Goal: Contribute content: Contribute content

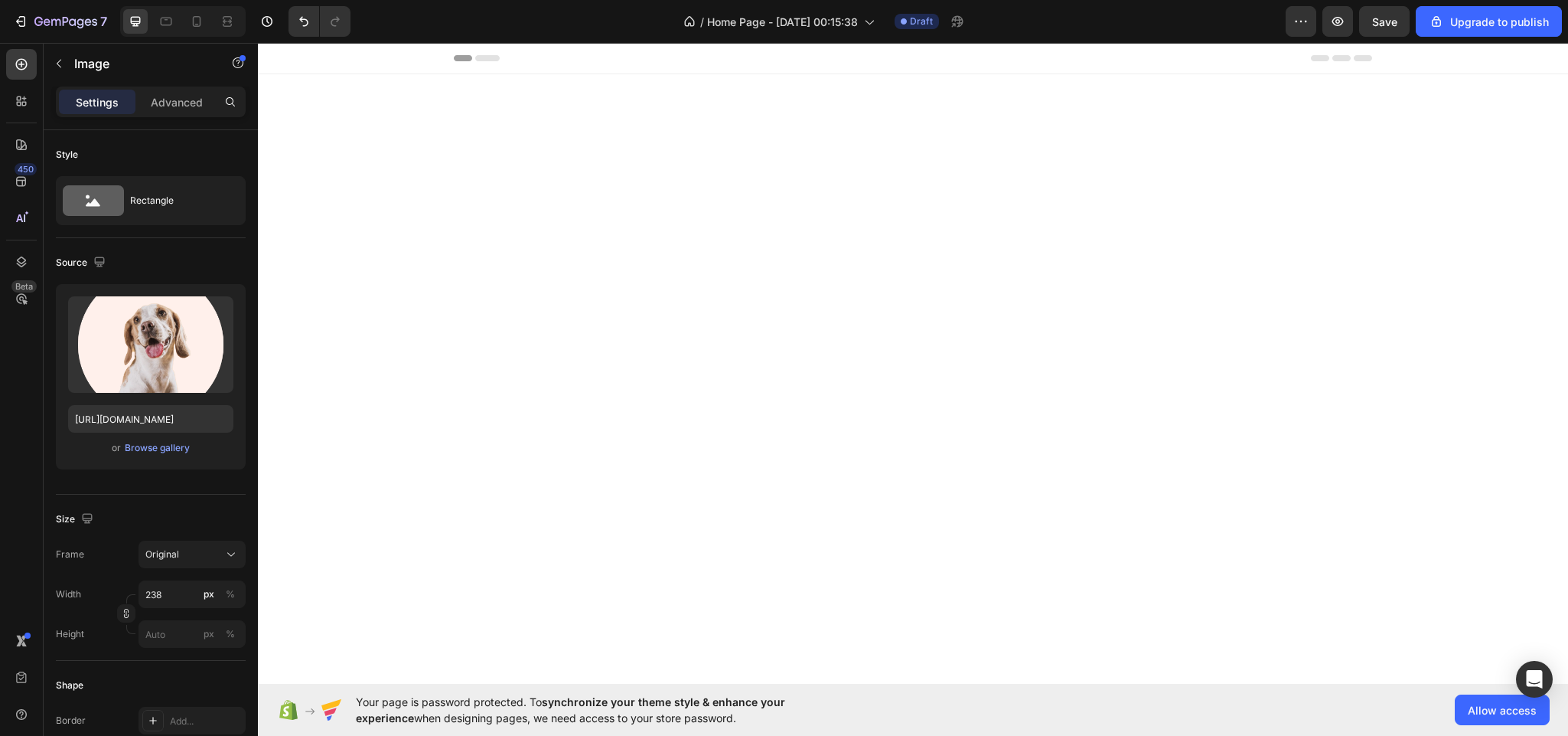
scroll to position [3005, 0]
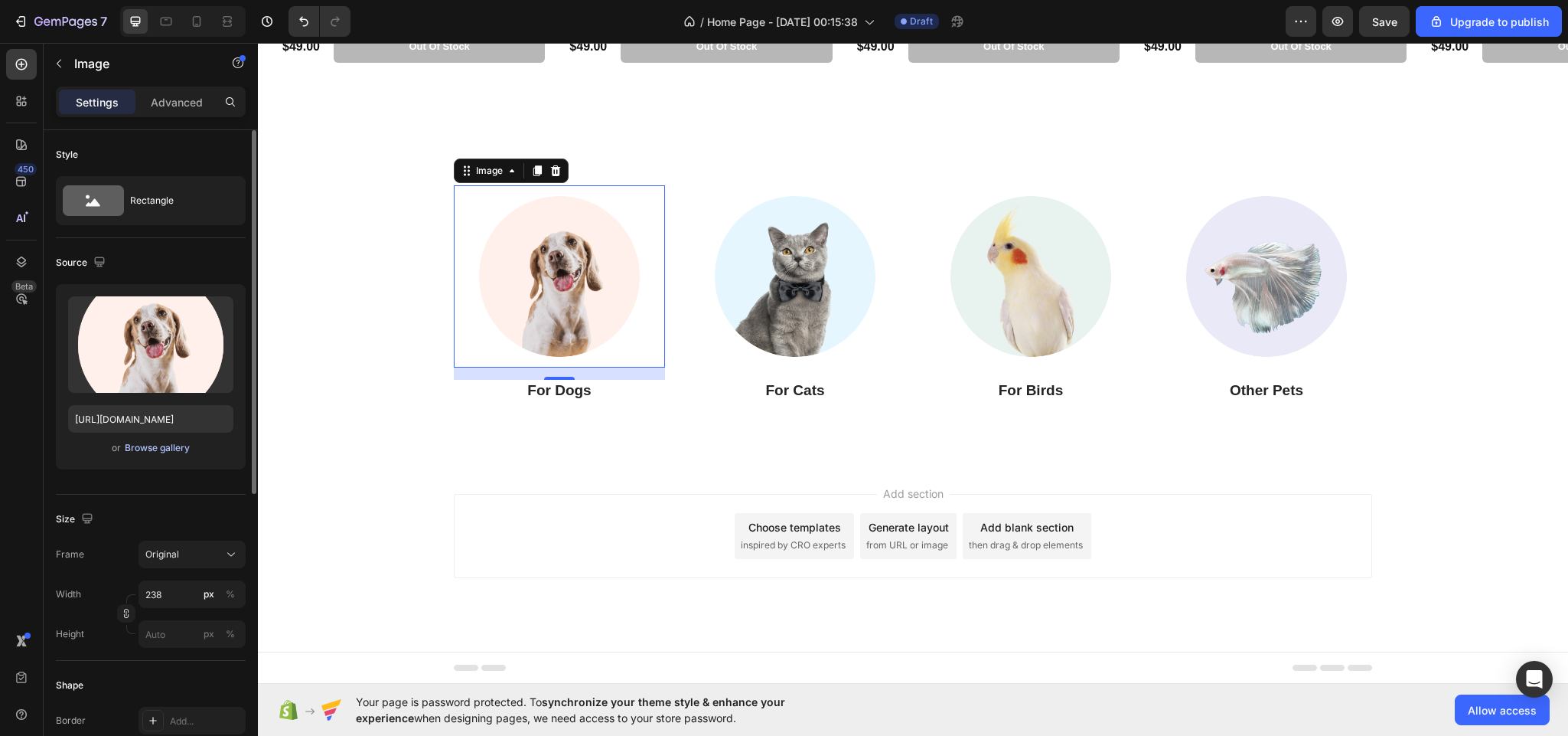
click at [145, 448] on div "Browse gallery" at bounding box center [157, 448] width 65 height 14
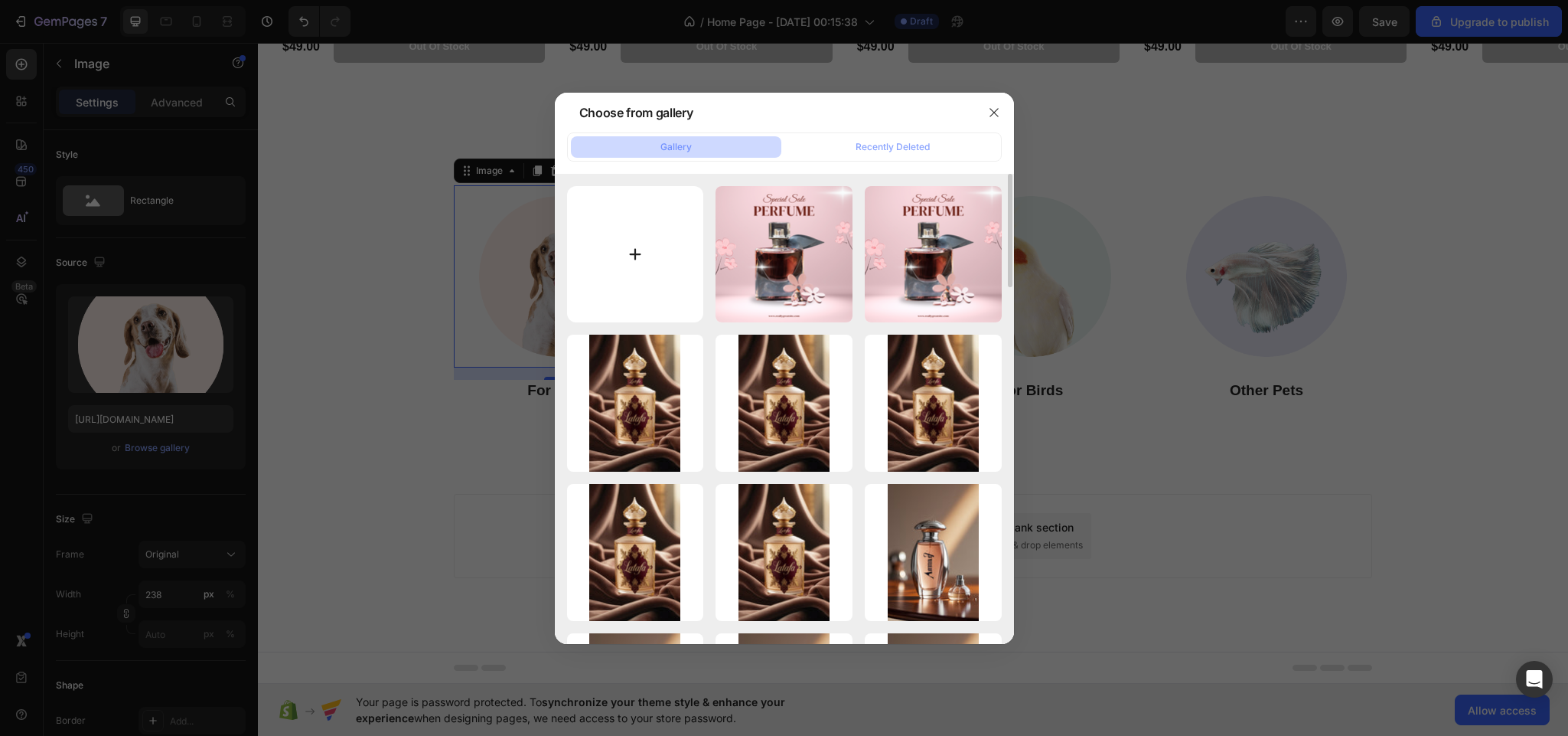
click at [624, 276] on input "file" at bounding box center [635, 254] width 137 height 137
type input "C:\fakepath\N23390016A_1.avif"
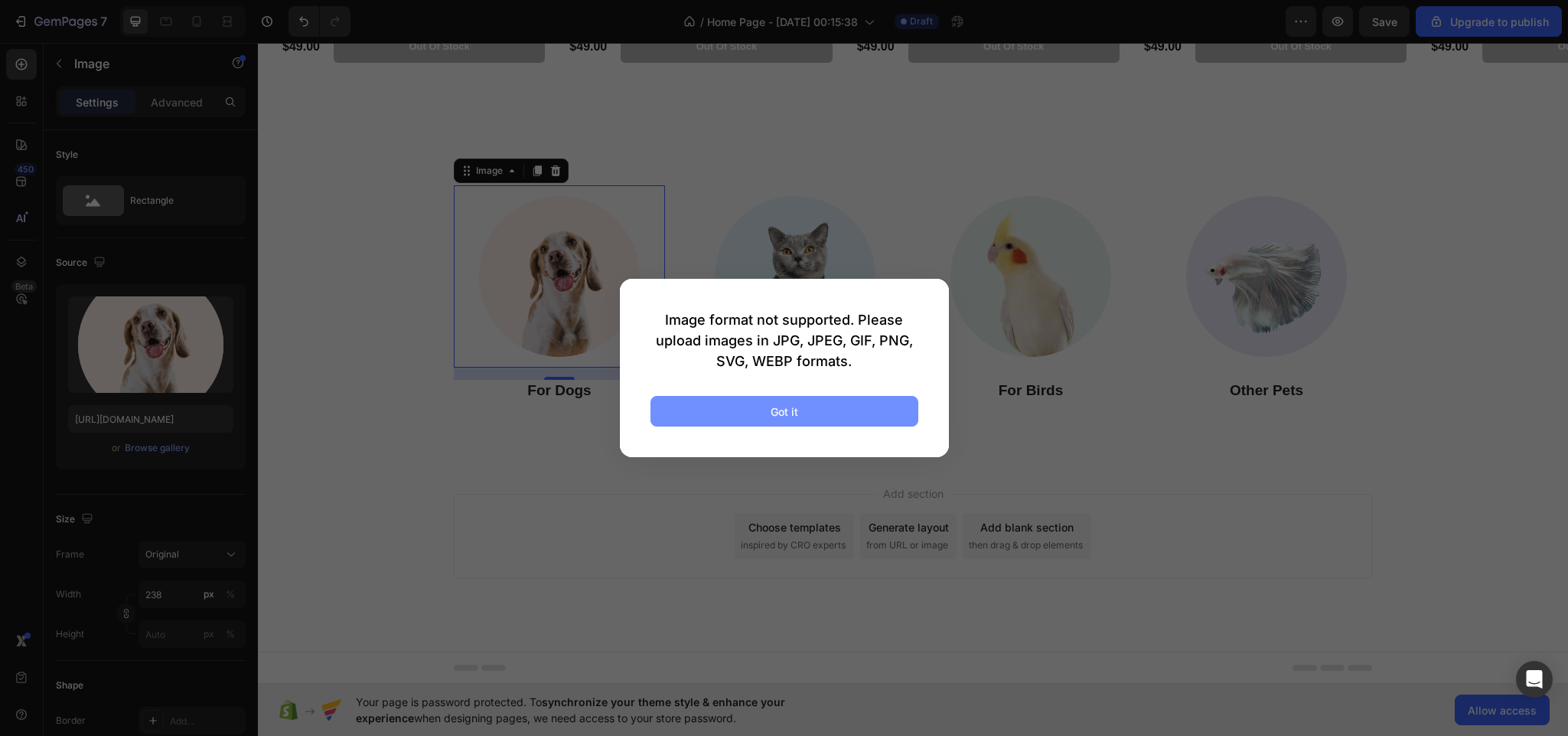
click at [781, 419] on div "Got it" at bounding box center [784, 411] width 28 height 16
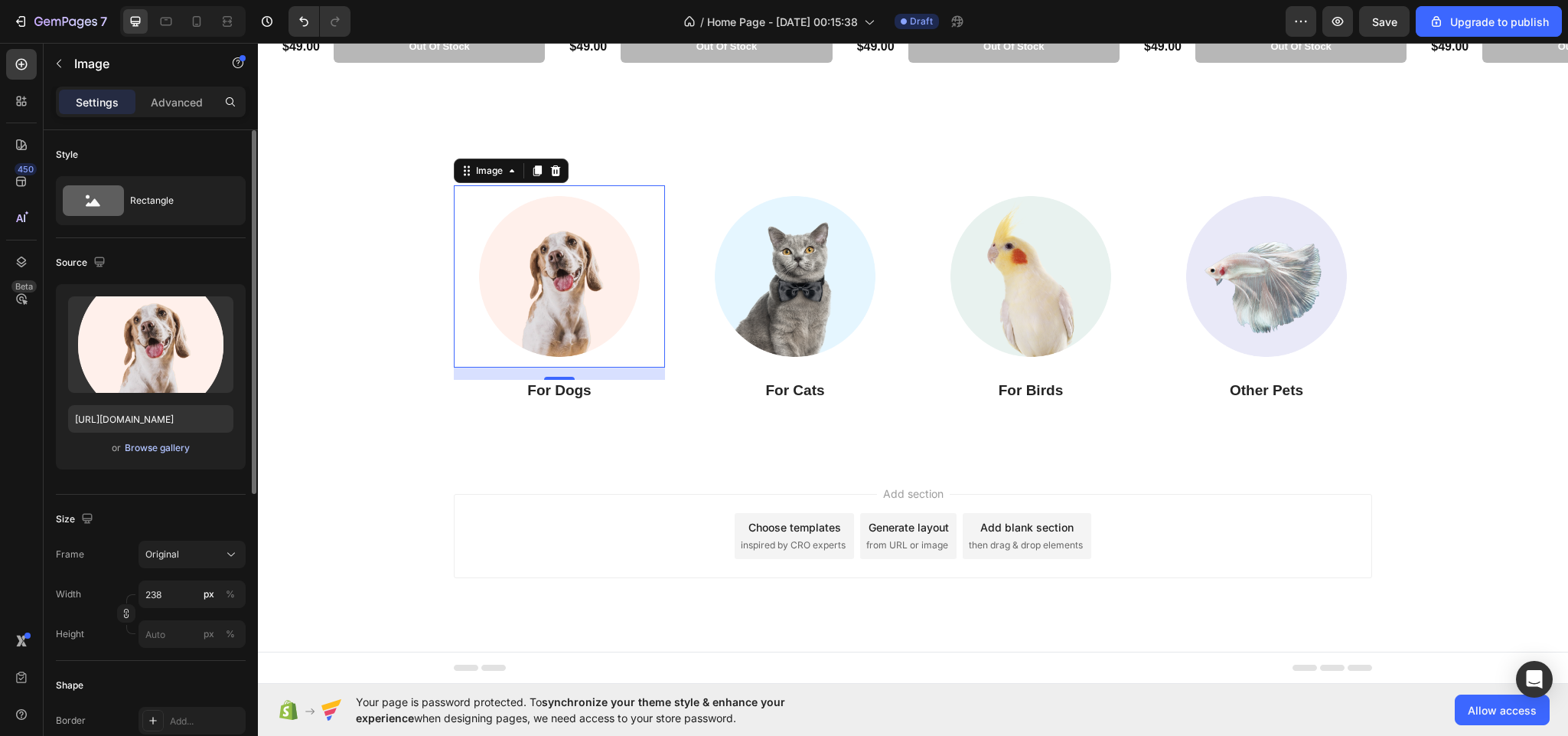
click at [163, 441] on button "Browse gallery" at bounding box center [157, 448] width 67 height 15
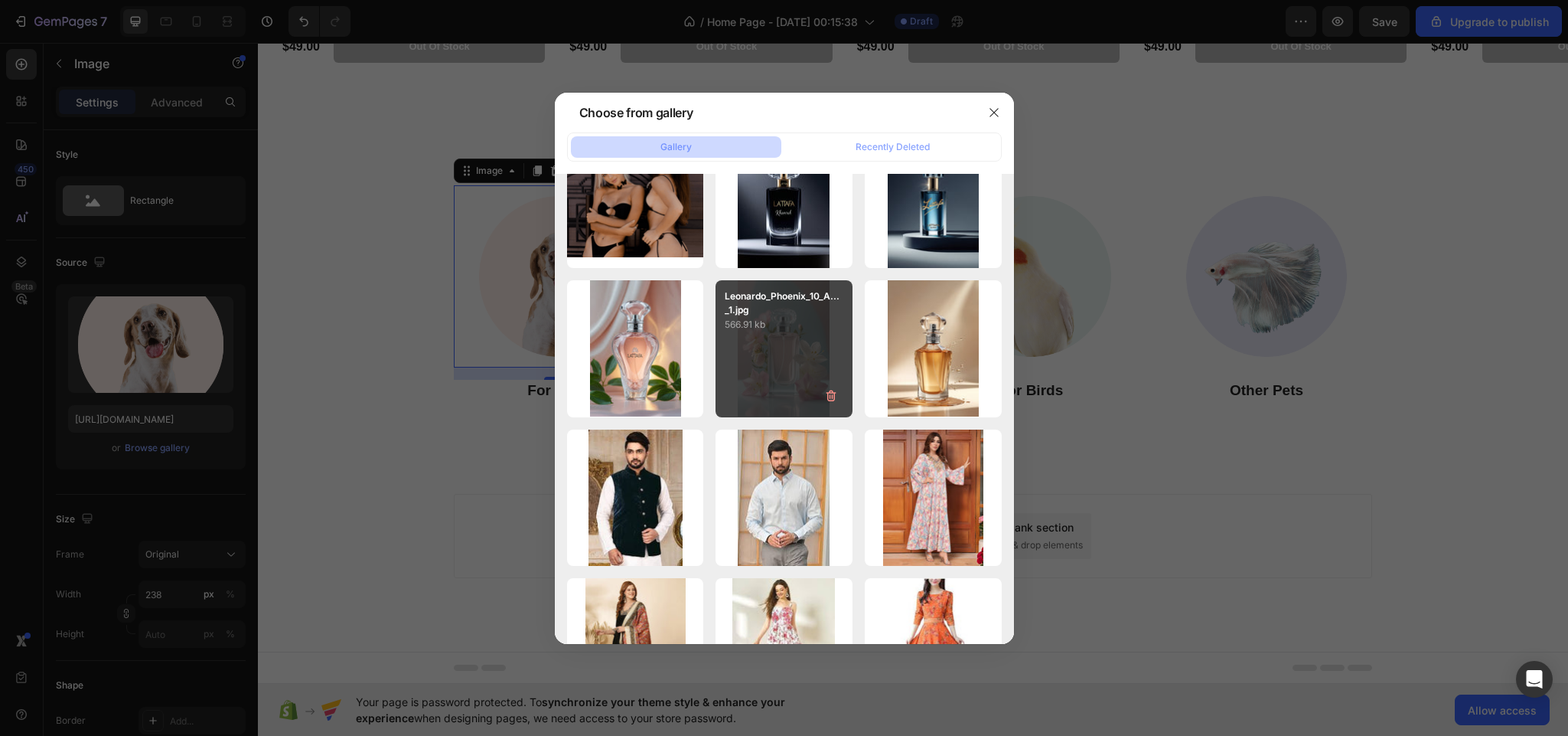
scroll to position [5058, 0]
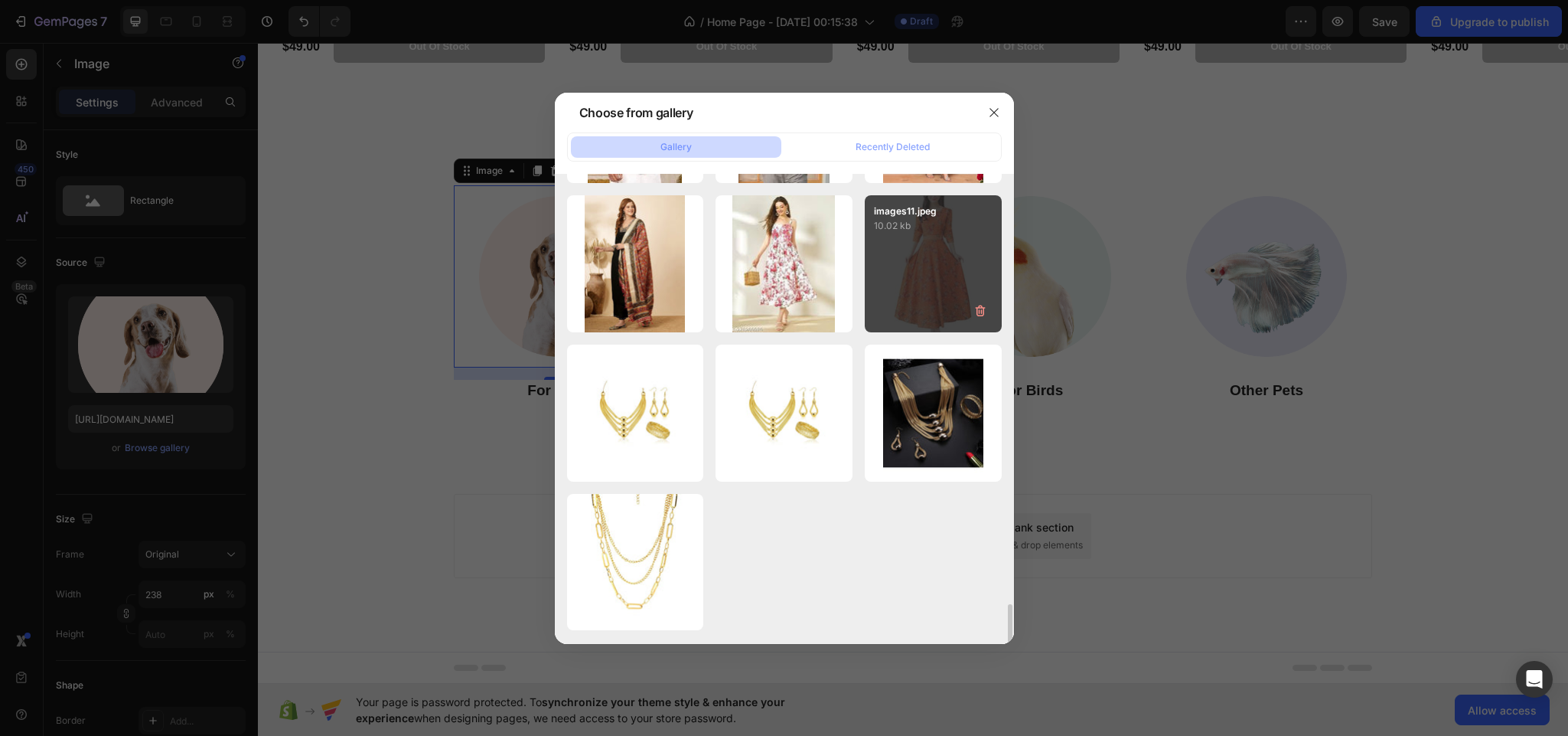
click at [918, 267] on div "images11.jpeg 10.02 kb" at bounding box center [933, 263] width 137 height 137
type input "[URL][DOMAIN_NAME]"
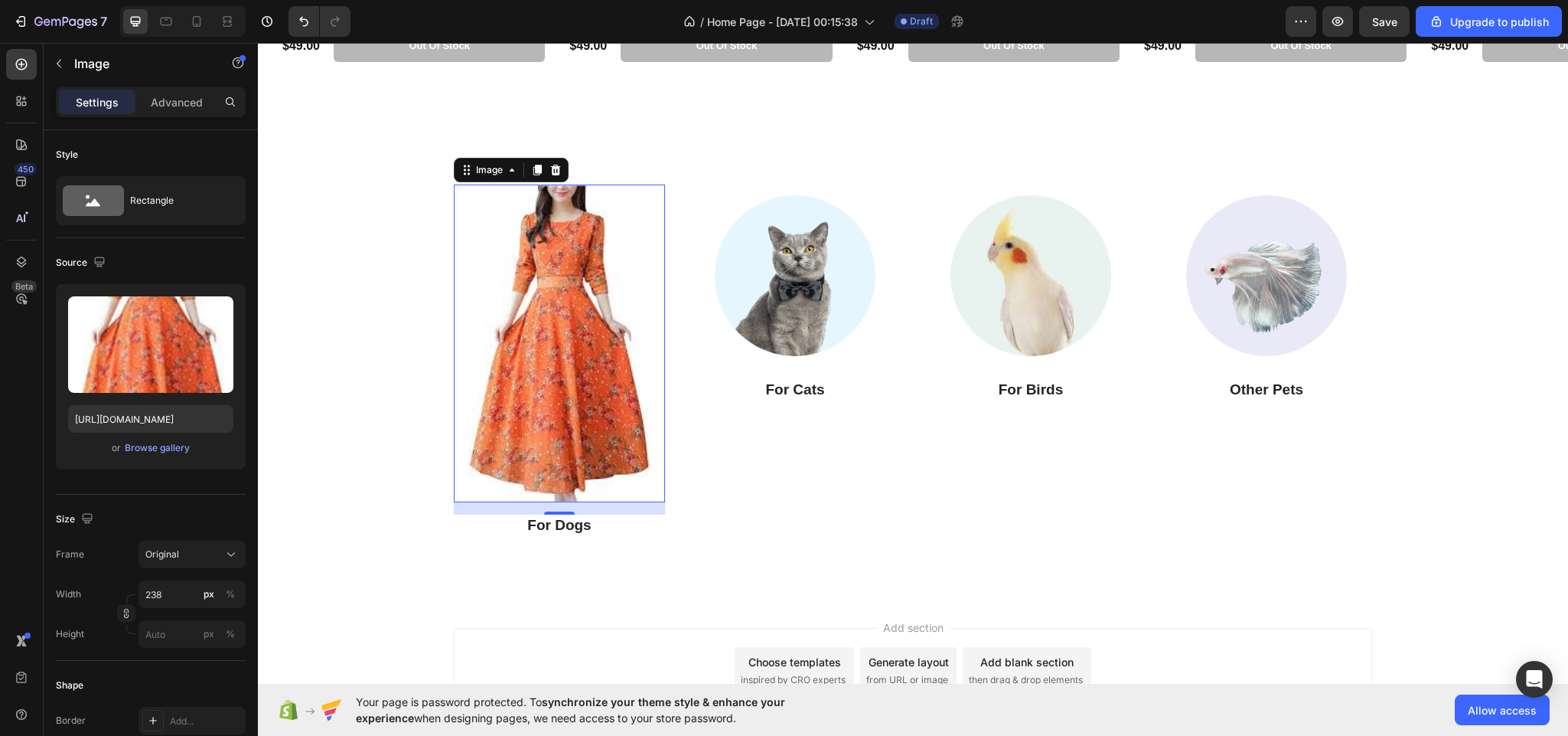
click at [535, 301] on img at bounding box center [559, 343] width 182 height 317
click at [148, 447] on div "Browse gallery" at bounding box center [157, 448] width 65 height 14
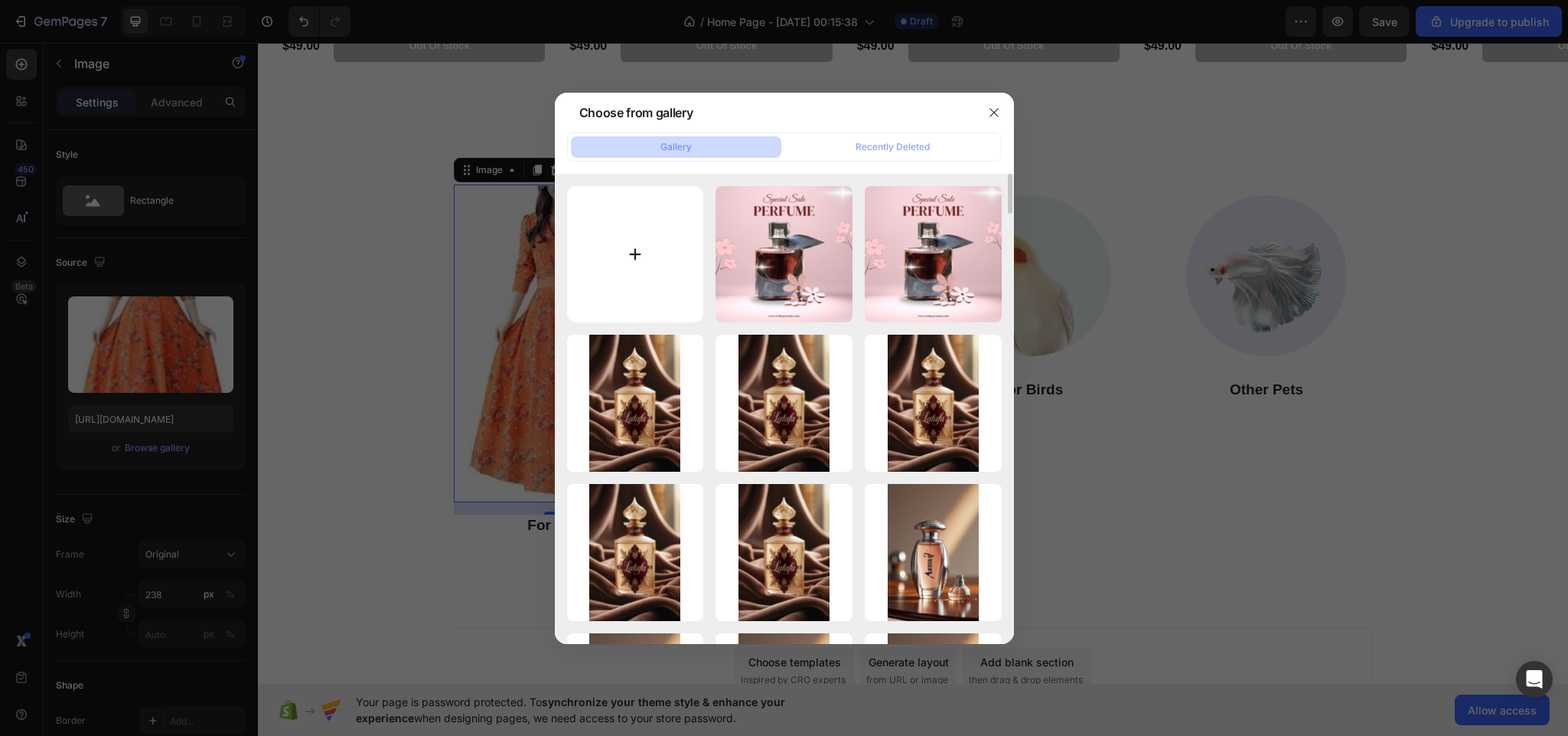
click at [676, 260] on input "file" at bounding box center [635, 254] width 137 height 137
click at [627, 262] on input "file" at bounding box center [635, 254] width 137 height 137
type input "C:\fakepath\6515f5e2-9cbf-4690-bd29-3011b60127de.avif"
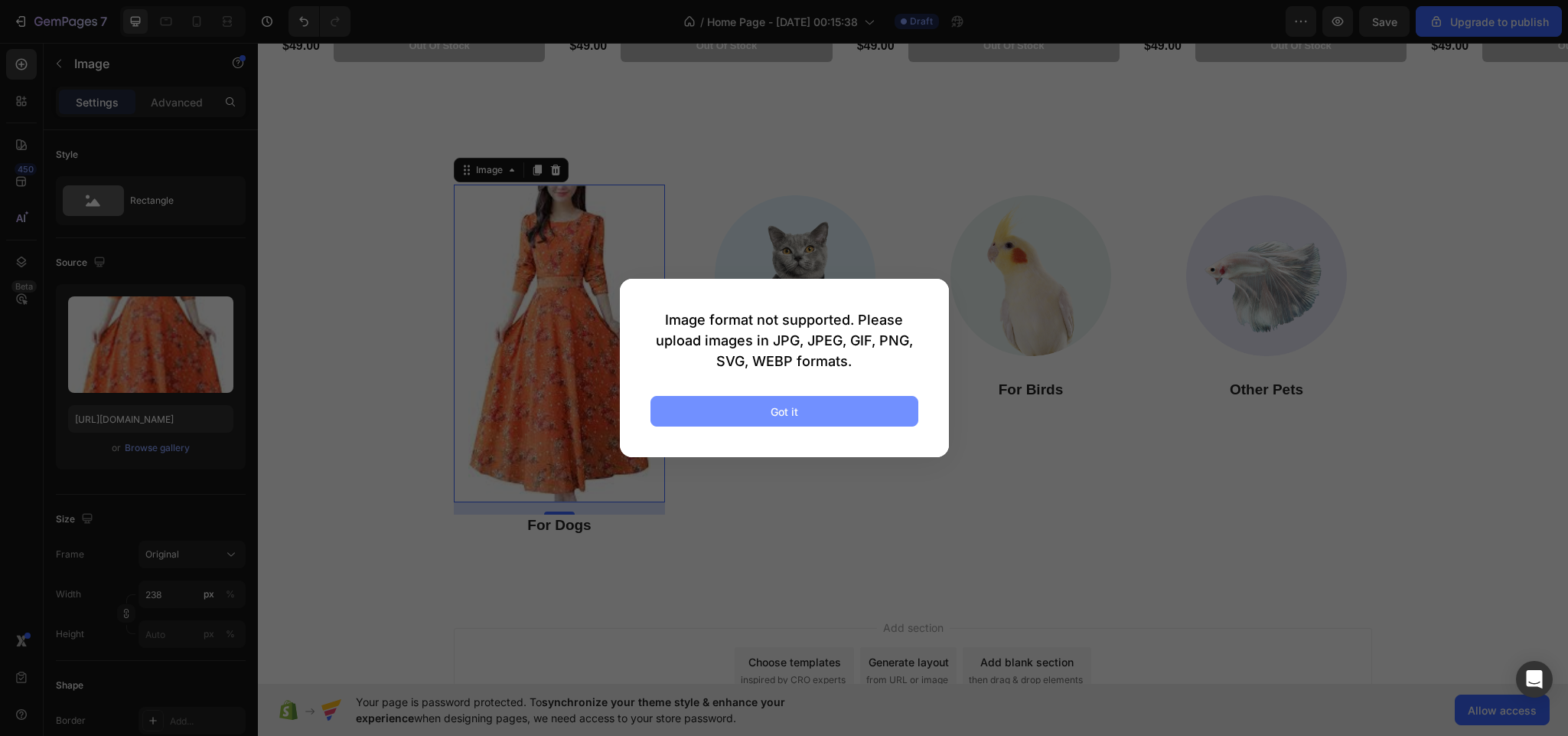
click at [797, 409] on div "Got it" at bounding box center [784, 411] width 28 height 16
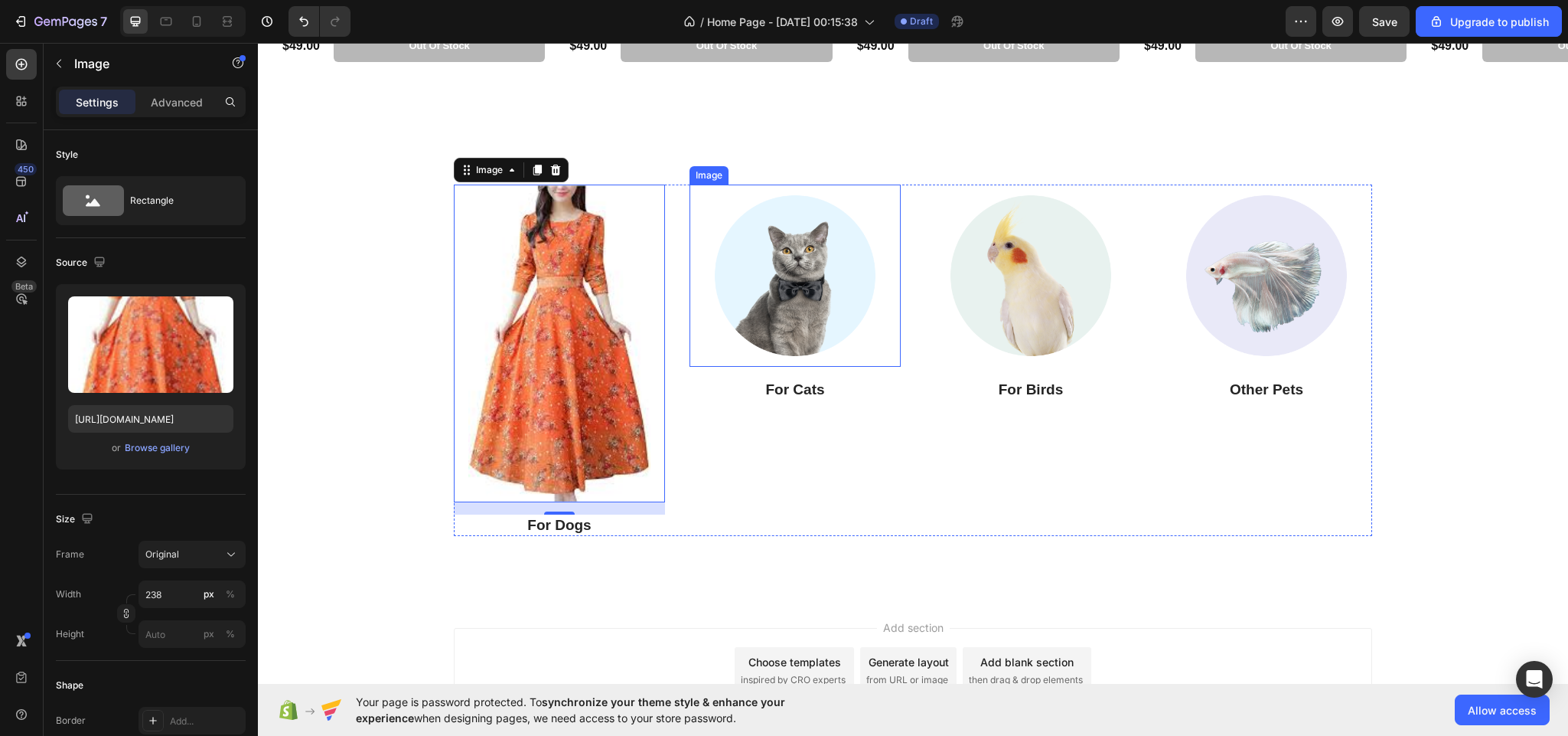
click at [778, 278] on img at bounding box center [794, 275] width 182 height 182
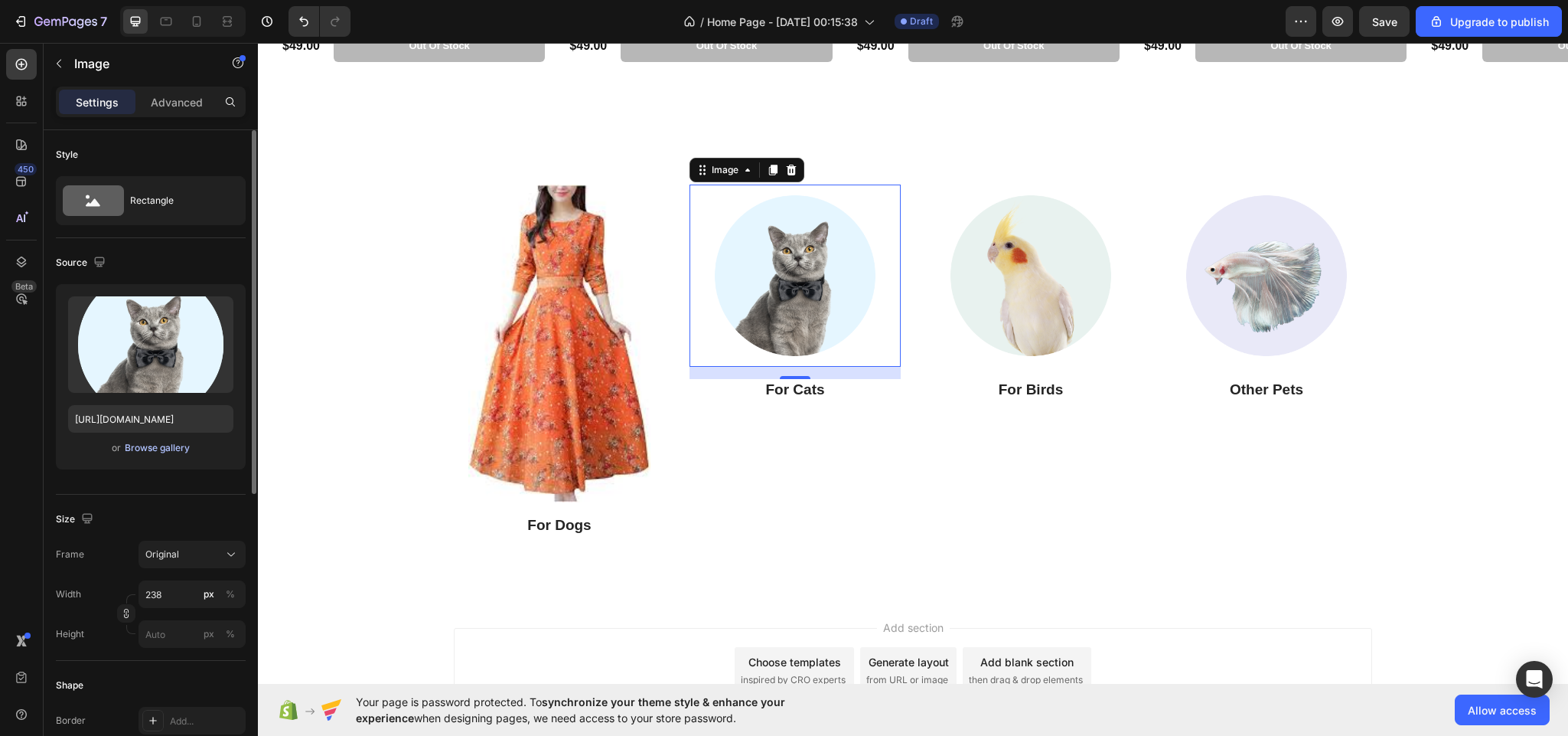
click at [152, 451] on div "Browse gallery" at bounding box center [157, 448] width 65 height 14
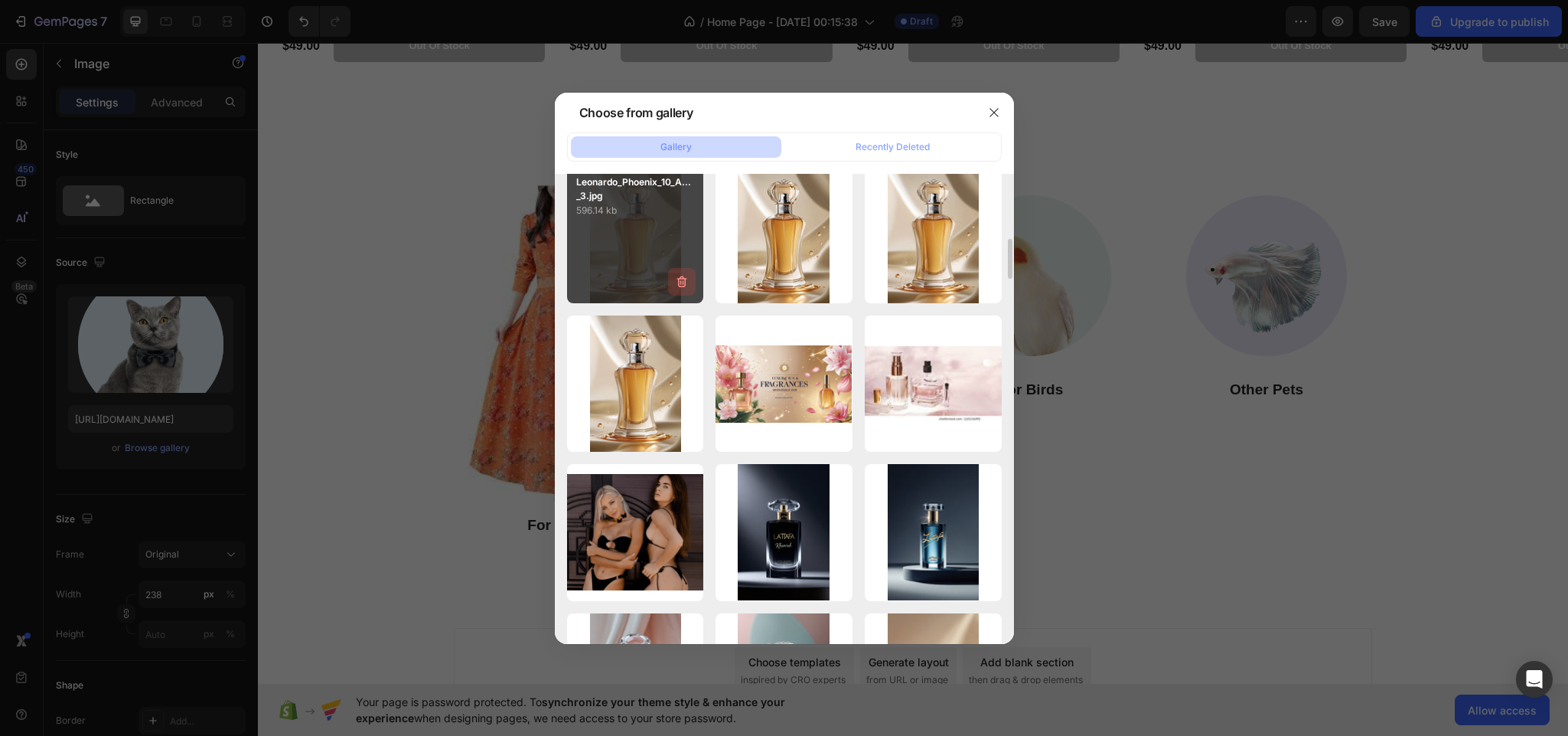
scroll to position [0, 0]
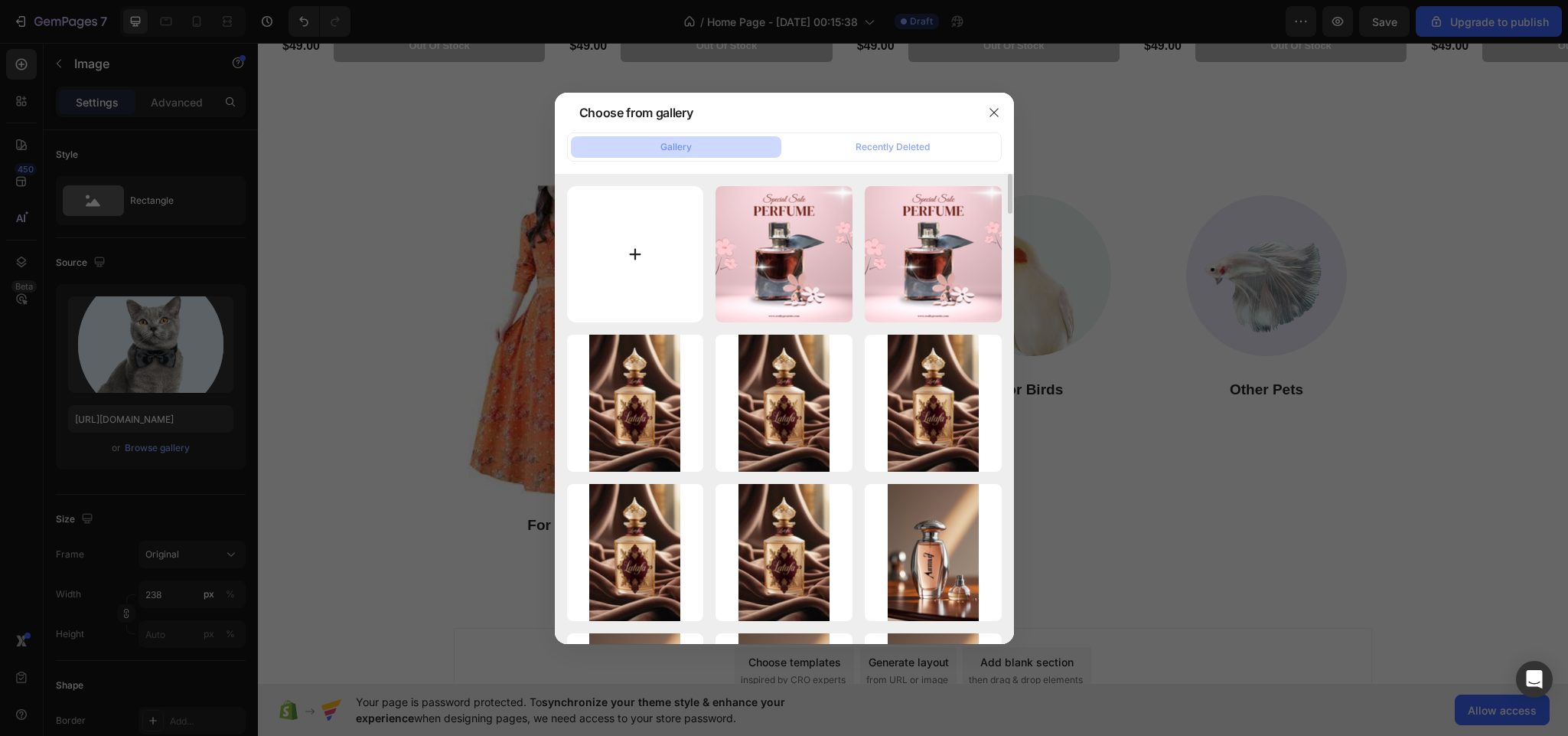
click at [646, 267] on input "file" at bounding box center [635, 254] width 137 height 137
type input "C:\fakepath\6515f5e2-9cbf-4690-bd29-3011b60127de.avif"
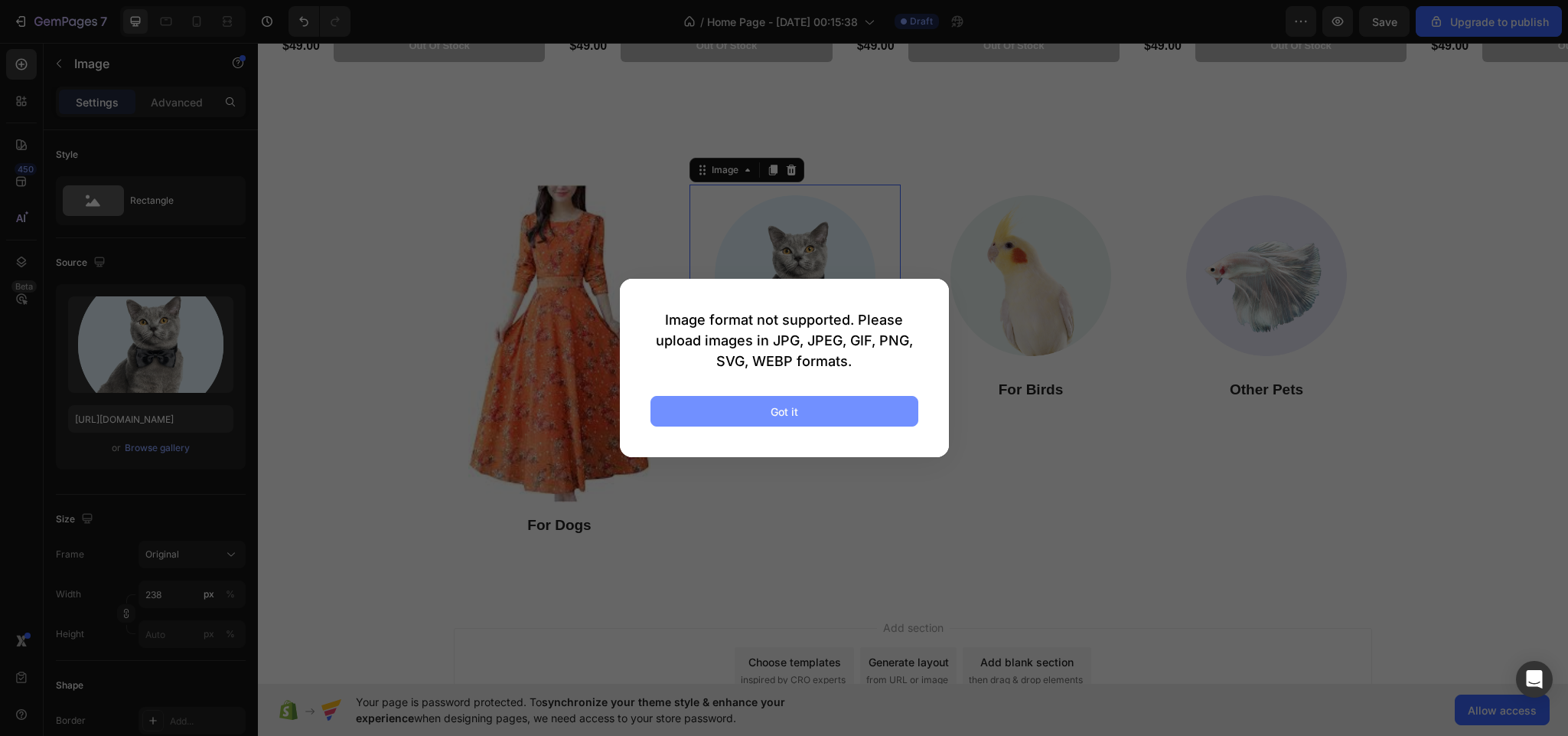
click at [772, 404] on div "Got it" at bounding box center [784, 411] width 28 height 16
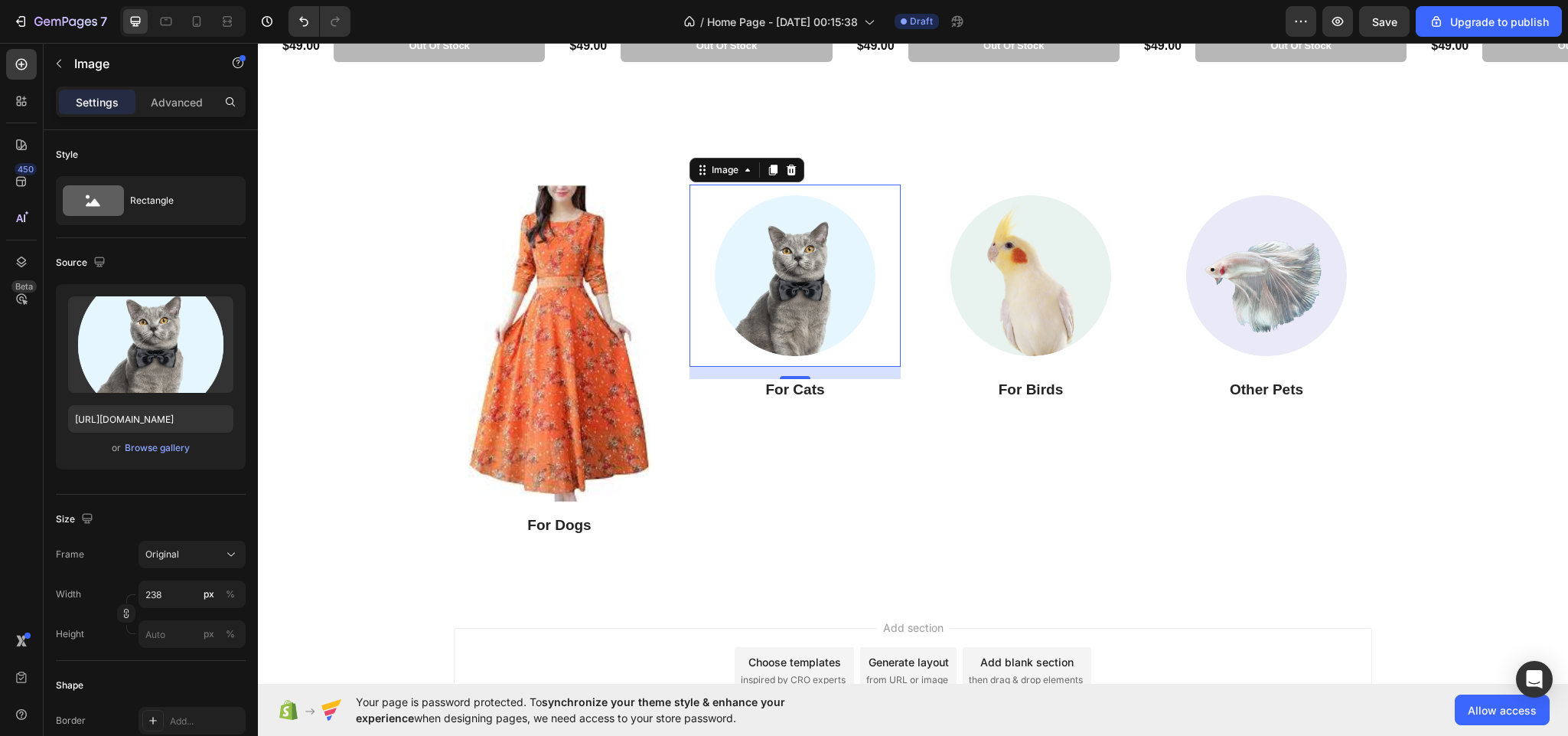
click at [742, 320] on img at bounding box center [794, 275] width 182 height 182
click at [161, 447] on div "Browse gallery" at bounding box center [157, 448] width 65 height 14
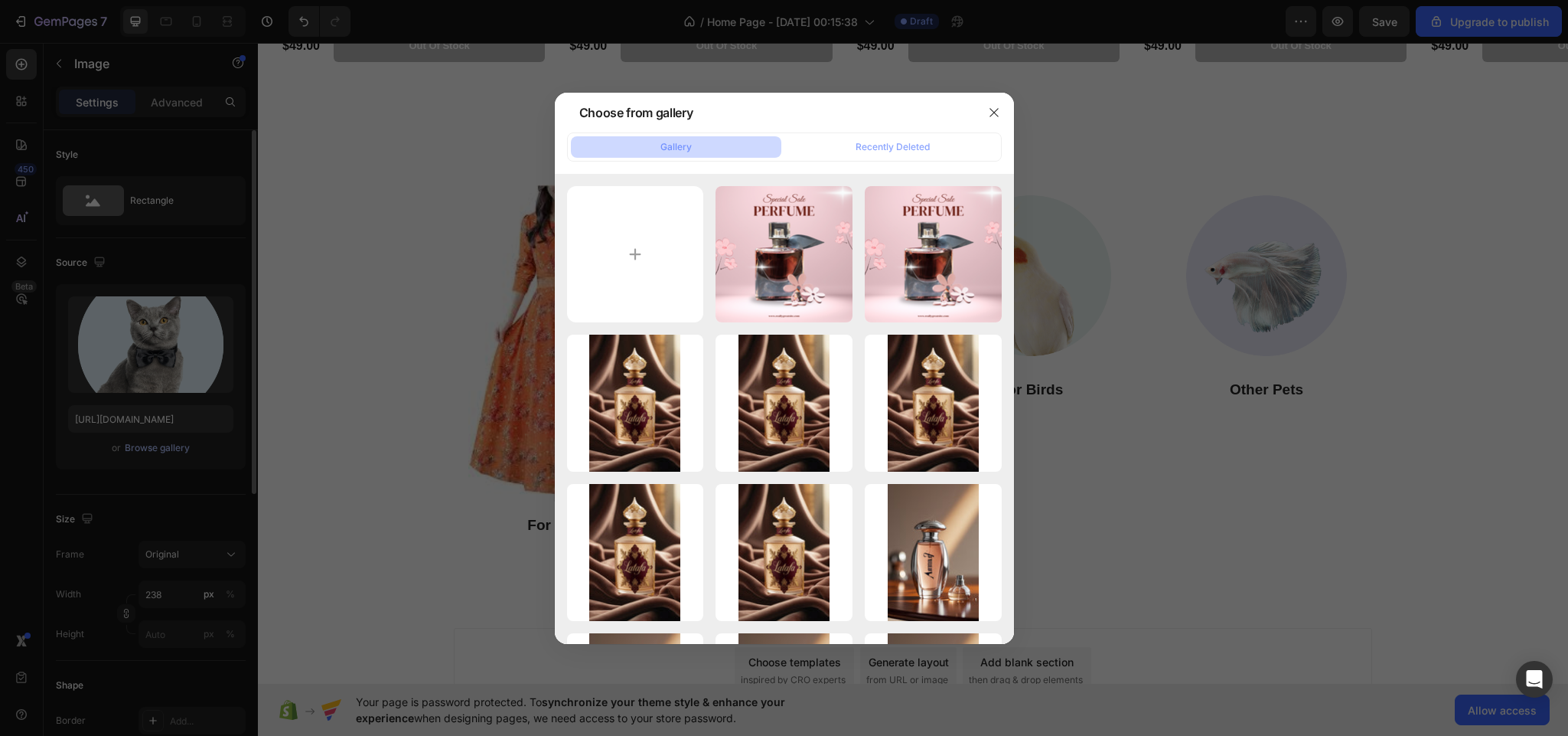
click at [641, 264] on input "file" at bounding box center [635, 254] width 137 height 137
type input "C:\fakepath\images.jpeg"
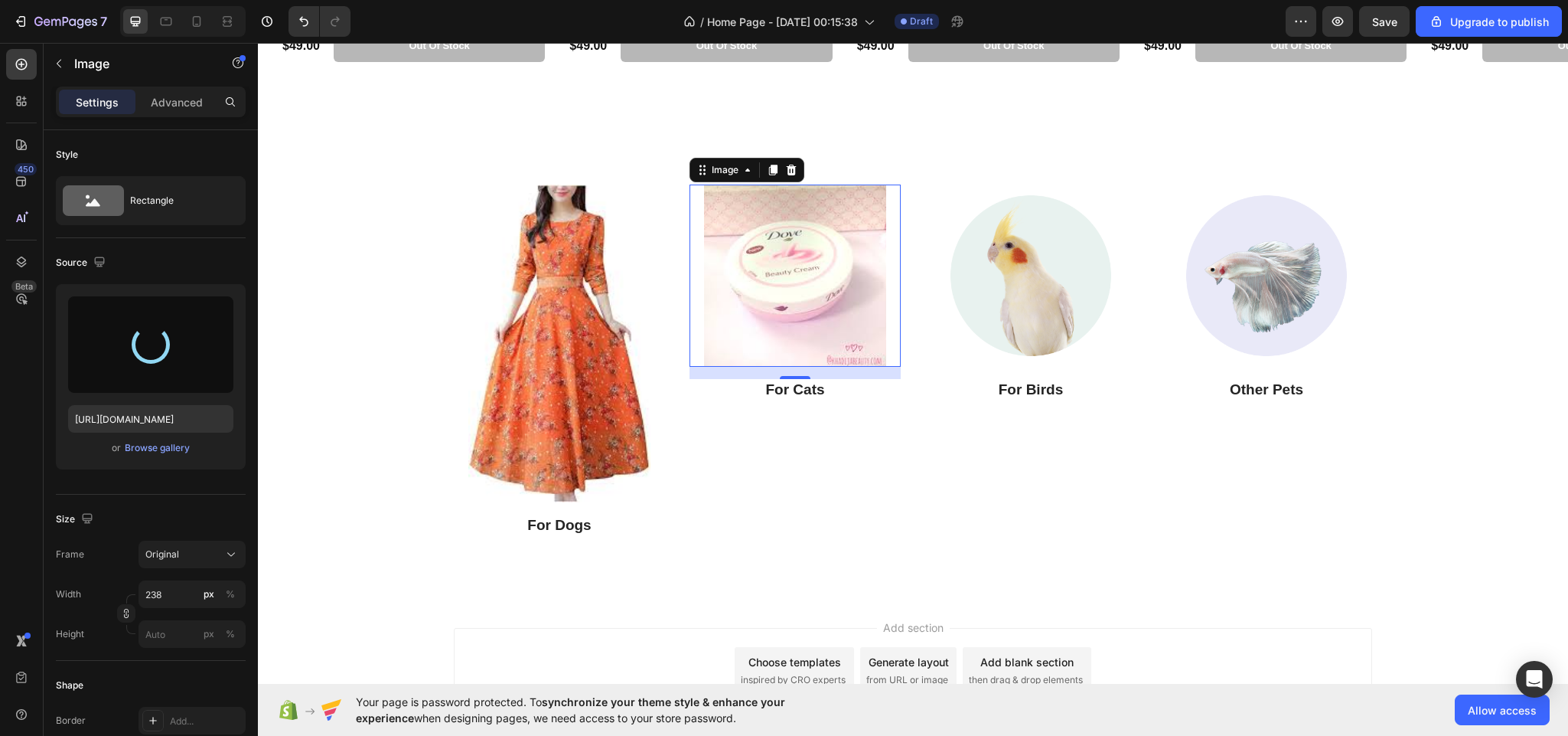
type input "[URL][DOMAIN_NAME]"
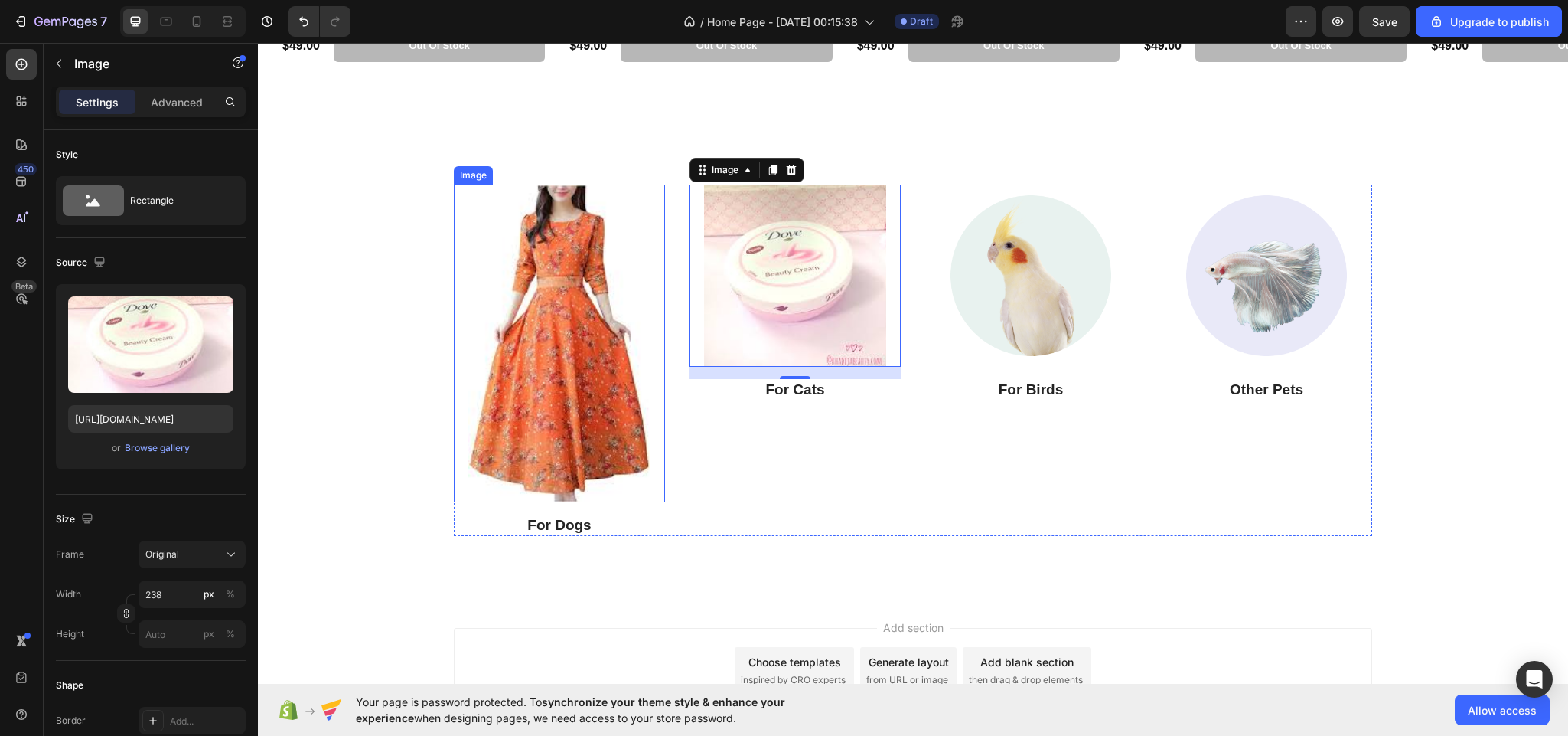
click at [567, 290] on img at bounding box center [559, 343] width 182 height 317
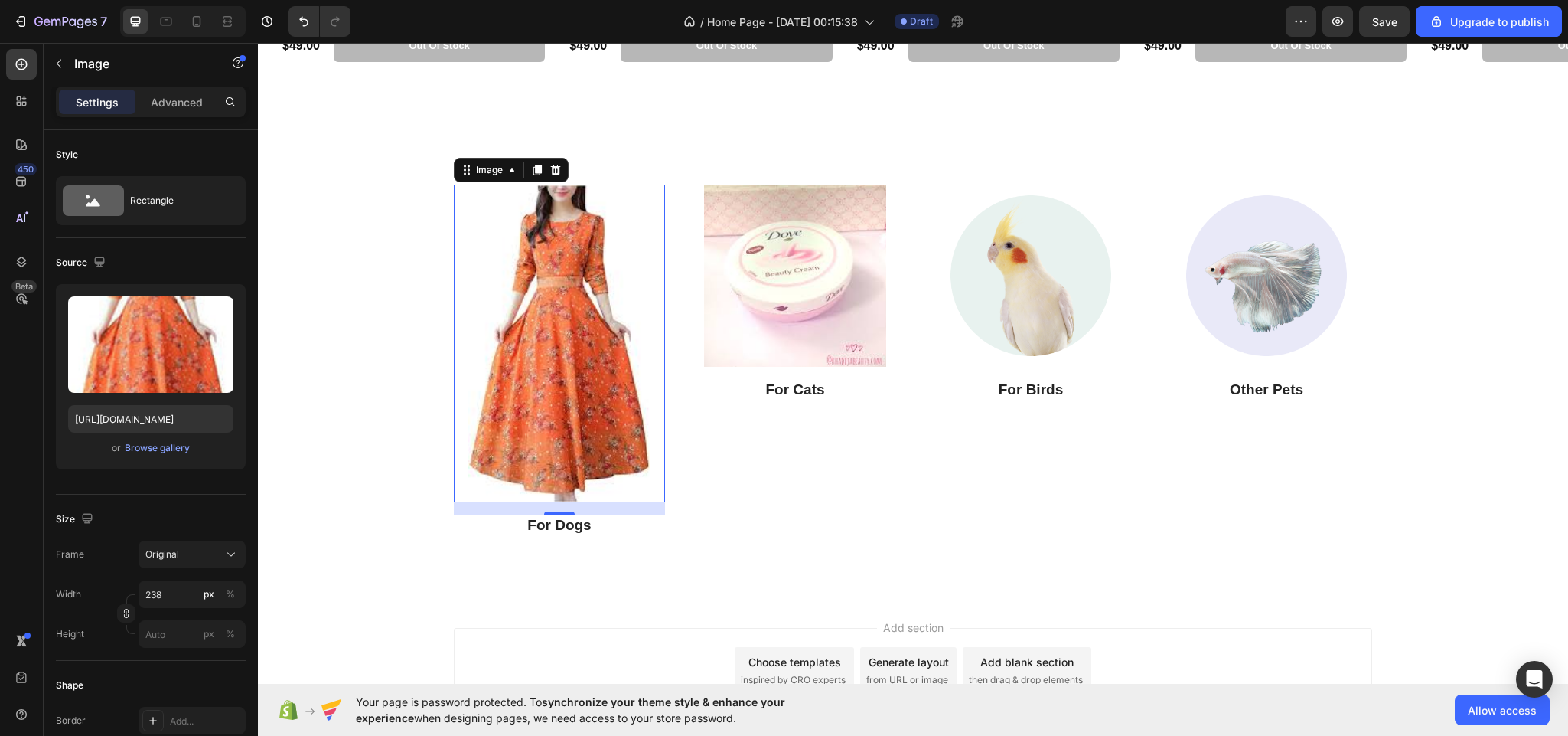
click at [581, 323] on img at bounding box center [559, 343] width 182 height 317
click at [131, 446] on div "Browse gallery" at bounding box center [157, 448] width 65 height 14
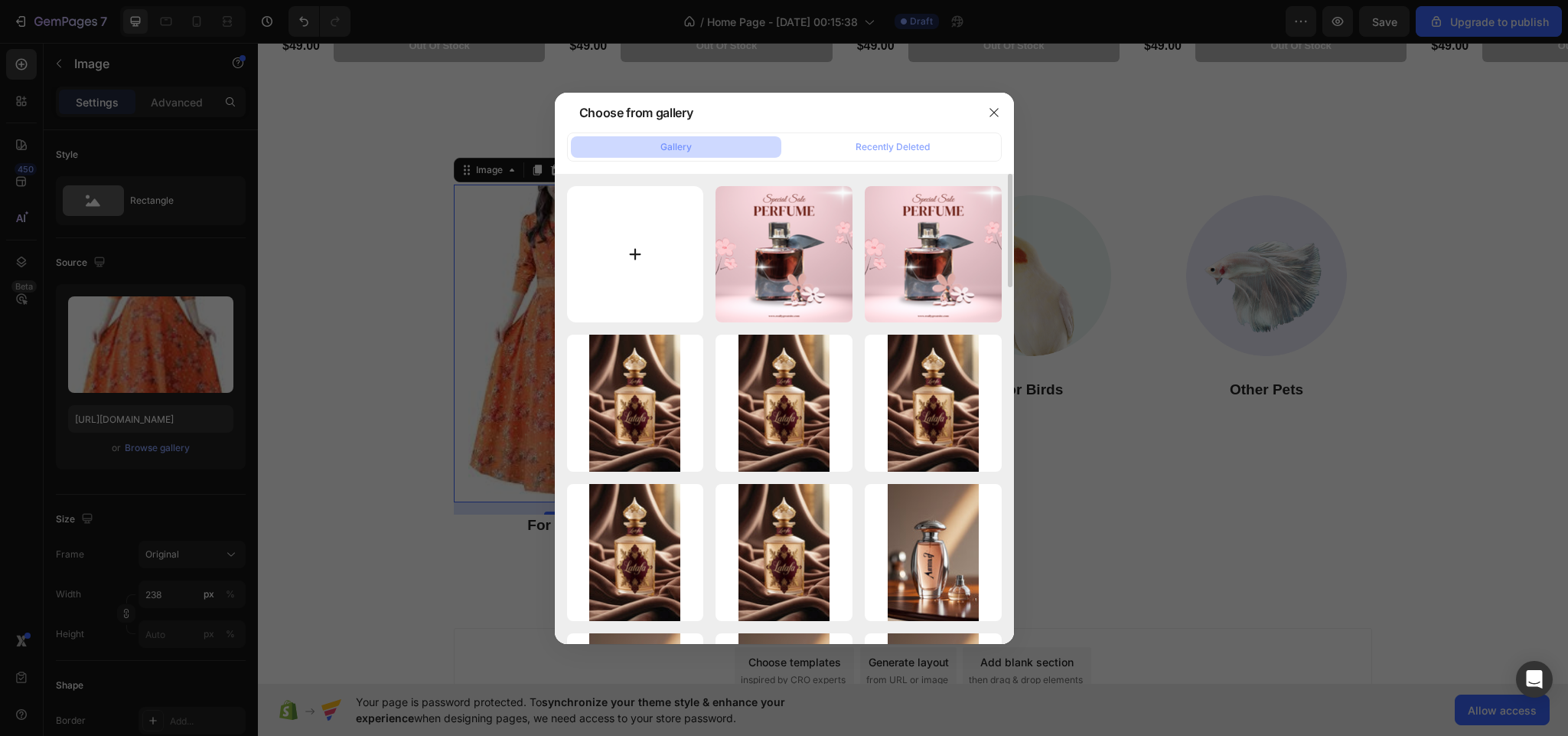
click at [610, 225] on input "file" at bounding box center [635, 254] width 137 height 137
type input "C:\fakepath\download (3).jpeg"
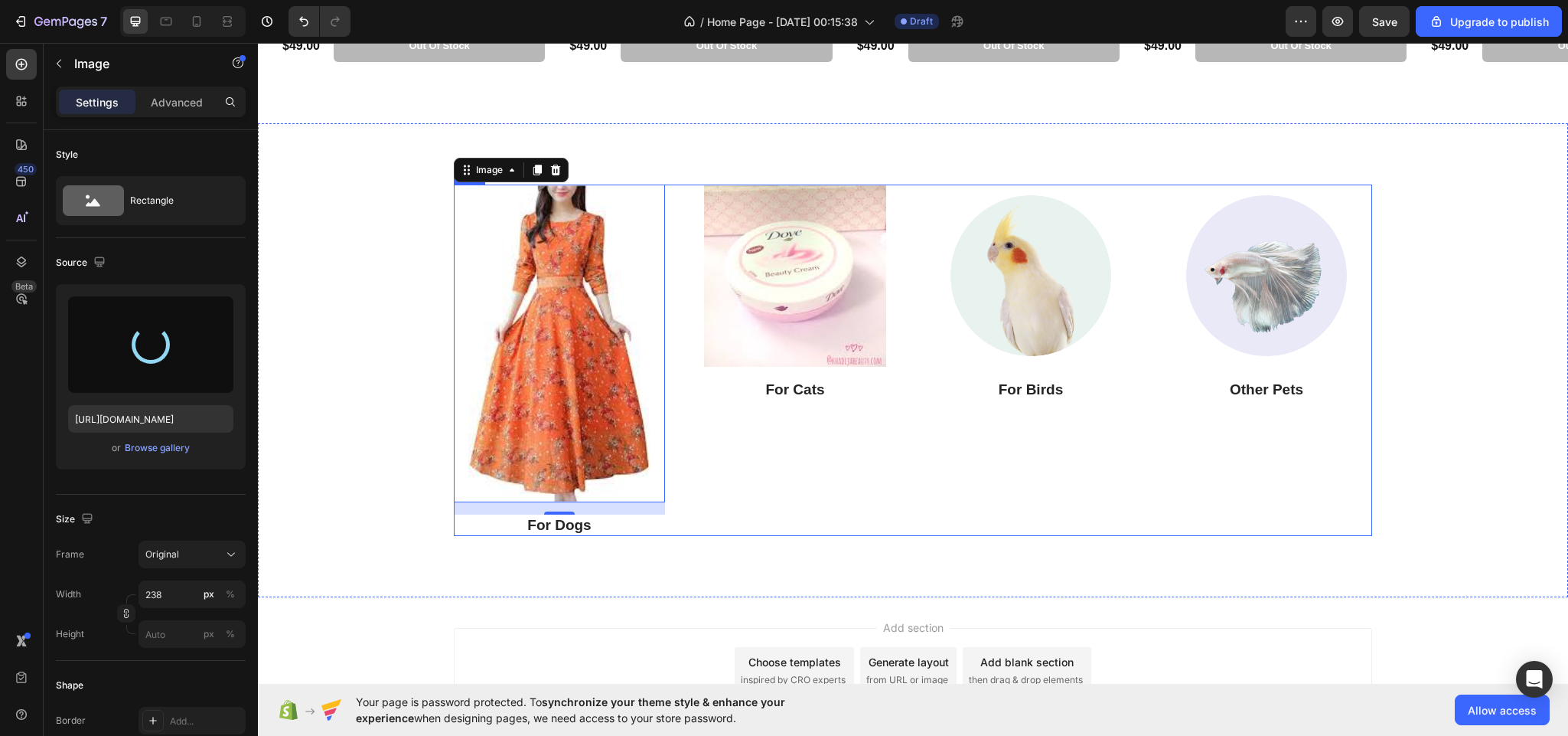
type input "[URL][DOMAIN_NAME]"
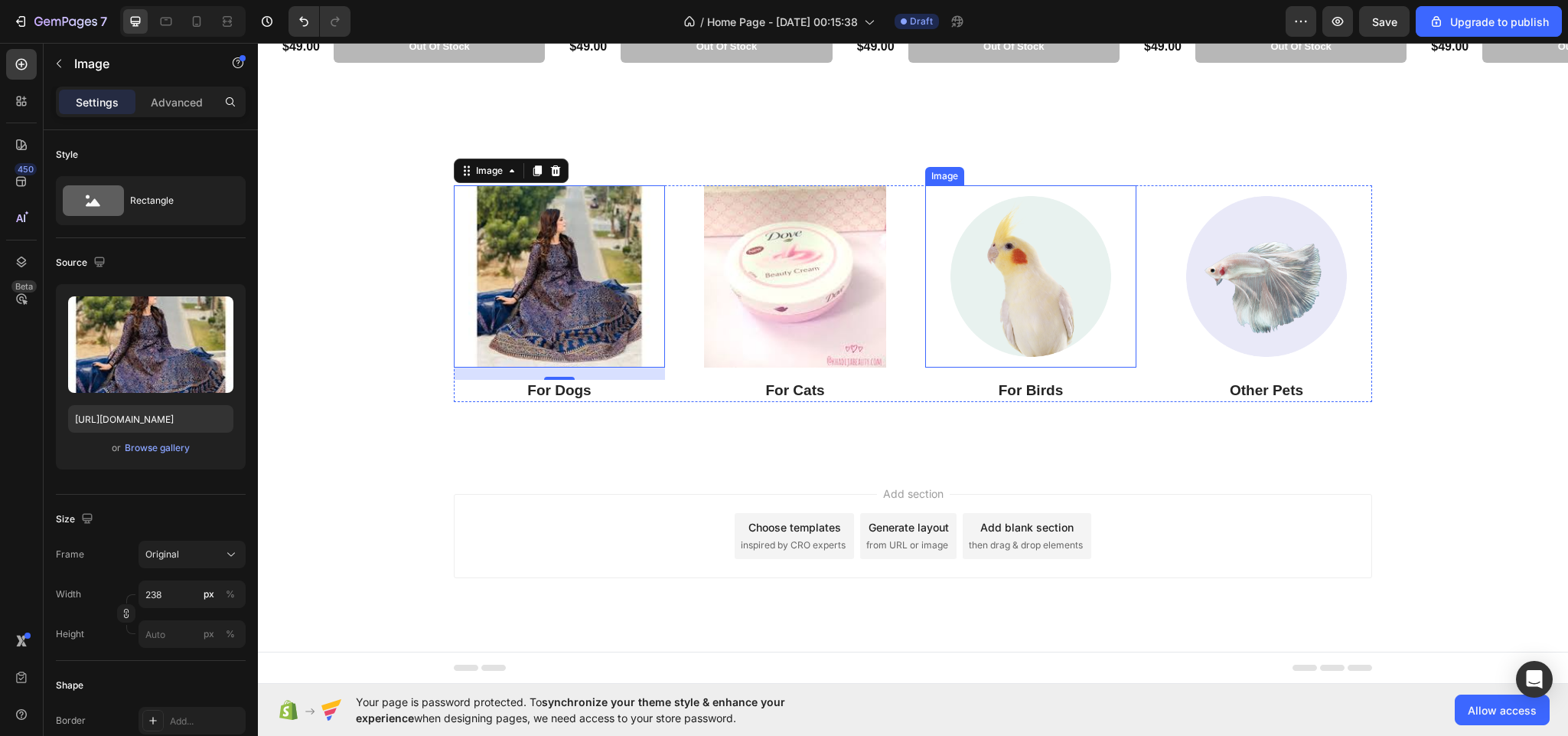
click at [1020, 299] on img at bounding box center [1030, 276] width 182 height 182
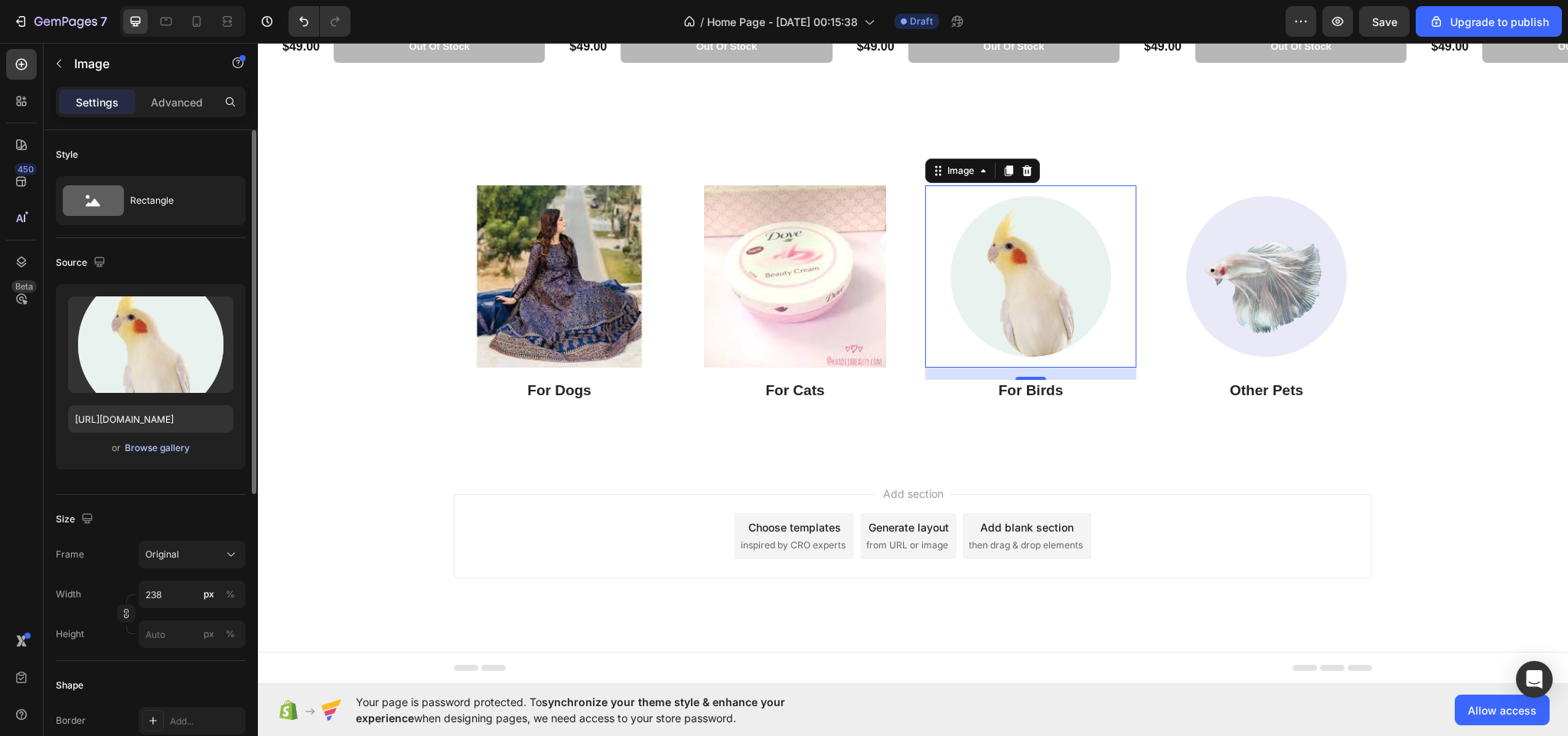
click at [136, 443] on div "Browse gallery" at bounding box center [157, 448] width 65 height 14
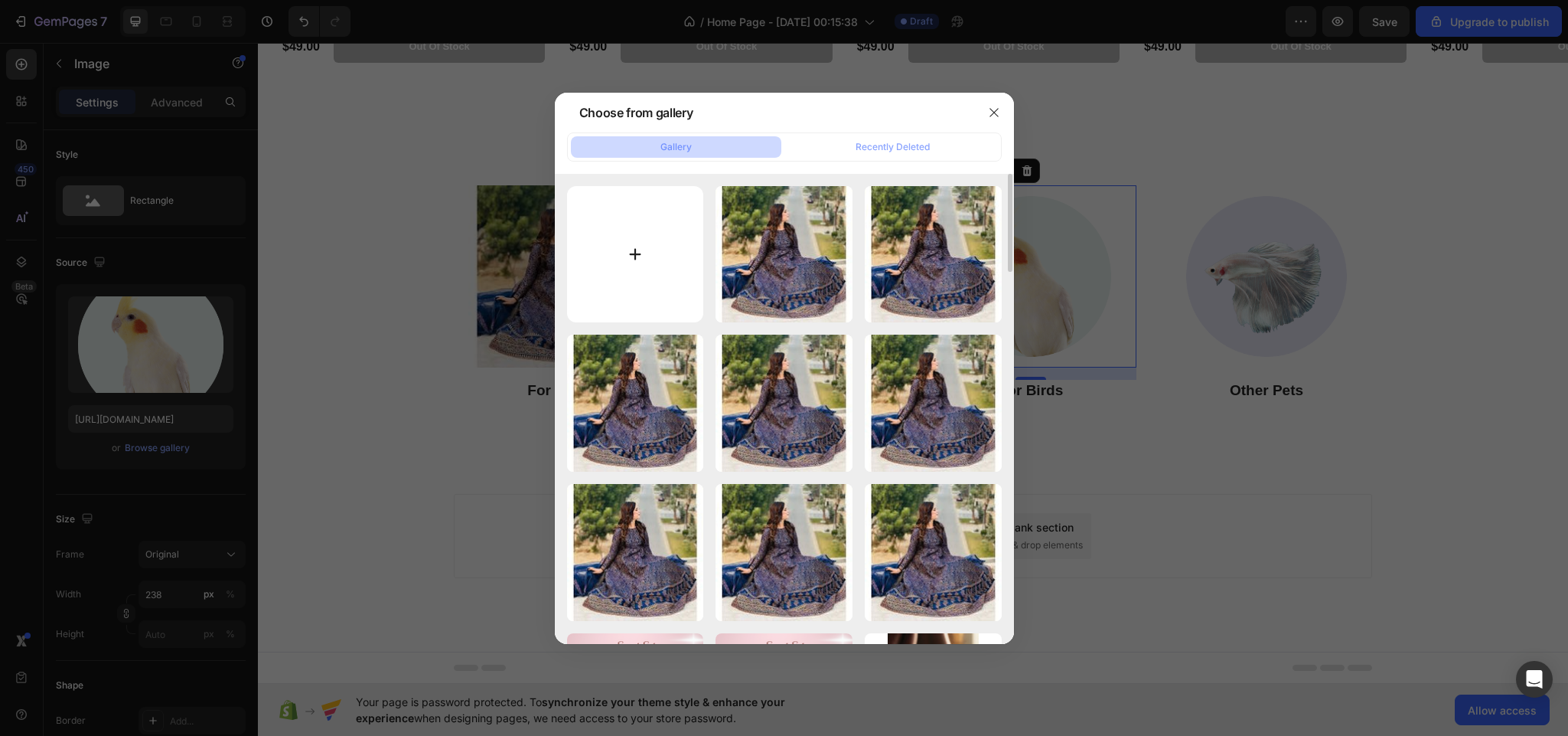
click at [659, 250] on input "file" at bounding box center [635, 254] width 137 height 137
type input "C:\fakepath\download (4).jpeg"
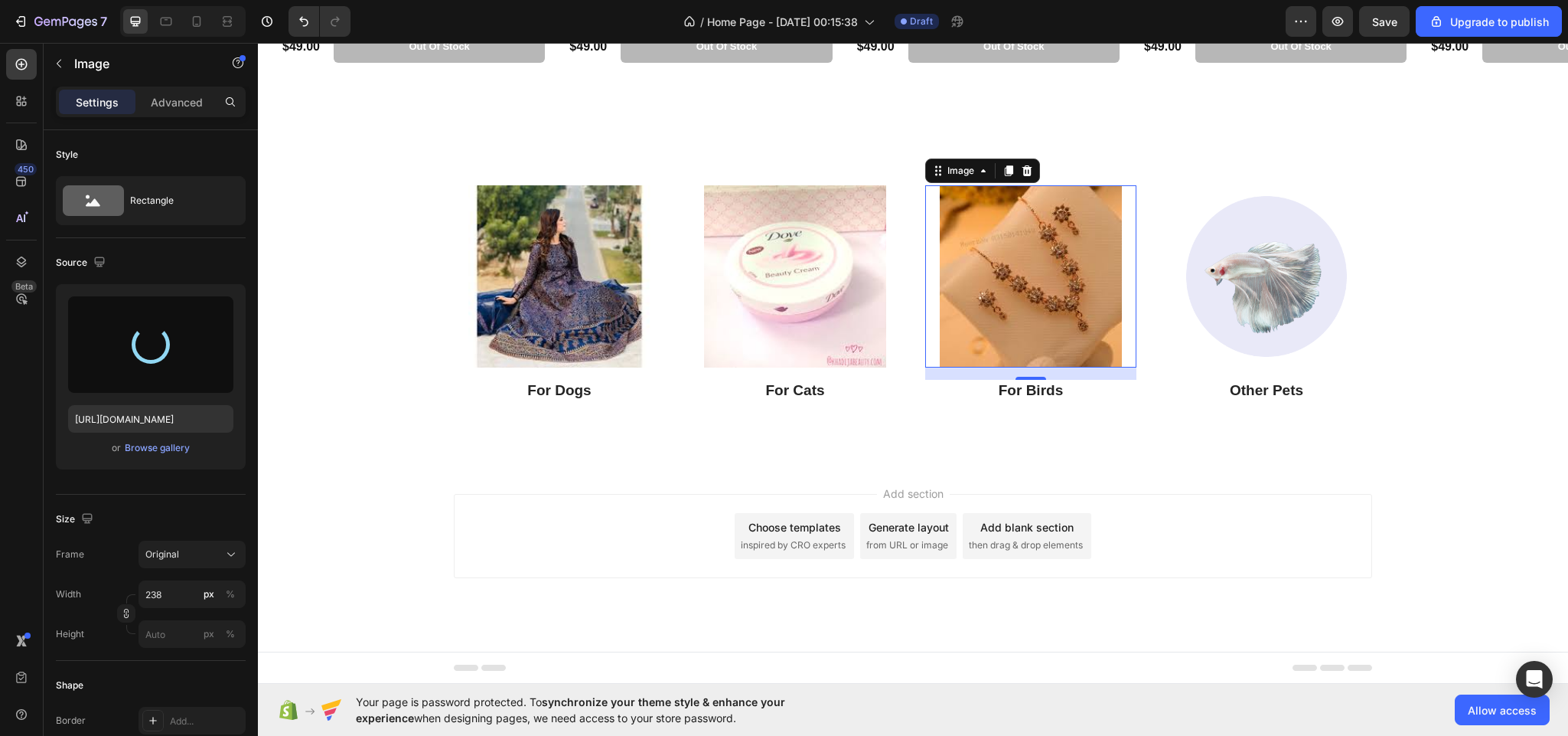
type input "[URL][DOMAIN_NAME]"
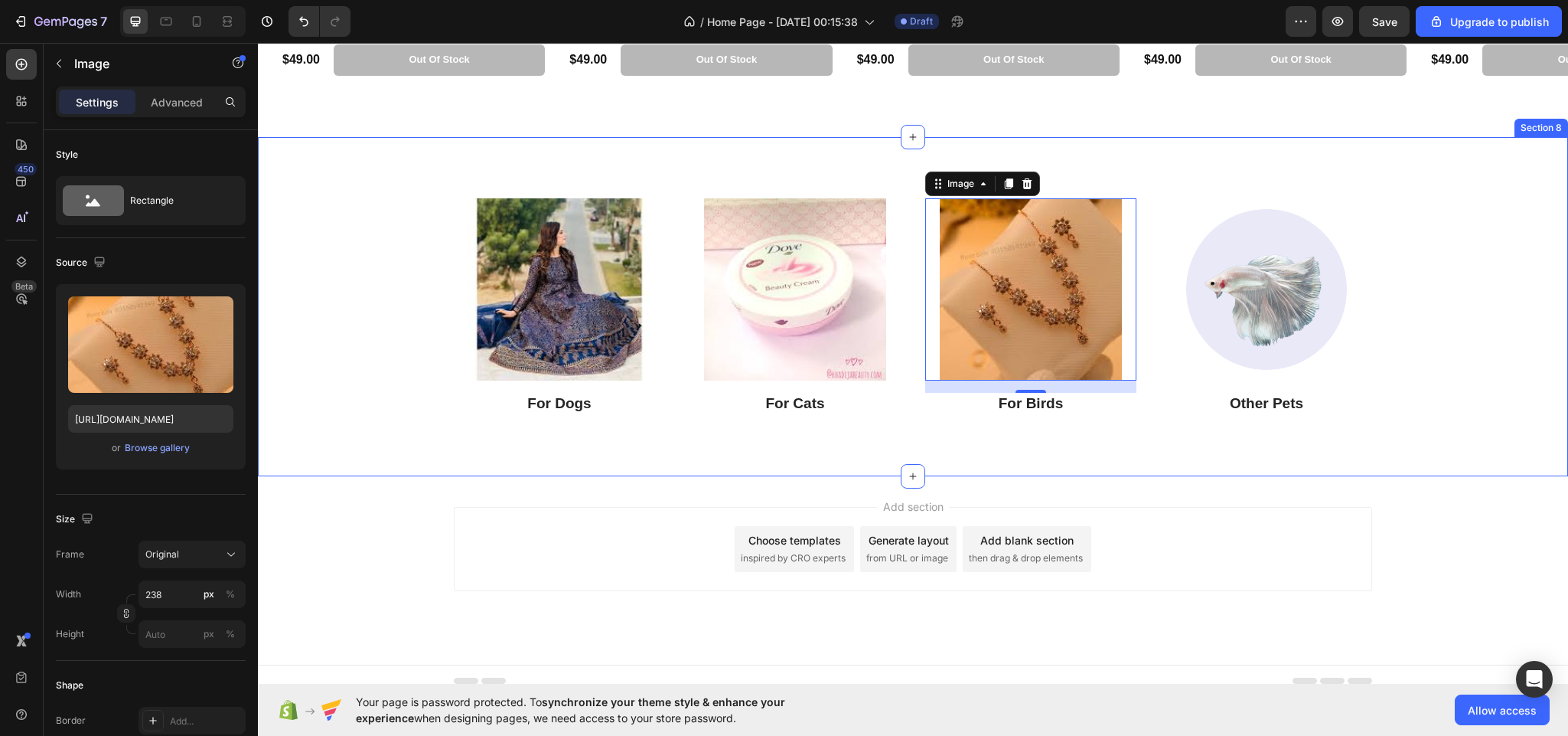
scroll to position [3005, 0]
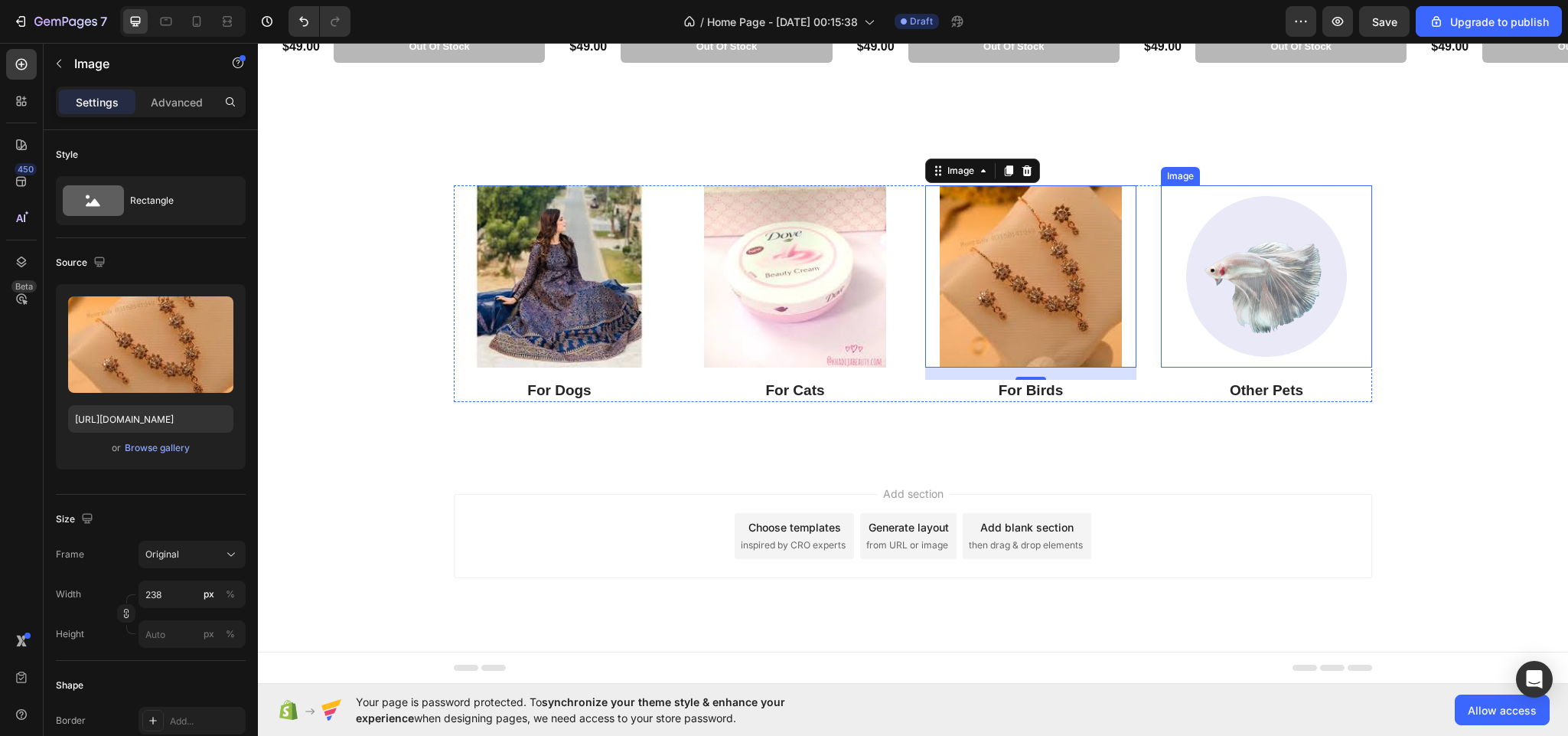
click at [1277, 318] on img at bounding box center [1266, 276] width 182 height 182
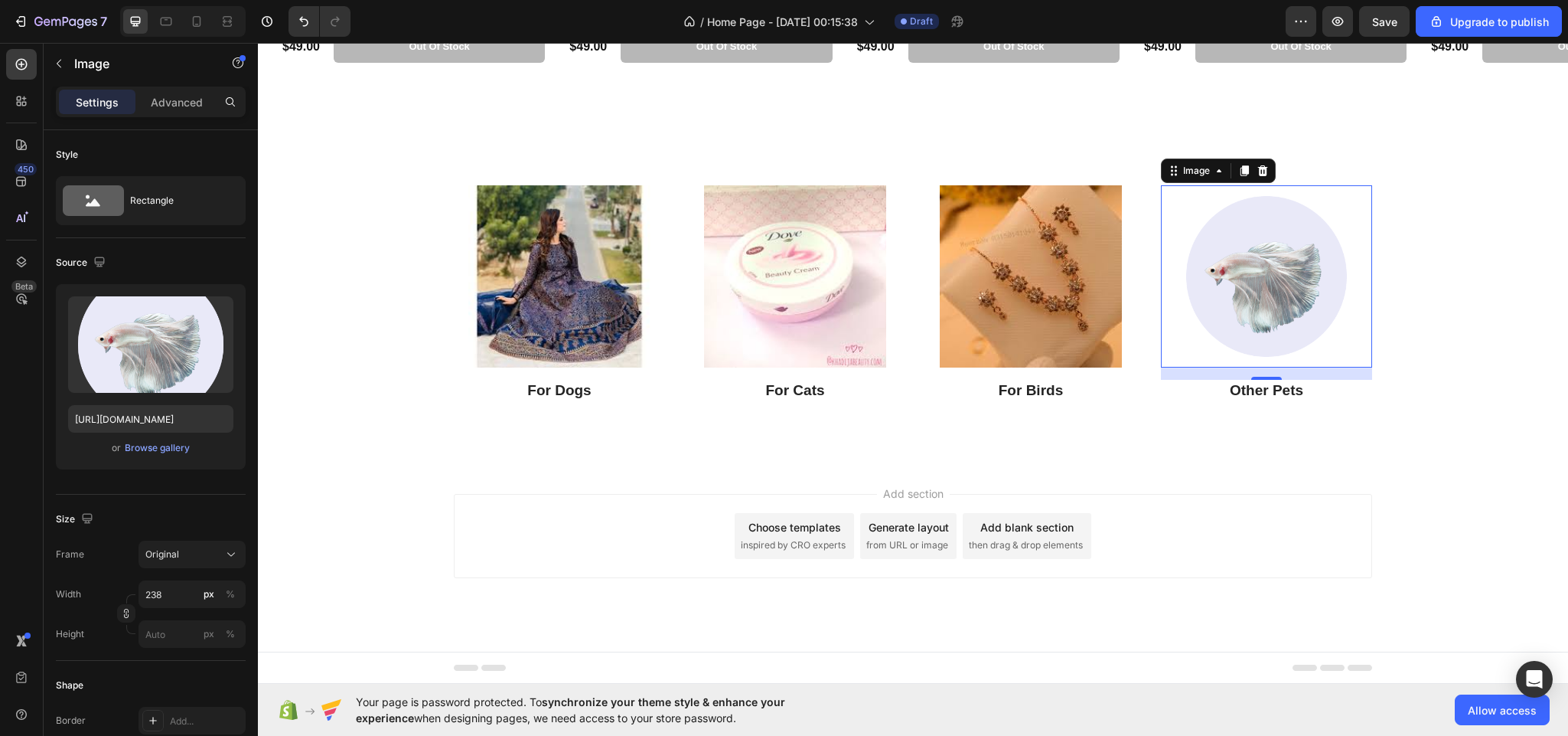
click at [1224, 285] on img at bounding box center [1266, 276] width 182 height 182
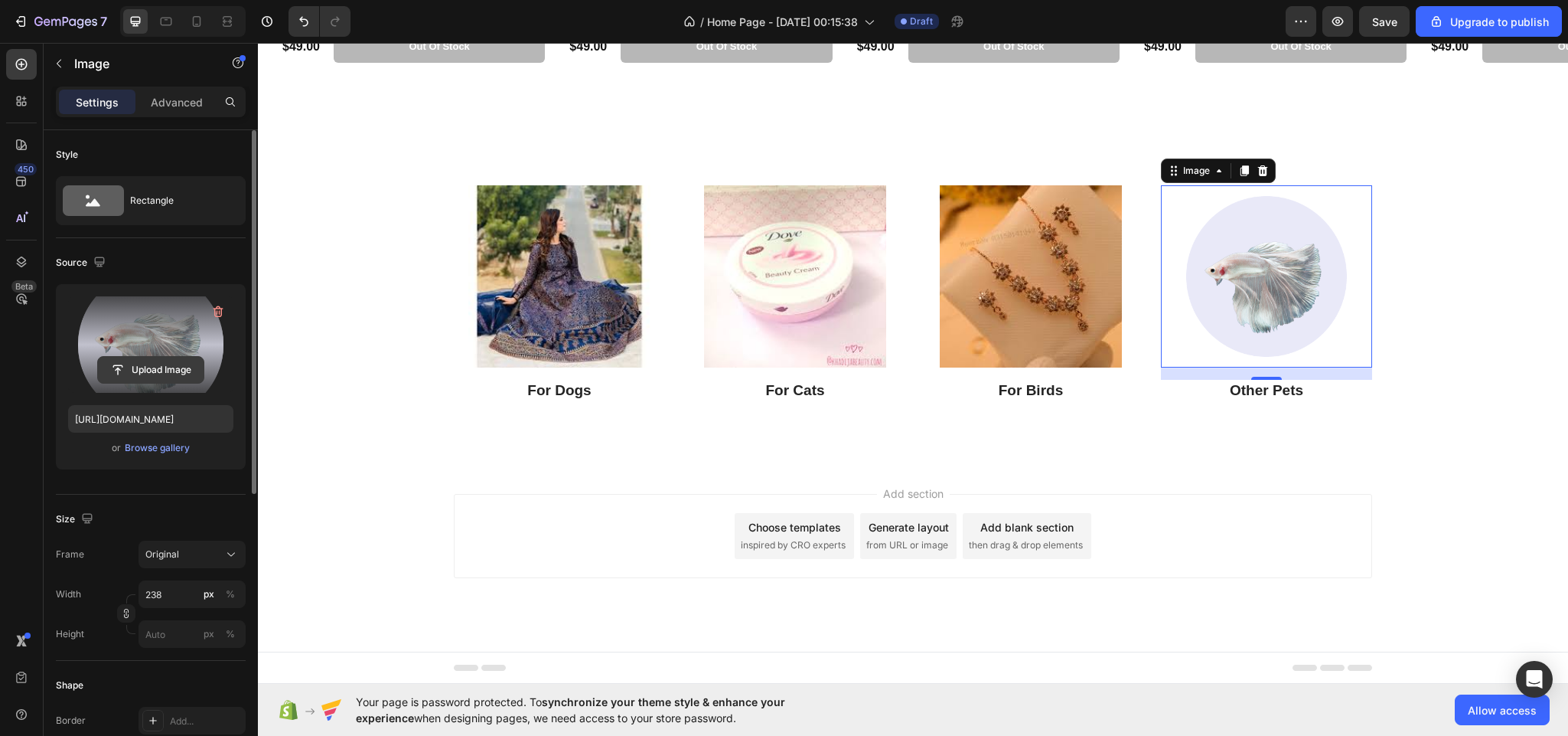
click at [128, 370] on input "file" at bounding box center [151, 370] width 106 height 26
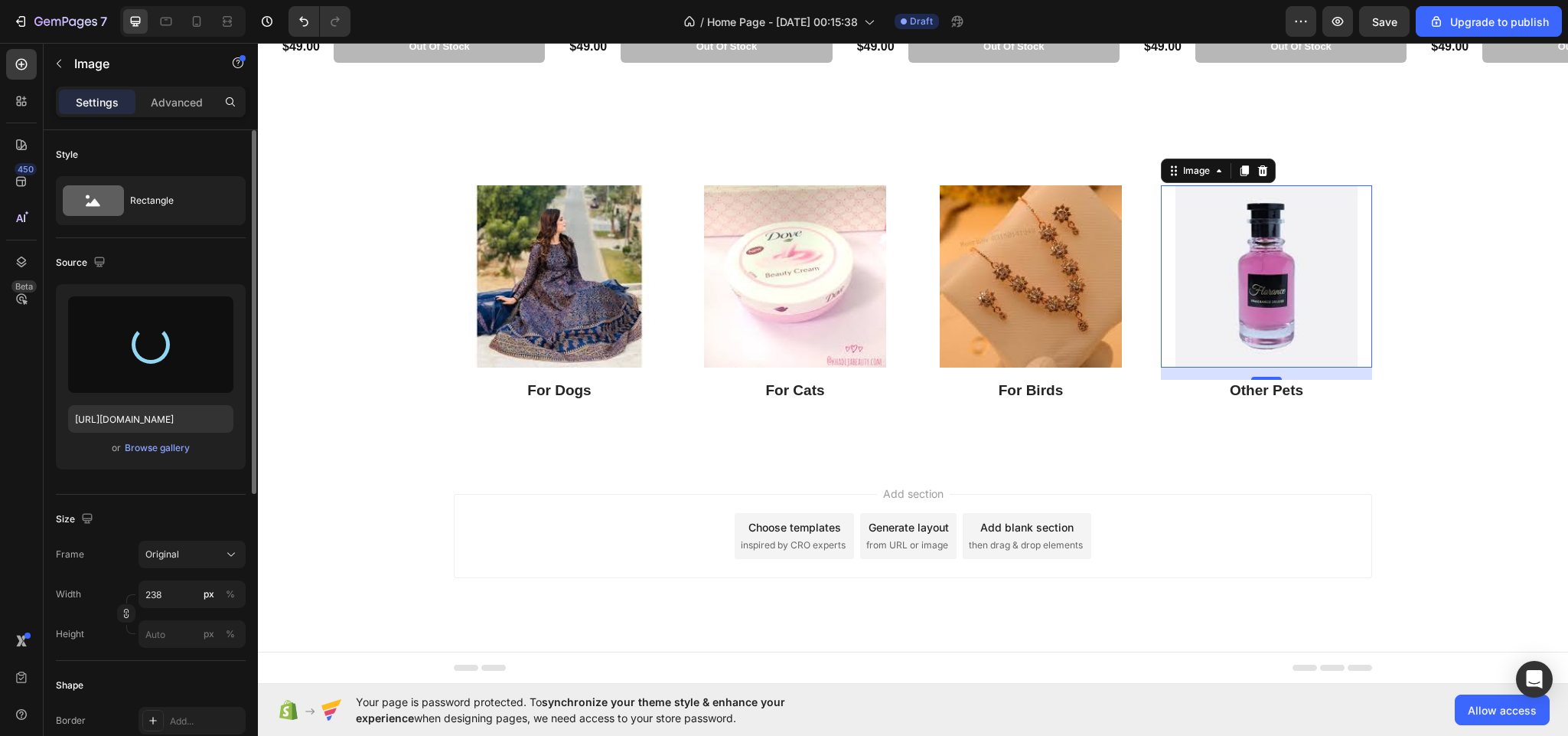
type input "[URL][DOMAIN_NAME]"
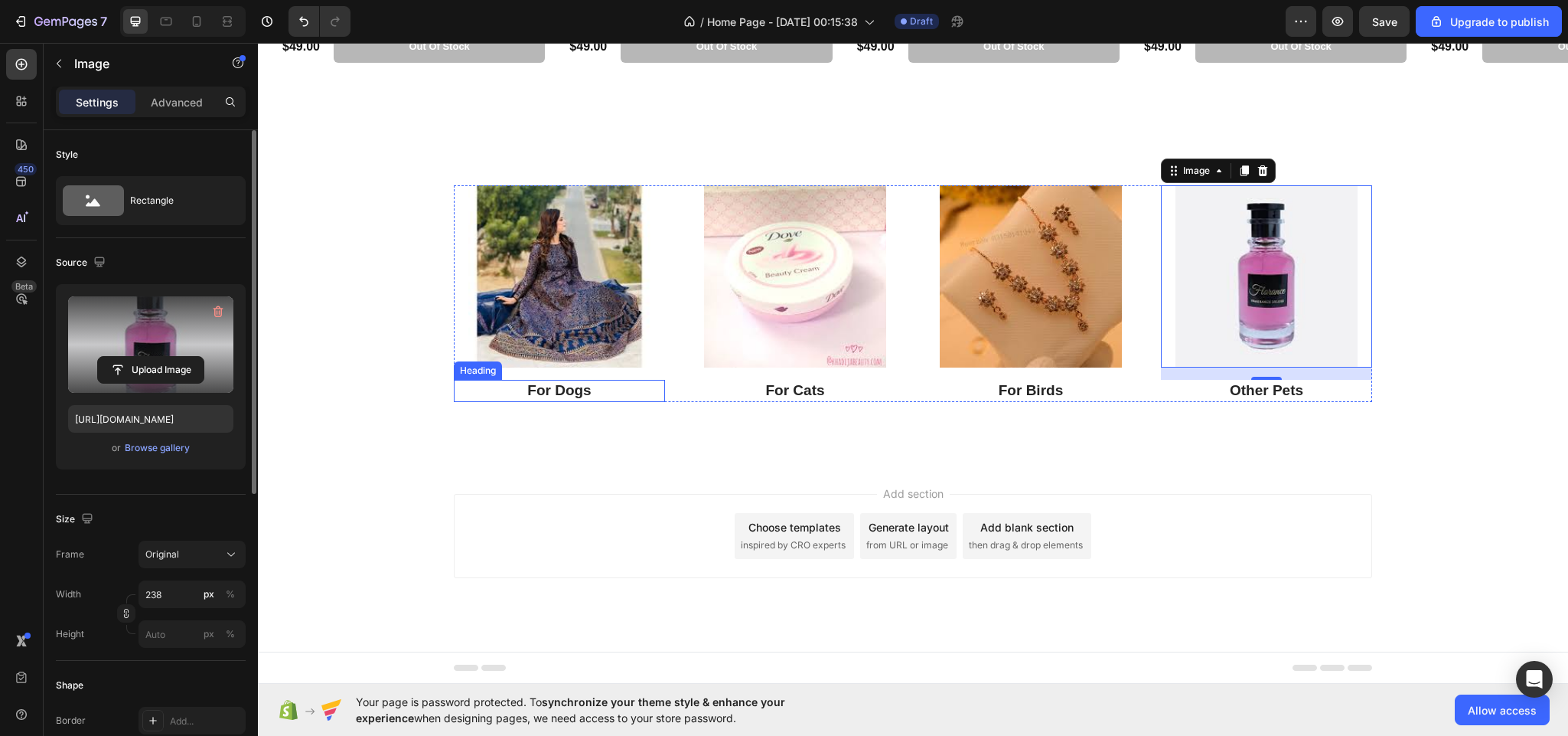
click at [558, 385] on p "For Dogs" at bounding box center [559, 391] width 208 height 19
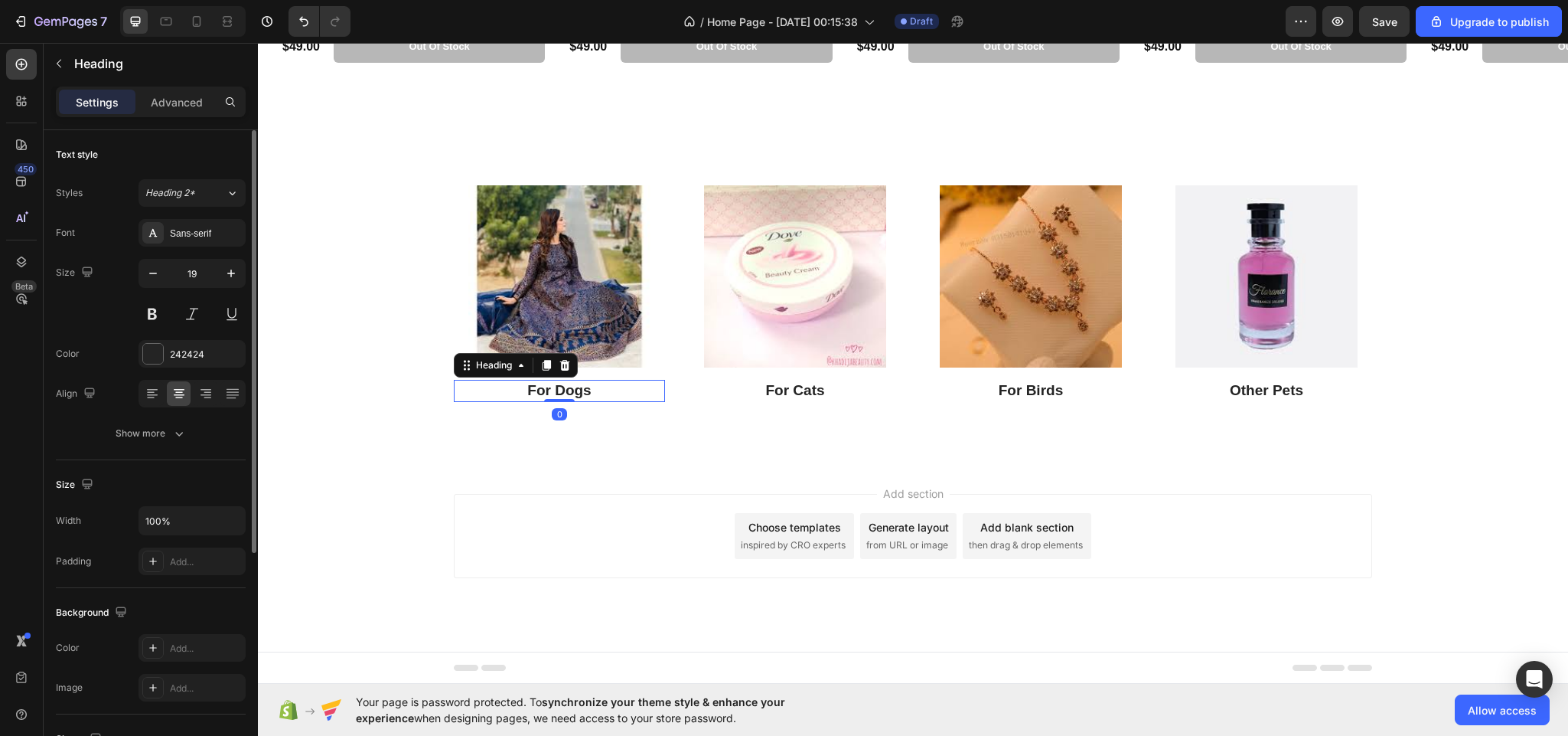
click at [558, 385] on p "For Dogs" at bounding box center [559, 391] width 208 height 19
click at [535, 387] on p "For Dogs" at bounding box center [559, 391] width 208 height 19
click at [584, 391] on p "For Dogs" at bounding box center [559, 391] width 208 height 19
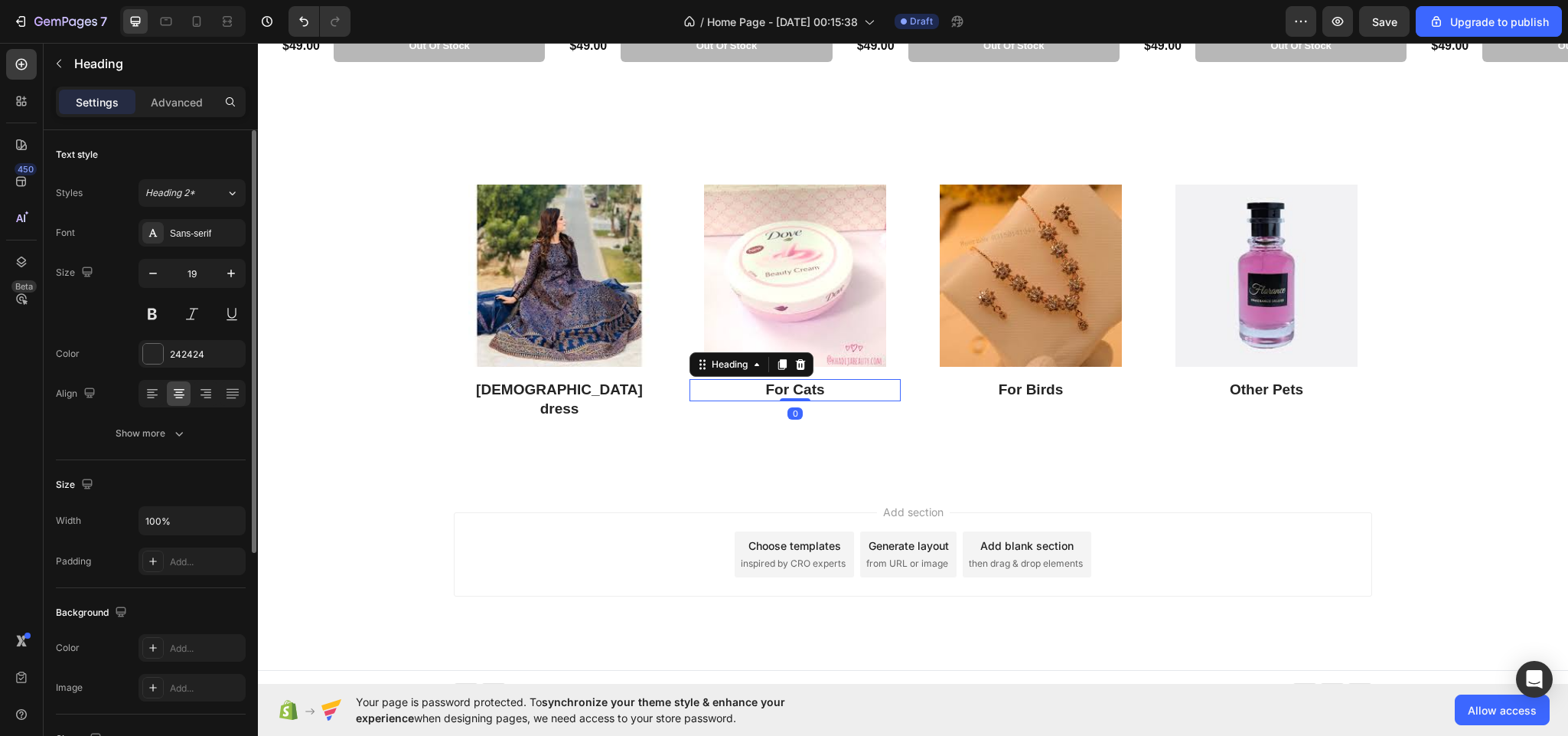
click at [828, 391] on p "For Cats" at bounding box center [794, 390] width 208 height 19
click at [1068, 391] on p "For Birds" at bounding box center [1030, 390] width 208 height 19
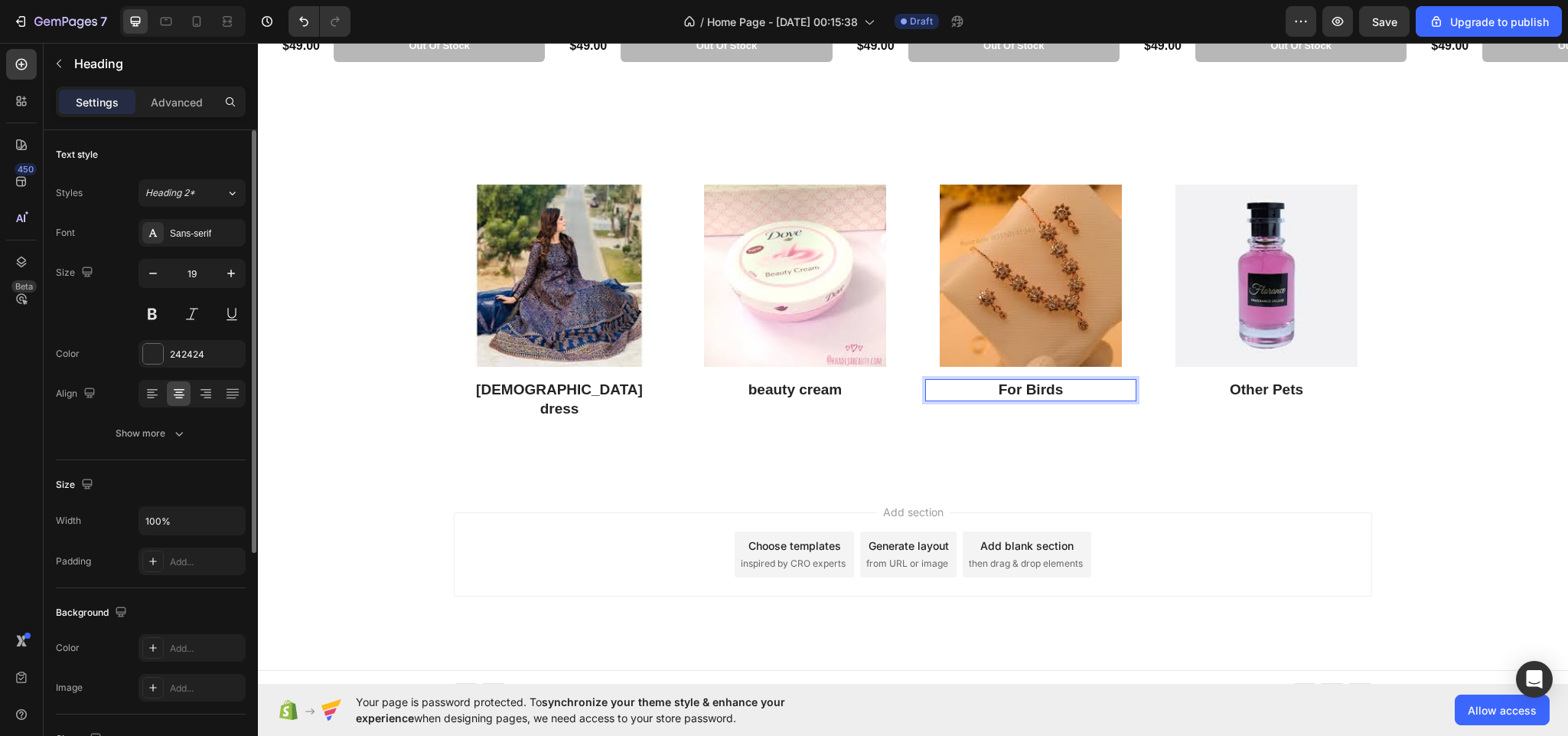
click at [1068, 391] on p "For Birds" at bounding box center [1030, 390] width 208 height 19
click at [1296, 392] on p "Other Pets" at bounding box center [1266, 390] width 208 height 19
click at [1302, 392] on p "Other Pets" at bounding box center [1266, 390] width 208 height 19
click at [1277, 481] on div "Add section Choose templates inspired by CRO experts Generate layout from URL o…" at bounding box center [913, 575] width 1310 height 188
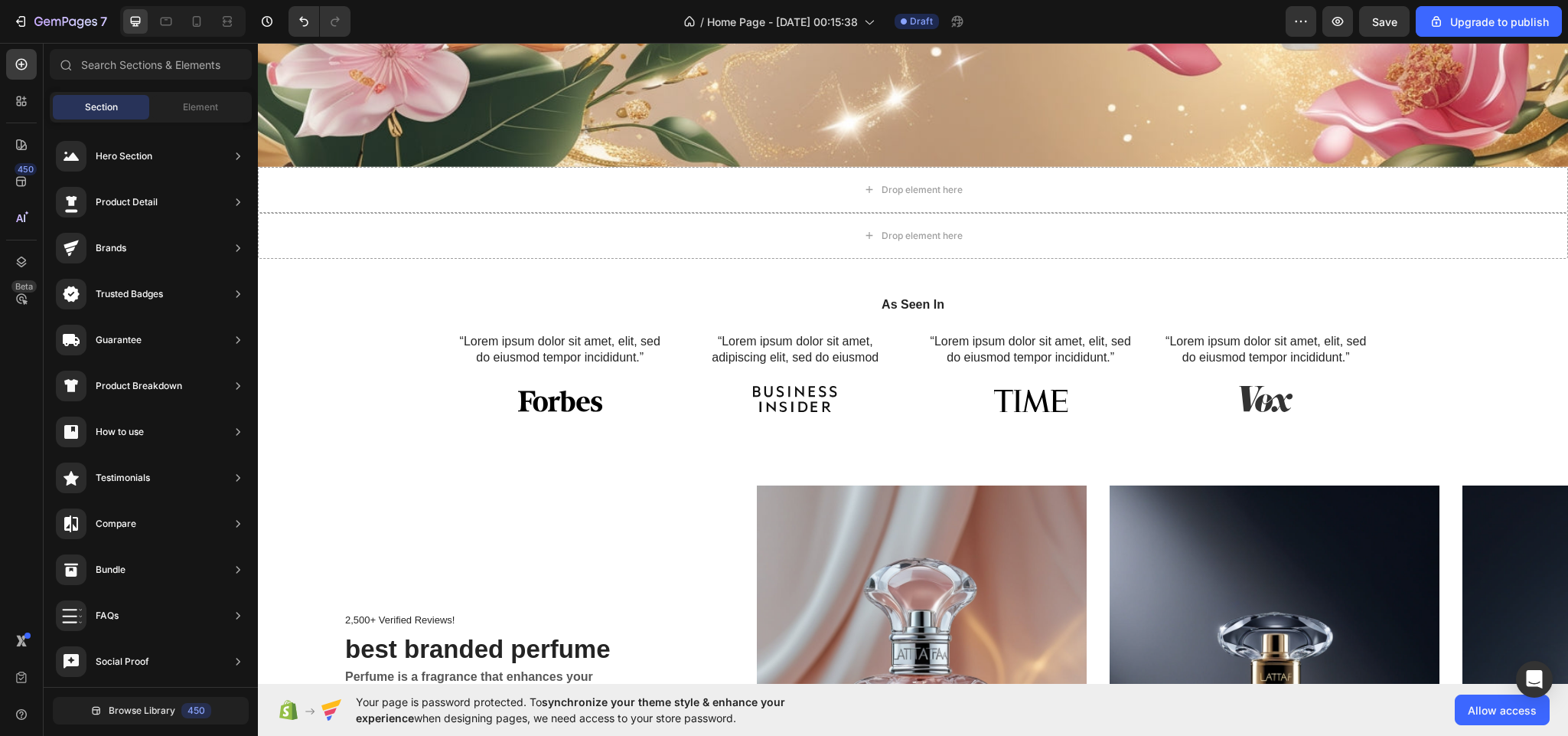
scroll to position [651, 0]
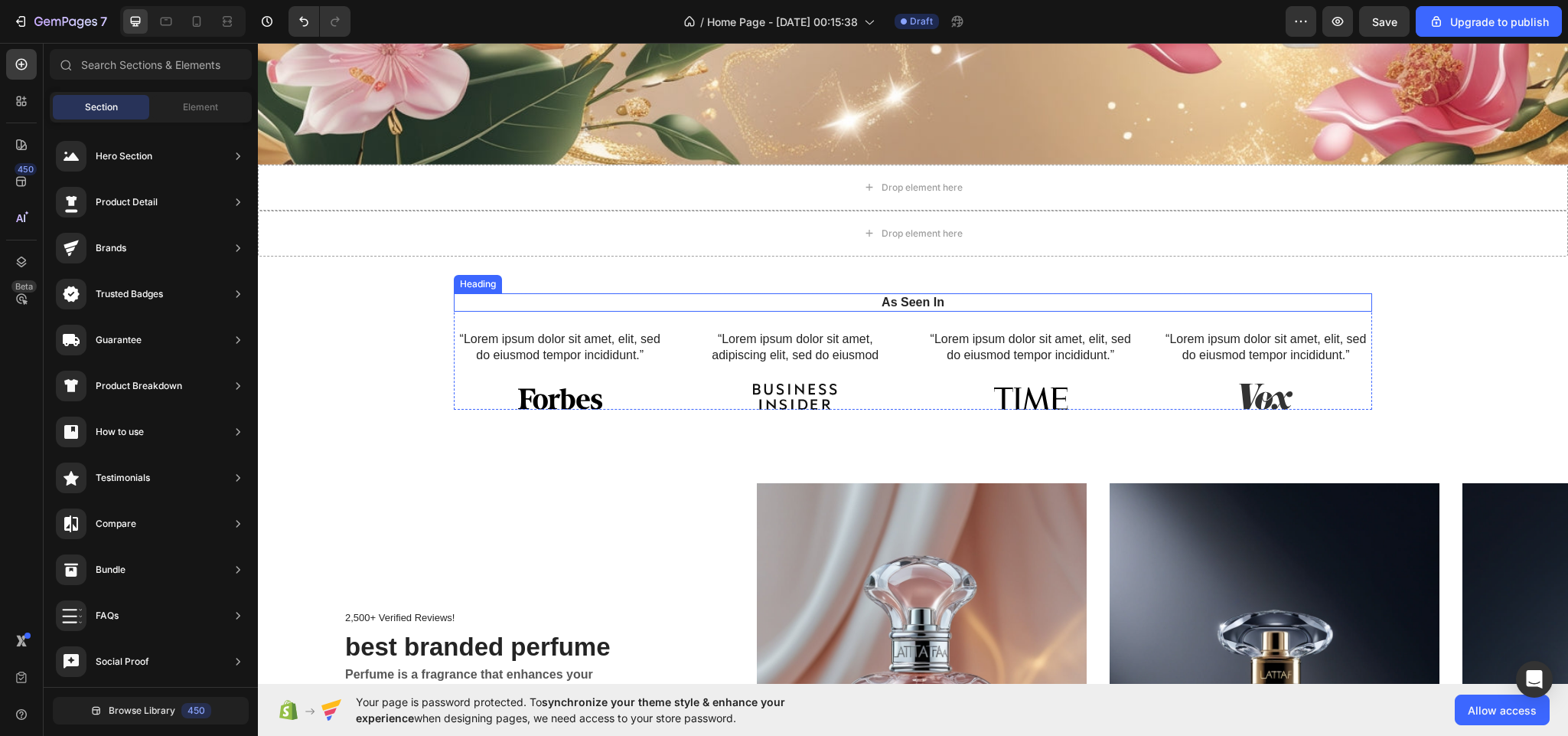
click at [938, 293] on h2 "As Seen In" at bounding box center [913, 303] width 918 height 19
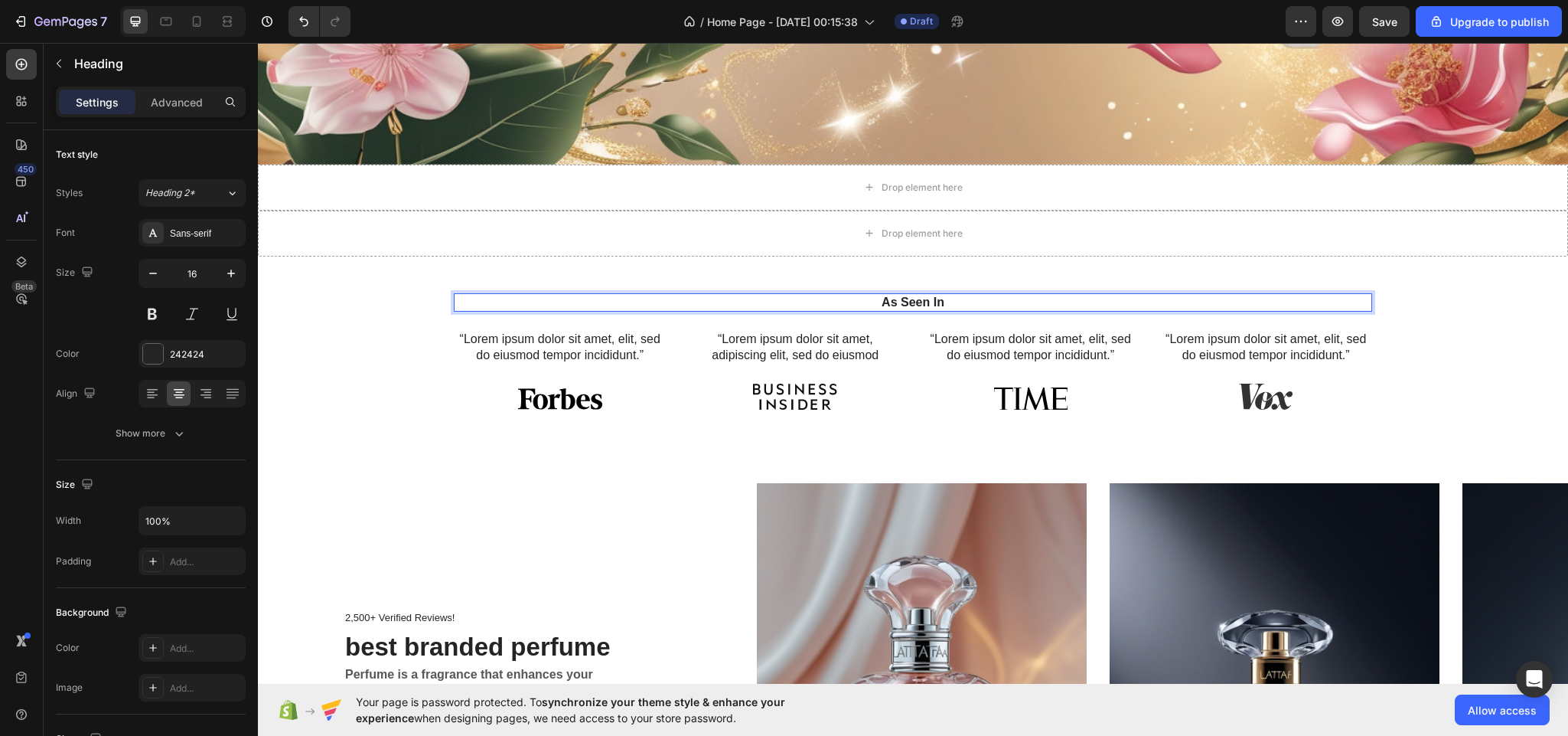
click at [946, 293] on h2 "As Seen In" at bounding box center [913, 303] width 918 height 19
click at [605, 395] on div at bounding box center [560, 397] width 213 height 26
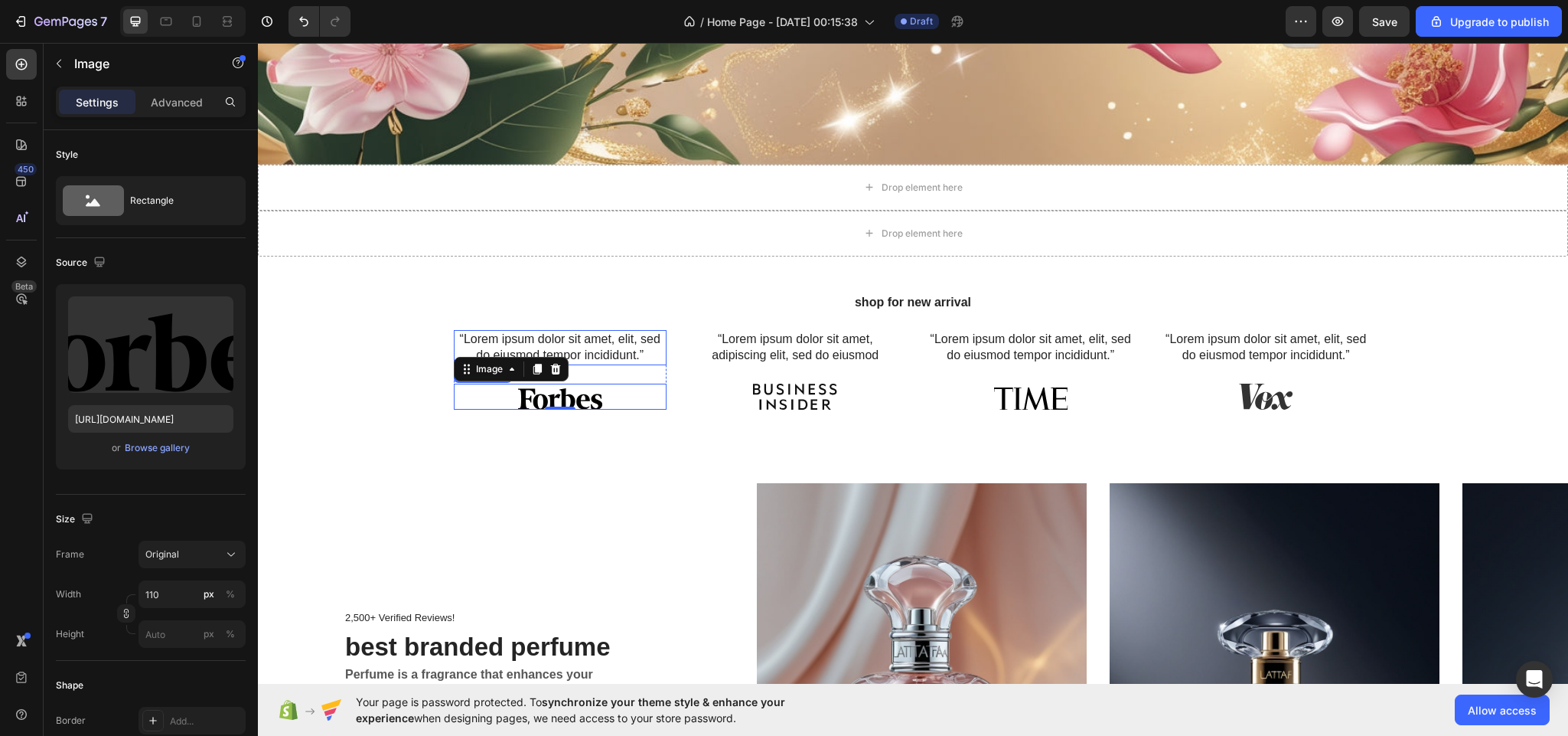
click at [634, 342] on p "“Lorem ipsum dolor sit amet, elit, sed do eiusmod tempor incididunt.”" at bounding box center [560, 347] width 210 height 33
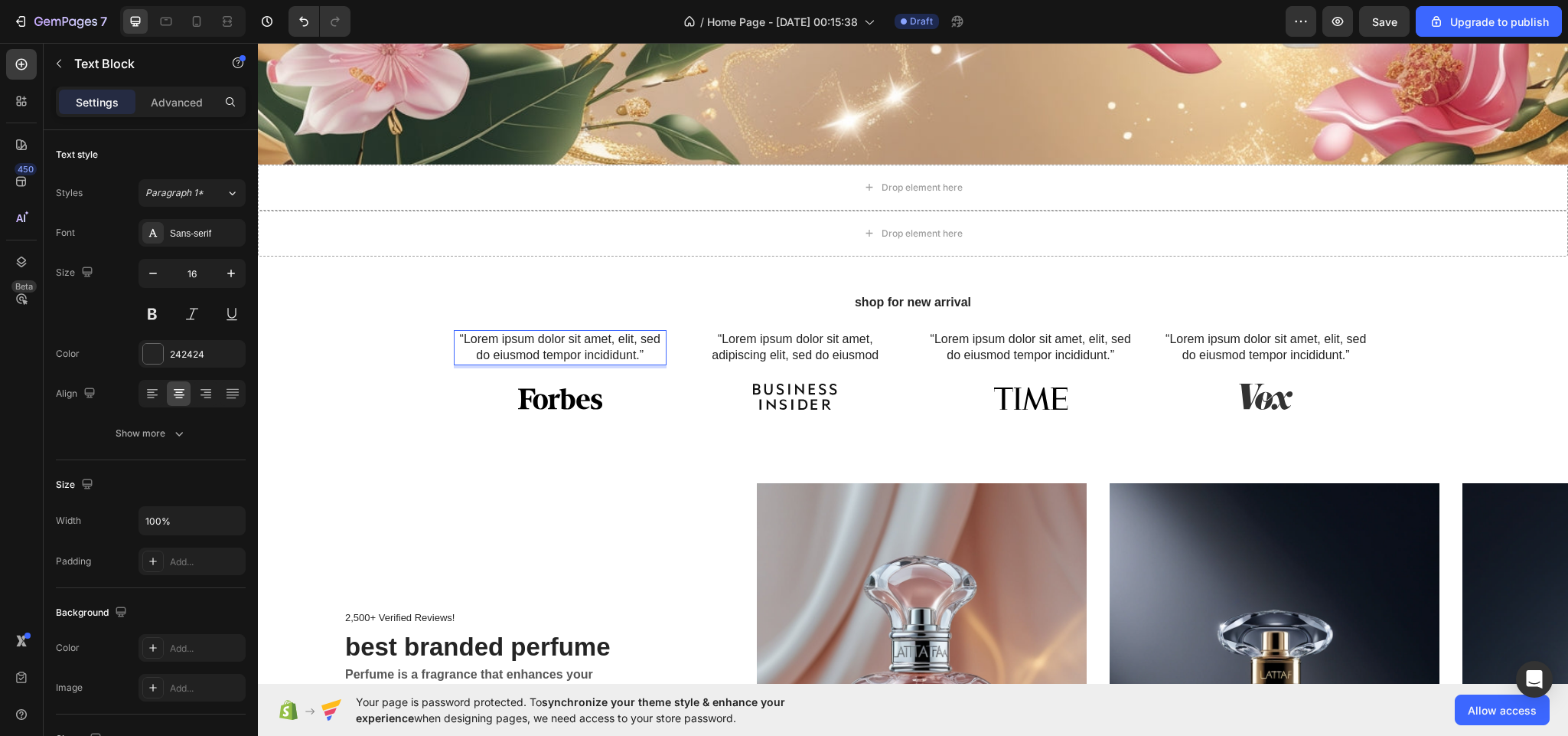
click at [634, 342] on p "“Lorem ipsum dolor sit amet, elit, sed do eiusmod tempor incididunt.”" at bounding box center [560, 347] width 210 height 33
click at [582, 384] on img at bounding box center [560, 397] width 84 height 26
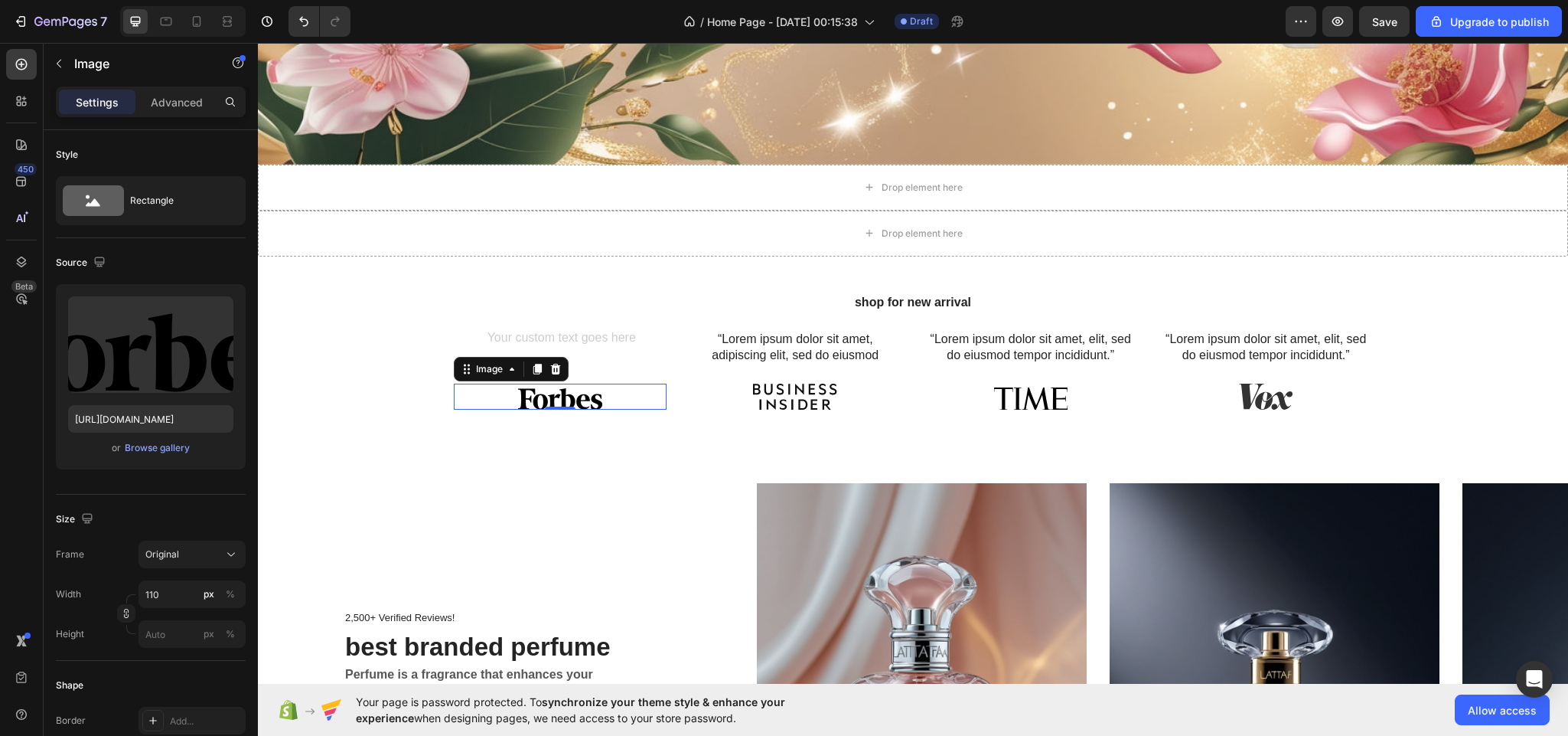
click at [605, 389] on div at bounding box center [560, 397] width 213 height 26
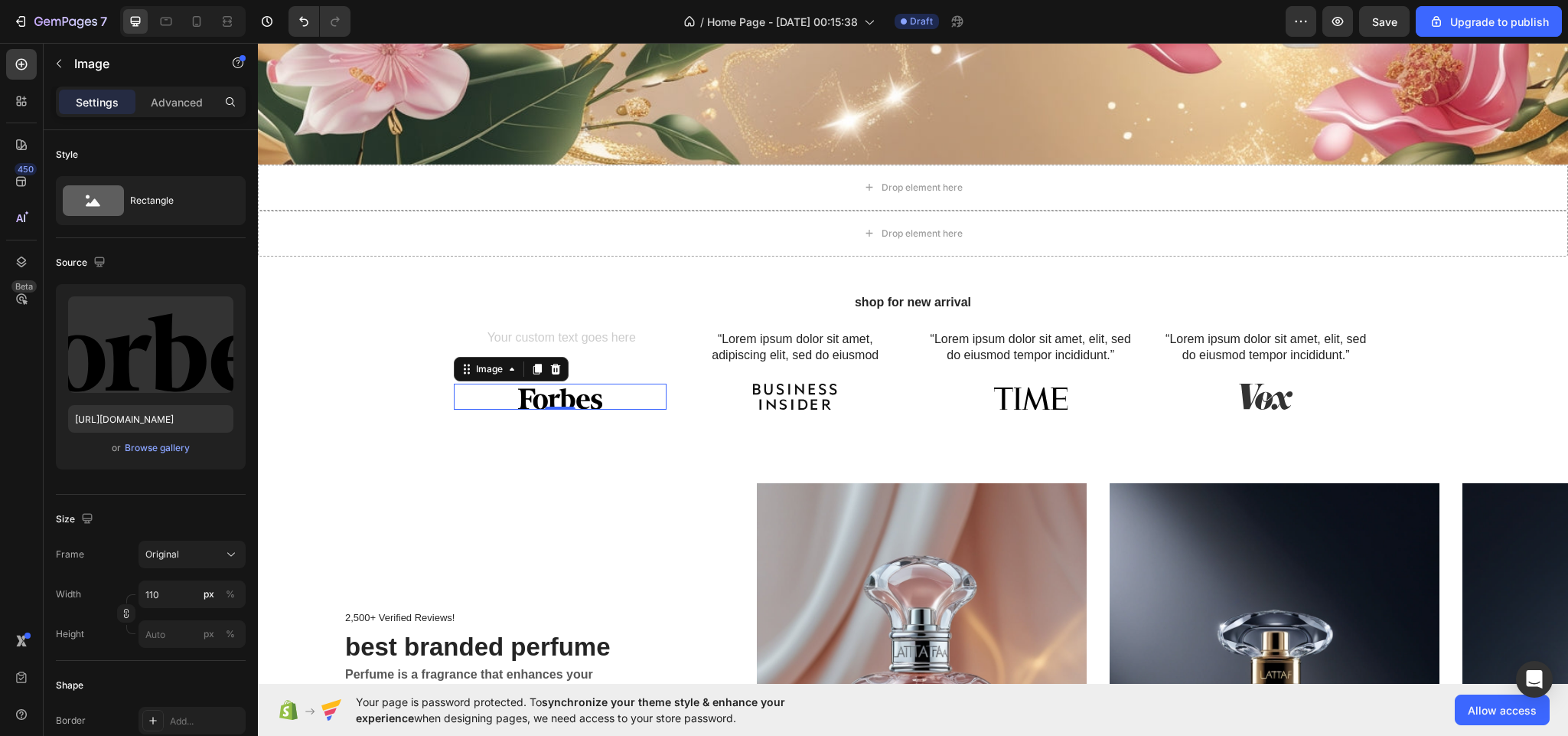
click at [605, 389] on div at bounding box center [560, 397] width 213 height 26
click at [603, 389] on div at bounding box center [560, 397] width 213 height 26
click at [873, 336] on p "“Lorem ipsum dolor sit amet, adipiscing elit, sed do eiusmod" at bounding box center [795, 347] width 210 height 33
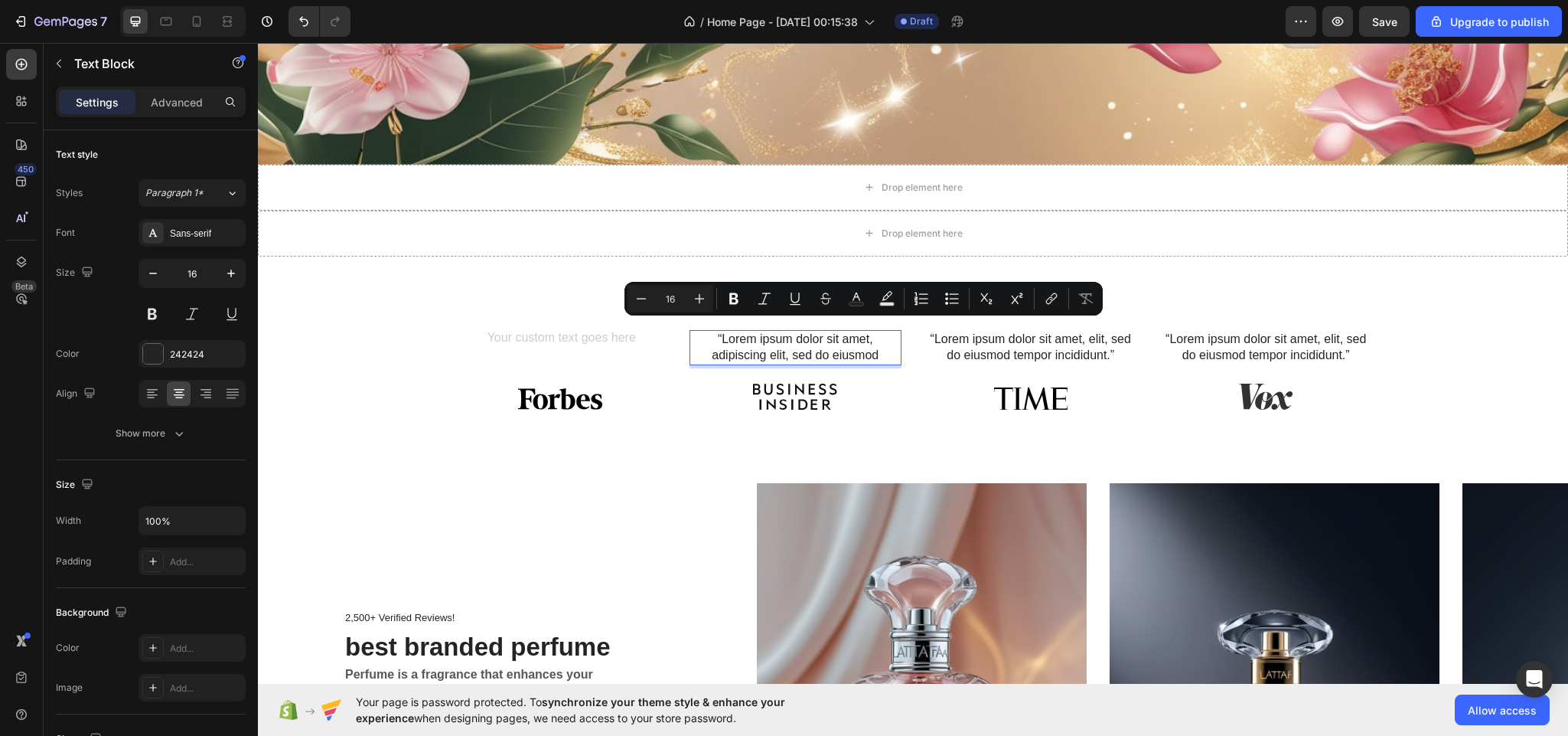
click at [873, 336] on p "“Lorem ipsum dolor sit amet, adipiscing elit, sed do eiusmod" at bounding box center [795, 347] width 210 height 33
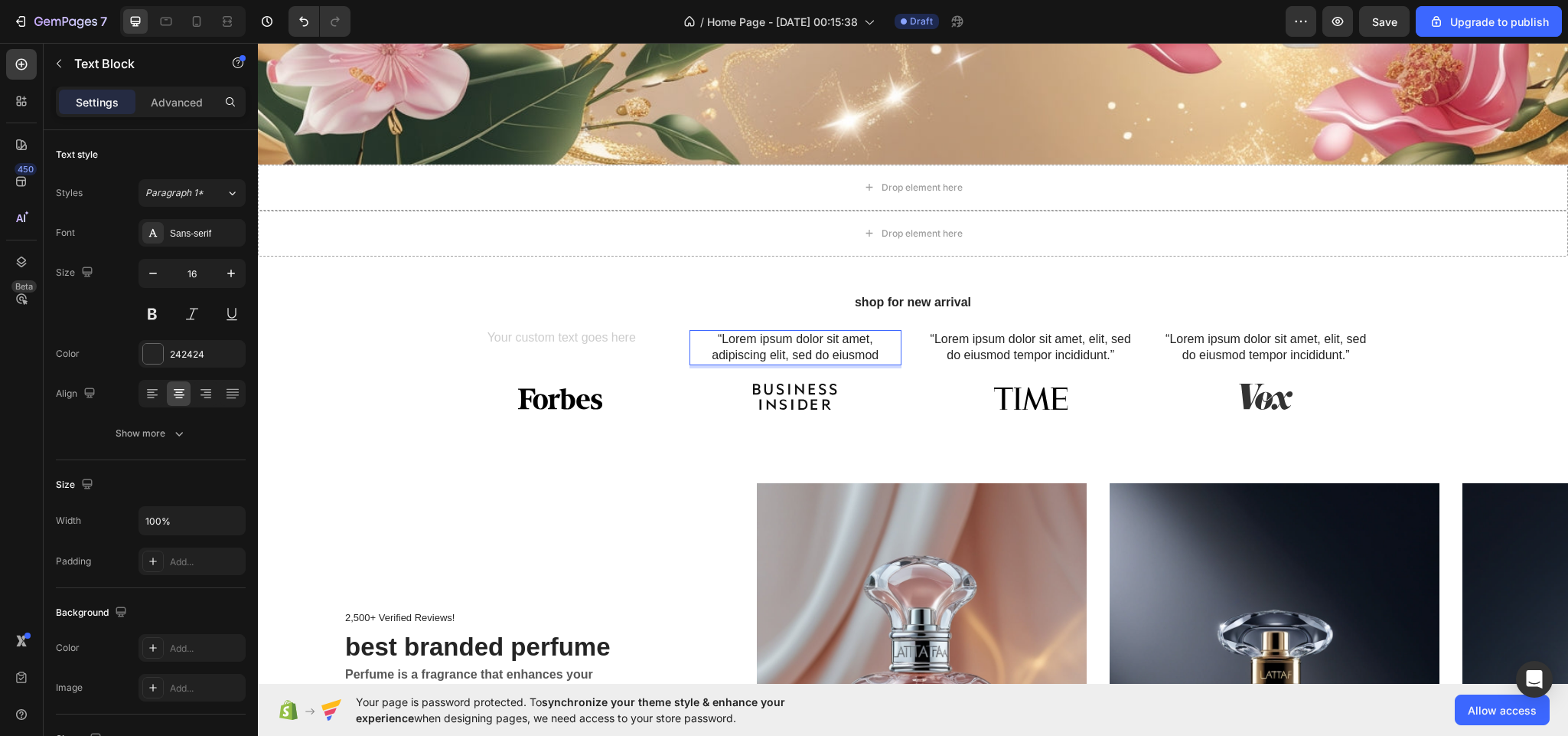
click at [870, 342] on p "“Lorem ipsum dolor sit amet, adipiscing elit, sed do eiusmod" at bounding box center [795, 347] width 210 height 33
click at [1109, 341] on p "“Lorem ipsum dolor sit amet, elit, sed do eiusmod tempor incididunt.”" at bounding box center [1030, 347] width 210 height 33
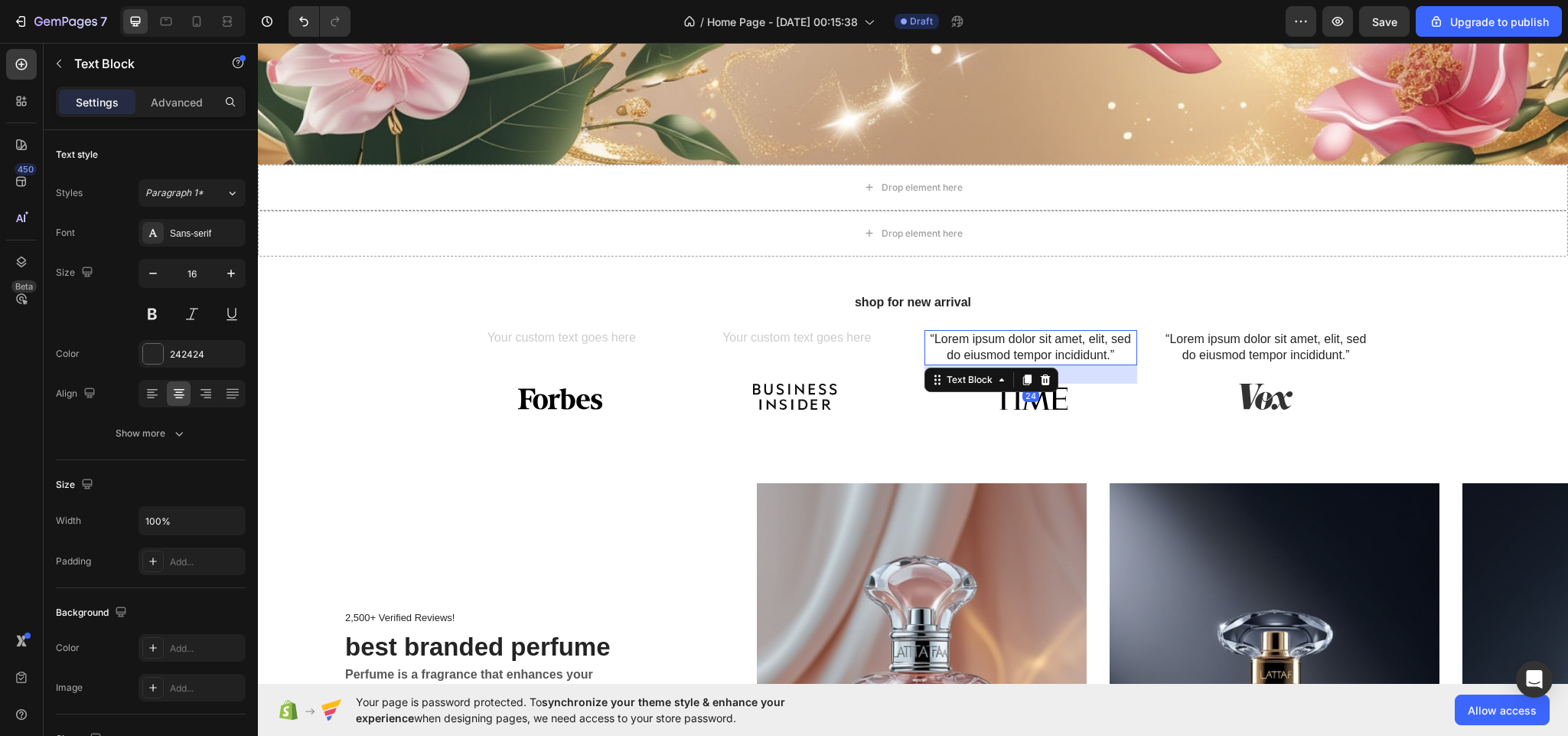
click at [1109, 341] on p "“Lorem ipsum dolor sit amet, elit, sed do eiusmod tempor incididunt.”" at bounding box center [1030, 347] width 210 height 33
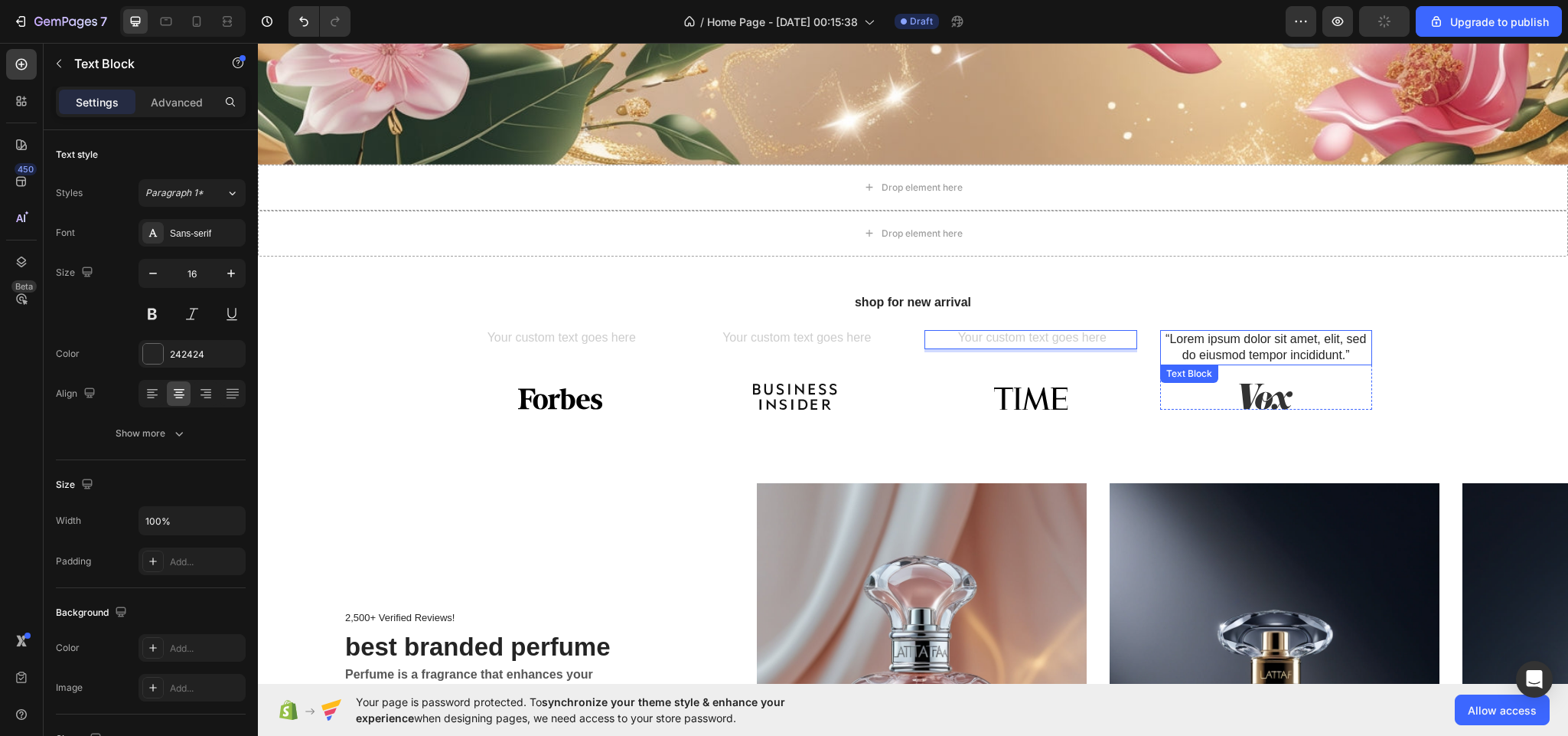
click at [1346, 341] on p "“Lorem ipsum dolor sit amet, elit, sed do eiusmod tempor incididunt.”" at bounding box center [1266, 347] width 210 height 33
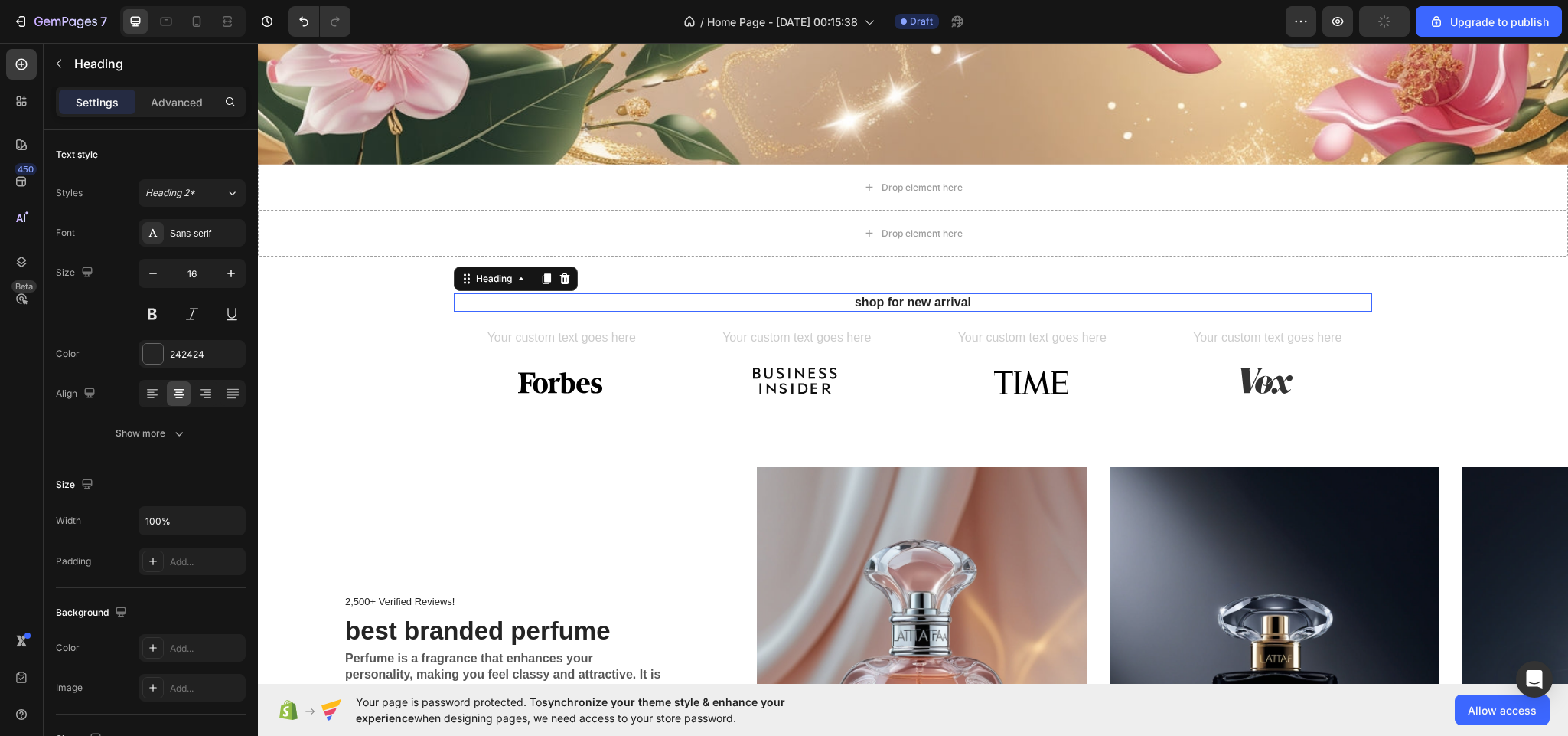
click at [859, 295] on p "shop for new arrival" at bounding box center [913, 303] width 915 height 16
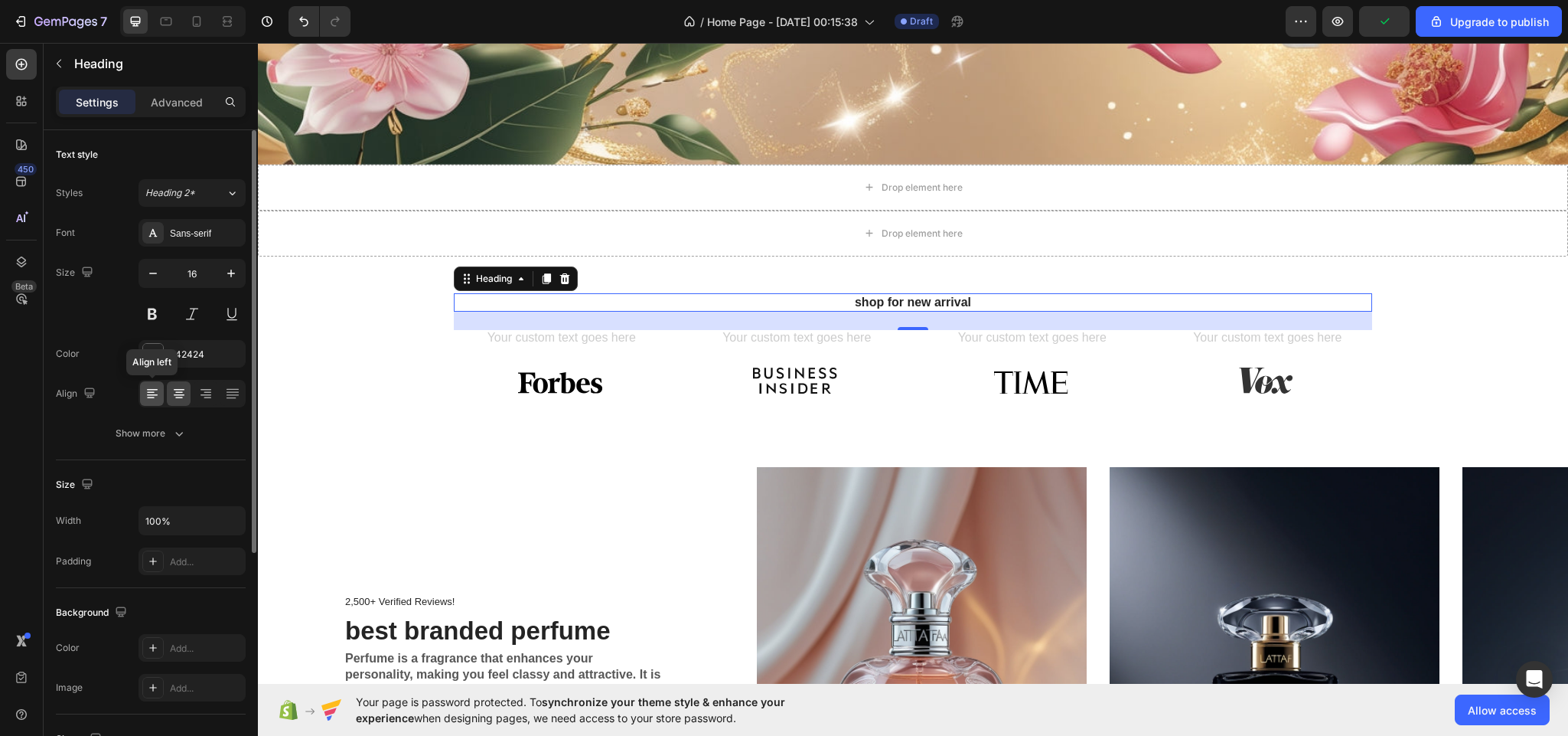
click at [145, 387] on icon at bounding box center [152, 394] width 15 height 15
click at [620, 382] on div at bounding box center [560, 381] width 213 height 26
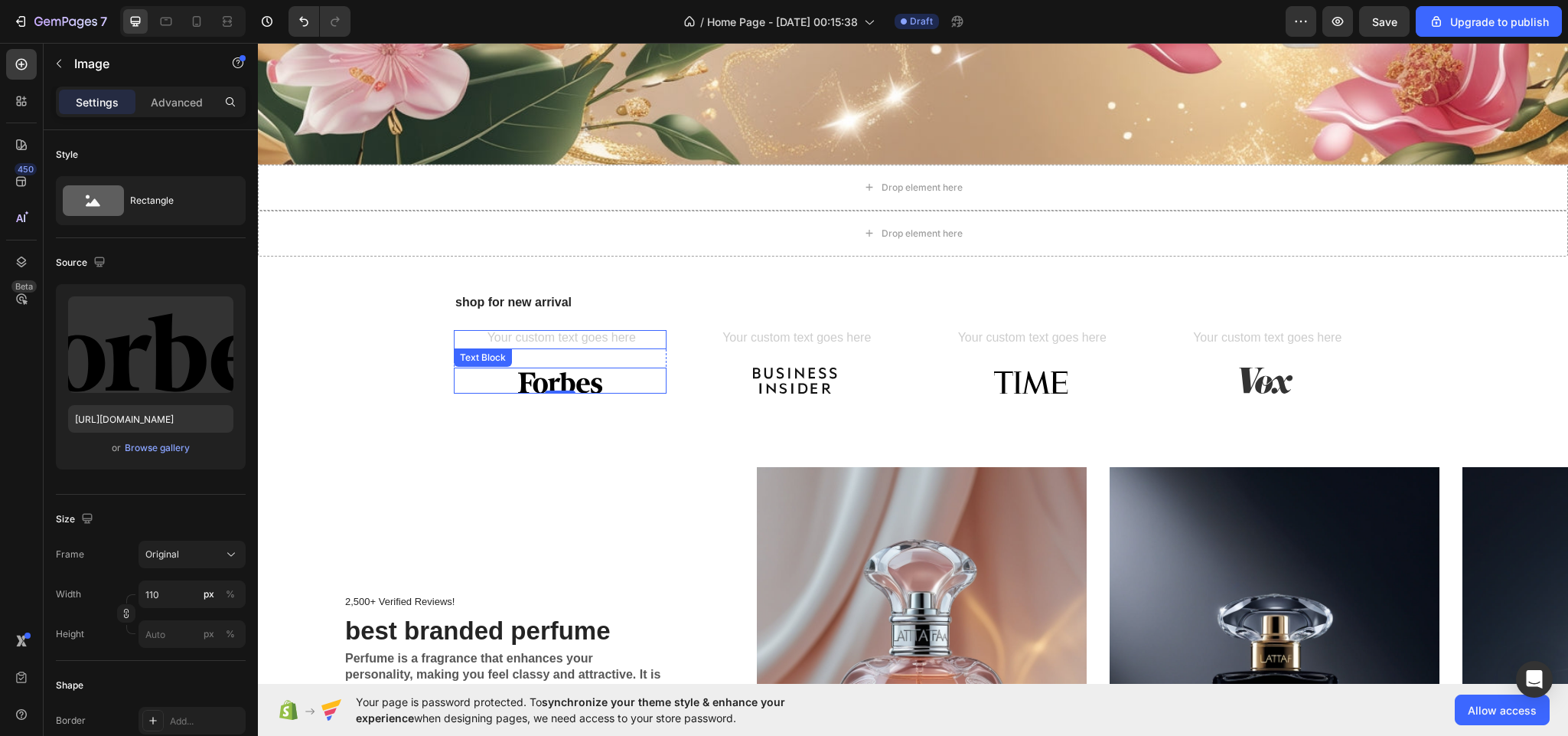
click at [596, 330] on div "Rich Text Editor. Editing area: main" at bounding box center [560, 339] width 213 height 19
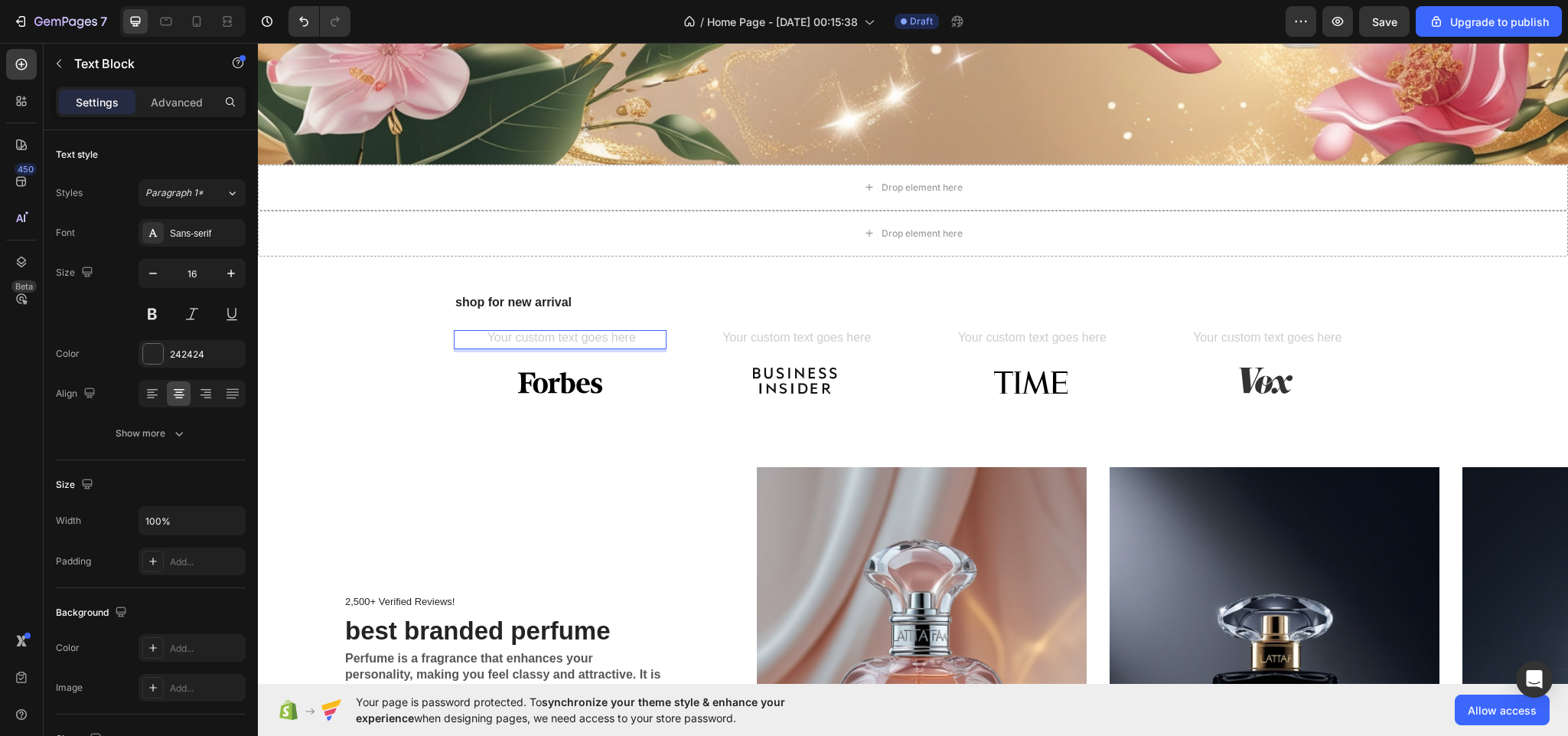
click at [596, 330] on div "Rich Text Editor. Editing area: main" at bounding box center [560, 339] width 213 height 19
click at [600, 330] on div "Rich Text Editor. Editing area: main" at bounding box center [560, 339] width 213 height 19
click at [604, 378] on div at bounding box center [560, 381] width 213 height 26
click at [572, 330] on div "Rich Text Editor. Editing area: main" at bounding box center [560, 339] width 213 height 19
click at [569, 358] on icon at bounding box center [575, 364] width 12 height 12
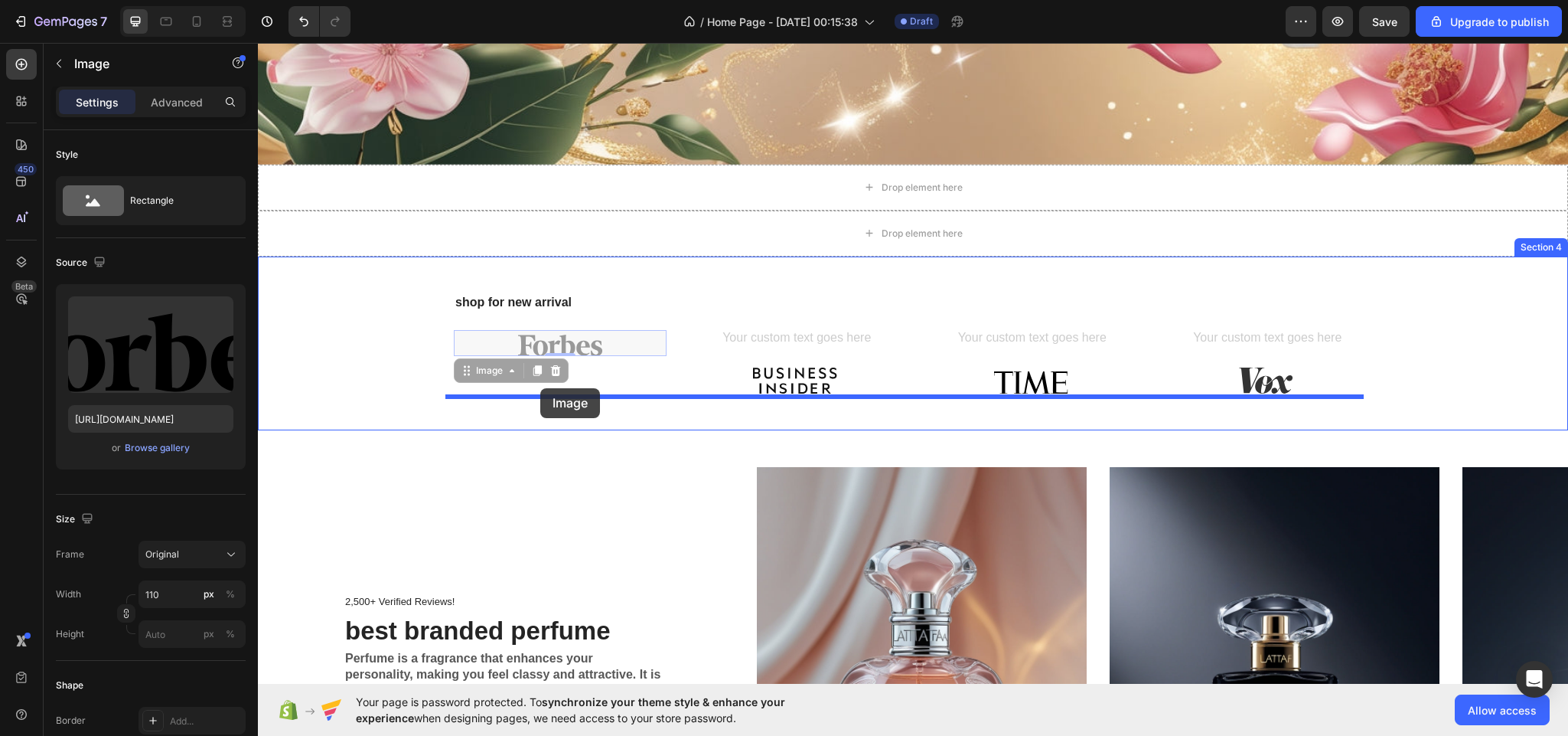
drag, startPoint x: 540, startPoint y: 333, endPoint x: 540, endPoint y: 389, distance: 56.0
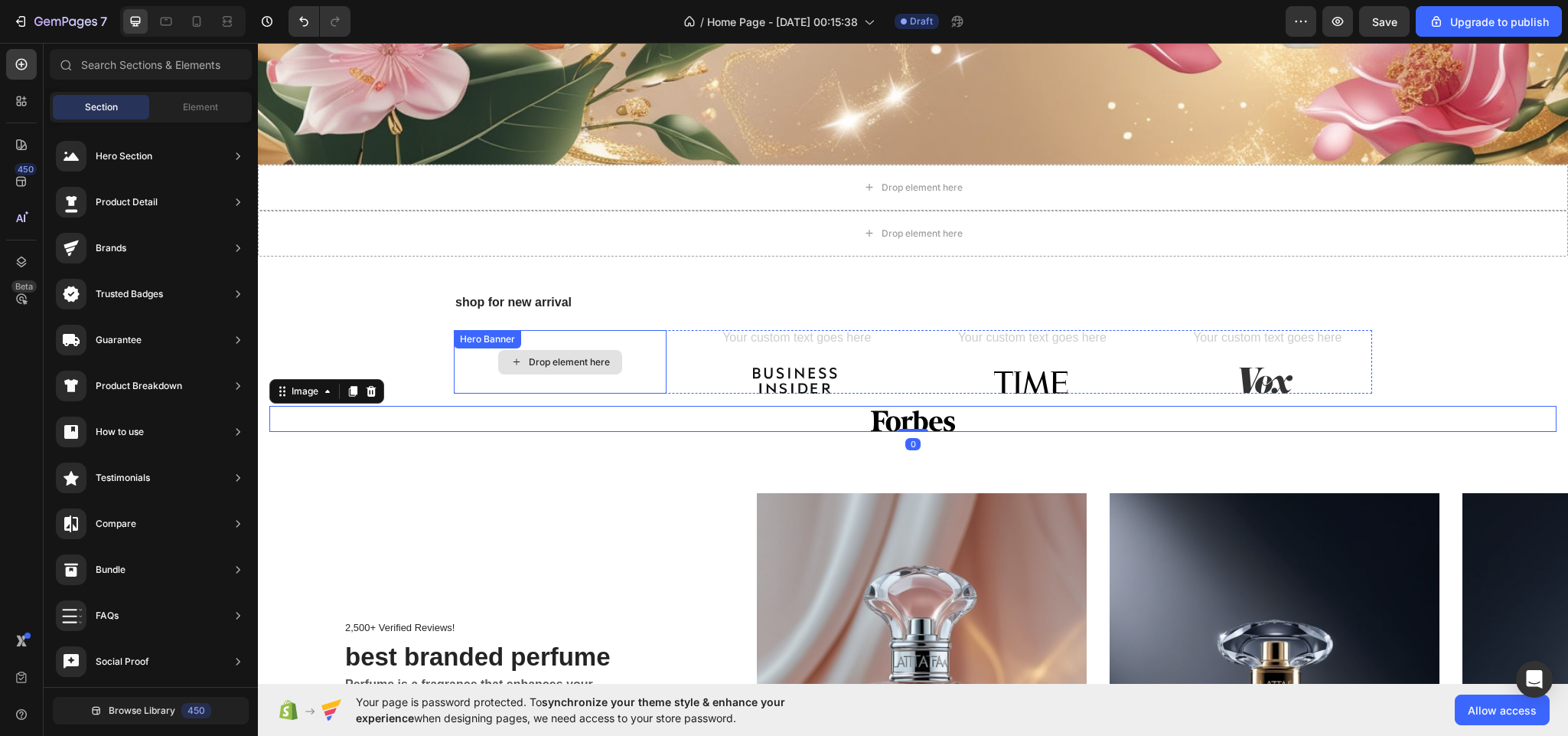
click at [576, 363] on div "Drop element here" at bounding box center [560, 362] width 124 height 25
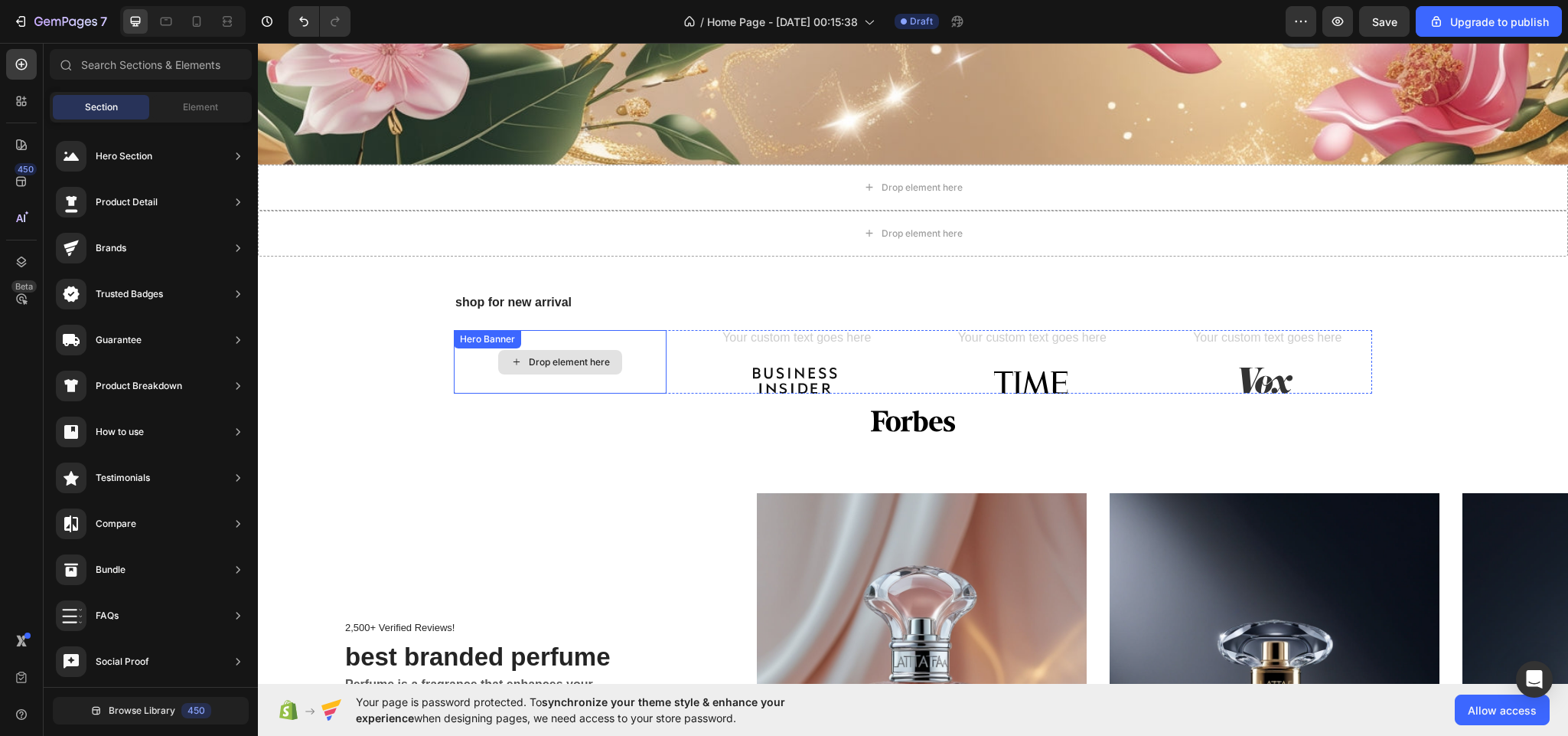
click at [535, 350] on div "Drop element here" at bounding box center [560, 362] width 124 height 25
click at [745, 356] on div "Text Block Image" at bounding box center [795, 361] width 213 height 63
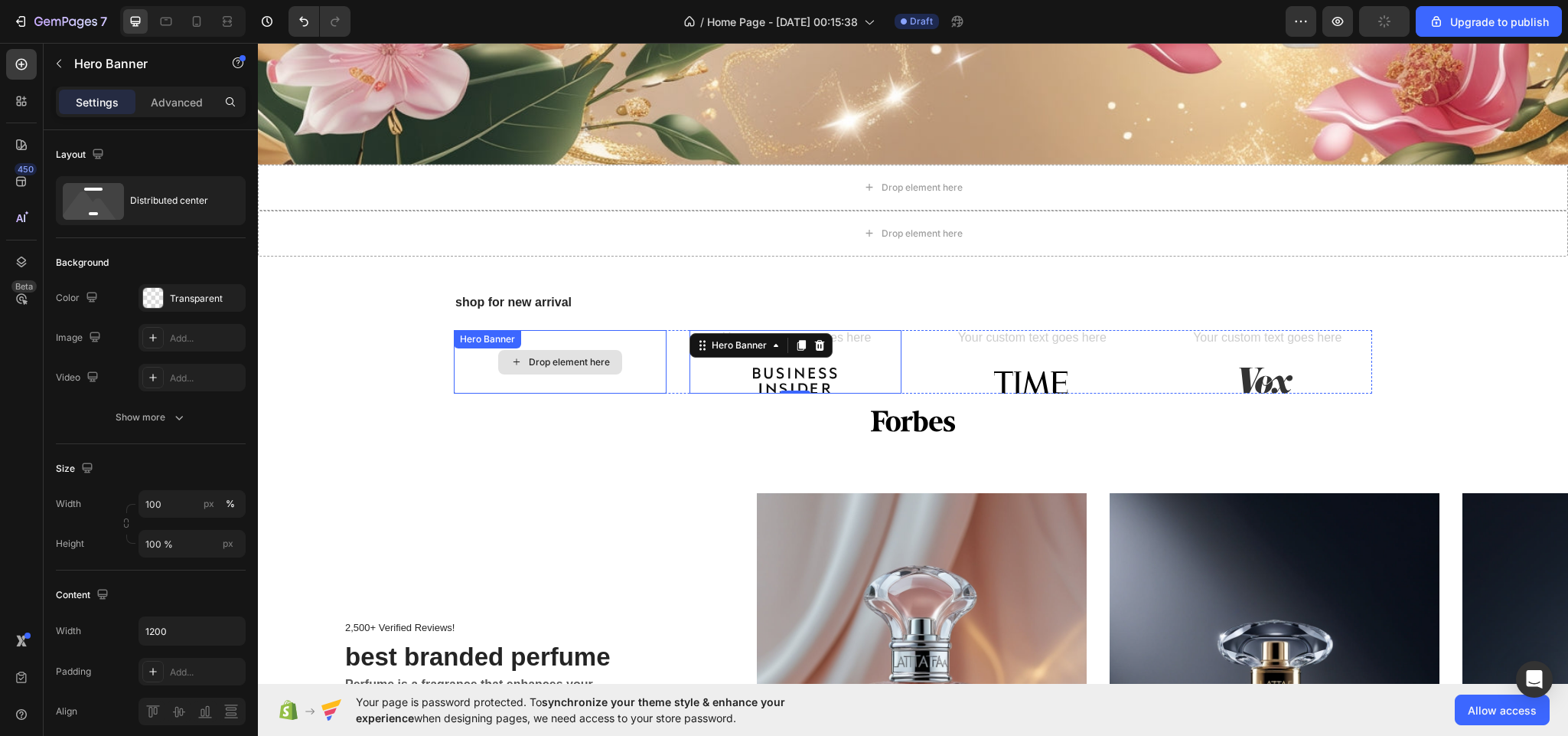
click at [575, 356] on div "Drop element here" at bounding box center [569, 362] width 81 height 12
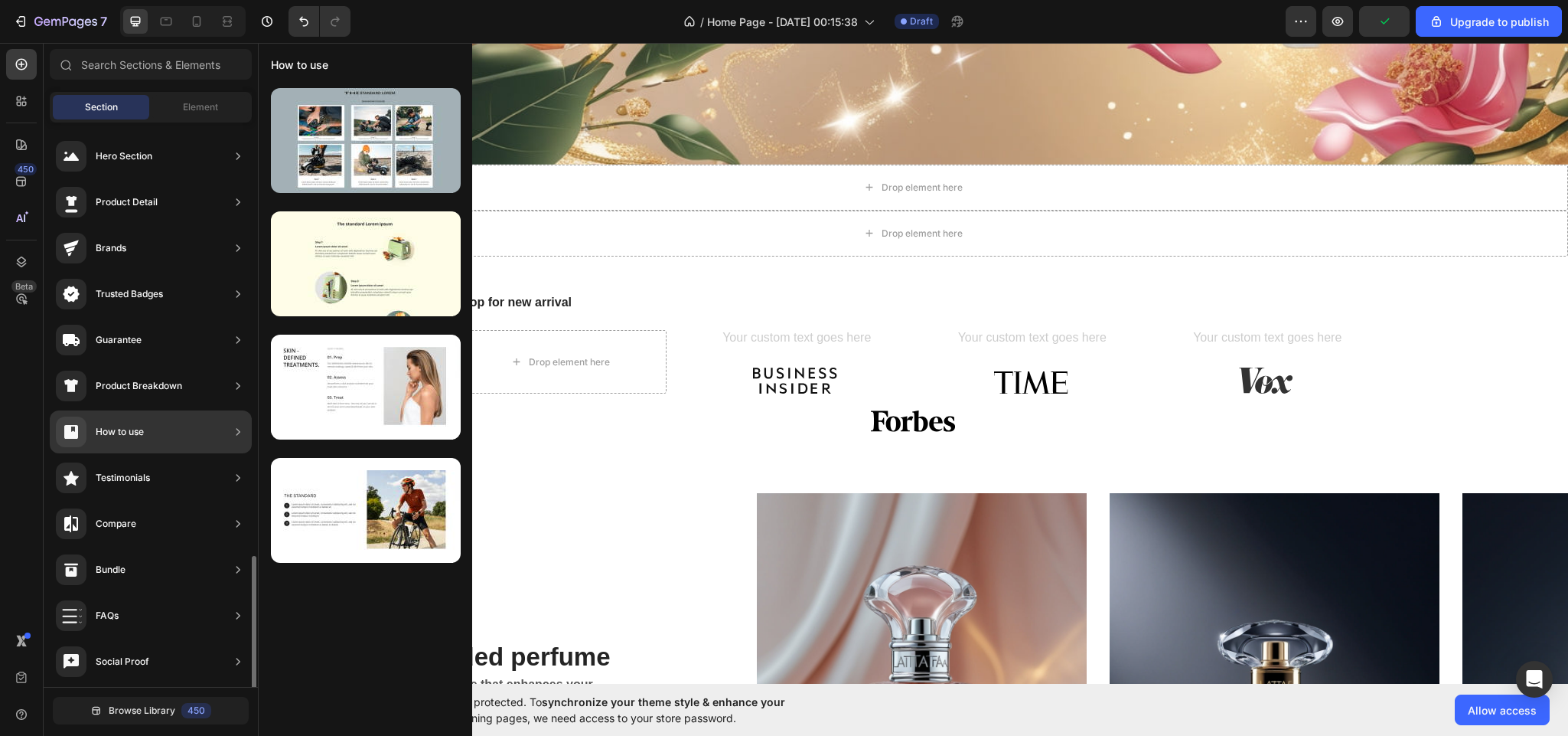
scroll to position [0, 0]
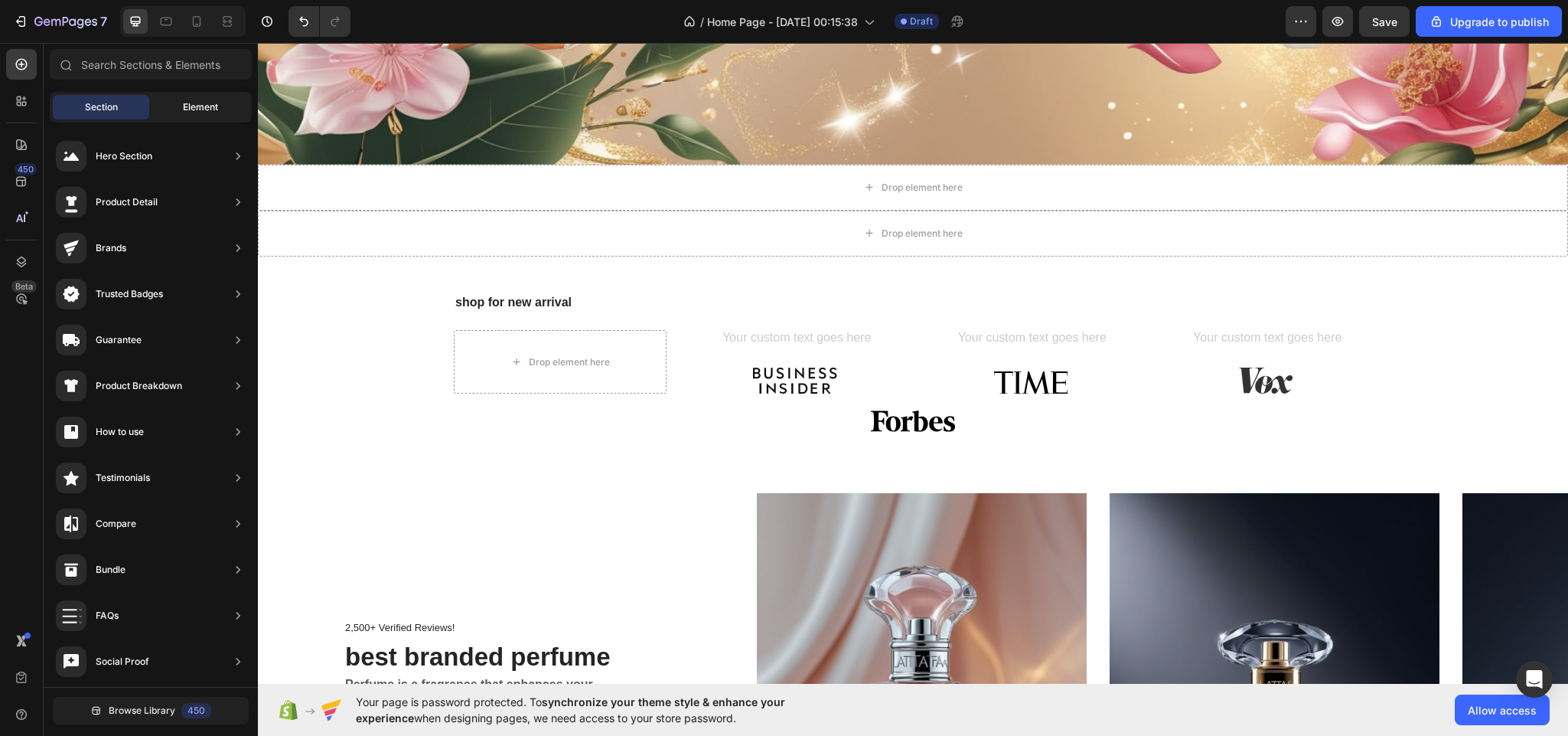
click at [193, 104] on span "Element" at bounding box center [200, 108] width 36 height 14
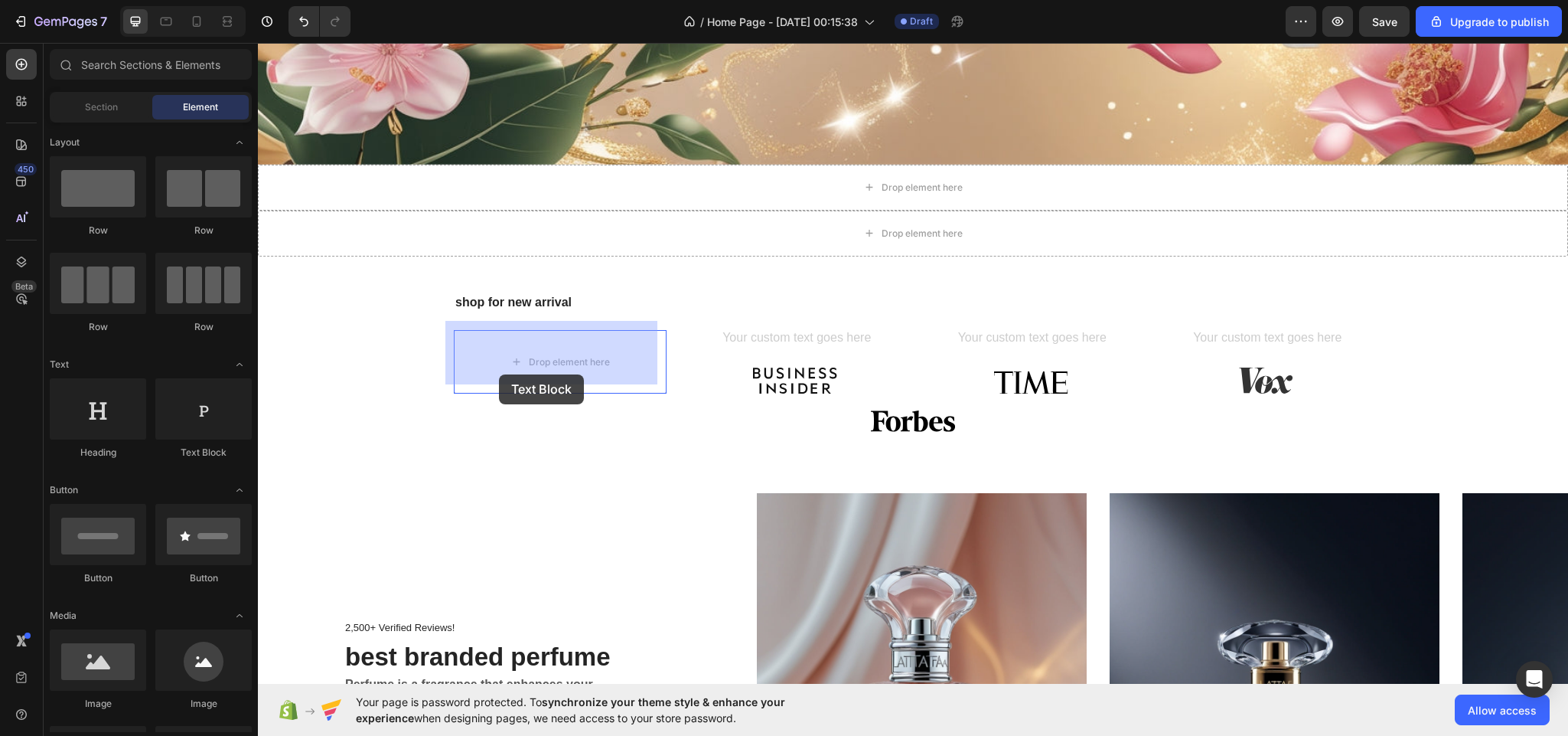
drag, startPoint x: 454, startPoint y: 466, endPoint x: 499, endPoint y: 372, distance: 104.2
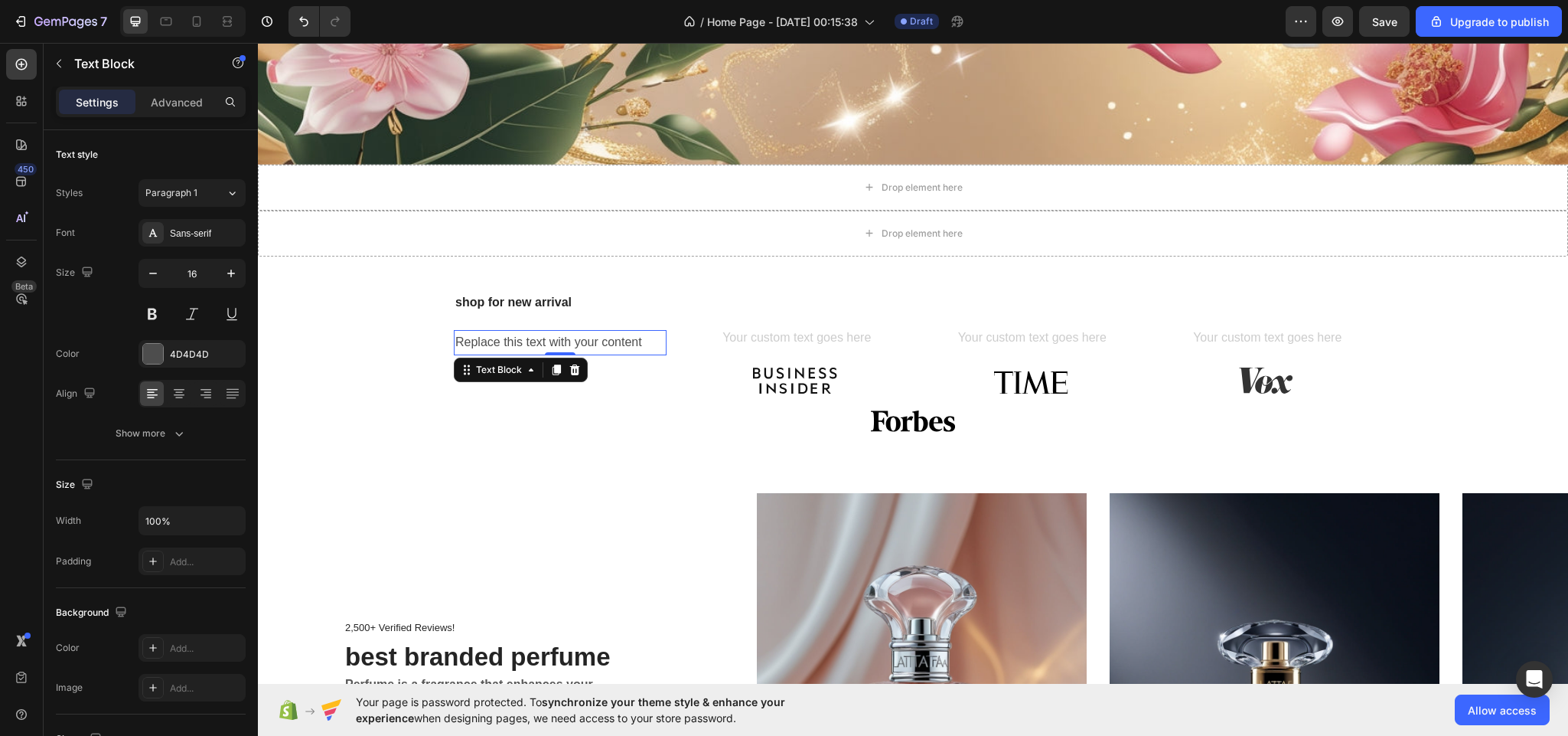
click at [524, 330] on div "Replace this text with your content" at bounding box center [560, 342] width 213 height 26
click at [524, 331] on p "Replace this text with your content" at bounding box center [560, 342] width 210 height 22
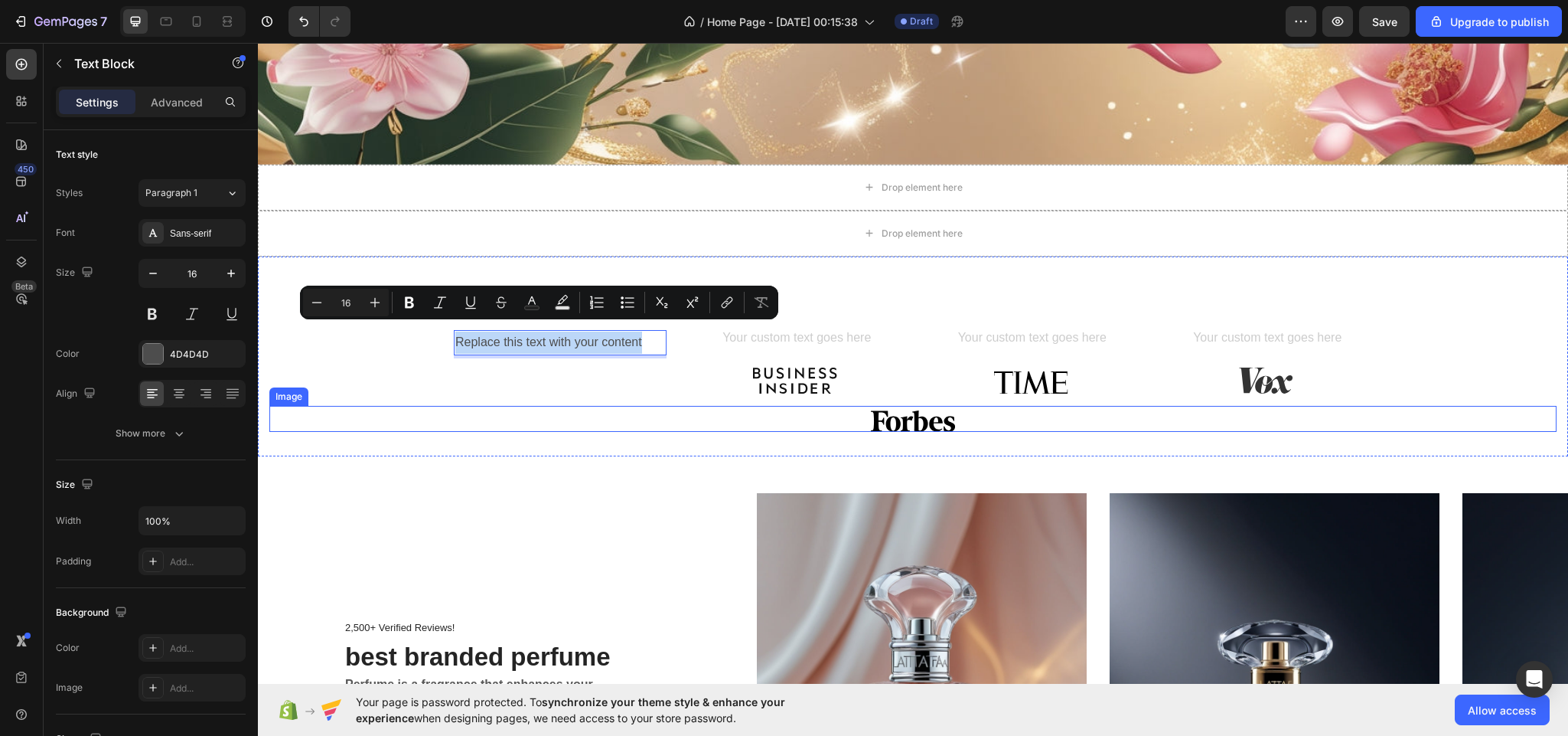
click at [468, 409] on div at bounding box center [913, 419] width 1287 height 26
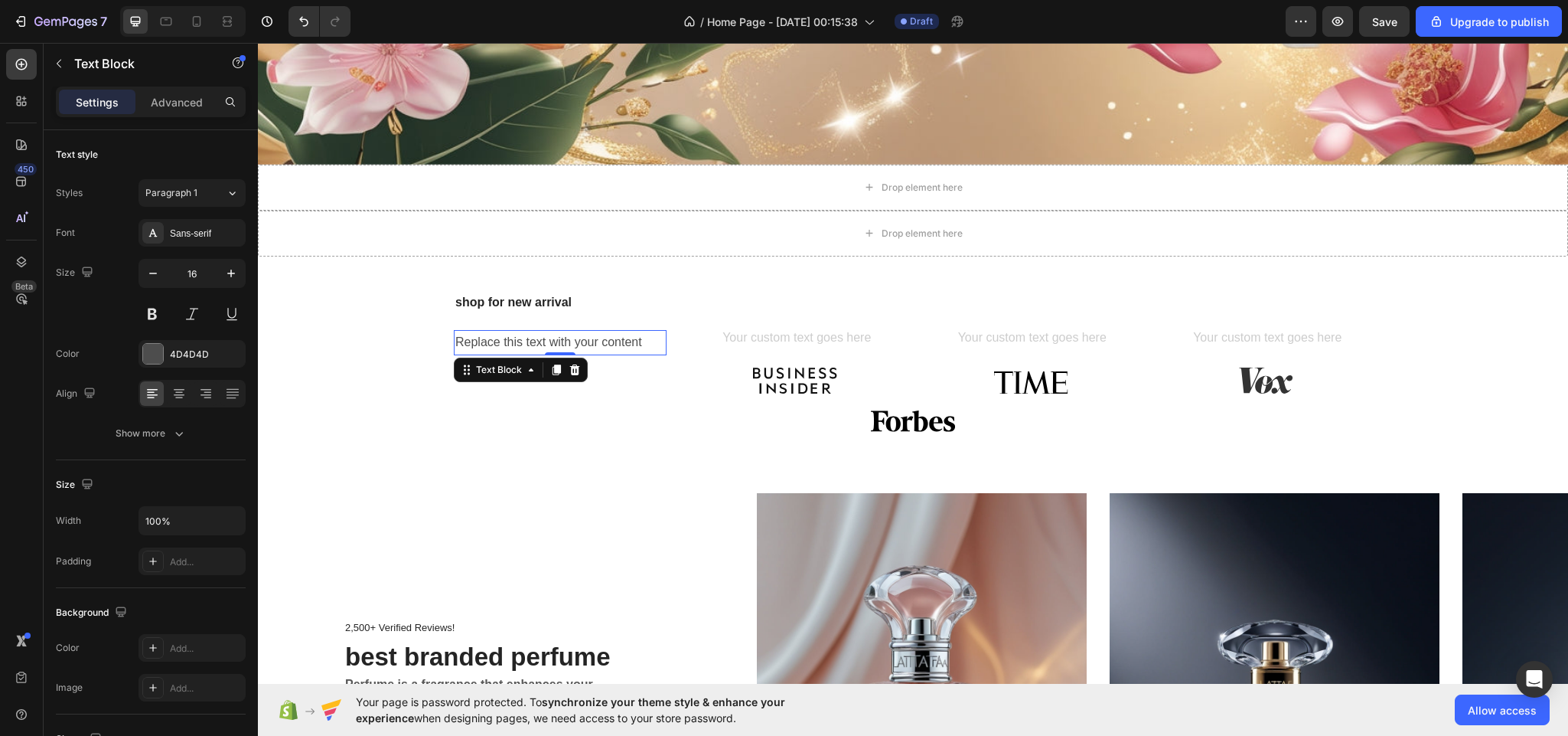
click at [494, 334] on p "Replace this text with your content" at bounding box center [560, 342] width 210 height 22
click at [494, 382] on div "Replace this text with your content Text Block 0" at bounding box center [560, 361] width 213 height 63
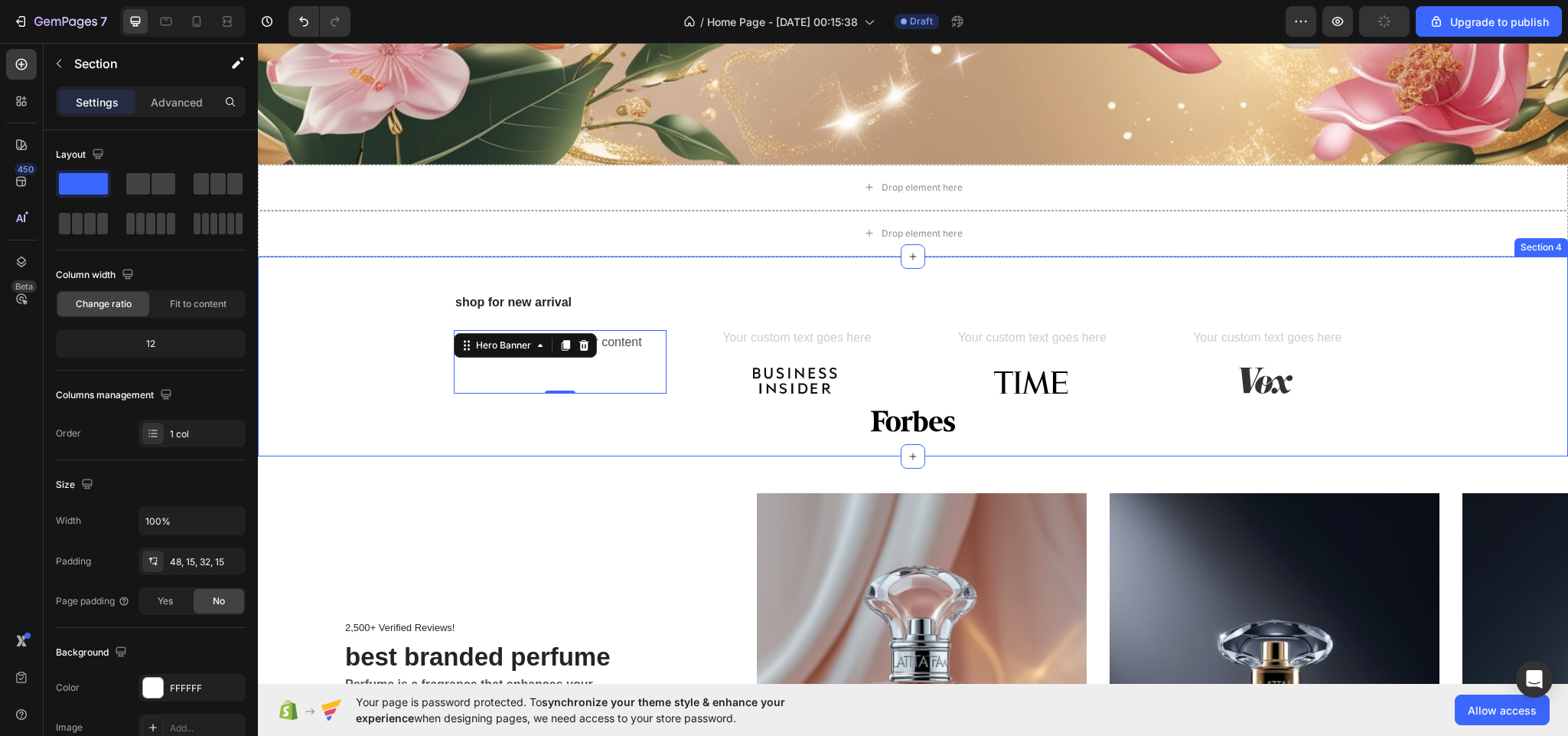
click at [583, 385] on div "shop for new arrival Heading Replace this text with your content Text Block Her…" at bounding box center [913, 363] width 1287 height 139
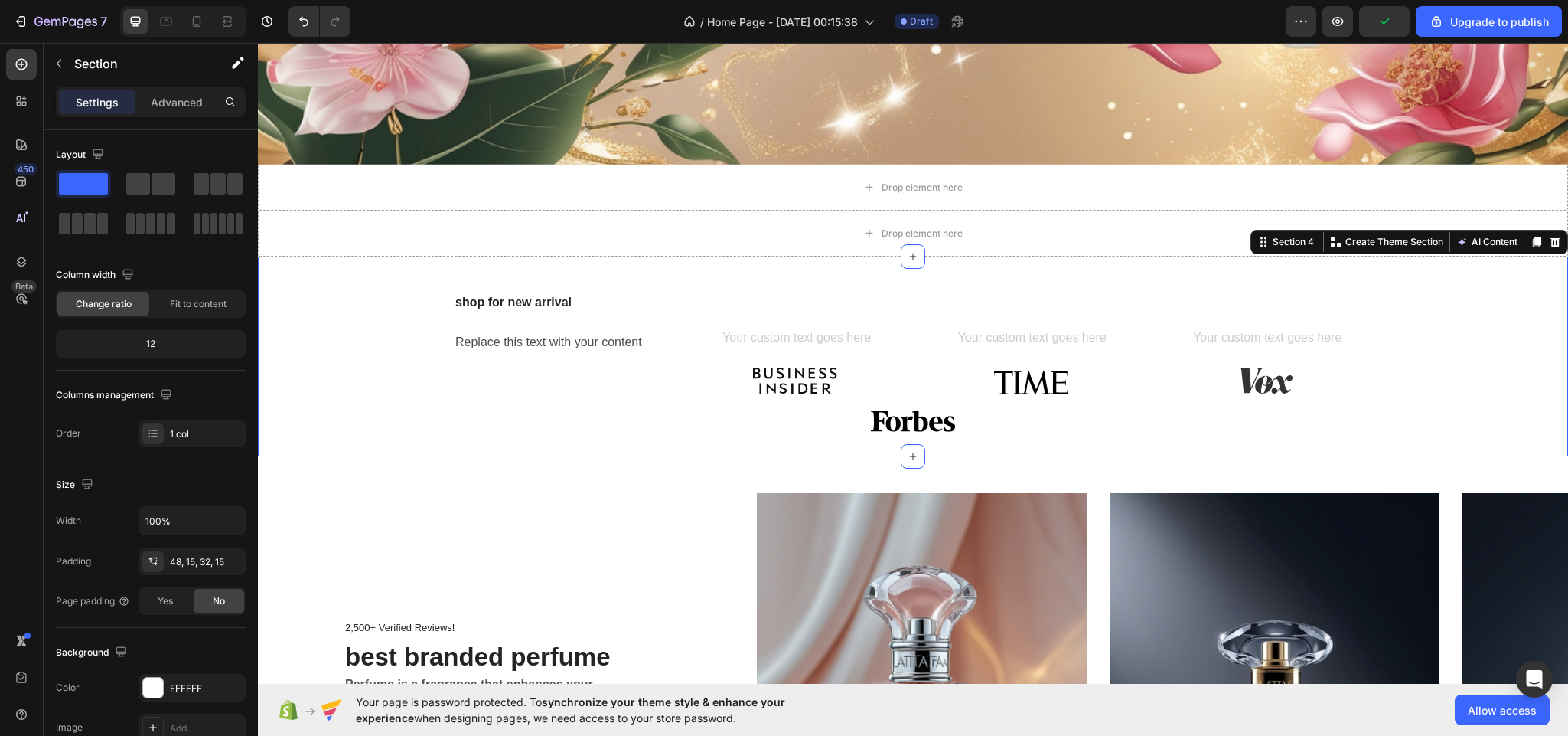
click at [583, 385] on div "shop for new arrival Heading Replace this text with your content Text Block Her…" at bounding box center [913, 363] width 1287 height 139
click at [524, 385] on div "shop for new arrival Heading Replace this text with your content Text Block Her…" at bounding box center [913, 363] width 1287 height 139
click at [1549, 236] on icon at bounding box center [1555, 242] width 12 height 12
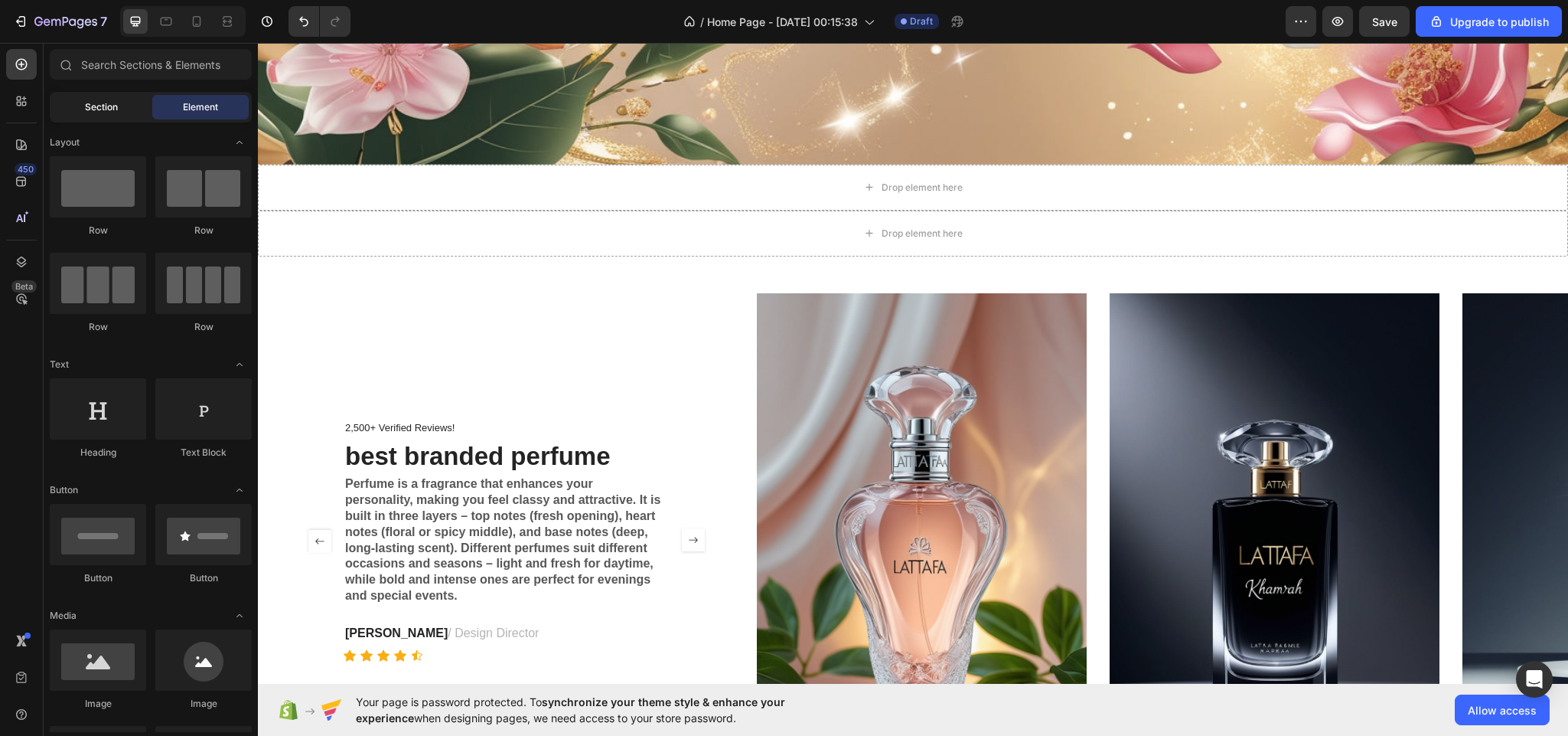
click at [107, 102] on span "Section" at bounding box center [101, 108] width 33 height 14
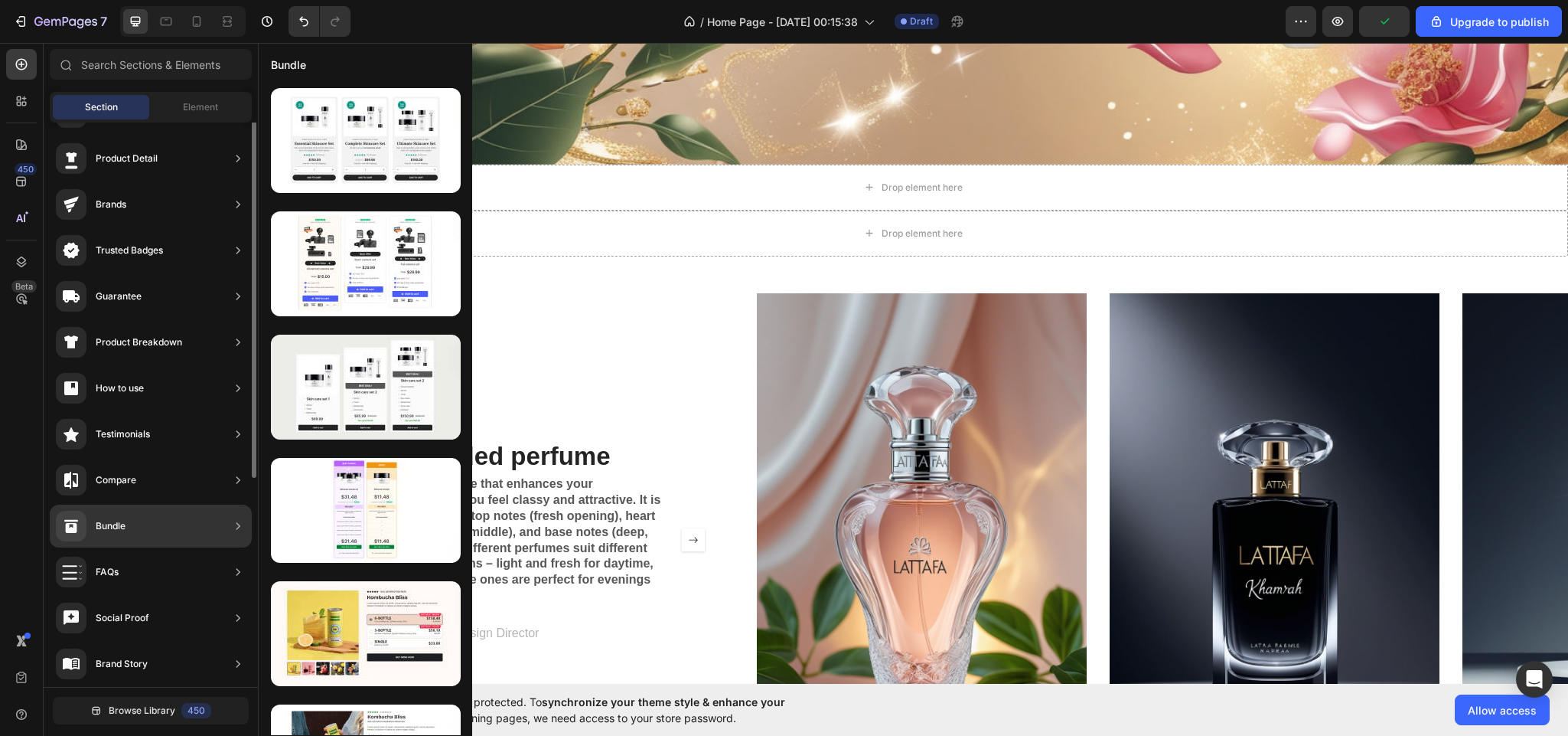
scroll to position [16, 0]
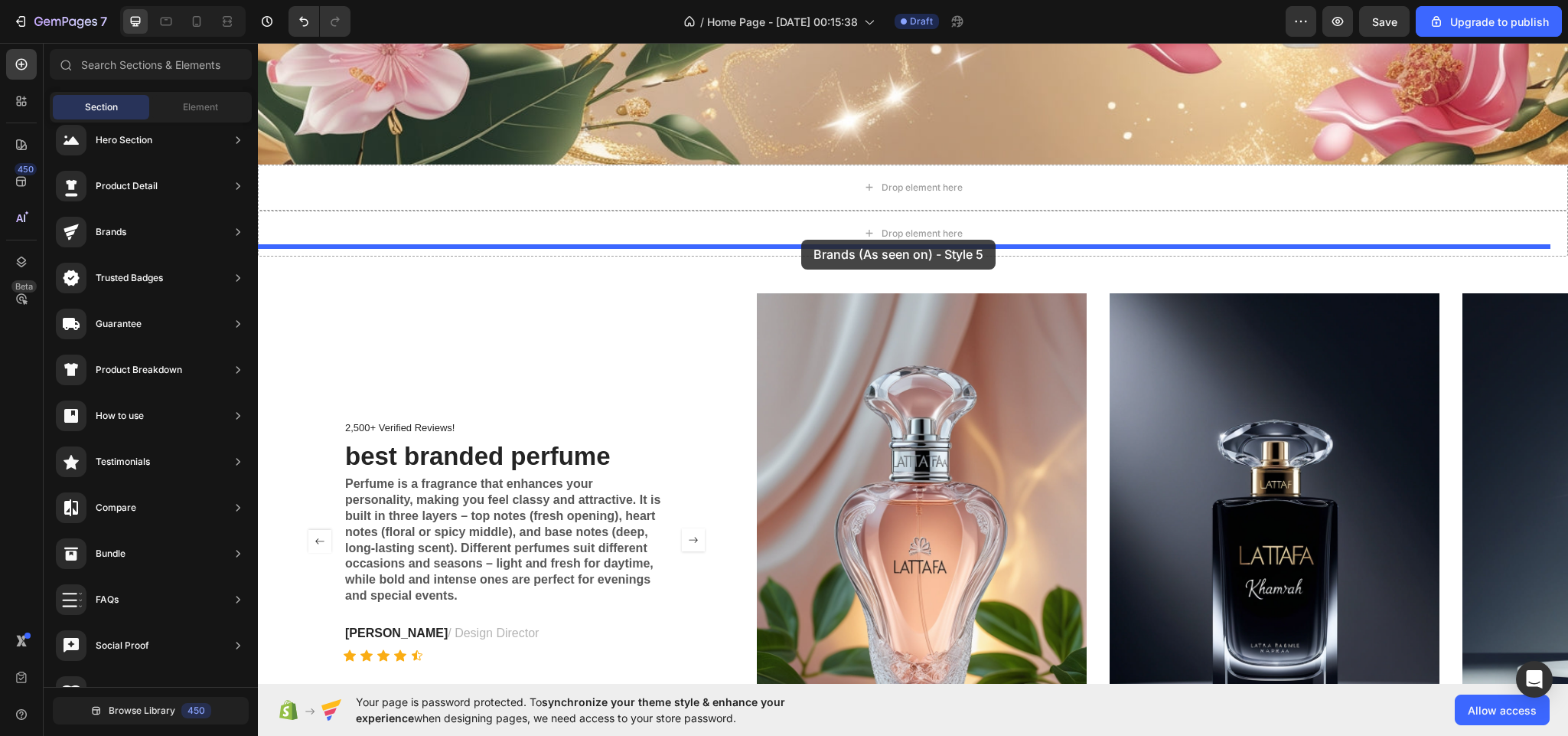
drag, startPoint x: 637, startPoint y: 207, endPoint x: 801, endPoint y: 240, distance: 167.3
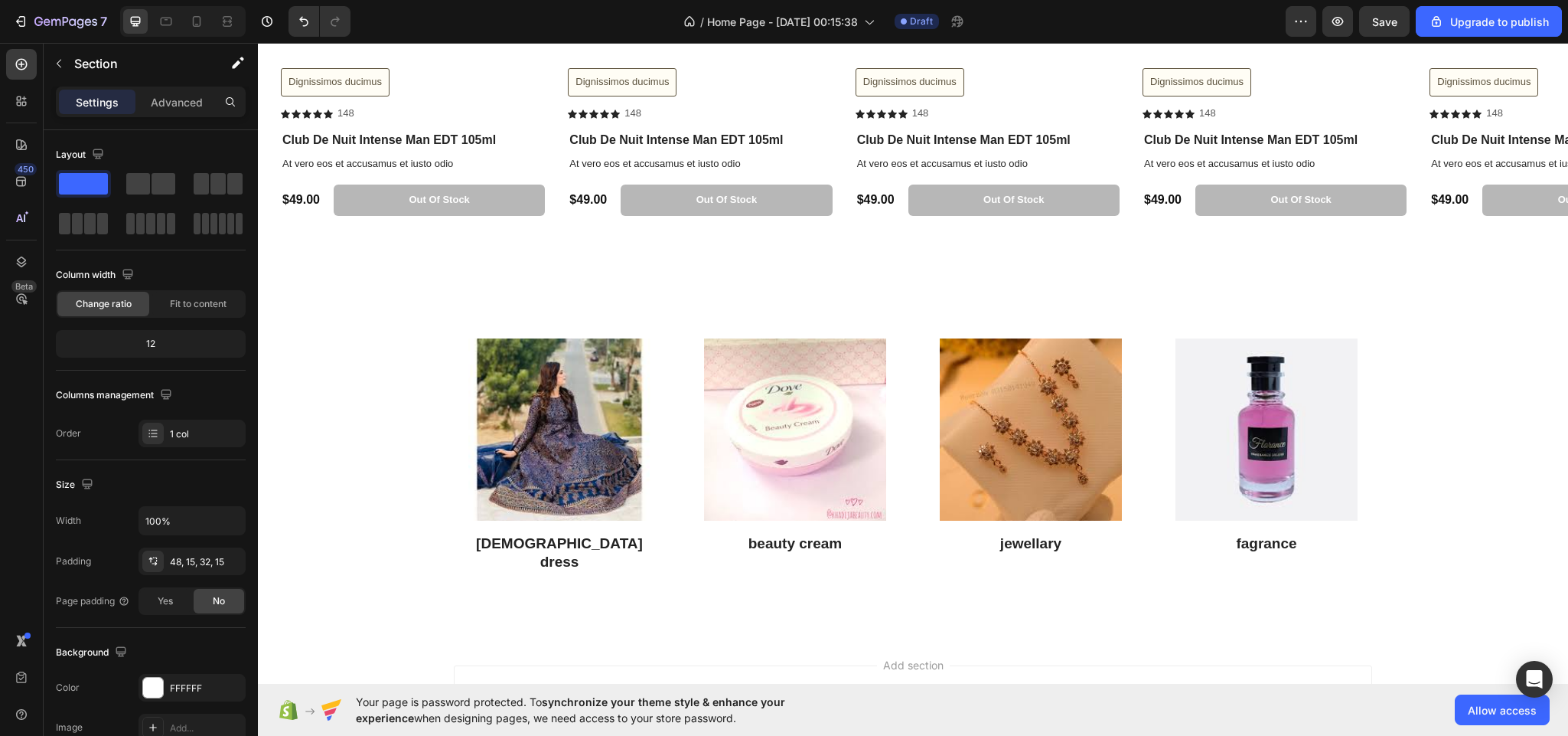
scroll to position [2504, 0]
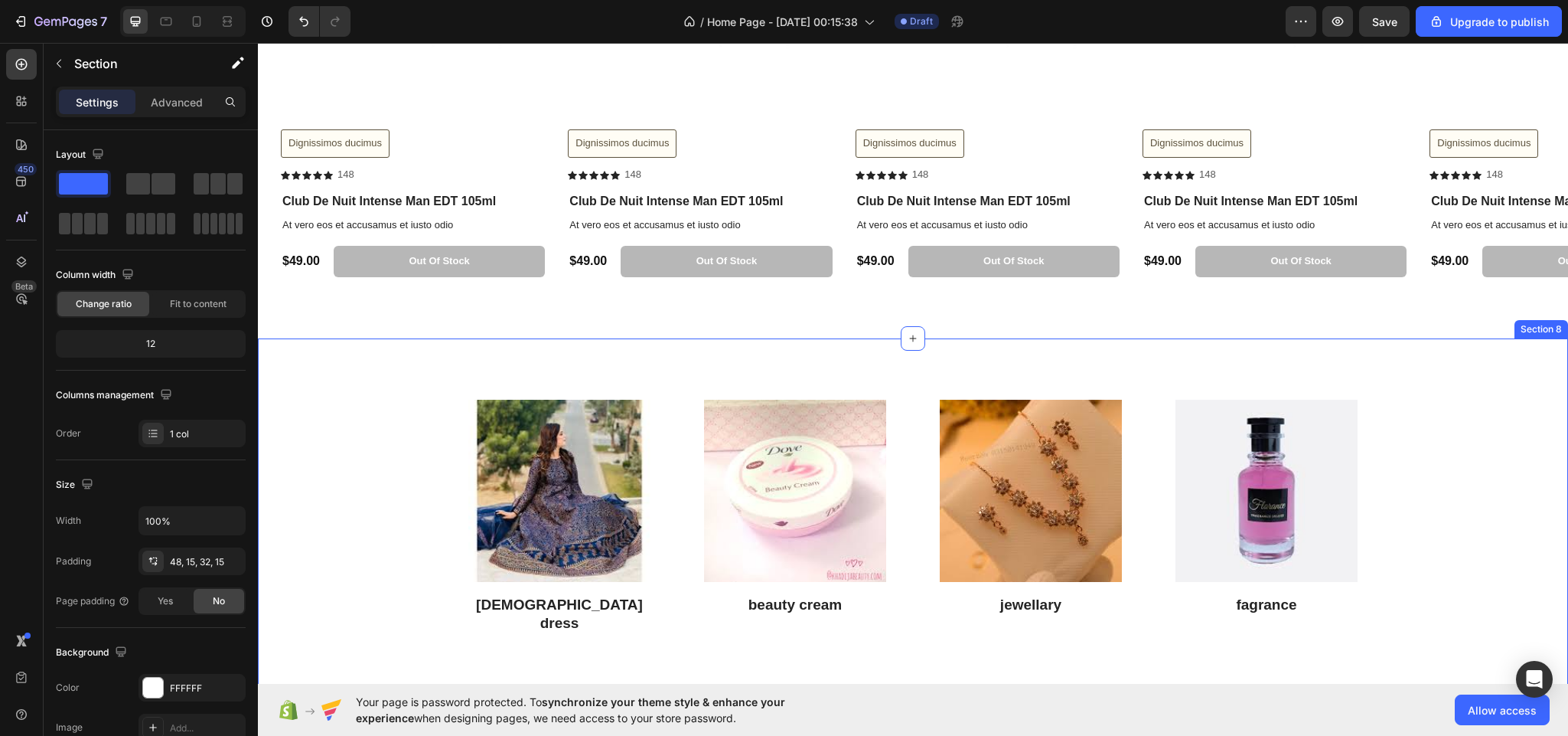
click at [497, 356] on div "Image [DEMOGRAPHIC_DATA] dress Heading Image beauty cream Heading Image jewella…" at bounding box center [913, 517] width 1310 height 358
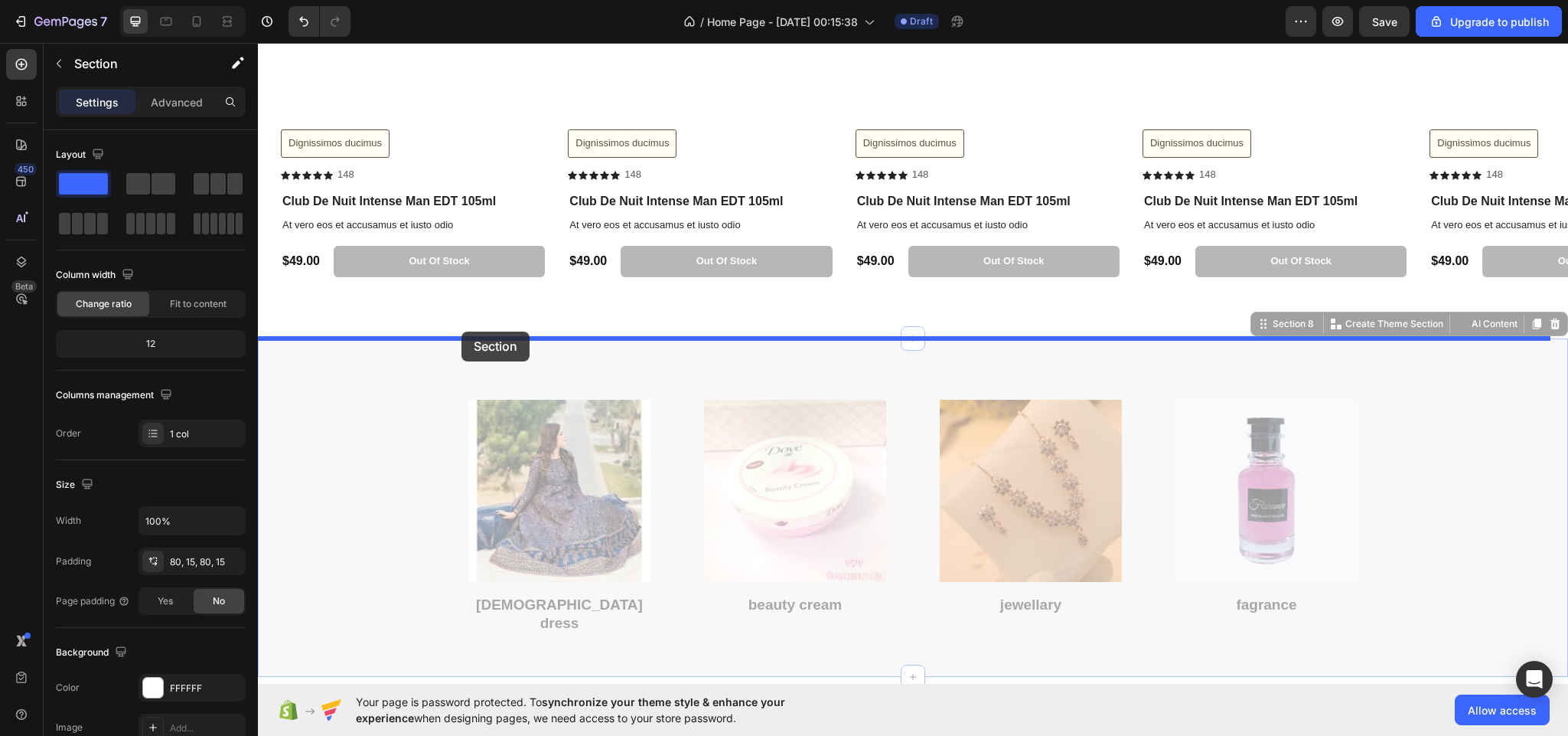
drag, startPoint x: 497, startPoint y: 356, endPoint x: 460, endPoint y: 331, distance: 44.7
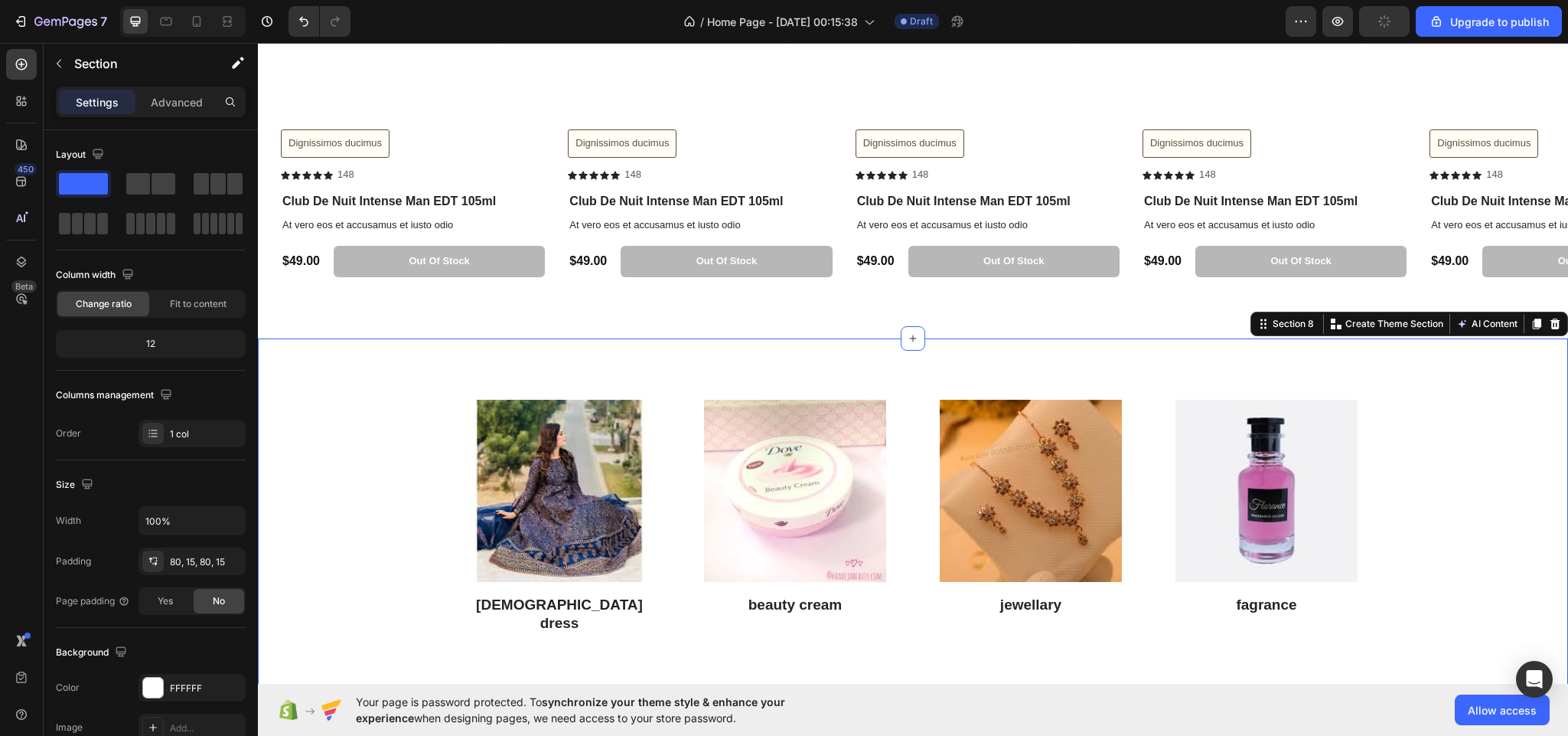
click at [473, 354] on div "Image [DEMOGRAPHIC_DATA] dress Heading Image beauty cream Heading Image jewella…" at bounding box center [913, 517] width 1310 height 358
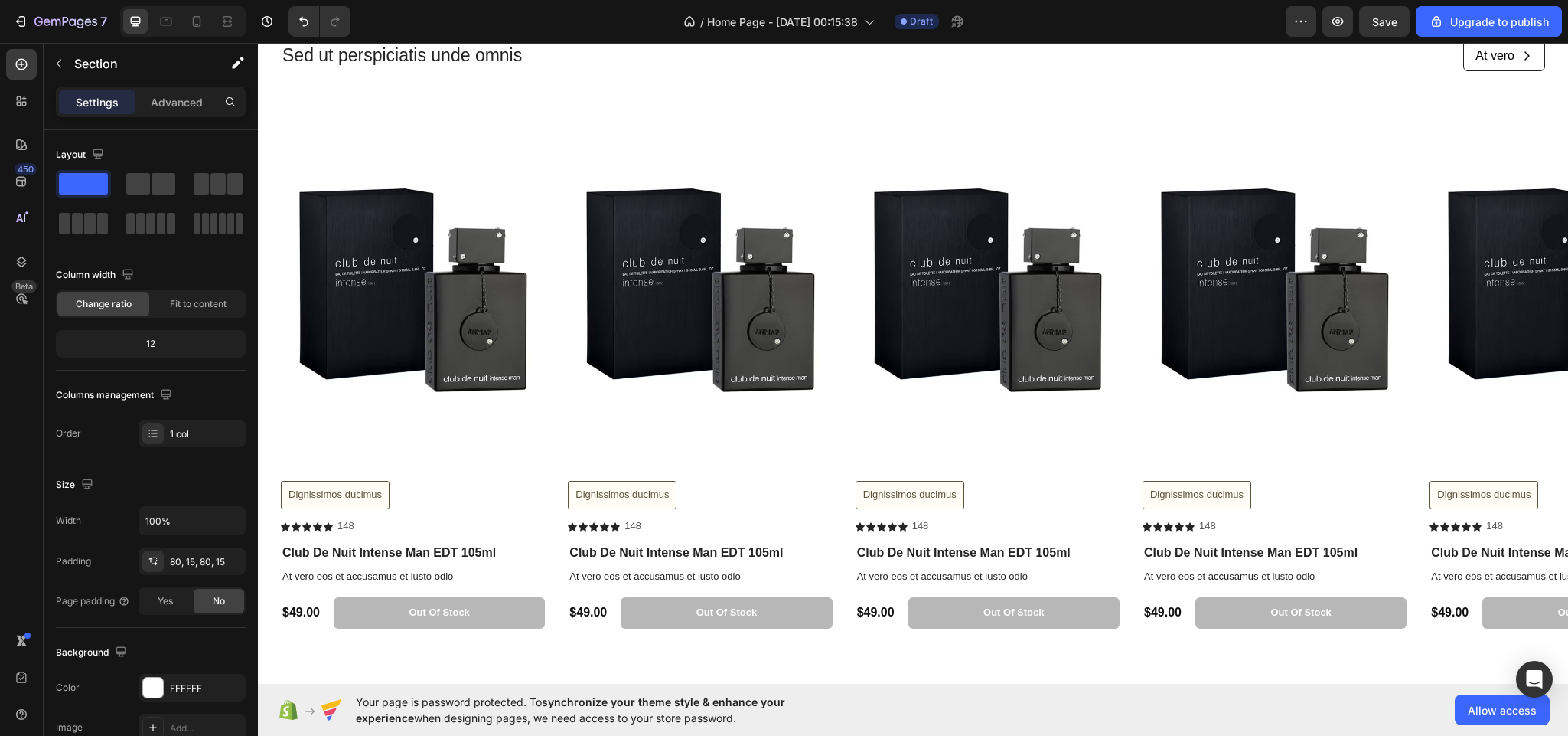
scroll to position [2219, 0]
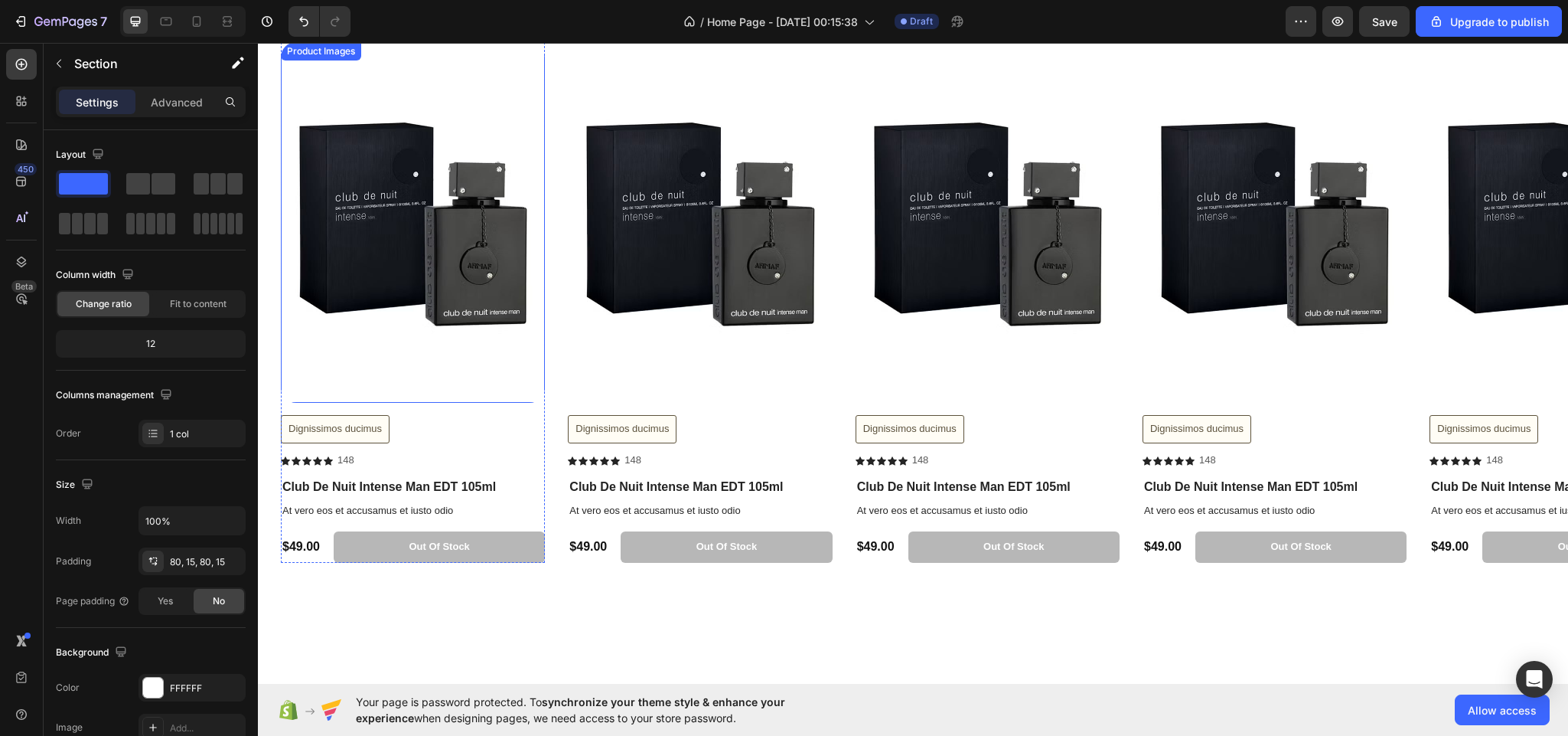
click at [434, 271] on img at bounding box center [412, 222] width 264 height 361
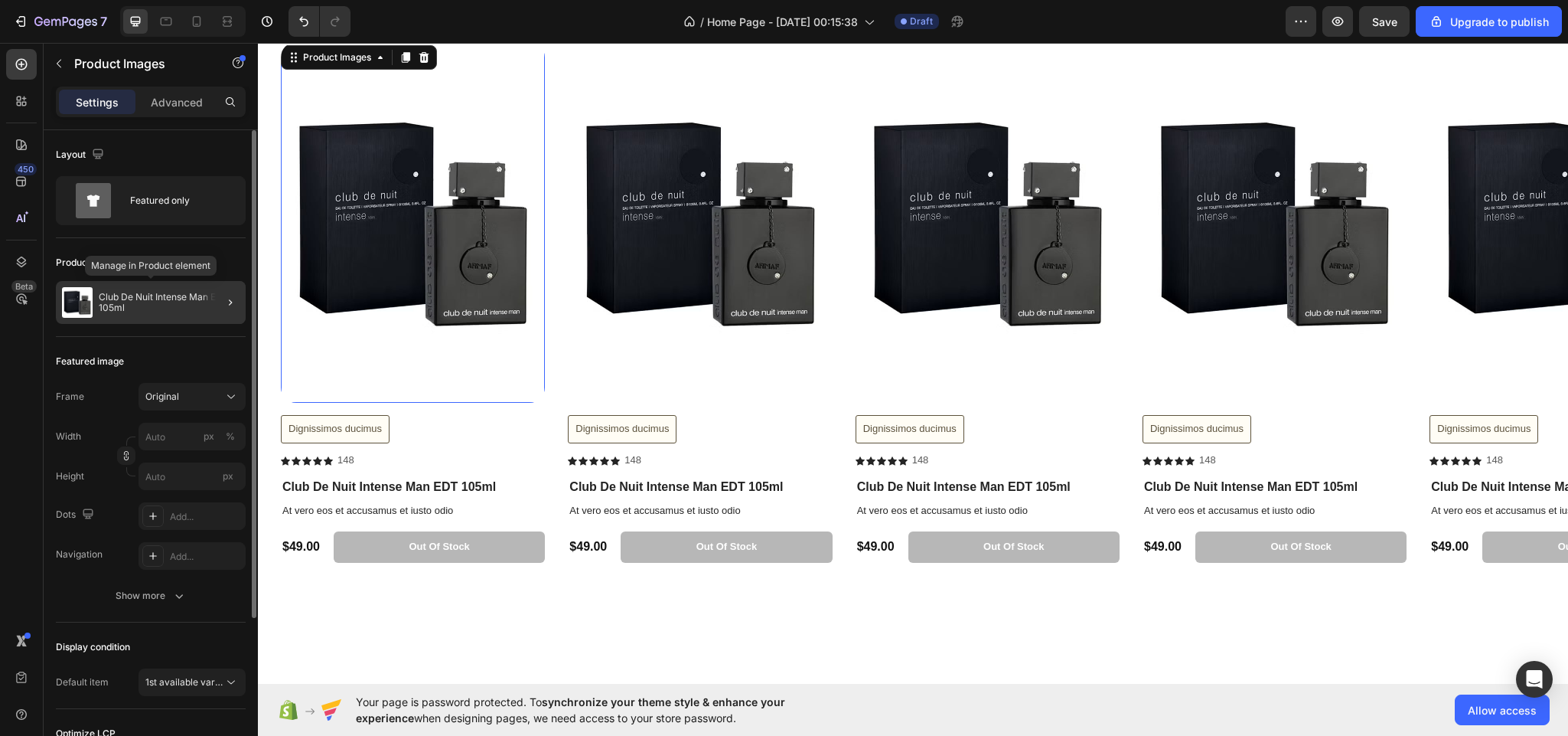
click at [147, 304] on p "Club De Nuit Intense Man EDT 105ml" at bounding box center [169, 303] width 141 height 22
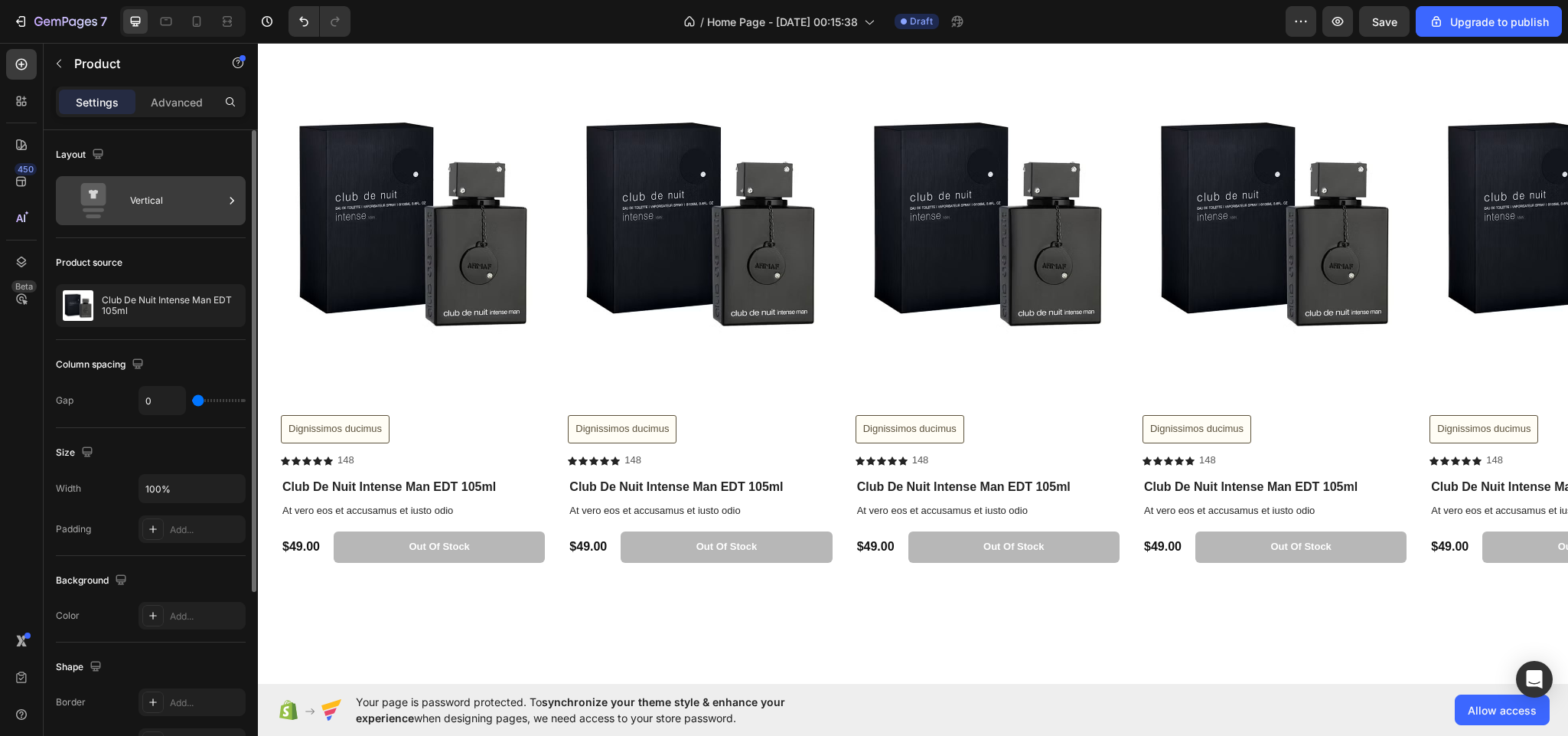
click at [189, 204] on div "Vertical" at bounding box center [176, 200] width 94 height 36
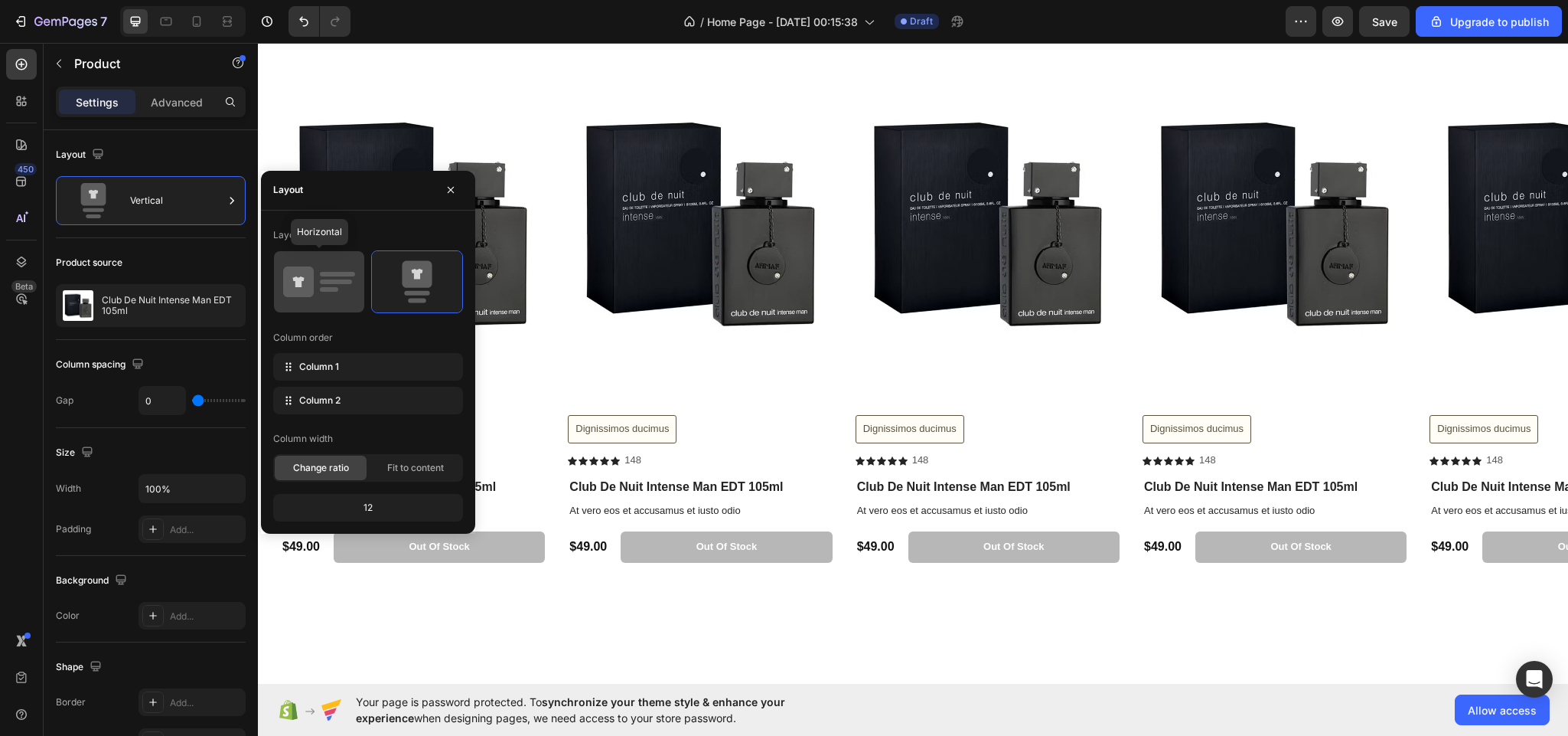
click at [340, 283] on rect at bounding box center [336, 282] width 32 height 5
type input "30"
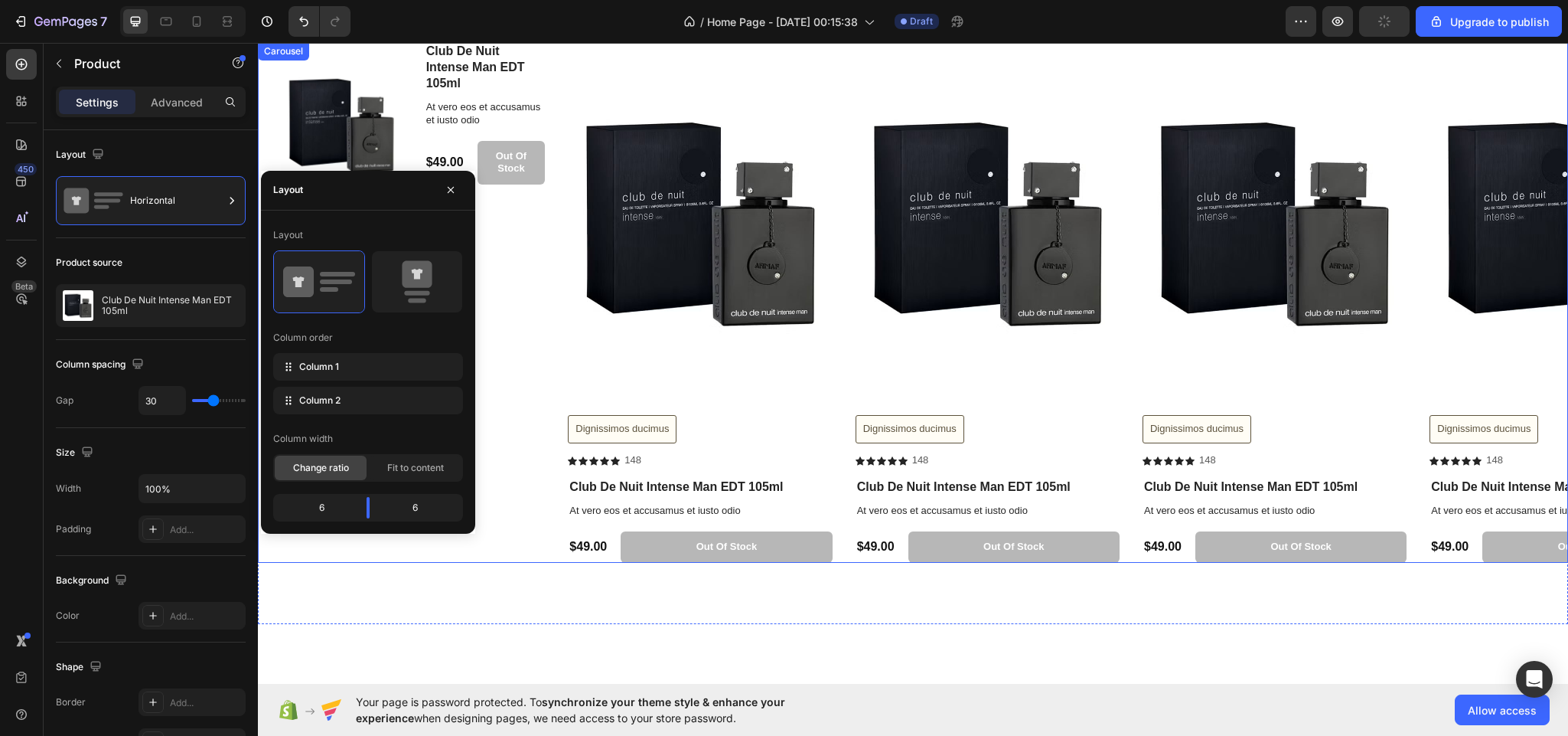
click at [542, 352] on div "Product Images Dignissimos ducimus Button Icon Icon Icon Icon Icon Icon List 14…" at bounding box center [412, 302] width 264 height 520
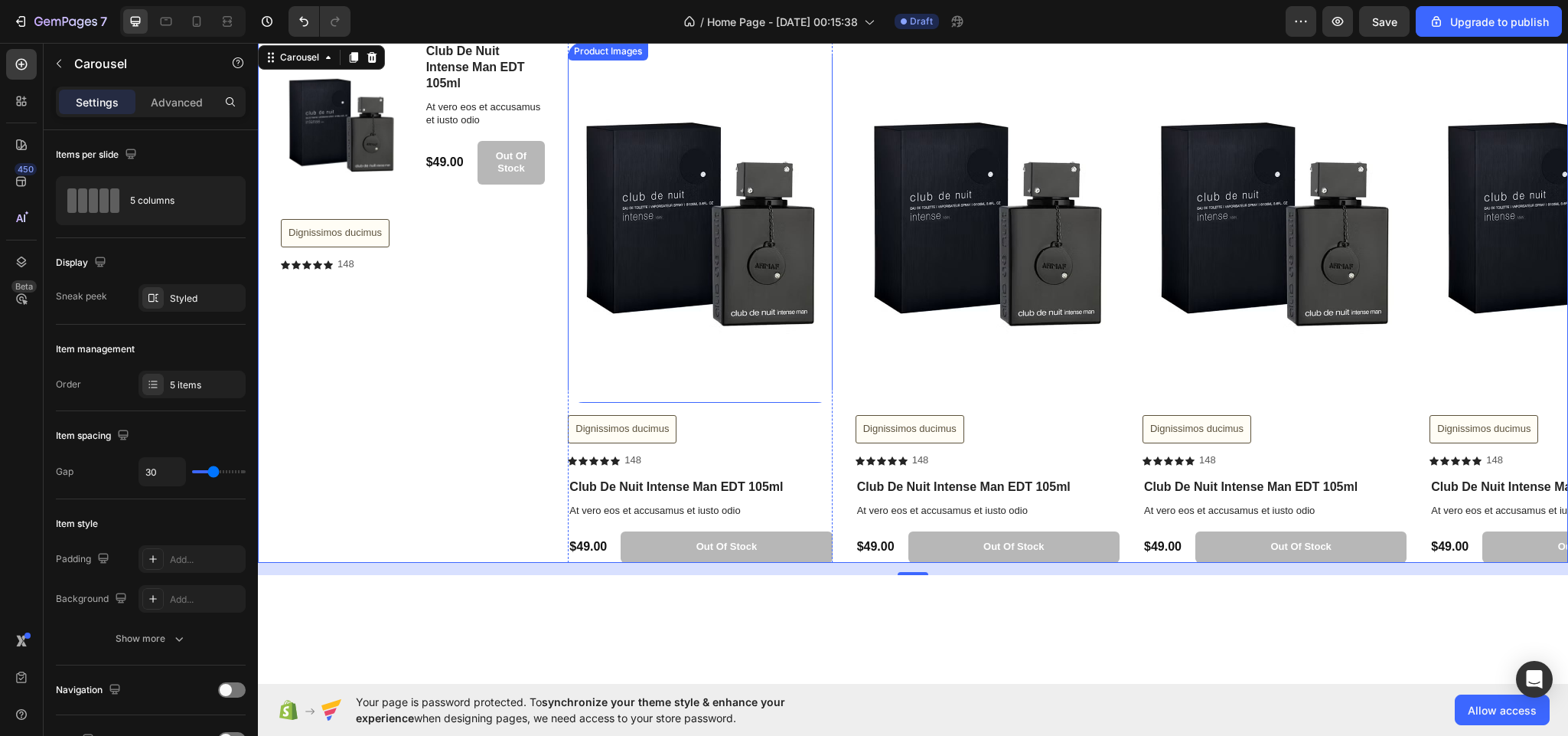
click at [636, 269] on img at bounding box center [699, 222] width 264 height 361
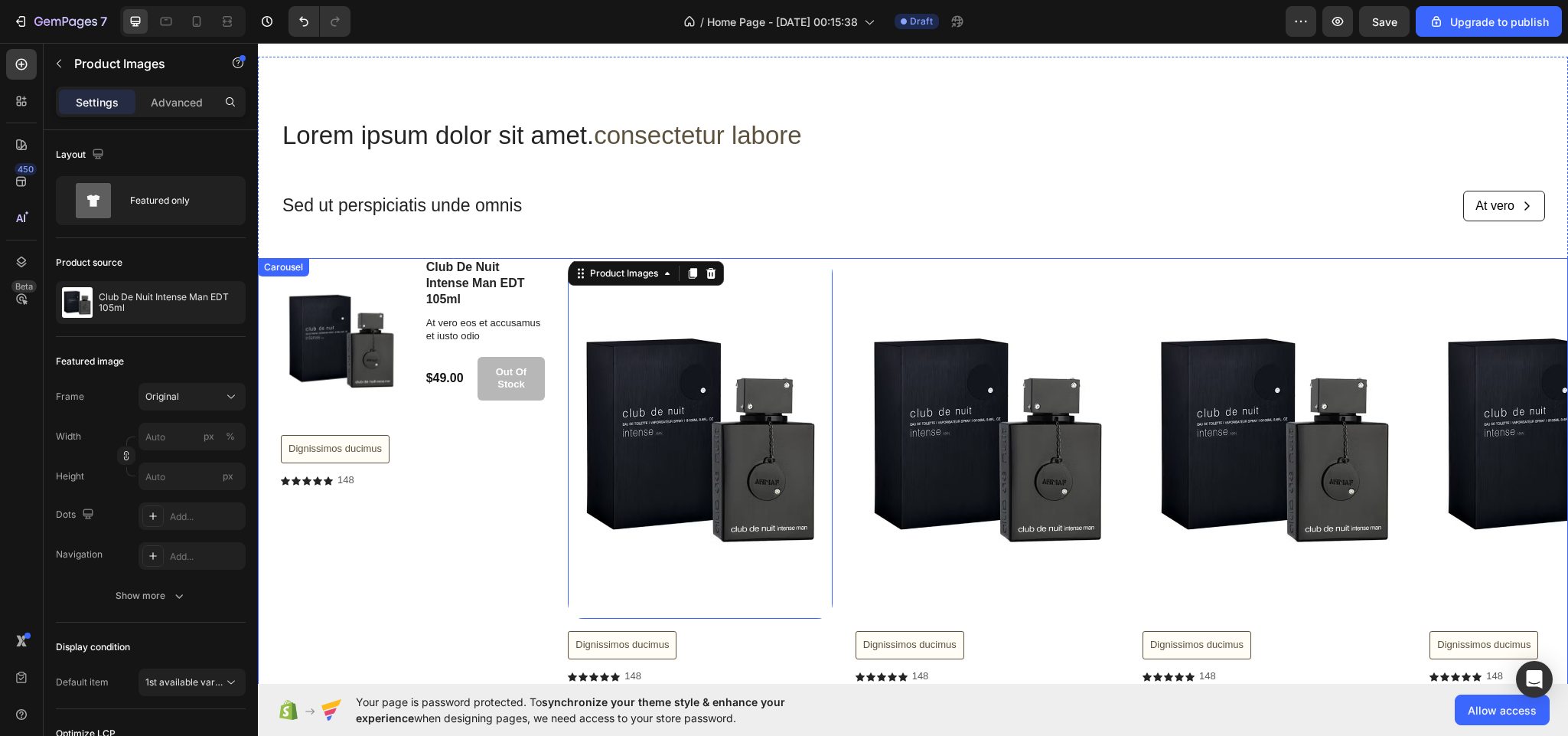
scroll to position [2129, 0]
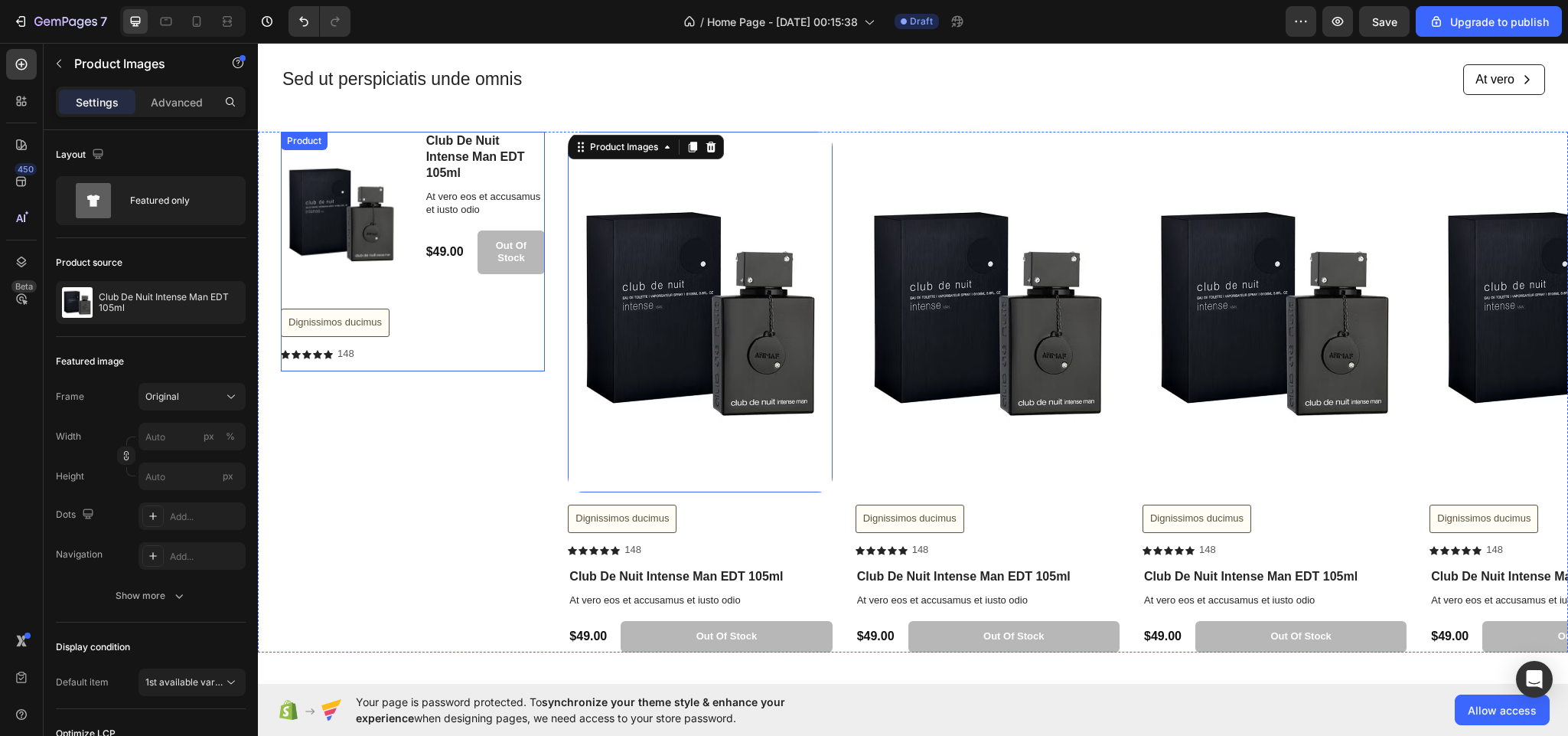
click at [413, 293] on div "Product Images Dignissimos ducimus Button Icon Icon Icon Icon Icon Icon List 14…" at bounding box center [412, 252] width 264 height 240
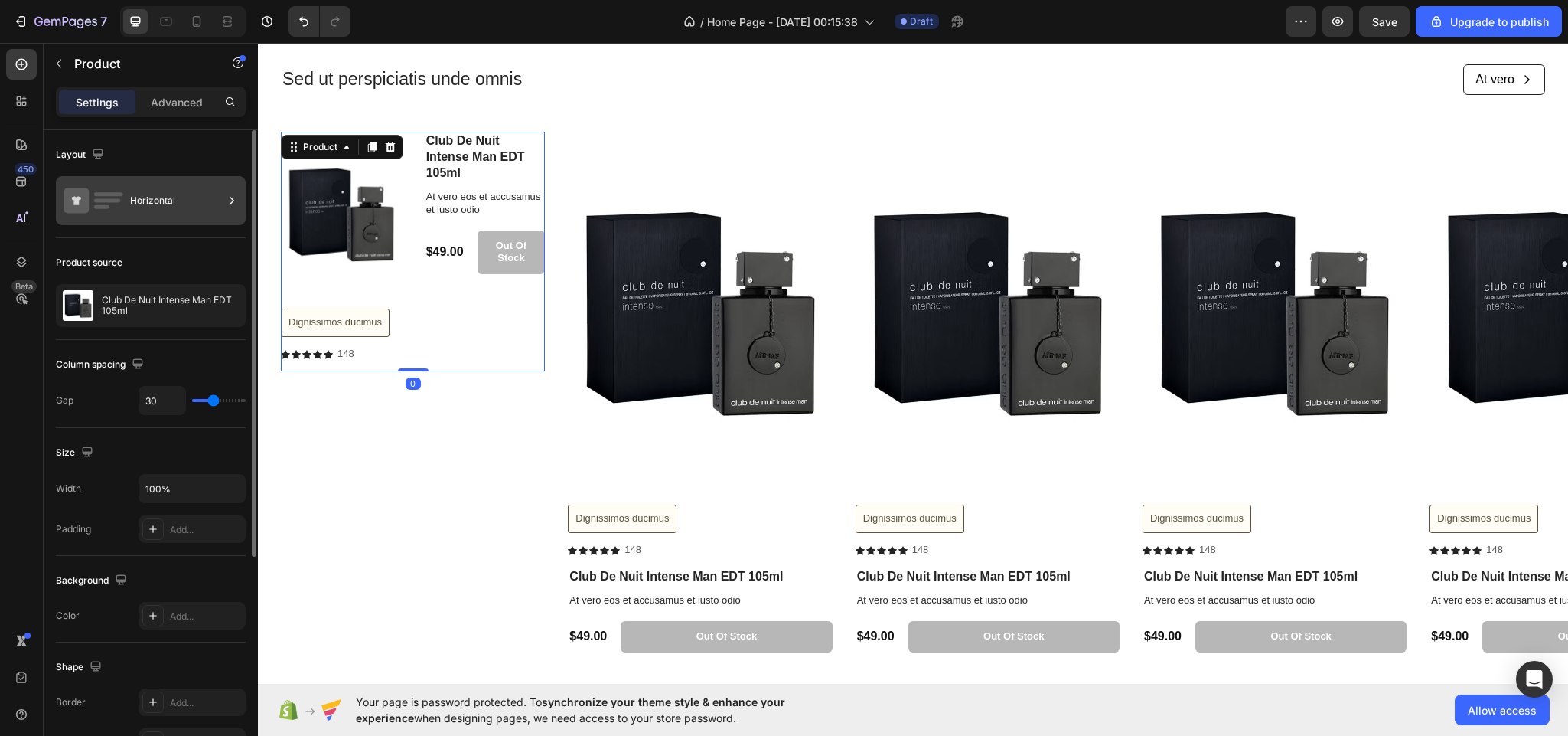
click at [63, 180] on div "Horizontal" at bounding box center [150, 200] width 190 height 49
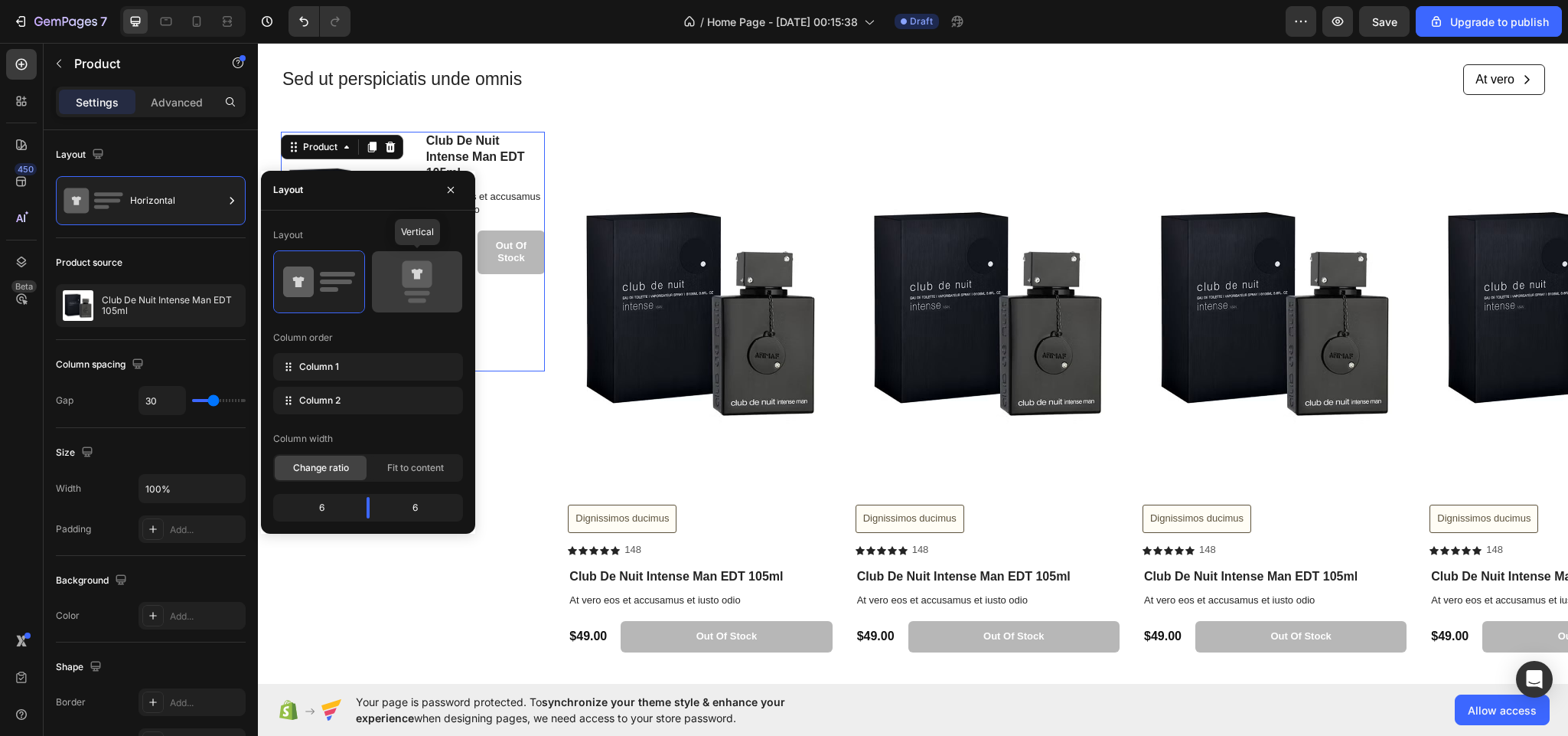
click at [399, 294] on icon at bounding box center [417, 281] width 72 height 43
type input "0"
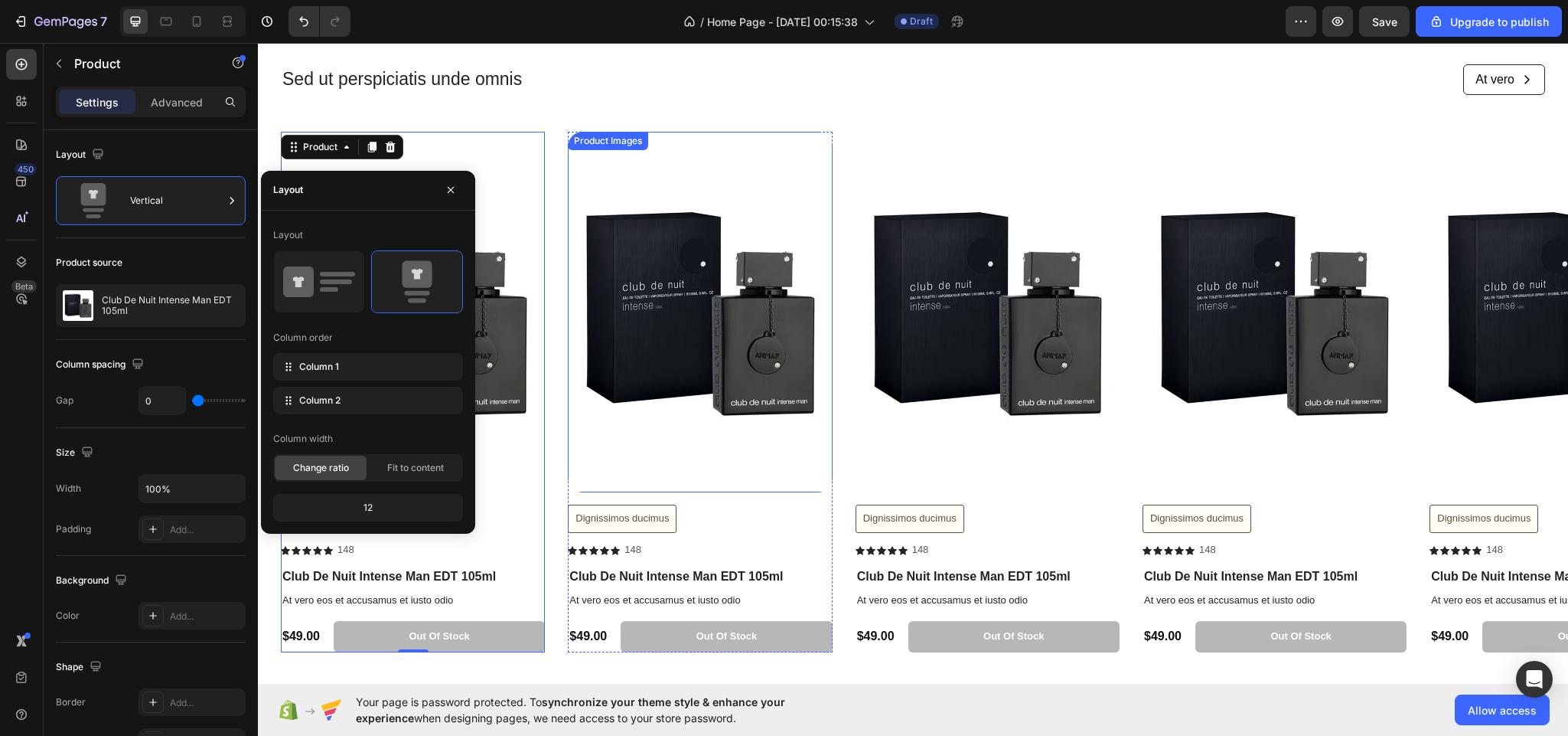
click at [627, 399] on img at bounding box center [699, 312] width 264 height 361
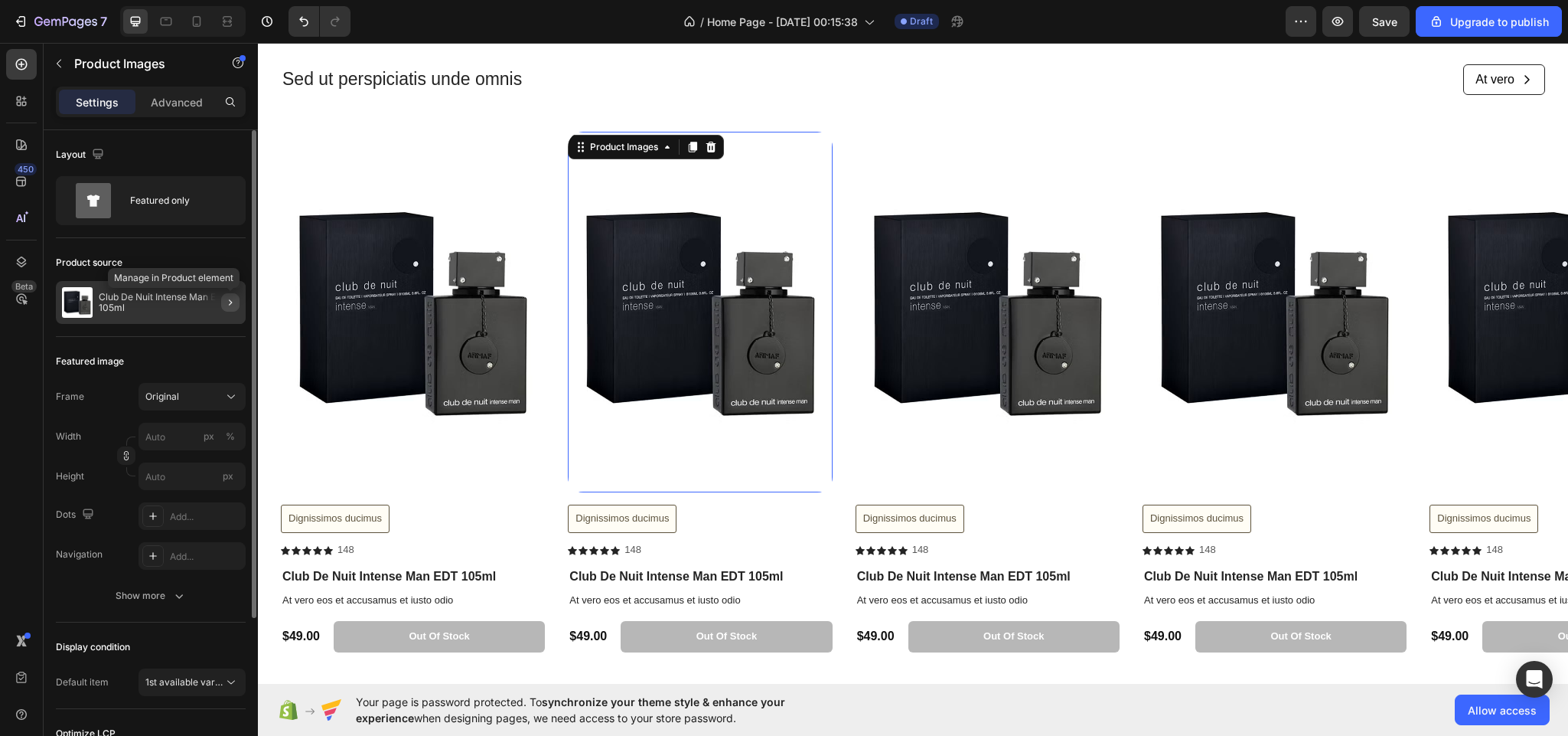
click at [231, 296] on icon "button" at bounding box center [231, 303] width 12 height 12
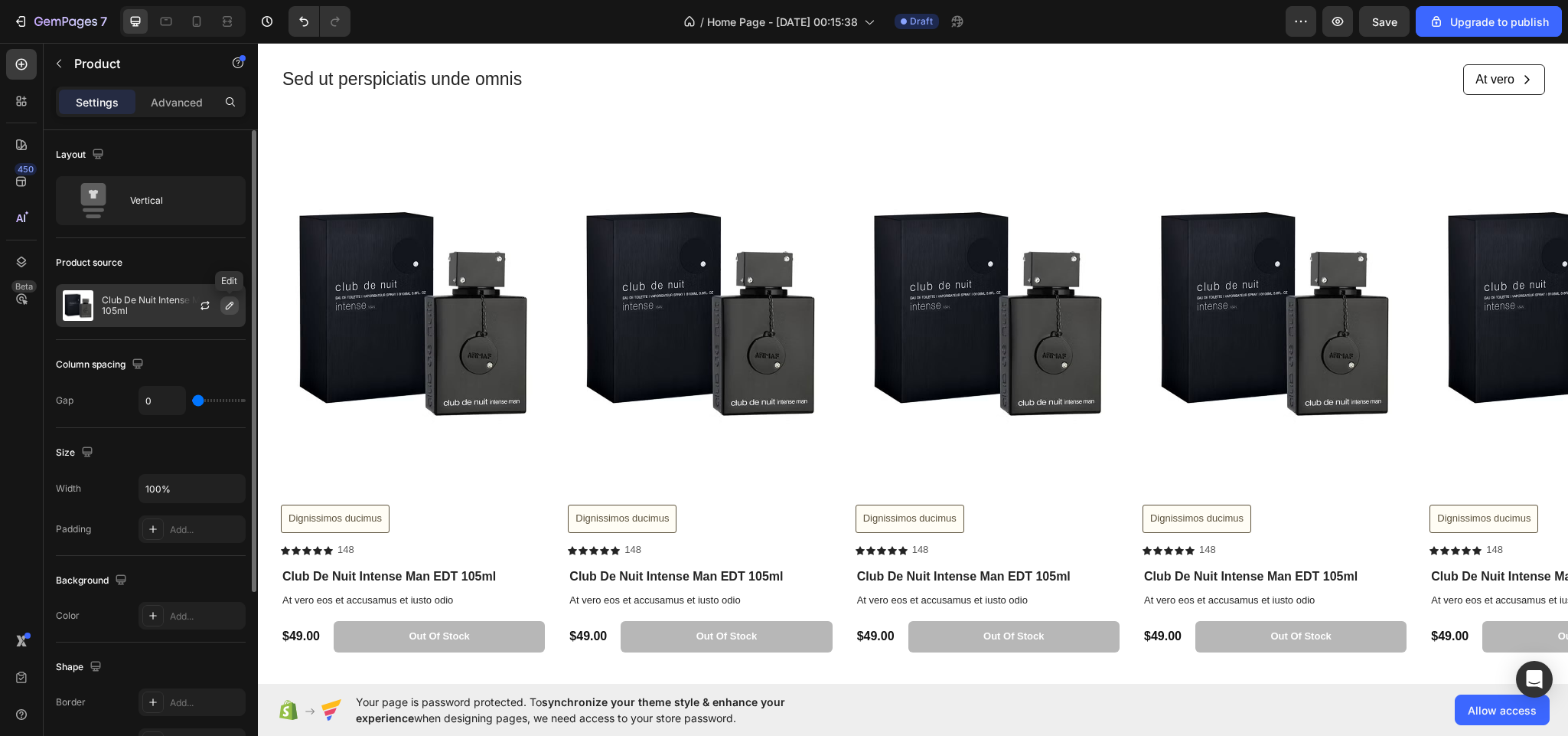
click at [227, 303] on icon "button" at bounding box center [230, 306] width 12 height 12
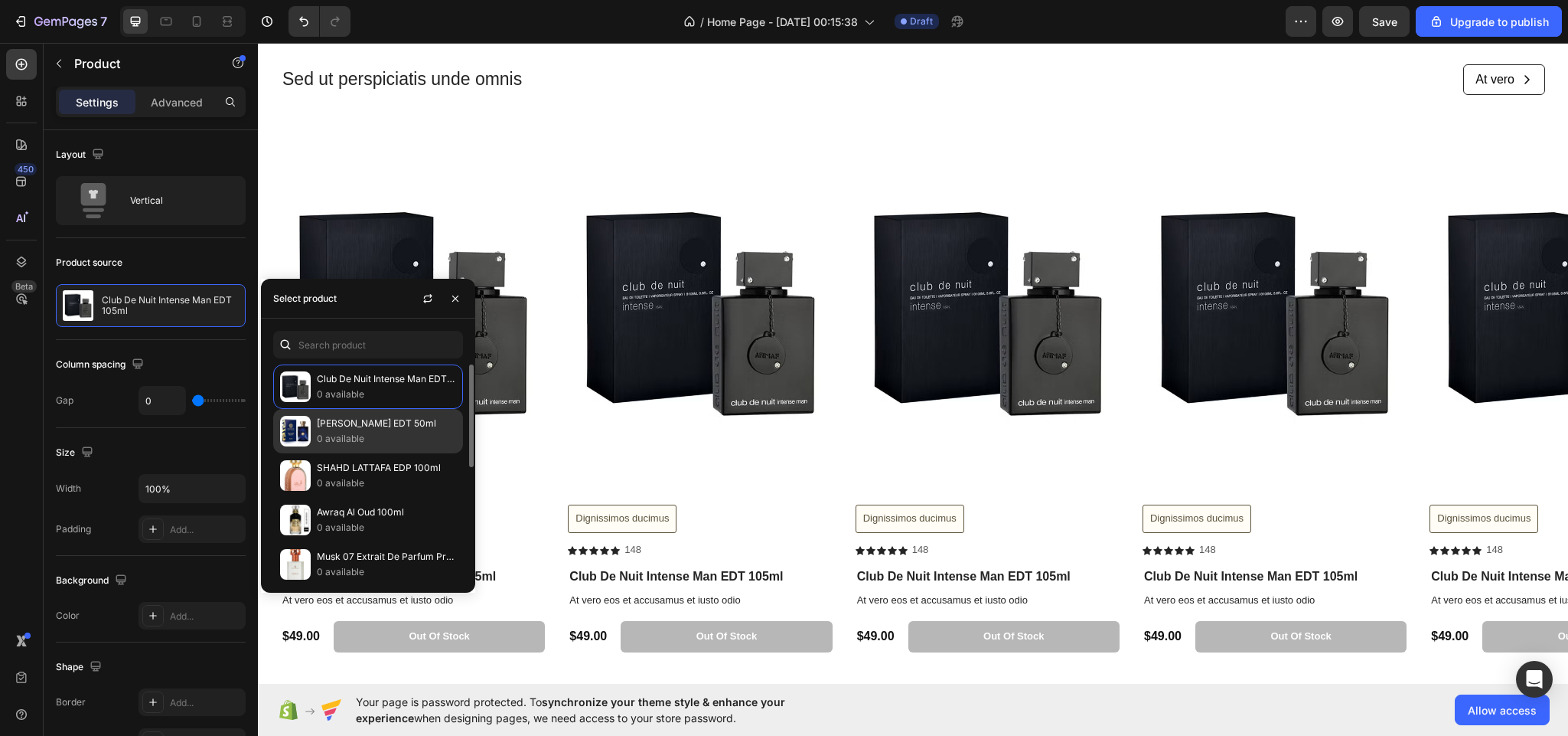
click at [316, 454] on div "[PERSON_NAME] EDT 50ml 0 available" at bounding box center [367, 475] width 190 height 44
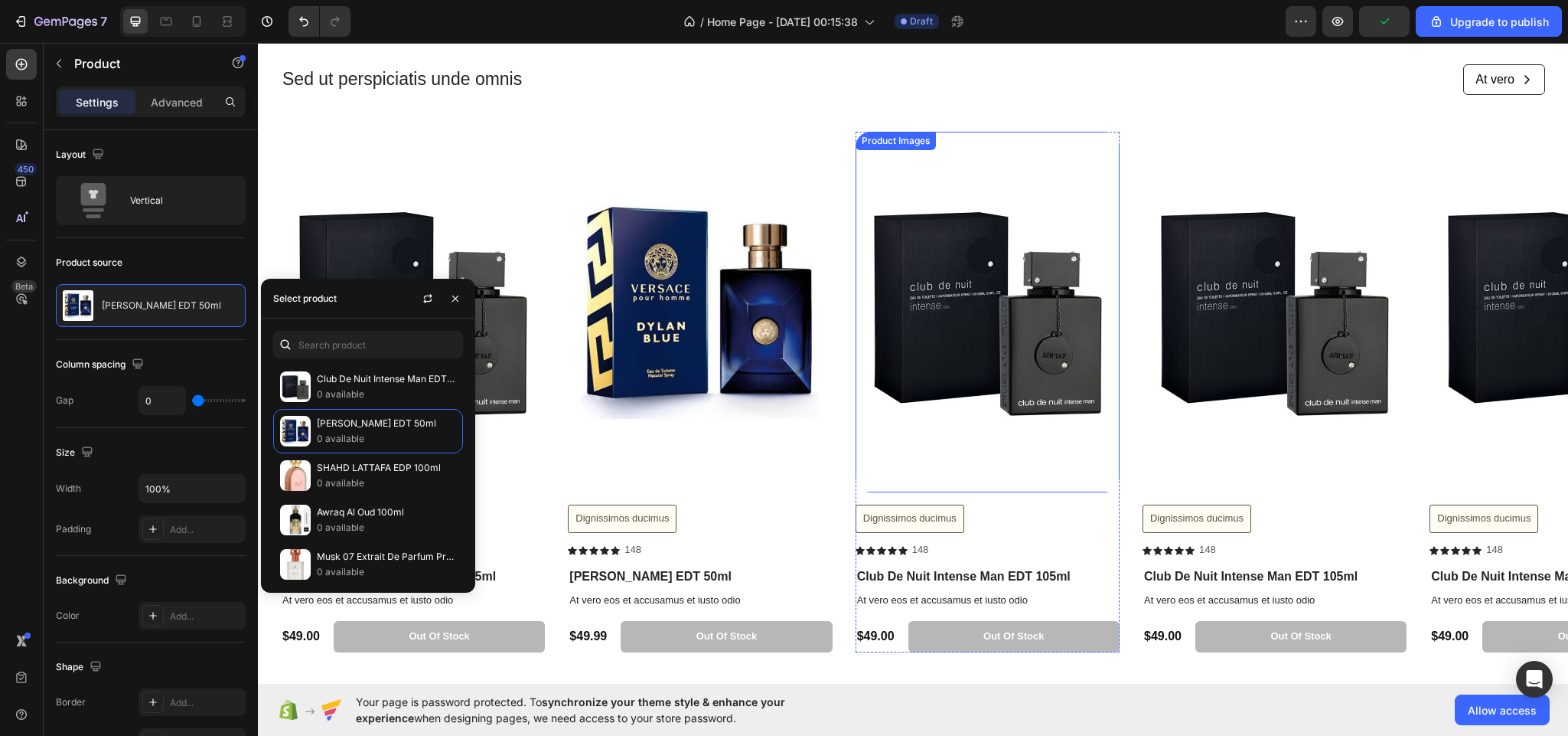
click at [910, 409] on img at bounding box center [987, 312] width 264 height 361
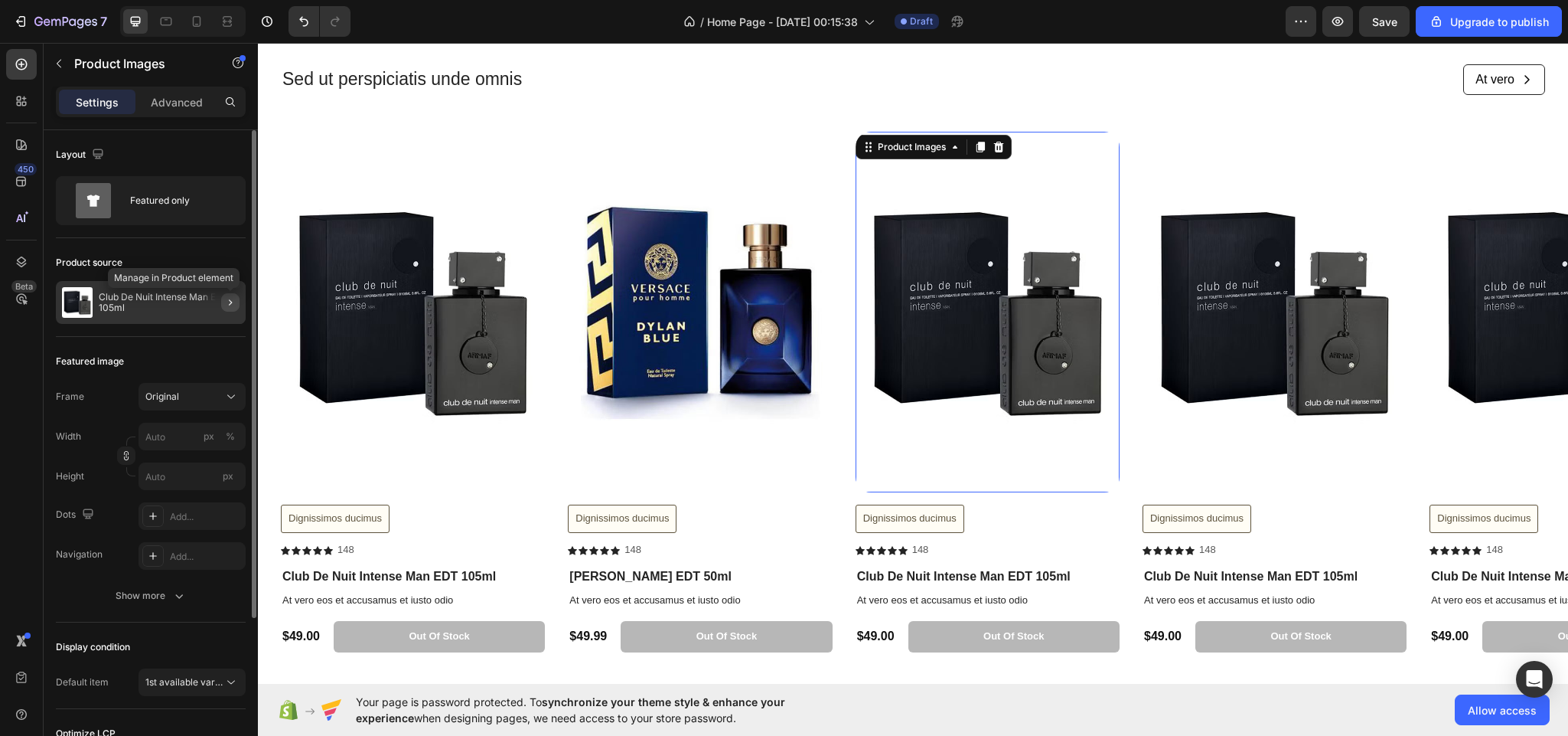
click at [230, 304] on icon "button" at bounding box center [231, 303] width 12 height 12
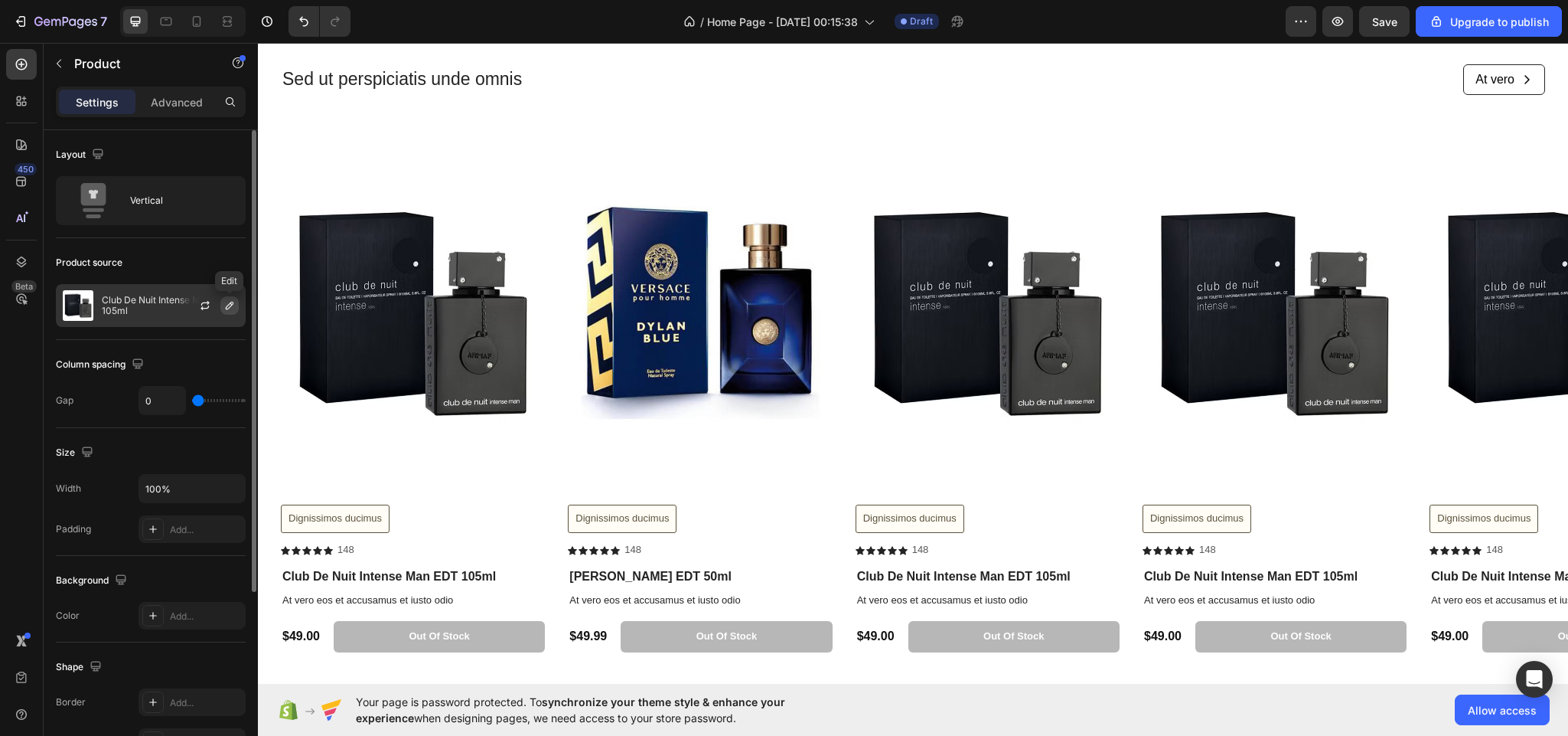
click at [227, 306] on icon "button" at bounding box center [230, 306] width 8 height 8
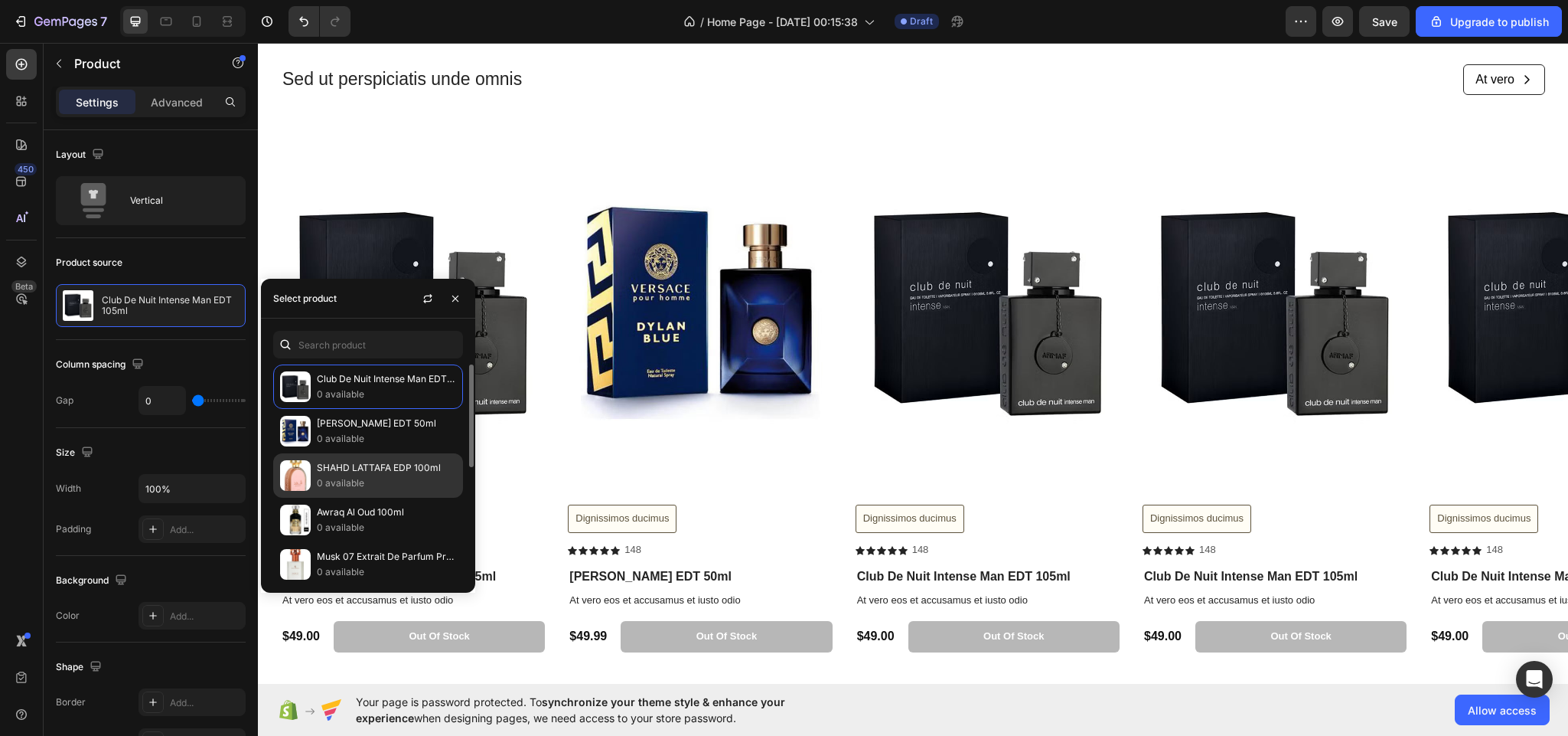
click at [289, 485] on img at bounding box center [295, 476] width 31 height 31
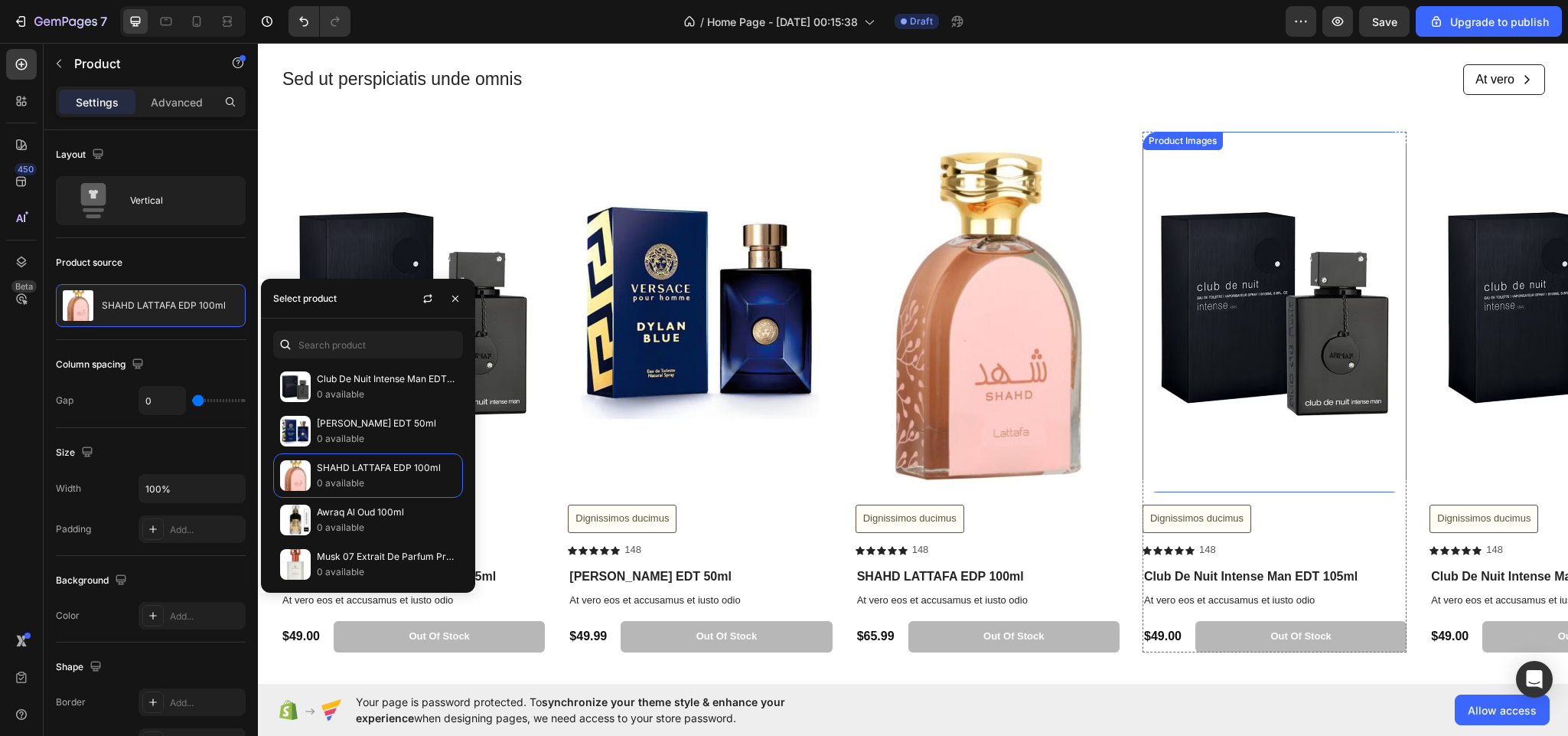
click at [1219, 406] on img at bounding box center [1274, 312] width 264 height 361
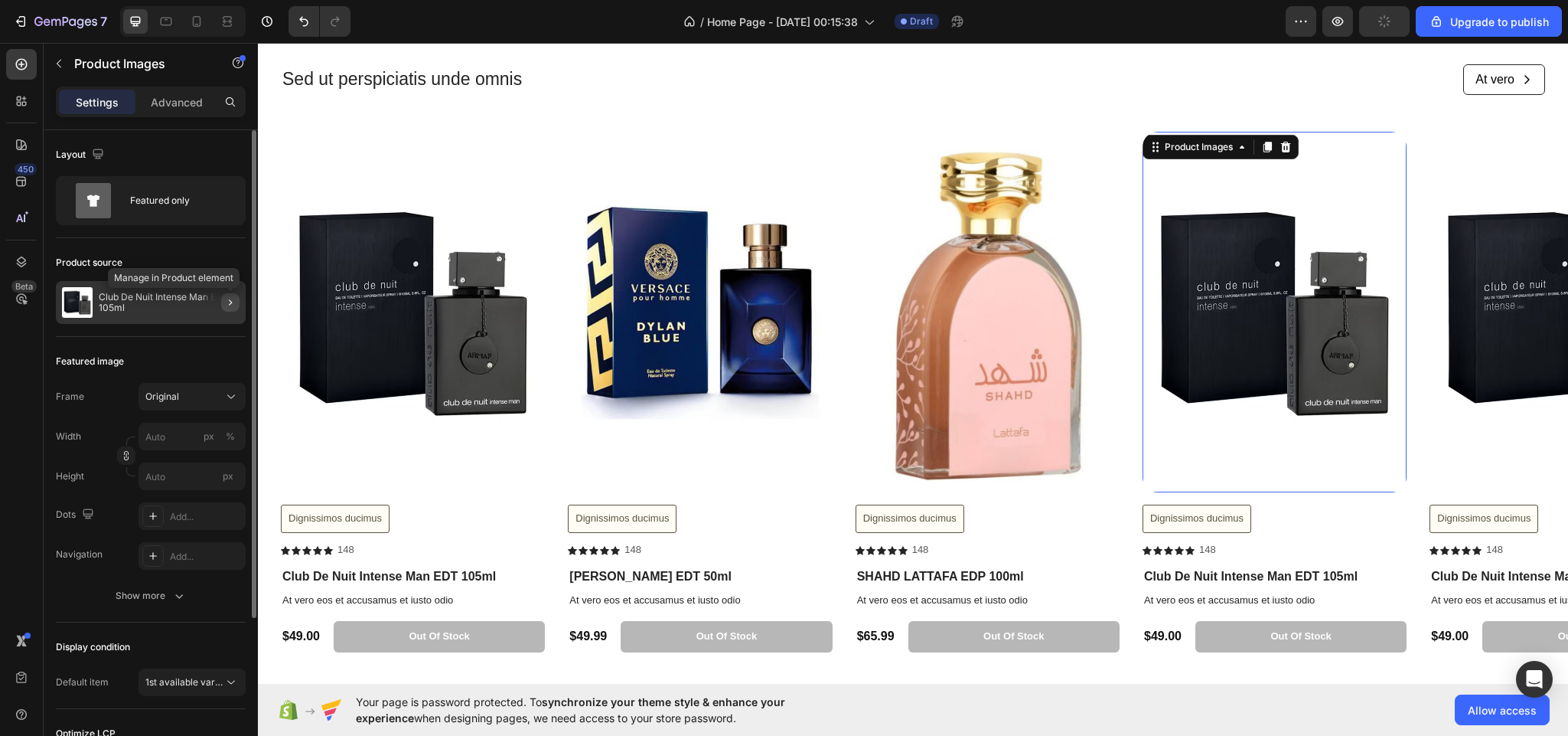
click at [228, 300] on icon "button" at bounding box center [231, 303] width 12 height 12
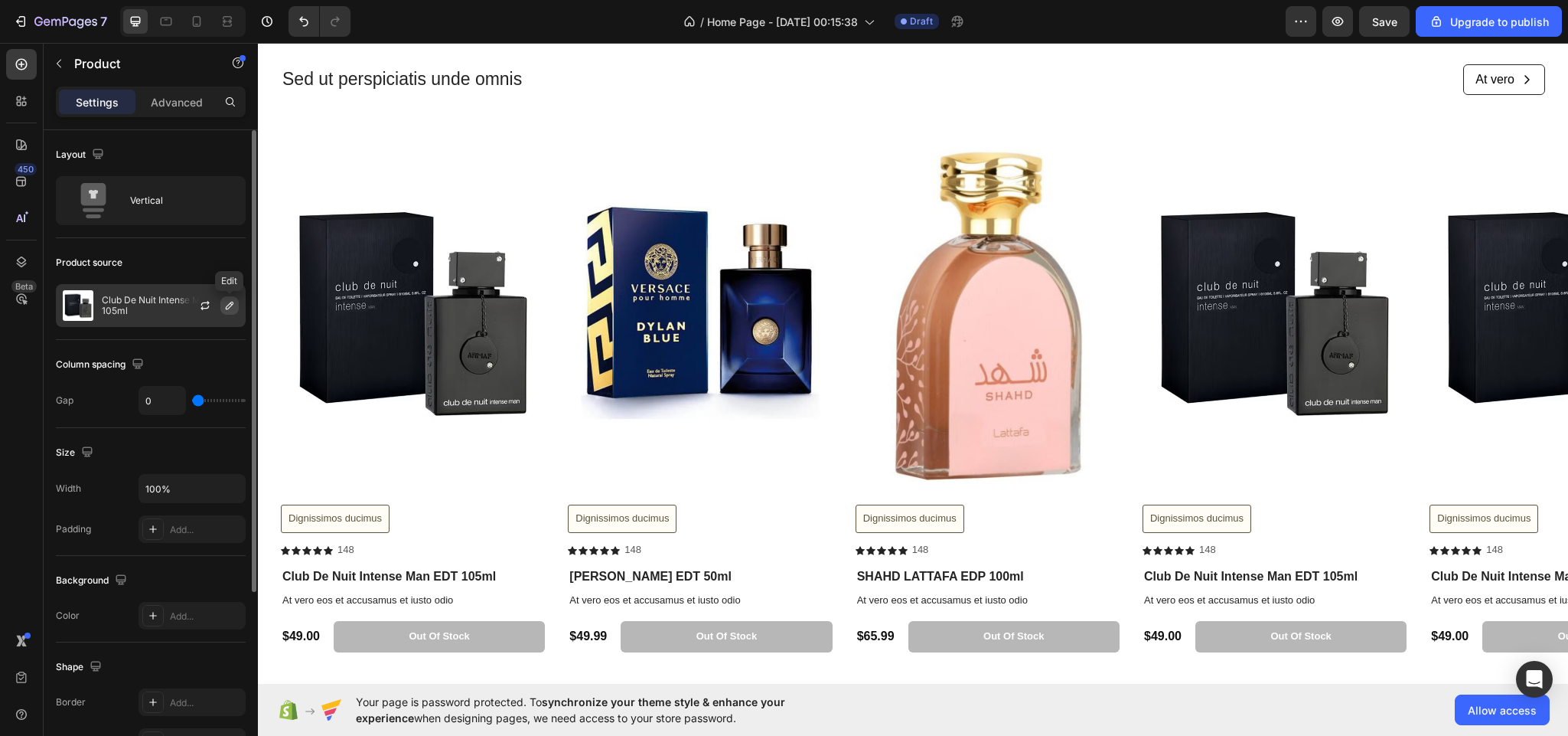
click at [224, 304] on icon "button" at bounding box center [230, 306] width 12 height 12
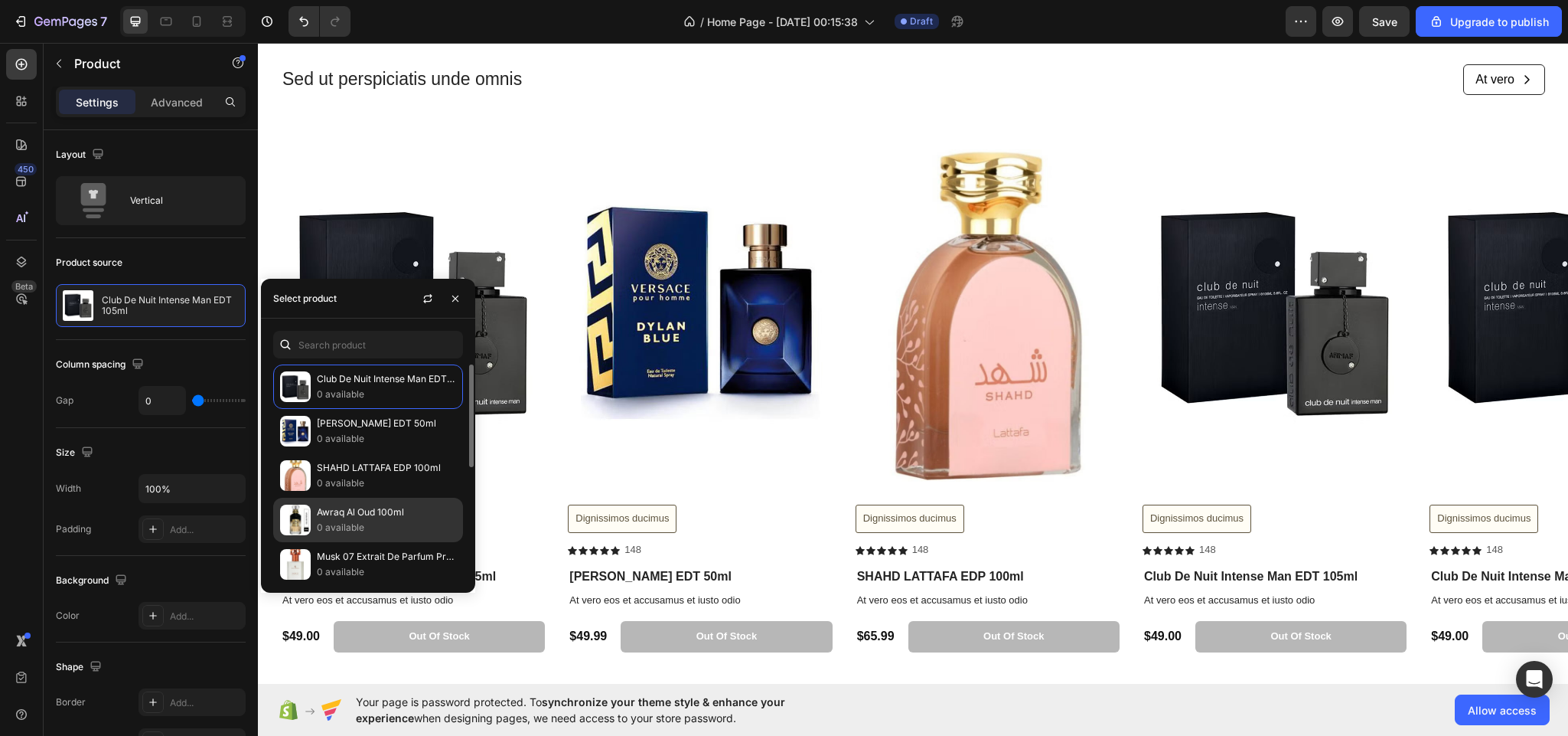
scroll to position [108, 0]
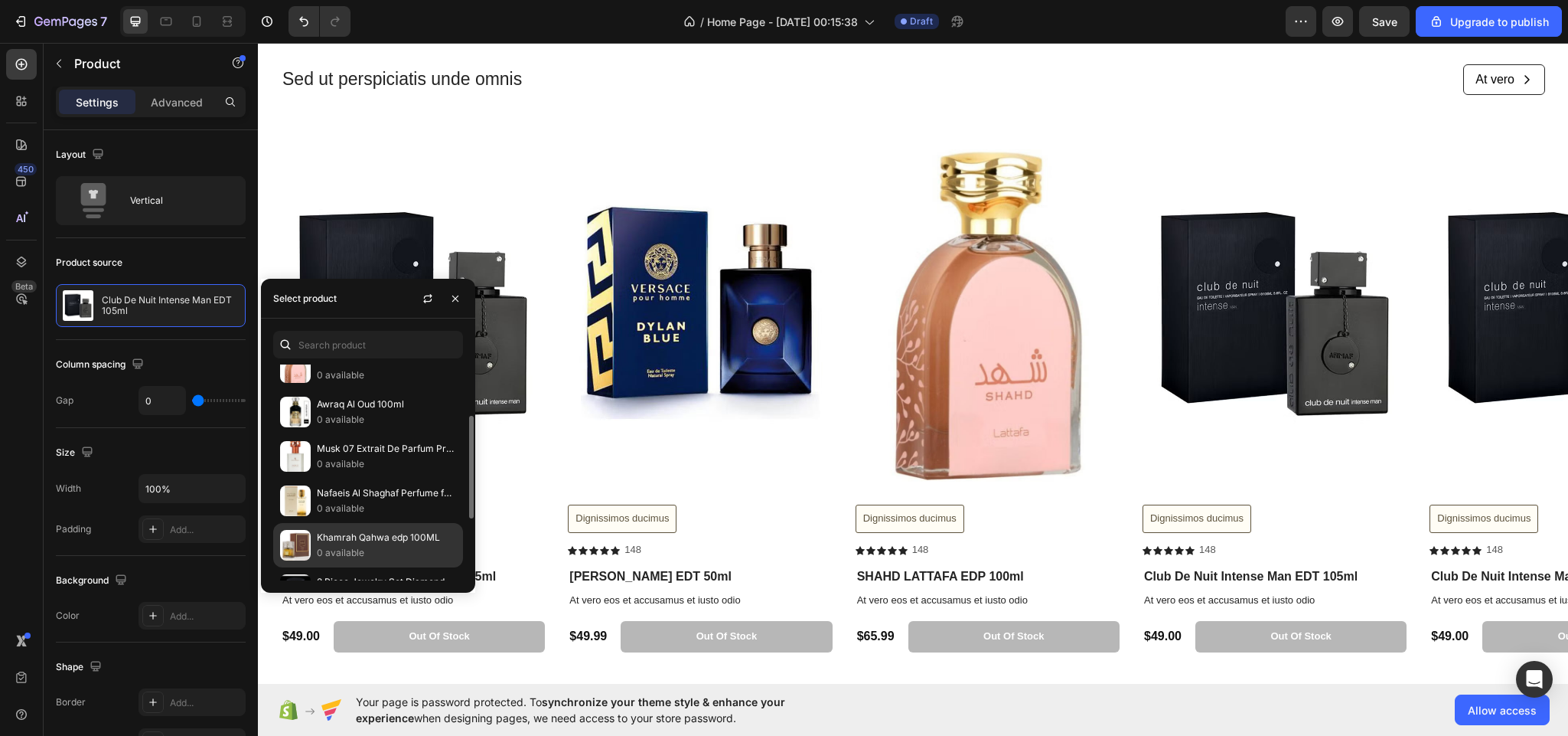
click at [345, 567] on div "Khamrah Qahwa edp 100ML 0 available" at bounding box center [367, 589] width 190 height 44
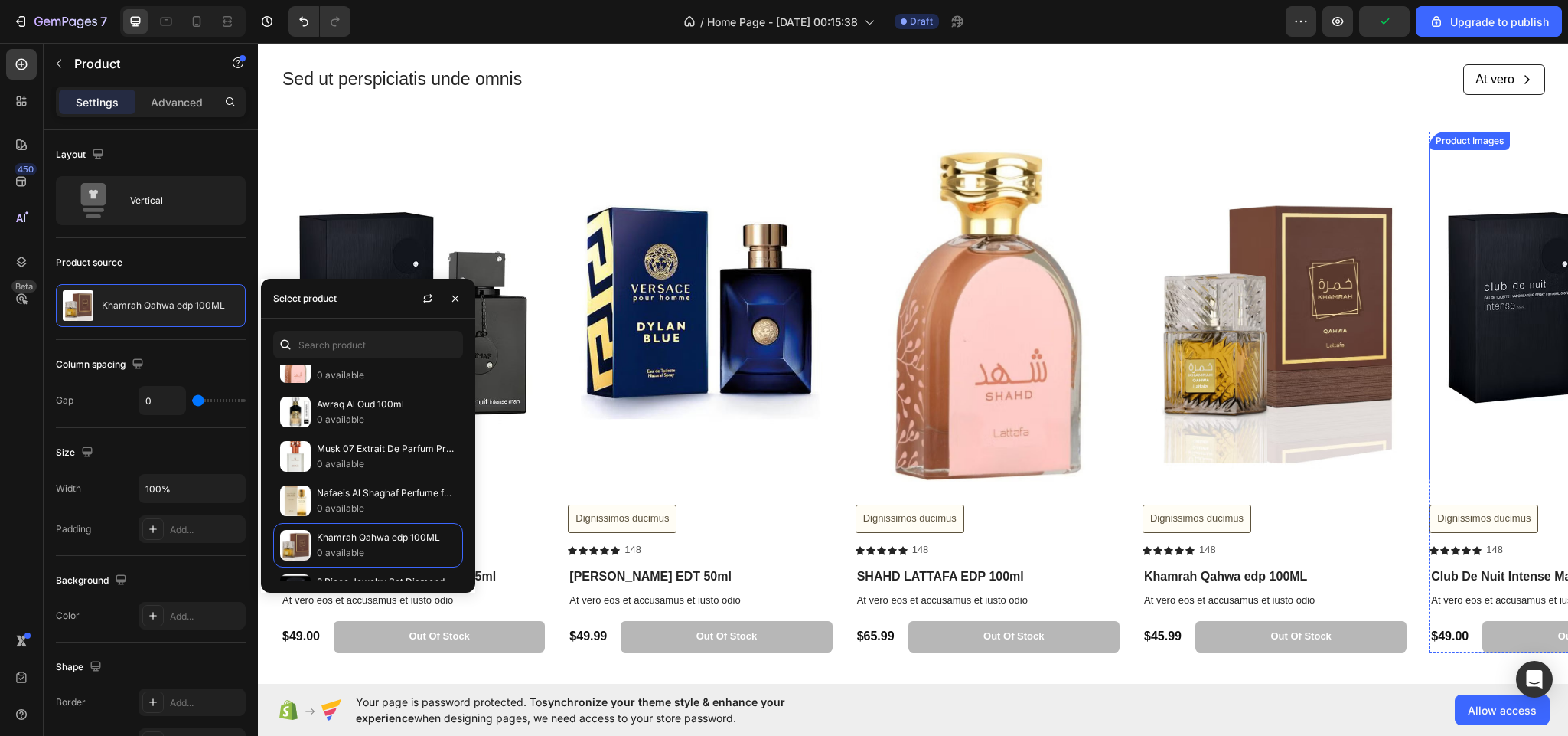
click at [1500, 389] on img at bounding box center [1561, 312] width 264 height 361
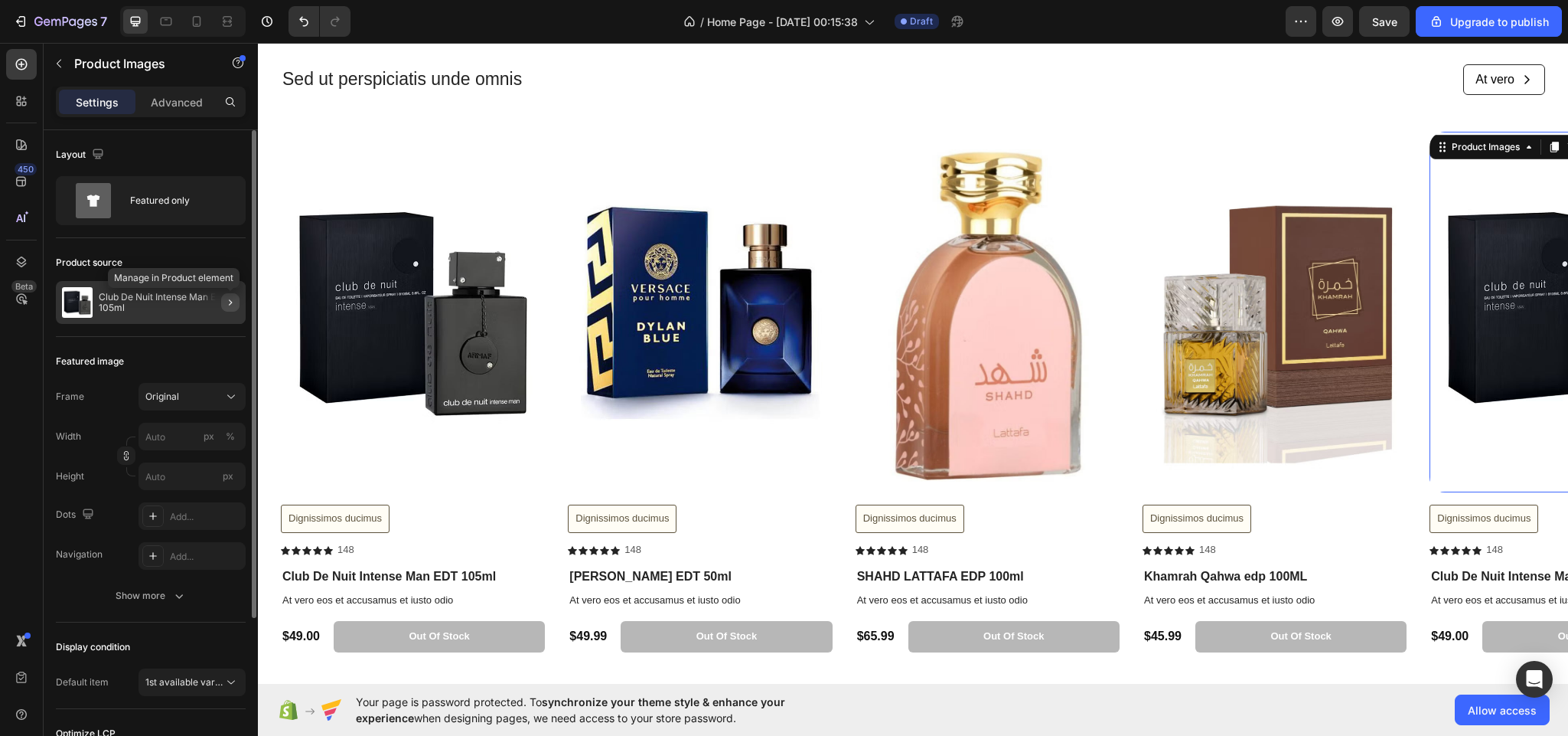
click at [232, 302] on icon "button" at bounding box center [231, 303] width 12 height 12
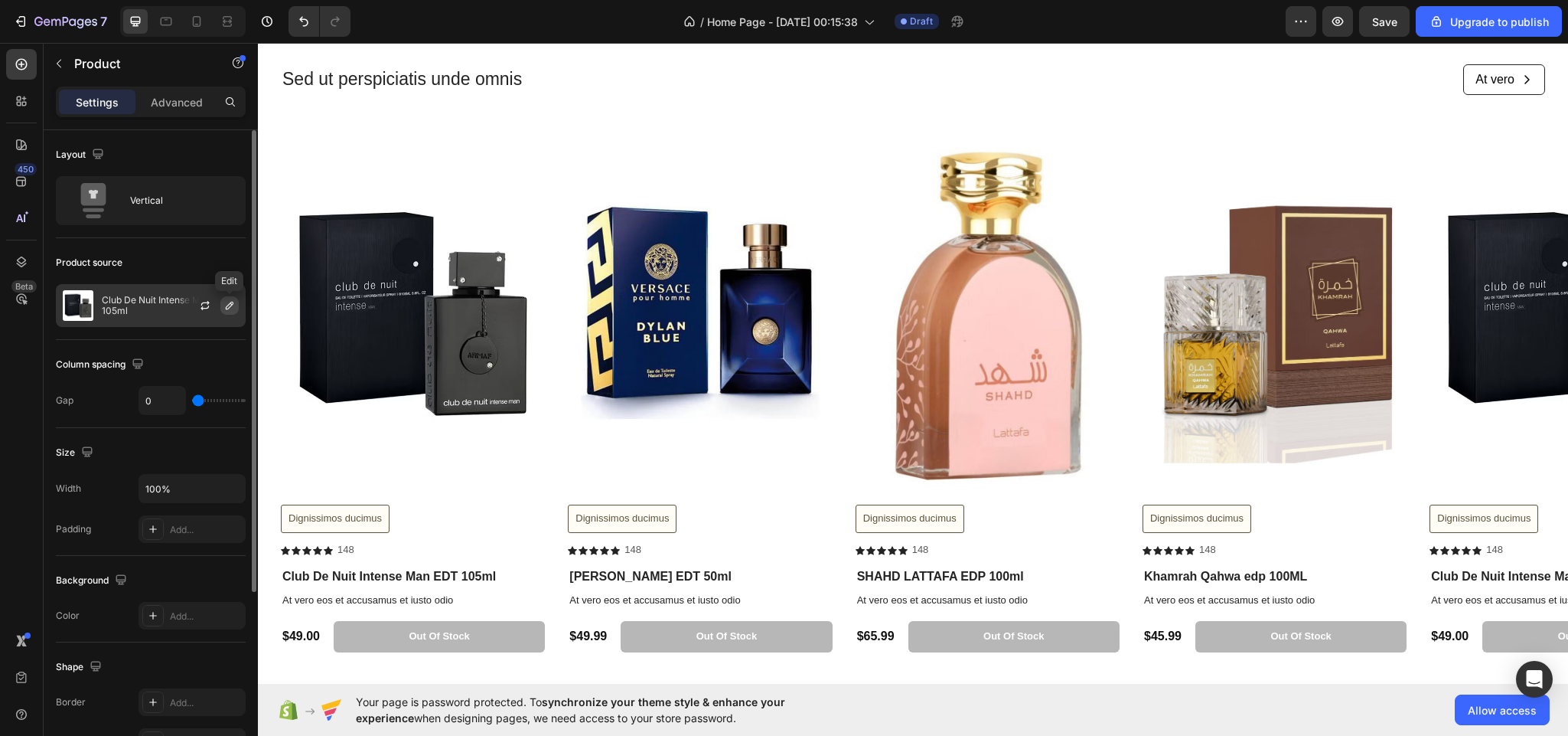
click at [227, 309] on icon "button" at bounding box center [230, 306] width 12 height 12
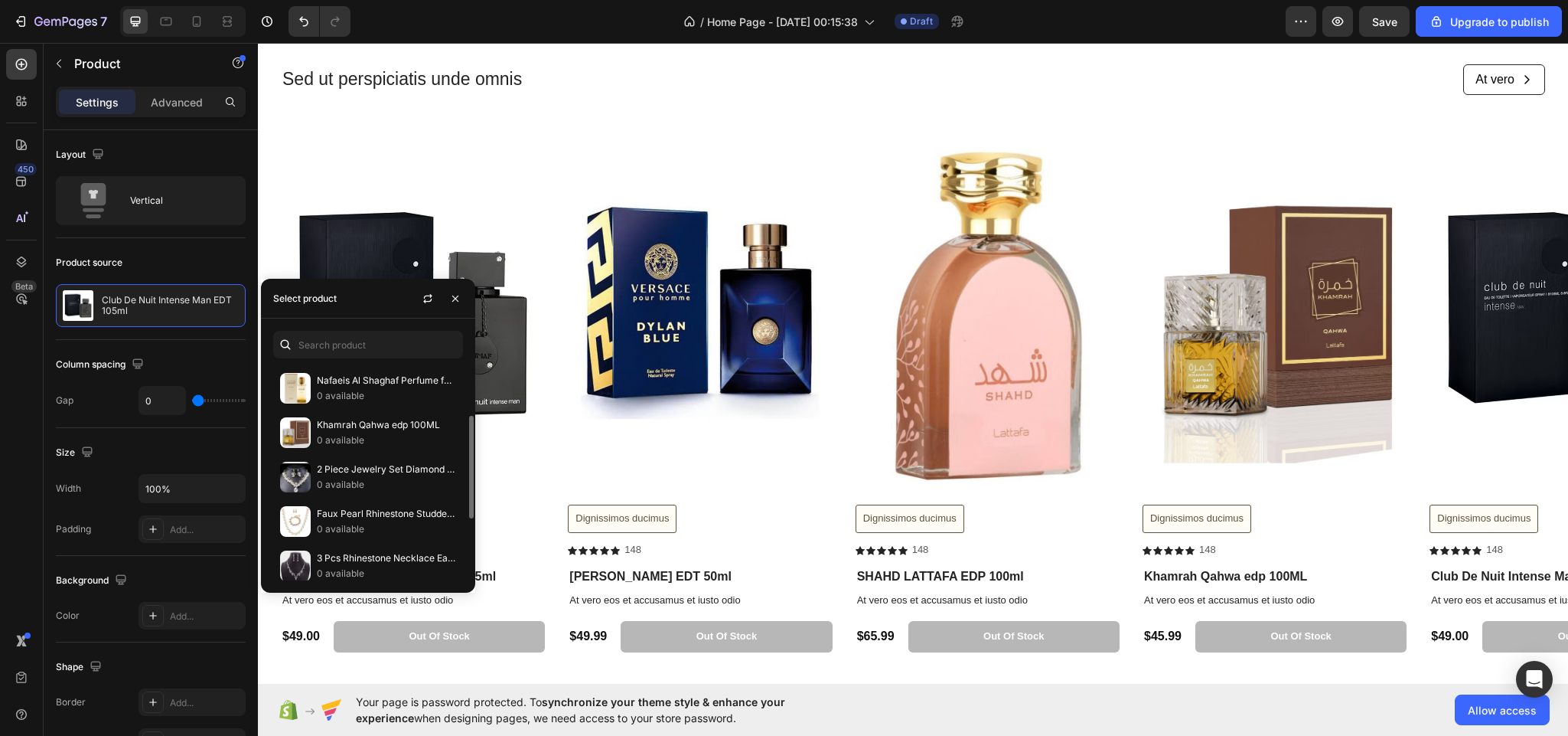
scroll to position [175, 0]
click at [313, 457] on div "Nafaeis Al Shaghaf Perfume for Women EDP 100ml 0 available" at bounding box center [367, 478] width 190 height 44
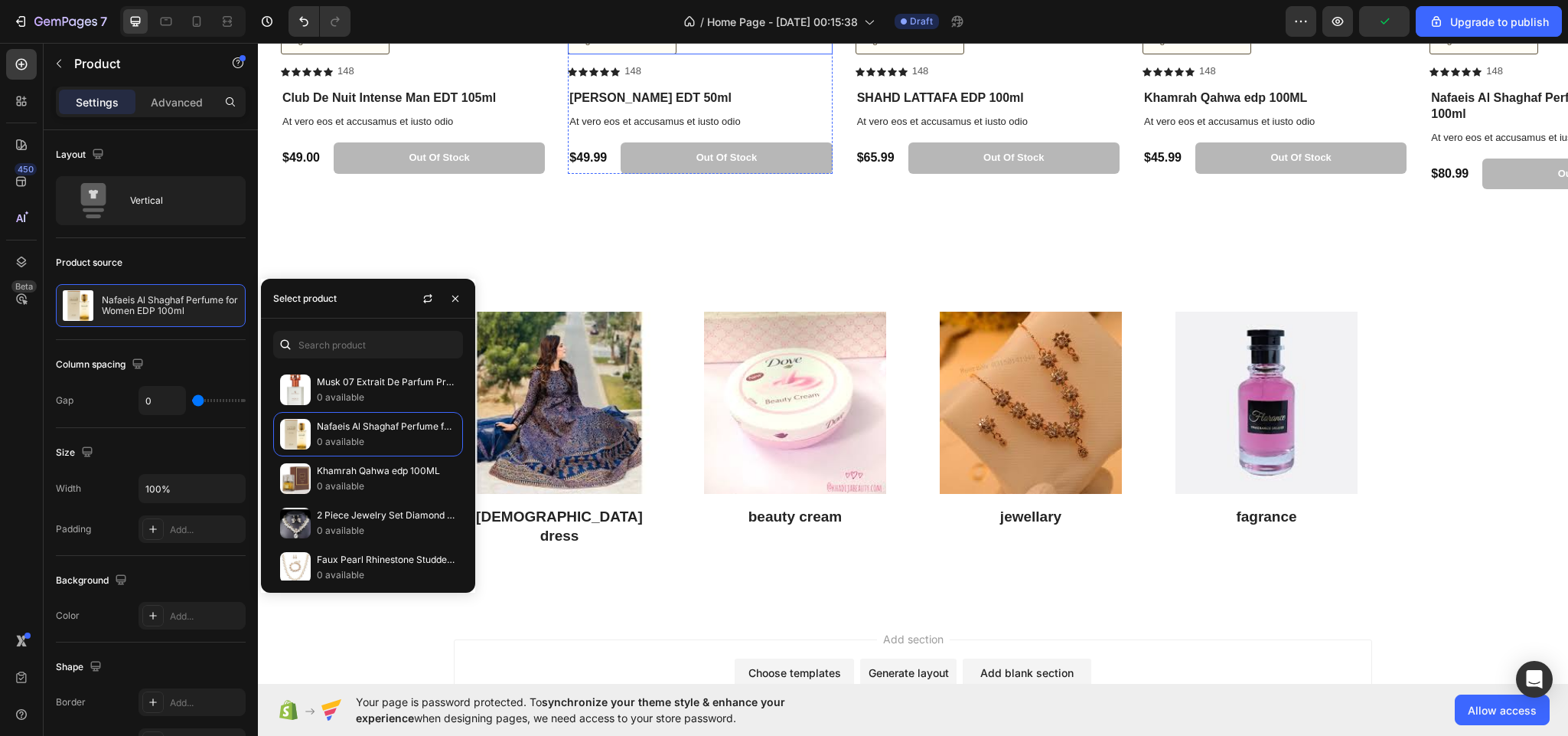
scroll to position [2611, 0]
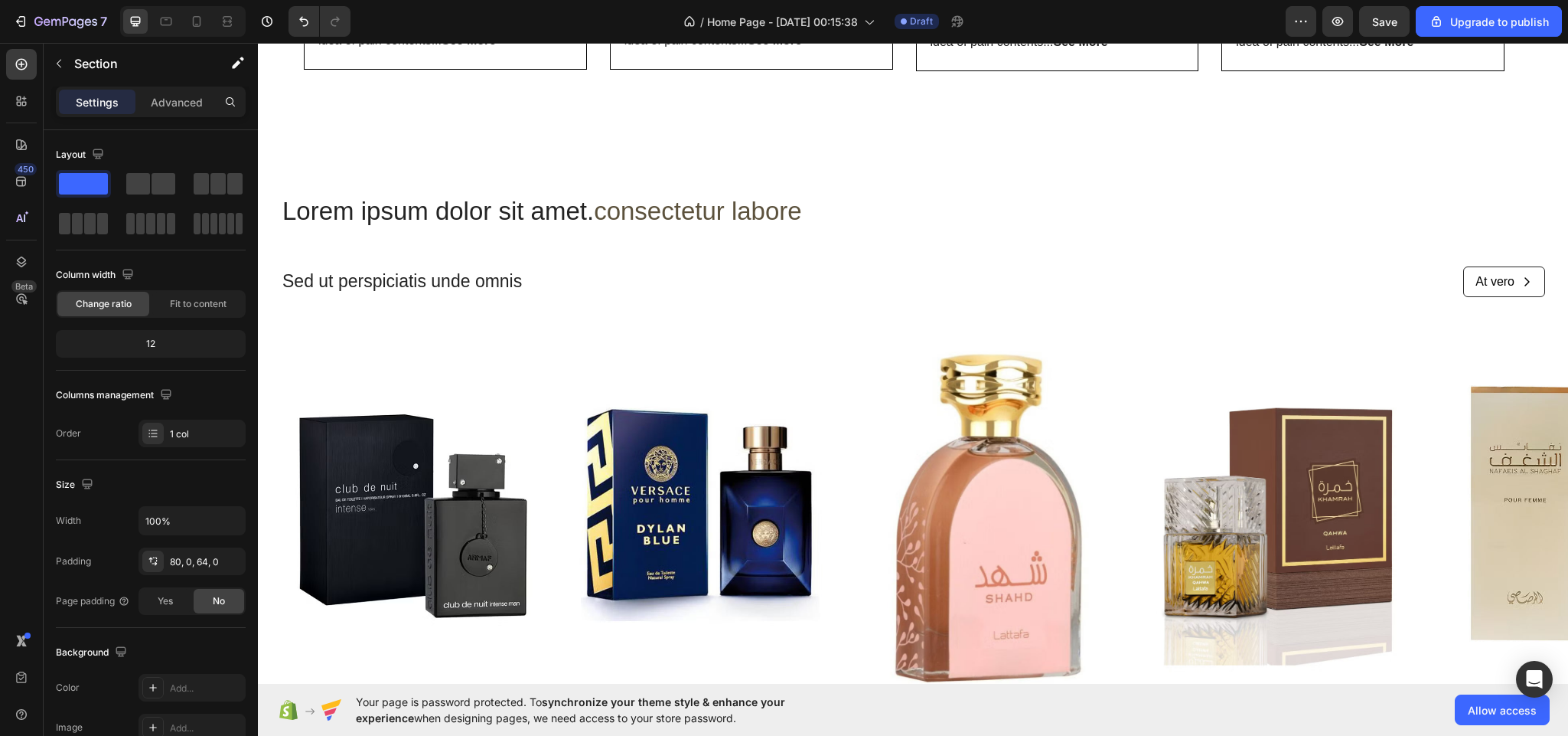
scroll to position [2208, 0]
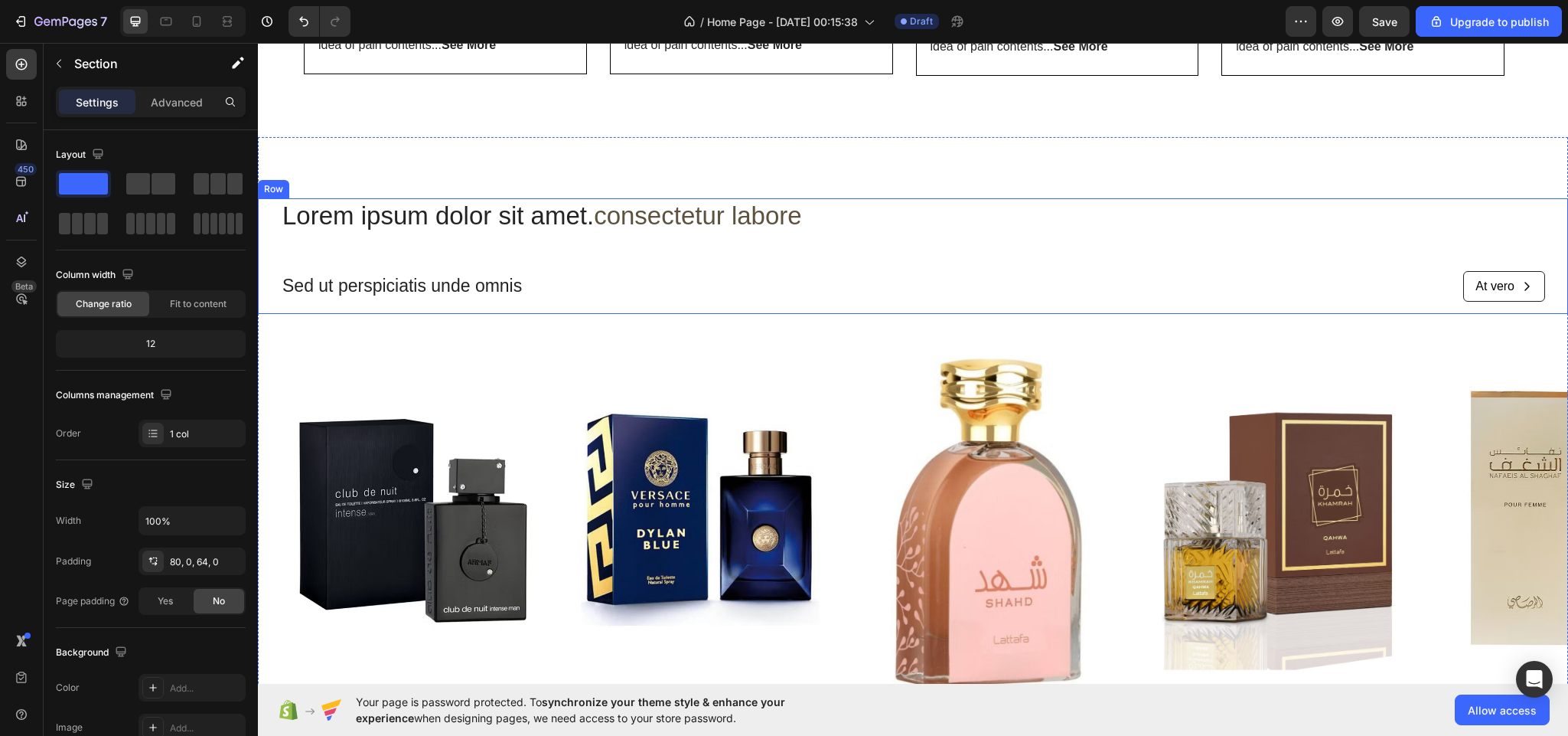
click at [816, 241] on div "Lorem ipsum dolor sit amet. consectetur labore Heading Sed ut perspiciatis unde…" at bounding box center [913, 256] width 1264 height 116
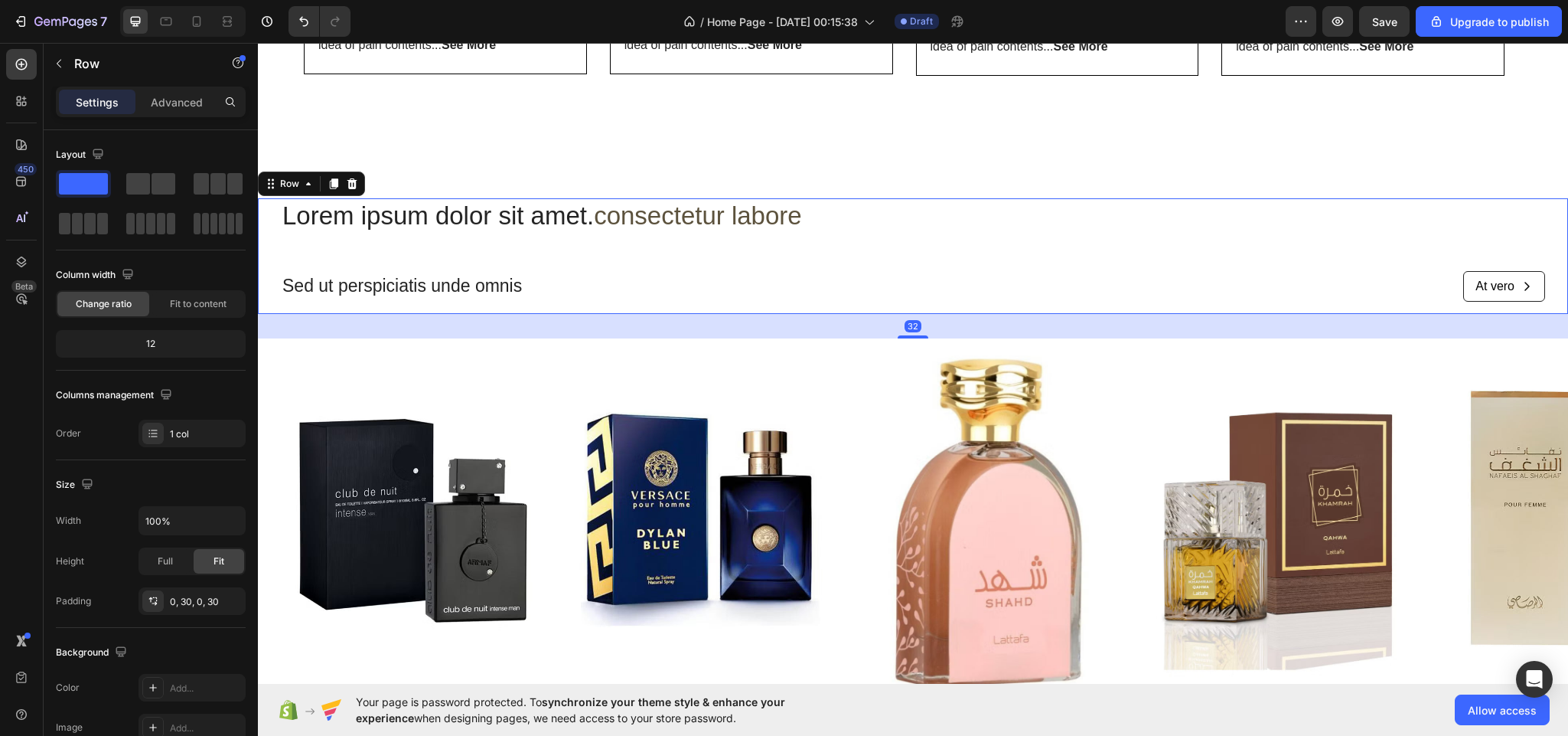
click at [552, 262] on div "Lorem ipsum dolor sit amet. consectetur labore Heading Sed ut perspiciatis unde…" at bounding box center [913, 256] width 1264 height 116
click at [838, 226] on h2 "Lorem ipsum dolor sit amet. consectetur labore" at bounding box center [913, 216] width 1264 height 36
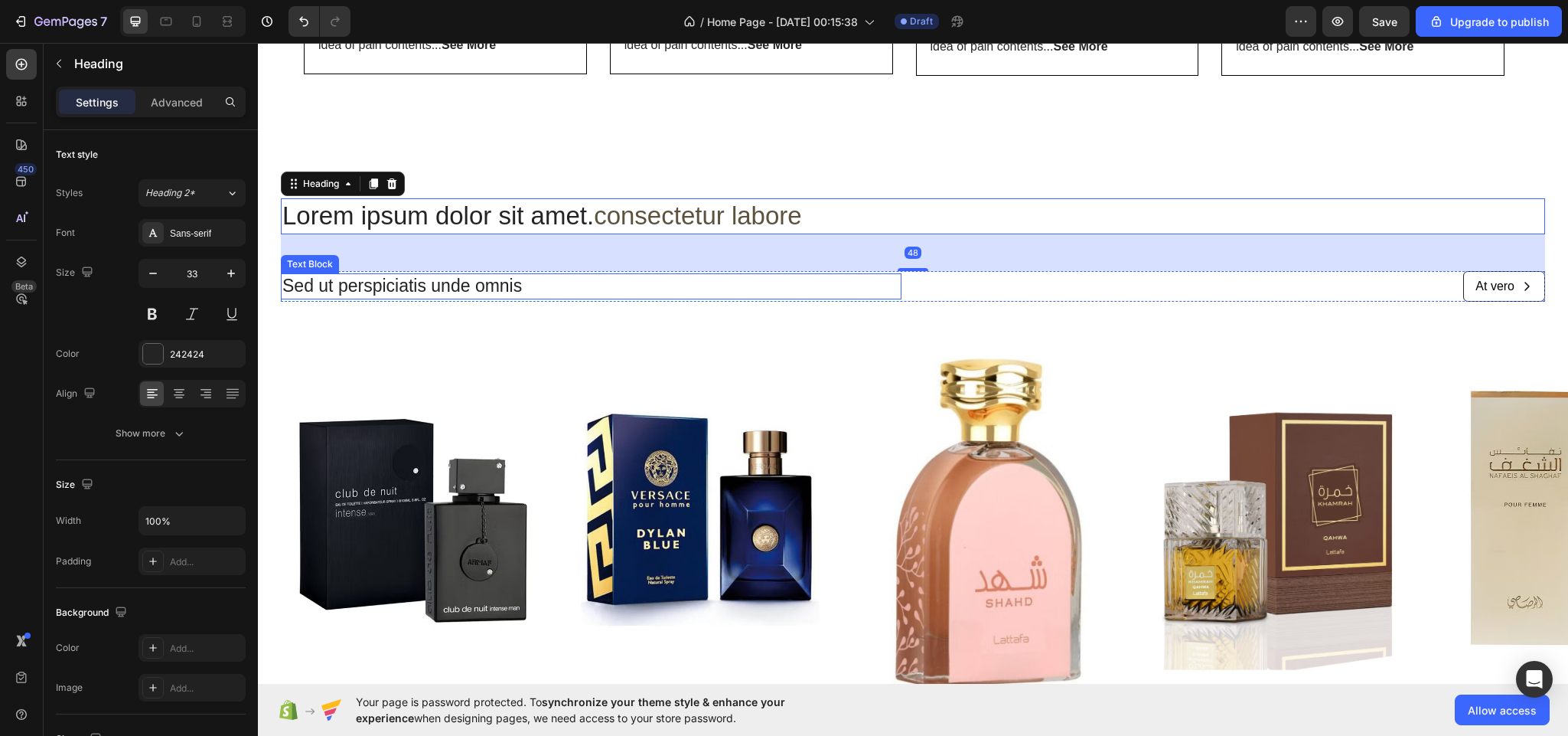
click at [659, 283] on p "Sed ut perspiciatis unde omnis" at bounding box center [591, 286] width 617 height 23
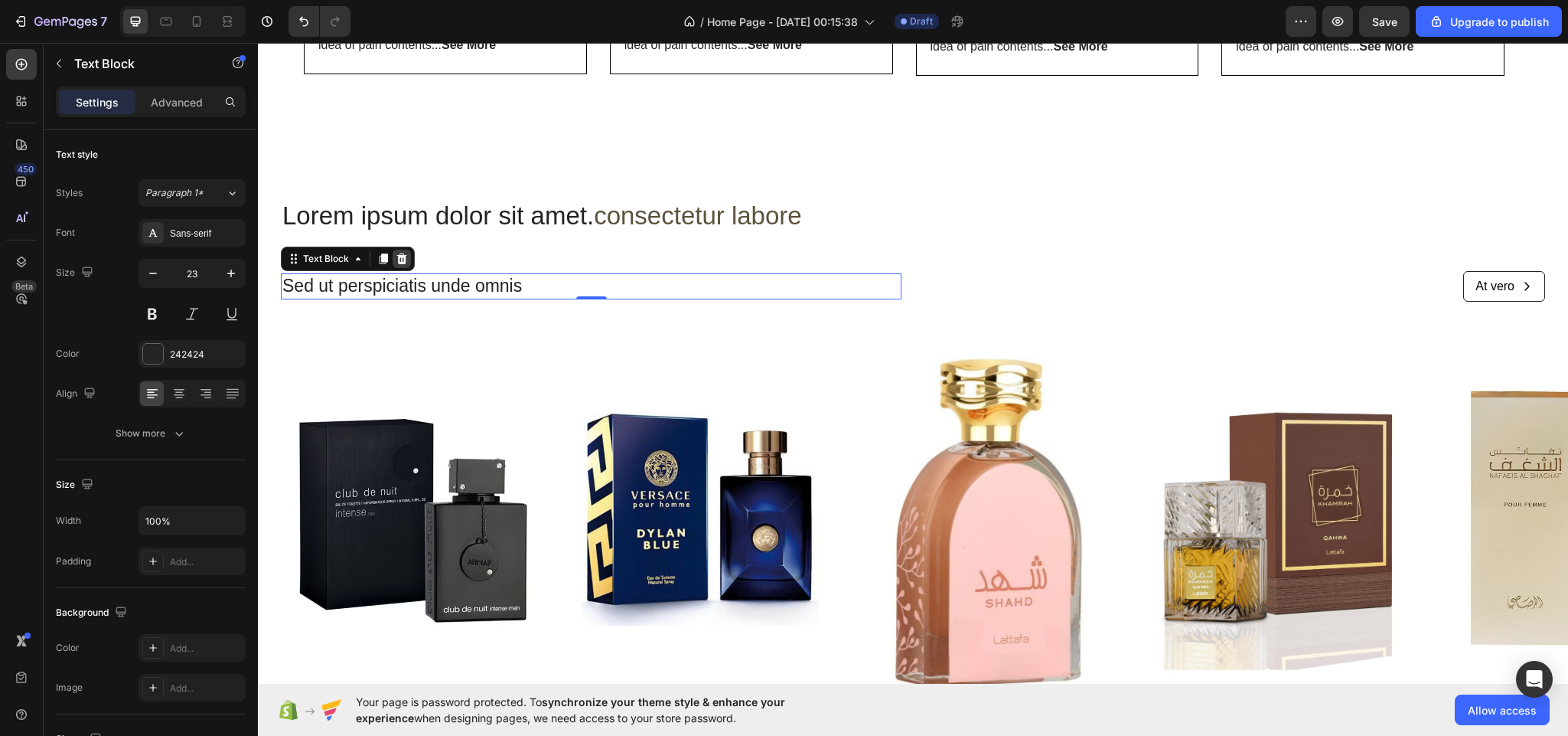
click at [402, 255] on icon at bounding box center [401, 258] width 12 height 12
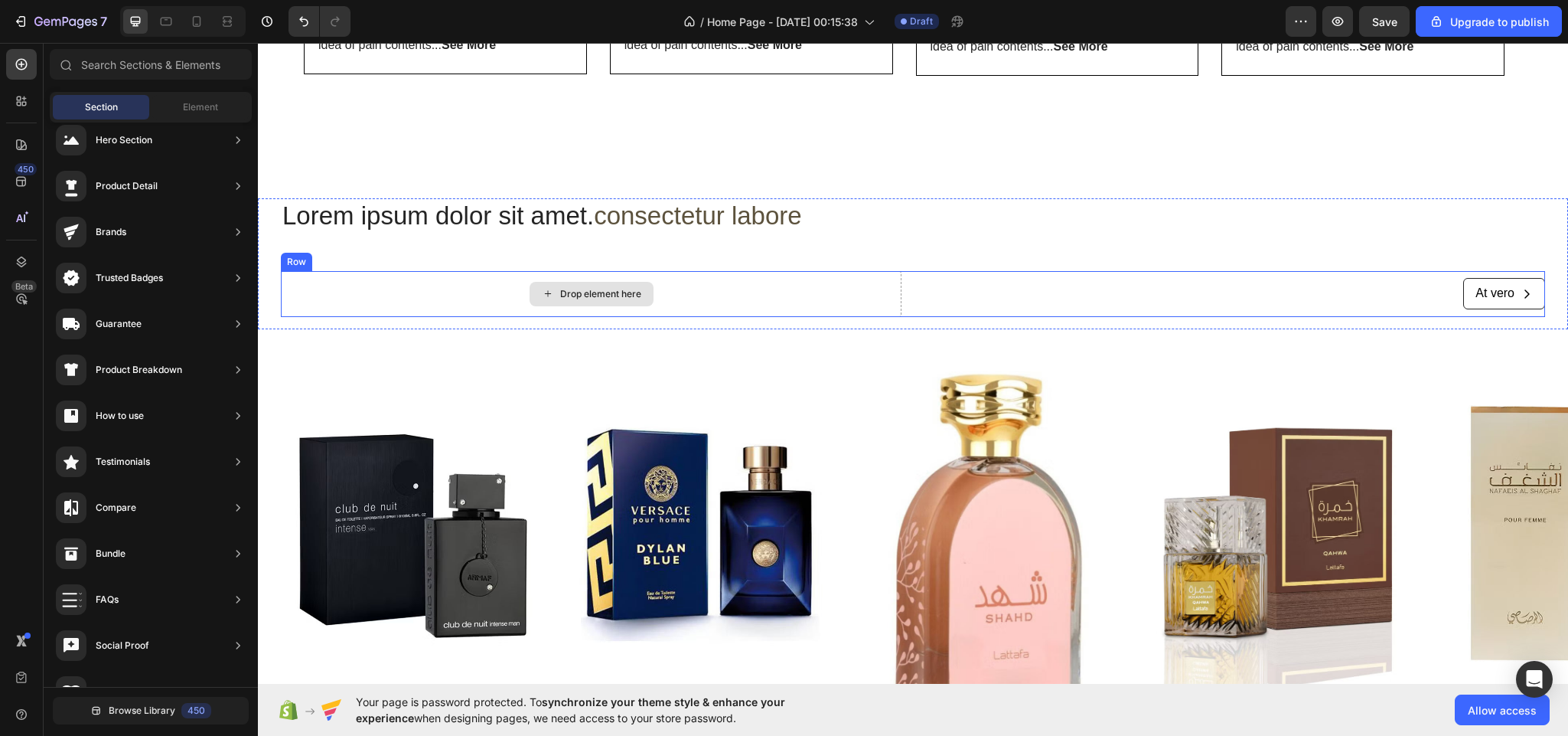
click at [425, 288] on div "Drop element here" at bounding box center [591, 293] width 620 height 46
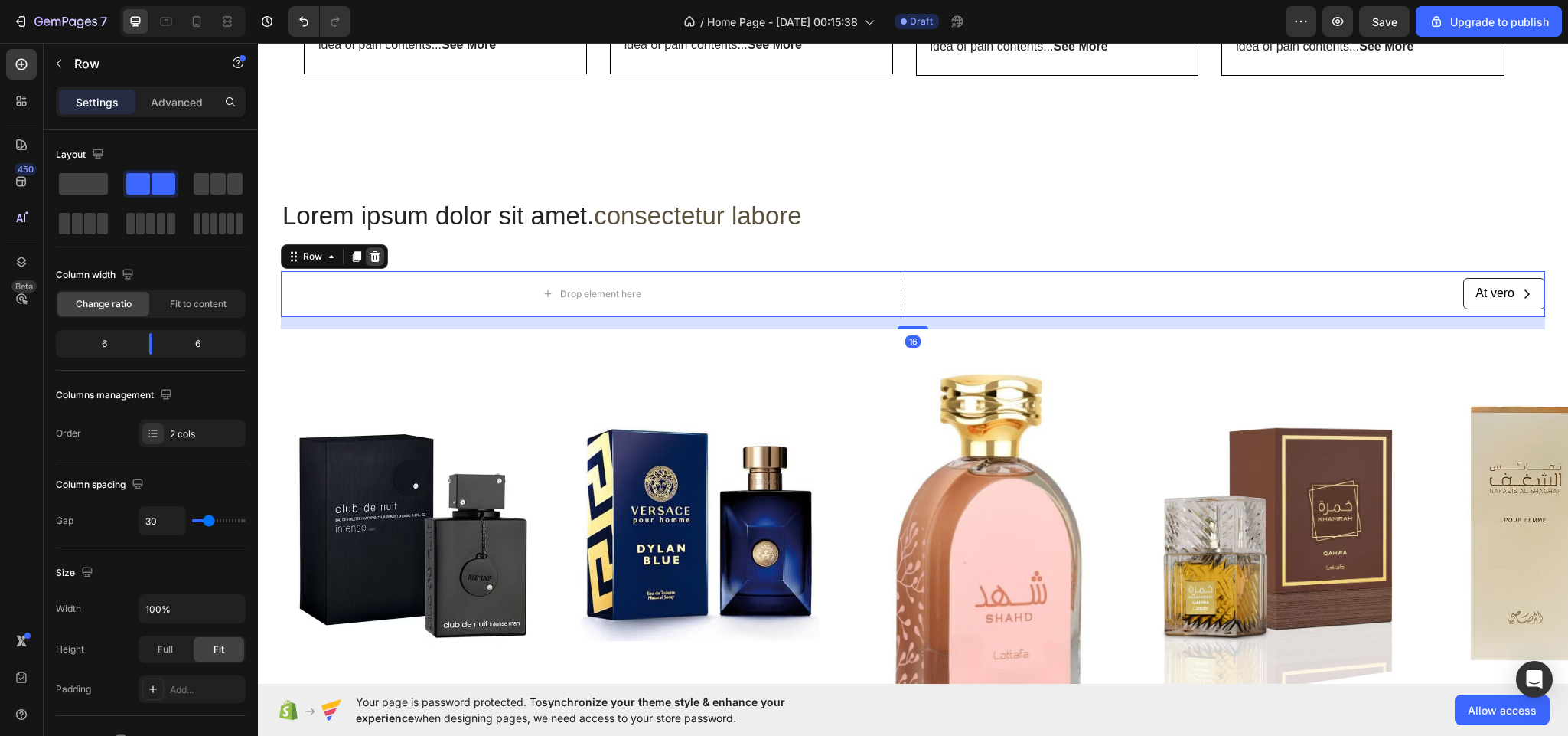
click at [379, 255] on icon at bounding box center [375, 256] width 10 height 11
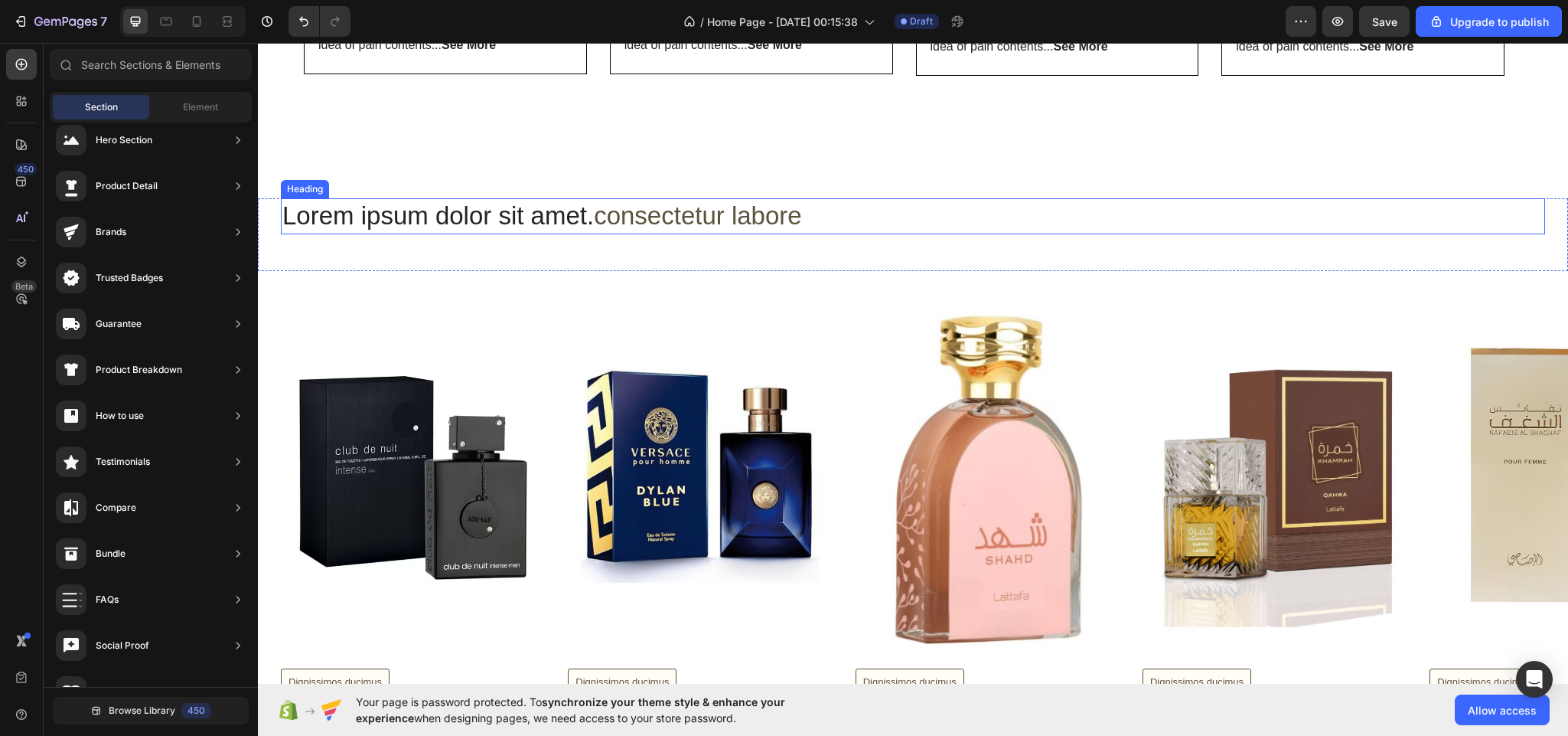
click at [815, 212] on h2 "Lorem ipsum dolor sit amet. consectetur labore" at bounding box center [913, 216] width 1264 height 36
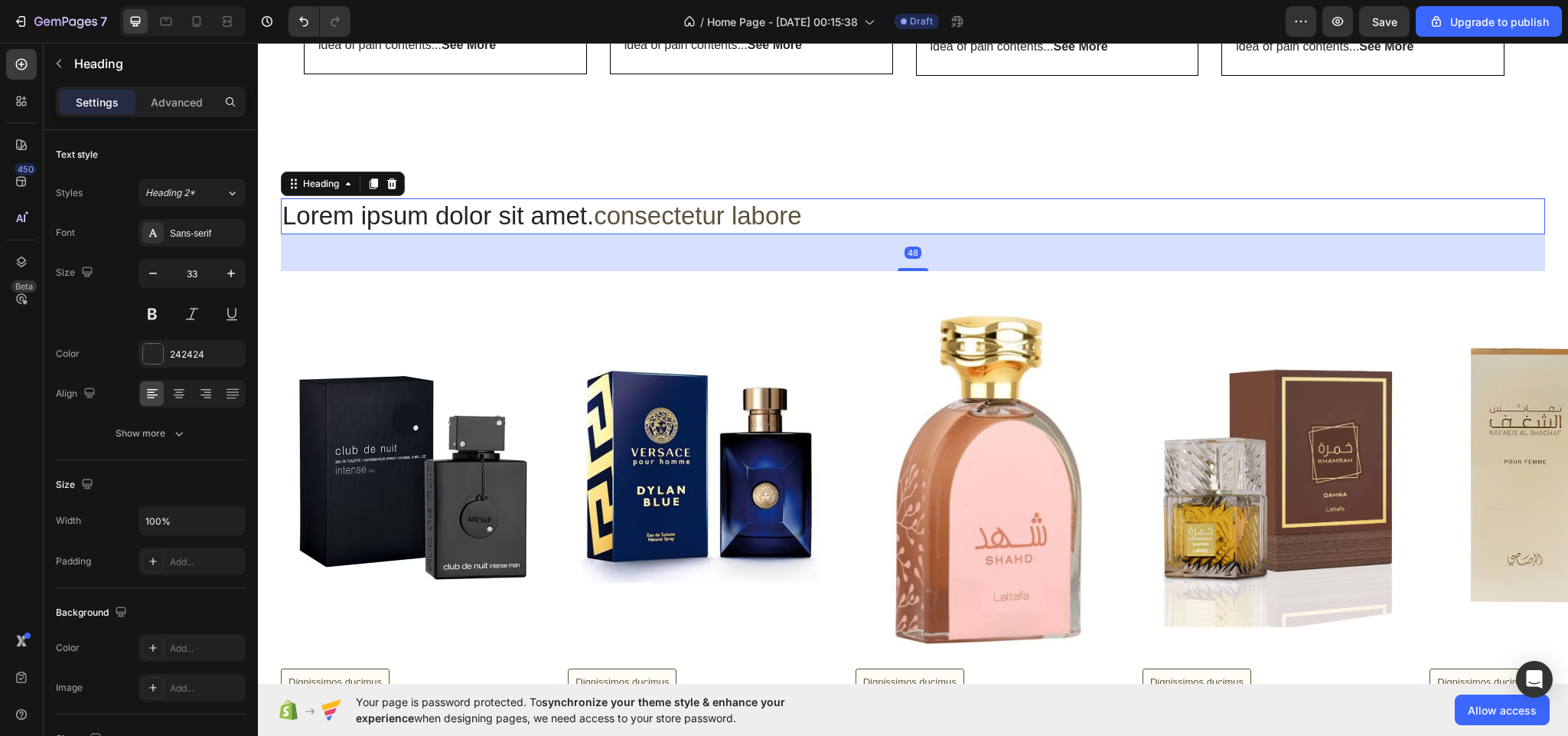
click at [815, 212] on h2 "Lorem ipsum dolor sit amet. consectetur labore" at bounding box center [913, 216] width 1264 height 36
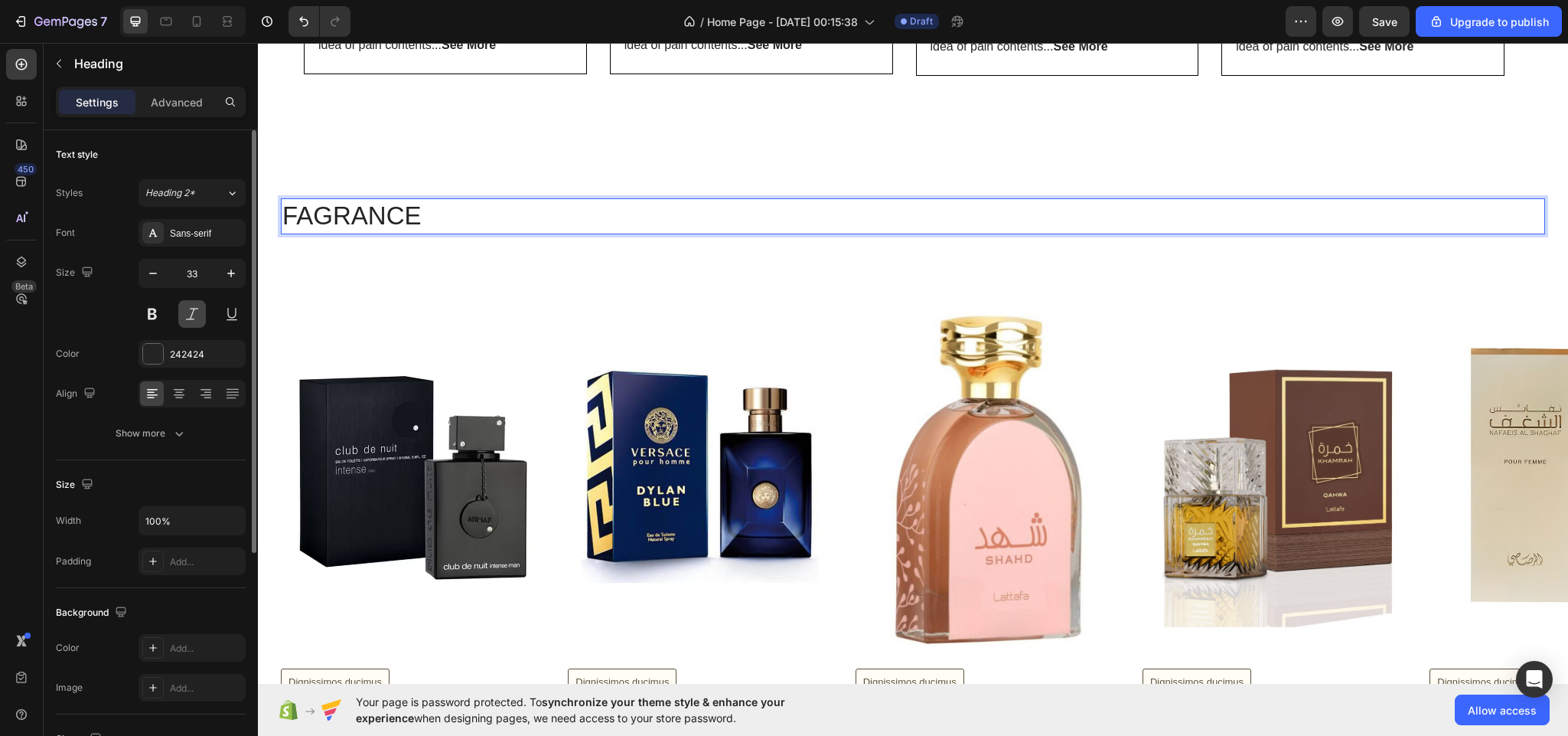
click at [189, 316] on button at bounding box center [192, 314] width 28 height 28
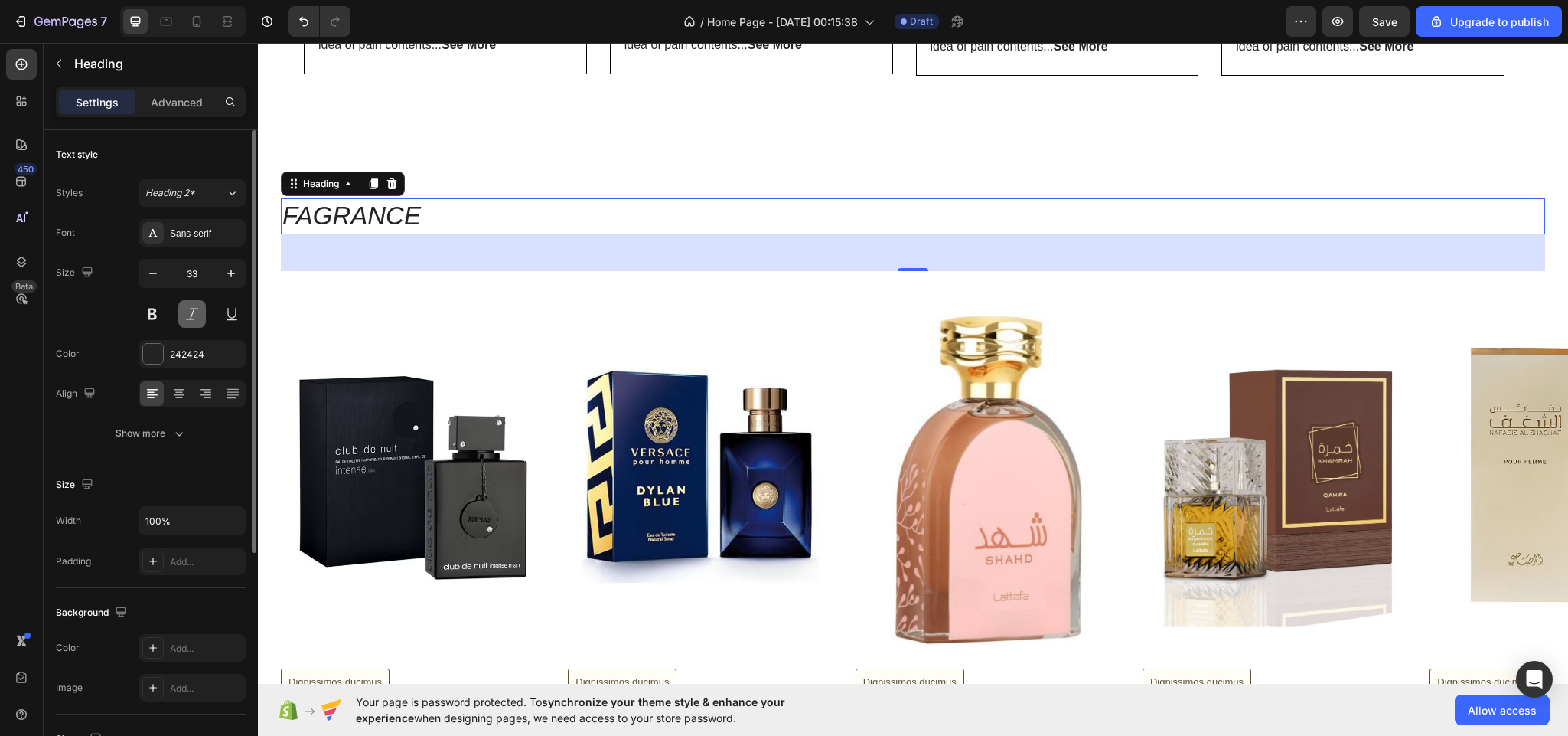
click at [189, 316] on button at bounding box center [192, 314] width 28 height 28
click at [230, 318] on button at bounding box center [232, 314] width 28 height 28
click at [142, 326] on button at bounding box center [152, 314] width 28 height 28
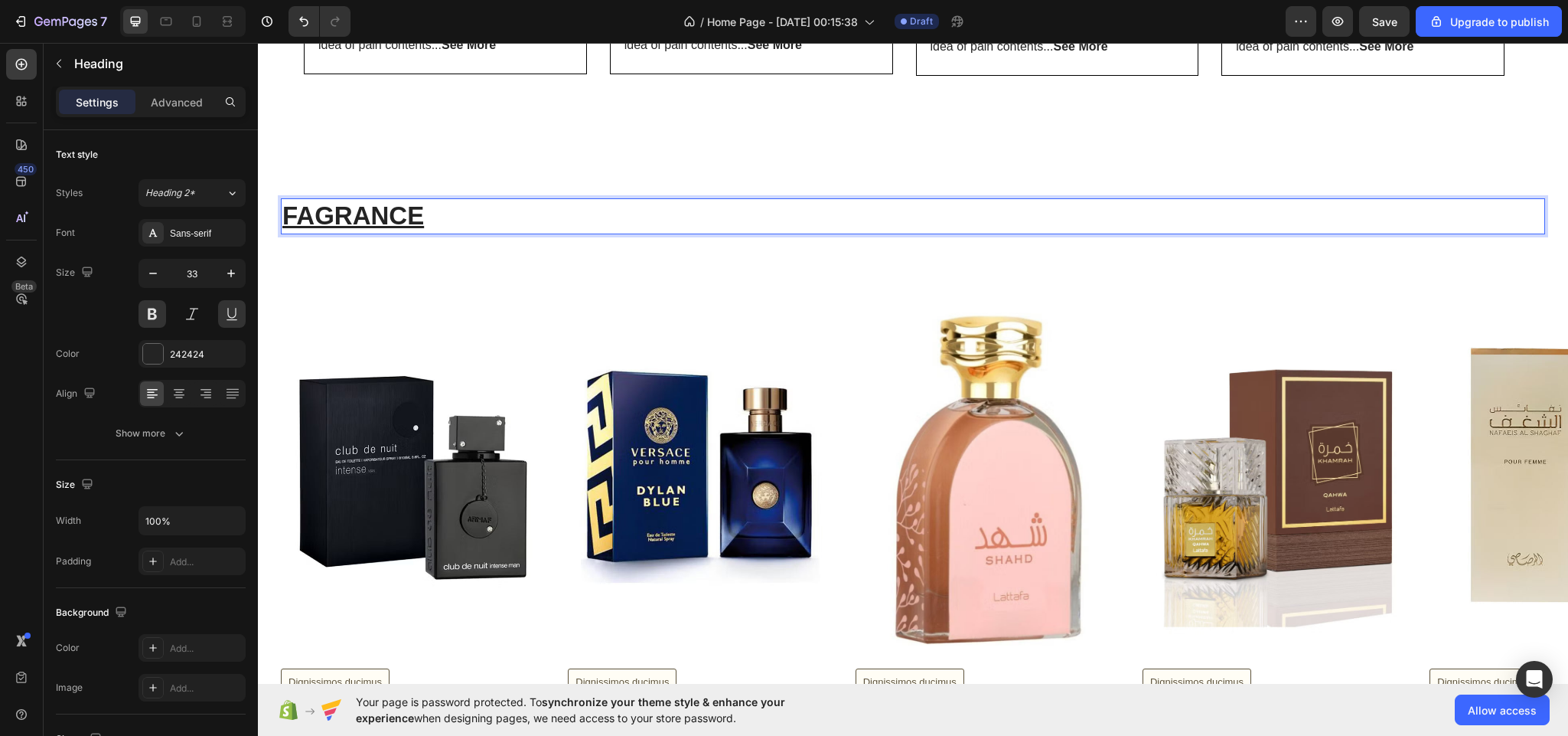
click at [458, 211] on p "FAGRANCE" at bounding box center [913, 216] width 1261 height 33
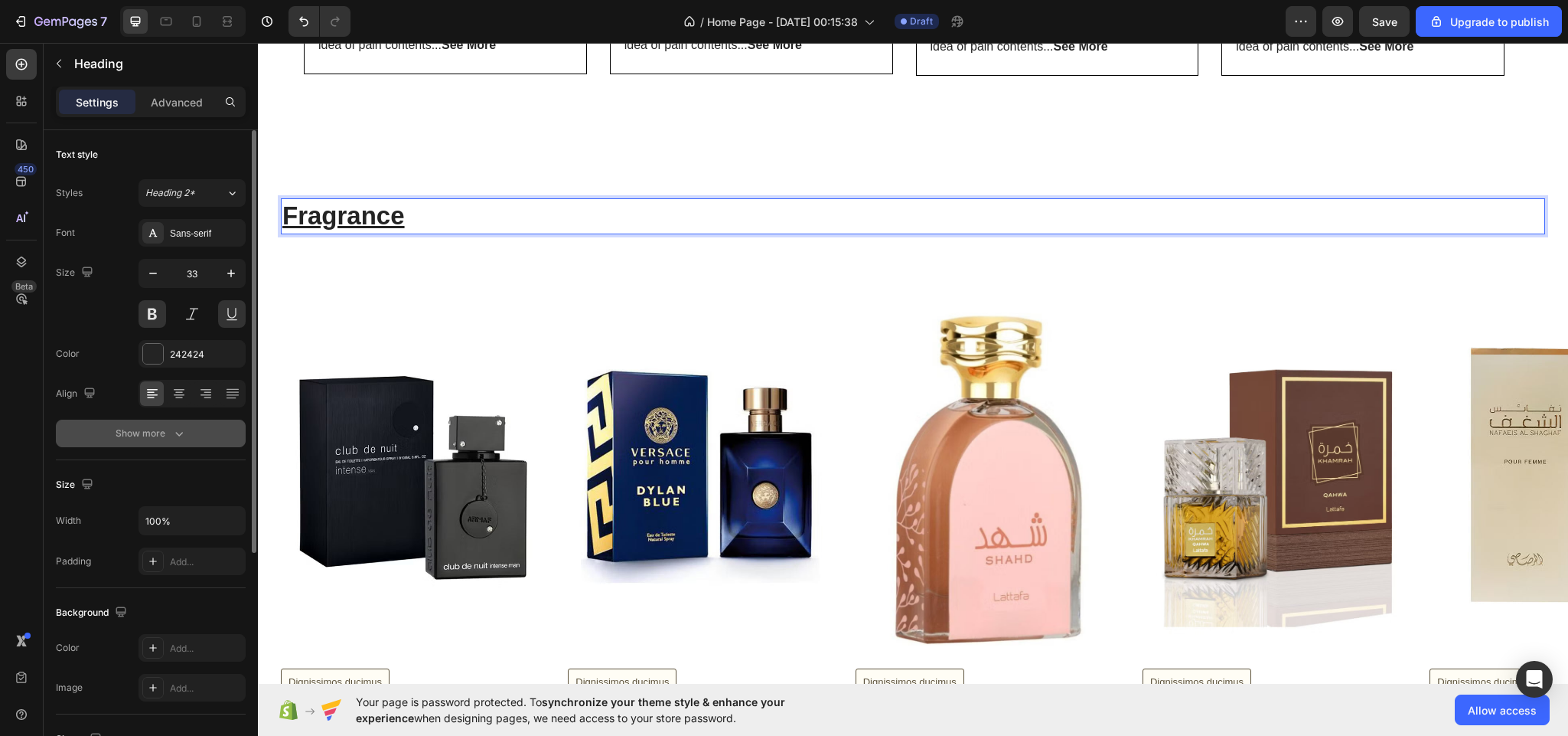
click at [168, 433] on div "Show more" at bounding box center [151, 433] width 71 height 15
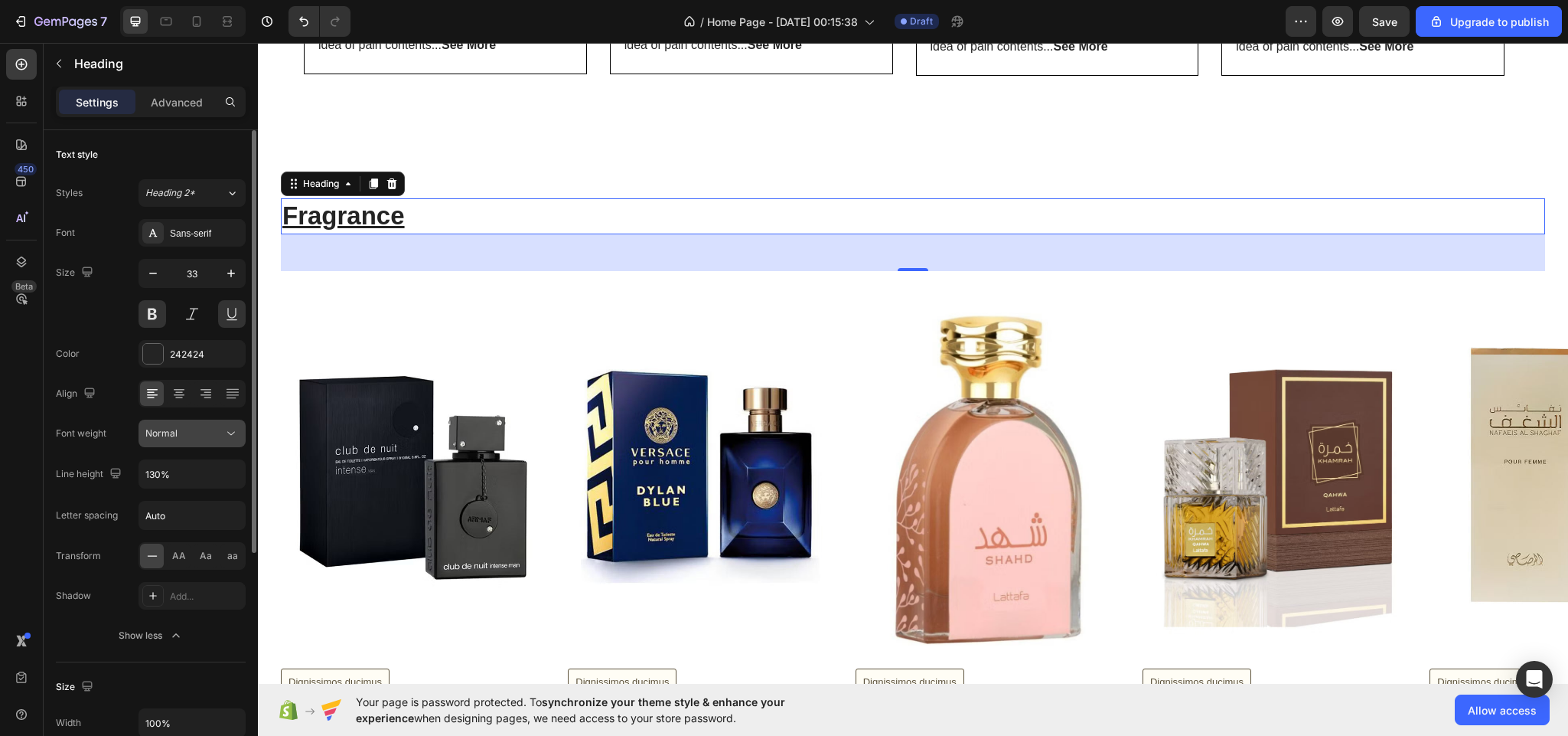
click at [203, 437] on div "Normal" at bounding box center [184, 433] width 78 height 14
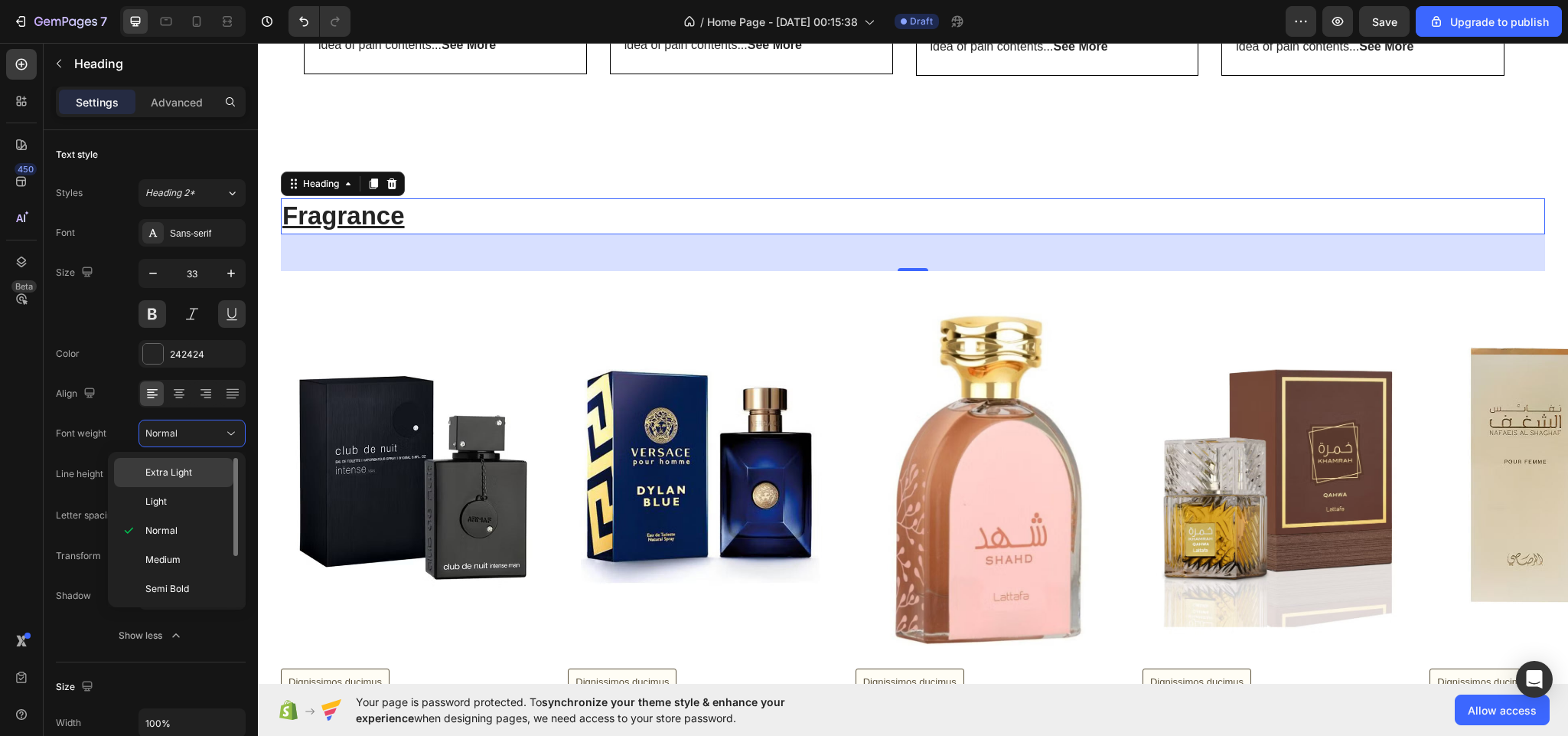
click at [171, 474] on span "Extra Light" at bounding box center [169, 472] width 46 height 14
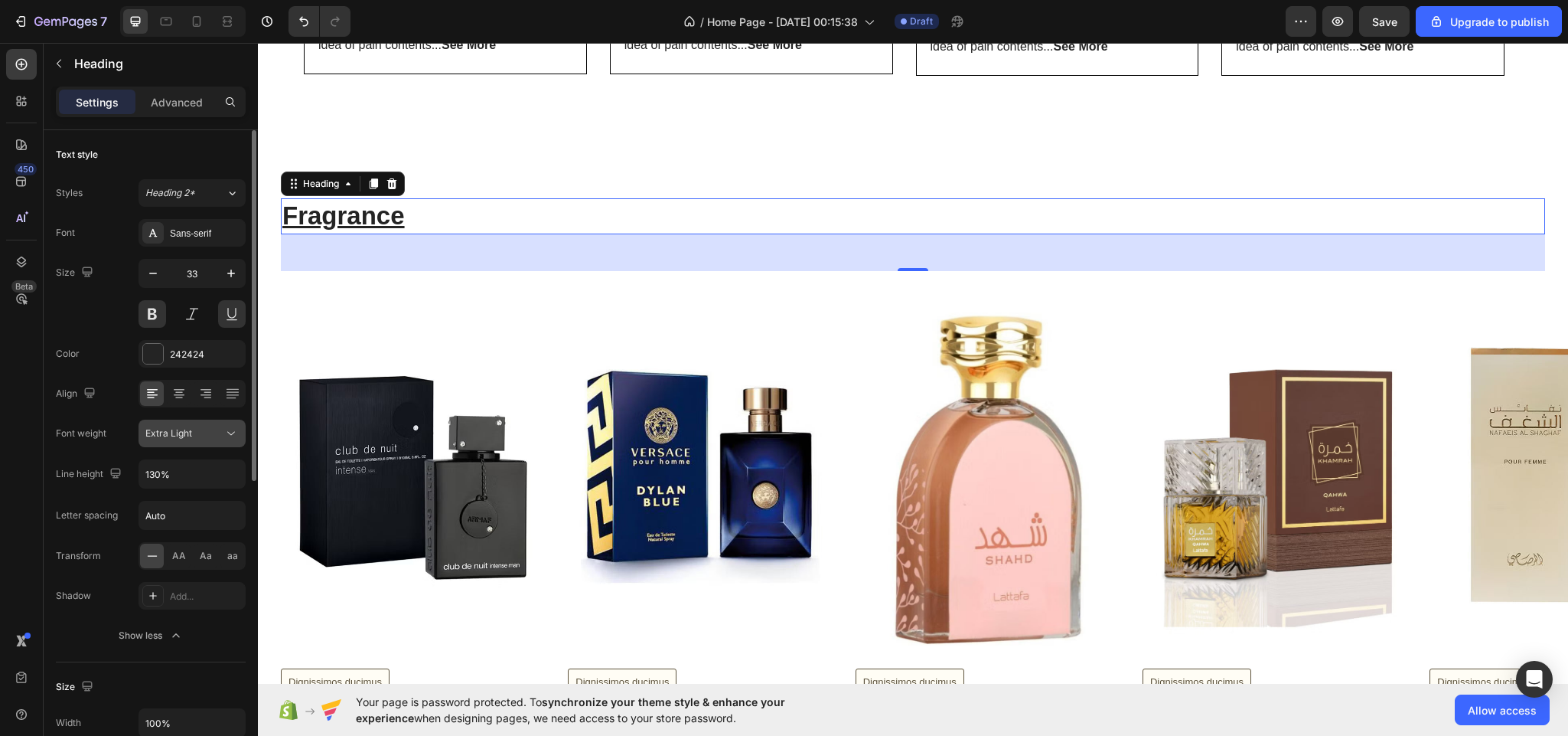
click at [186, 439] on span "Extra Light" at bounding box center [169, 433] width 46 height 12
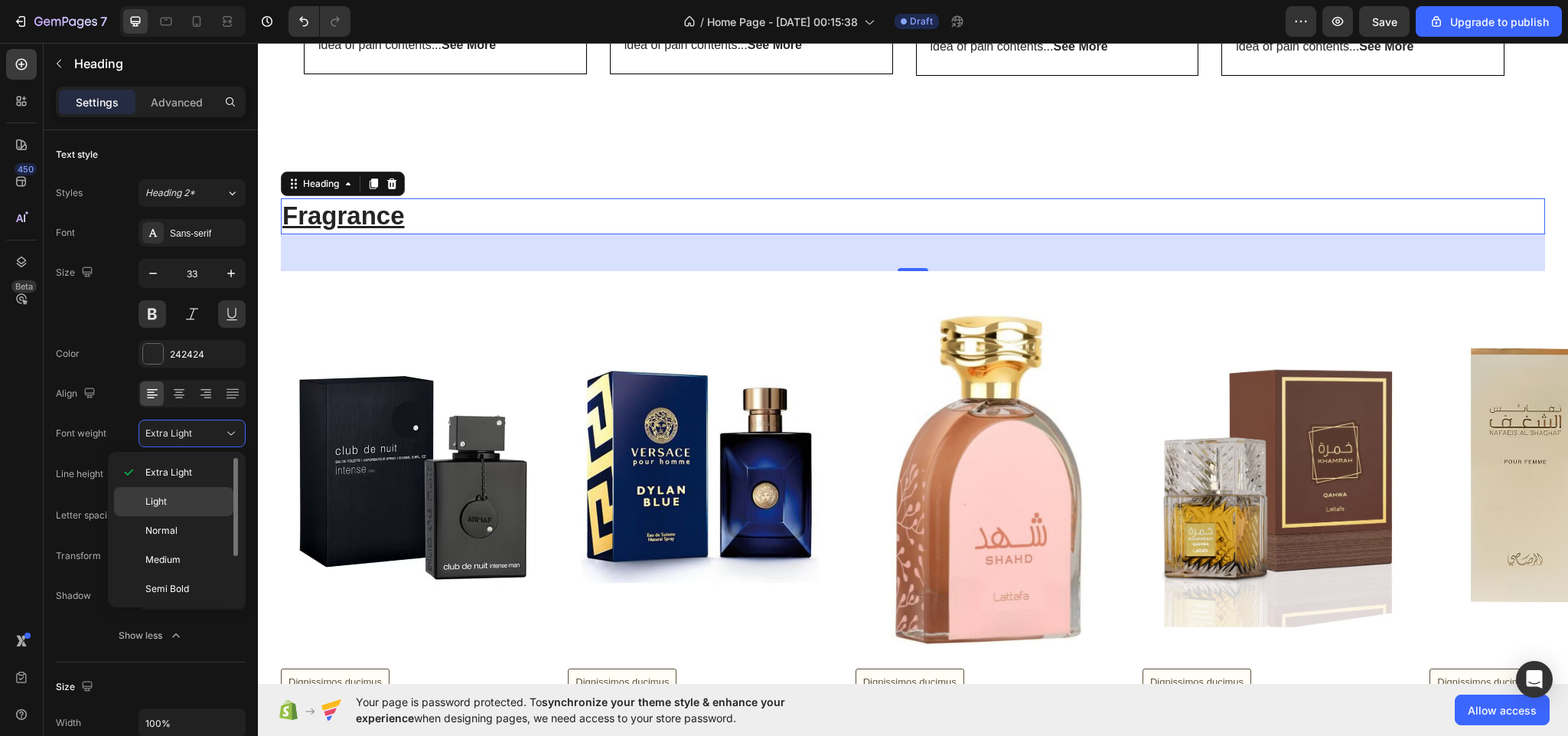
click at [182, 516] on div "Light" at bounding box center [173, 531] width 119 height 29
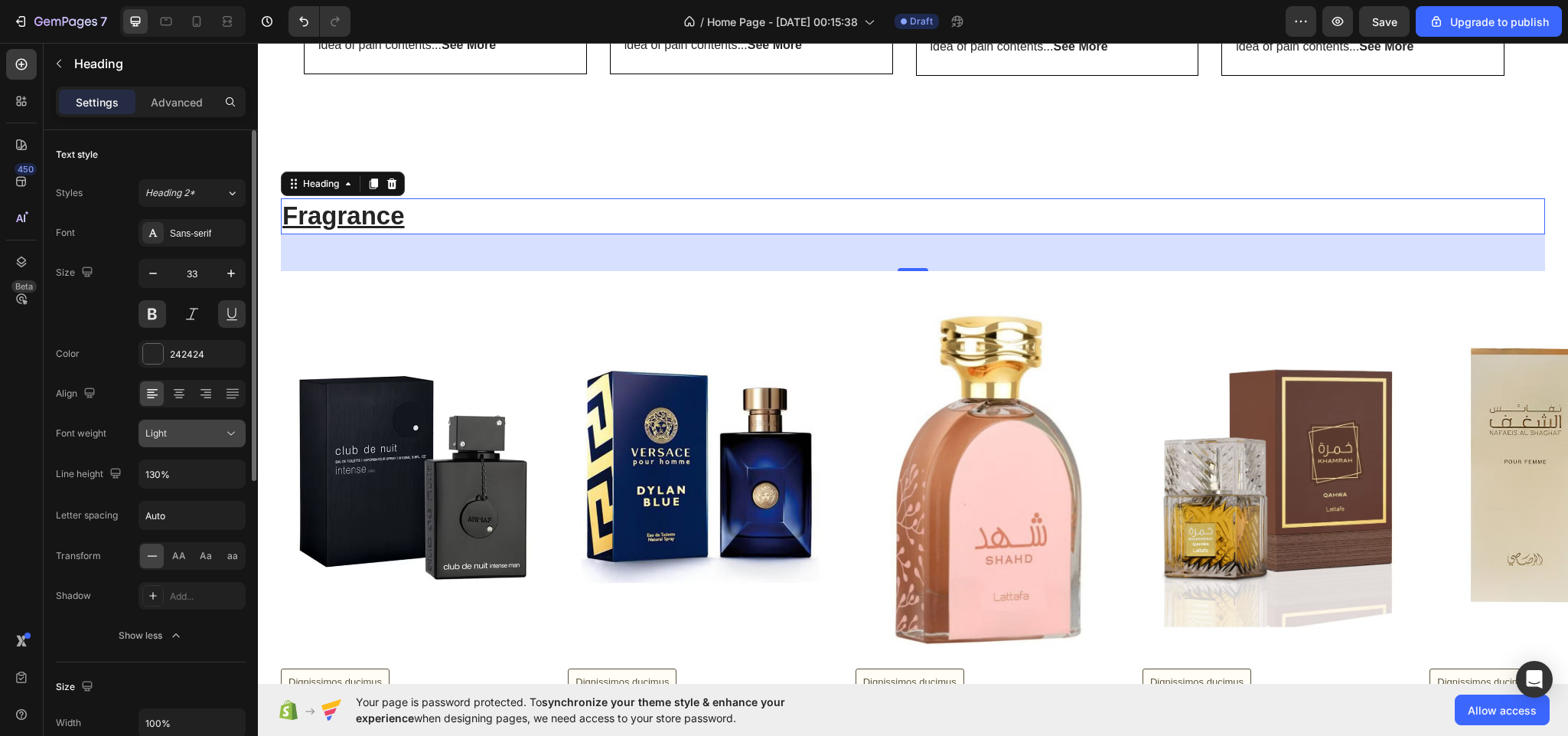
click at [183, 437] on div "Light" at bounding box center [184, 433] width 78 height 14
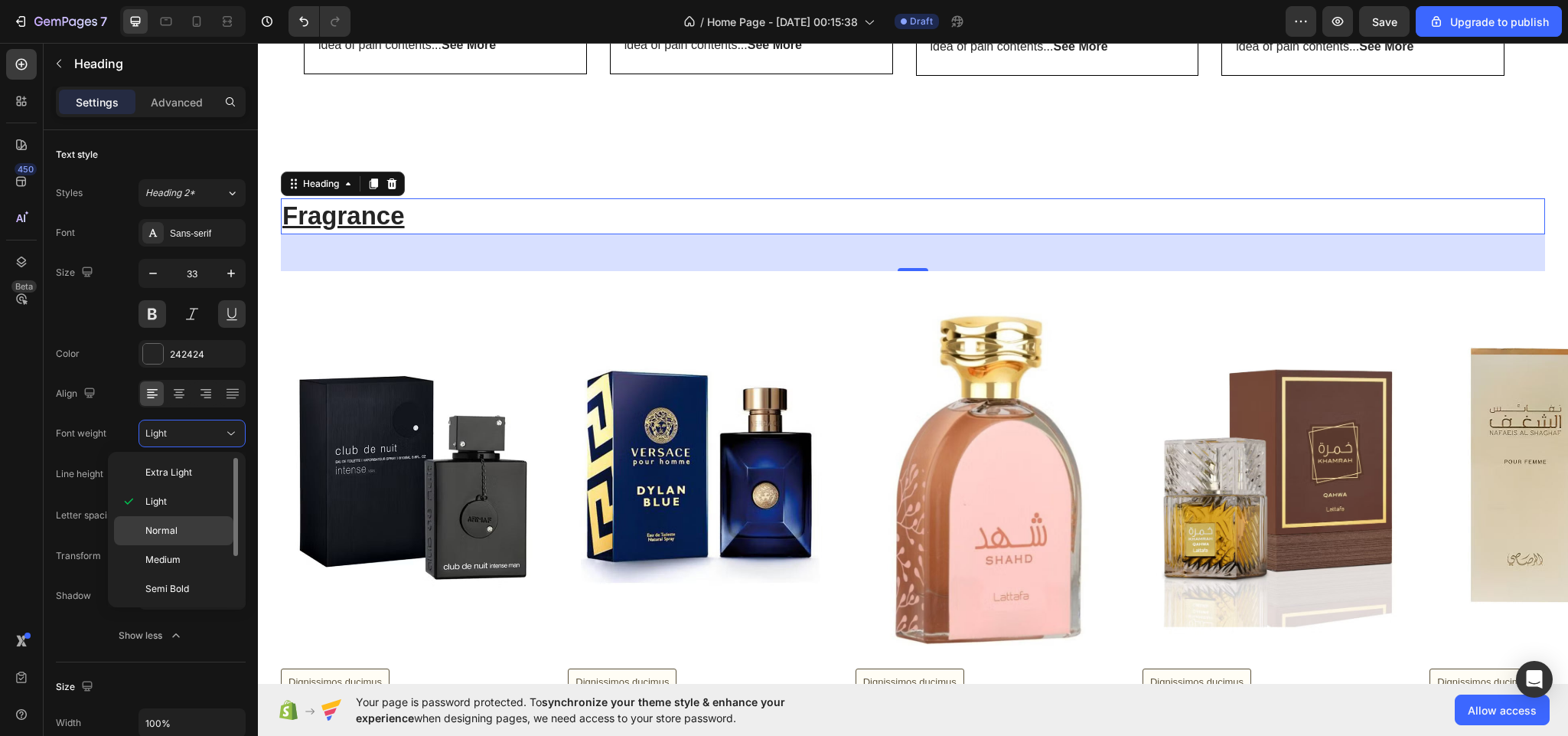
click at [176, 545] on div "Normal" at bounding box center [173, 560] width 119 height 29
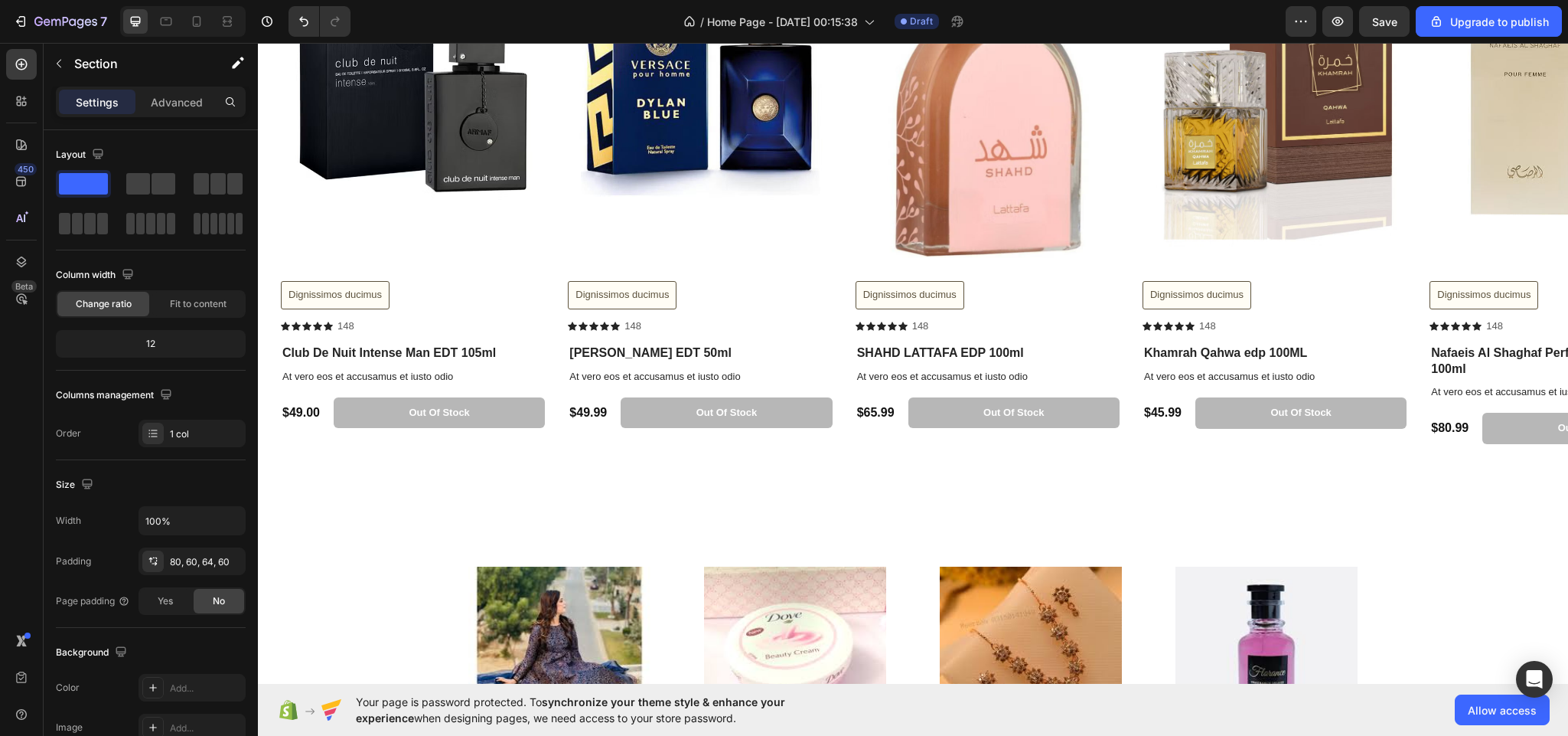
scroll to position [2977, 0]
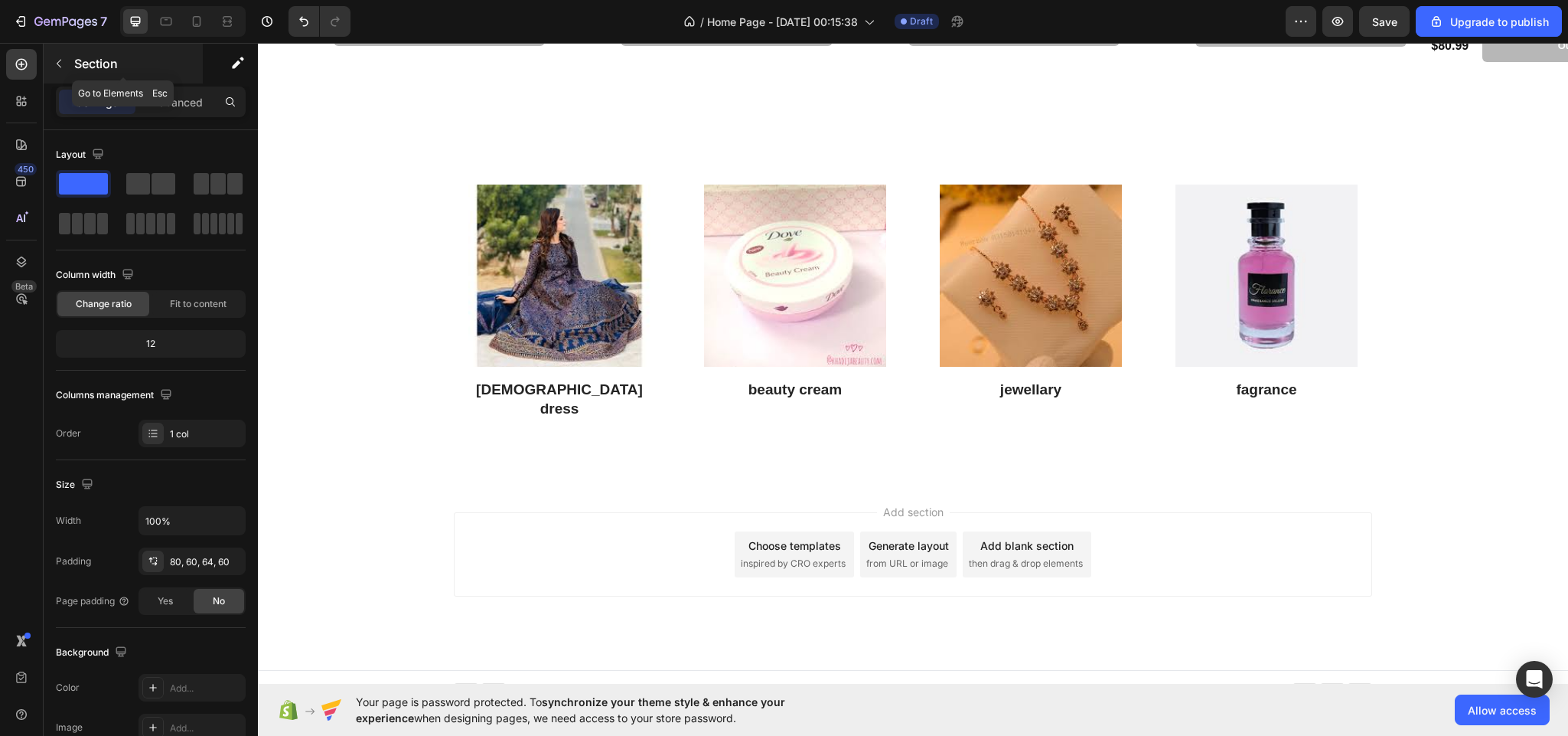
click at [84, 62] on p "Section" at bounding box center [137, 63] width 125 height 19
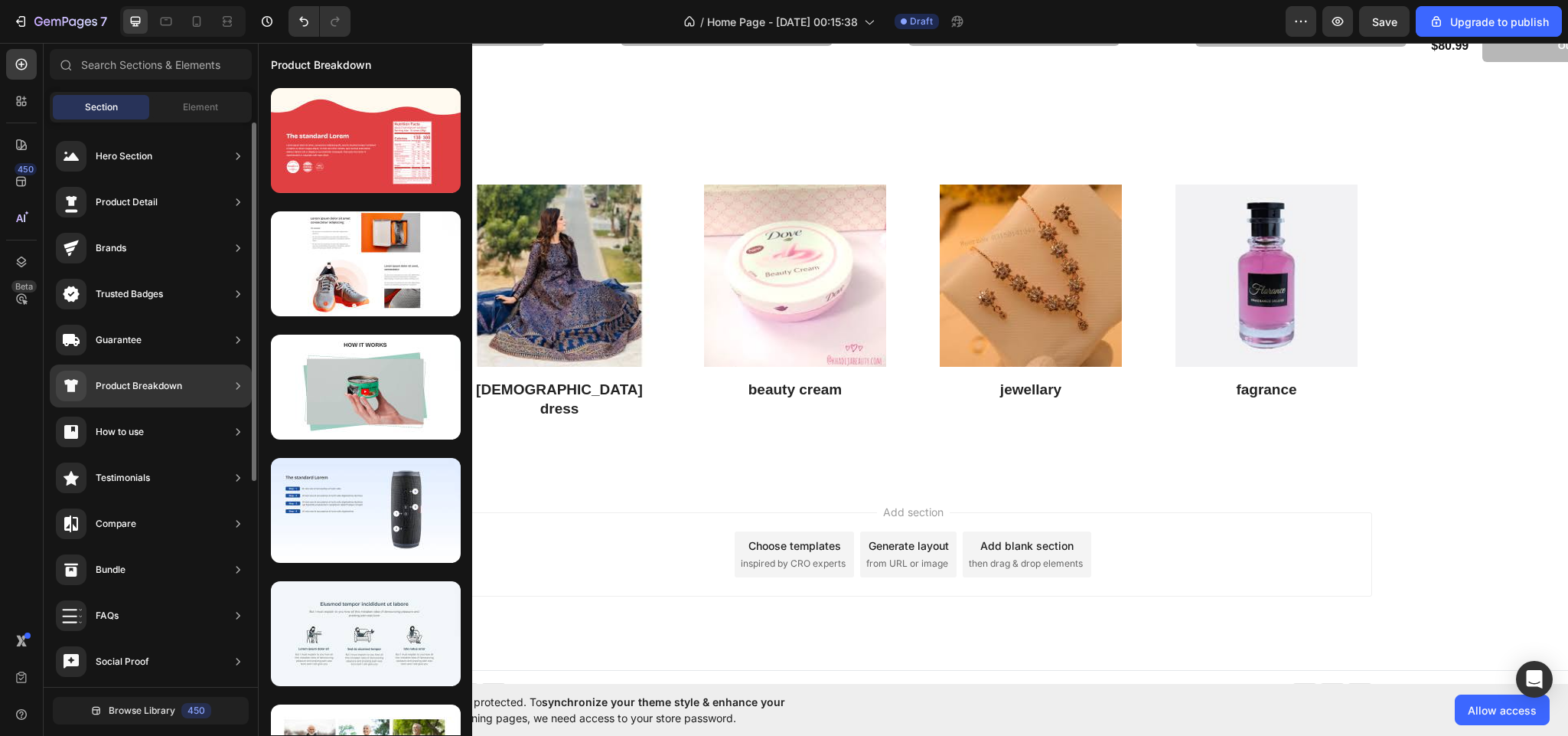
scroll to position [322, 0]
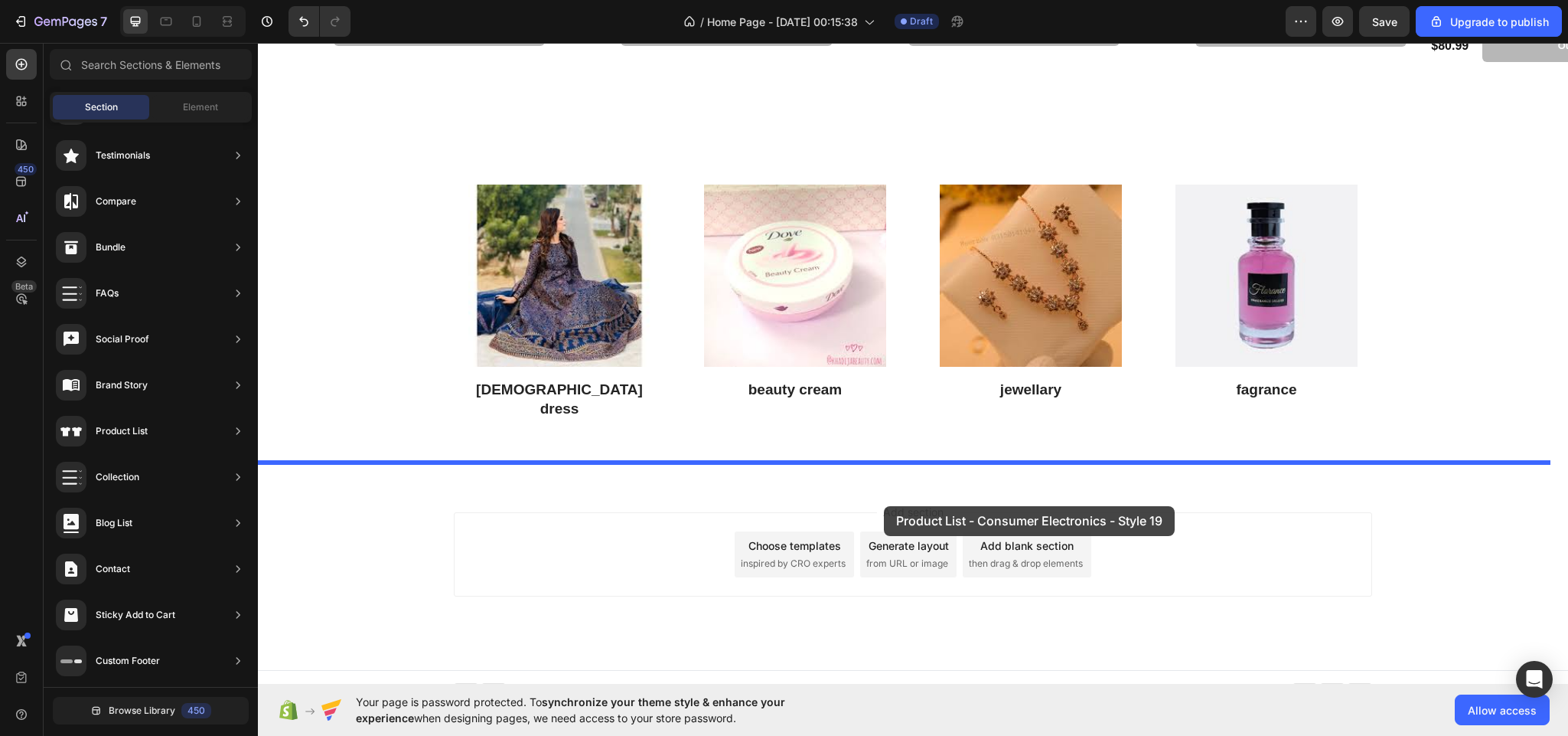
drag, startPoint x: 633, startPoint y: 546, endPoint x: 884, endPoint y: 506, distance: 254.2
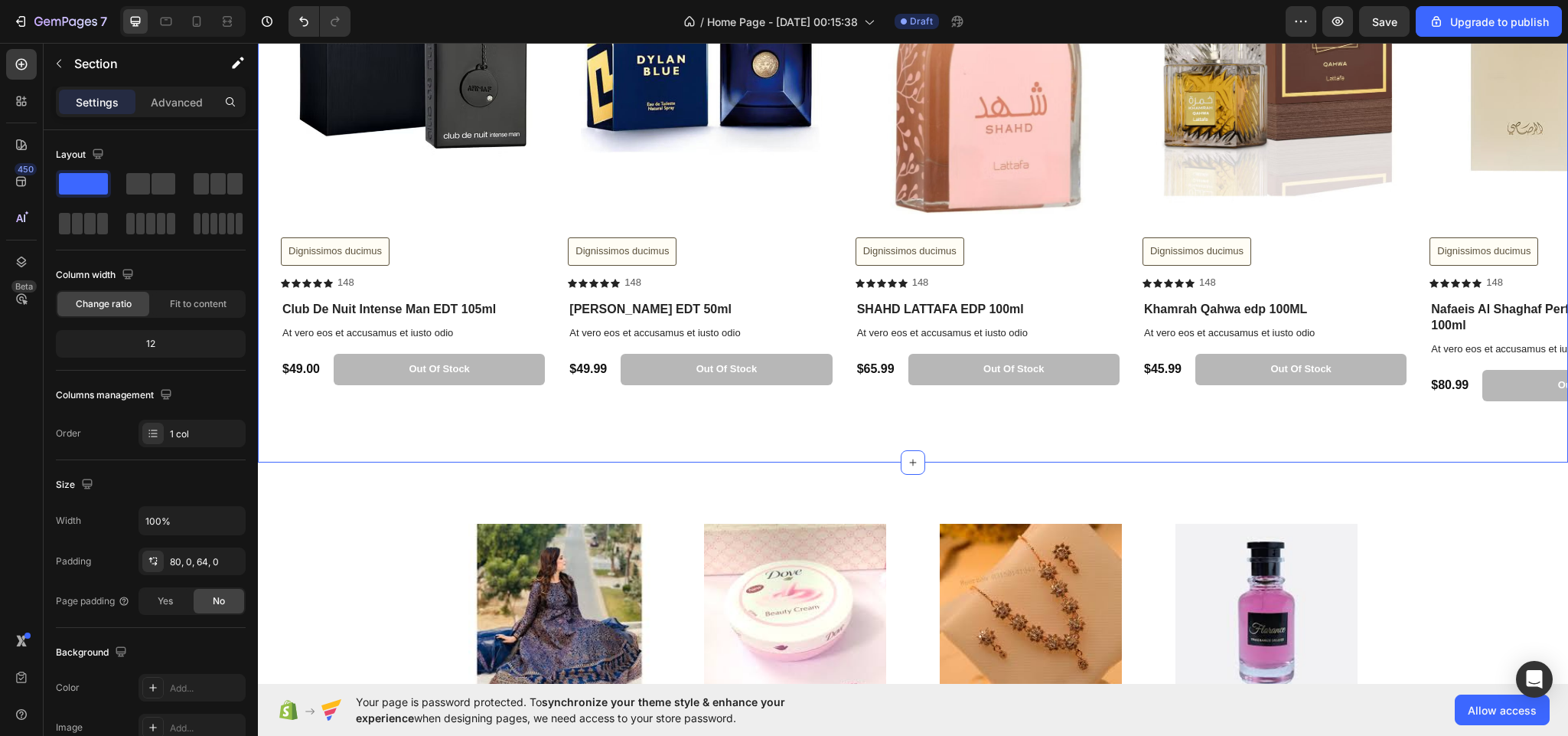
scroll to position [2736, 0]
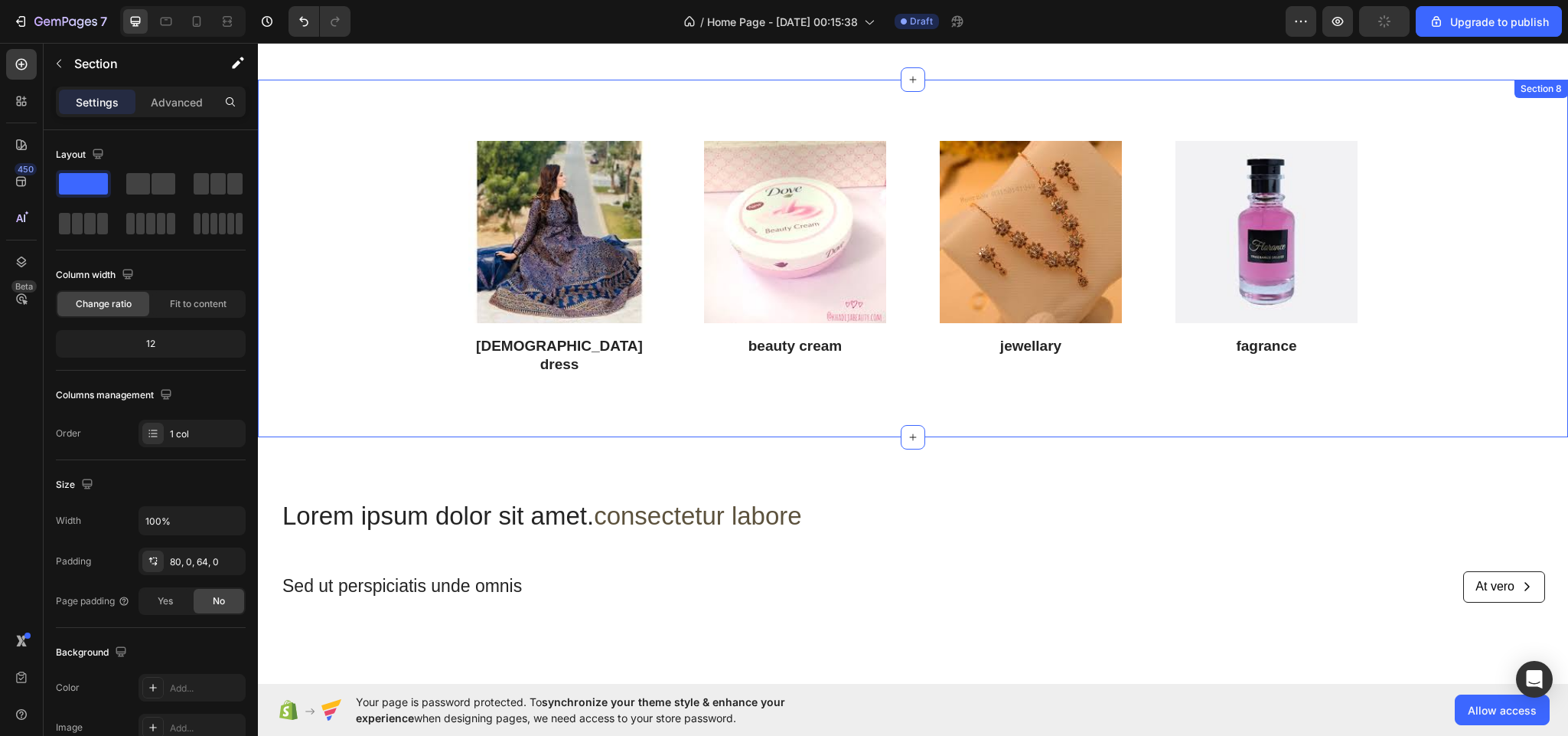
click at [638, 379] on div "Image [DEMOGRAPHIC_DATA] dress Heading Image beauty cream Heading Image jewella…" at bounding box center [913, 258] width 1310 height 358
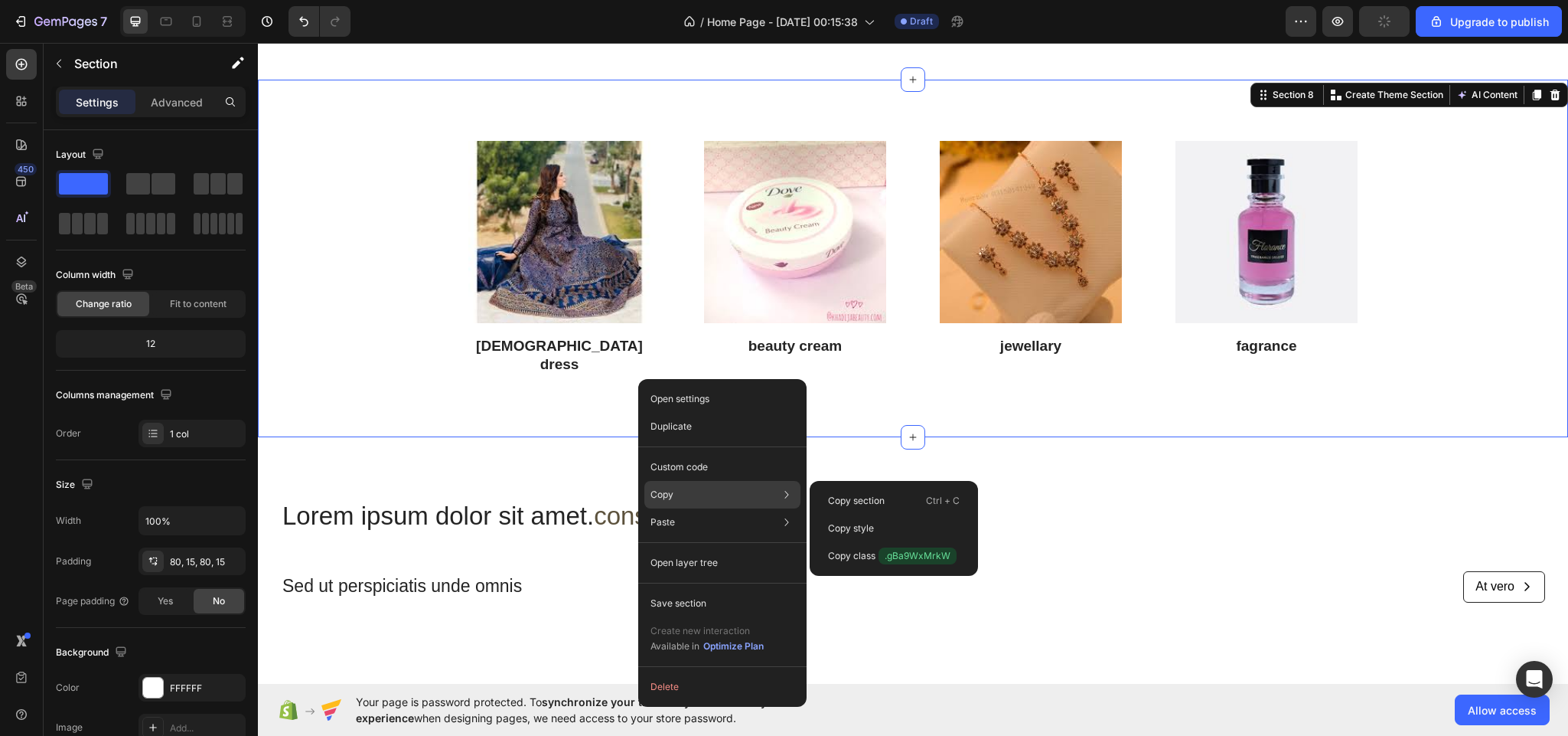
click at [695, 494] on div "Copy Copy section Ctrl + C Copy style Copy class .gBa9WxMrkW" at bounding box center [723, 495] width 156 height 28
click at [882, 496] on p "Copy section" at bounding box center [856, 501] width 56 height 14
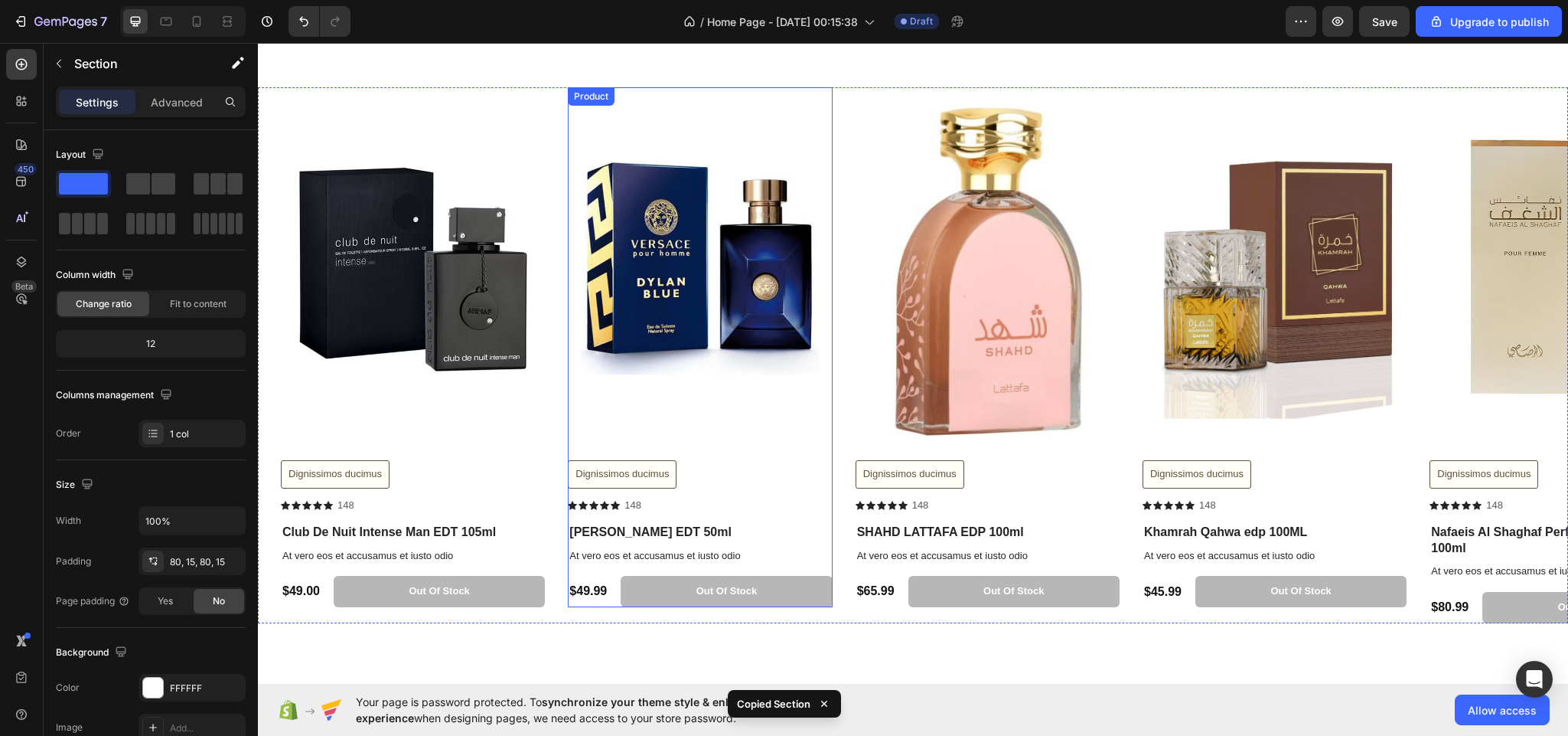
scroll to position [1746, 0]
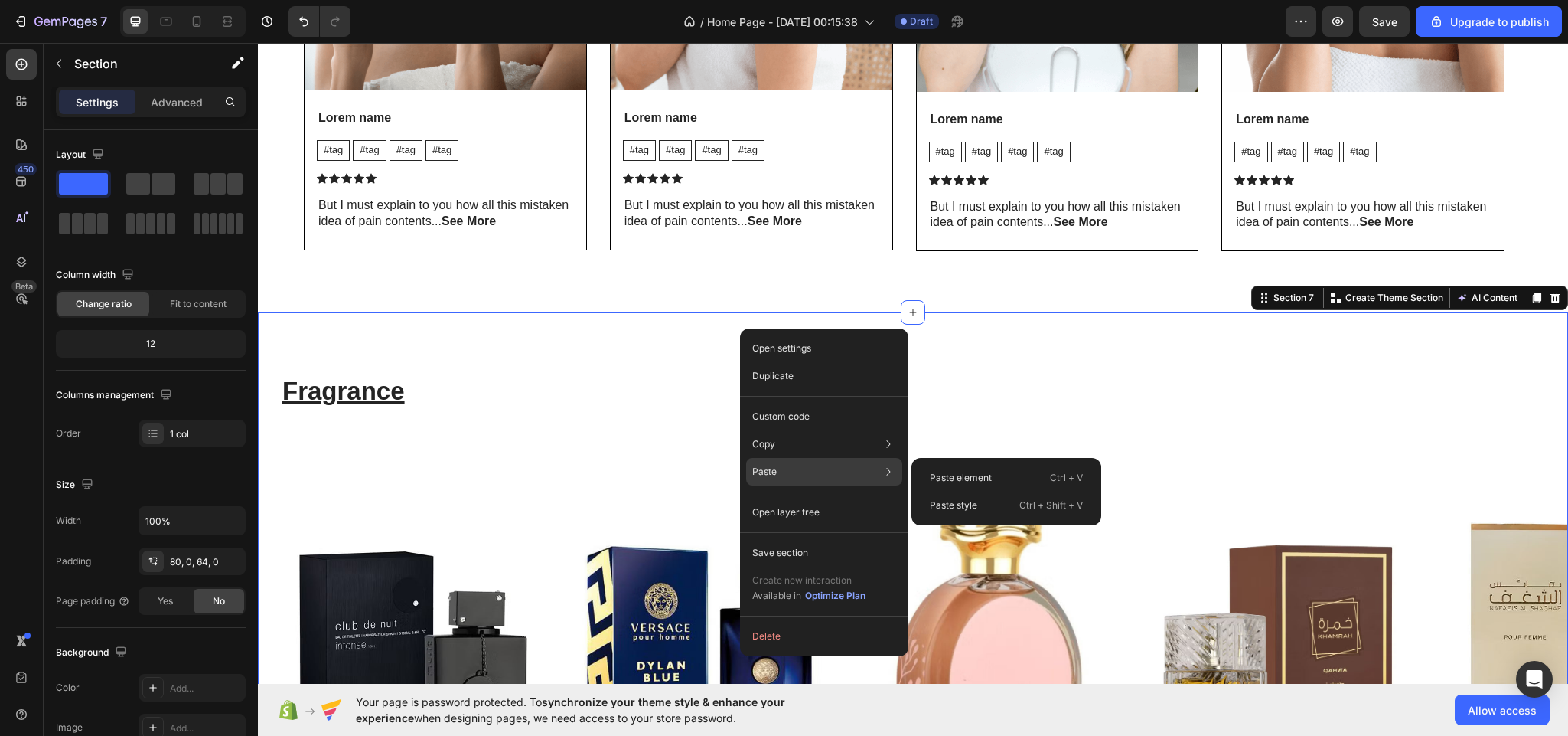
click at [792, 498] on div "Paste Paste element Ctrl + V Paste style Ctrl + Shift + V" at bounding box center [825, 512] width 156 height 28
click at [962, 498] on p "Paste style" at bounding box center [953, 505] width 47 height 14
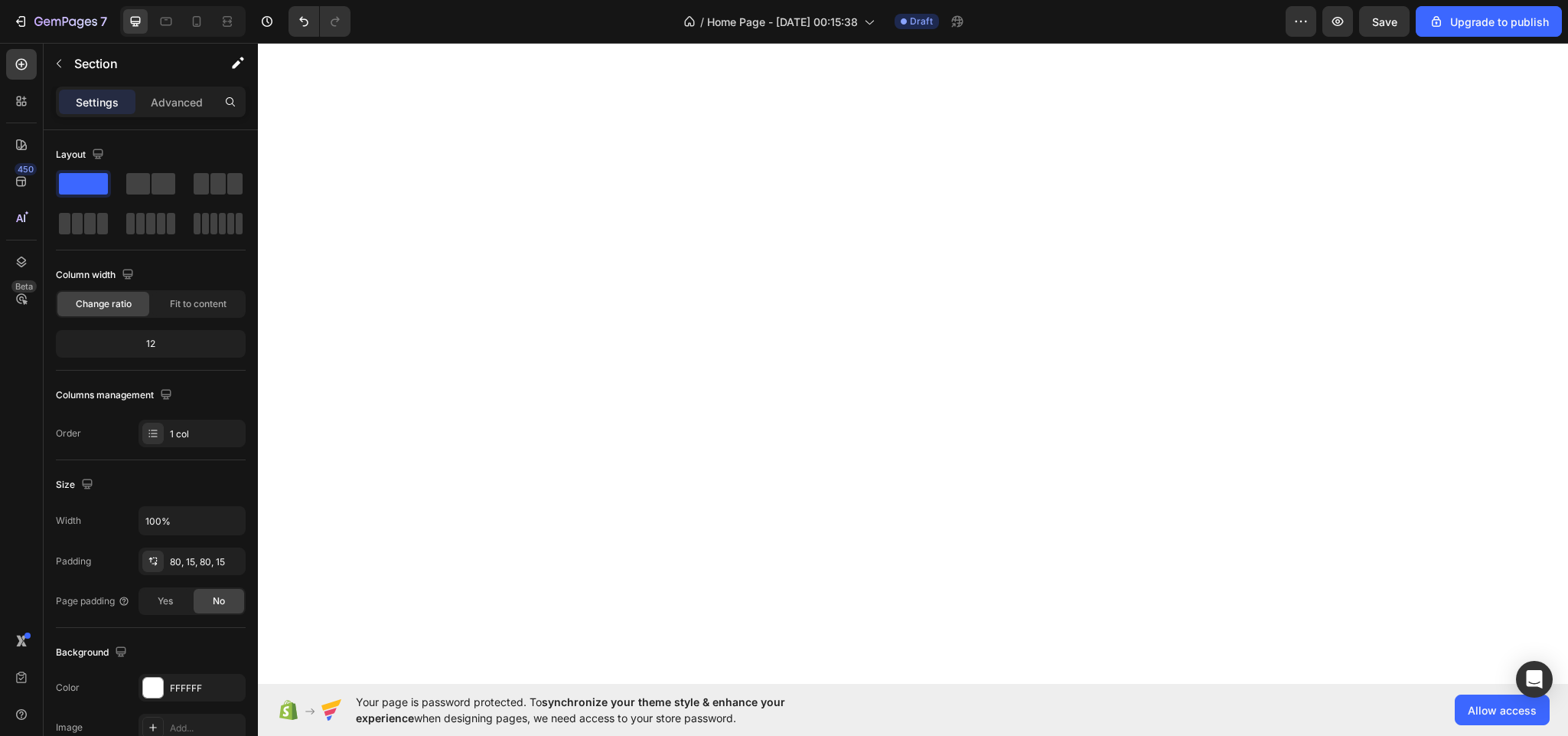
scroll to position [2672, 0]
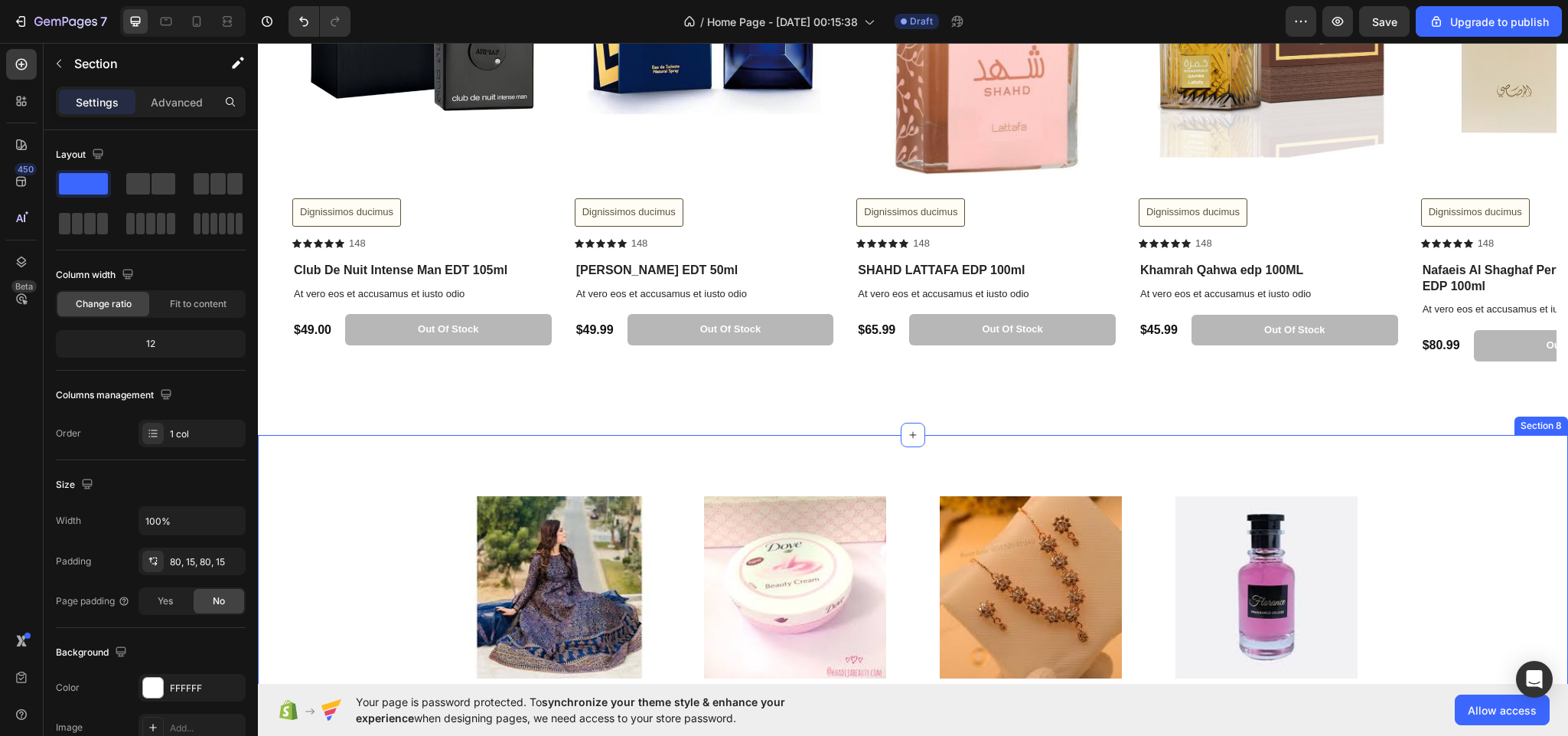
click at [1388, 468] on div "Image [DEMOGRAPHIC_DATA] dress Heading Image beauty cream Heading Image jewella…" at bounding box center [913, 614] width 1310 height 358
click at [1550, 425] on icon at bounding box center [1555, 420] width 10 height 11
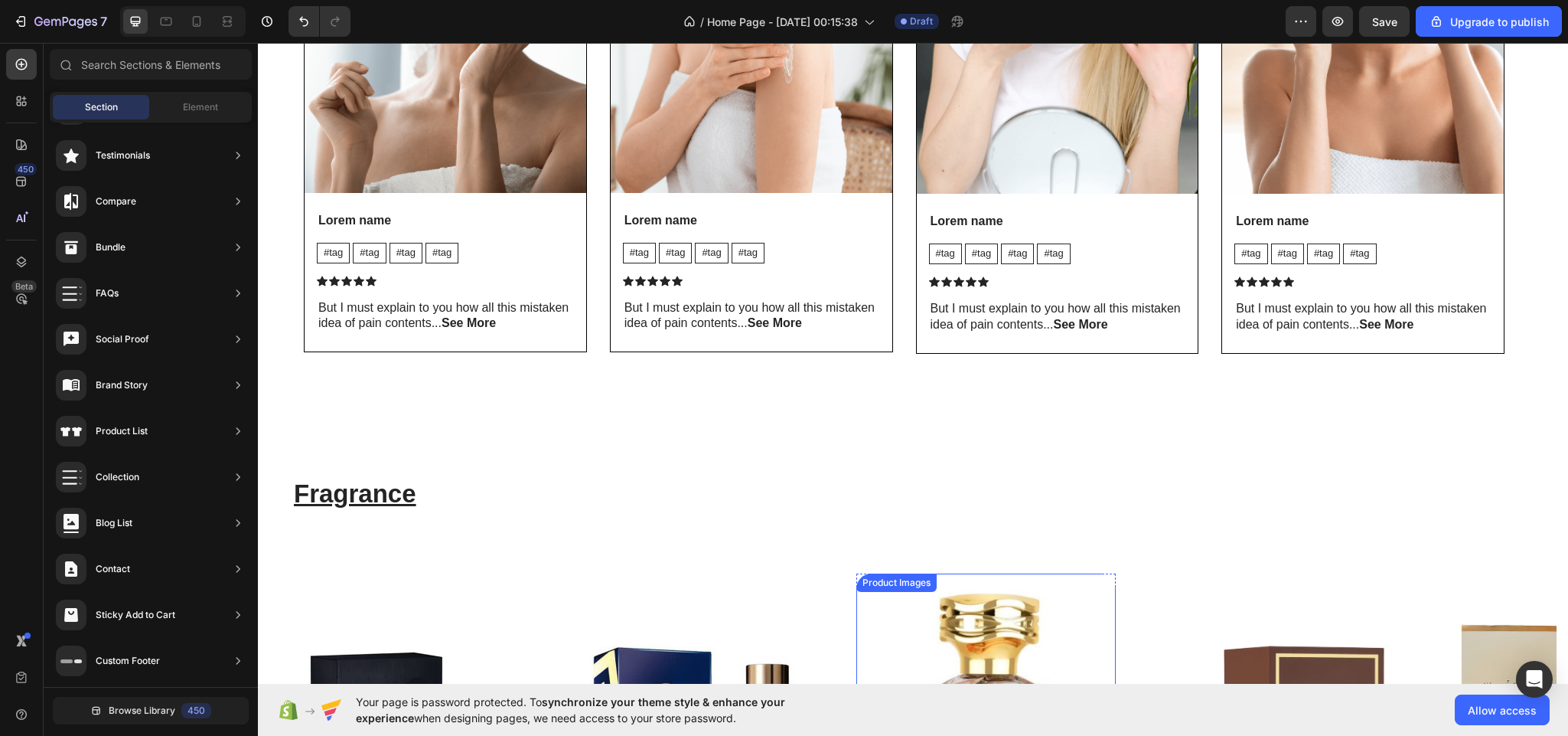
scroll to position [1905, 0]
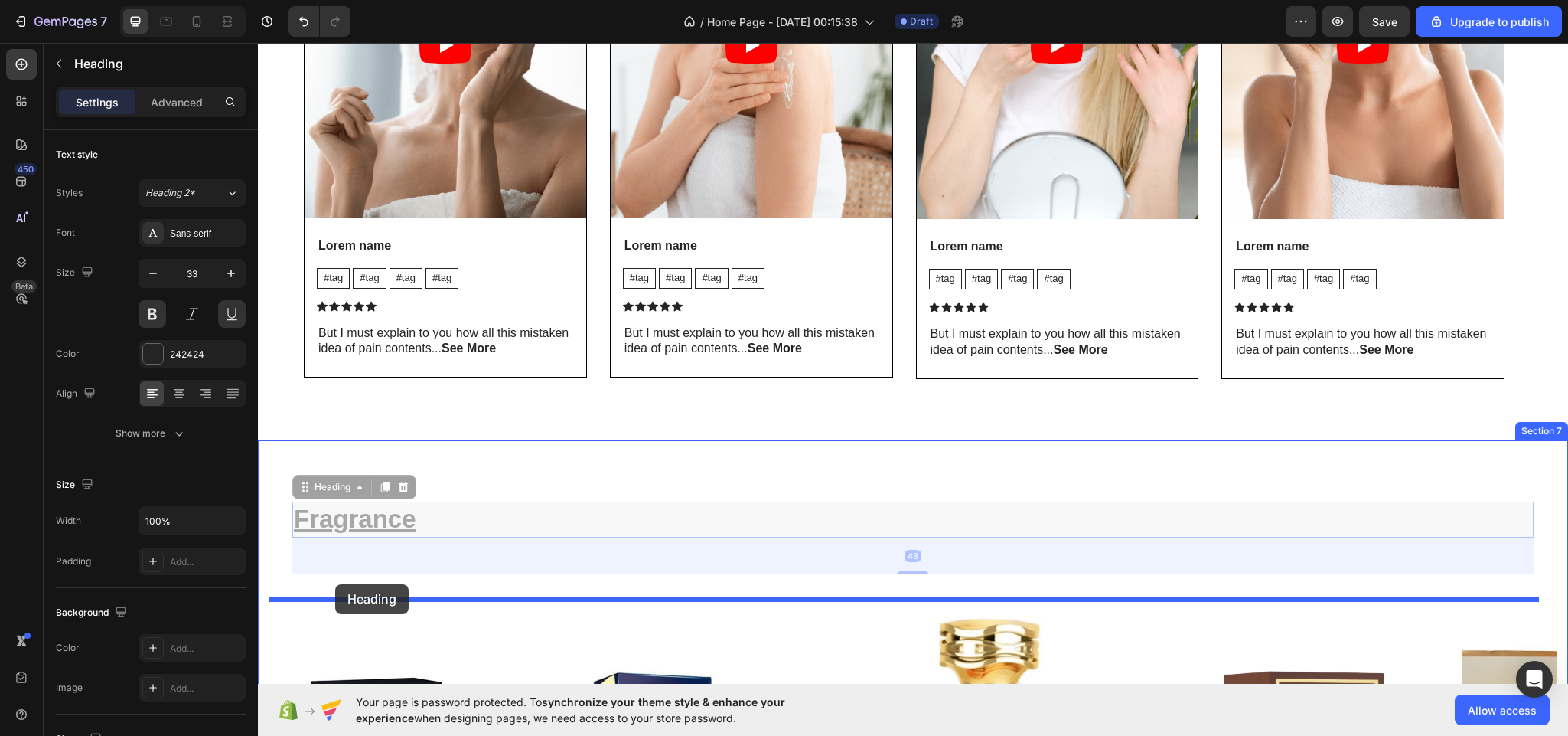
drag, startPoint x: 372, startPoint y: 519, endPoint x: 335, endPoint y: 584, distance: 74.8
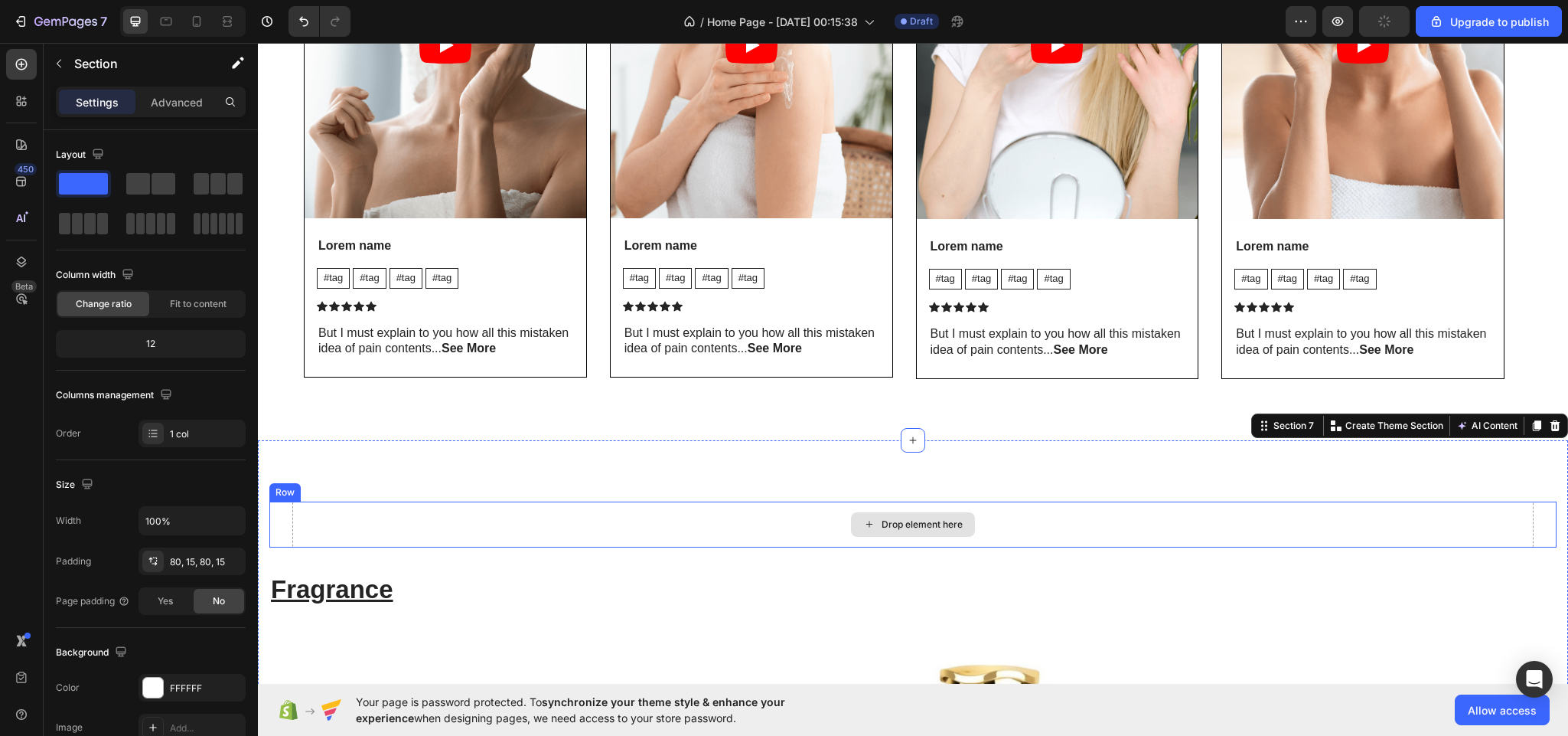
scroll to position [2288, 0]
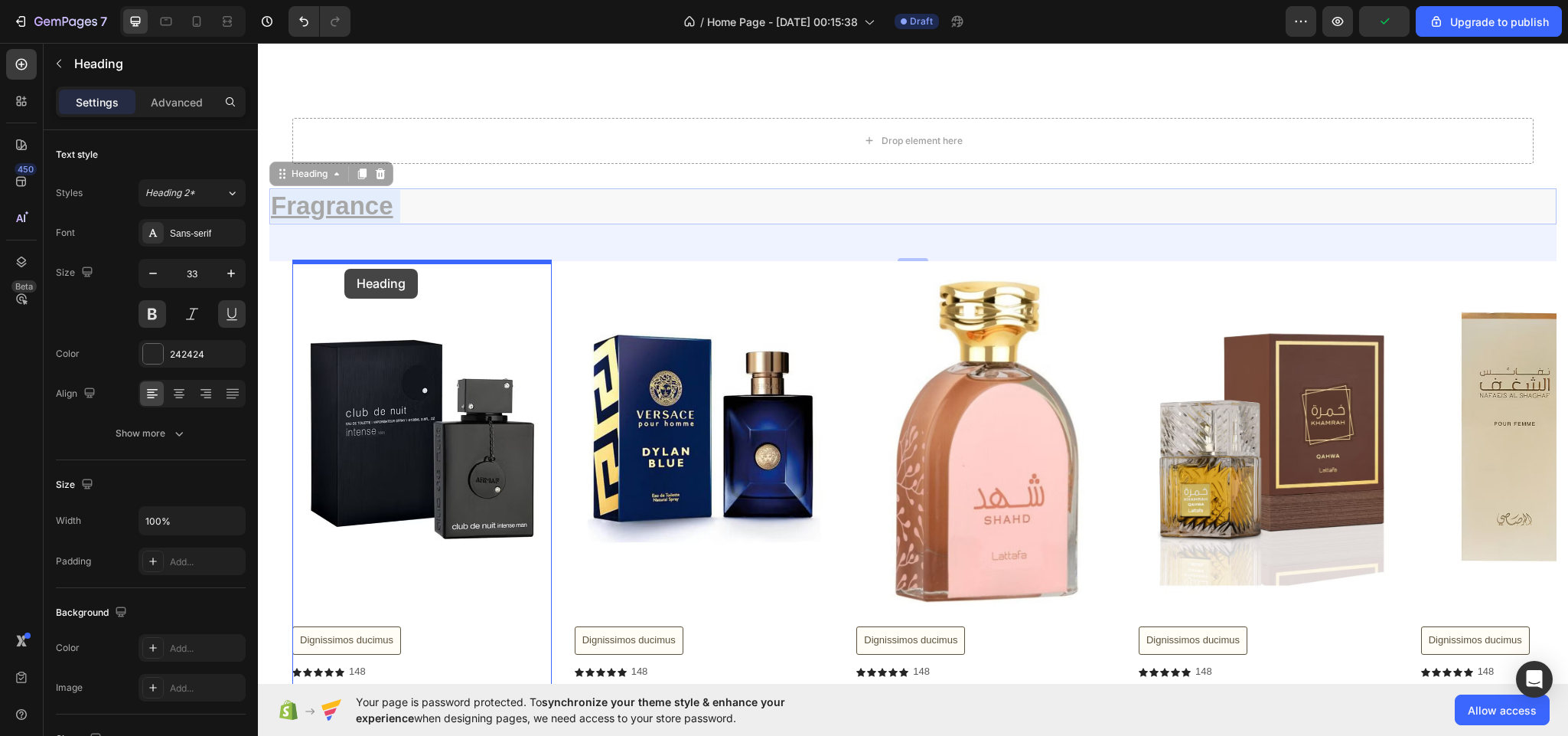
drag, startPoint x: 342, startPoint y: 200, endPoint x: 344, endPoint y: 269, distance: 69.0
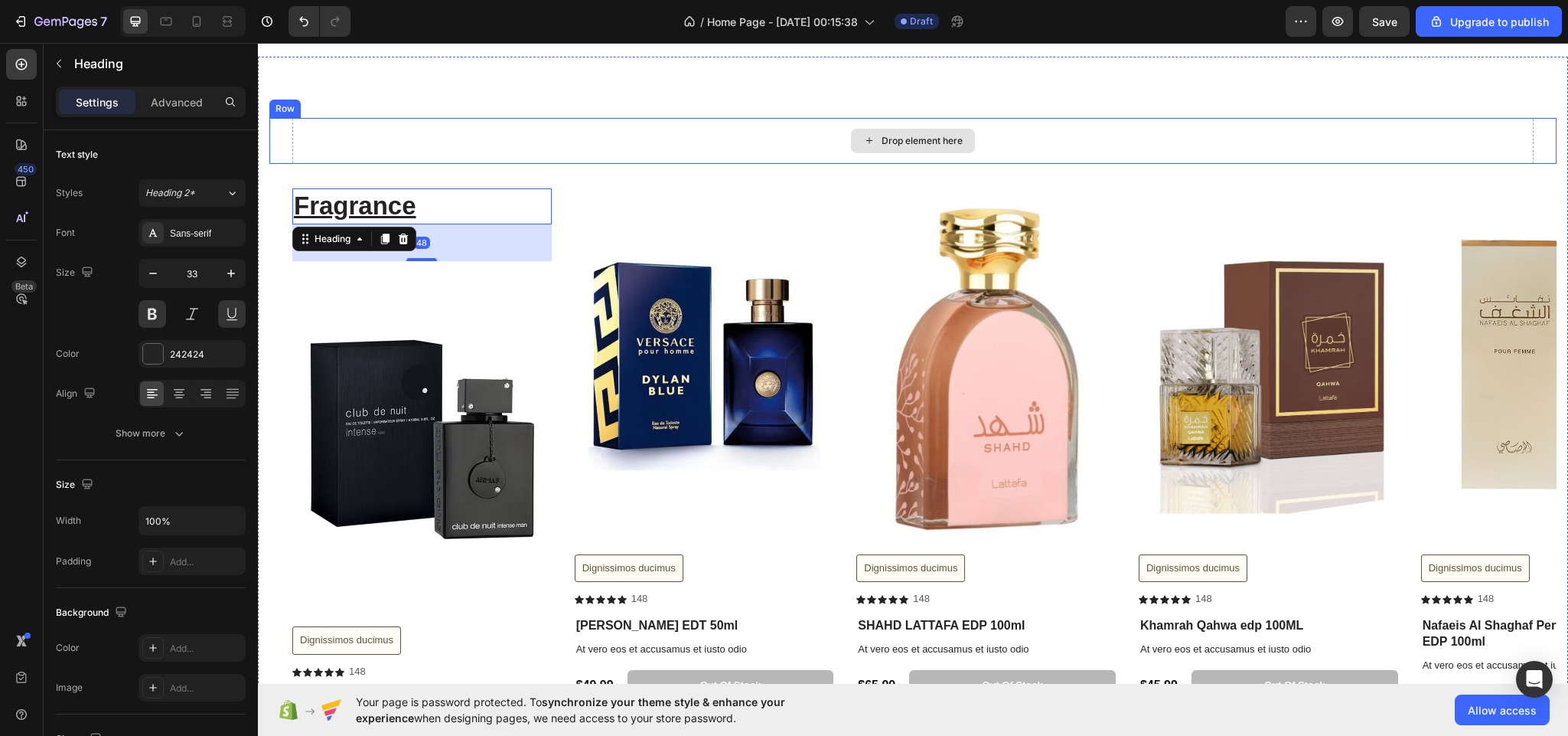
click at [680, 125] on div "Drop element here" at bounding box center [913, 140] width 1242 height 46
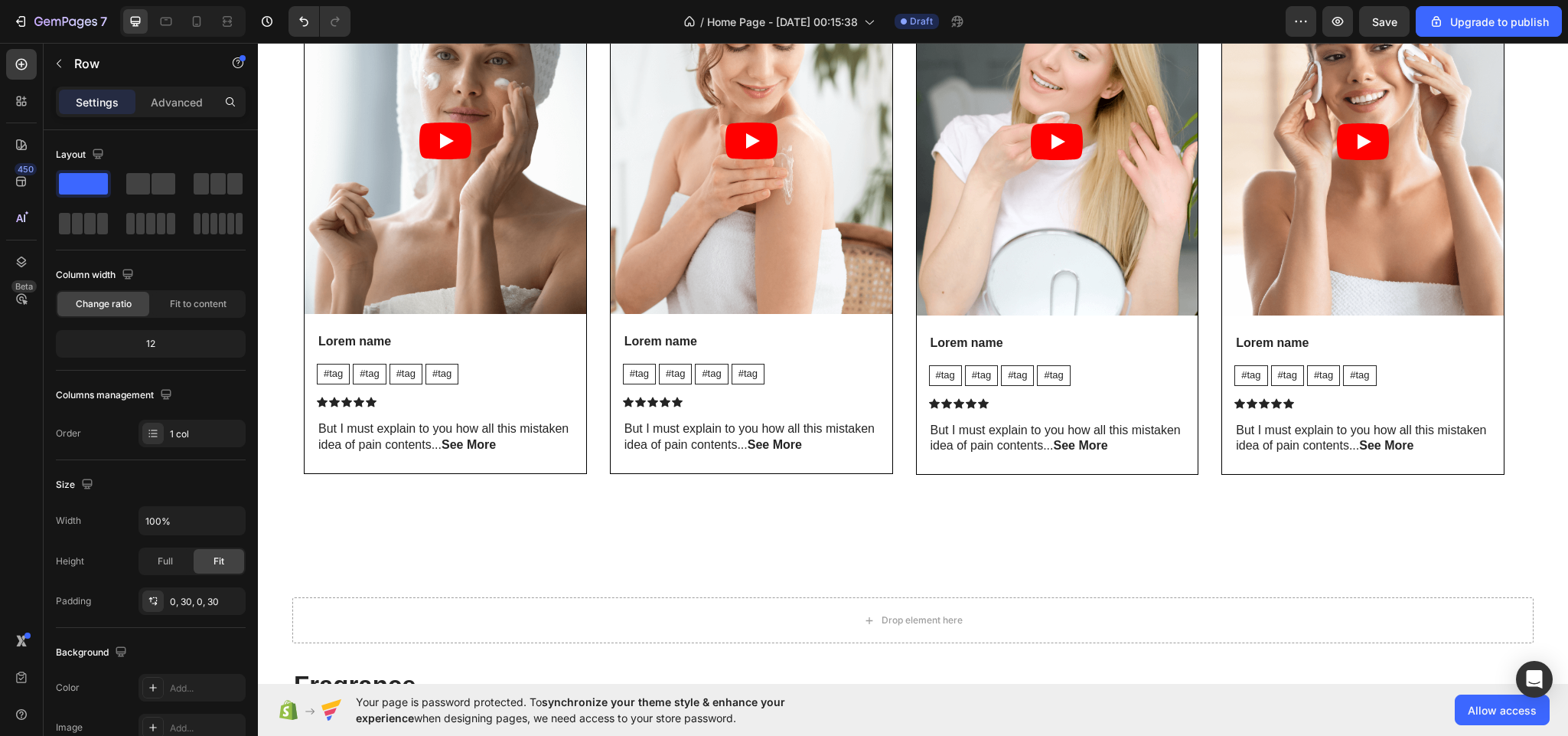
scroll to position [1905, 0]
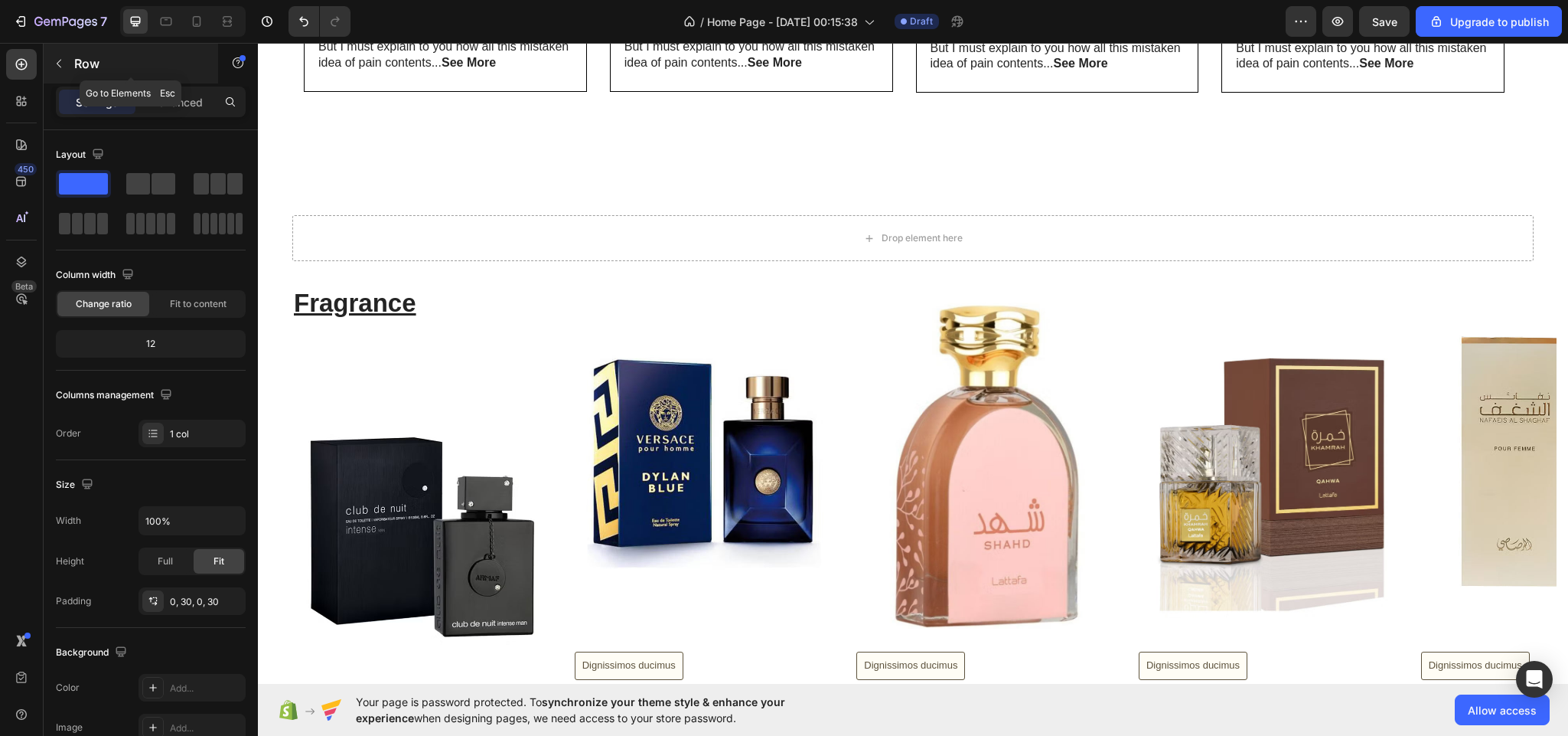
click at [57, 51] on button "button" at bounding box center [59, 63] width 25 height 25
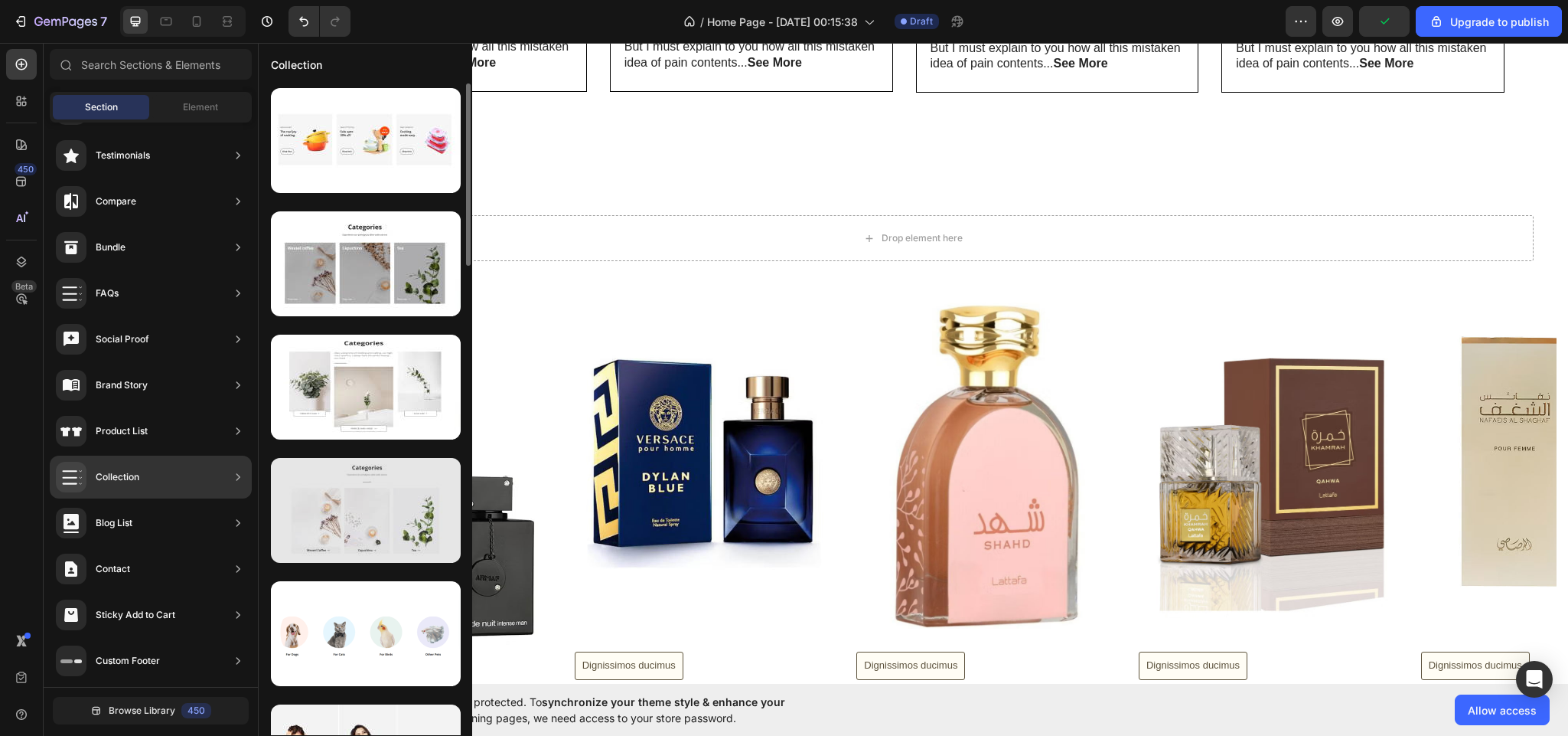
scroll to position [382, 0]
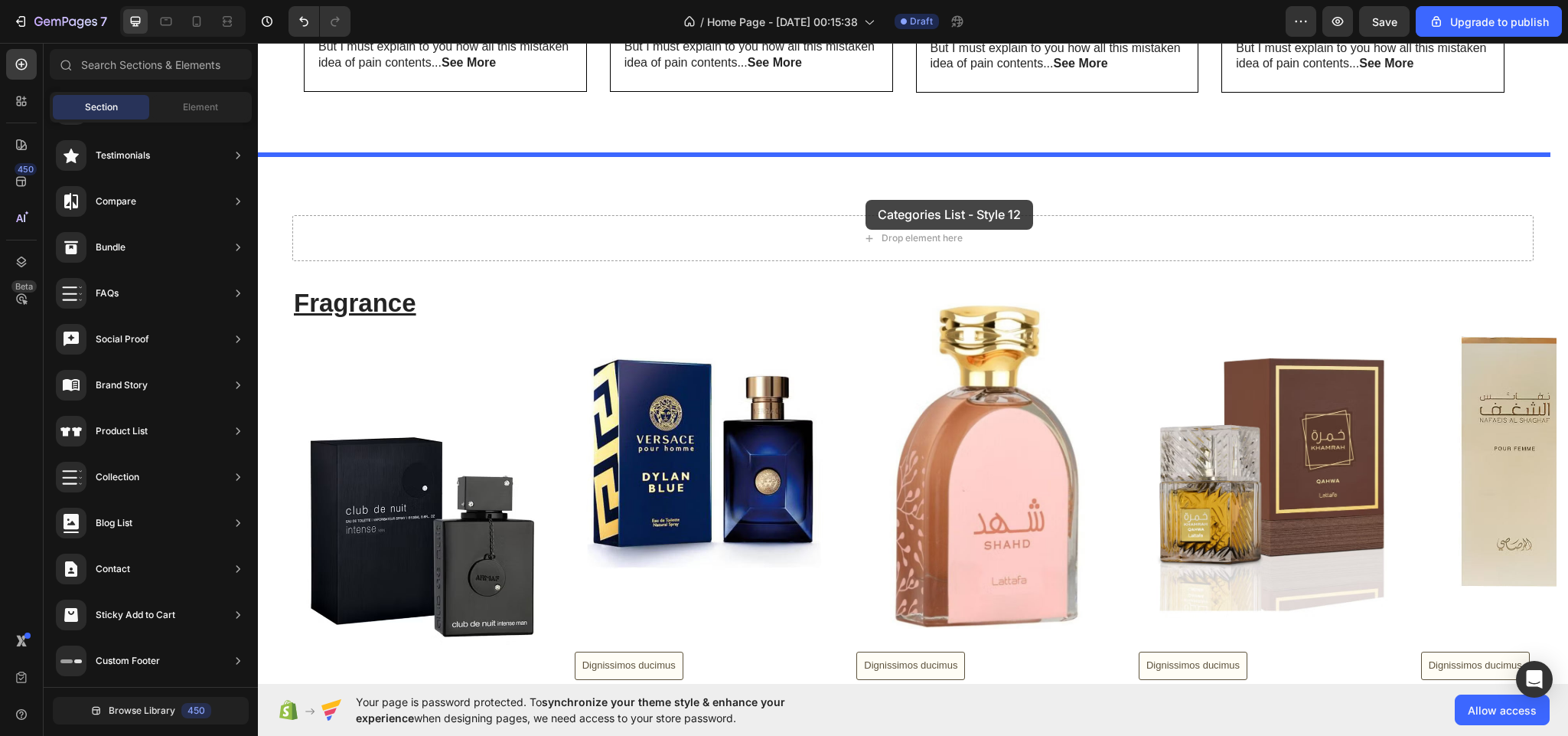
drag, startPoint x: 626, startPoint y: 321, endPoint x: 715, endPoint y: 301, distance: 91.2
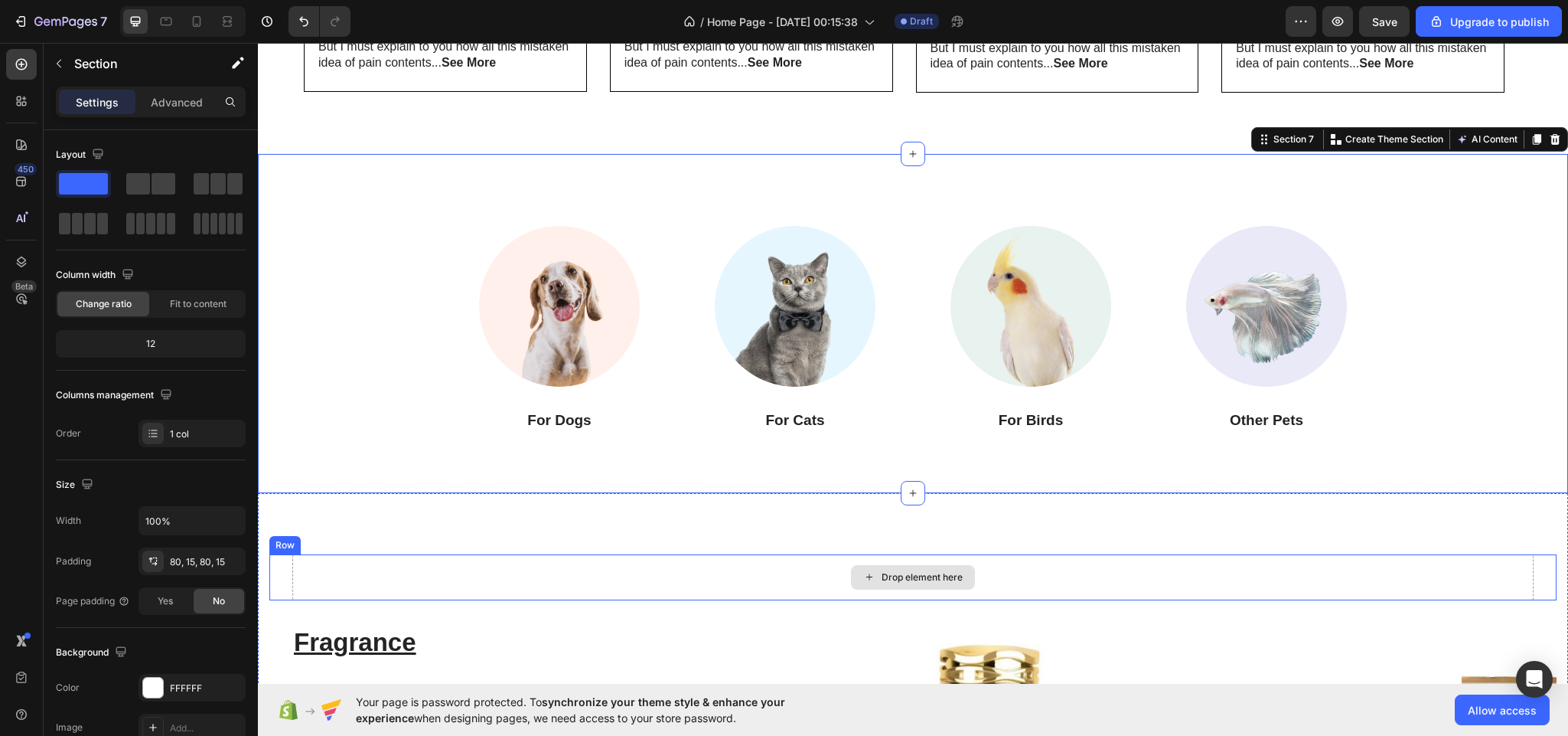
click at [1075, 559] on div "Drop element here" at bounding box center [913, 577] width 1242 height 46
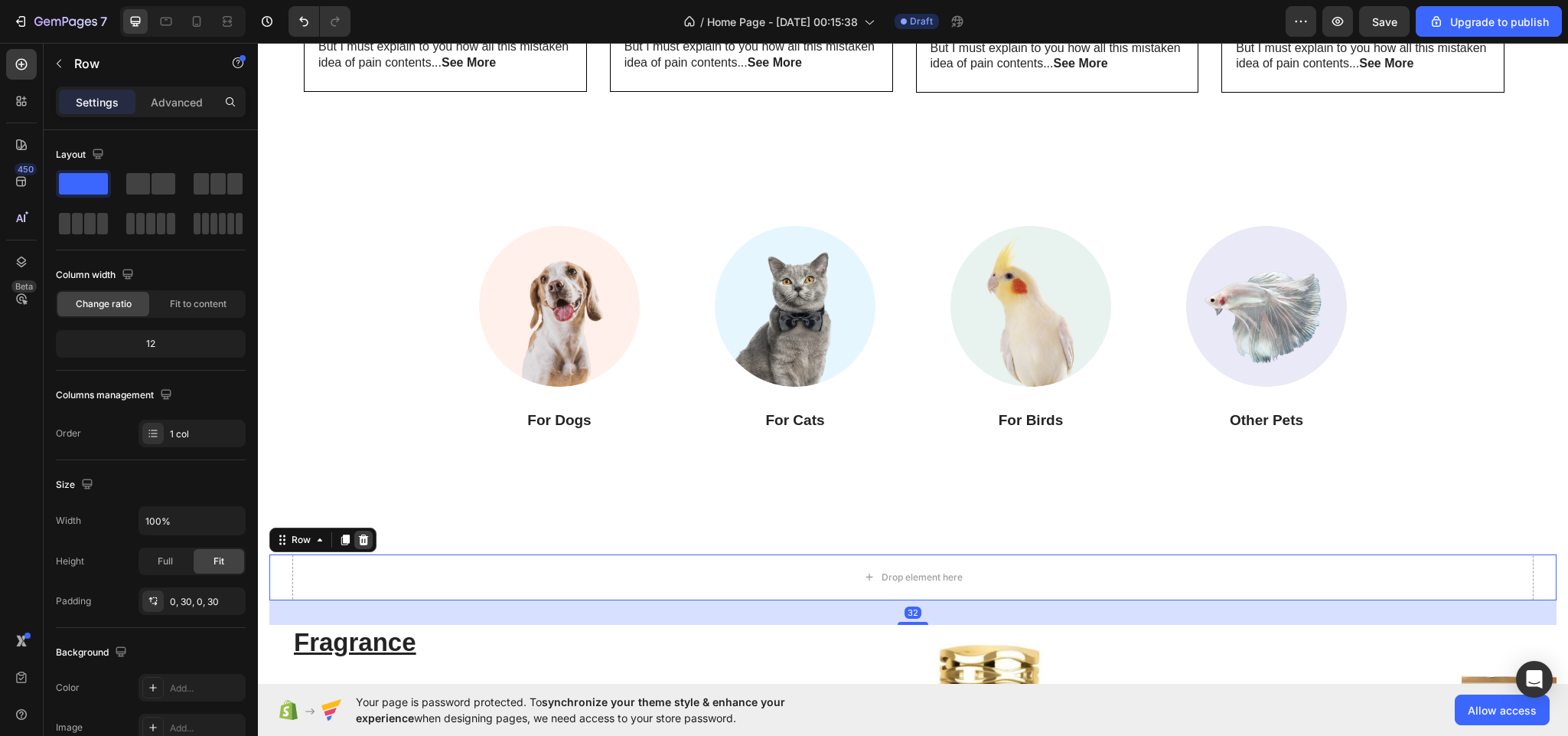
click at [367, 540] on icon at bounding box center [364, 540] width 10 height 11
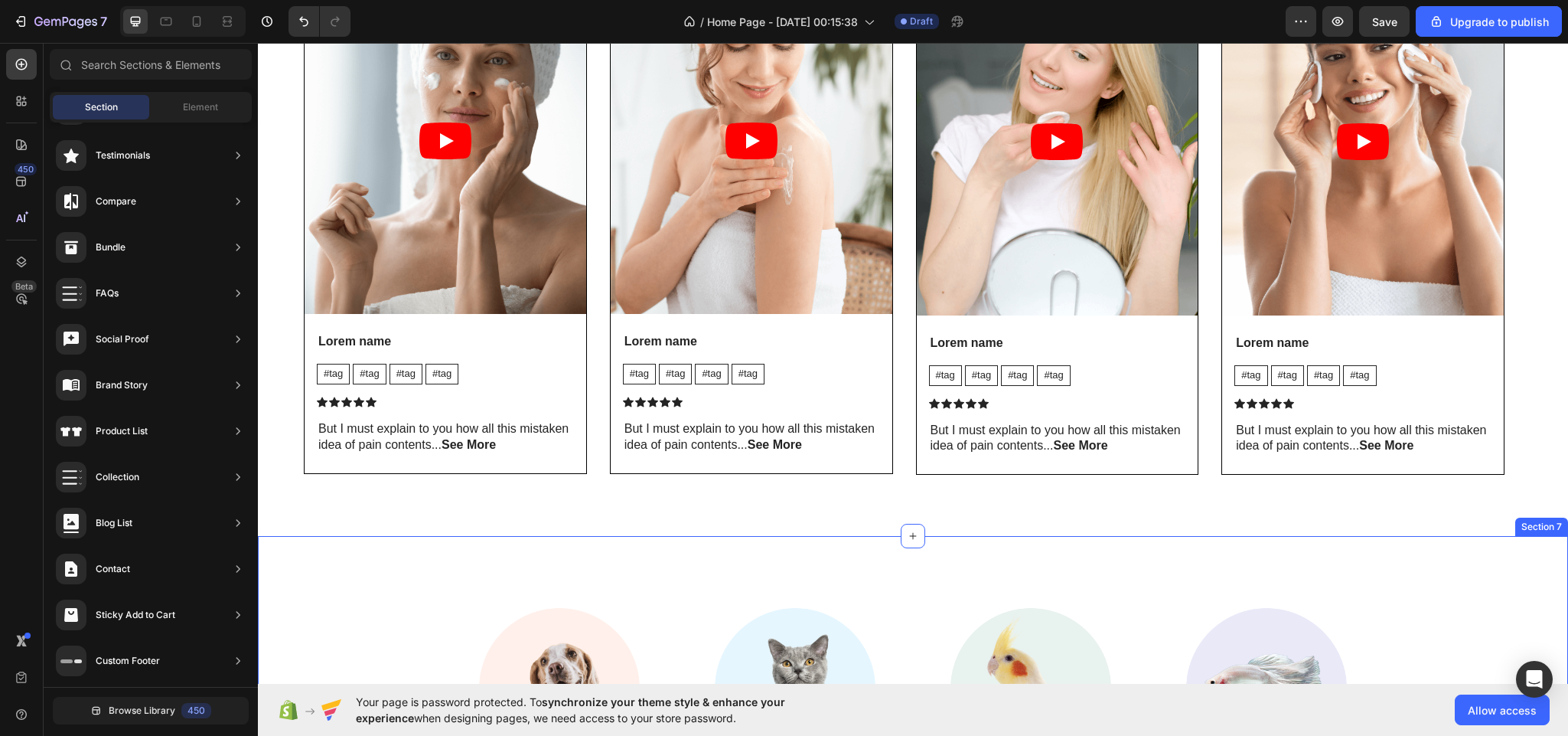
scroll to position [1905, 0]
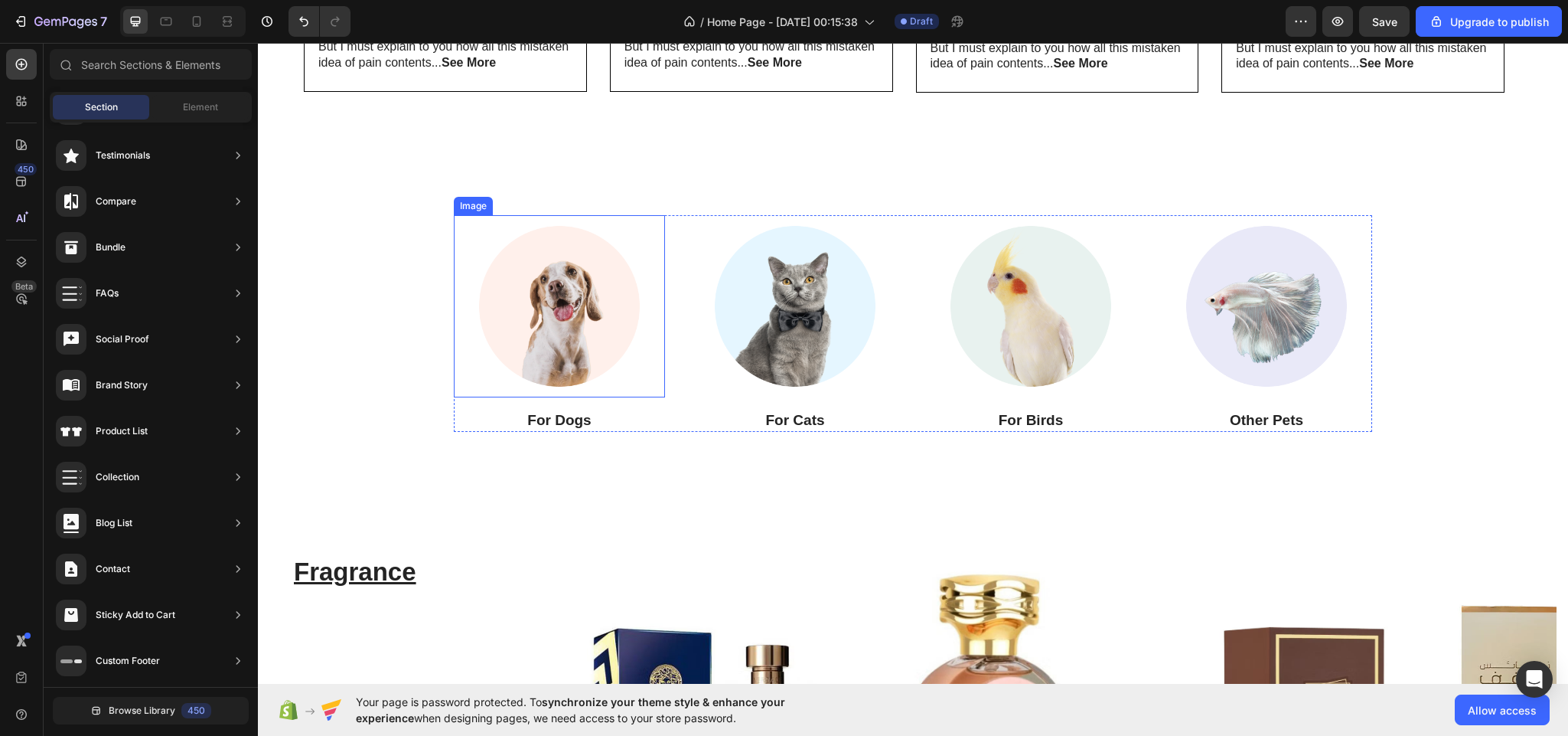
click at [565, 306] on img at bounding box center [559, 306] width 182 height 182
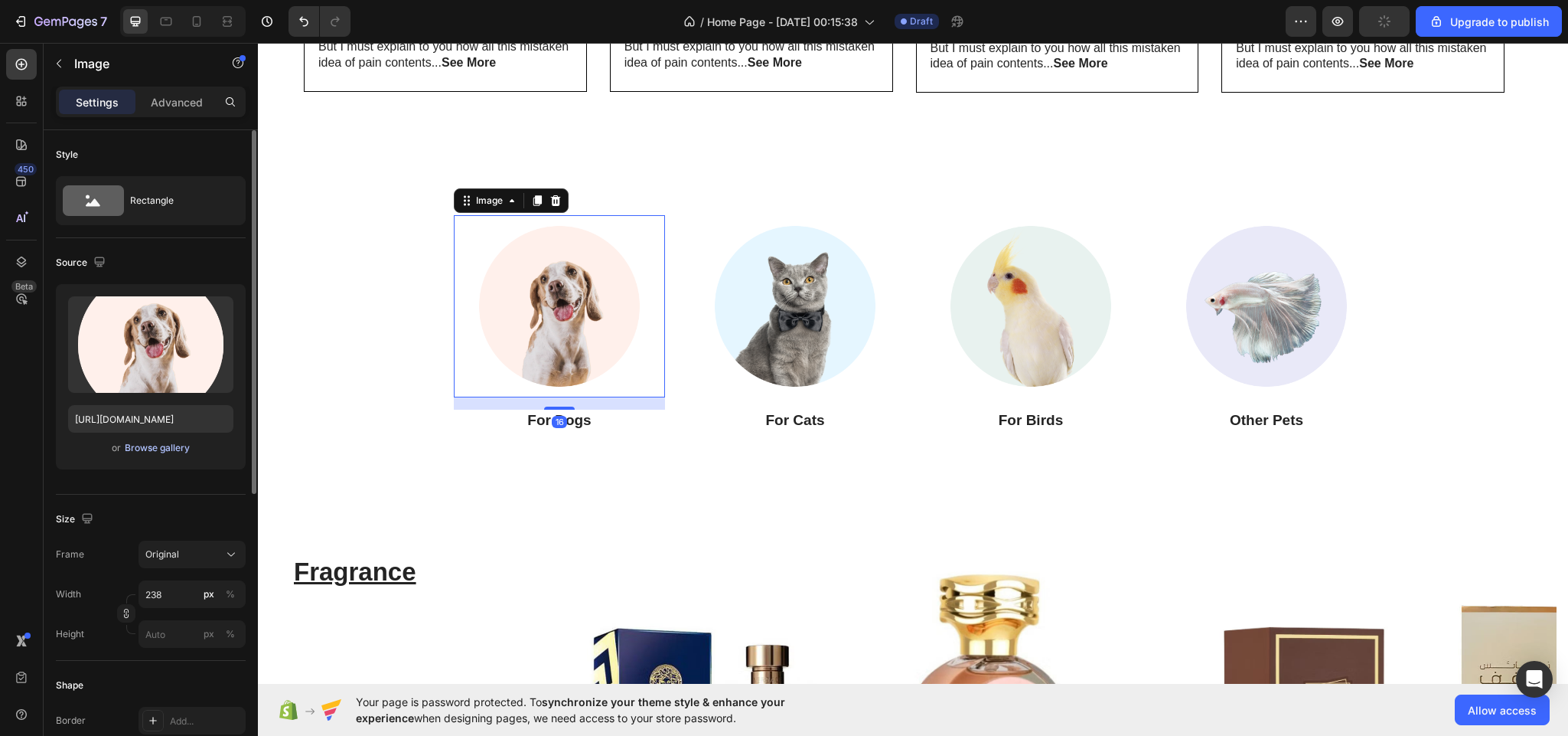
click at [148, 441] on button "Browse gallery" at bounding box center [157, 448] width 67 height 15
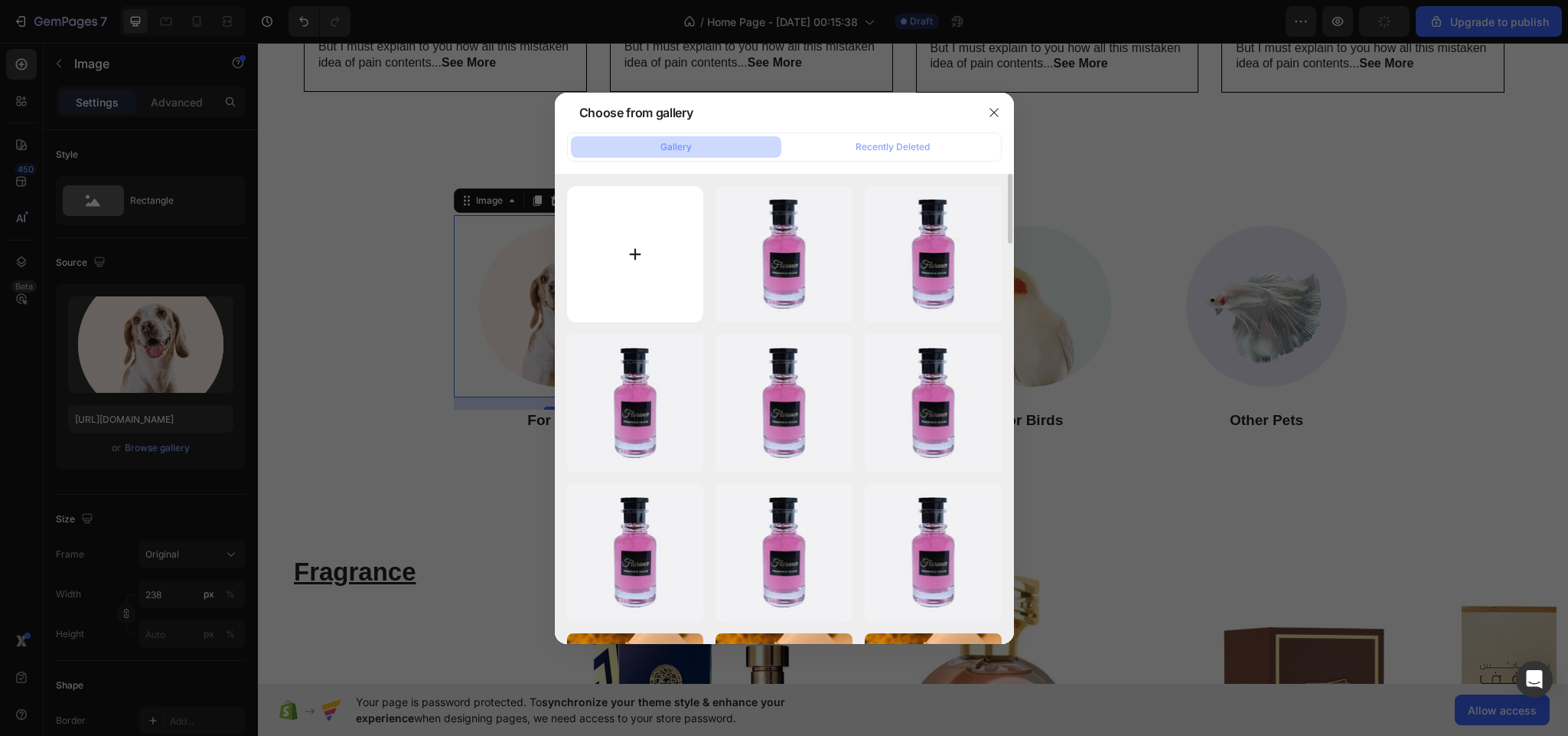
click at [611, 250] on input "file" at bounding box center [635, 254] width 137 height 137
type input "C:\fakepath\download (5).jpeg"
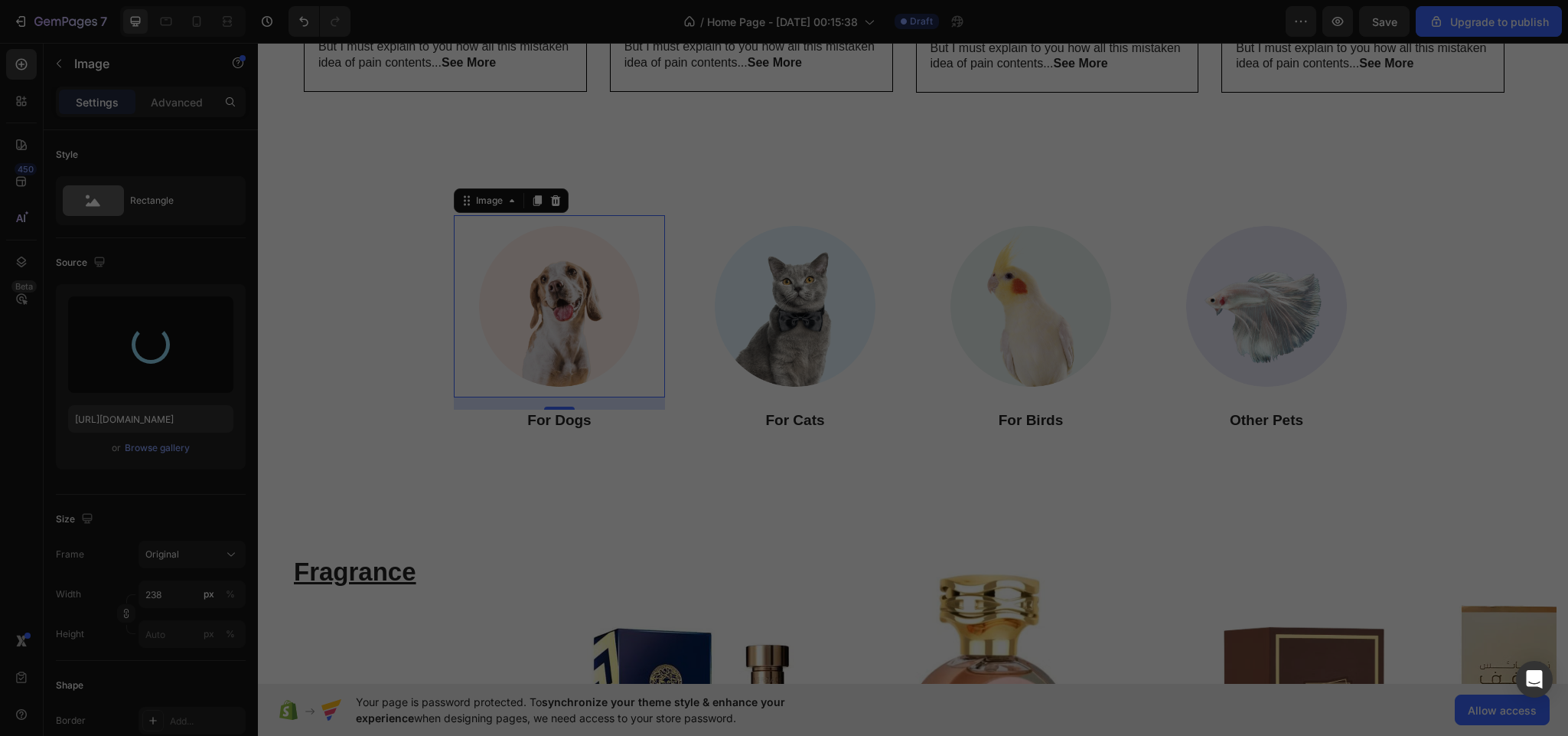
type input "[URL][DOMAIN_NAME]"
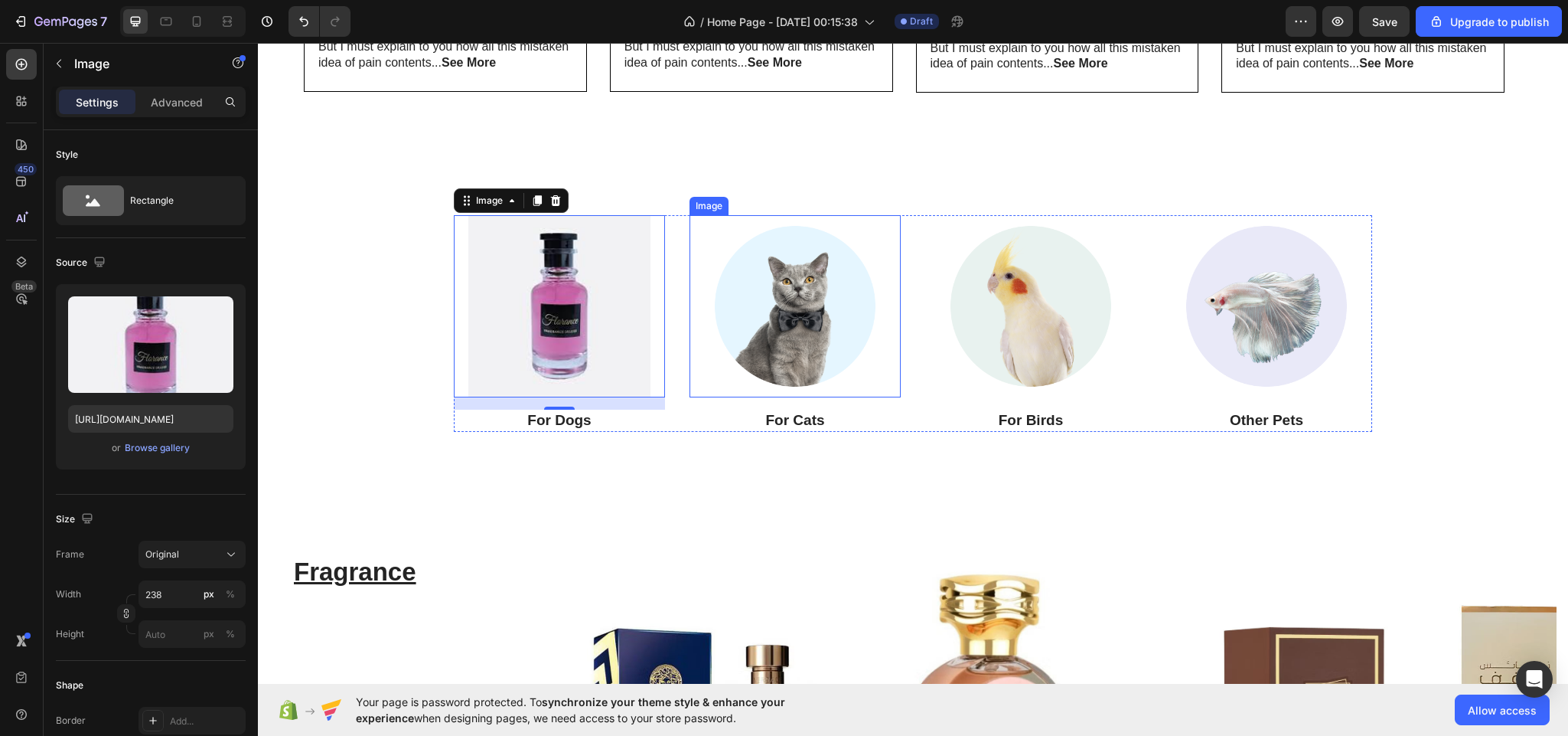
click at [753, 326] on img at bounding box center [794, 306] width 182 height 182
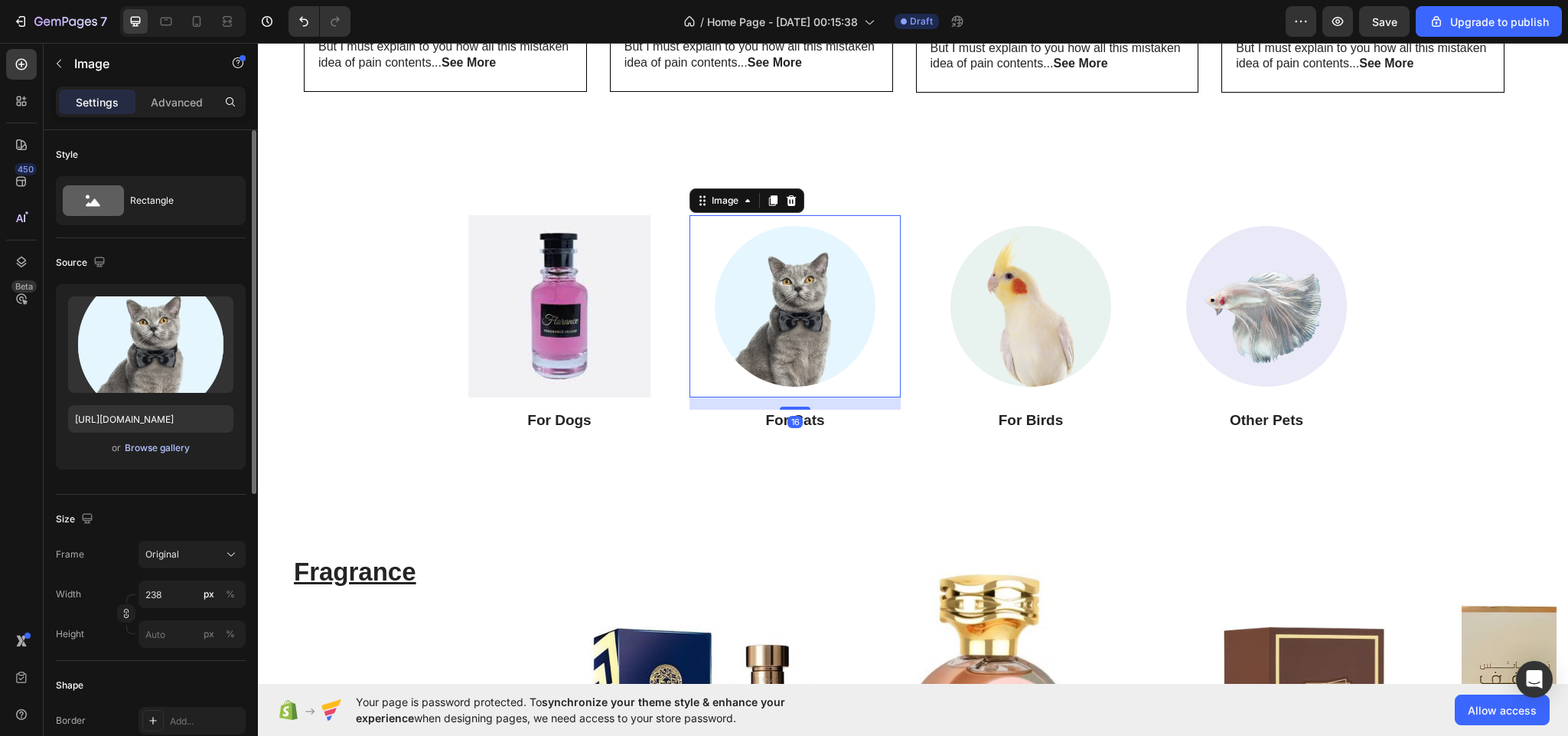
click at [164, 447] on div "Browse gallery" at bounding box center [157, 448] width 65 height 14
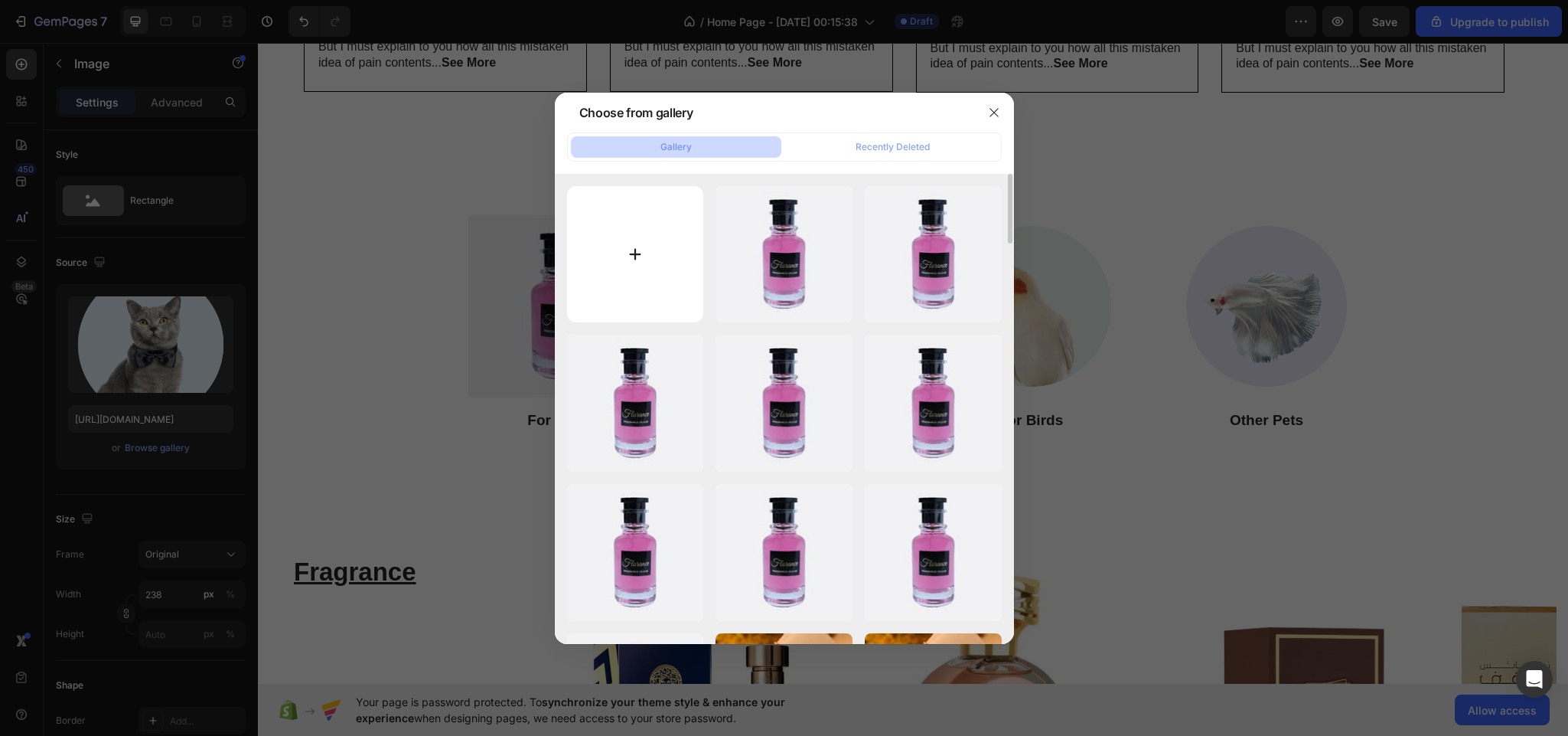
click at [623, 258] on input "file" at bounding box center [635, 254] width 137 height 137
type input "C:\fakepath\download (4).jpeg"
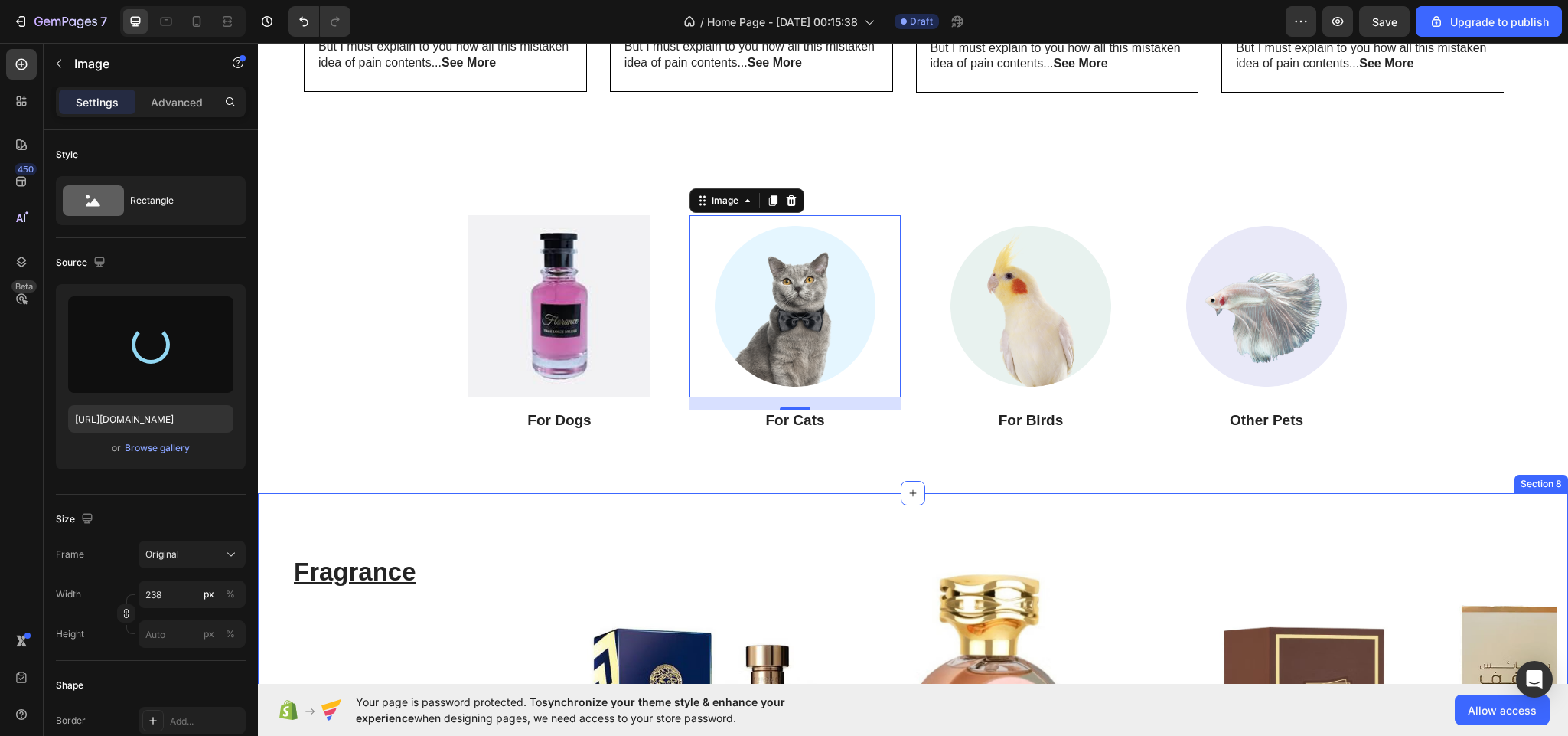
type input "[URL][DOMAIN_NAME]"
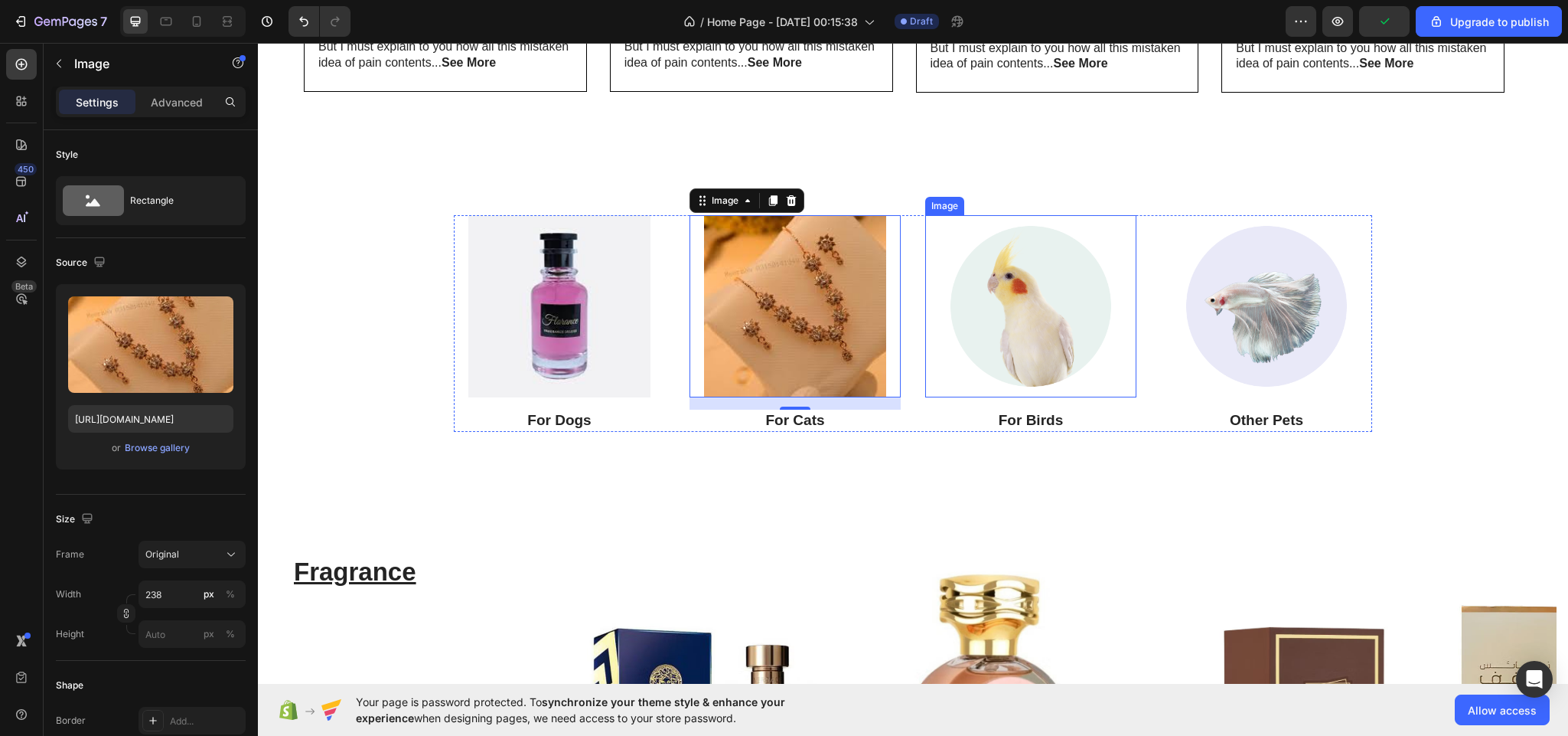
click at [1070, 311] on img at bounding box center [1030, 306] width 182 height 182
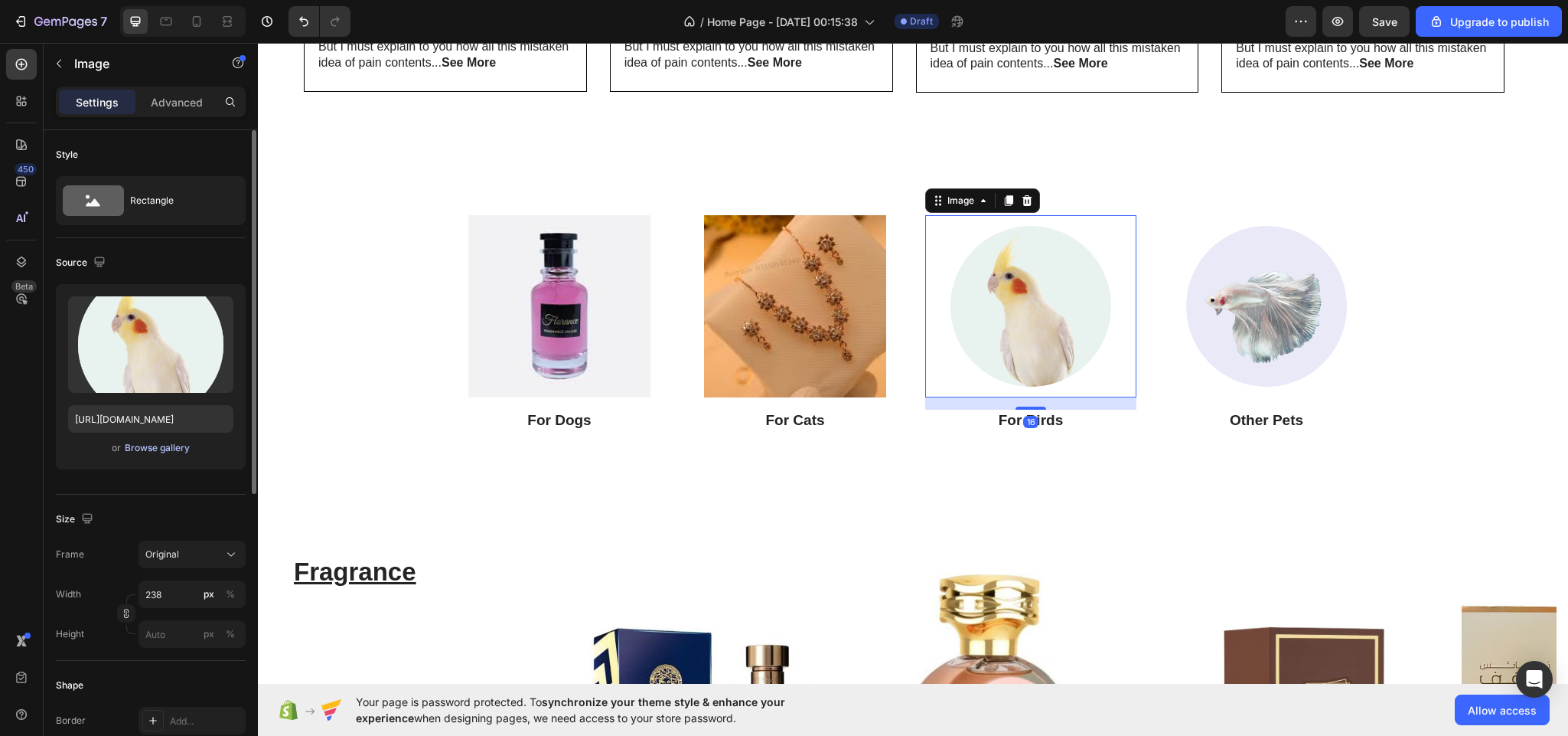
click at [126, 446] on div "Browse gallery" at bounding box center [157, 448] width 65 height 14
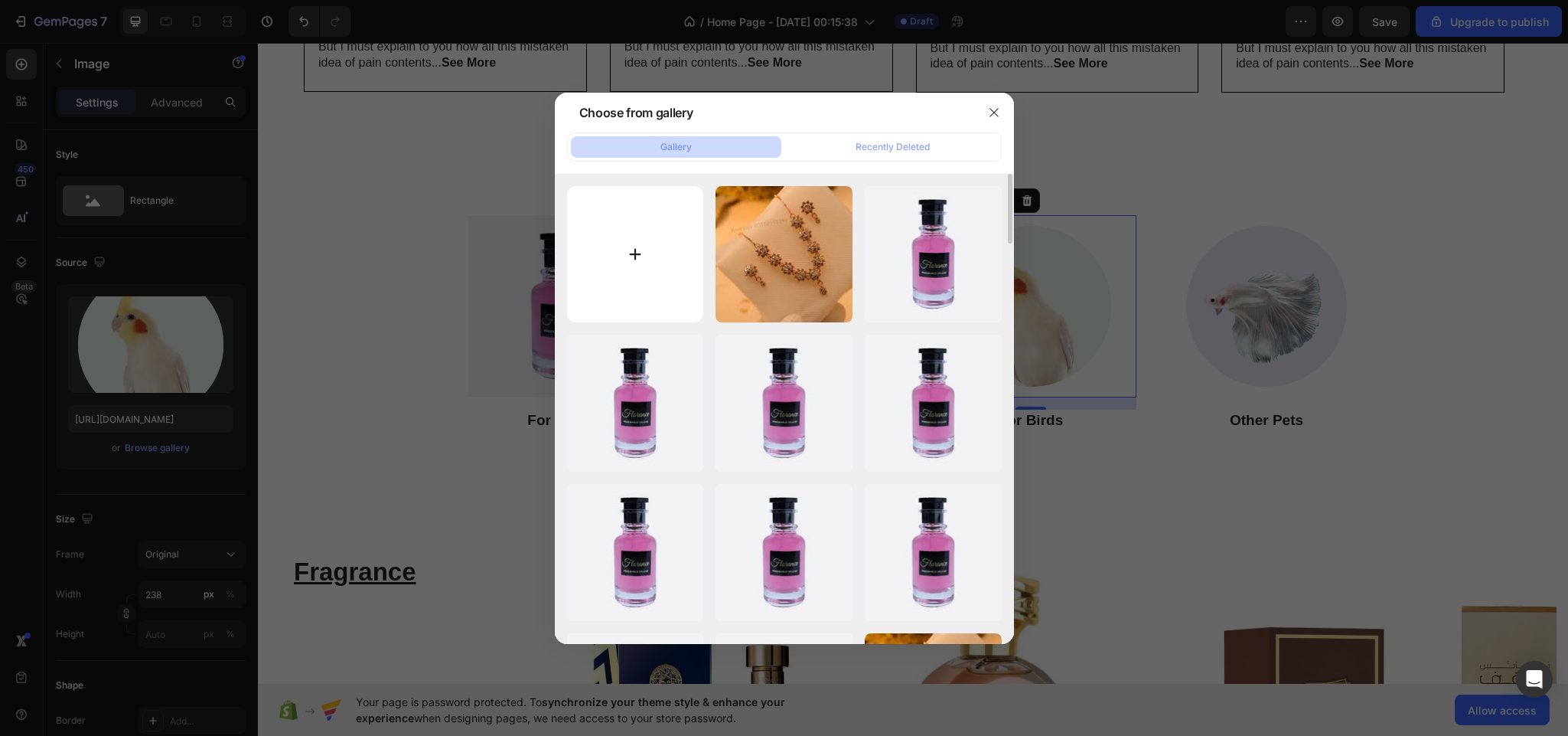
click at [595, 252] on input "file" at bounding box center [635, 254] width 137 height 137
type input "C:\fakepath\download (3).jpeg"
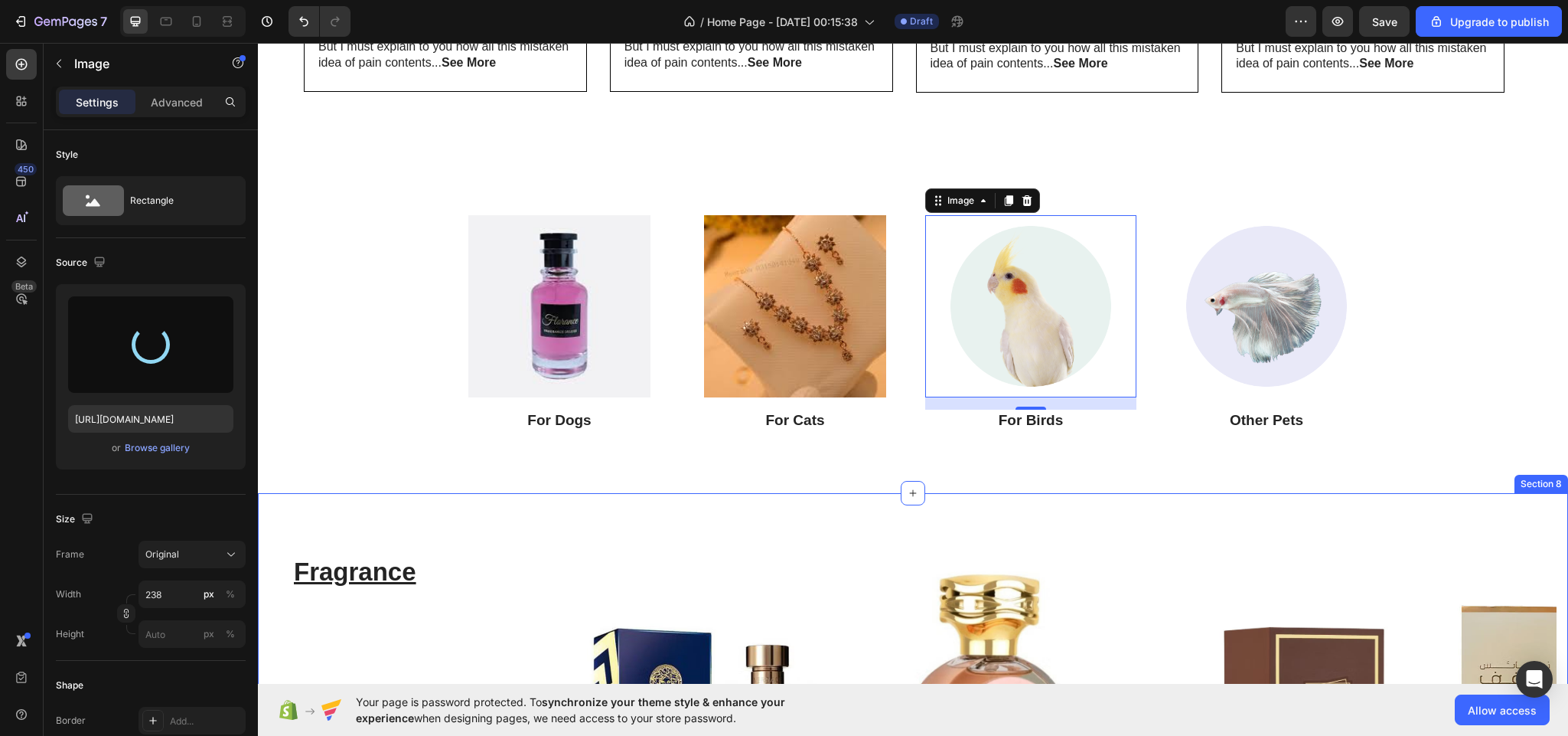
type input "[URL][DOMAIN_NAME]"
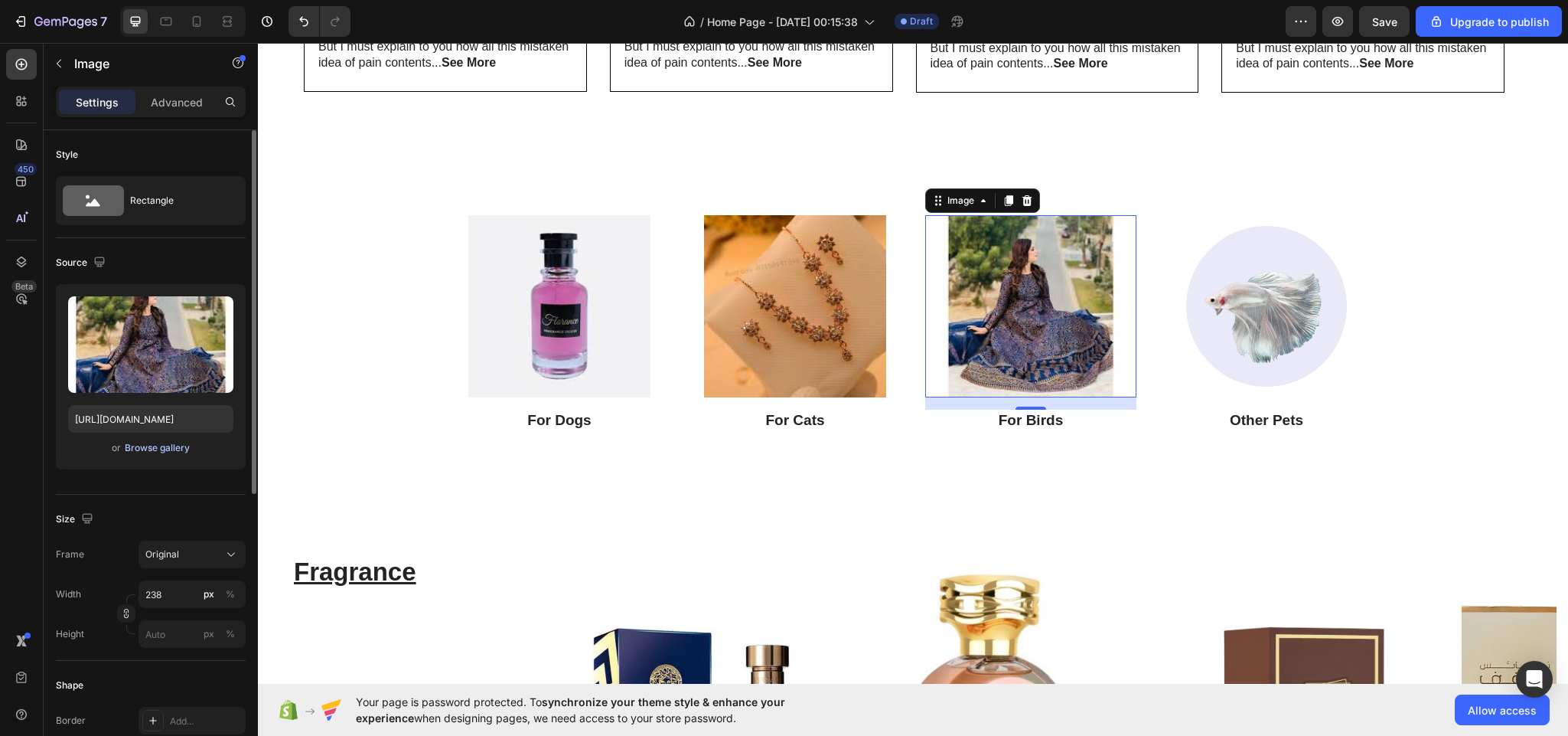
click at [183, 456] on button "Browse gallery" at bounding box center [157, 448] width 67 height 15
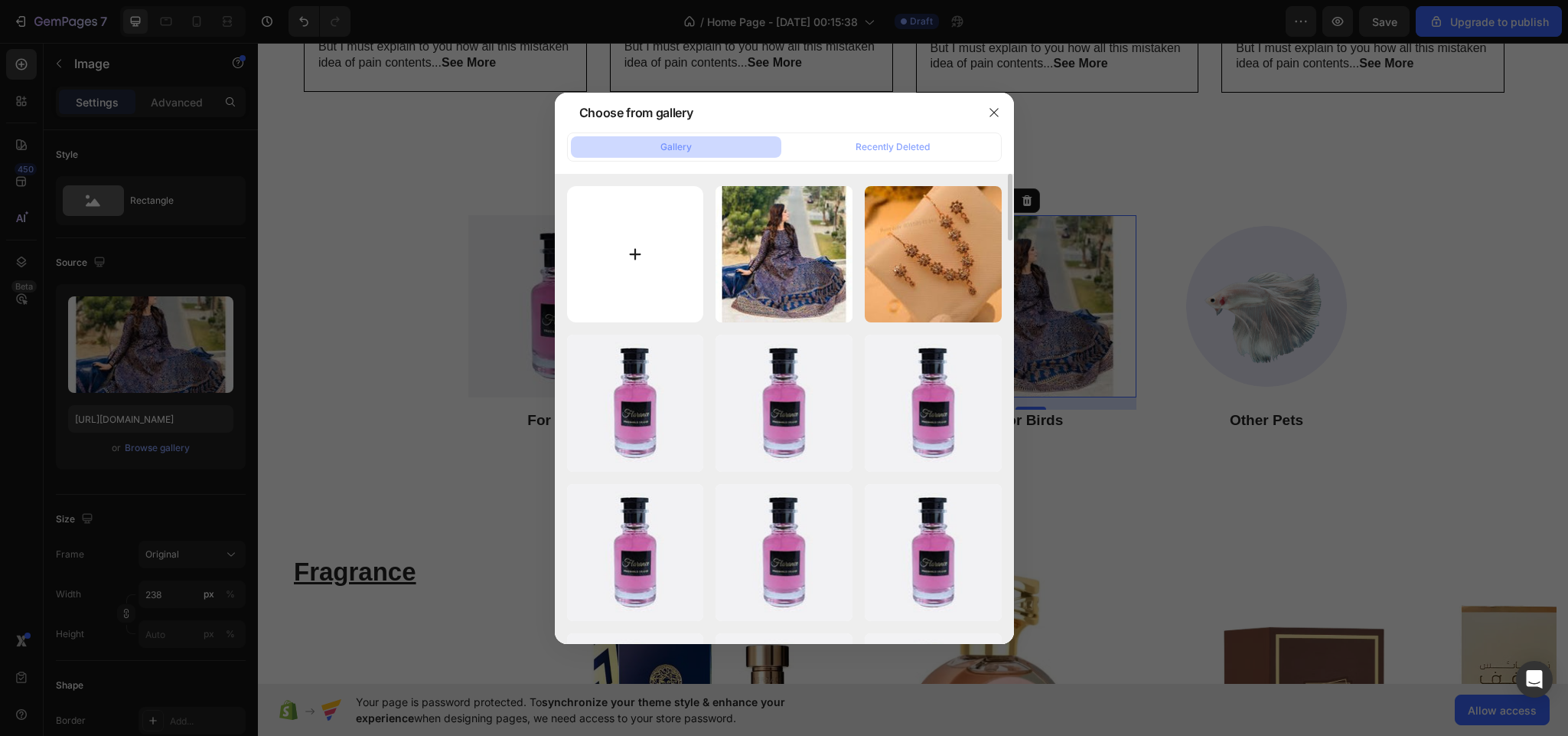
click at [647, 221] on input "file" at bounding box center [635, 254] width 137 height 137
type input "C:\fakepath\images.jpeg"
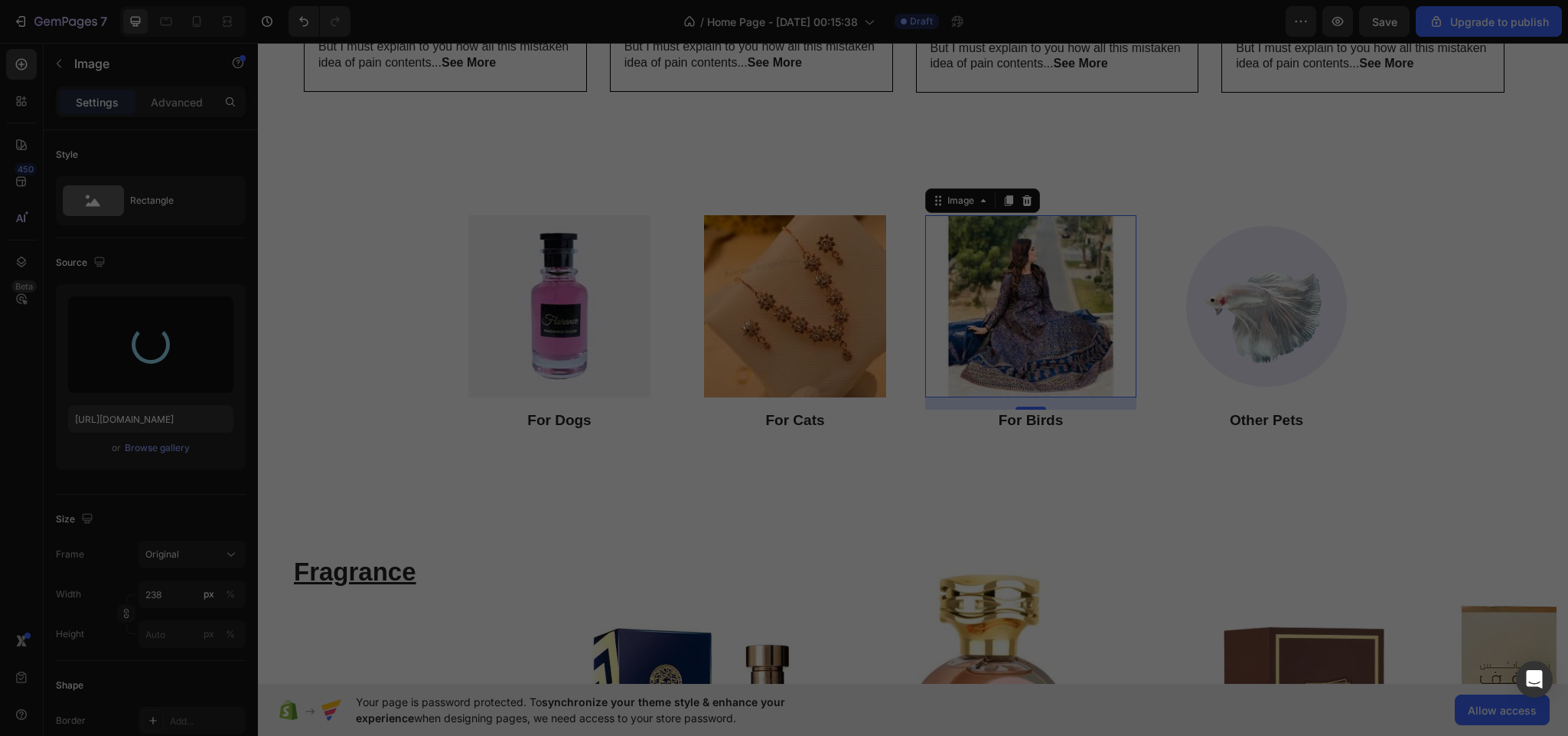
type input "[URL][DOMAIN_NAME]"
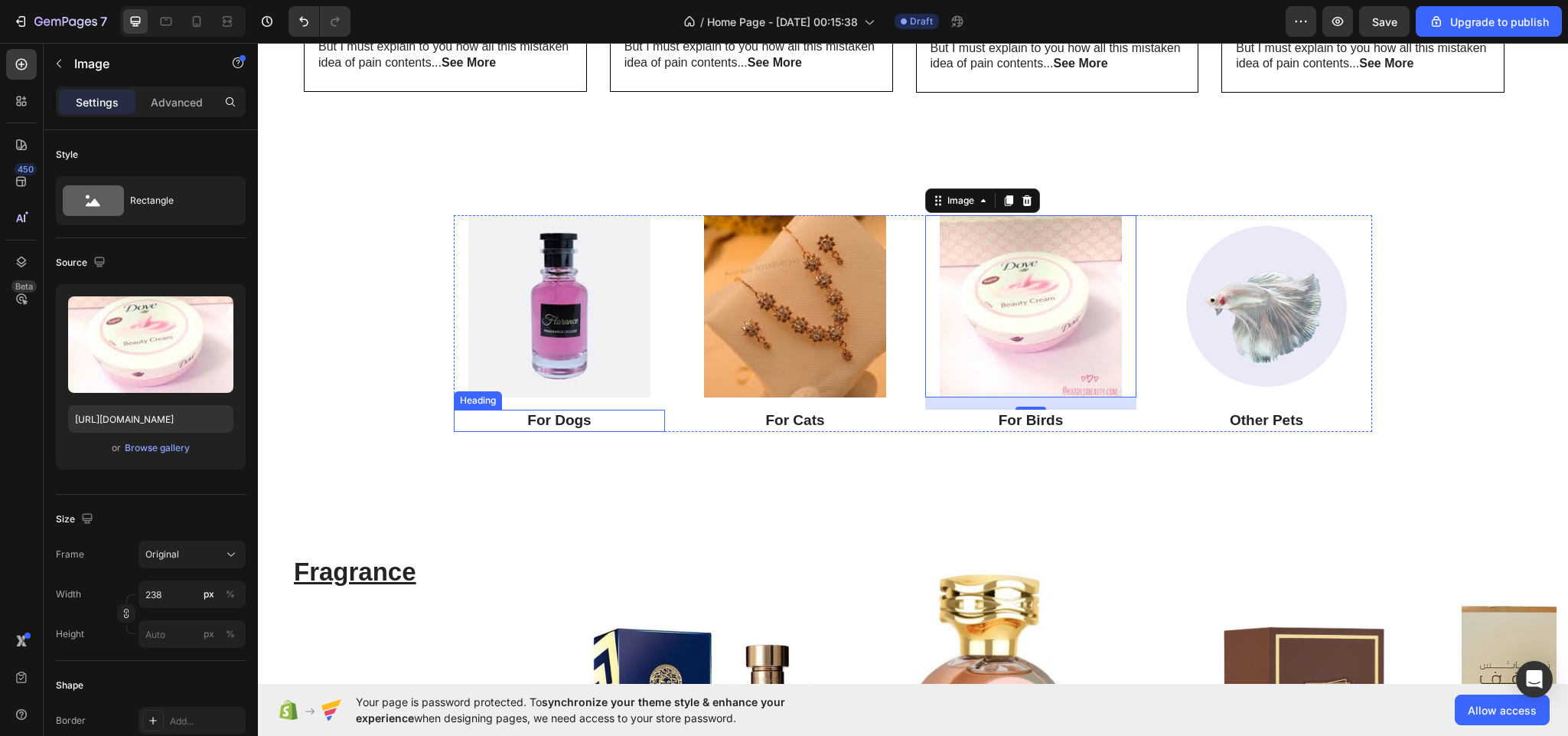
click at [591, 416] on p "For Dogs" at bounding box center [559, 420] width 208 height 19
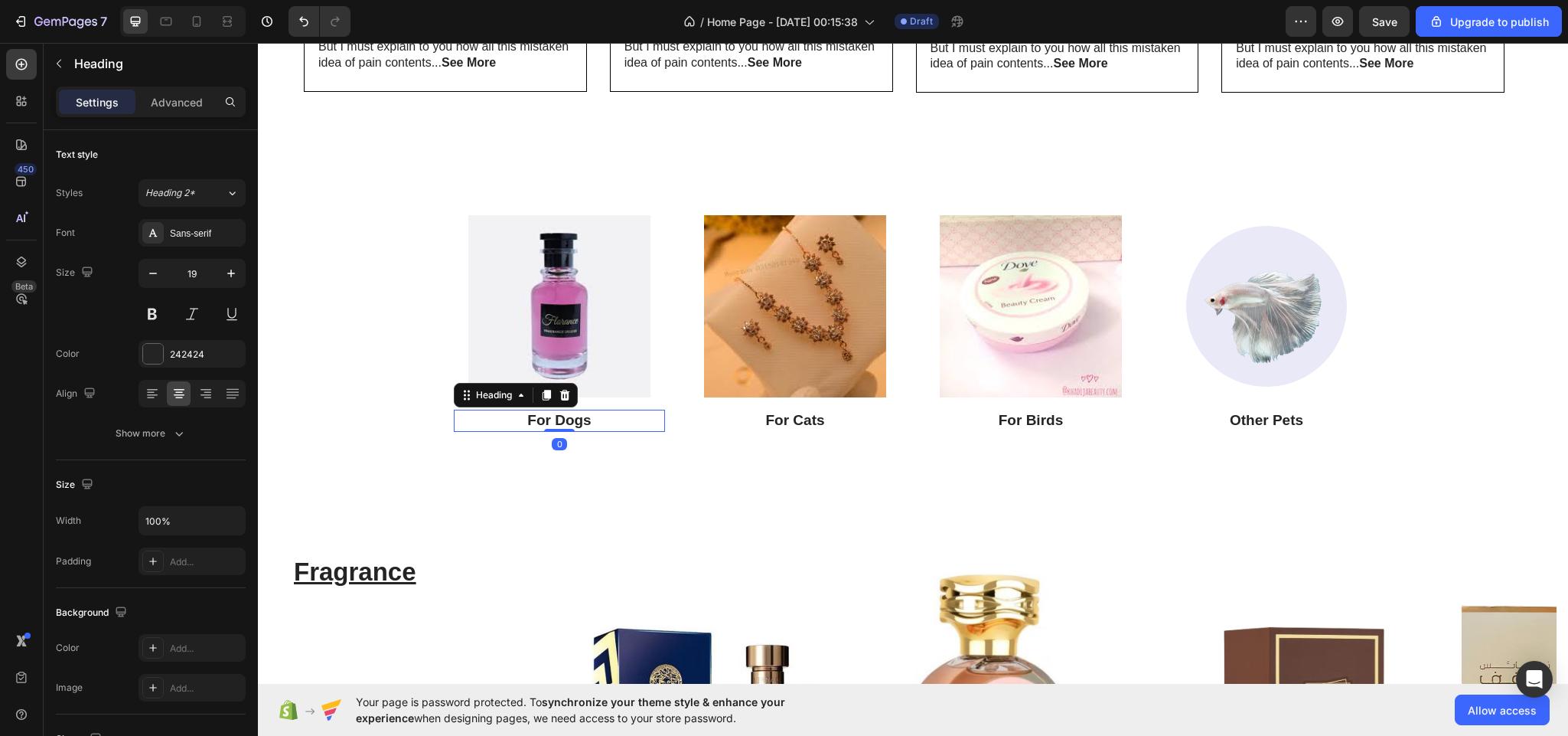
click at [591, 416] on p "For Dogs" at bounding box center [559, 420] width 208 height 19
click at [828, 414] on p "For Cats" at bounding box center [794, 420] width 208 height 19
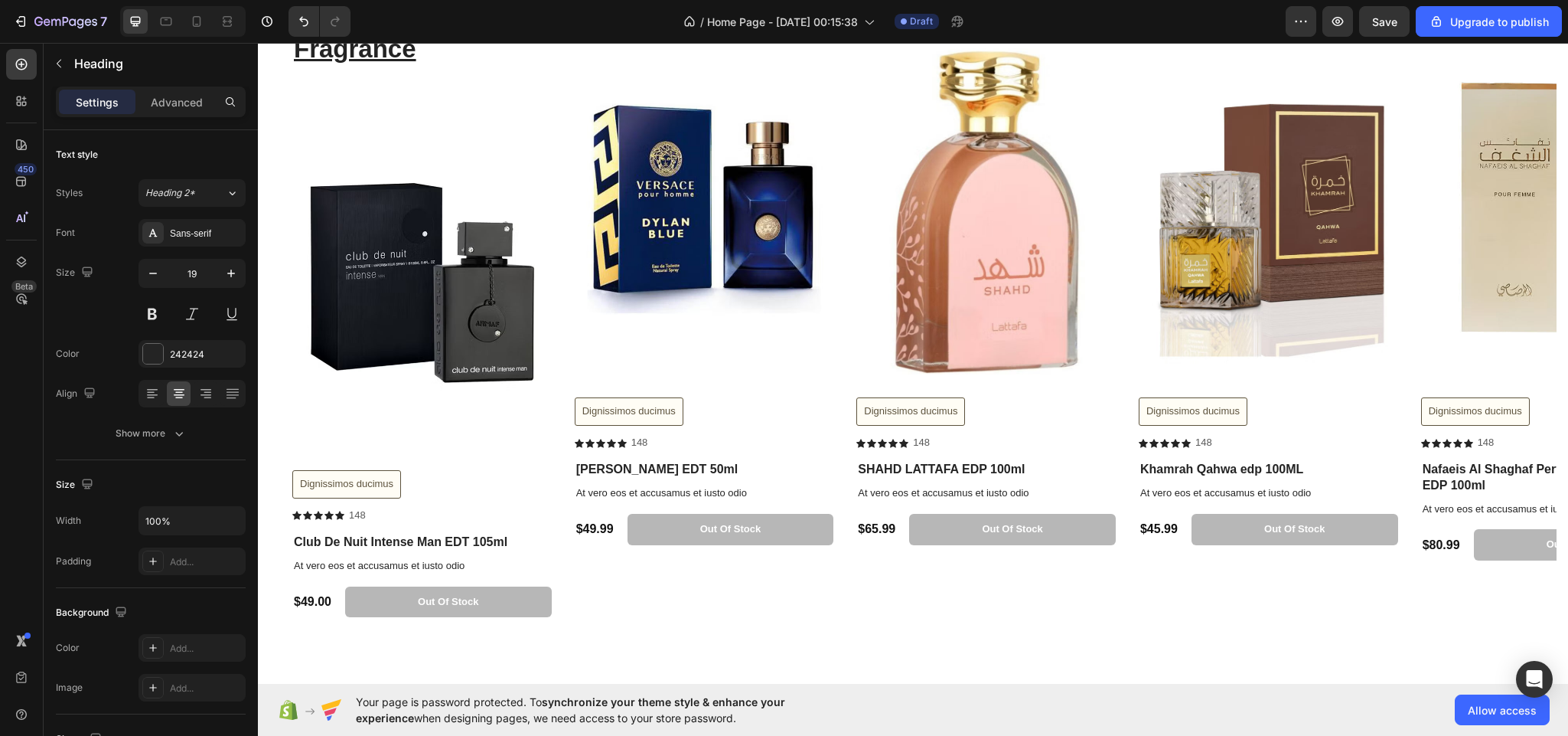
scroll to position [2128, 0]
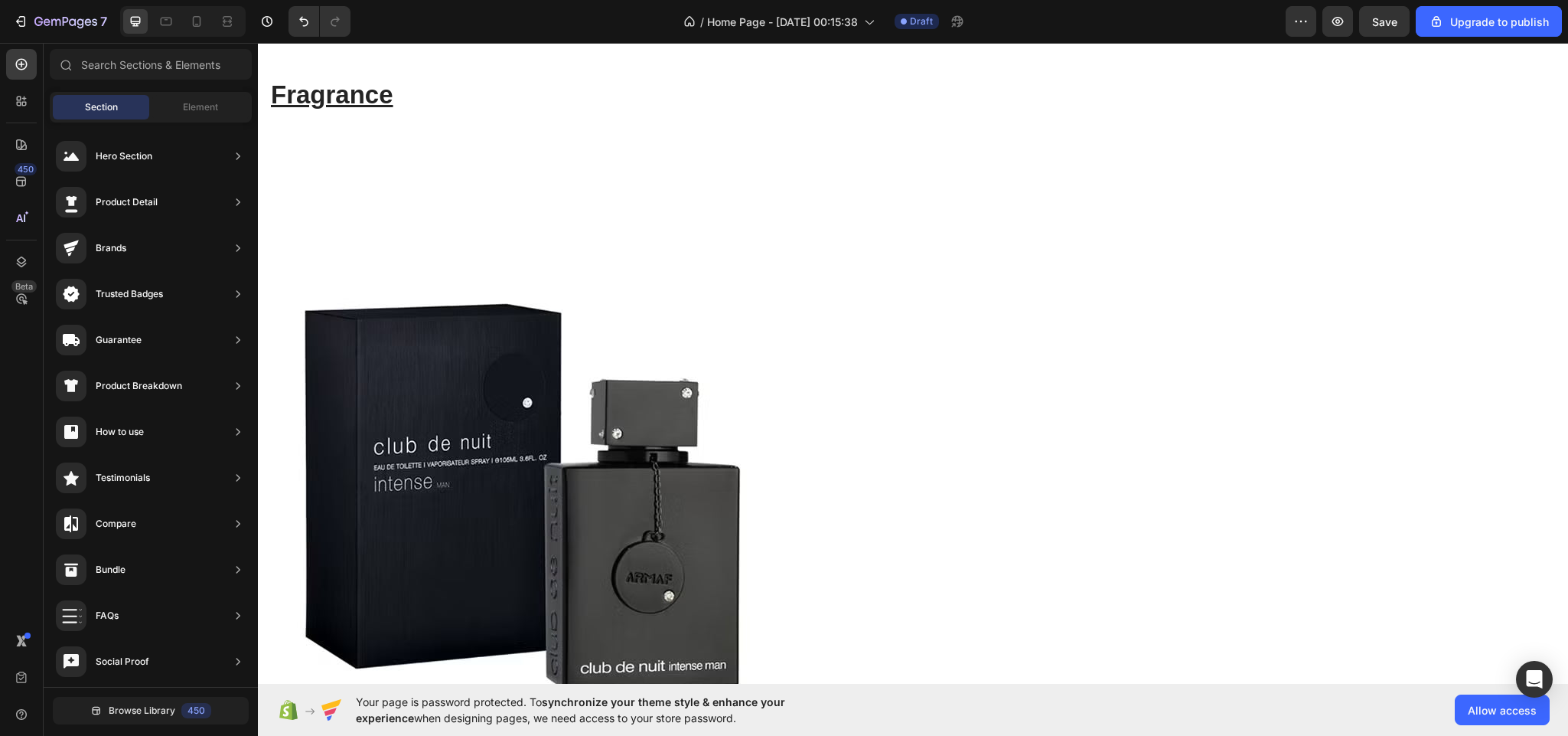
scroll to position [2360, 0]
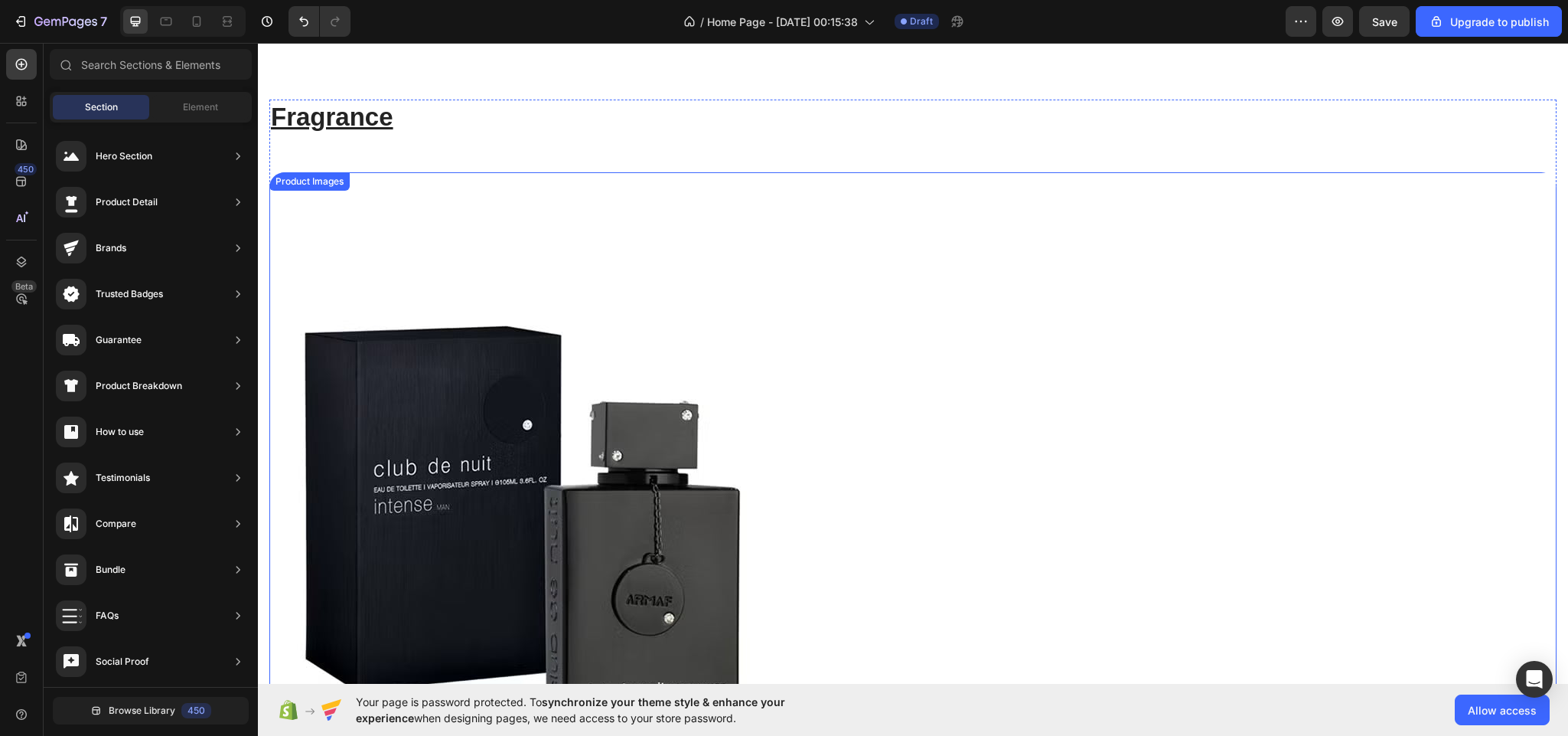
click at [695, 323] on img at bounding box center [521, 517] width 505 height 689
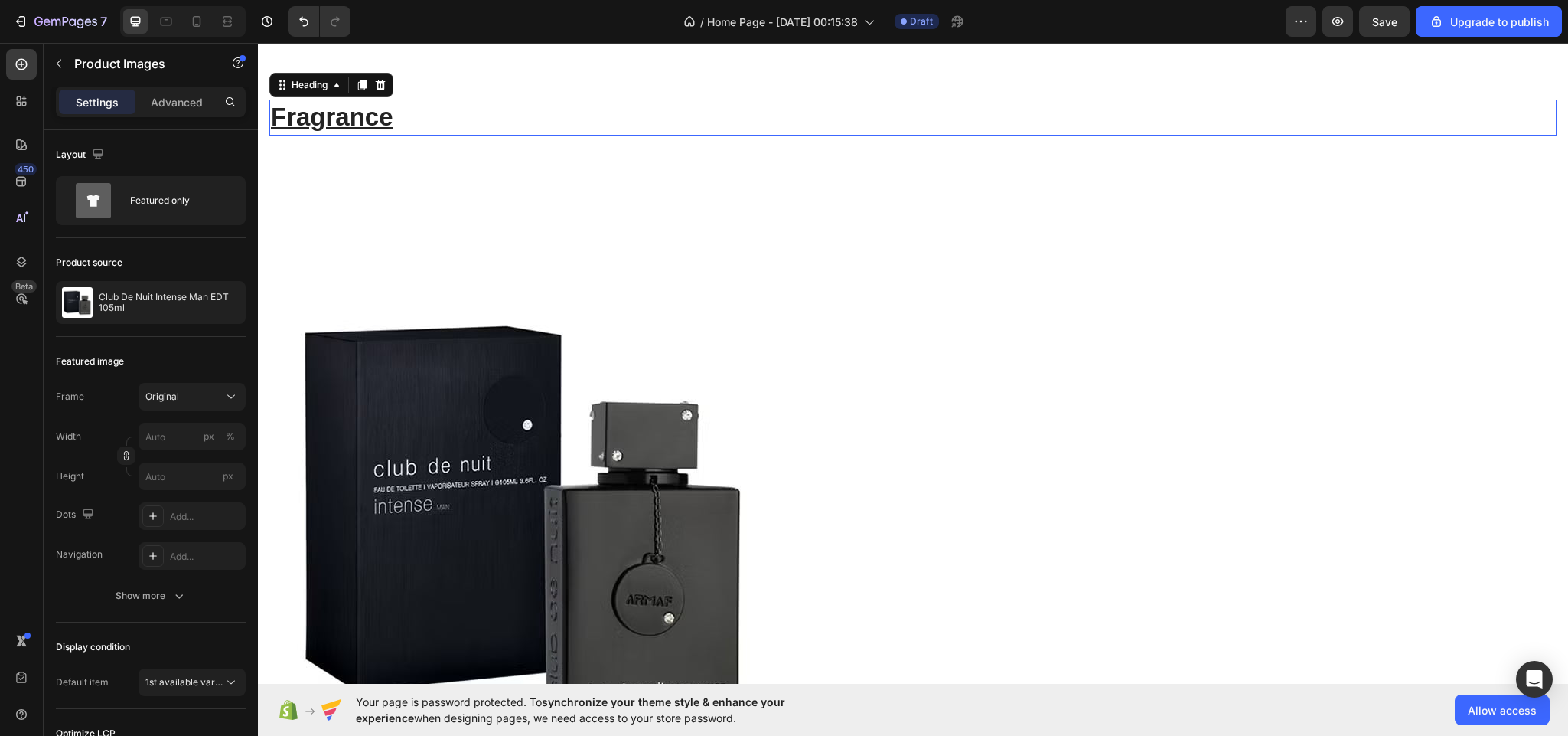
click at [487, 128] on h2 "Fragrance" at bounding box center [913, 118] width 1287 height 36
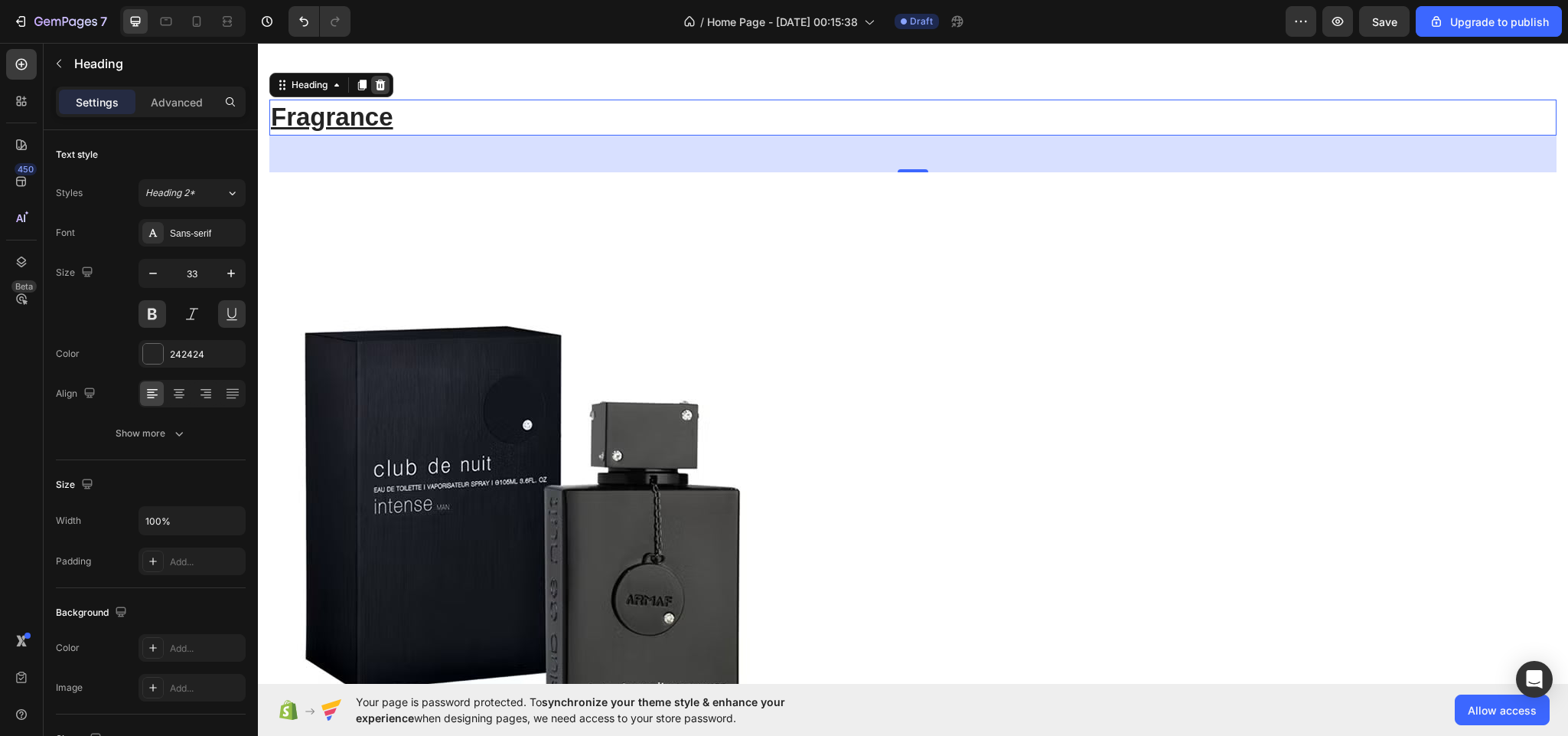
click at [384, 84] on icon at bounding box center [381, 85] width 10 height 11
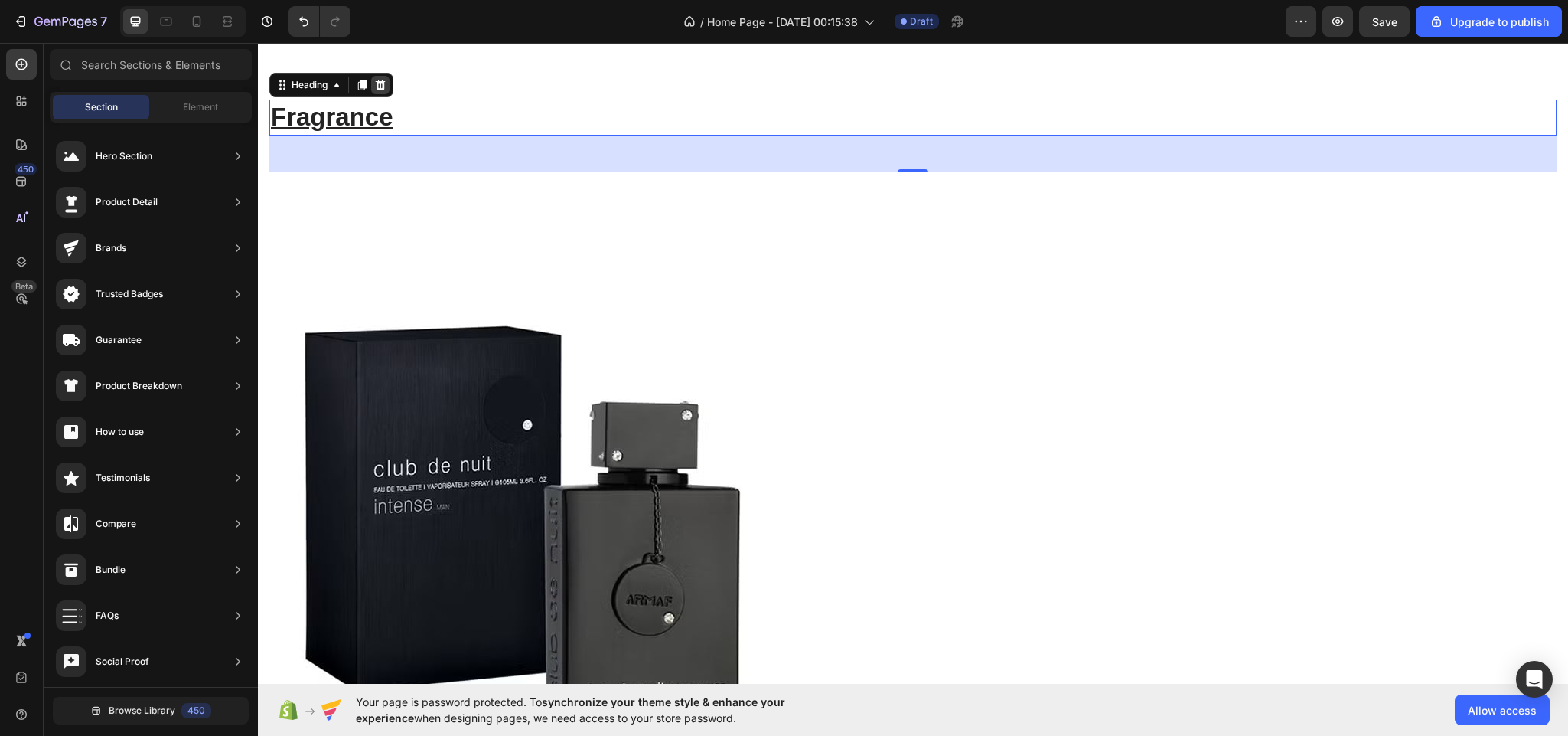
scroll to position [2286, 0]
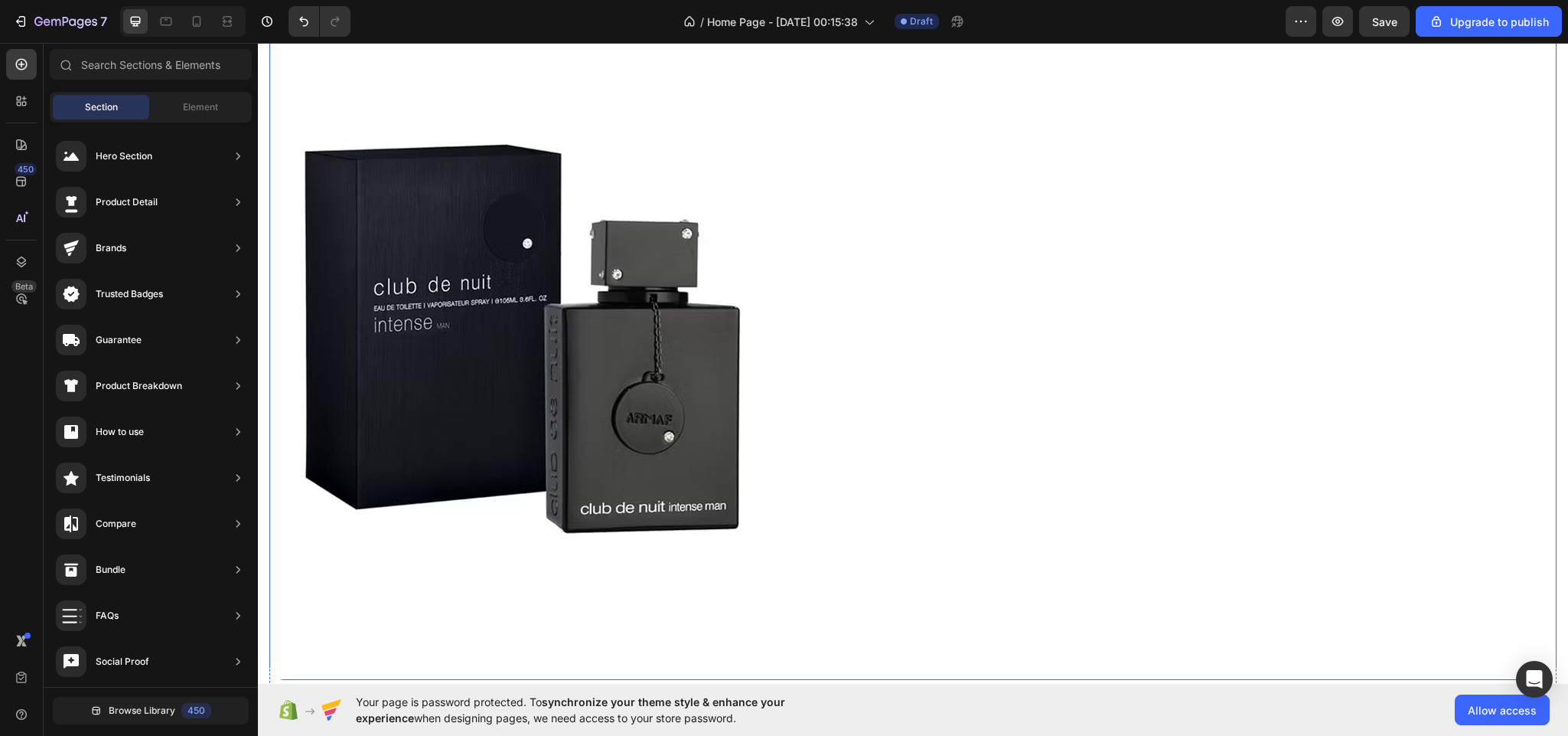
click at [538, 176] on img at bounding box center [521, 335] width 505 height 689
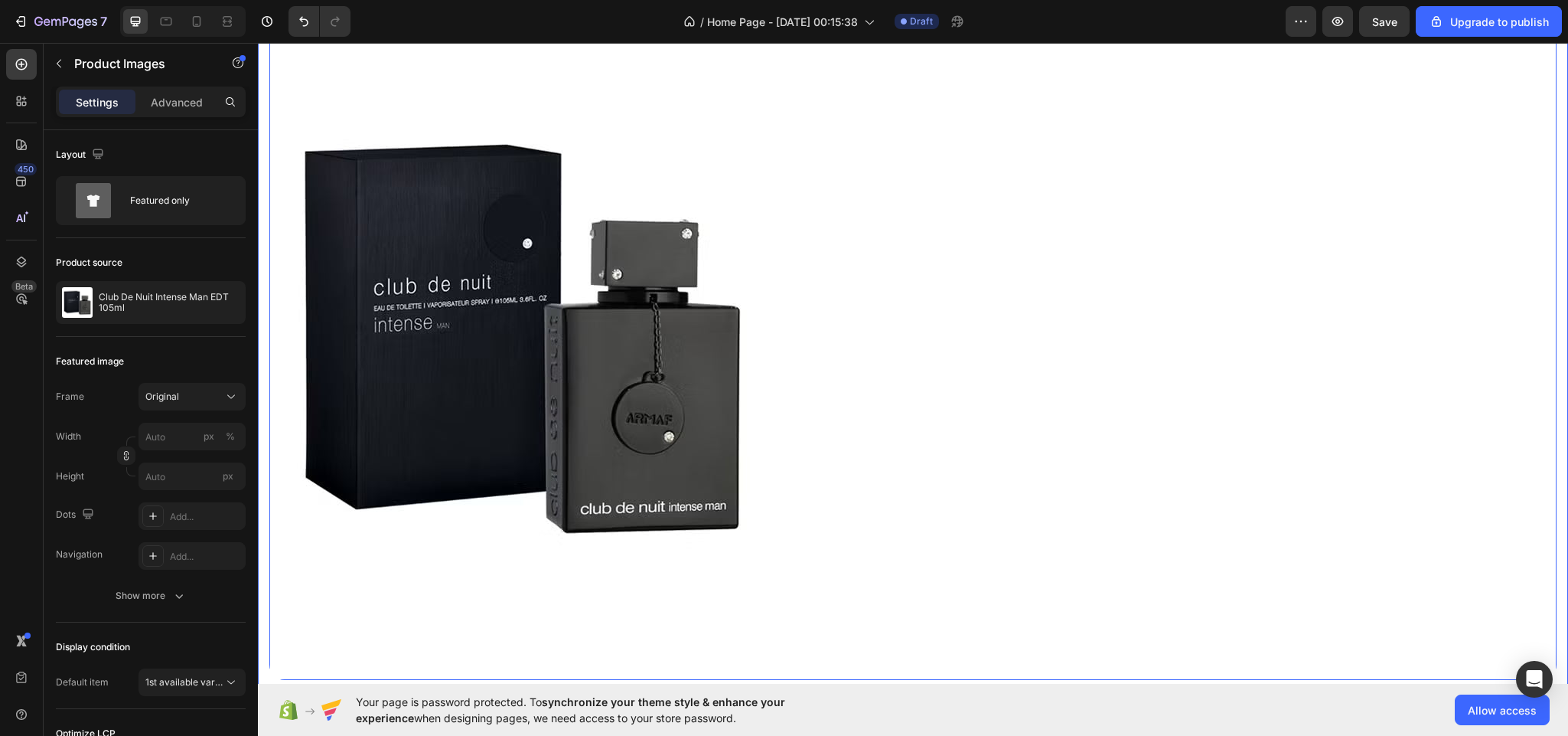
click at [537, 135] on div "Product Images 16 Dignissimos ducimus Button Icon Icon Icon Icon Icon Icon List…" at bounding box center [913, 692] width 1310 height 1525
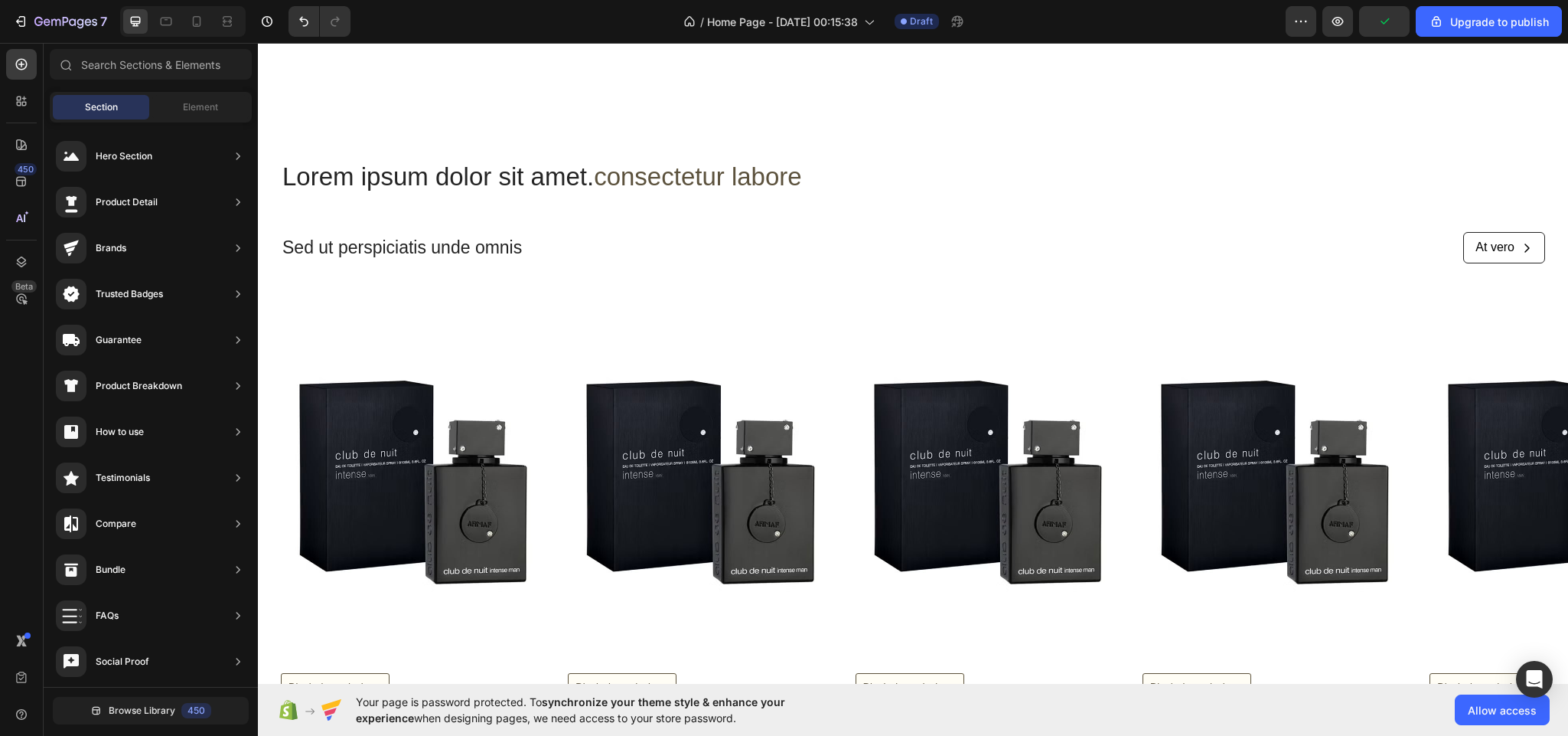
scroll to position [2118, 0]
click at [825, 36] on p "For Cats" at bounding box center [794, 26] width 208 height 19
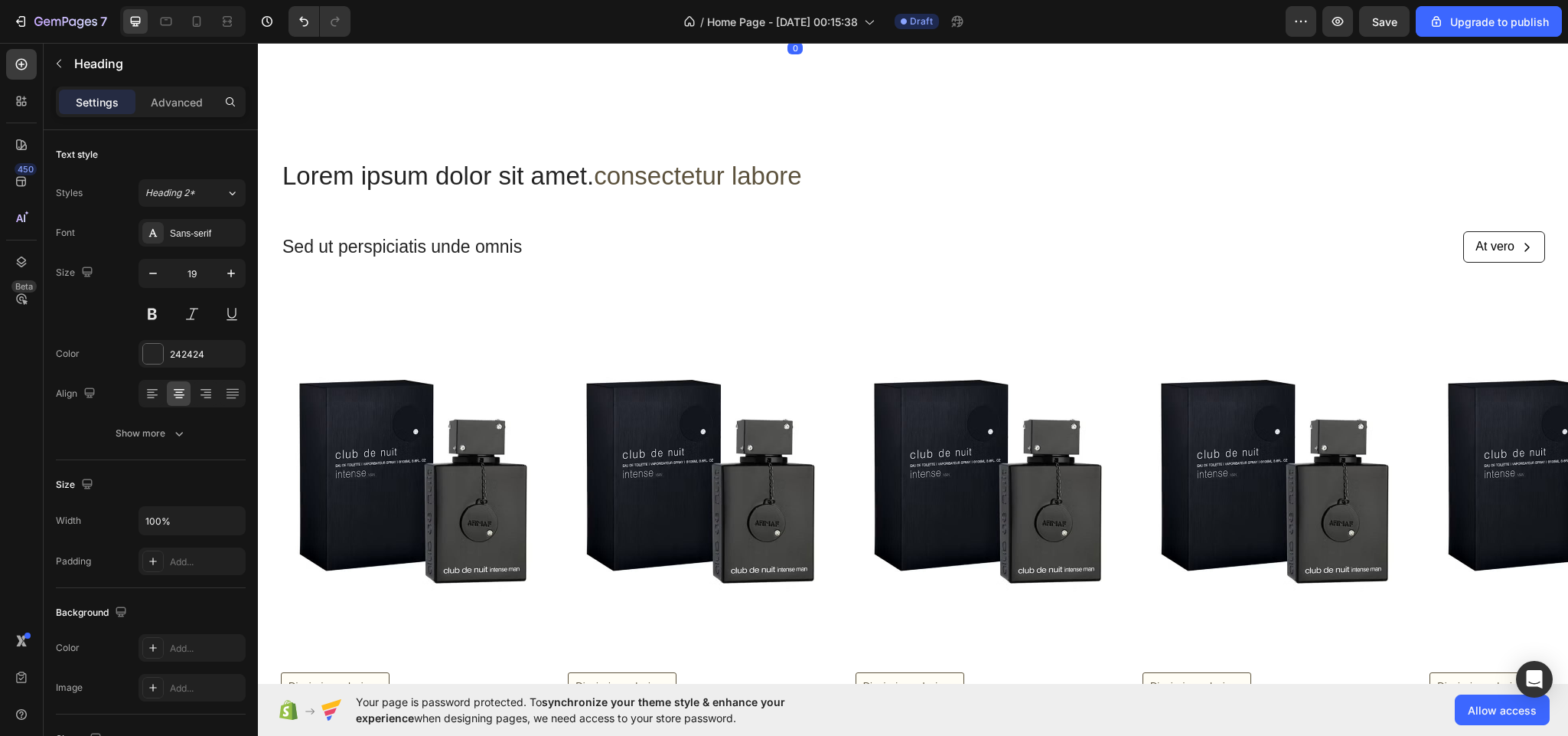
click at [825, 36] on p "For Cats" at bounding box center [794, 26] width 208 height 19
click at [1061, 36] on p "For Birds" at bounding box center [1030, 26] width 208 height 19
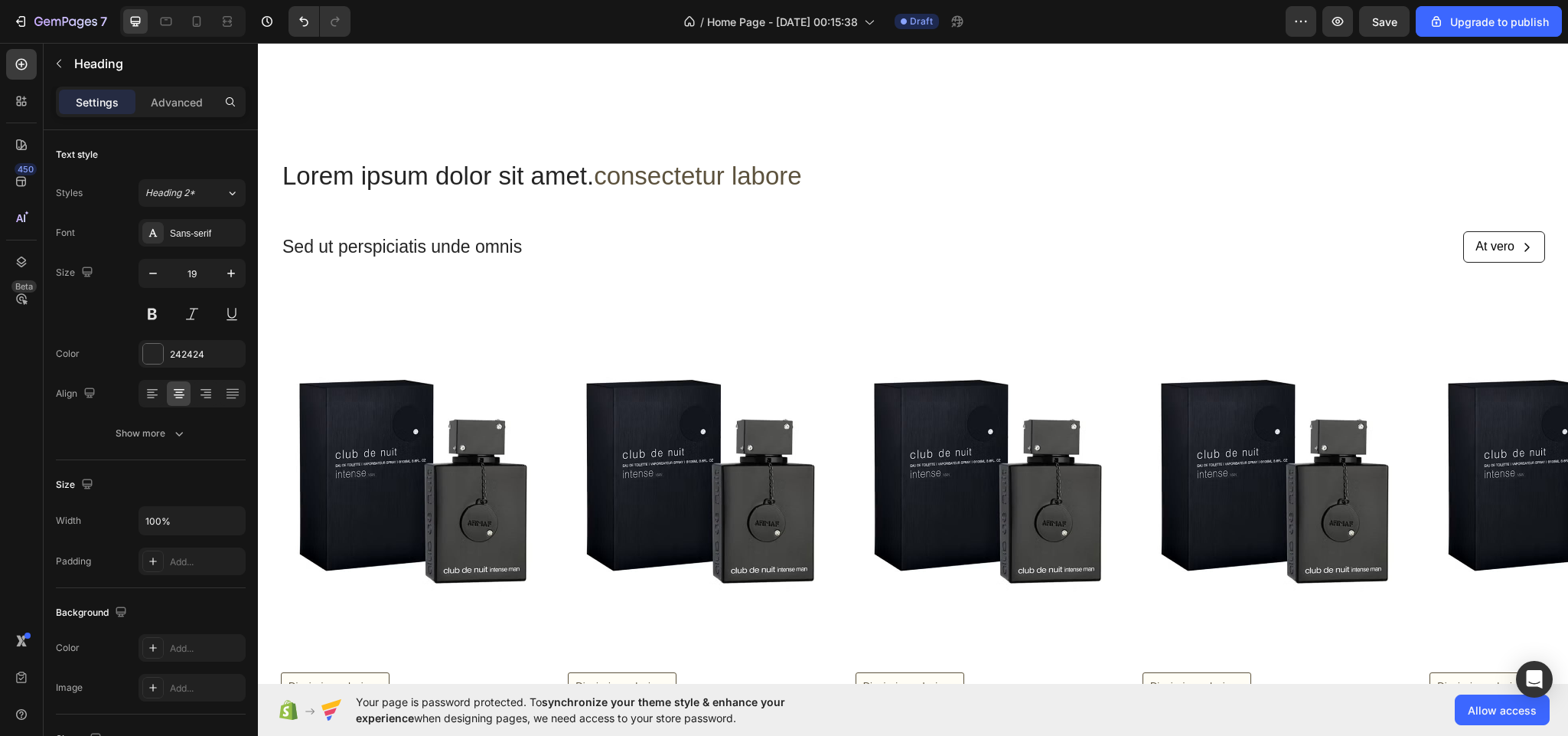
click at [1064, 36] on p "beauty" at bounding box center [1030, 26] width 208 height 19
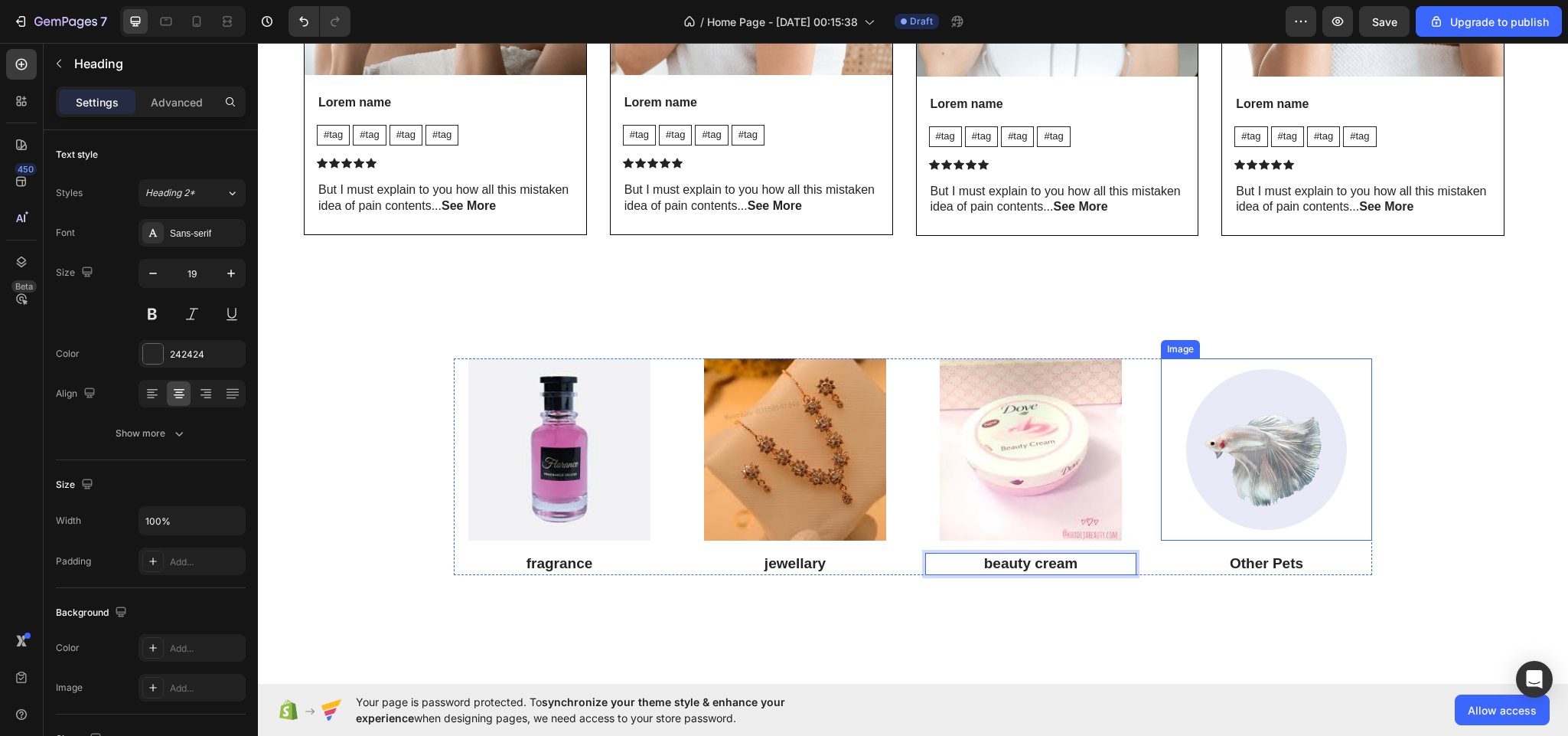
click at [1266, 462] on img at bounding box center [1266, 449] width 182 height 182
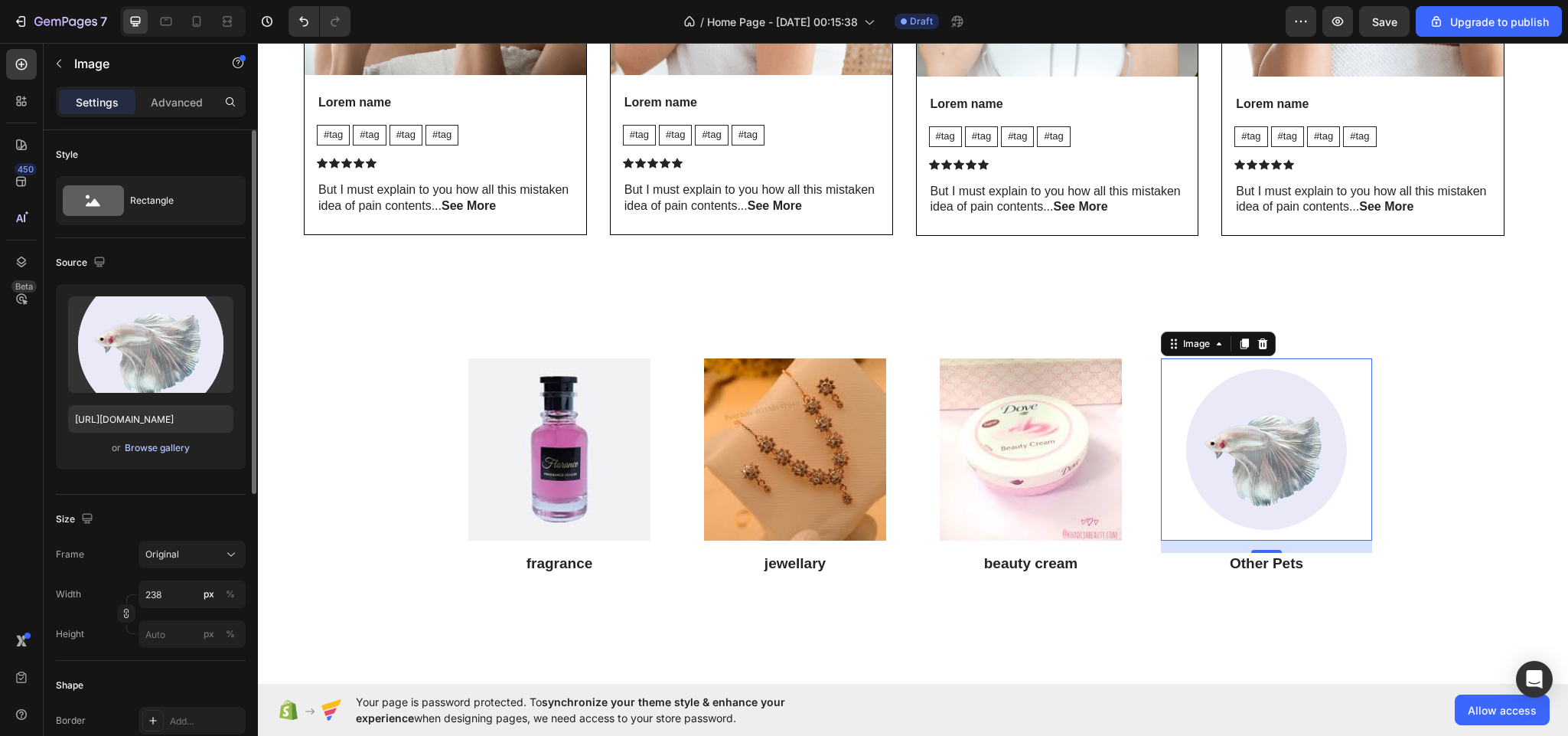
click at [152, 446] on div "Browse gallery" at bounding box center [157, 448] width 65 height 14
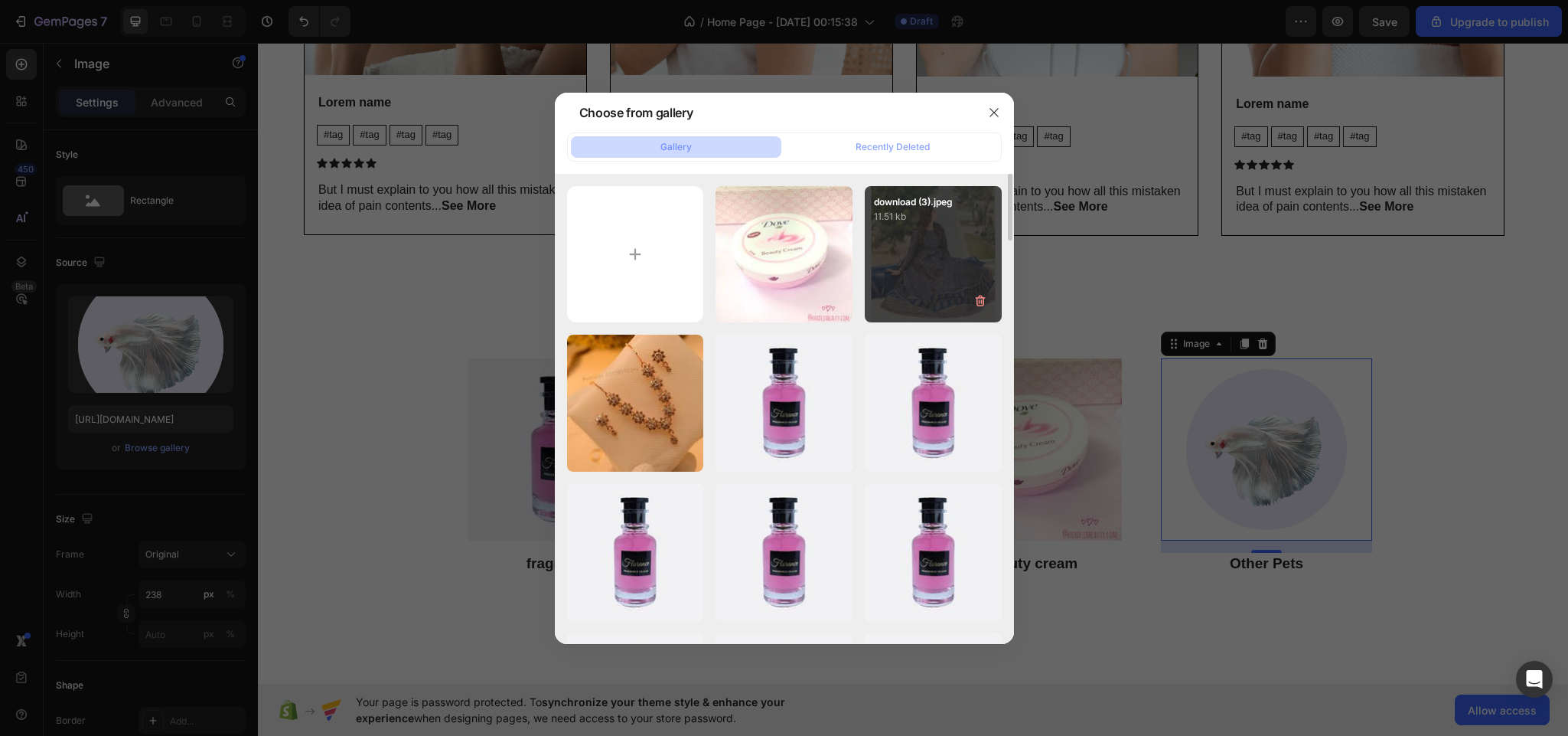
click at [925, 245] on div "download (3).jpeg 11.51 kb" at bounding box center [933, 254] width 137 height 137
type input "[URL][DOMAIN_NAME]"
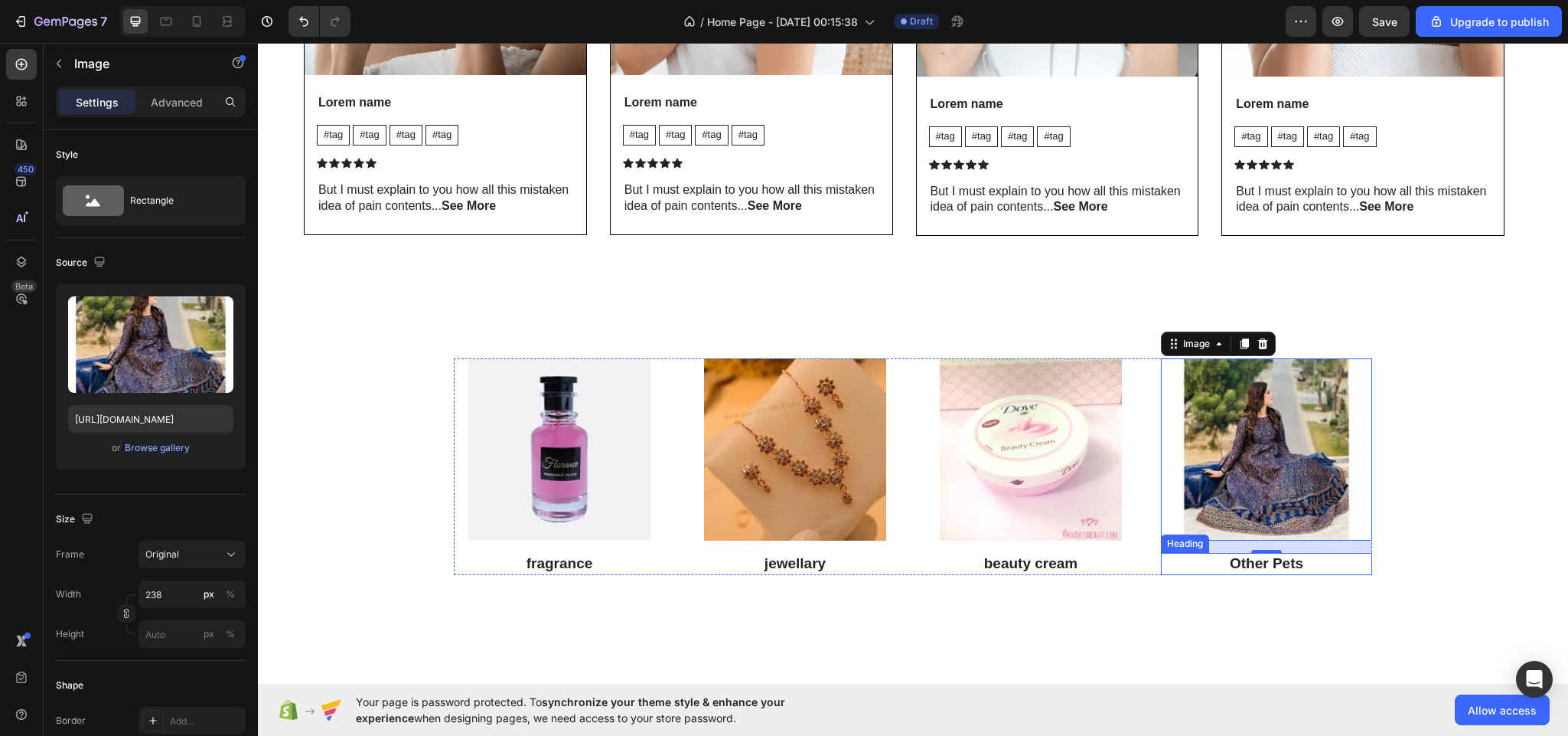
click at [1327, 572] on p "Other Pets" at bounding box center [1266, 563] width 208 height 19
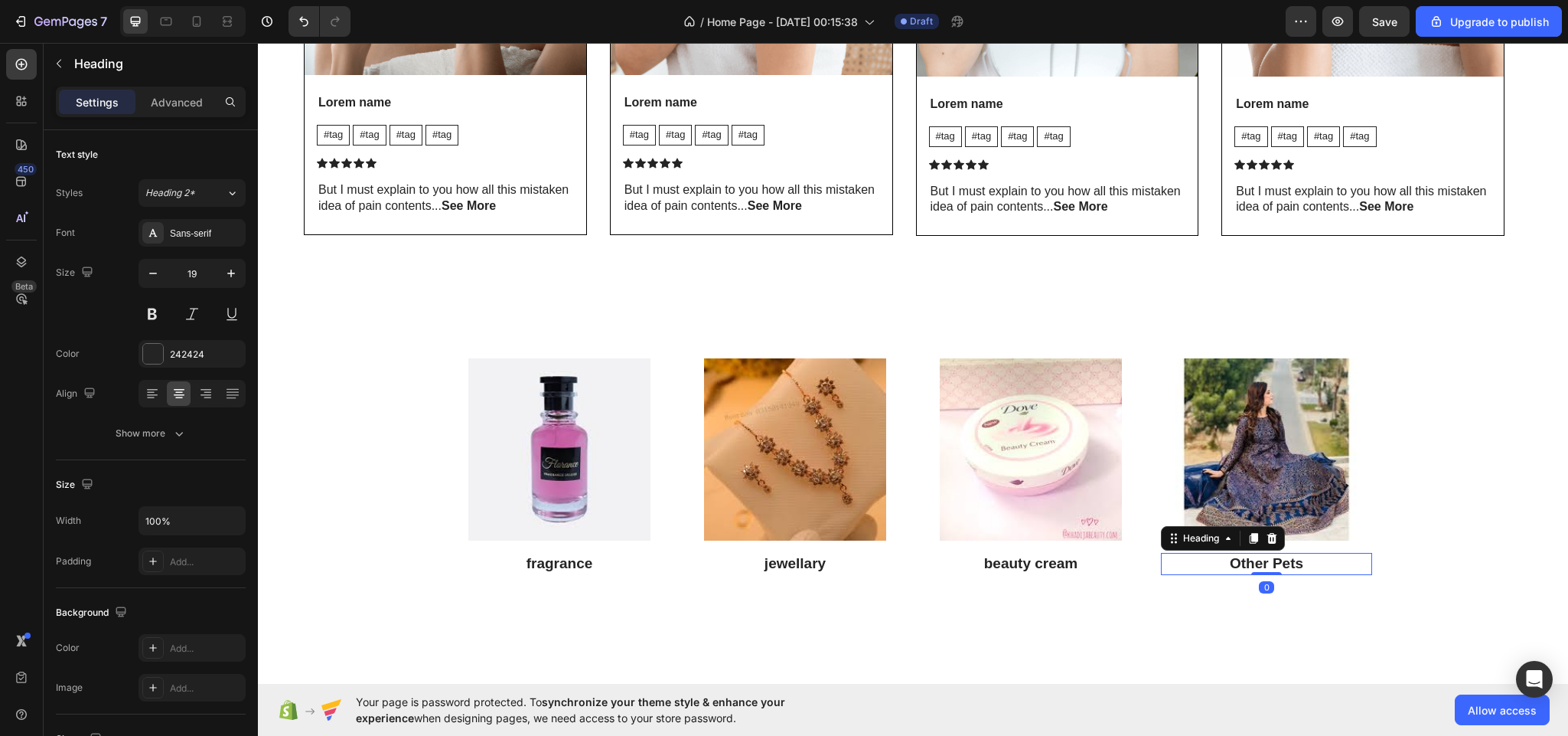
click at [1314, 563] on p "Other Pets" at bounding box center [1266, 563] width 208 height 19
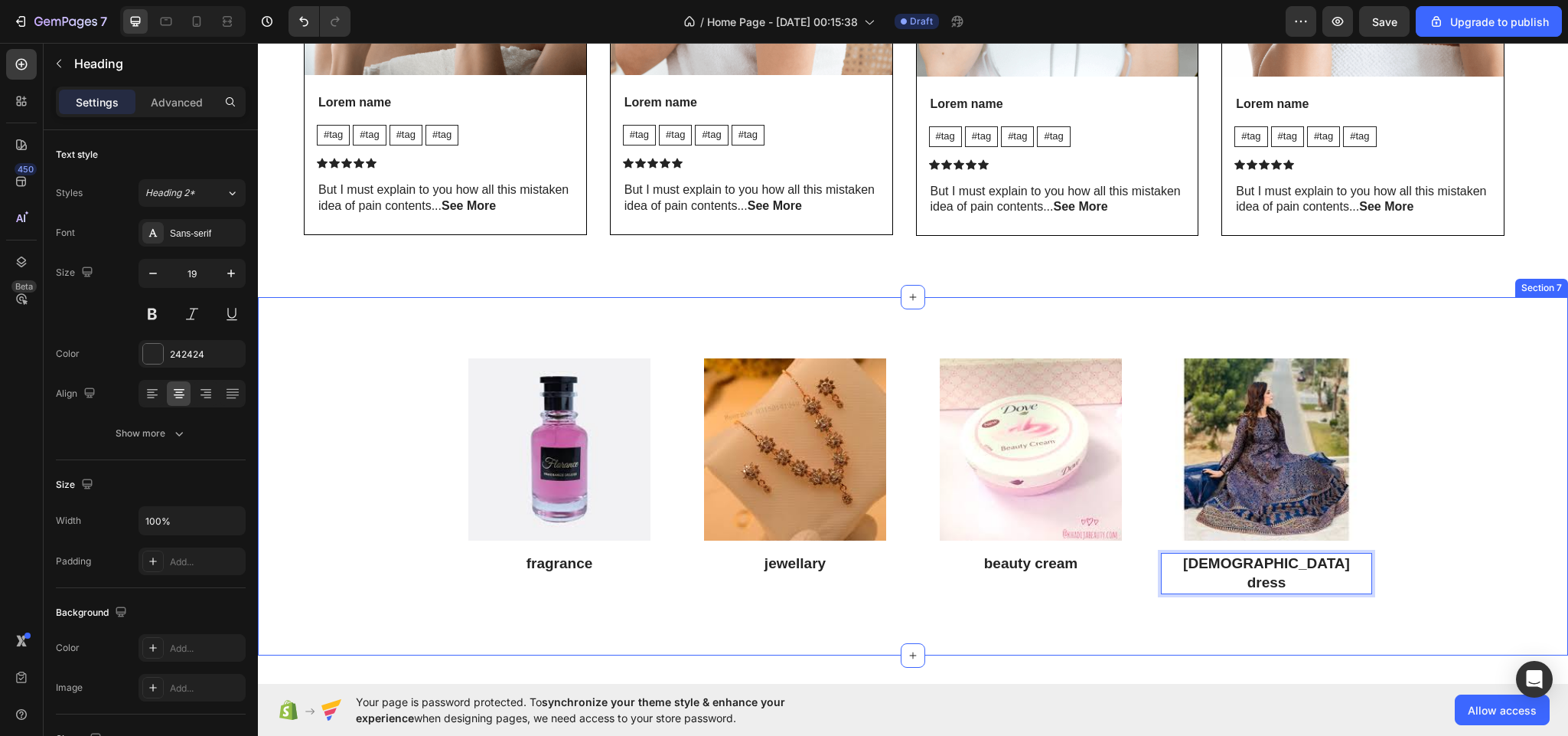
click at [1426, 570] on div "Image fragrance Heading Image jewellary Heading Image beauty cream Heading Imag…" at bounding box center [913, 476] width 1287 height 235
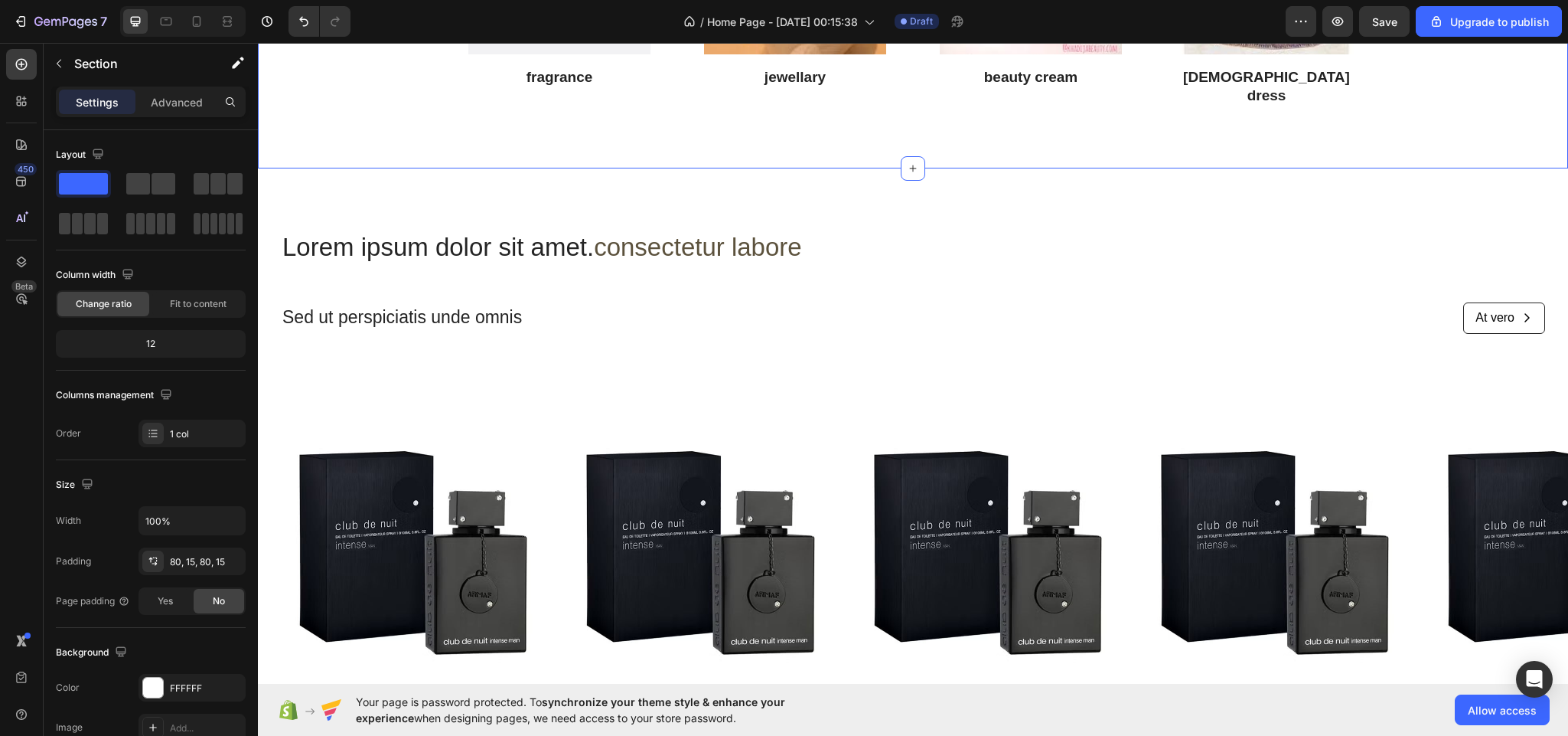
scroll to position [2297, 0]
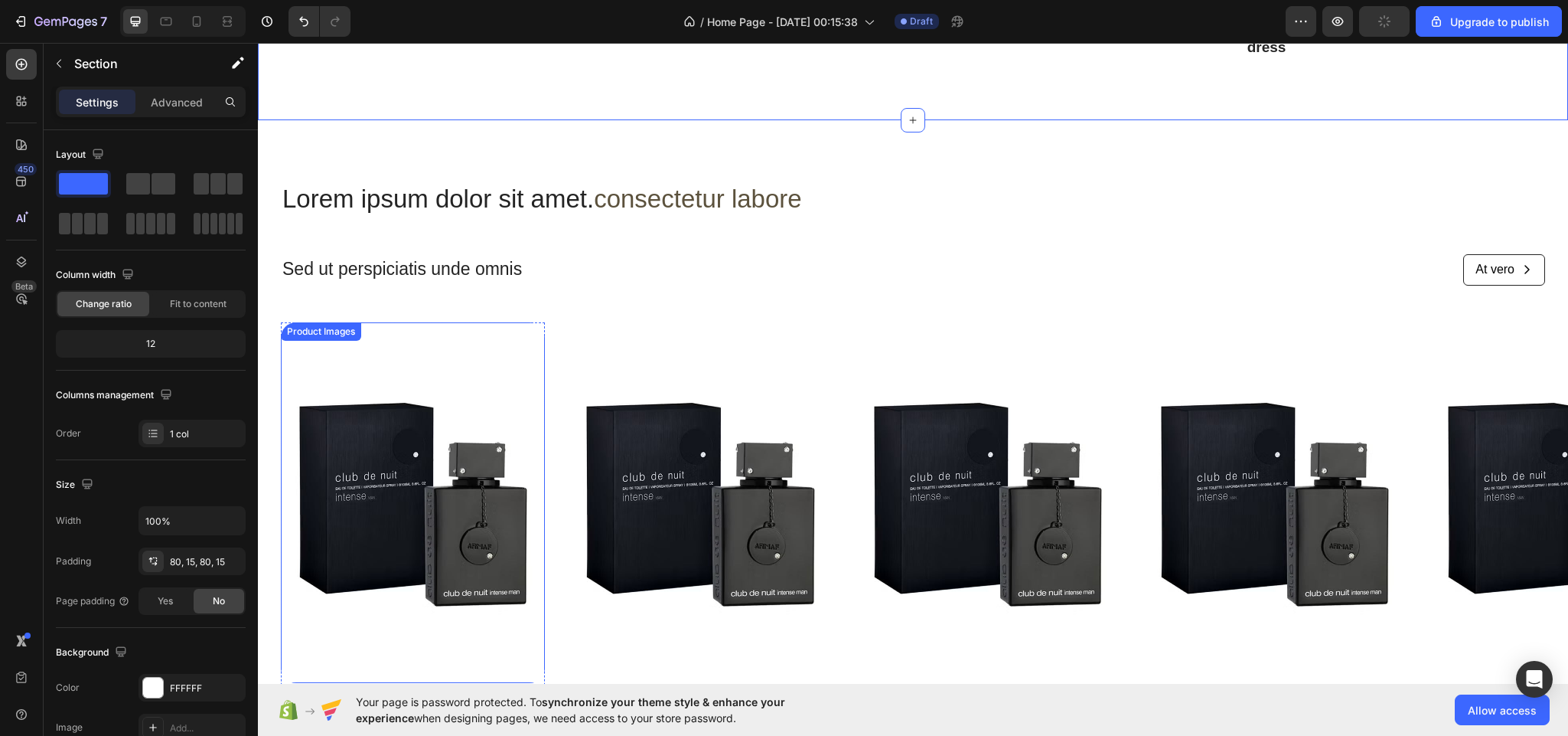
click at [425, 352] on img at bounding box center [412, 502] width 264 height 361
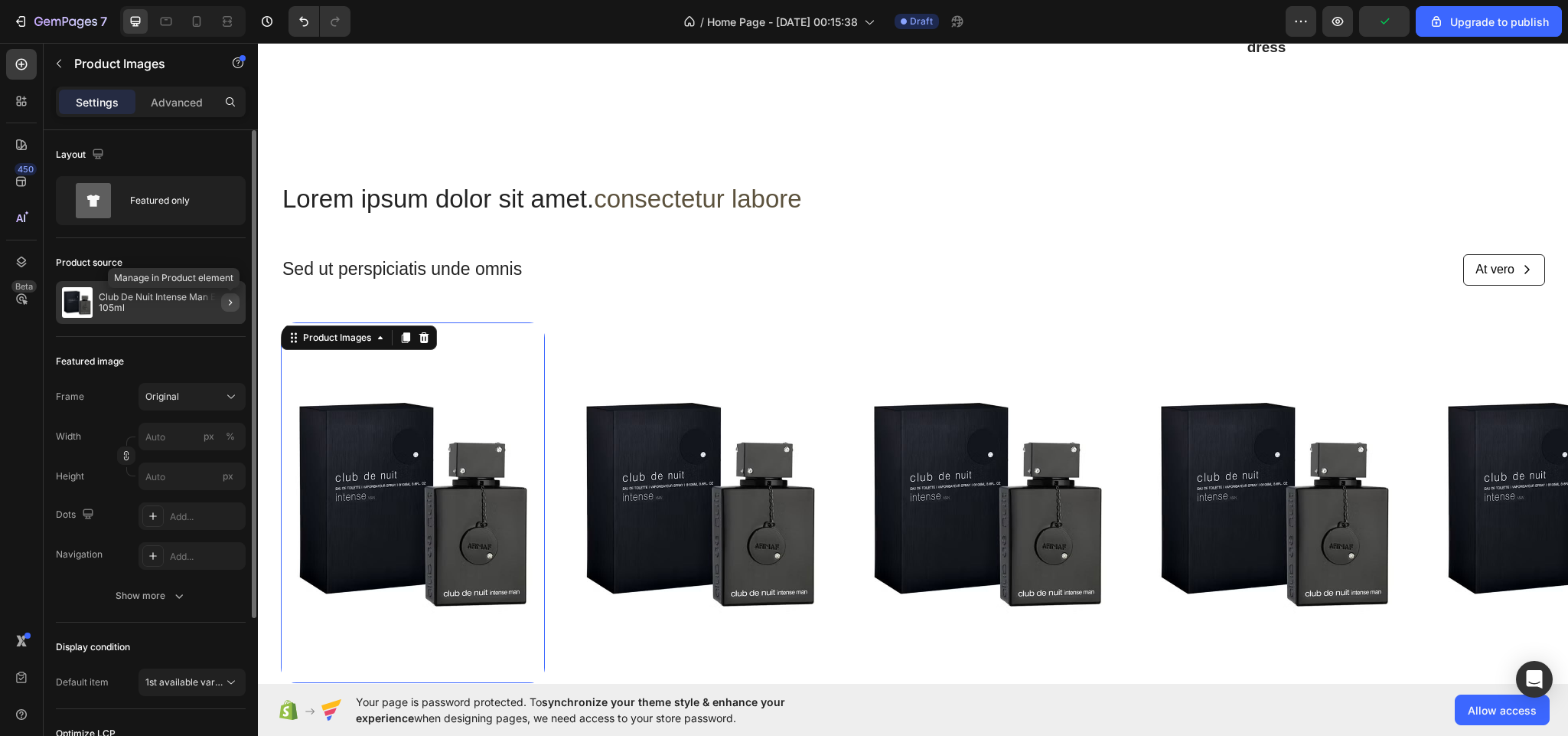
click at [227, 303] on icon "button" at bounding box center [231, 303] width 12 height 12
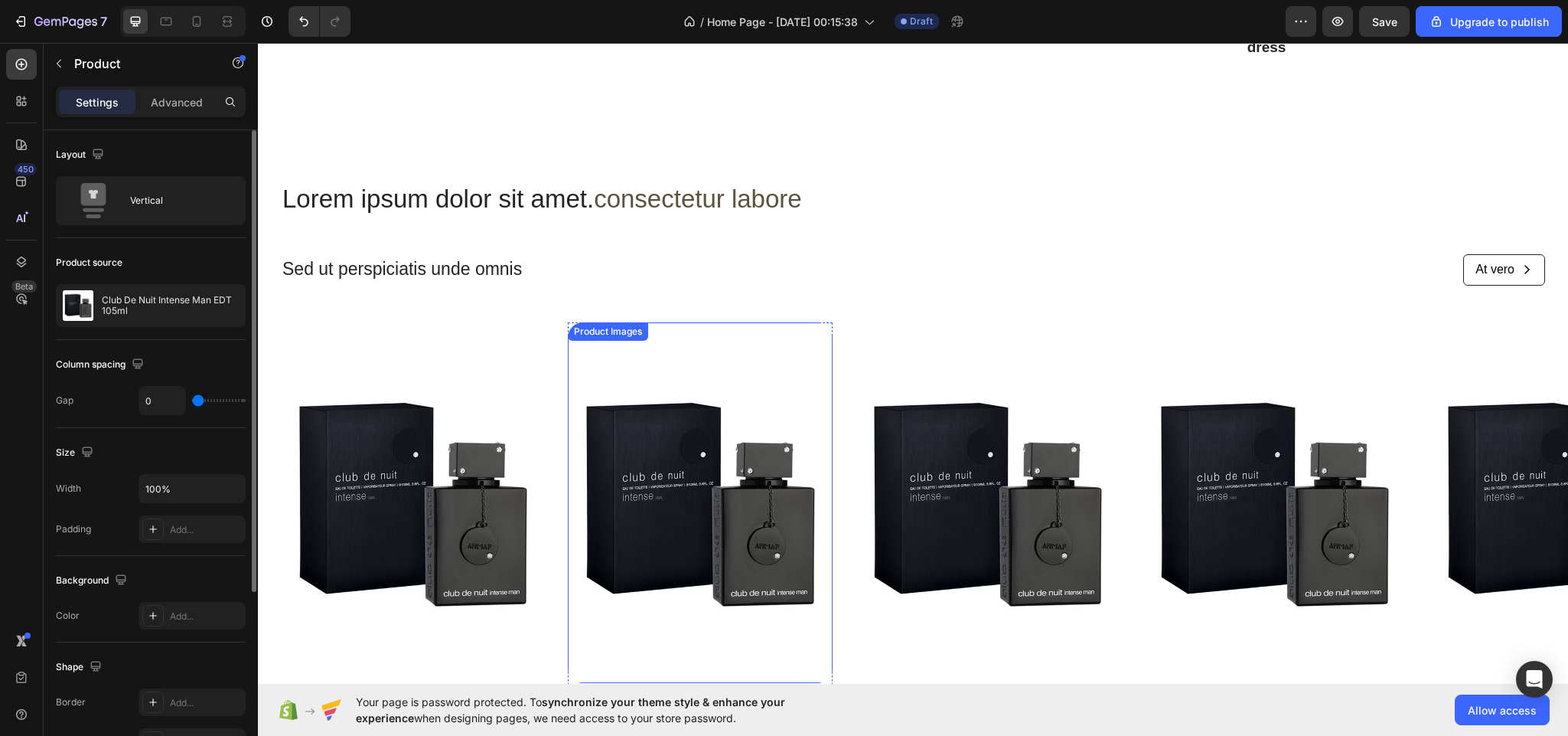
click at [744, 368] on img at bounding box center [699, 502] width 264 height 361
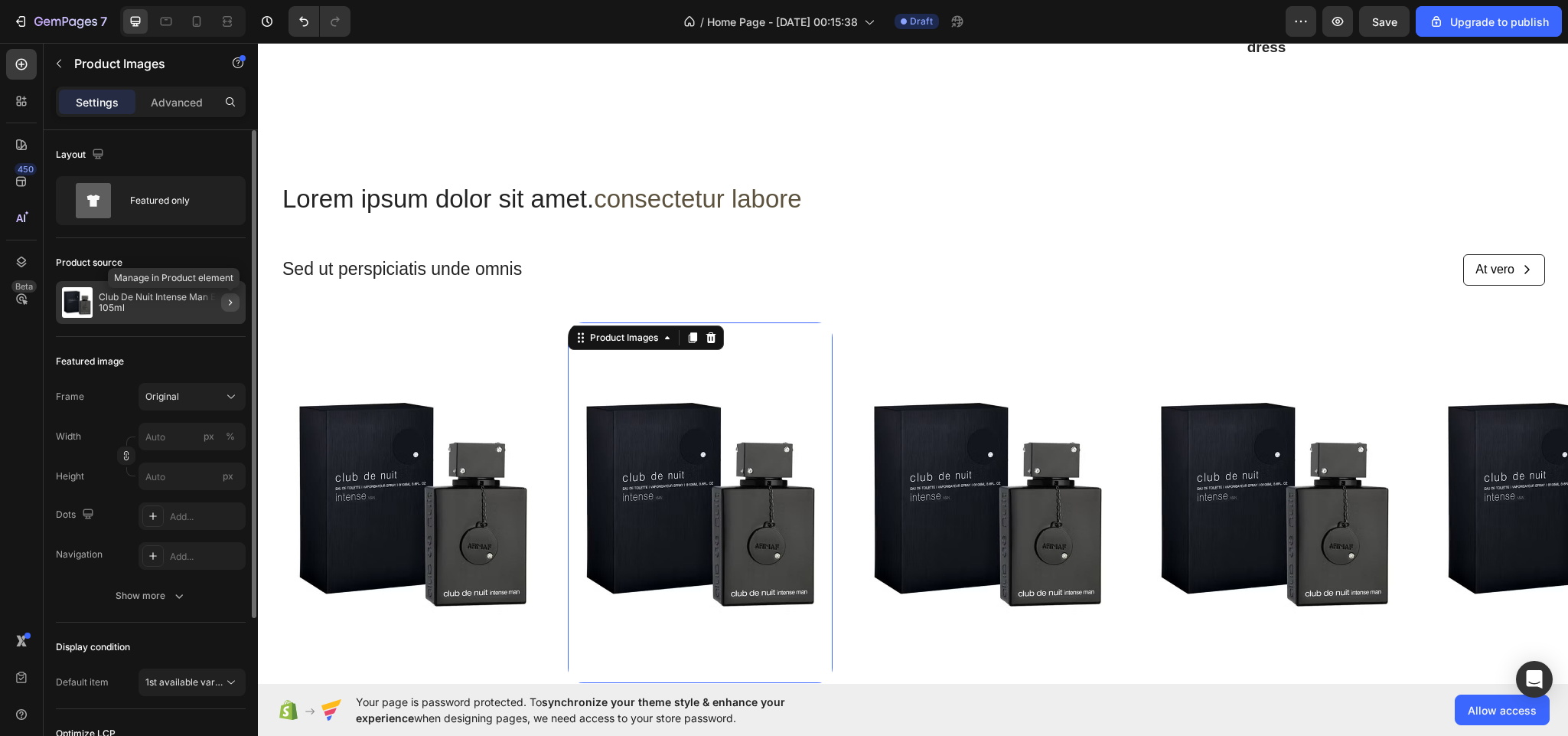
click at [230, 306] on icon "button" at bounding box center [231, 303] width 3 height 6
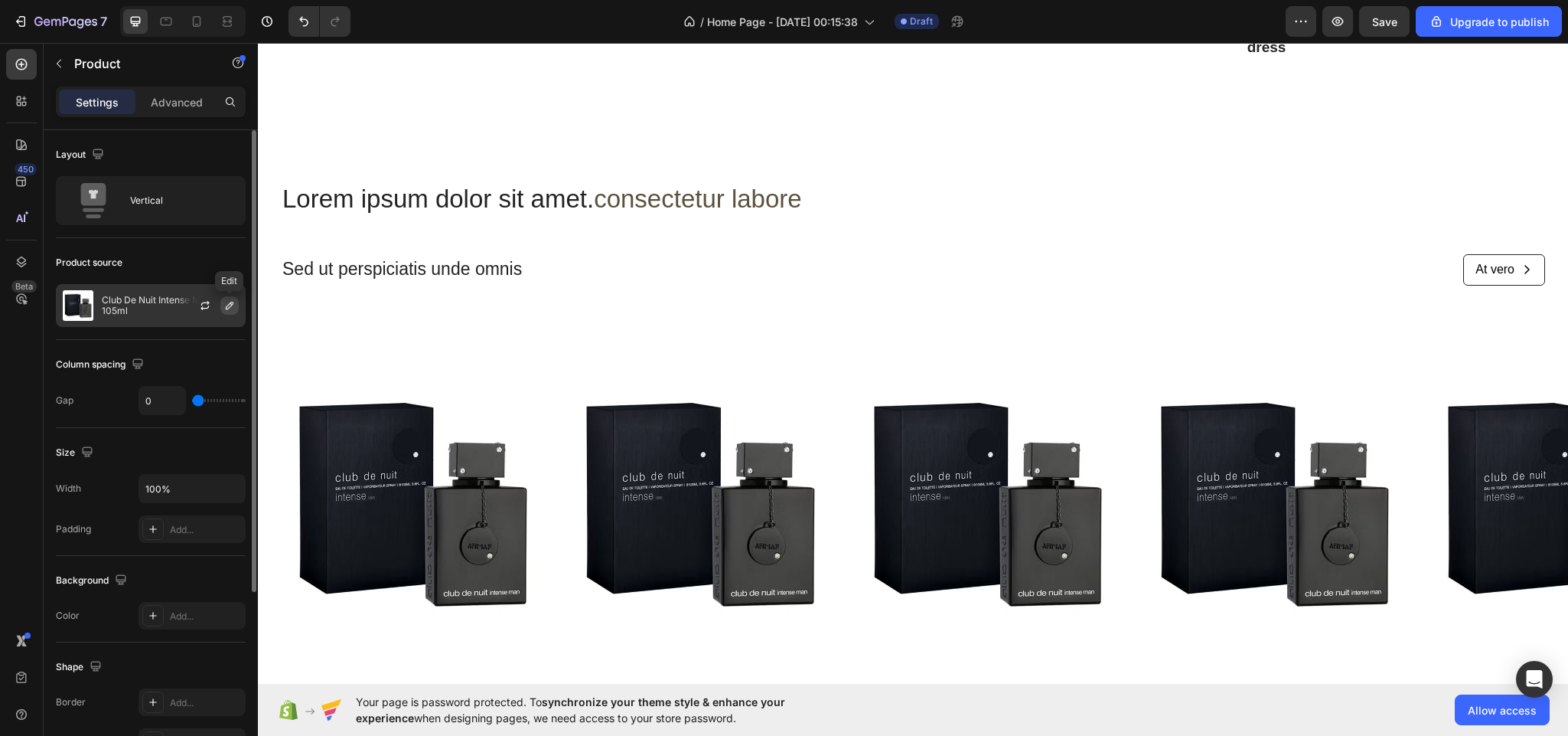
click at [230, 300] on icon "button" at bounding box center [230, 306] width 12 height 12
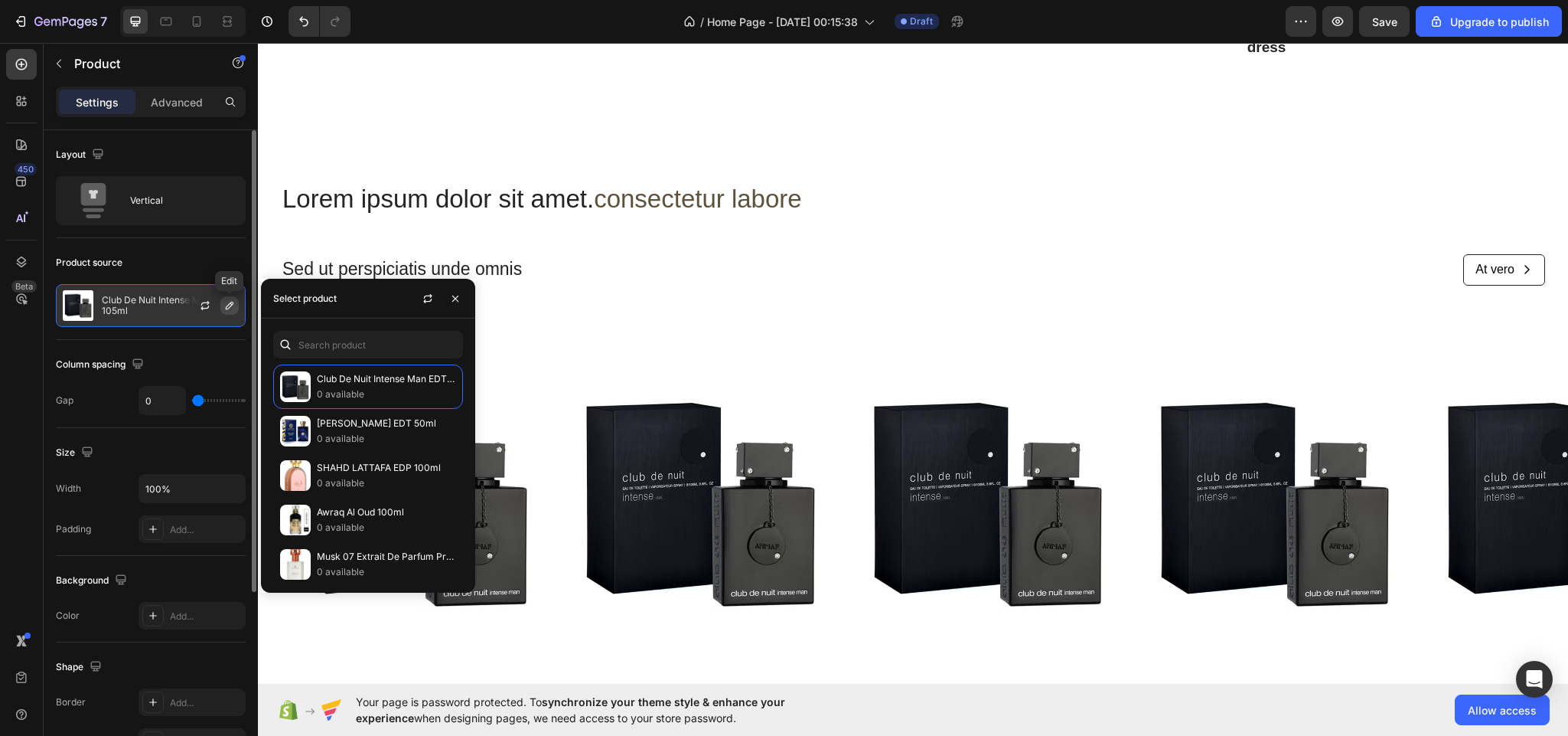
click at [230, 300] on icon "button" at bounding box center [230, 306] width 12 height 12
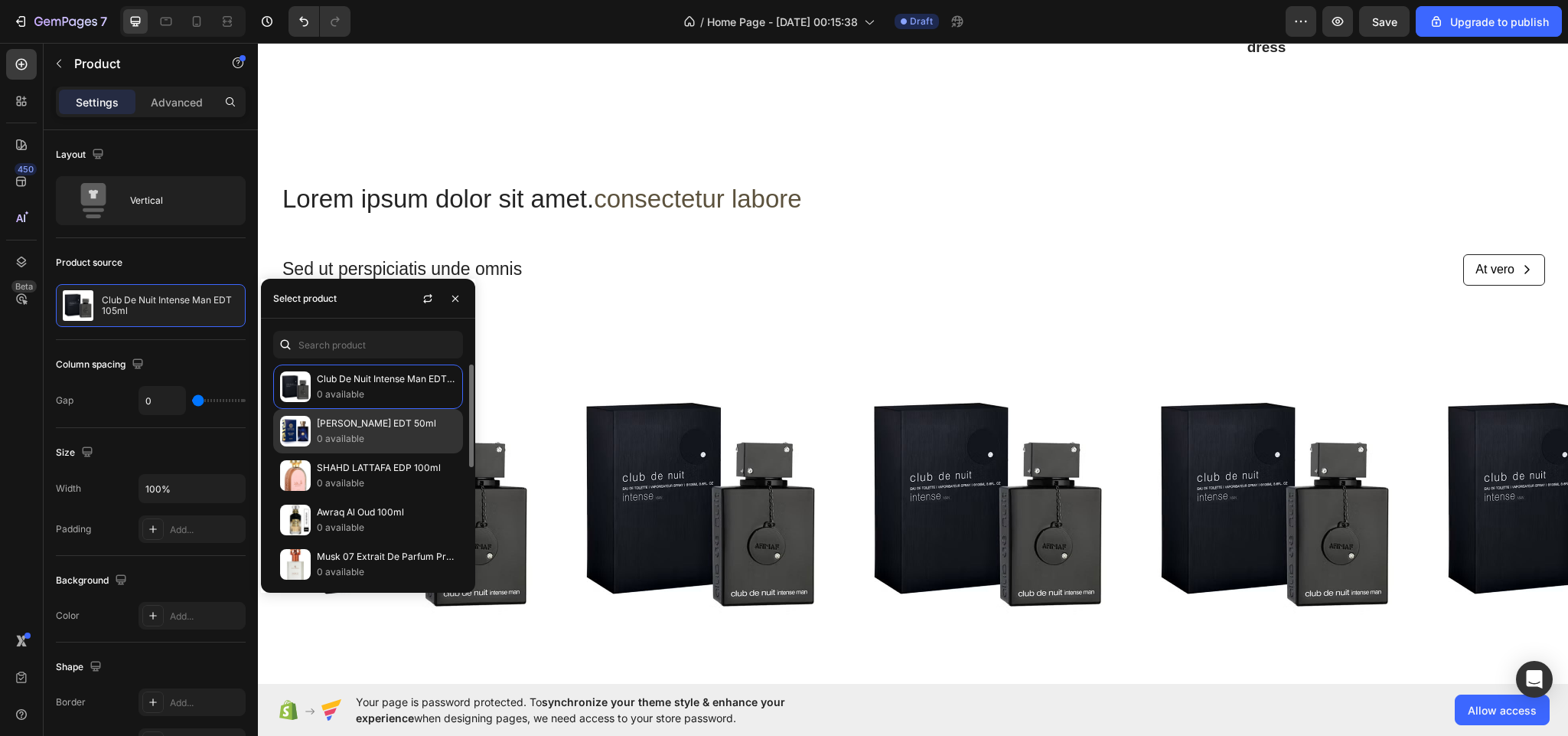
click at [323, 423] on p "[PERSON_NAME] EDT 50ml" at bounding box center [387, 423] width 139 height 15
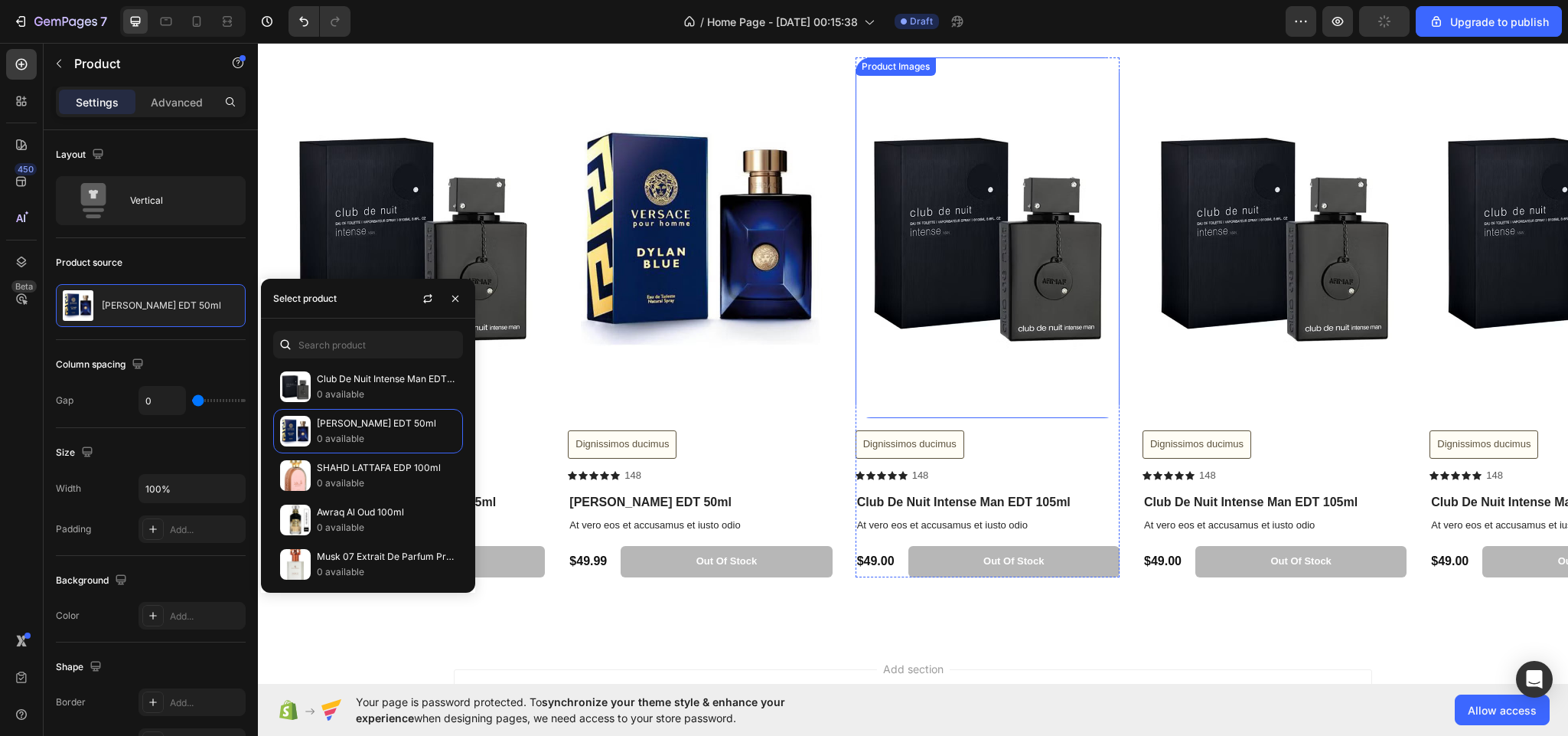
scroll to position [2547, 0]
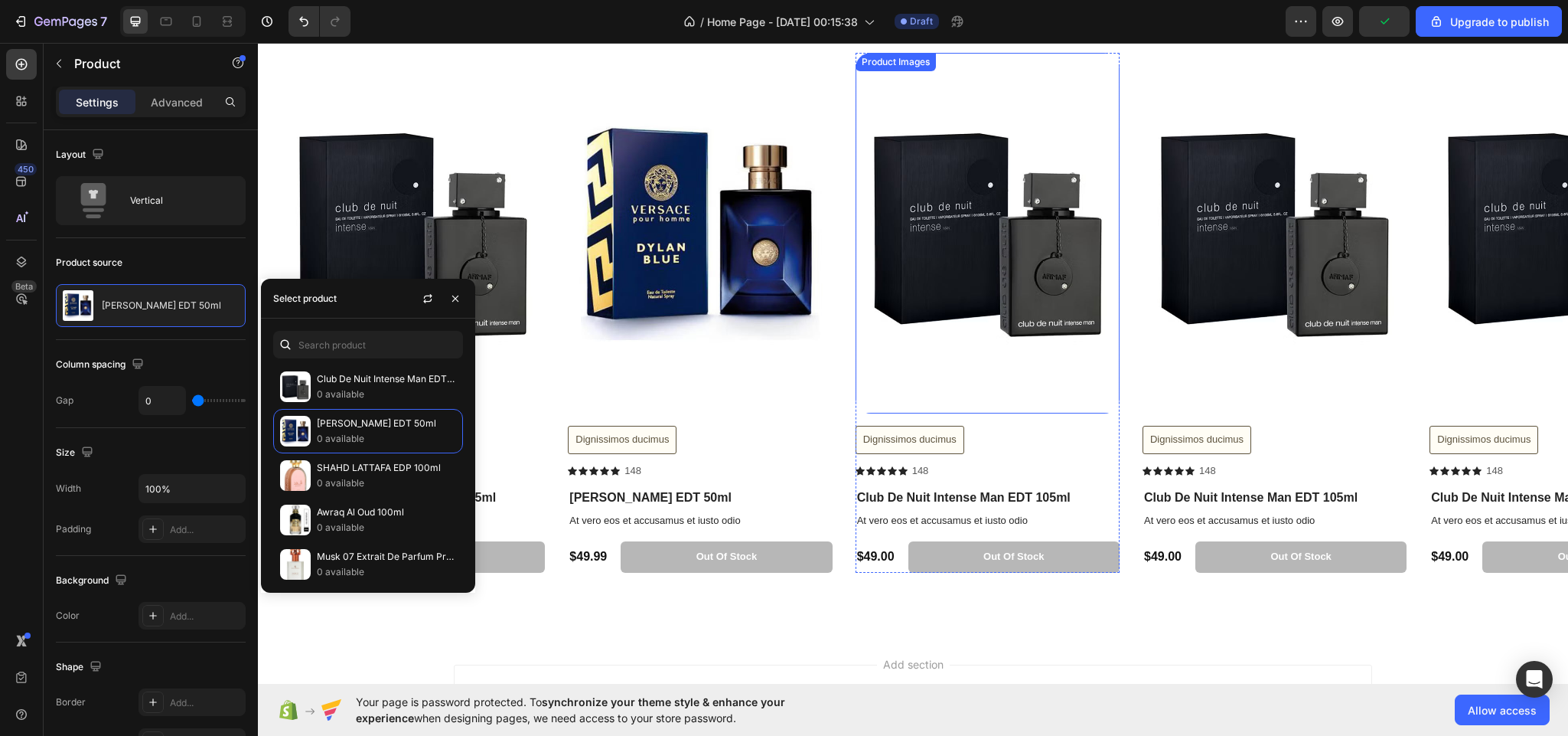
click at [951, 357] on img at bounding box center [987, 233] width 264 height 361
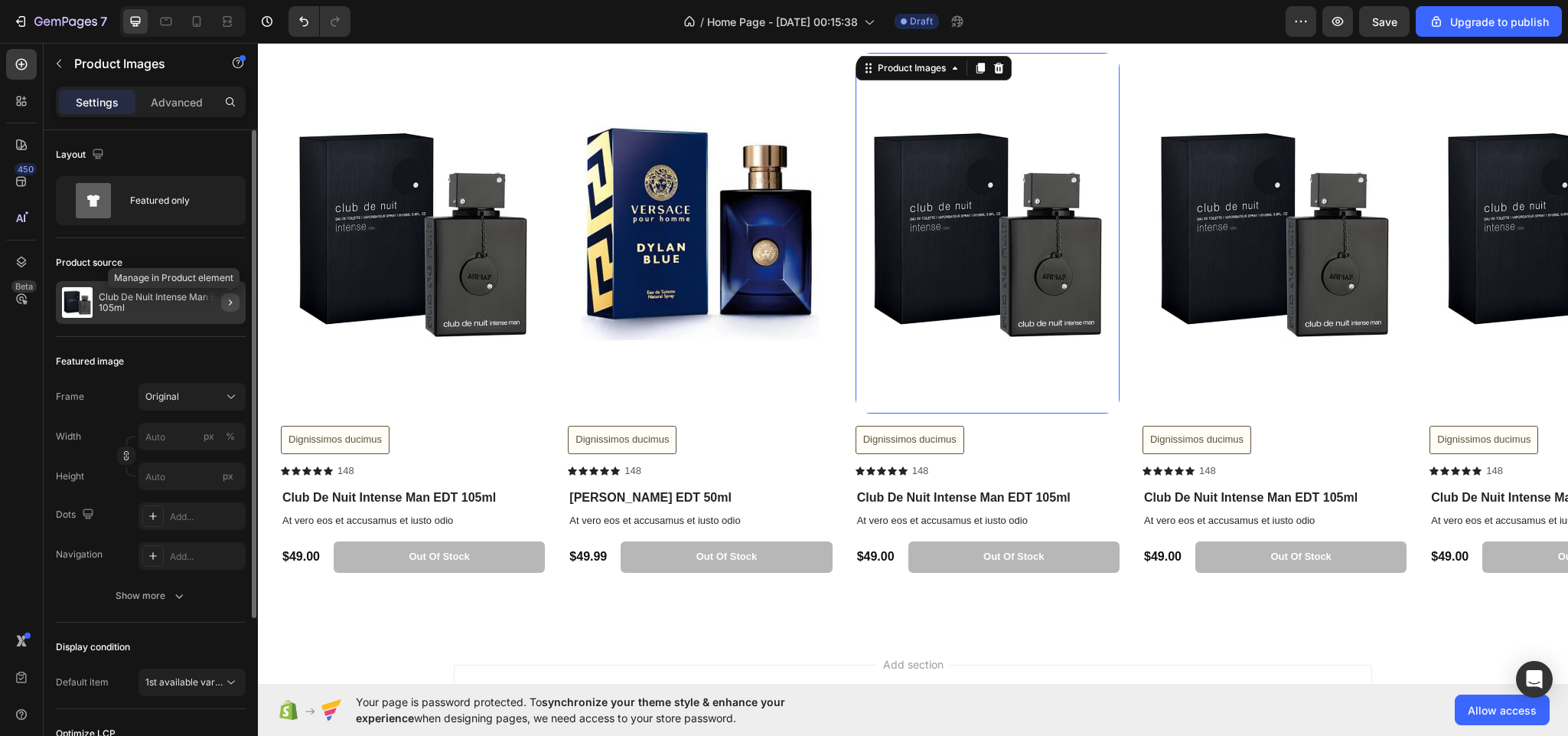
click at [228, 303] on icon "button" at bounding box center [231, 303] width 12 height 12
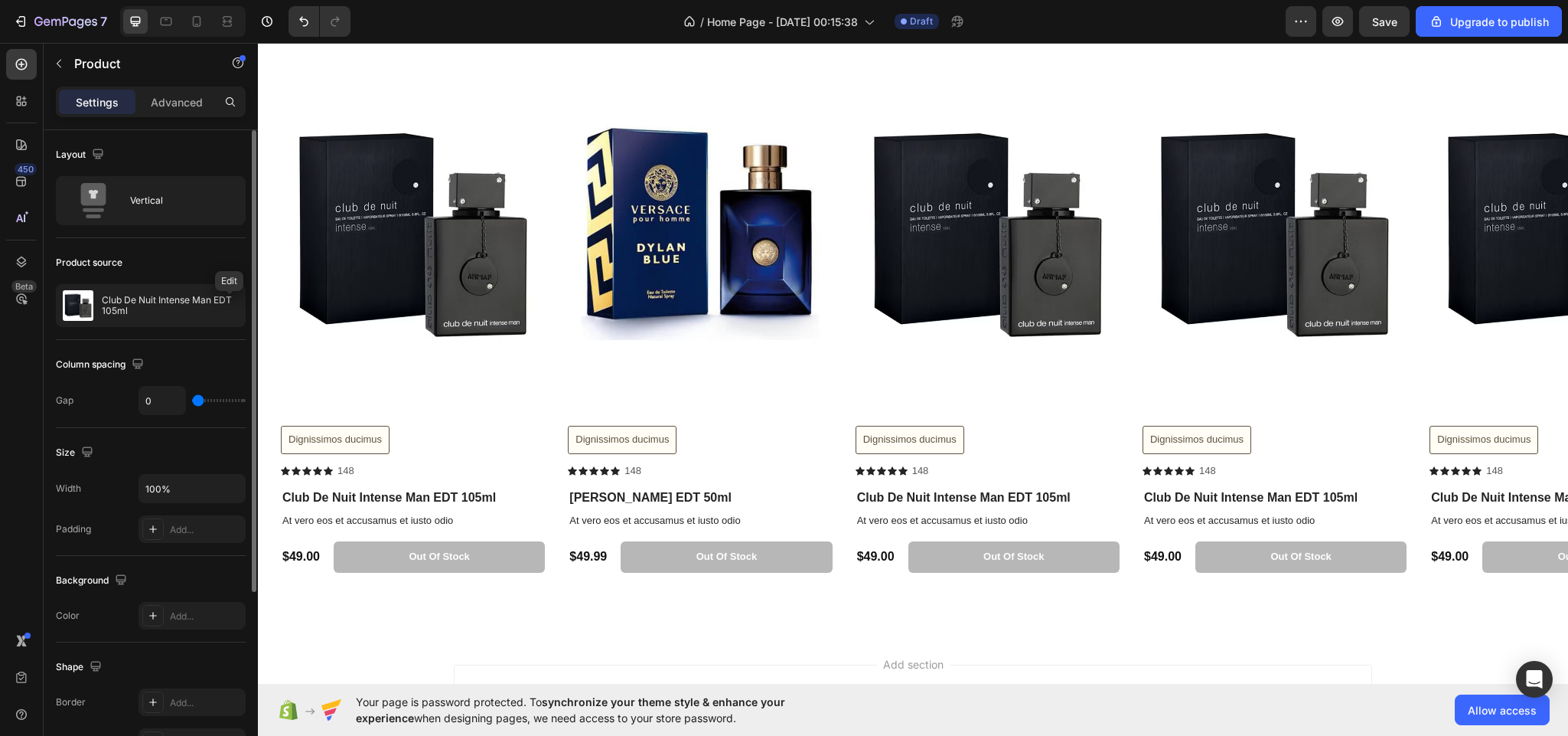
click at [0, 0] on icon "button" at bounding box center [0, 0] width 0 height 0
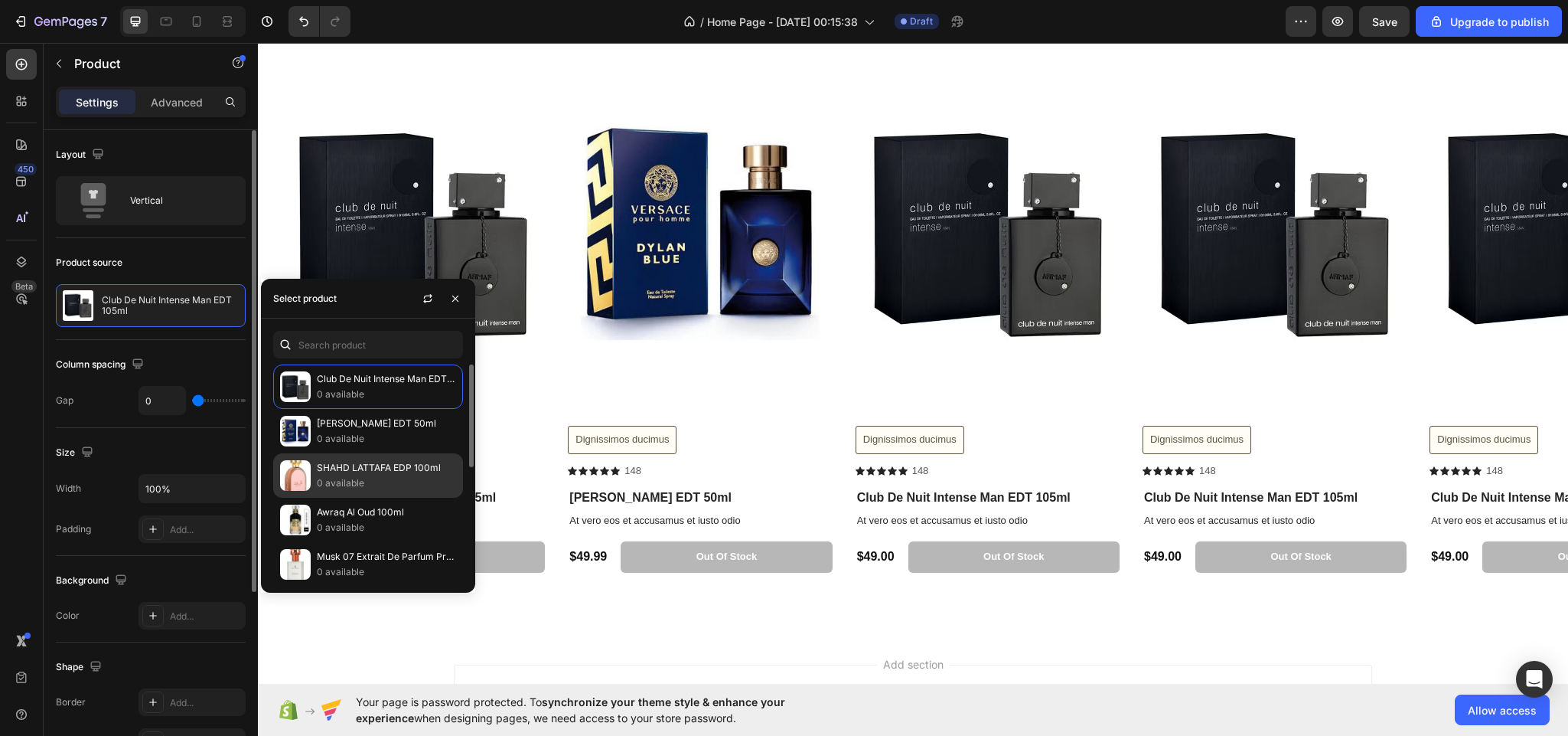
click at [342, 498] on div "SHAHD LATTAFA EDP 100ml 0 available" at bounding box center [367, 519] width 190 height 44
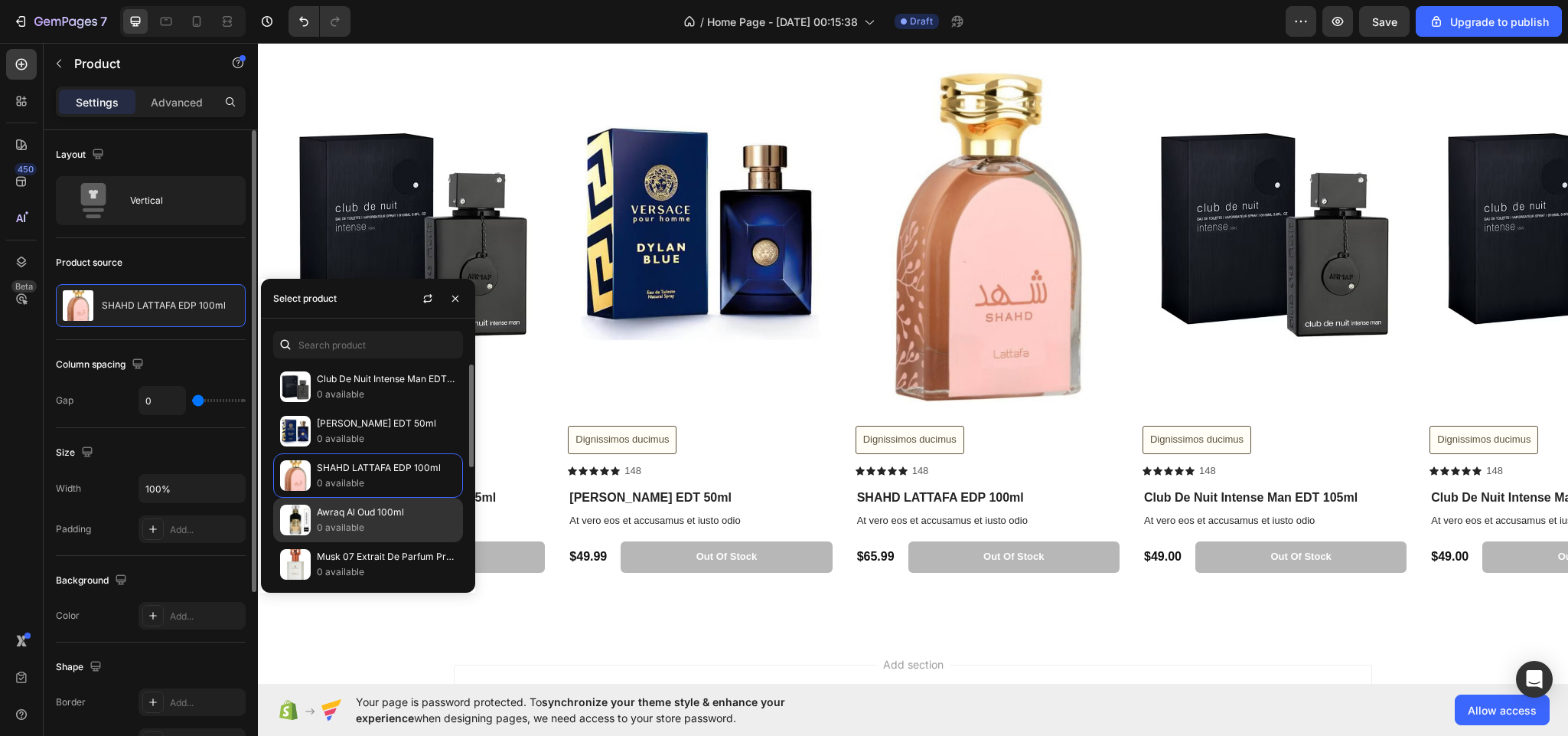
click at [443, 520] on p "Awraq Al Oud 100ml" at bounding box center [387, 512] width 139 height 15
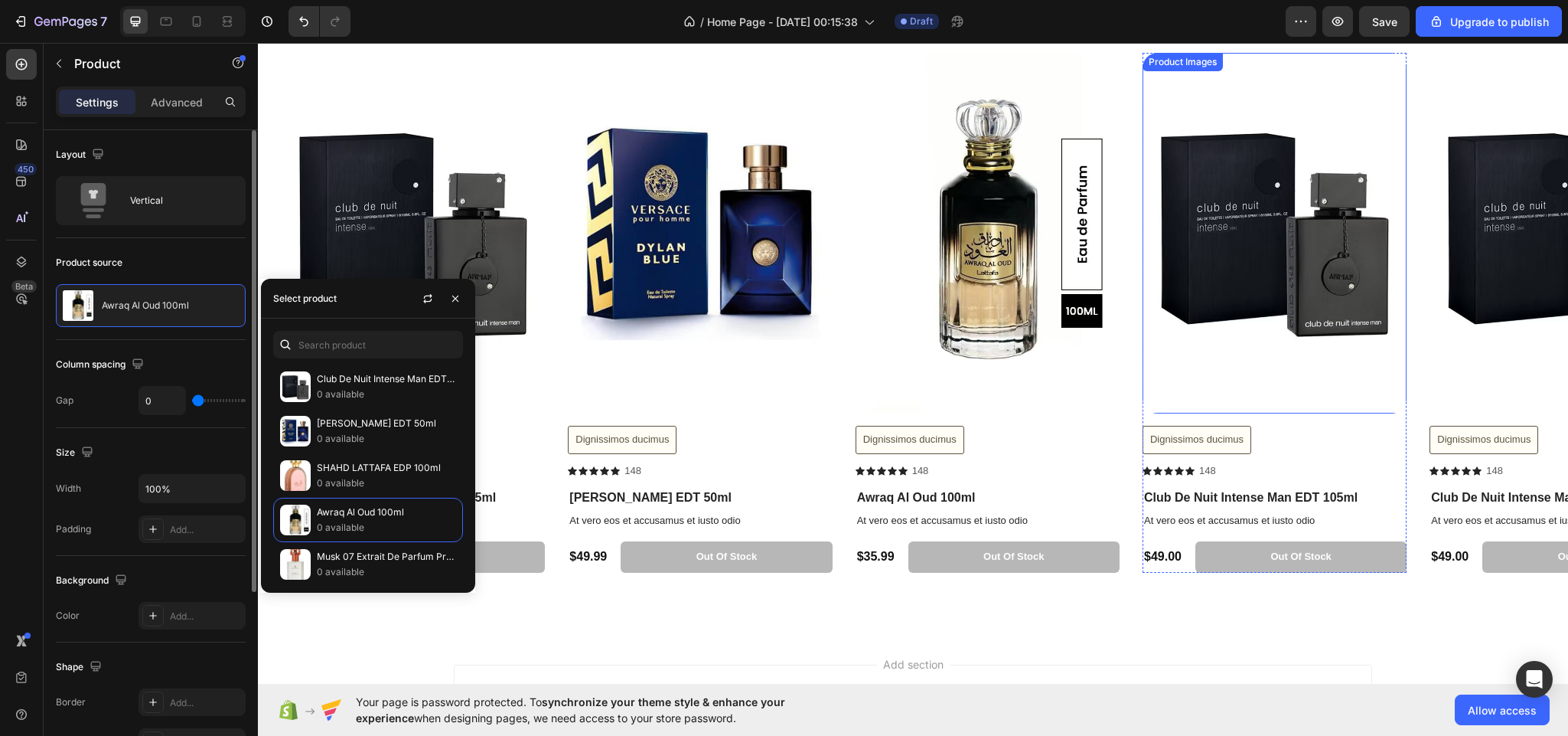
click at [1203, 338] on img at bounding box center [1274, 233] width 264 height 361
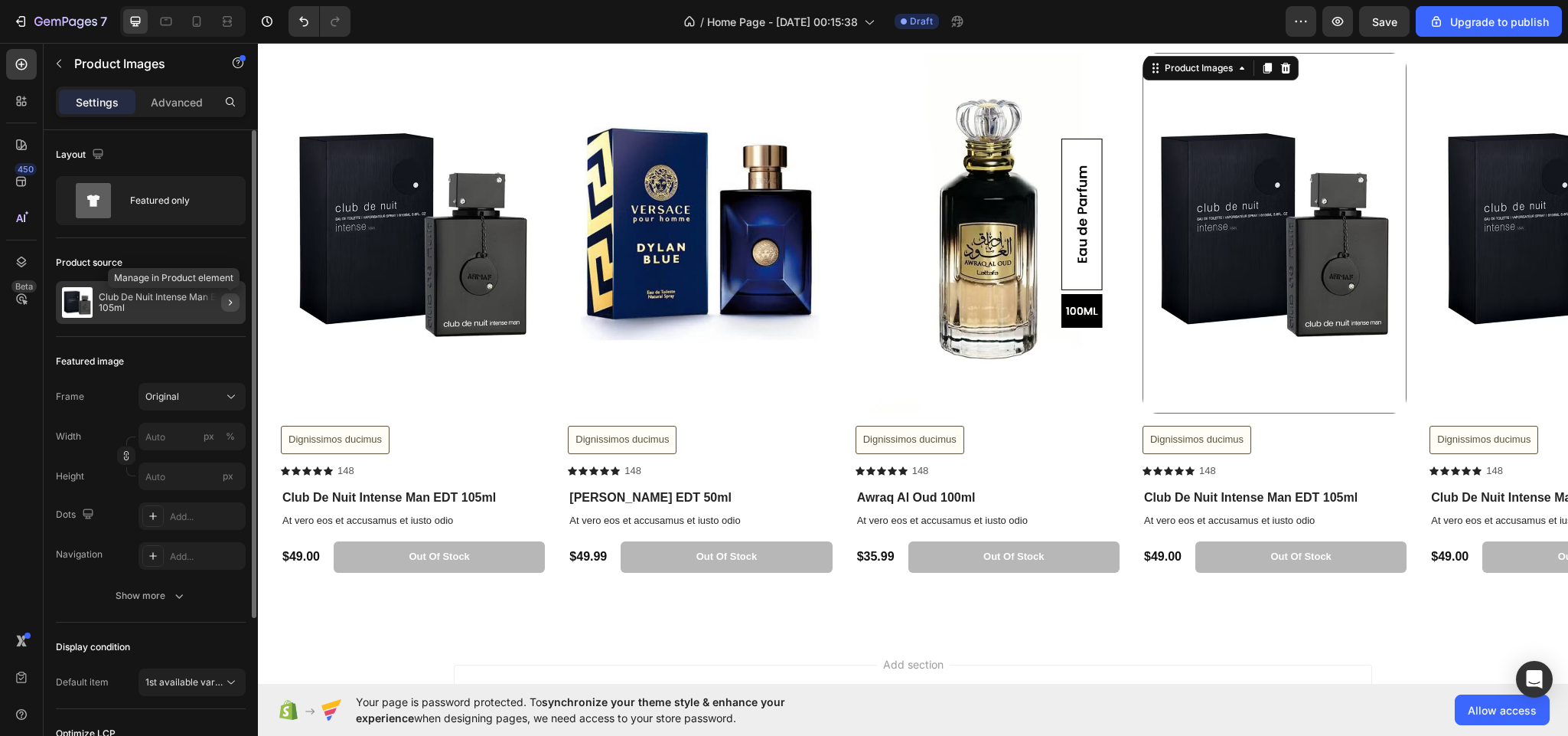
click at [232, 306] on icon "button" at bounding box center [231, 303] width 12 height 12
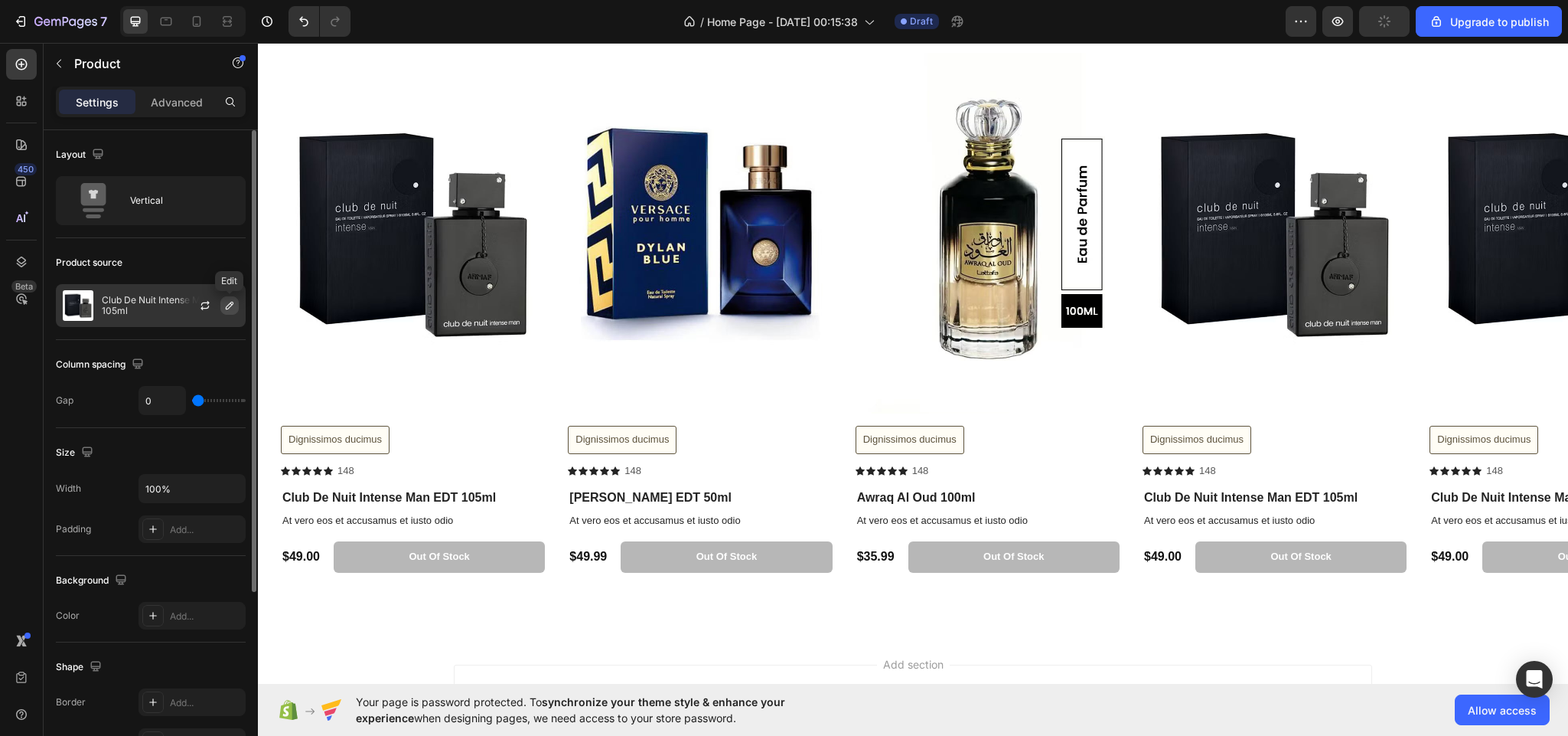
click at [230, 301] on icon "button" at bounding box center [230, 306] width 12 height 12
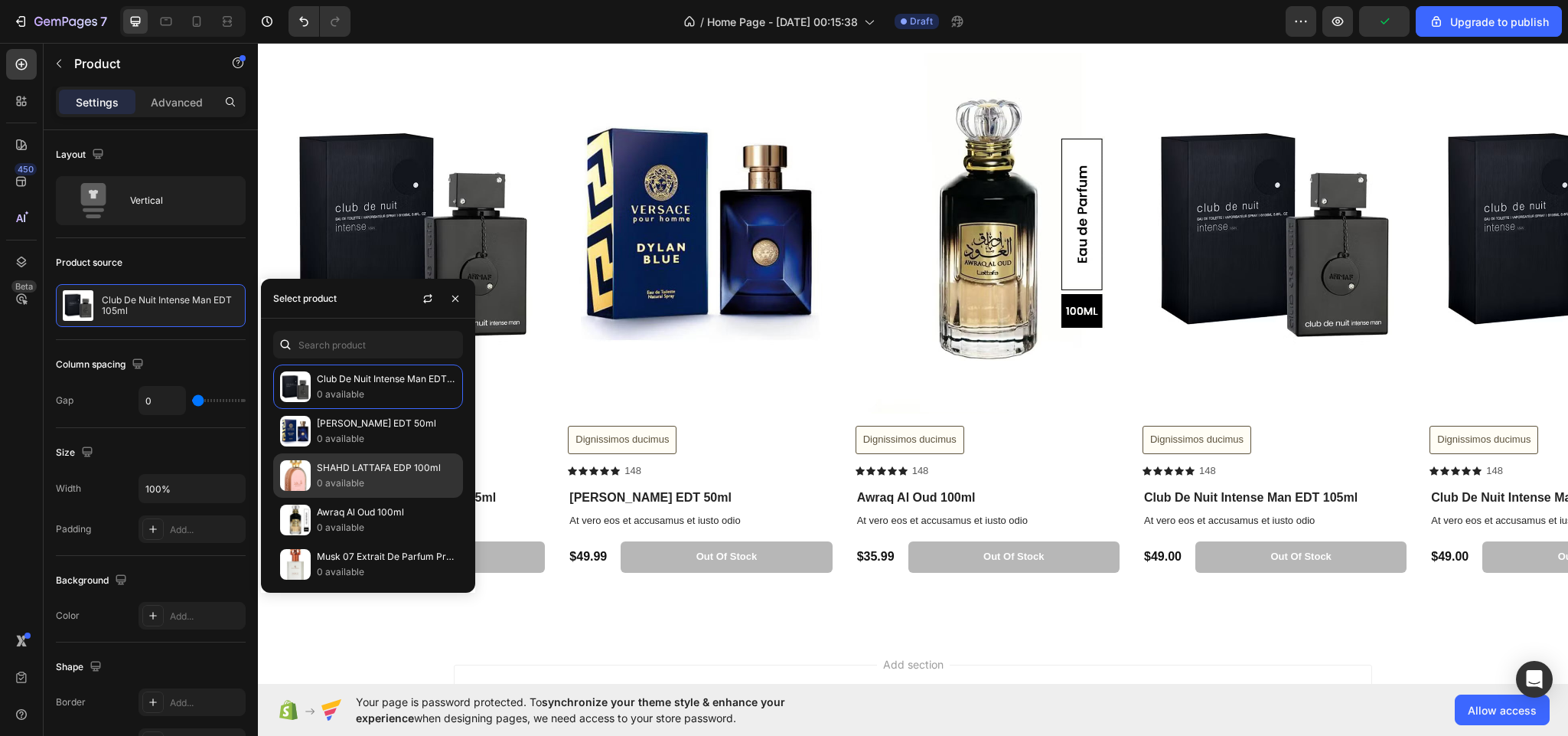
scroll to position [235, 0]
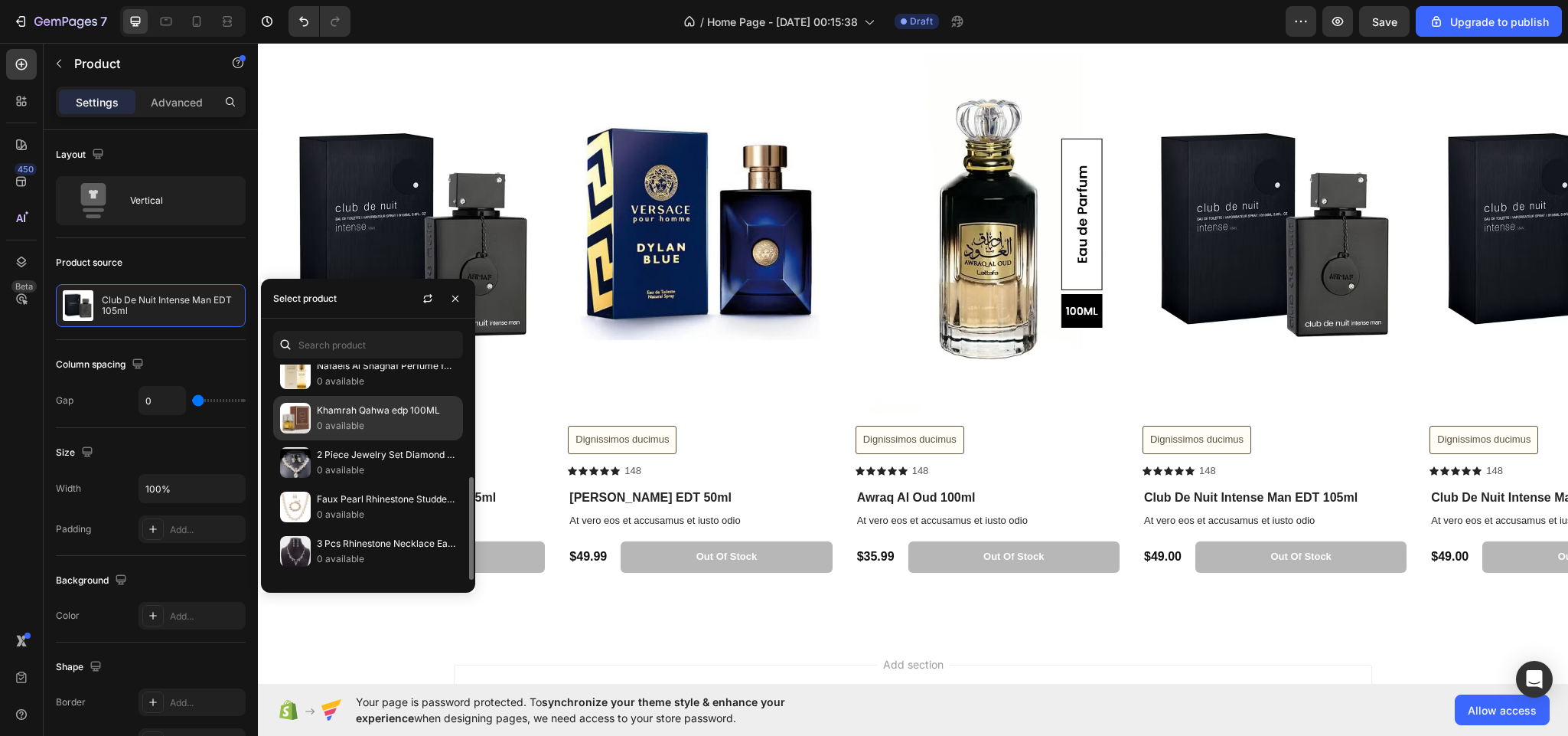
click at [309, 421] on img at bounding box center [295, 418] width 31 height 31
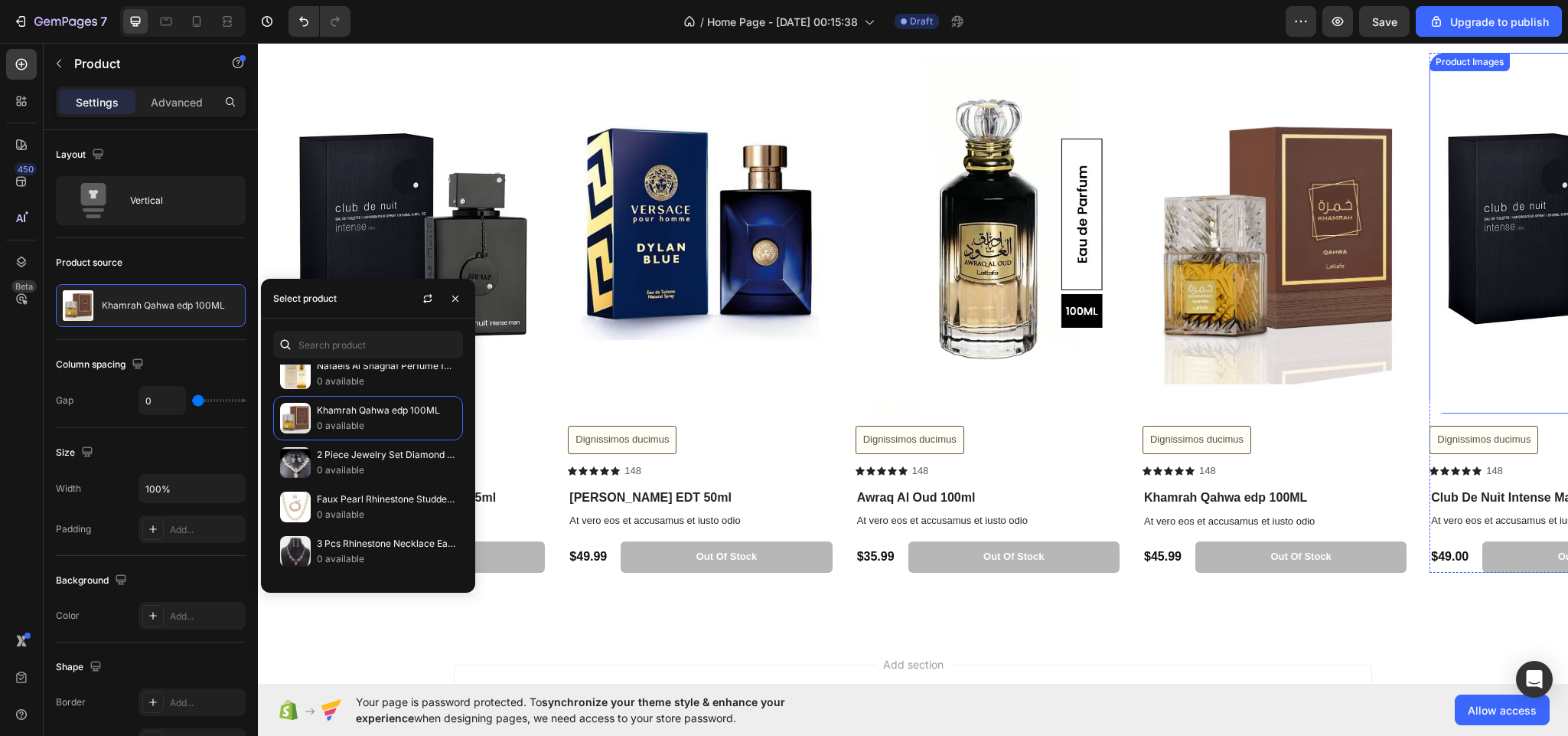
click at [1498, 271] on img at bounding box center [1561, 233] width 264 height 361
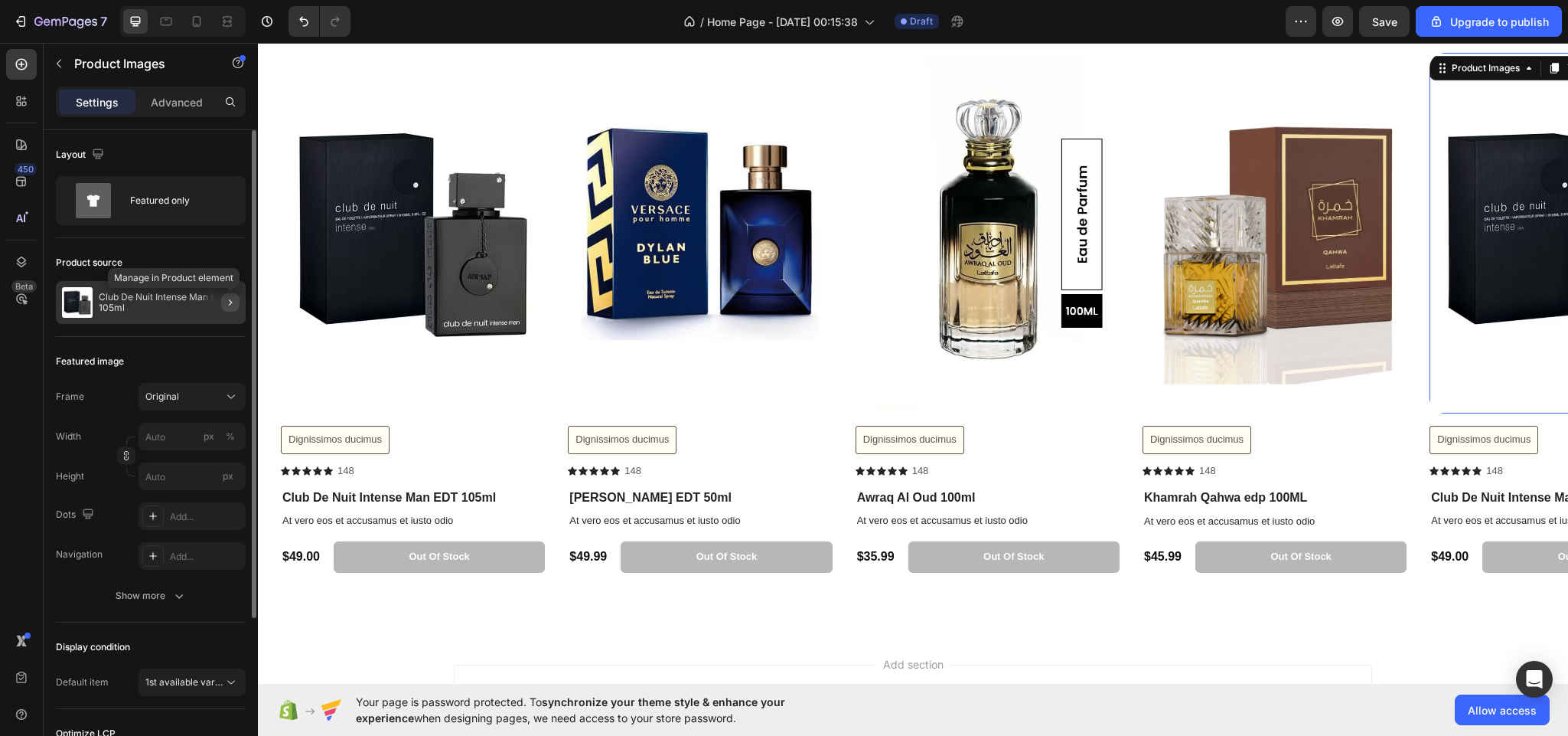
click at [227, 300] on icon "button" at bounding box center [231, 303] width 12 height 12
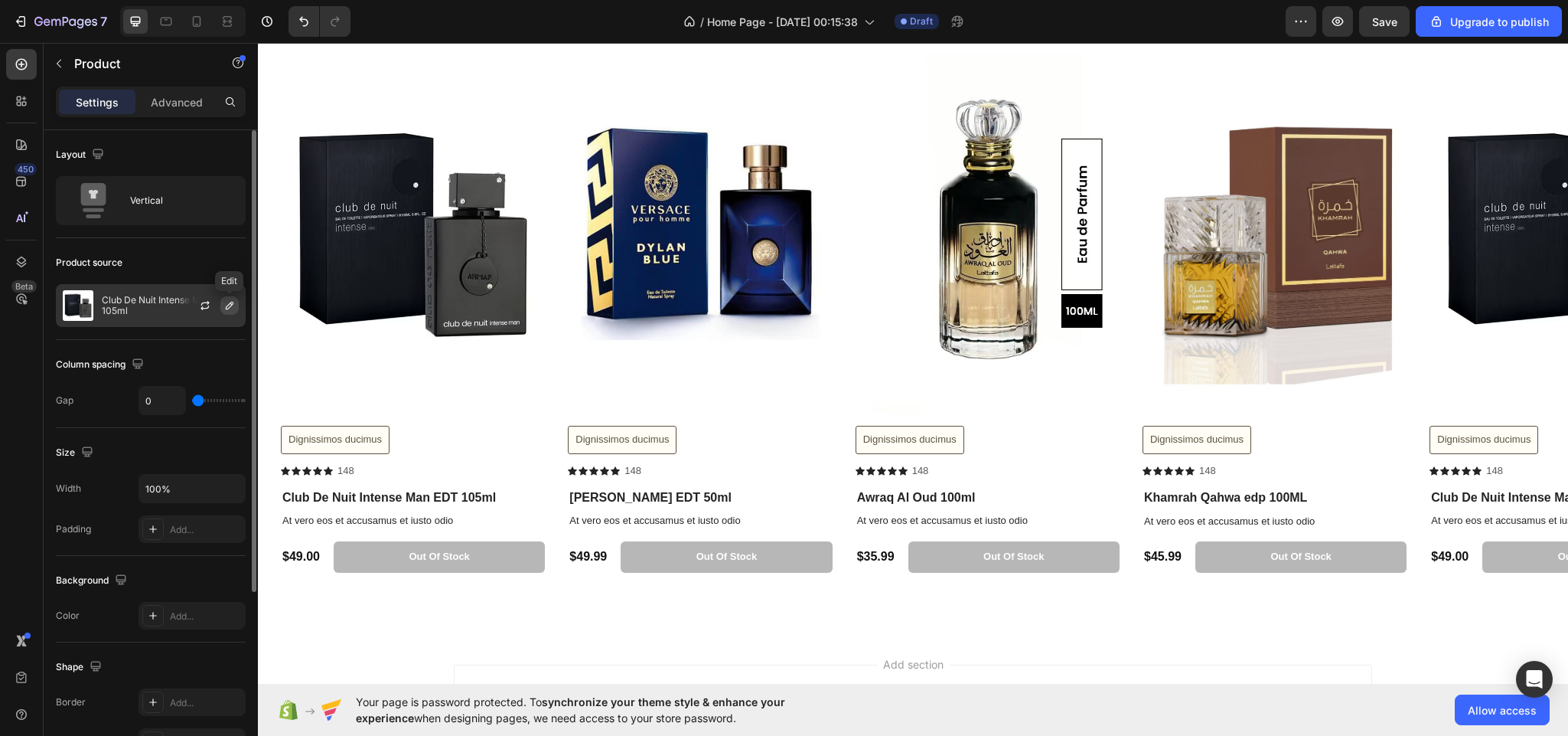
click at [226, 303] on icon "button" at bounding box center [230, 306] width 12 height 12
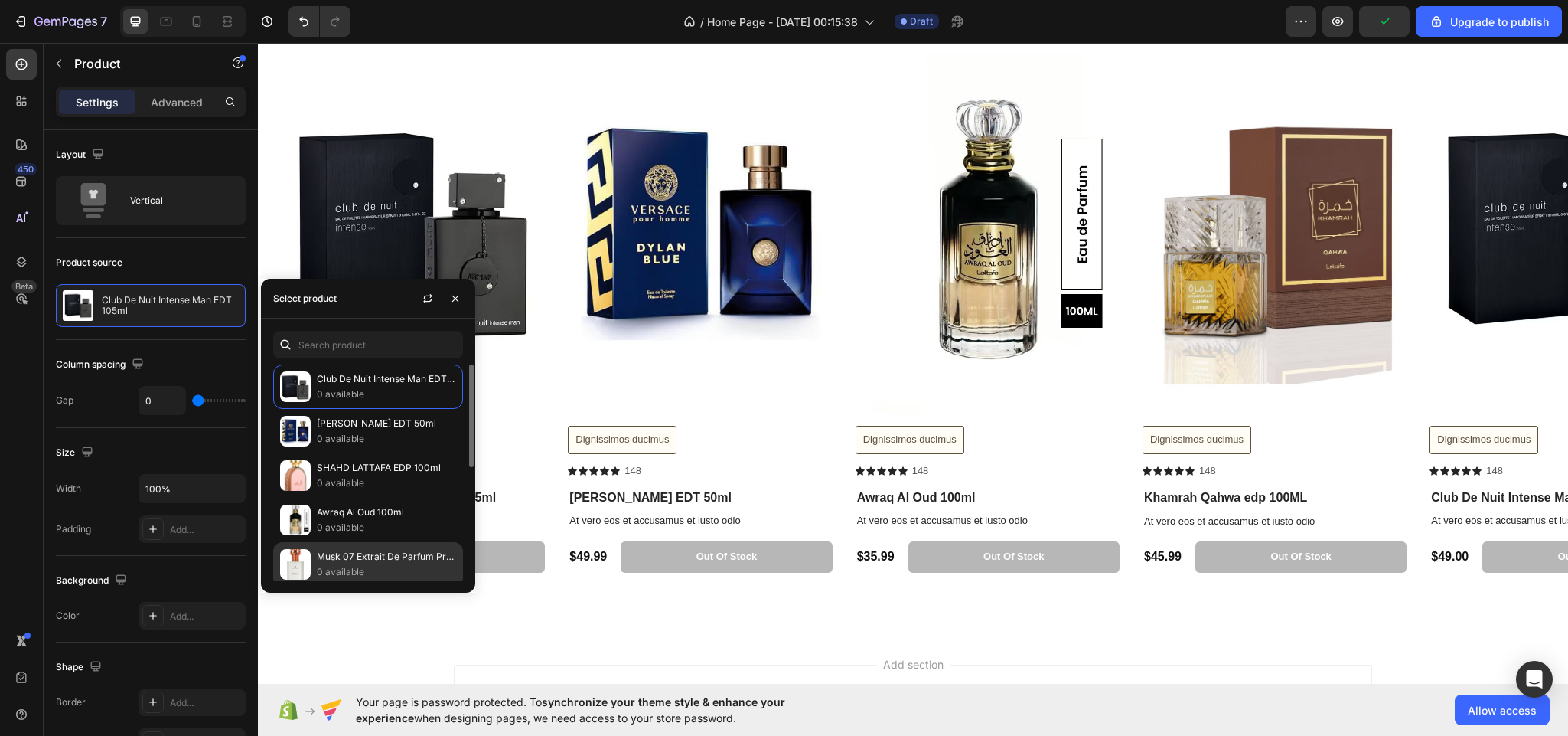
click at [365, 587] on div "Musk 07 Extrait De Parfum Premium Quality Perfume, Unisex Fragrance, 0 available" at bounding box center [367, 608] width 190 height 44
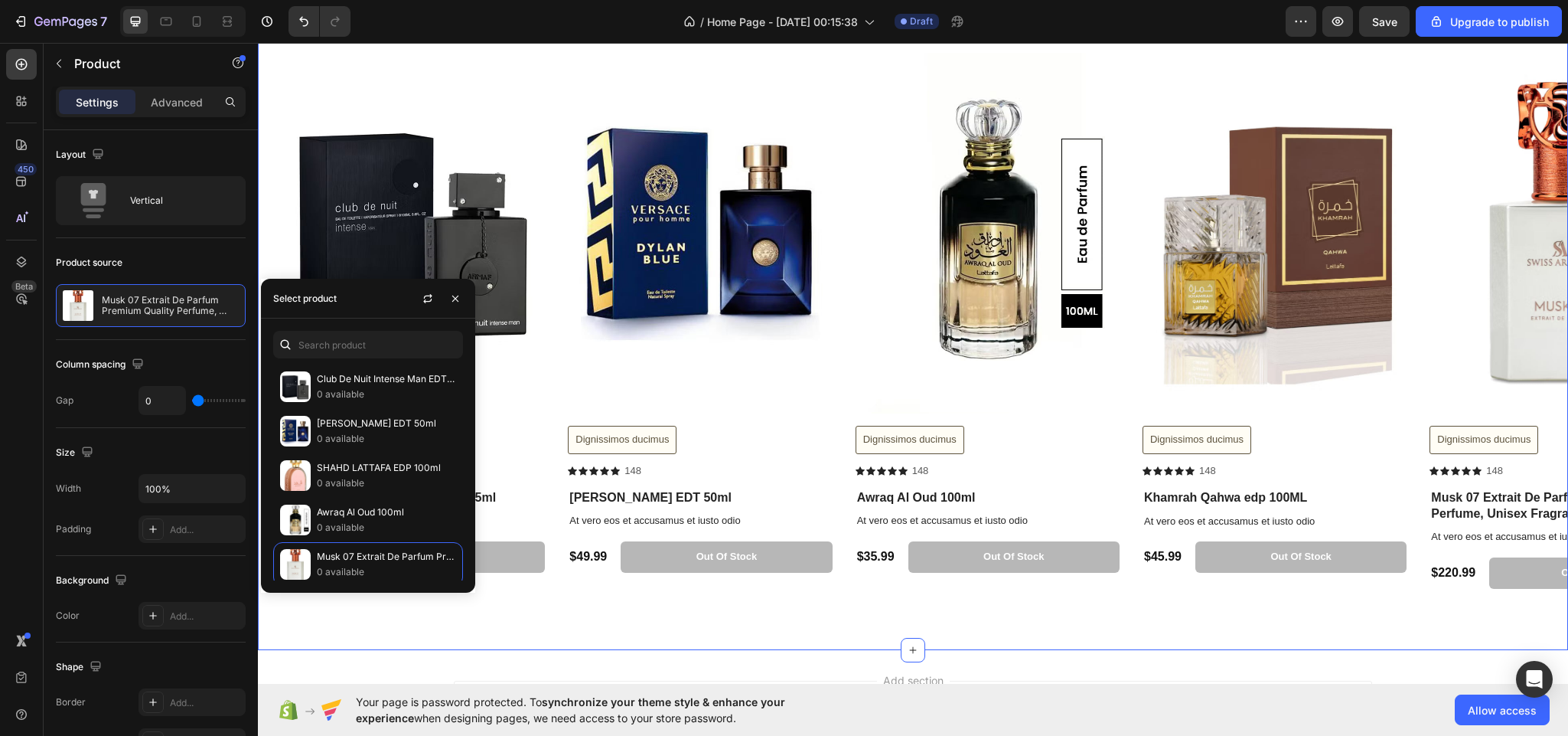
click at [645, 618] on div "Lorem ipsum dolor sit amet. consectetur labore Heading Sed ut perspiciatis unde…" at bounding box center [913, 250] width 1310 height 799
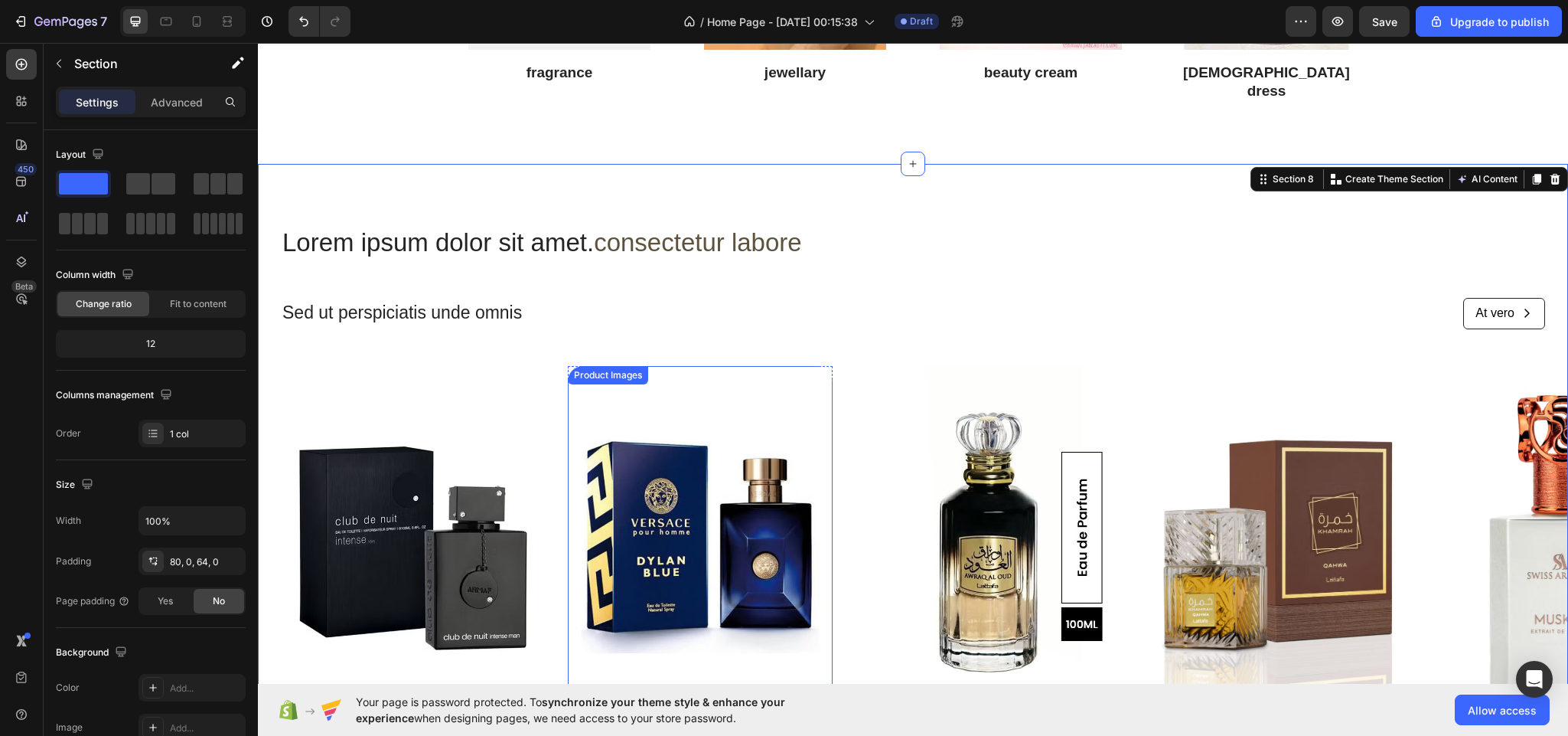
scroll to position [2226, 0]
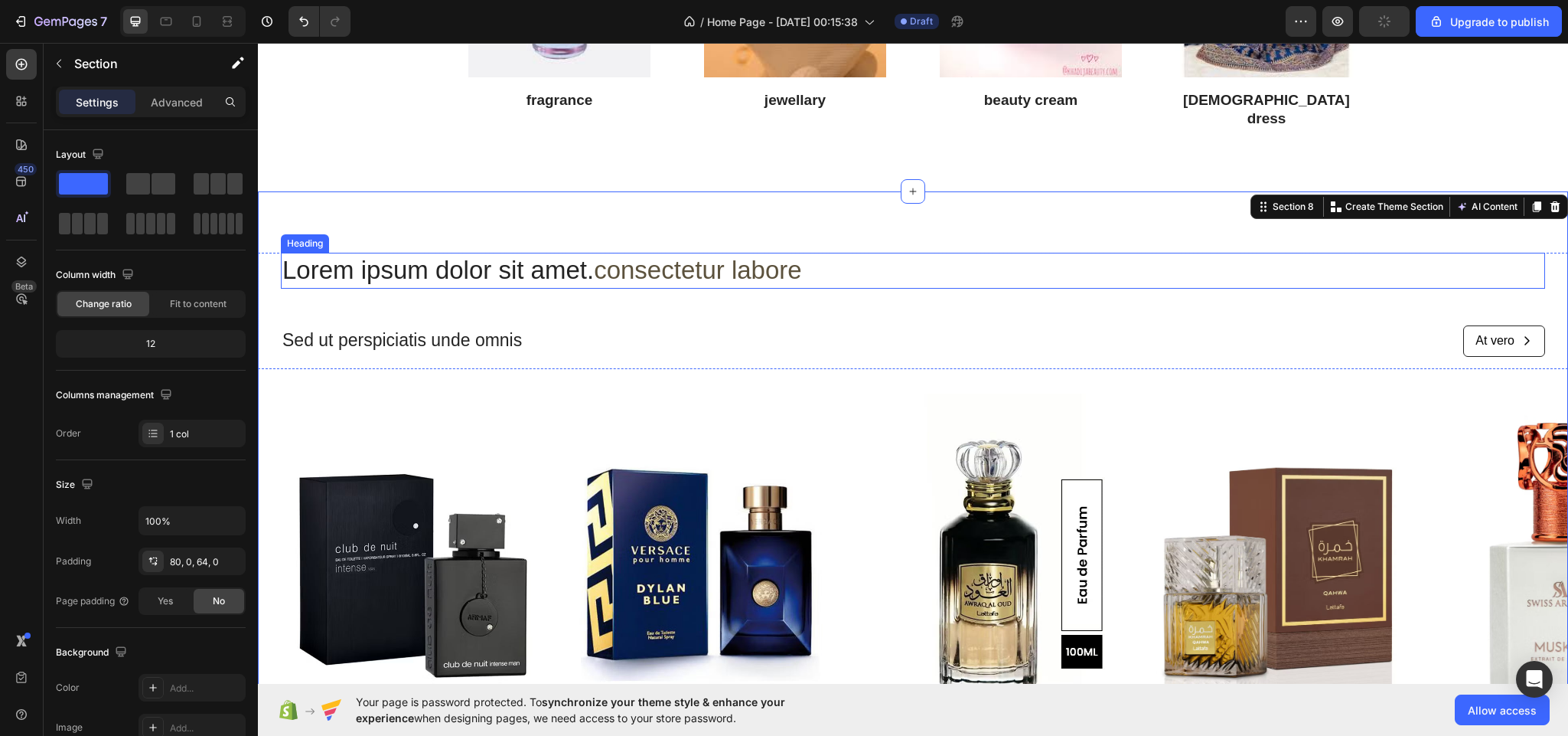
click at [826, 259] on h2 "Lorem ipsum dolor sit amet. consectetur labore" at bounding box center [913, 270] width 1264 height 36
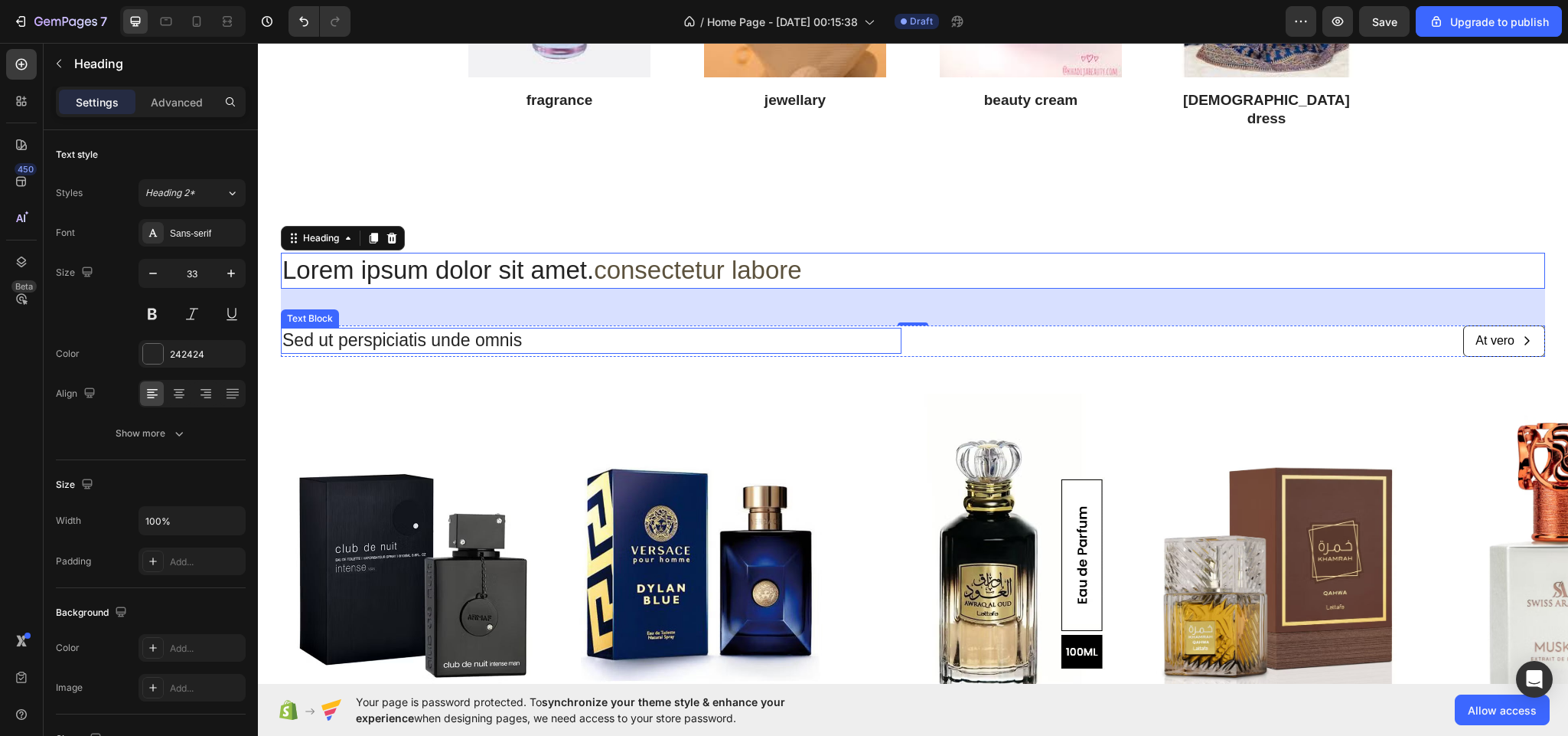
click at [660, 333] on p "Sed ut perspiciatis unde omnis" at bounding box center [591, 341] width 617 height 23
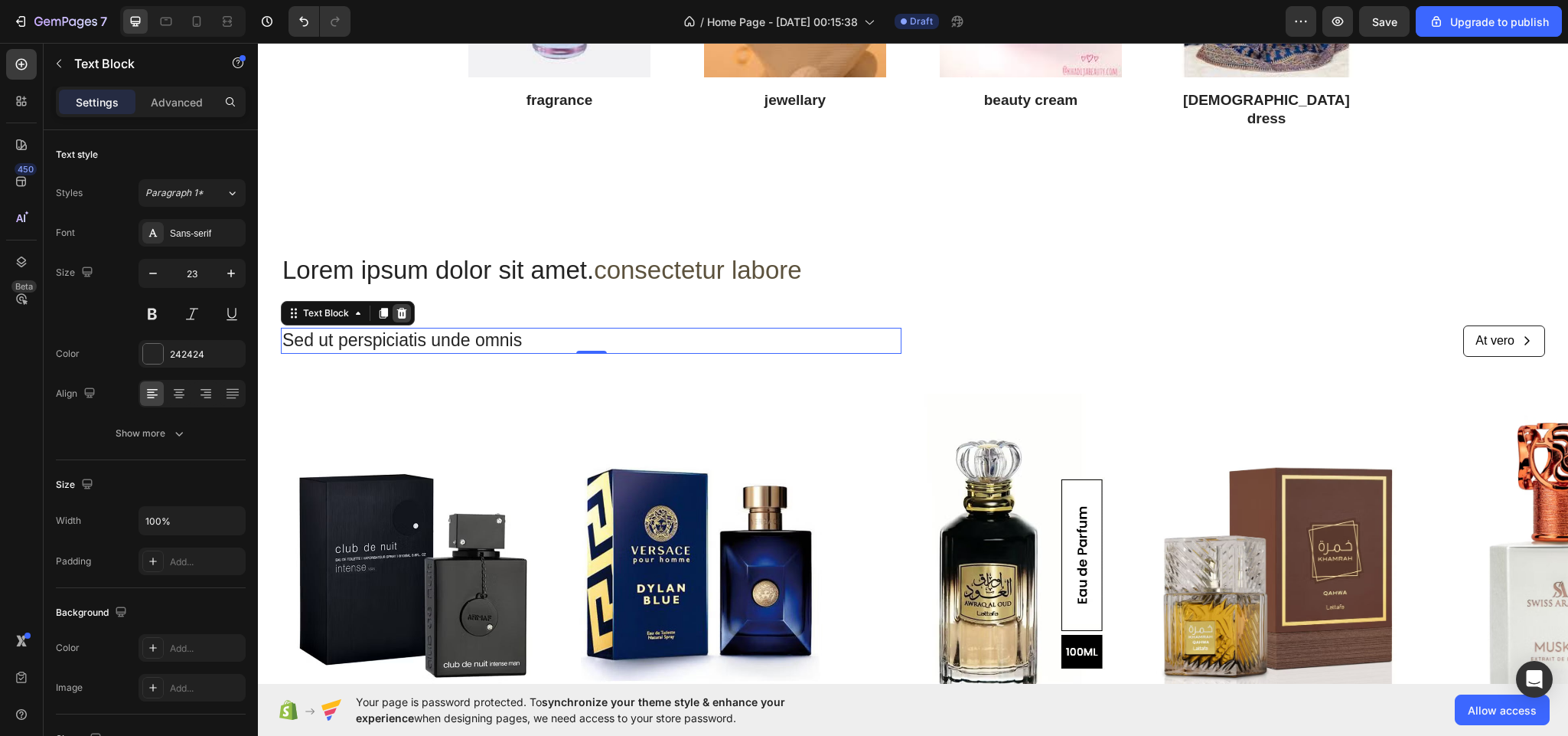
click at [400, 307] on icon at bounding box center [401, 313] width 12 height 12
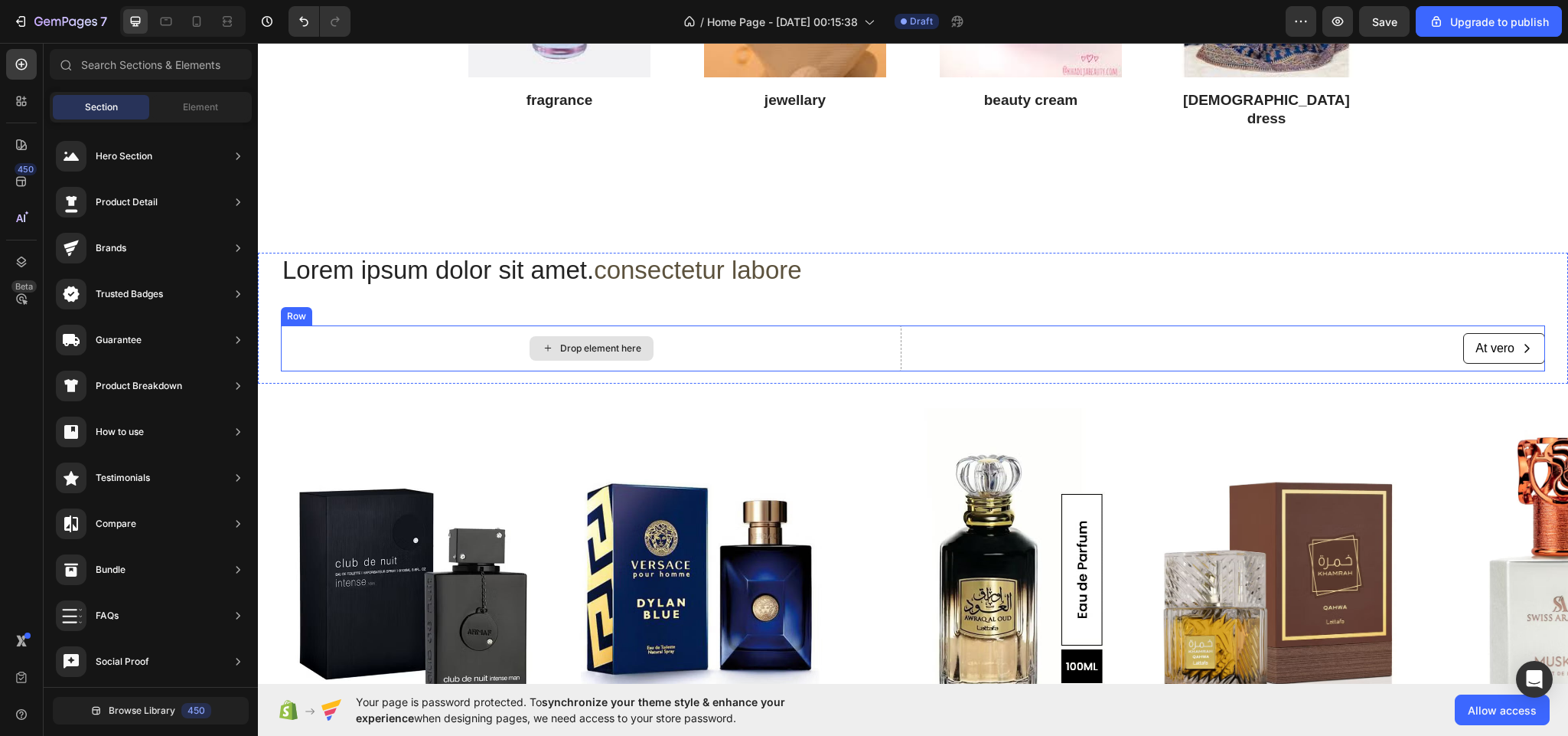
click at [740, 344] on div "Drop element here" at bounding box center [591, 347] width 620 height 46
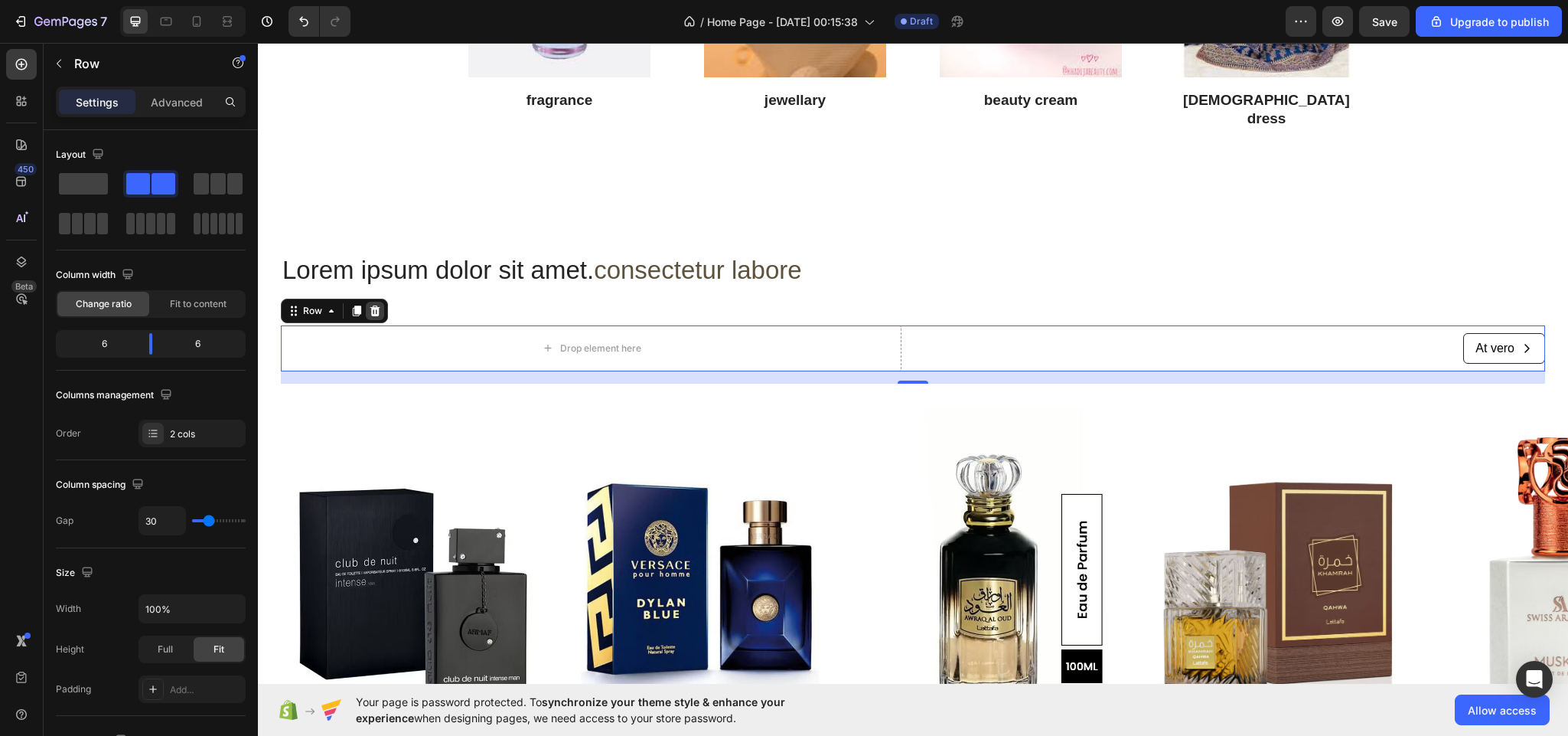
click at [373, 306] on icon at bounding box center [375, 311] width 10 height 11
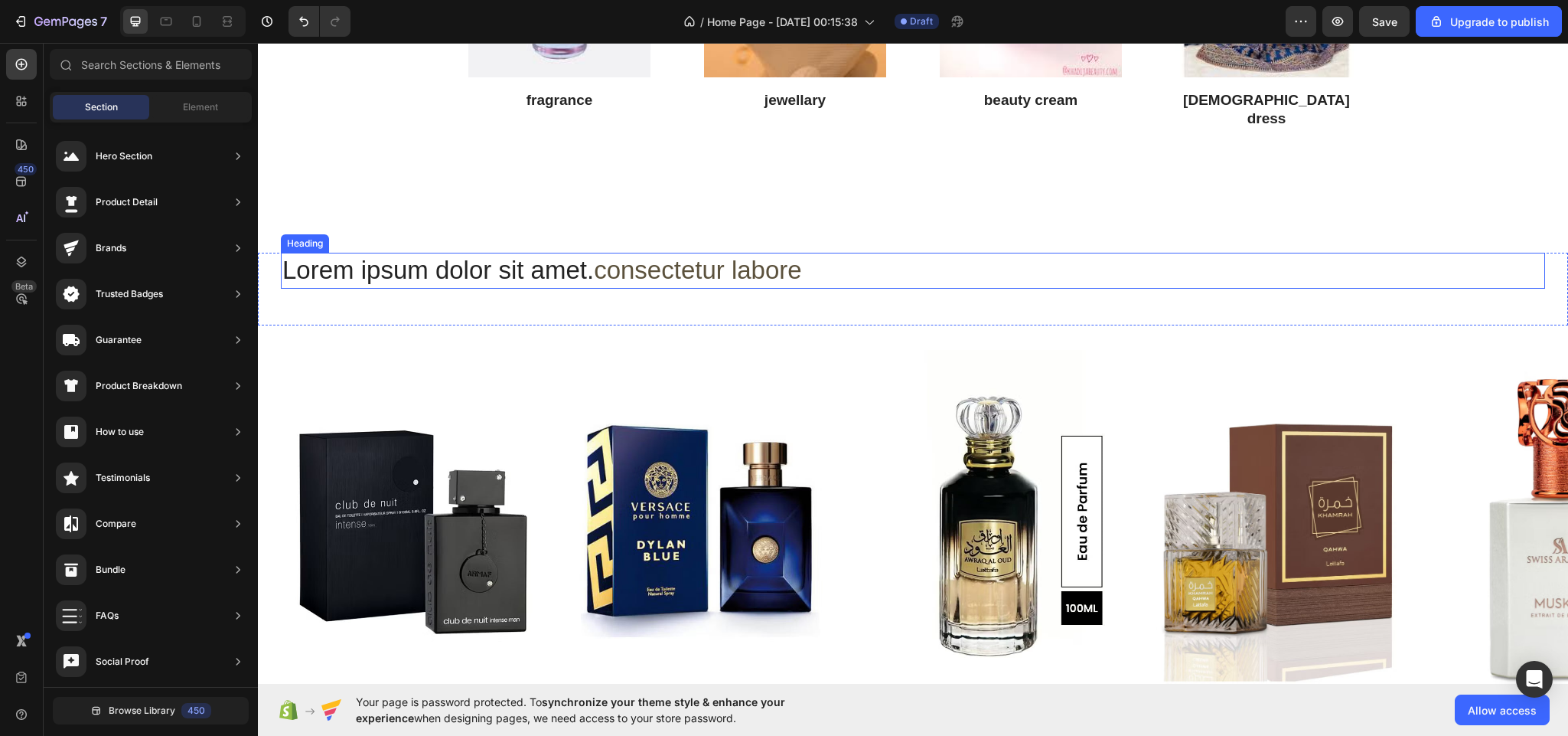
click at [818, 253] on h2 "Lorem ipsum dolor sit amet. consectetur labore" at bounding box center [913, 270] width 1264 height 36
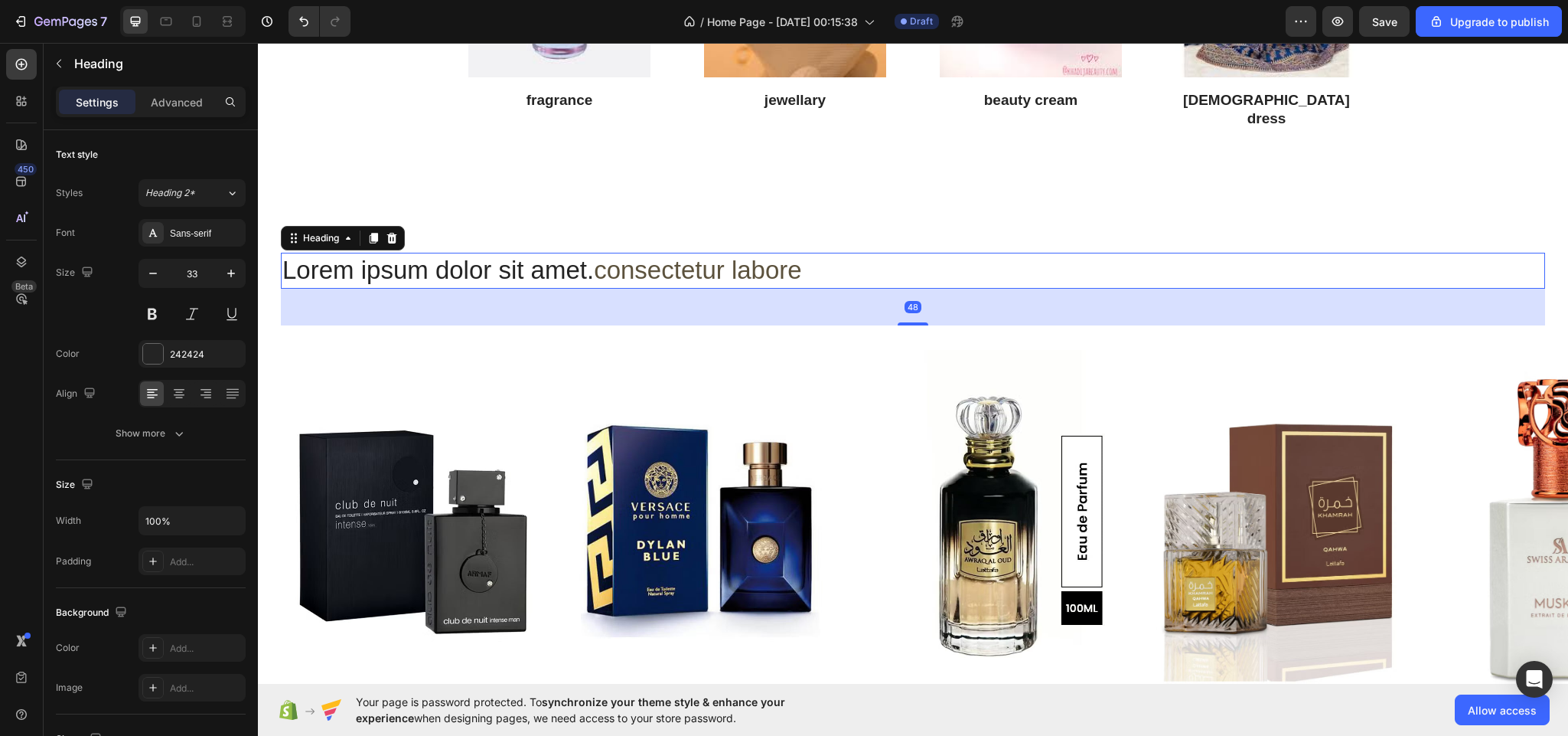
click at [818, 253] on h2 "Lorem ipsum dolor sit amet. consectetur labore" at bounding box center [913, 270] width 1264 height 36
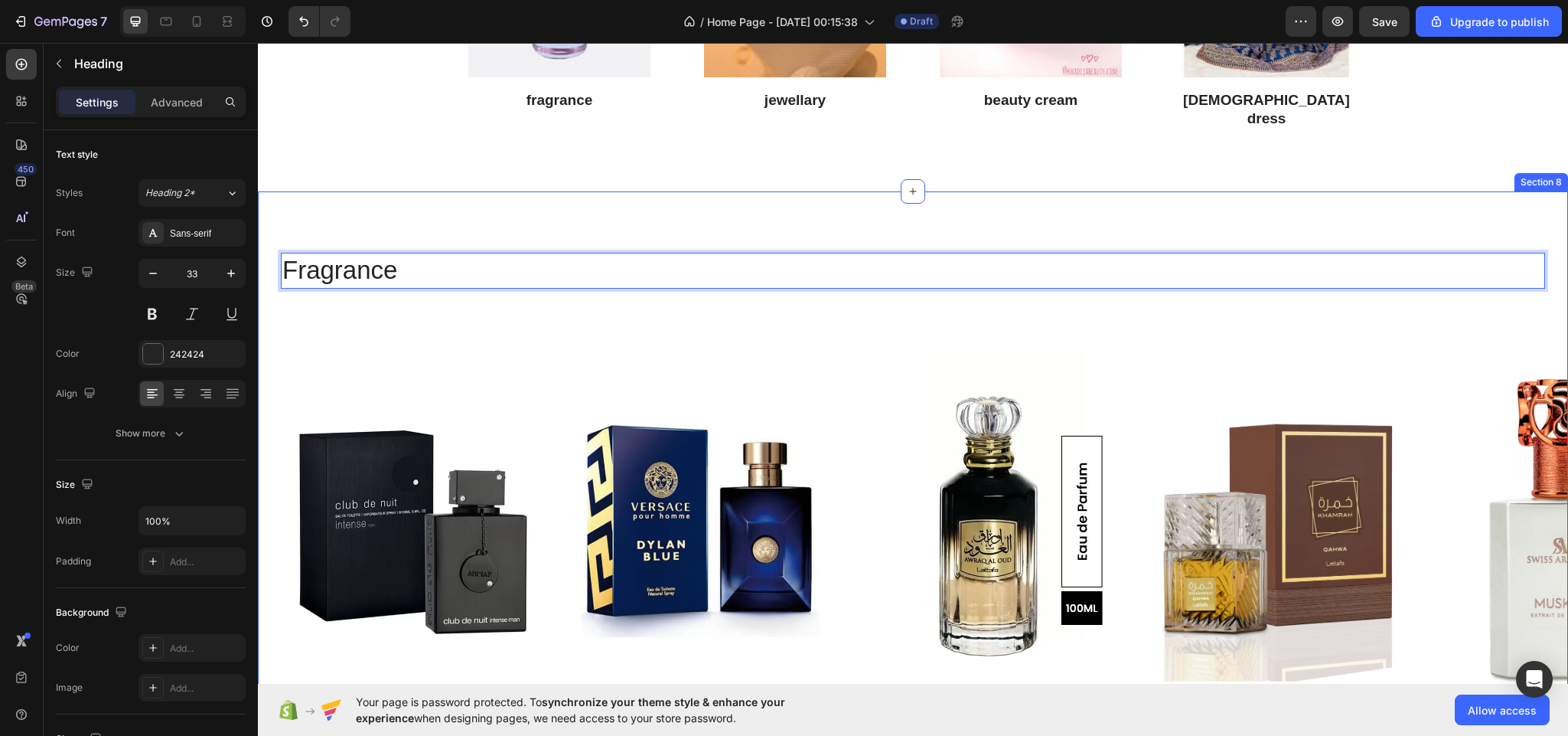
click at [951, 315] on div "Fragrance Heading 48 Row Product Images Dignissimos ducimus Button Icon Icon Ic…" at bounding box center [913, 575] width 1310 height 645
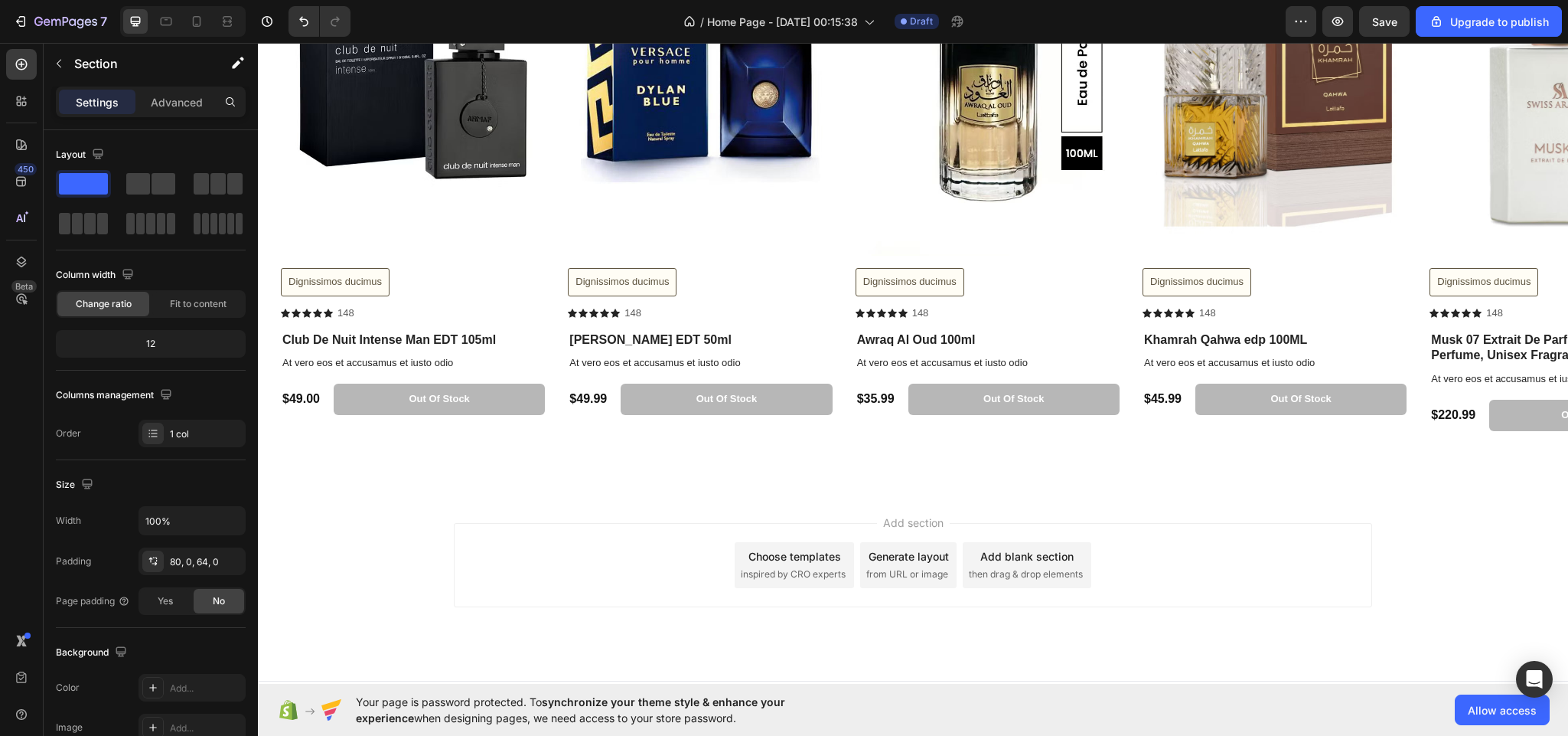
scroll to position [2977, 0]
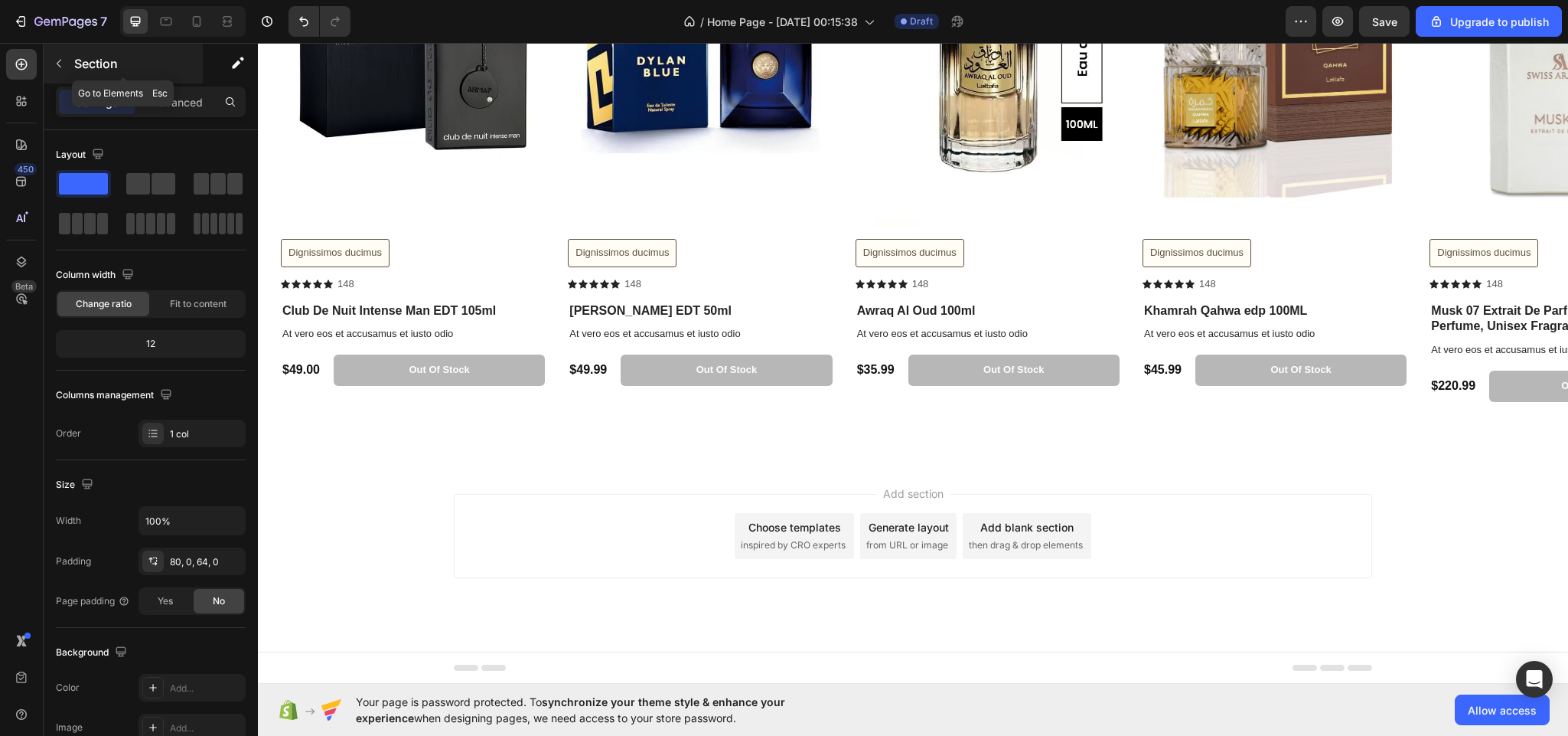
click at [46, 53] on button "button" at bounding box center [59, 63] width 25 height 25
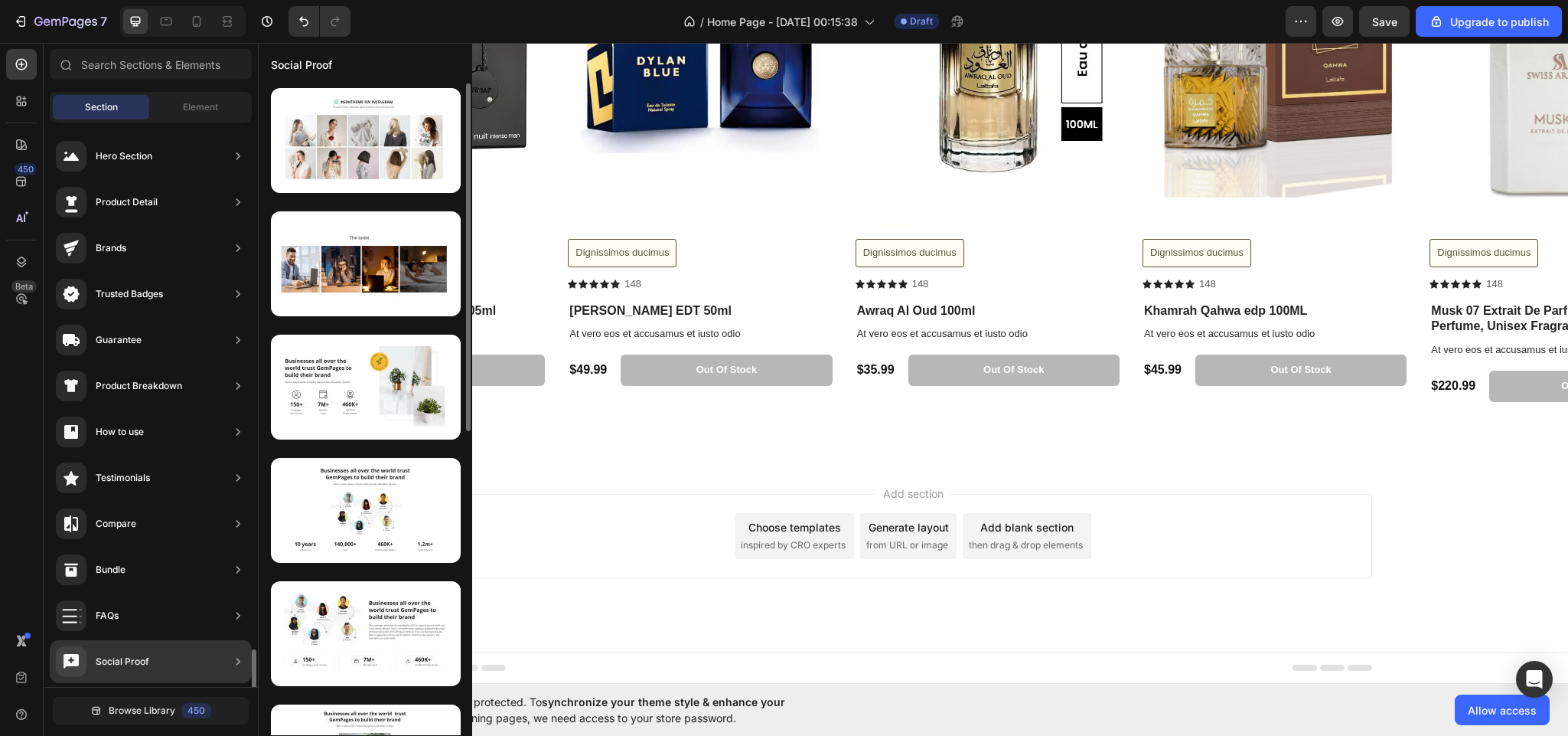
scroll to position [0, 0]
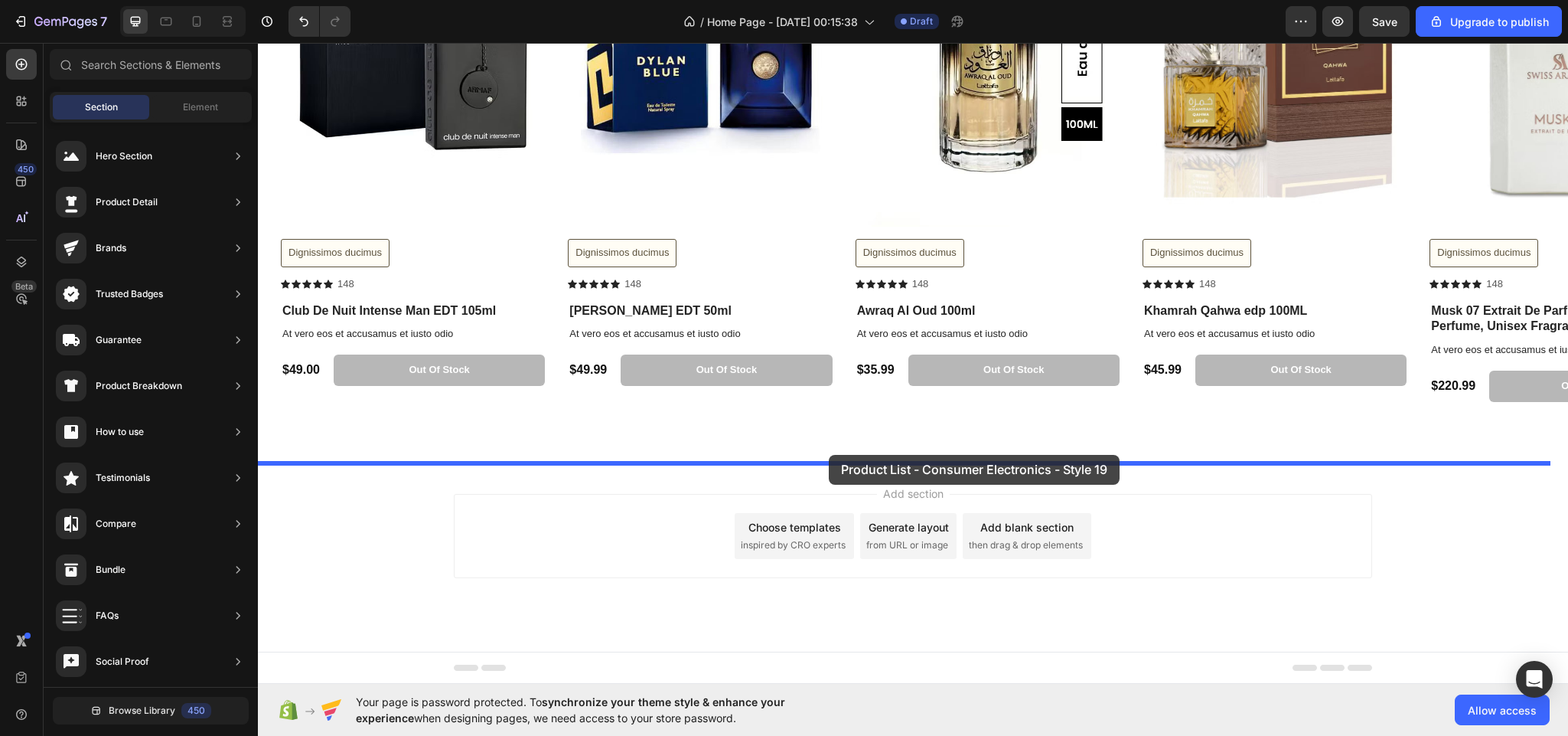
drag, startPoint x: 630, startPoint y: 563, endPoint x: 828, endPoint y: 455, distance: 225.5
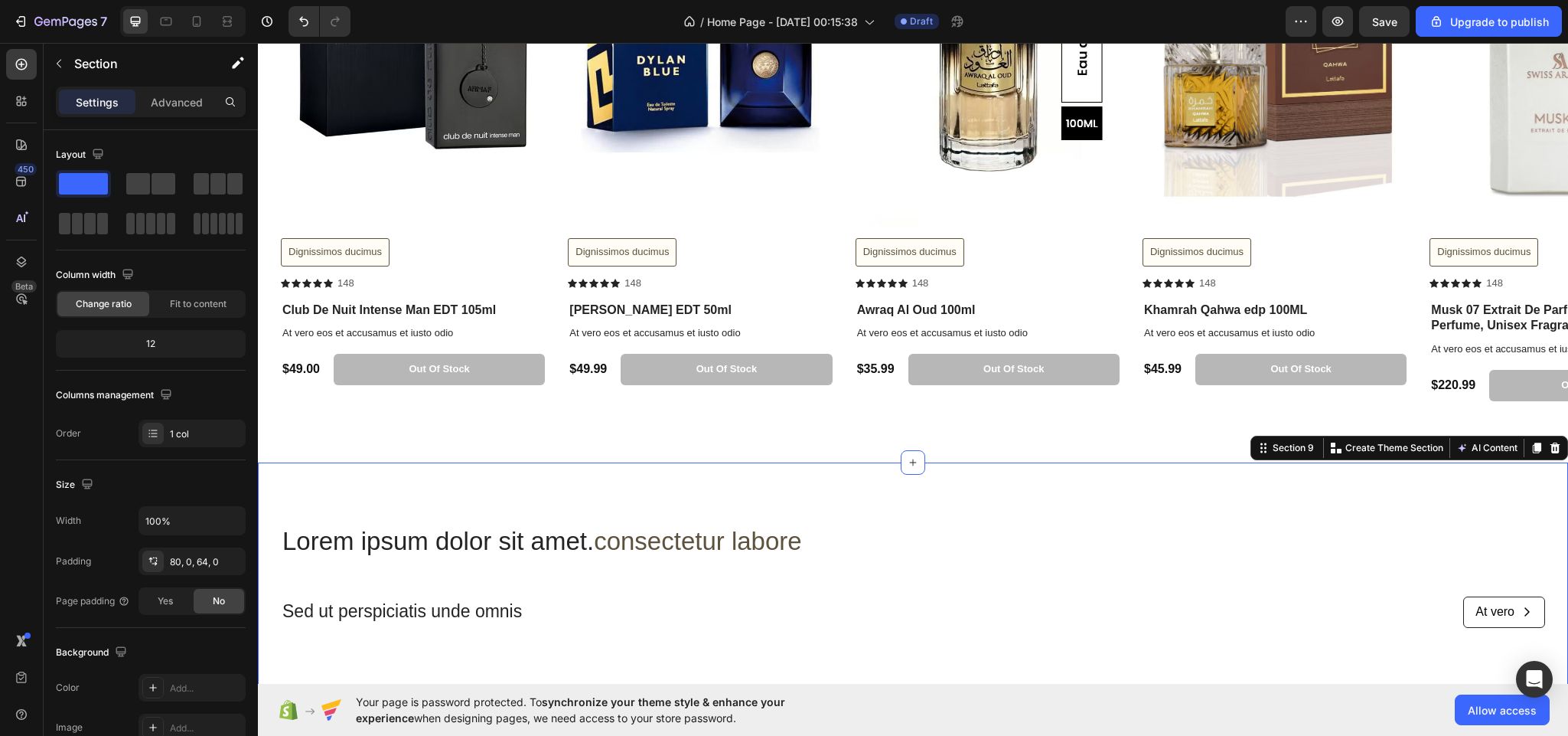
scroll to position [3343, 0]
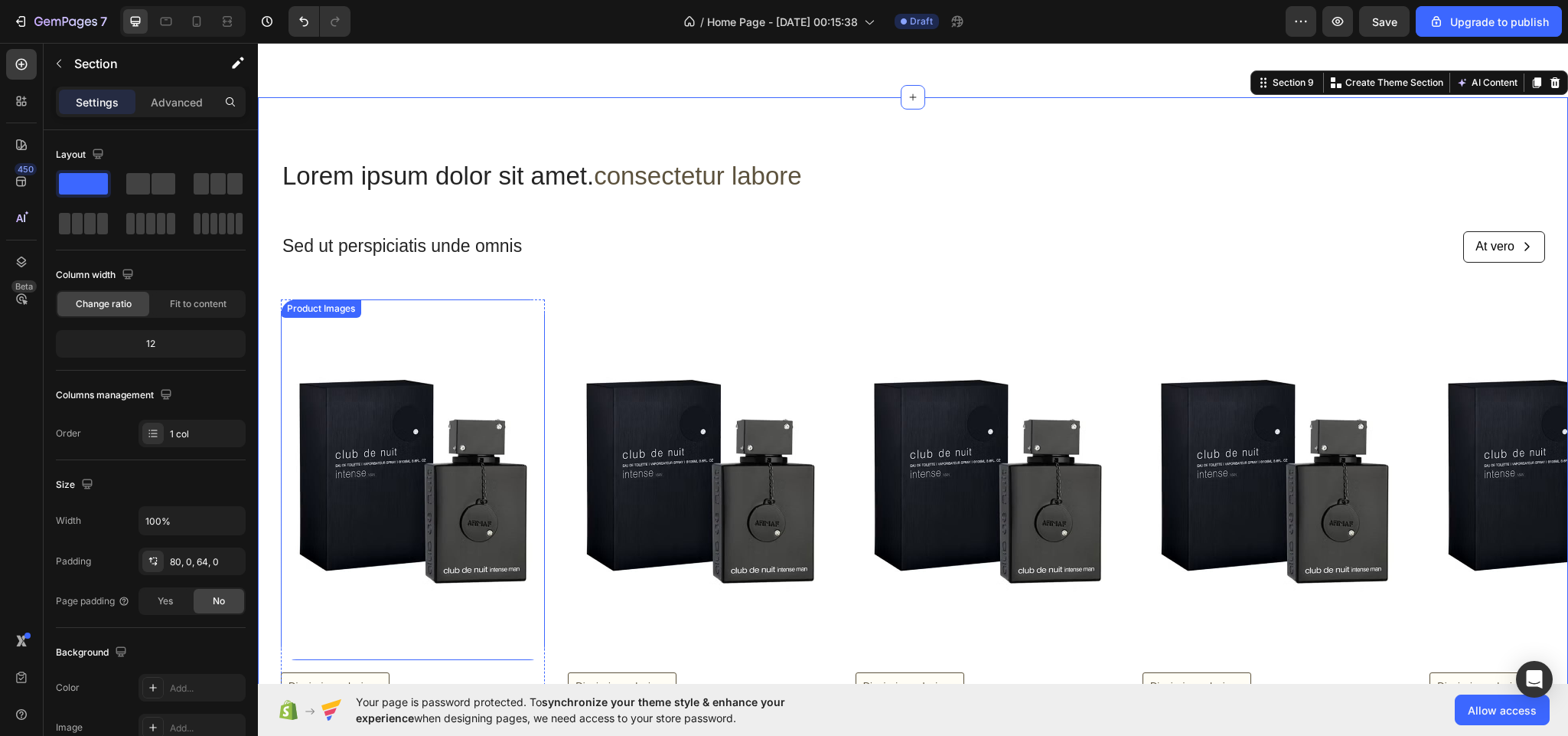
click at [384, 574] on img at bounding box center [412, 480] width 264 height 361
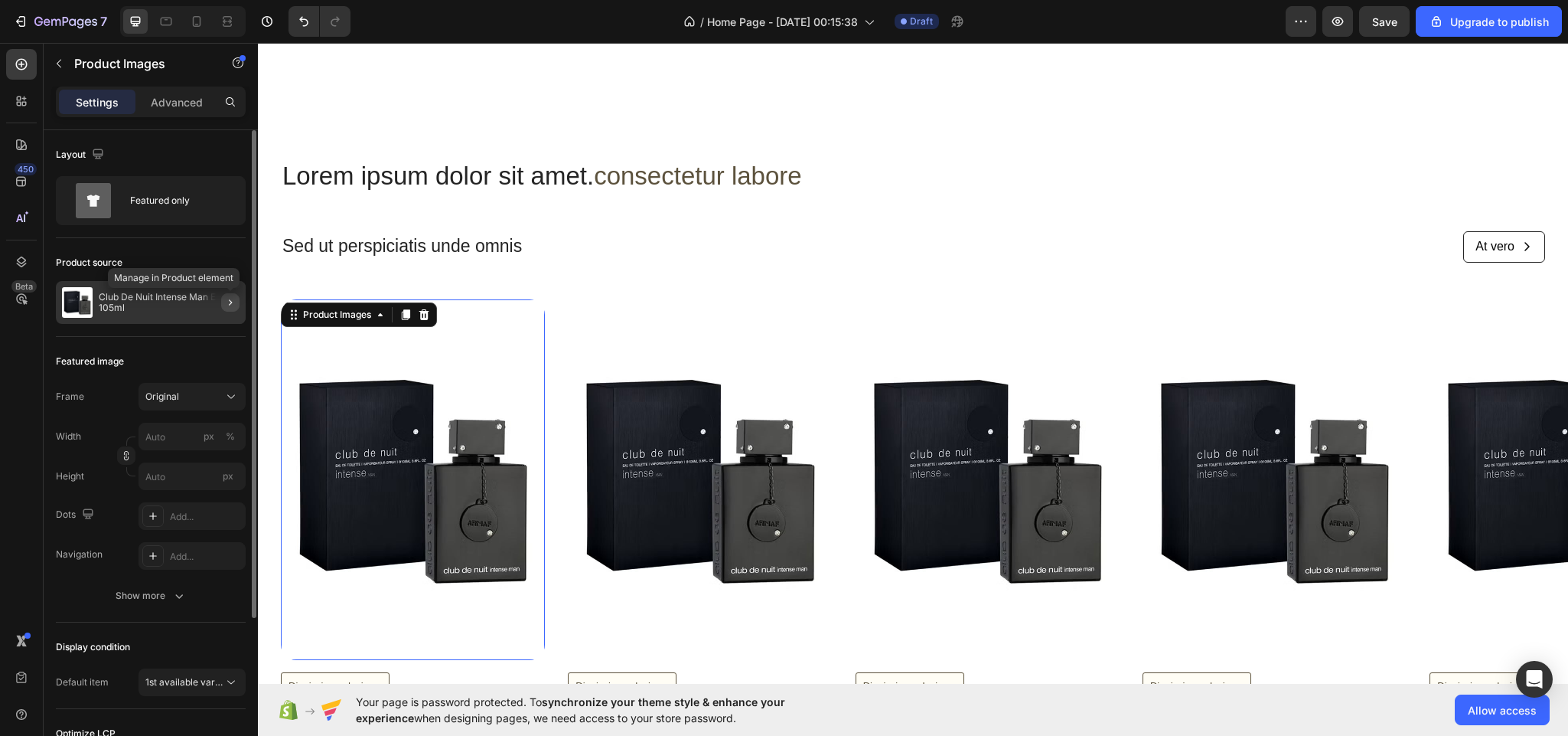
click at [231, 301] on icon "button" at bounding box center [231, 303] width 12 height 12
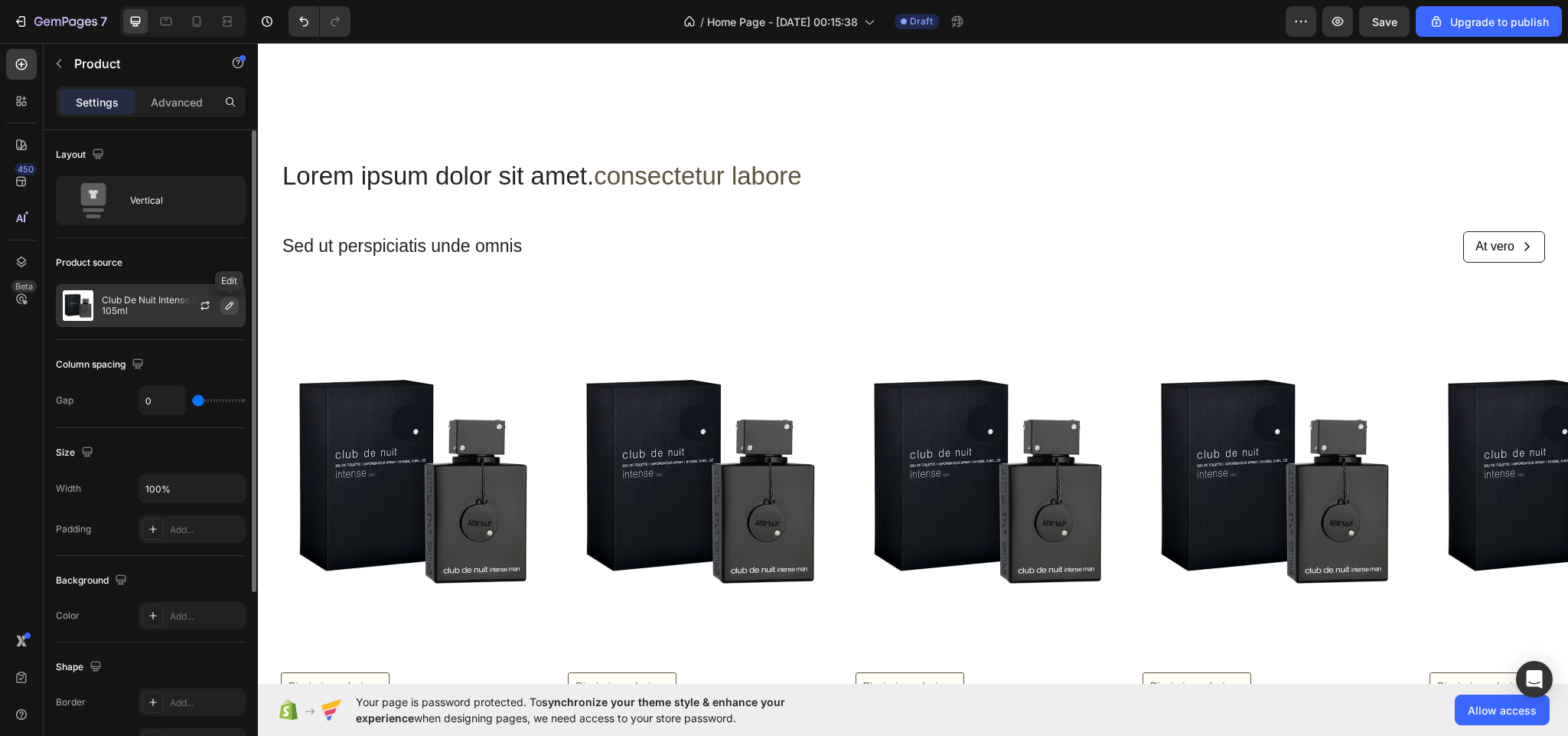
click at [224, 311] on icon "button" at bounding box center [230, 306] width 12 height 12
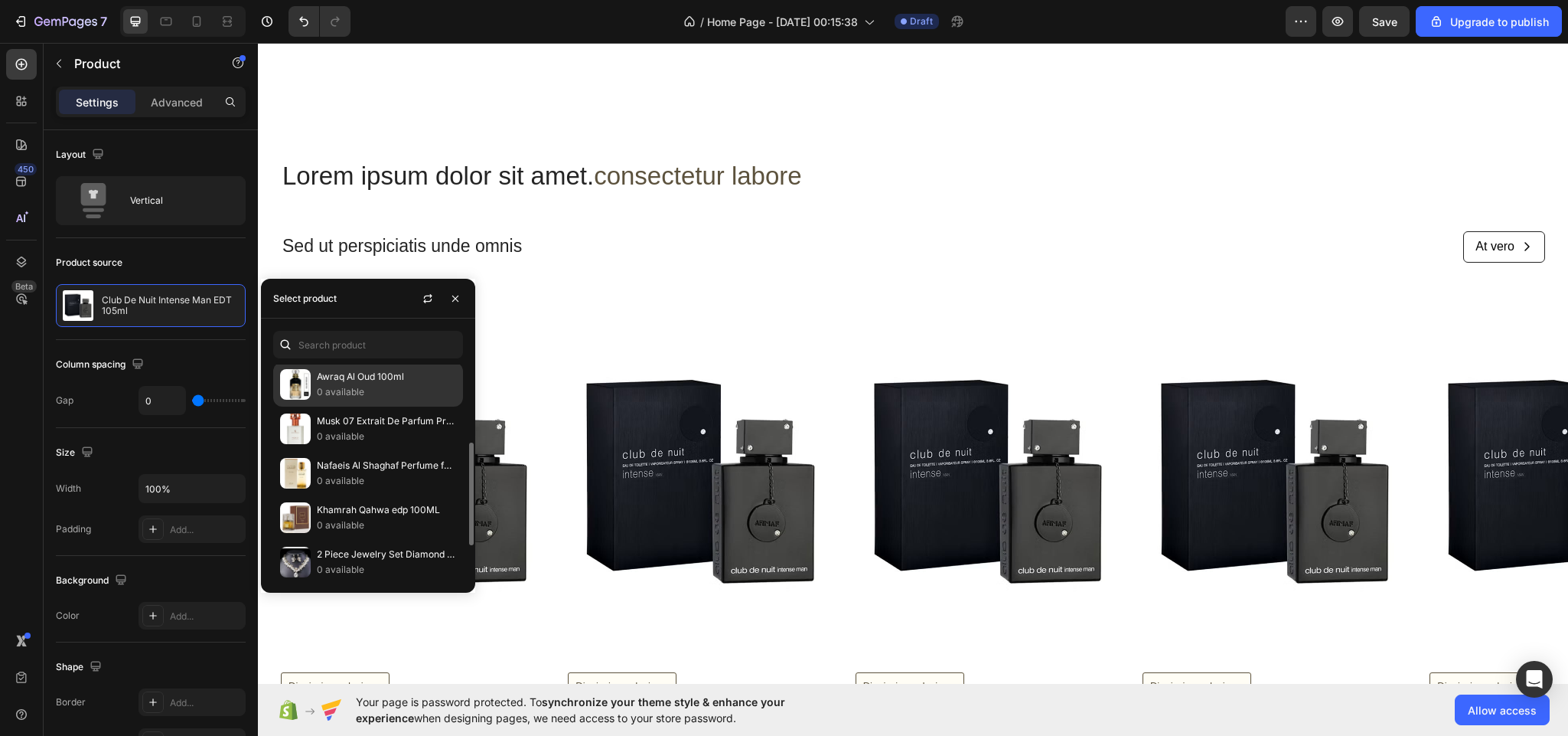
scroll to position [145, 0]
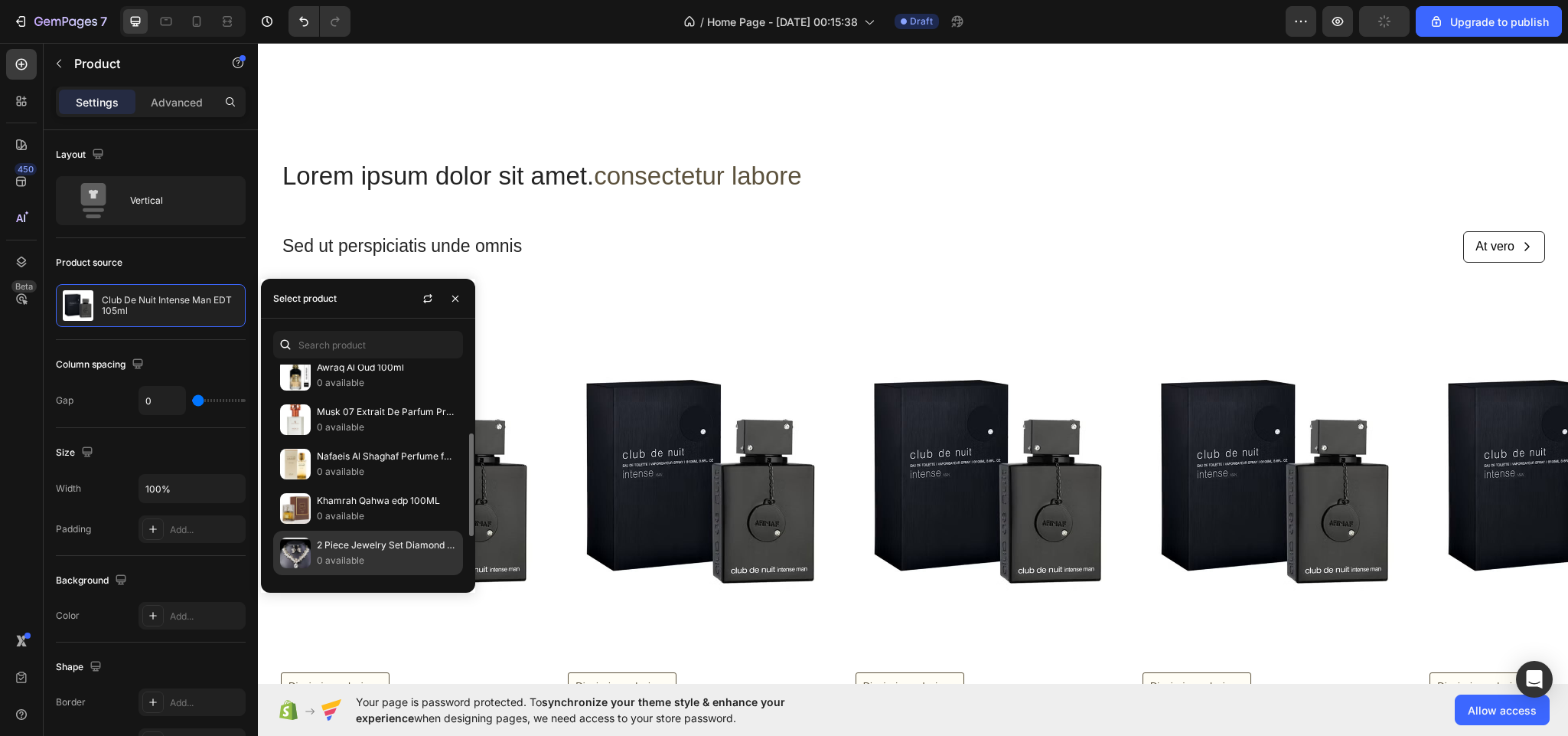
click at [333, 544] on p "2 Piece Jewelry Set Diamond Necklace Earrings Elegant Noble Jewelry Gift" at bounding box center [387, 545] width 139 height 15
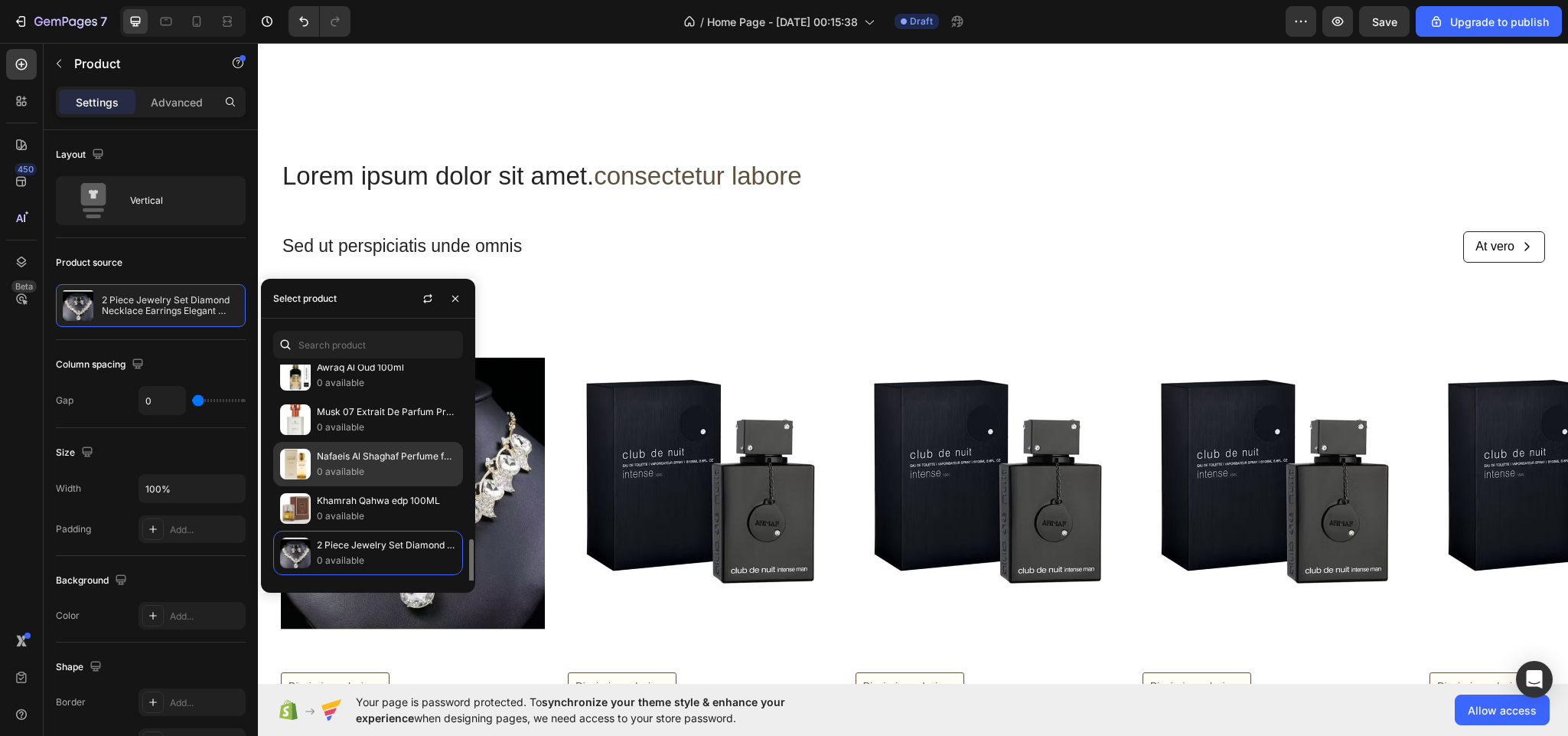
scroll to position [235, 0]
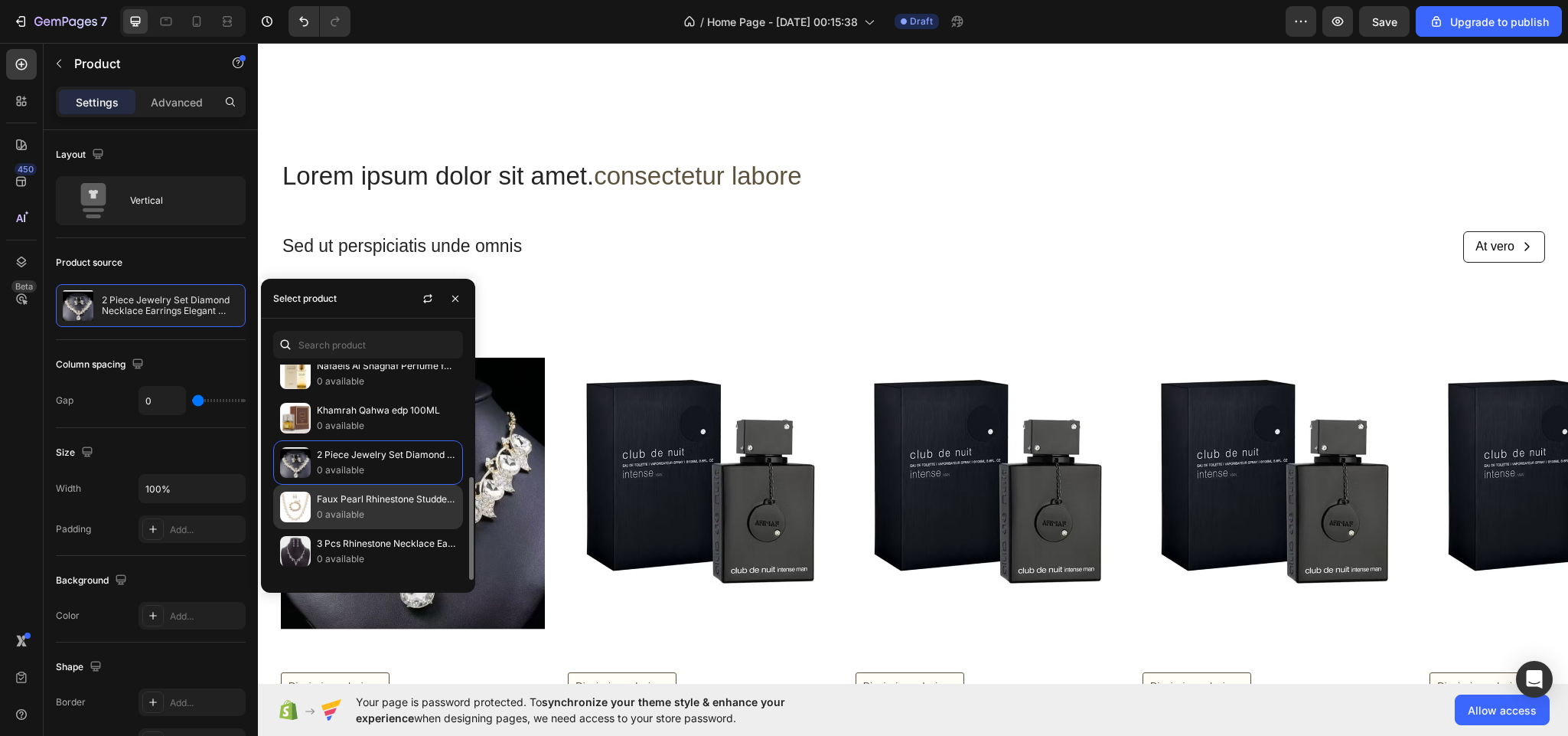
click at [359, 498] on p "Faux Pearl Rhinestone Studded Jewelry Set" at bounding box center [387, 499] width 139 height 15
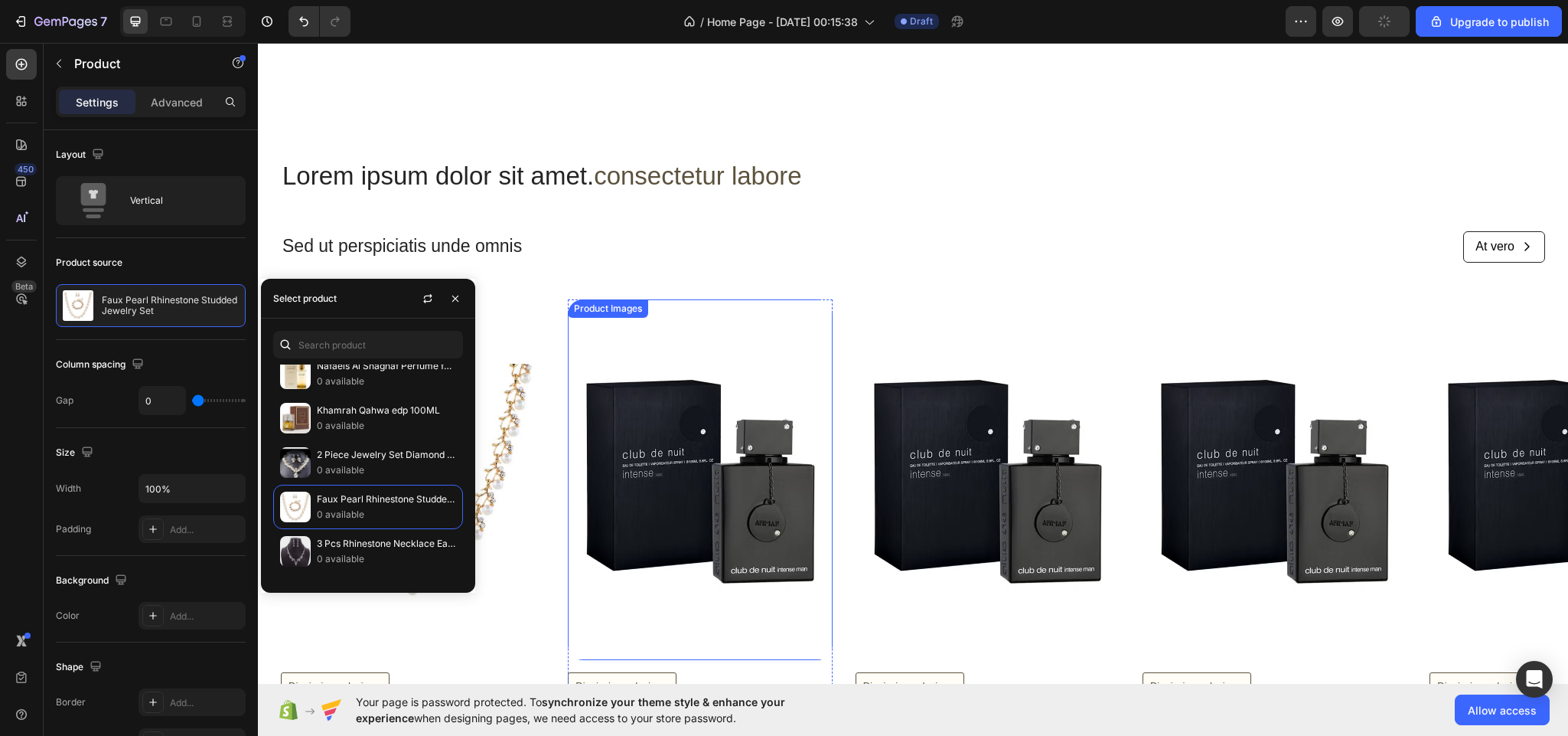
click at [627, 580] on img at bounding box center [699, 480] width 264 height 361
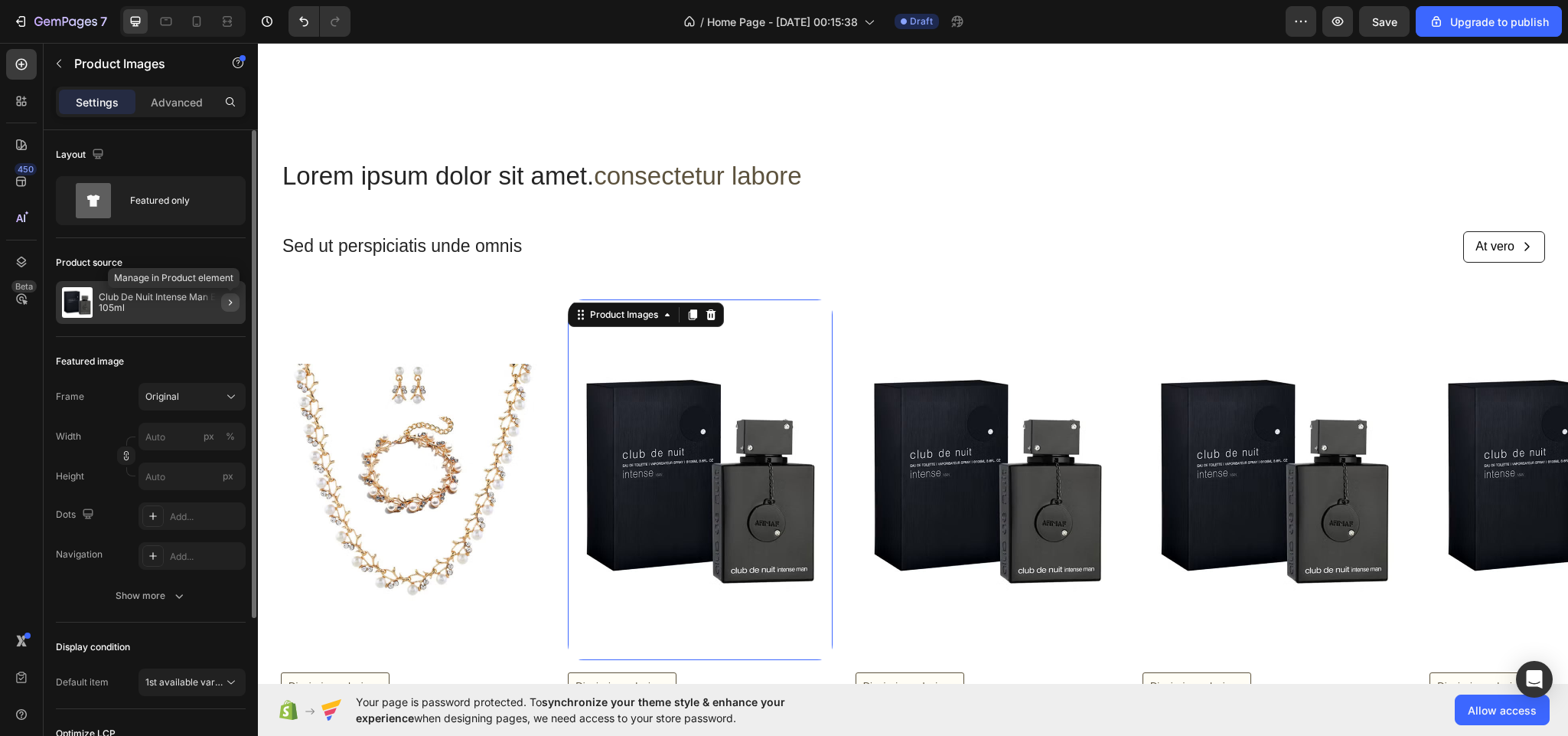
click at [226, 304] on icon "button" at bounding box center [231, 303] width 12 height 12
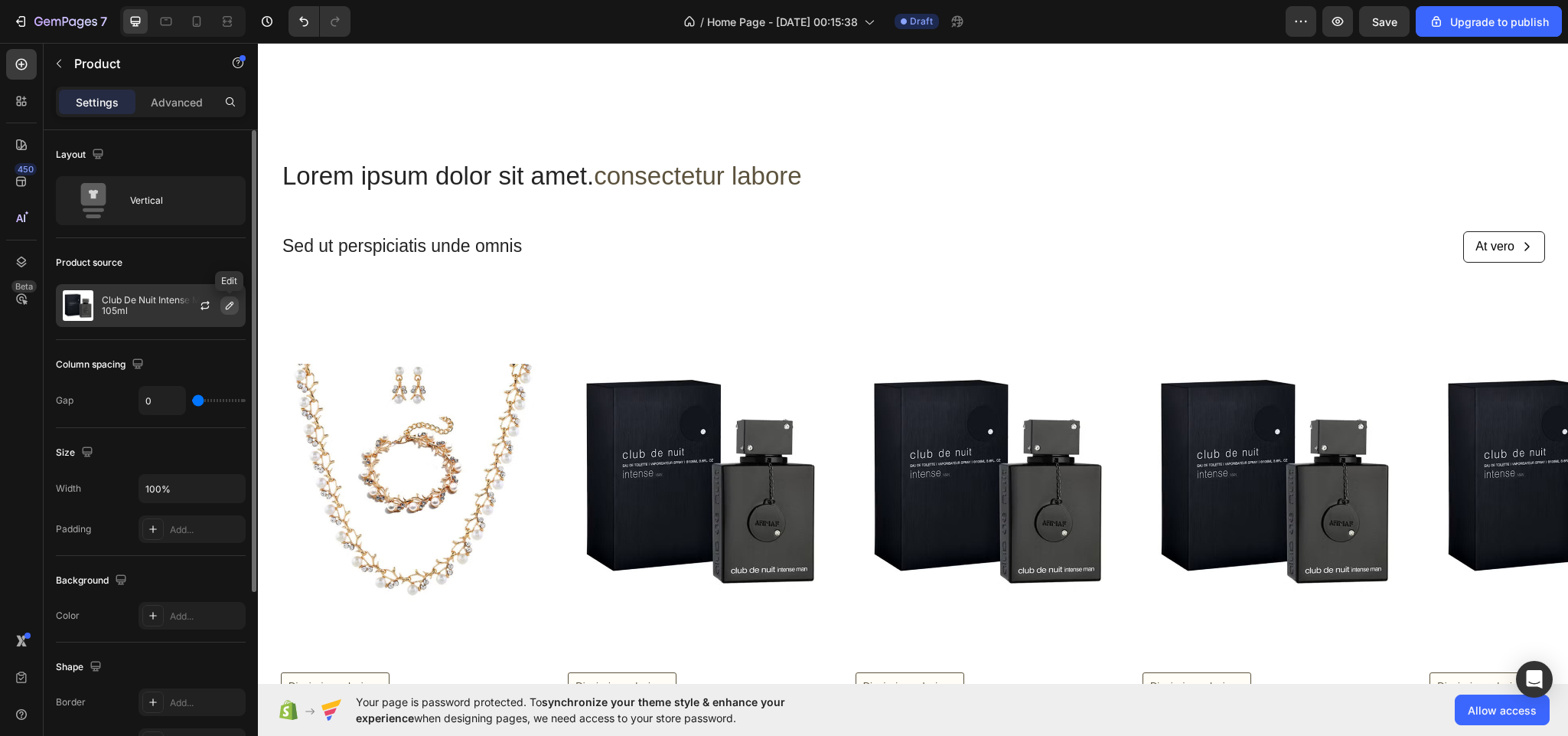
click at [233, 303] on icon "button" at bounding box center [230, 306] width 12 height 12
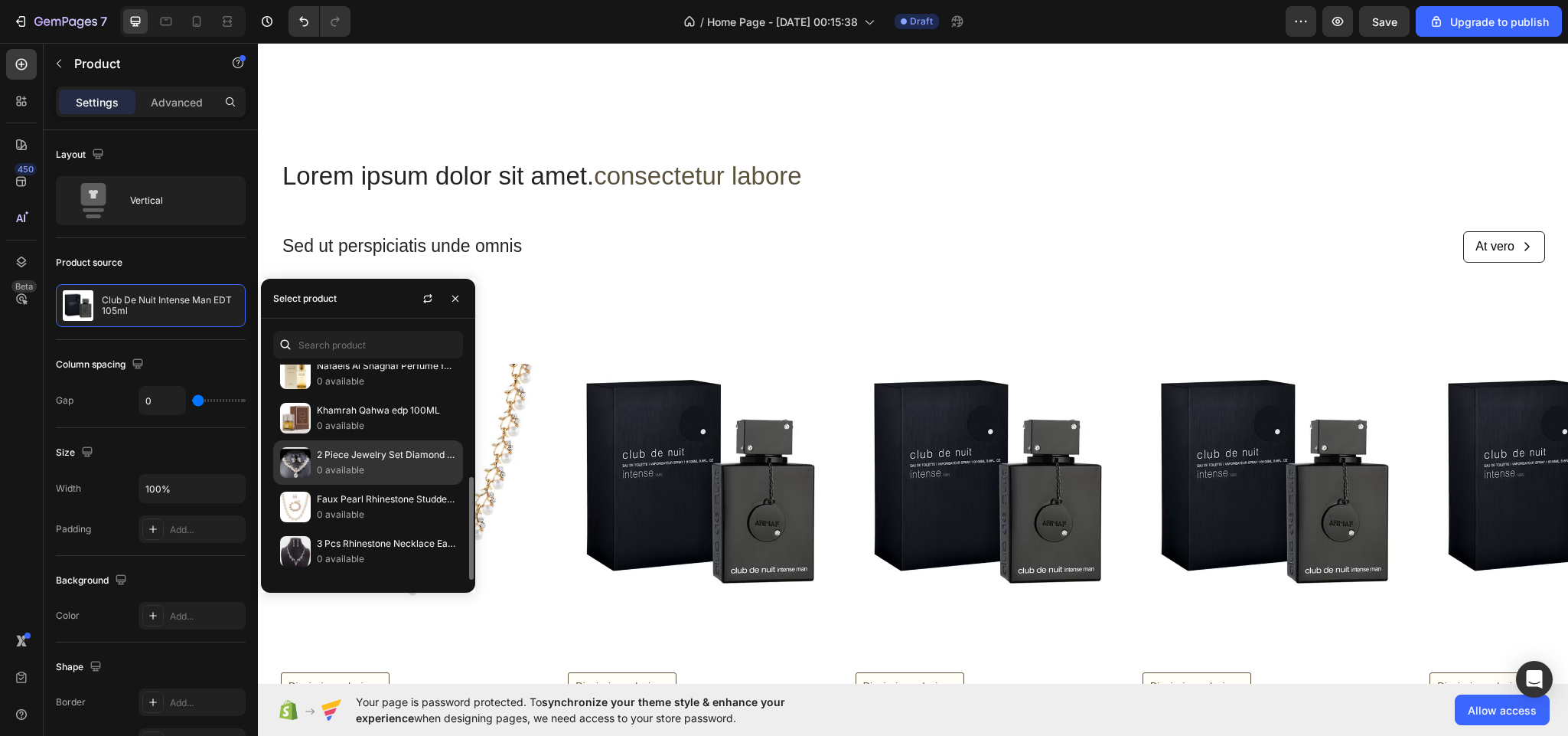
click at [321, 467] on p "0 available" at bounding box center [387, 471] width 139 height 15
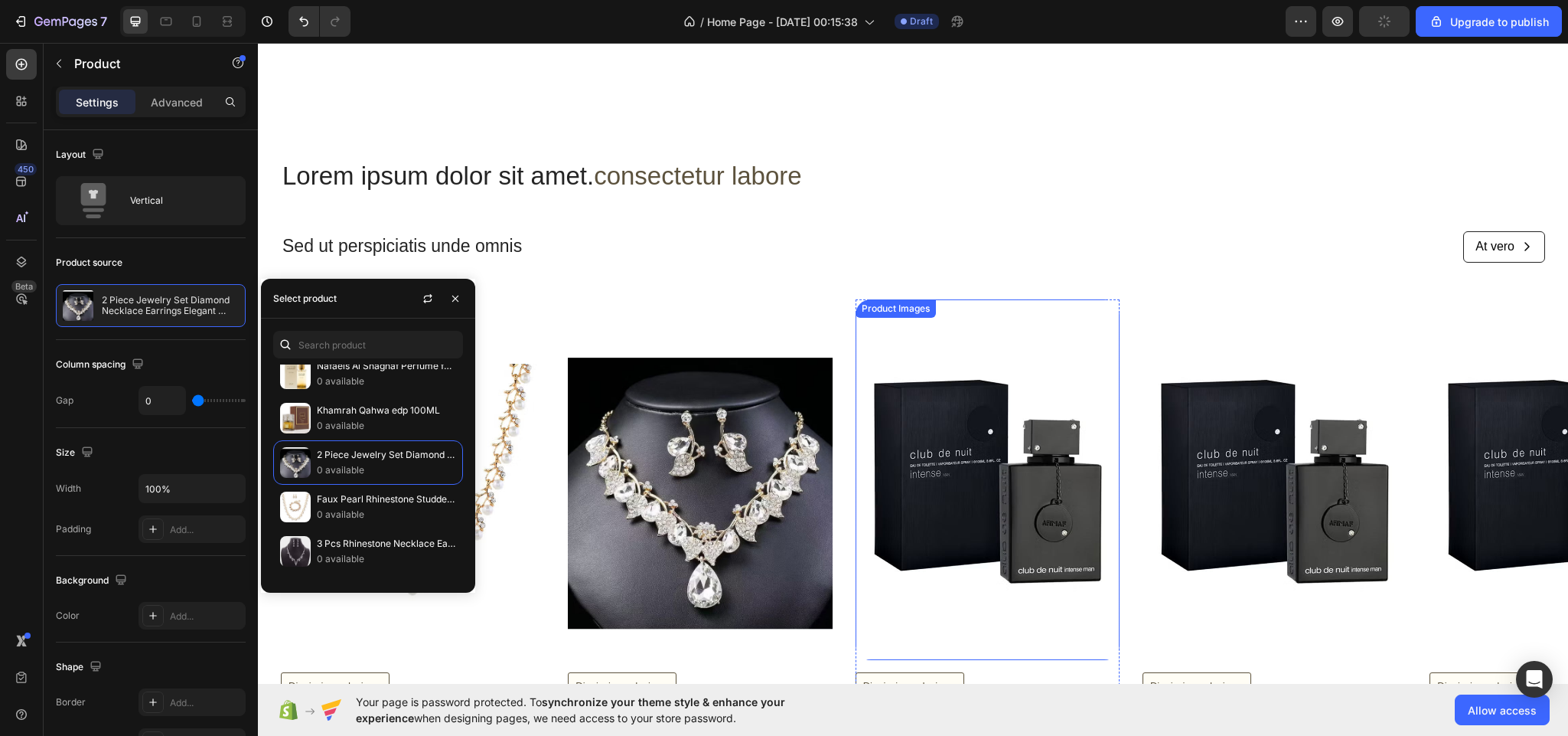
click at [973, 573] on img at bounding box center [987, 480] width 264 height 361
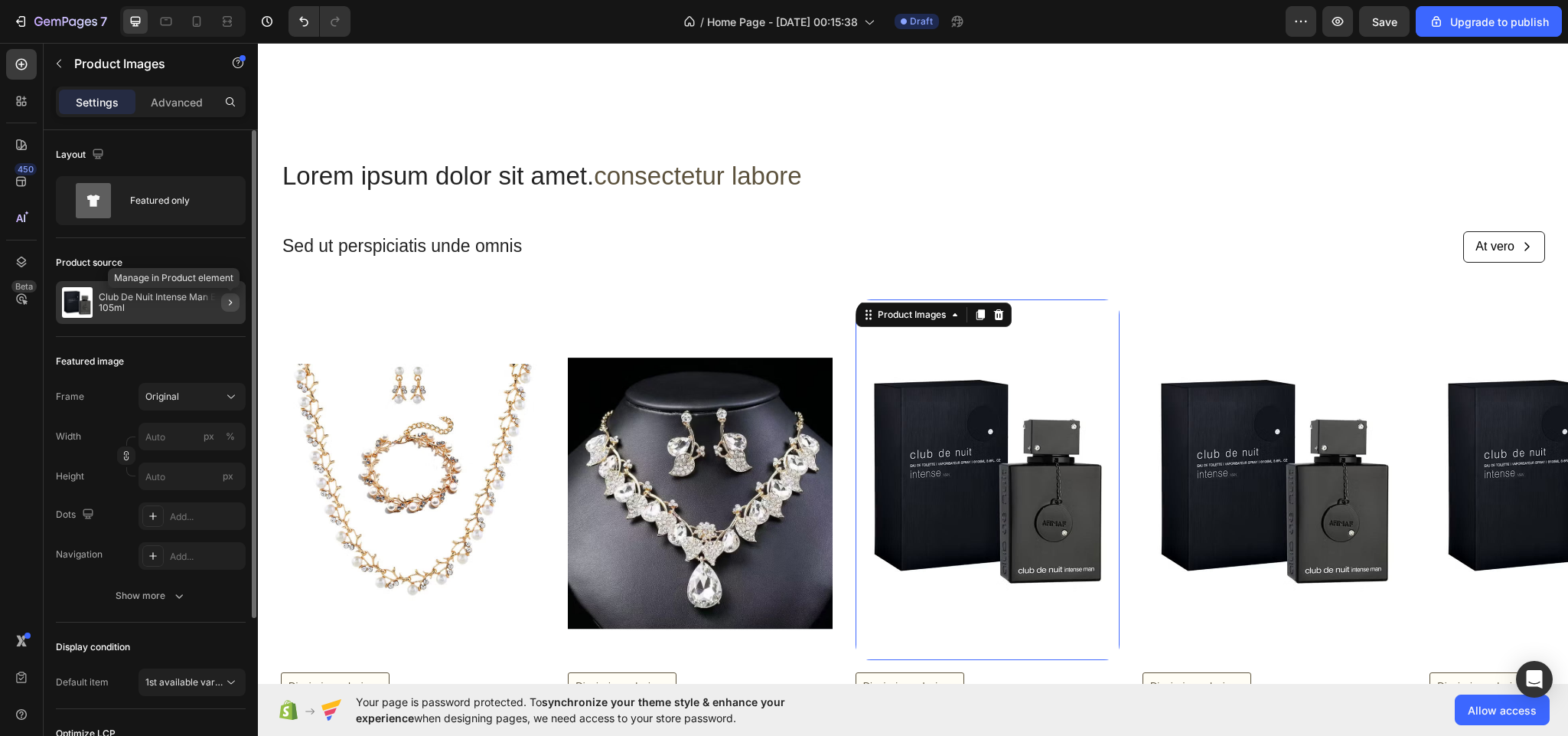
click at [228, 297] on icon "button" at bounding box center [231, 303] width 12 height 12
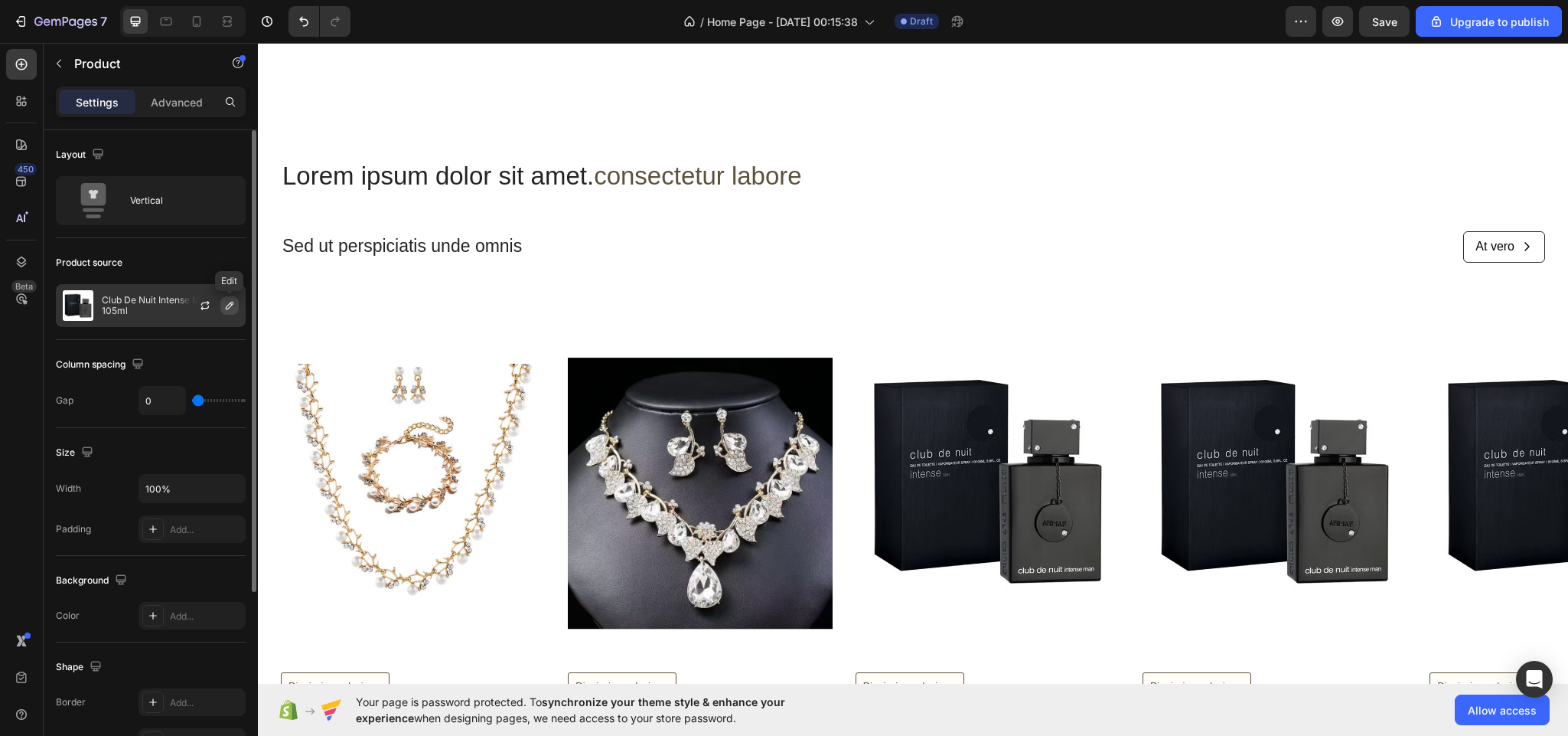
click at [228, 304] on icon "button" at bounding box center [230, 306] width 12 height 12
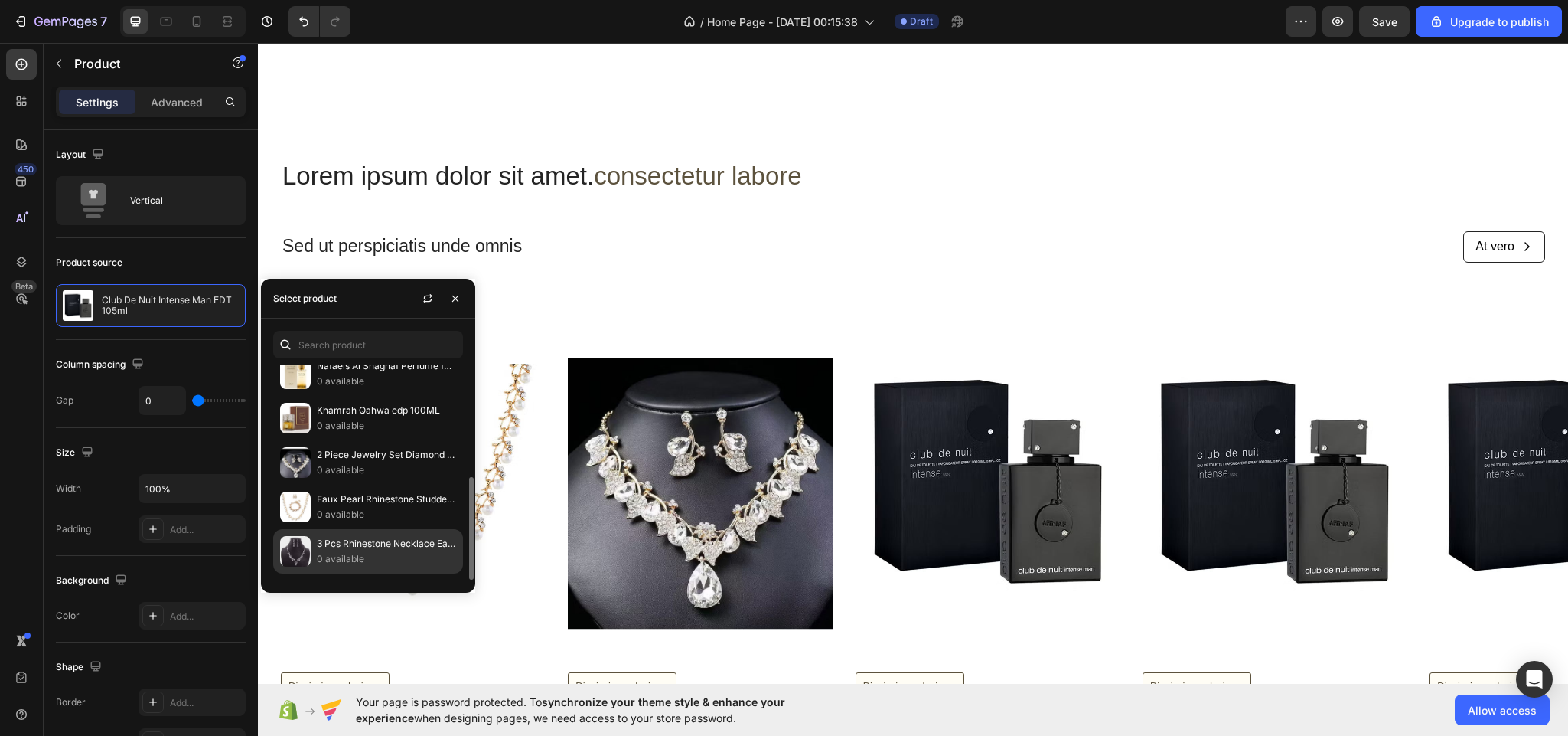
click at [350, 544] on p "3 Pcs Rhinestone Necklace Earrings Set Drop-shaped Pendant Chain Ear Dangle" at bounding box center [387, 543] width 139 height 15
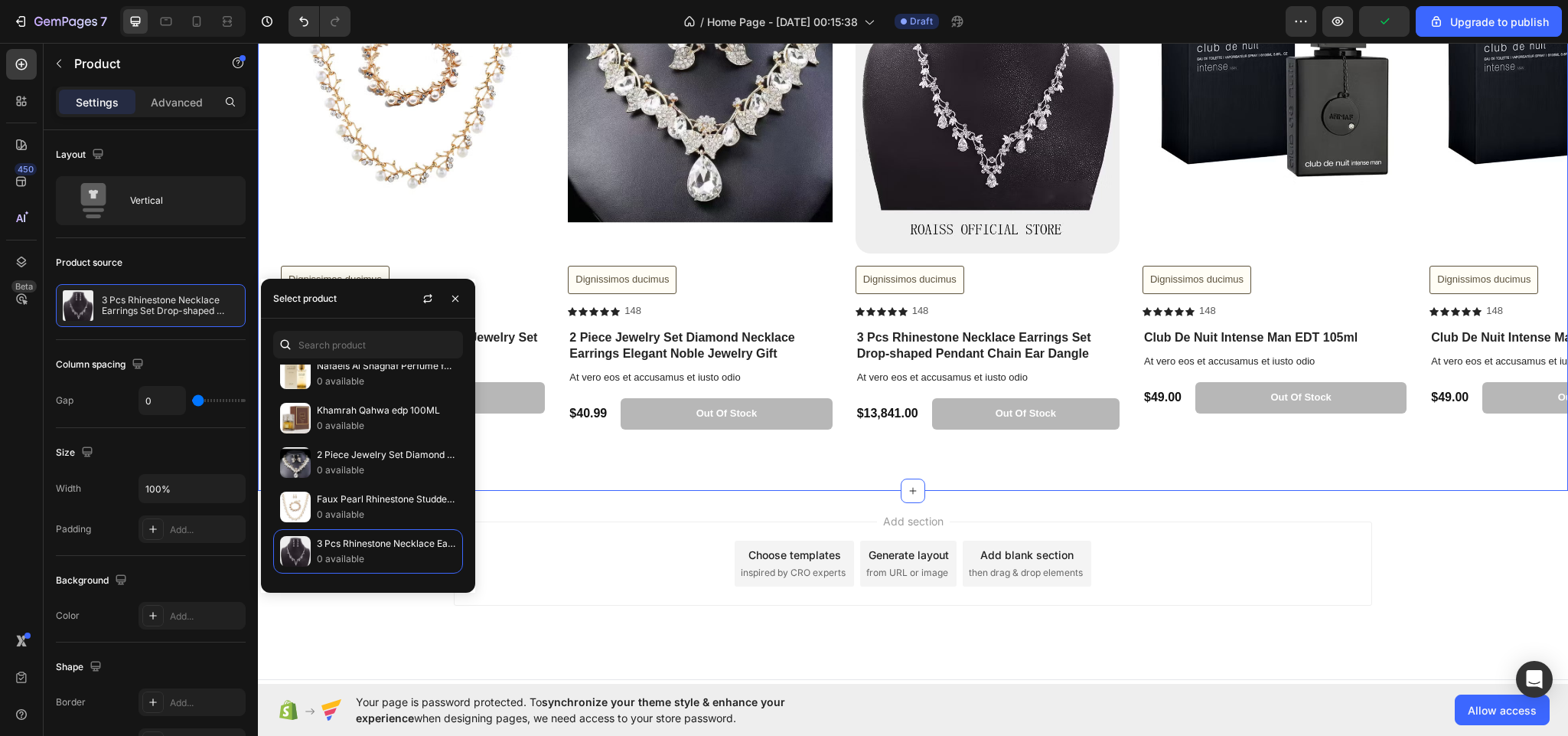
scroll to position [3777, 0]
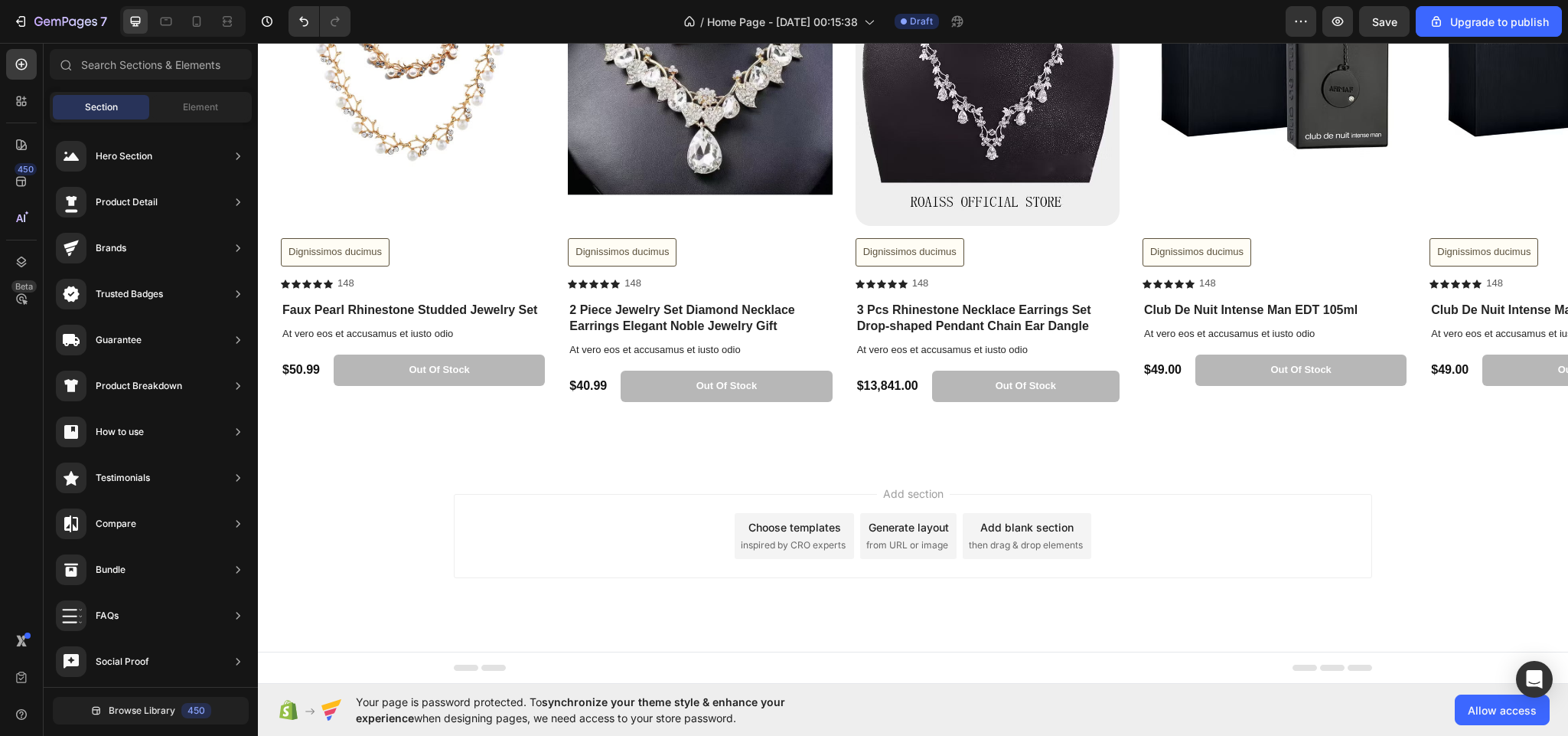
click at [598, 508] on div "Add section Choose templates inspired by CRO experts Generate layout from URL o…" at bounding box center [913, 536] width 918 height 84
click at [637, 252] on div "Dignissimos ducimus" at bounding box center [622, 252] width 94 height 13
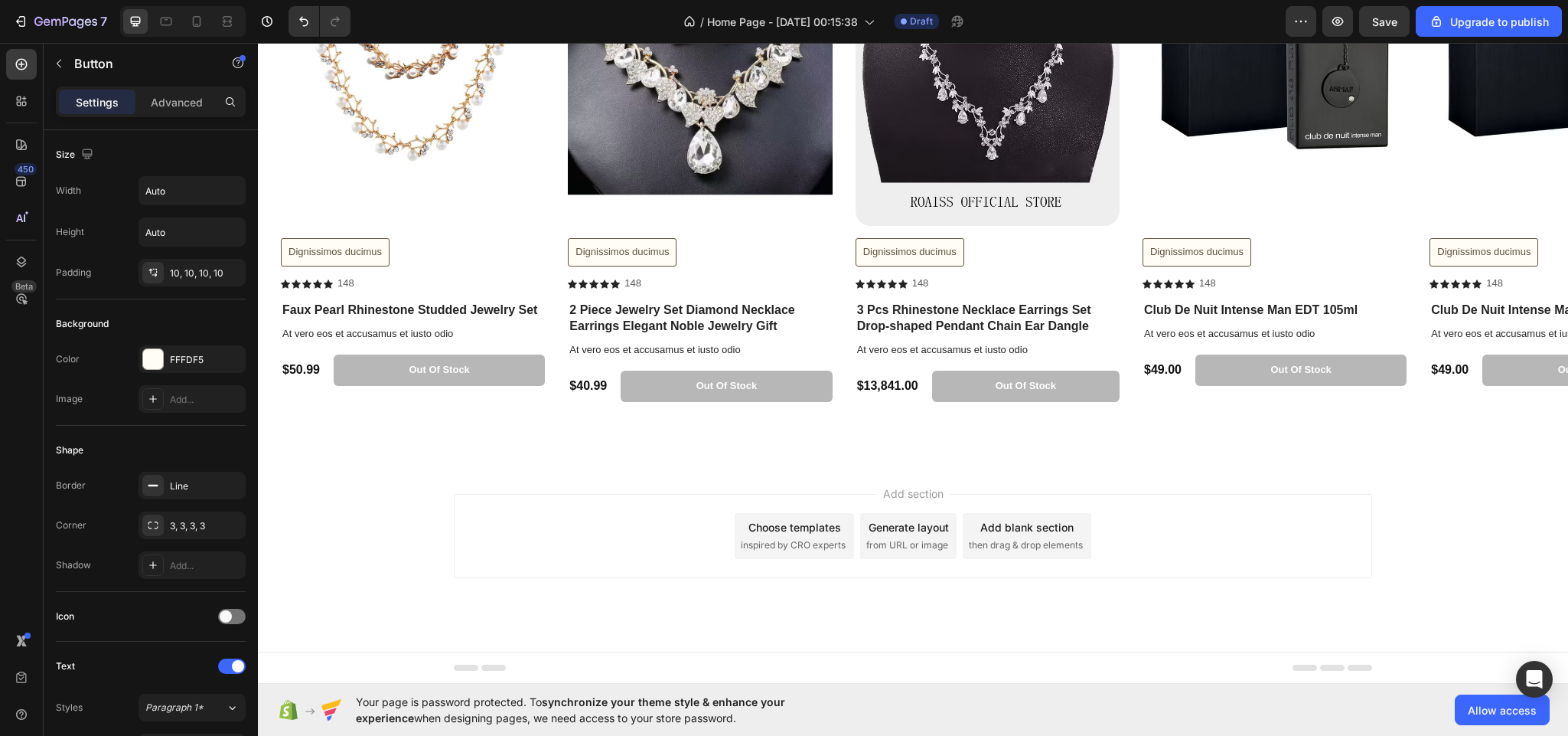
click at [547, 505] on div "Add section Choose templates inspired by CRO experts Generate layout from URL o…" at bounding box center [913, 536] width 918 height 84
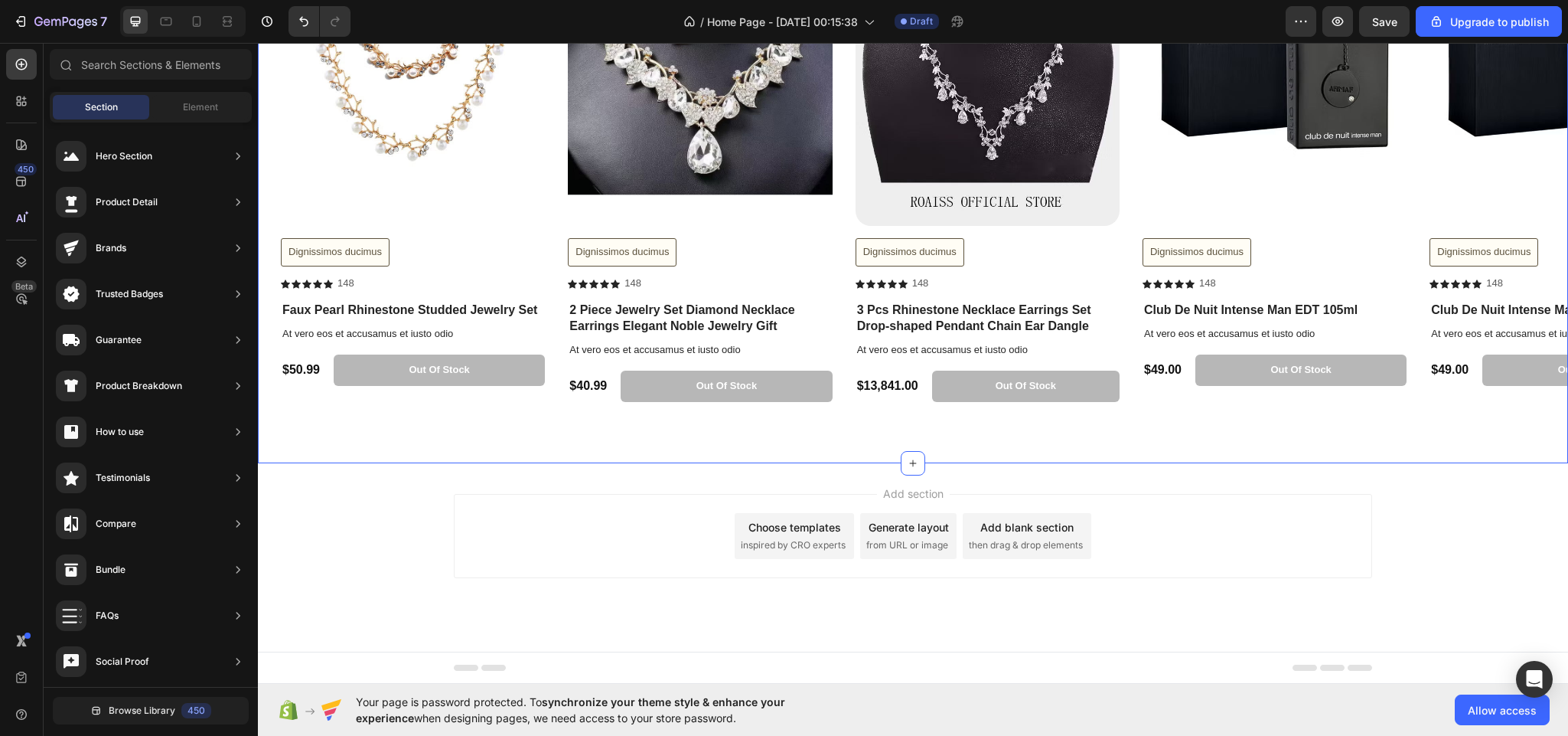
click at [1177, 439] on div "Lorem ipsum dolor sit amet. consectetur labore Heading Sed ut perspiciatis unde…" at bounding box center [913, 63] width 1310 height 799
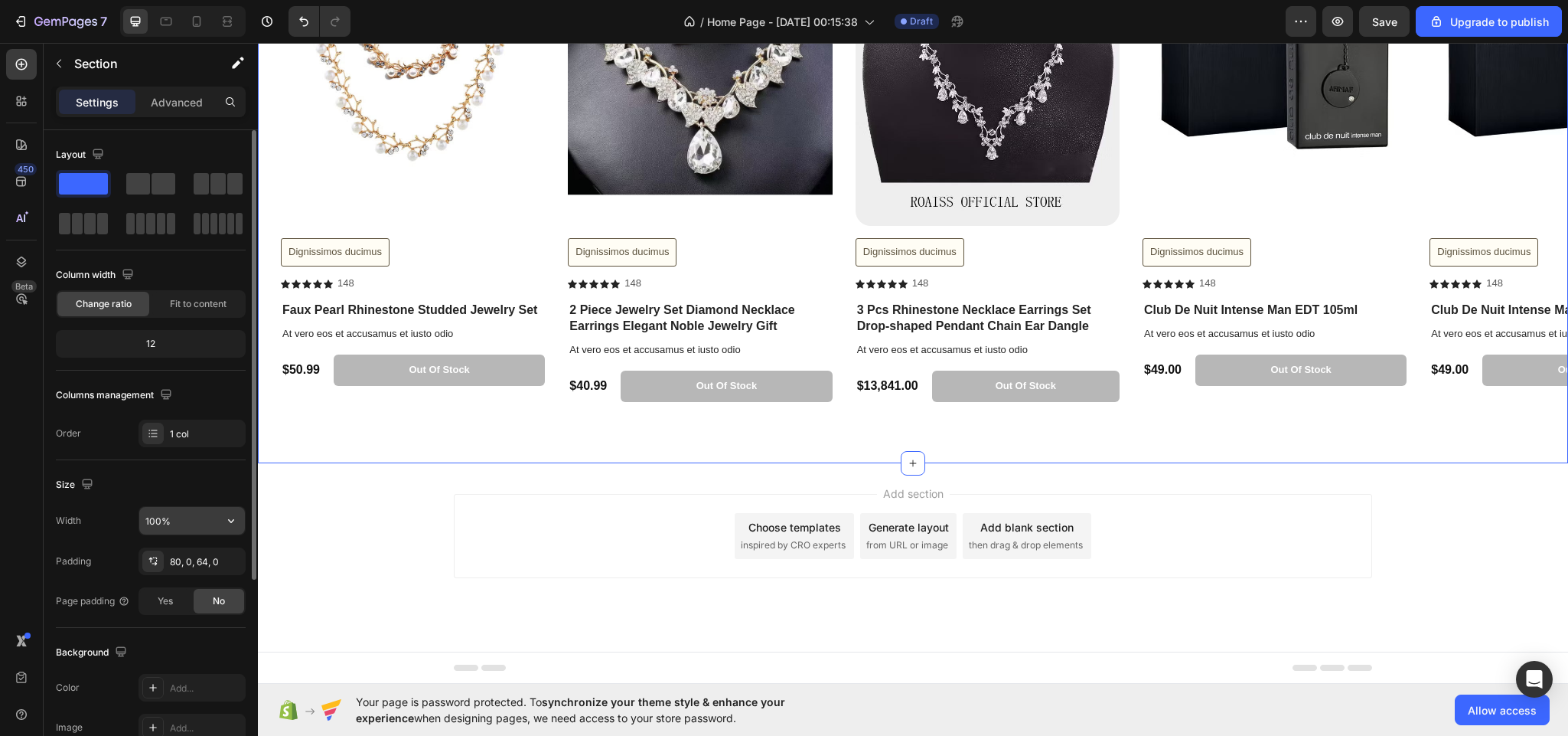
click at [191, 515] on input "100%" at bounding box center [192, 521] width 106 height 28
click at [237, 524] on icon "button" at bounding box center [231, 521] width 15 height 15
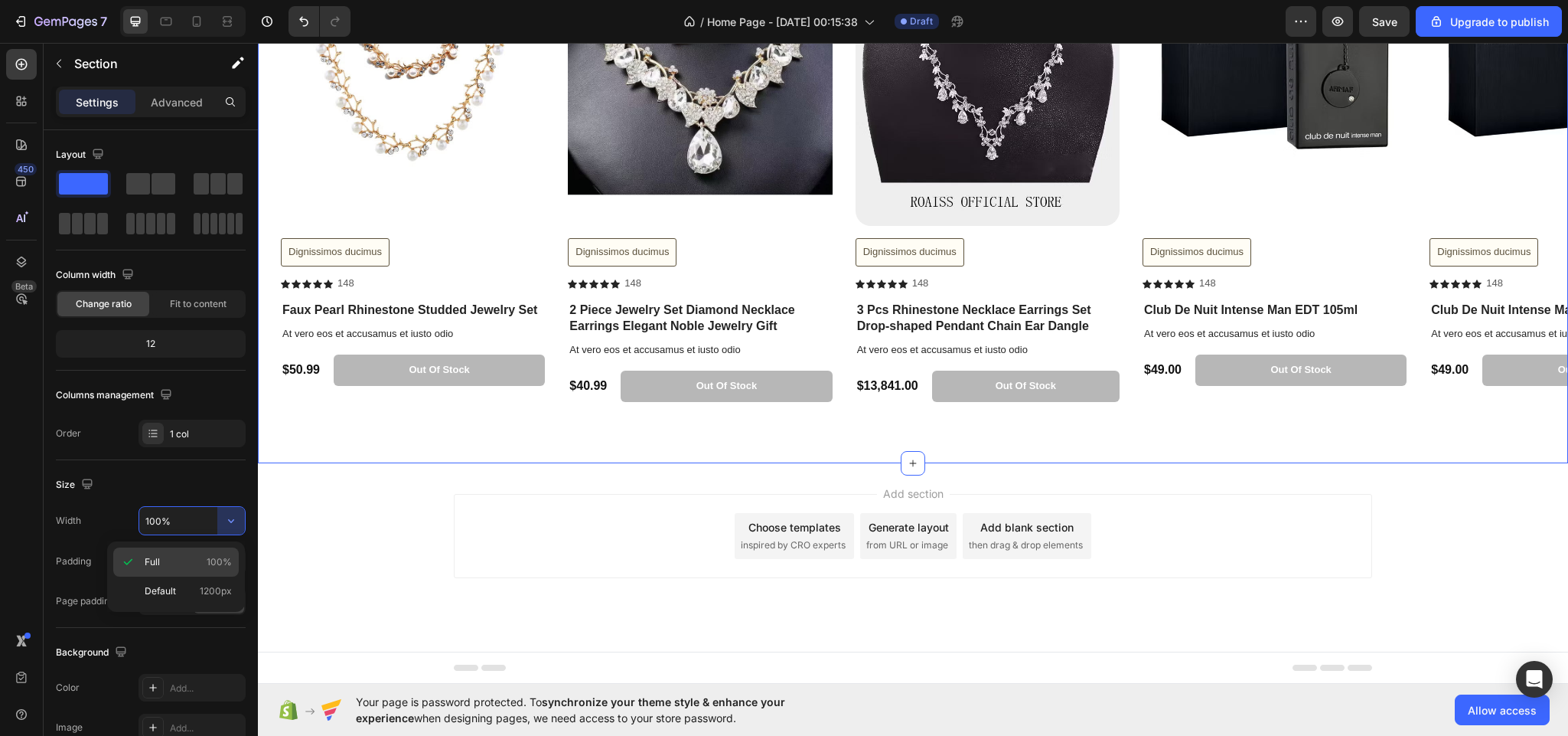
click at [179, 559] on p "Full 100%" at bounding box center [188, 562] width 87 height 14
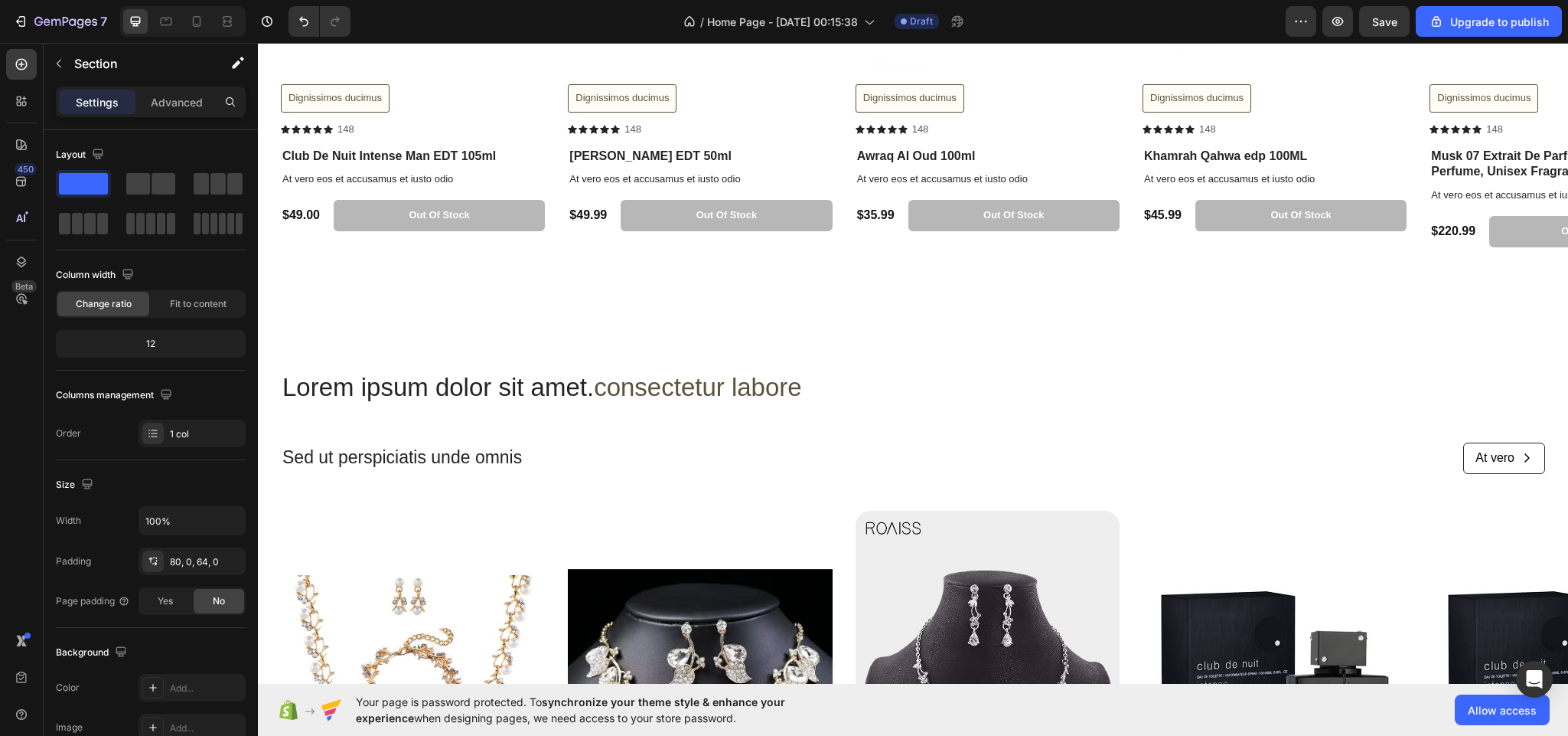
scroll to position [3124, 0]
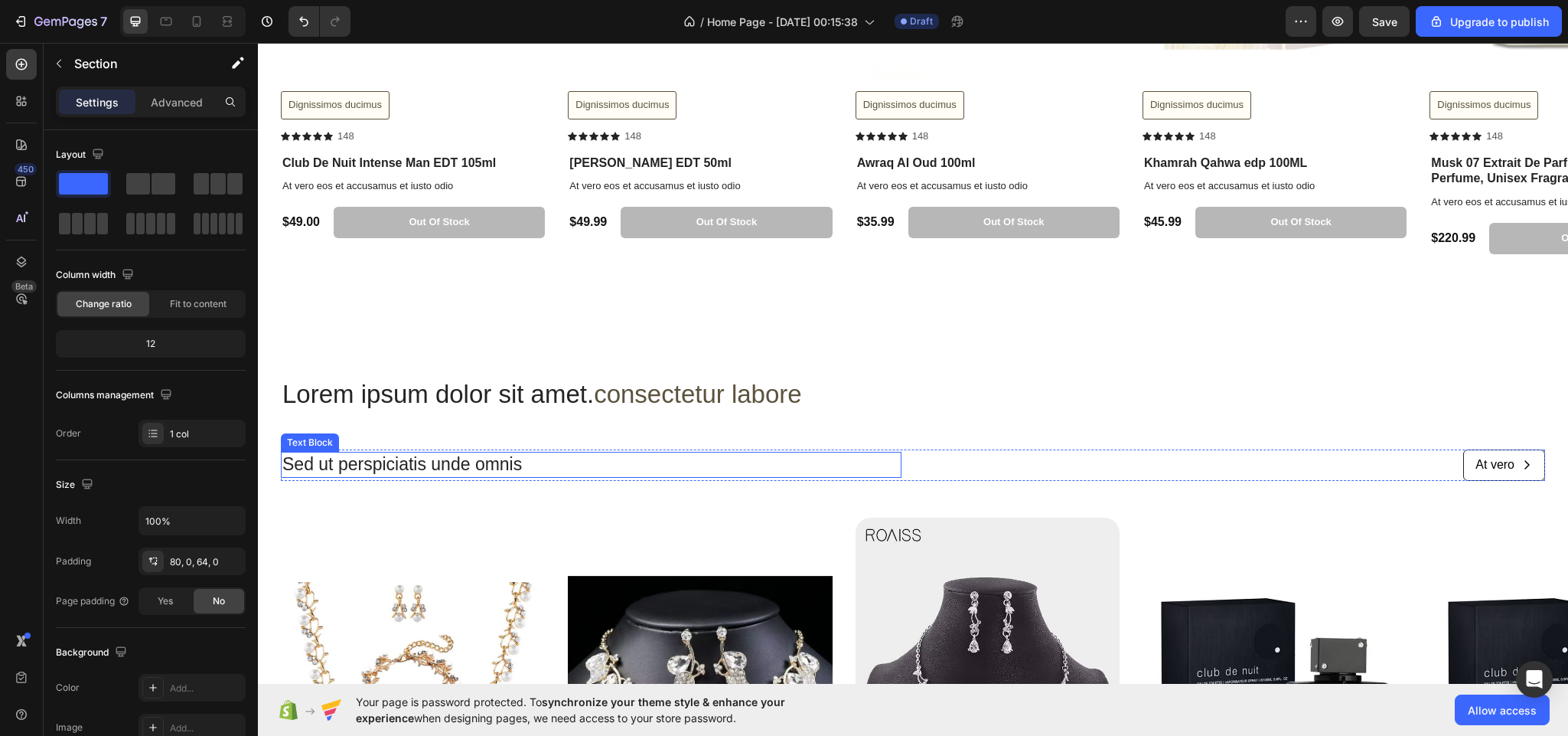
click at [551, 469] on p "Sed ut perspiciatis unde omnis" at bounding box center [591, 465] width 617 height 23
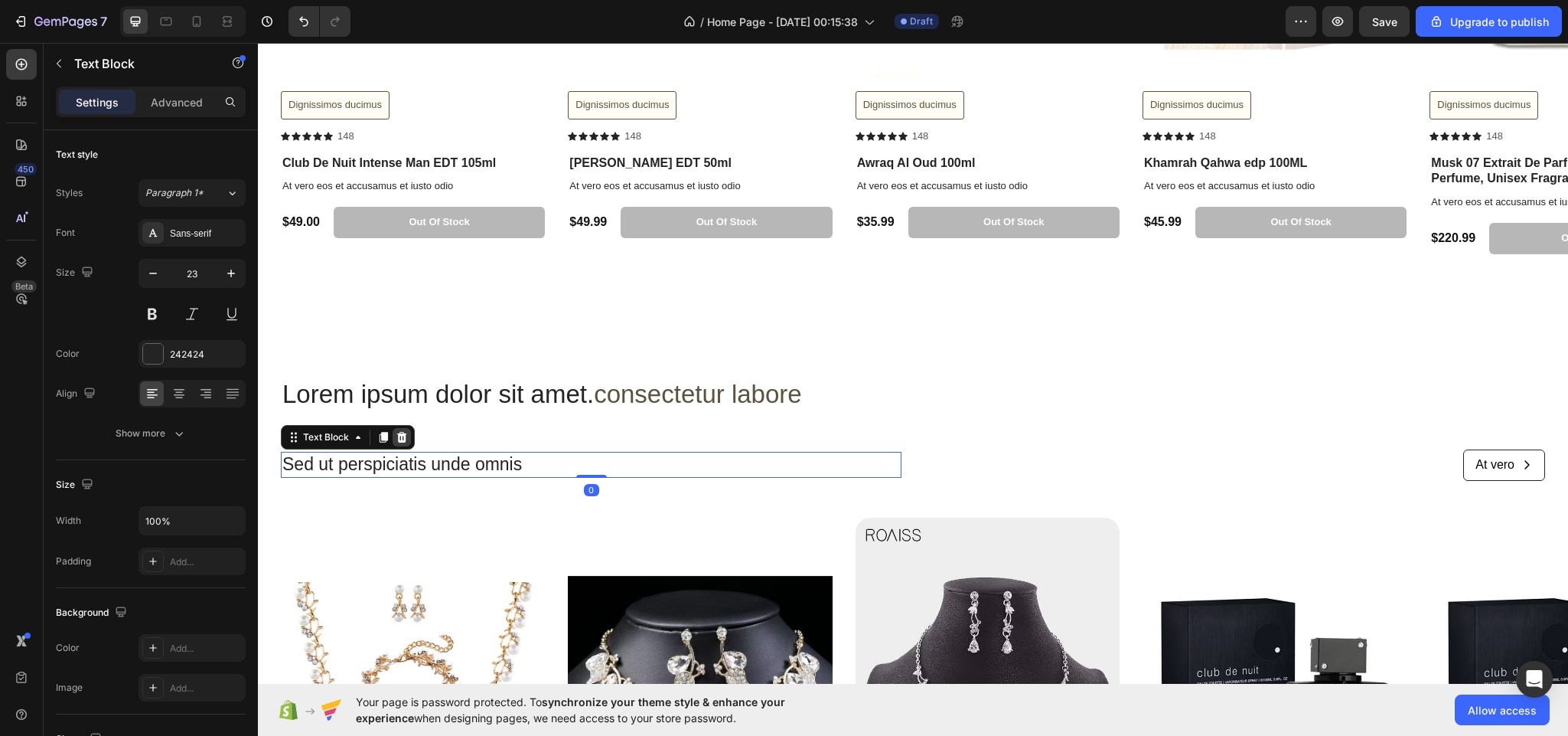
click at [406, 440] on icon at bounding box center [401, 437] width 12 height 12
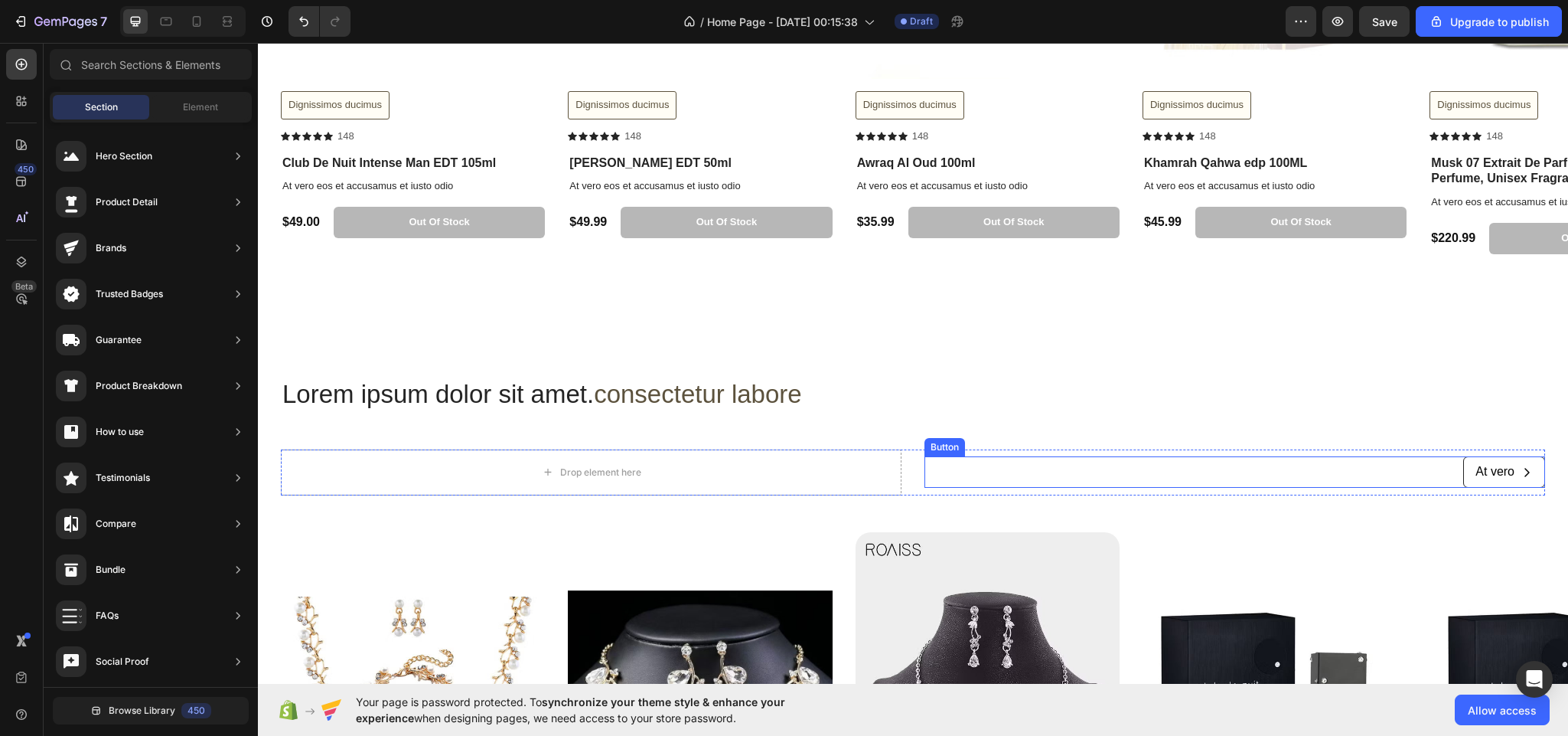
click at [1045, 464] on div "At vero Button" at bounding box center [1235, 472] width 620 height 32
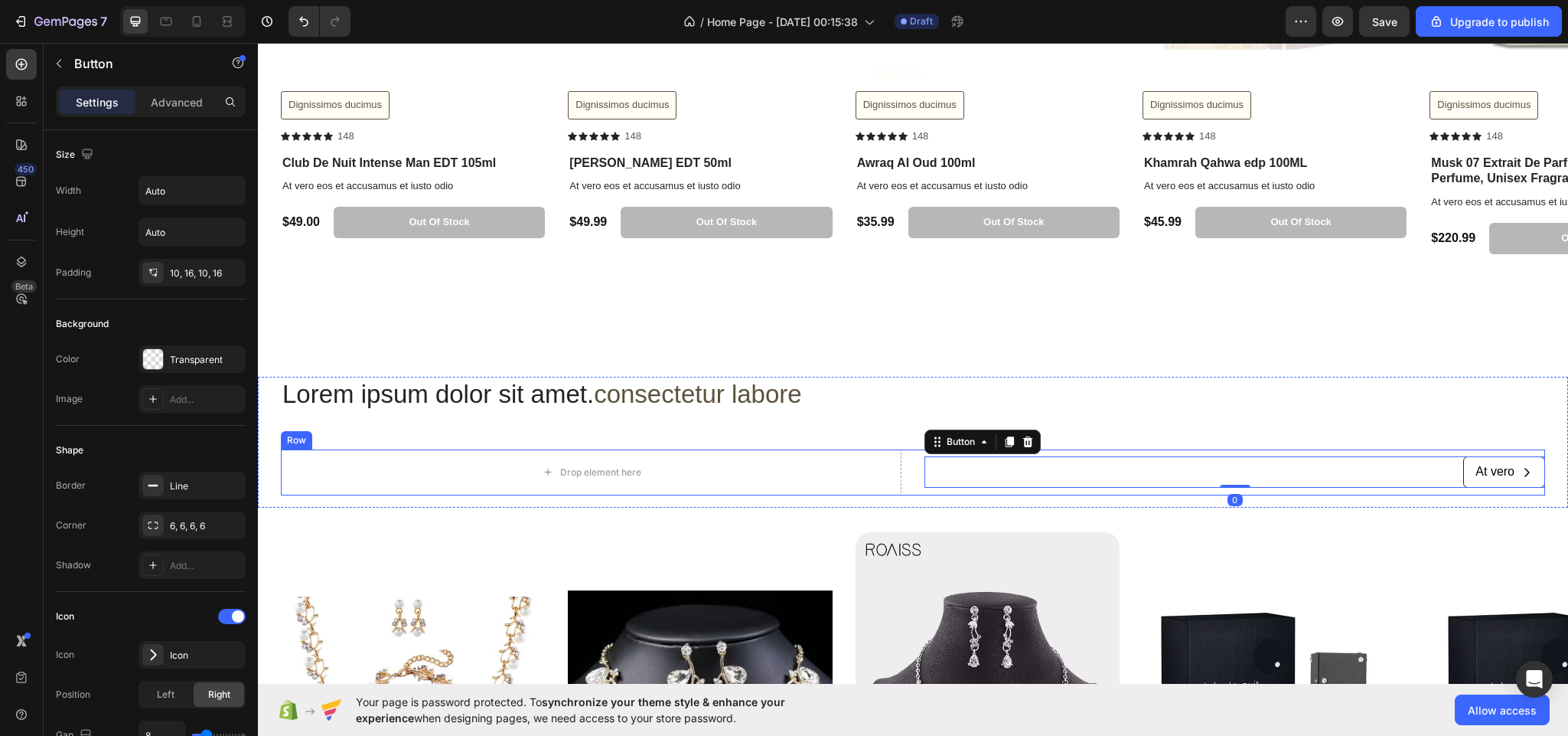
click at [902, 460] on div "Drop element here At vero Button 0 Row" at bounding box center [913, 472] width 1264 height 46
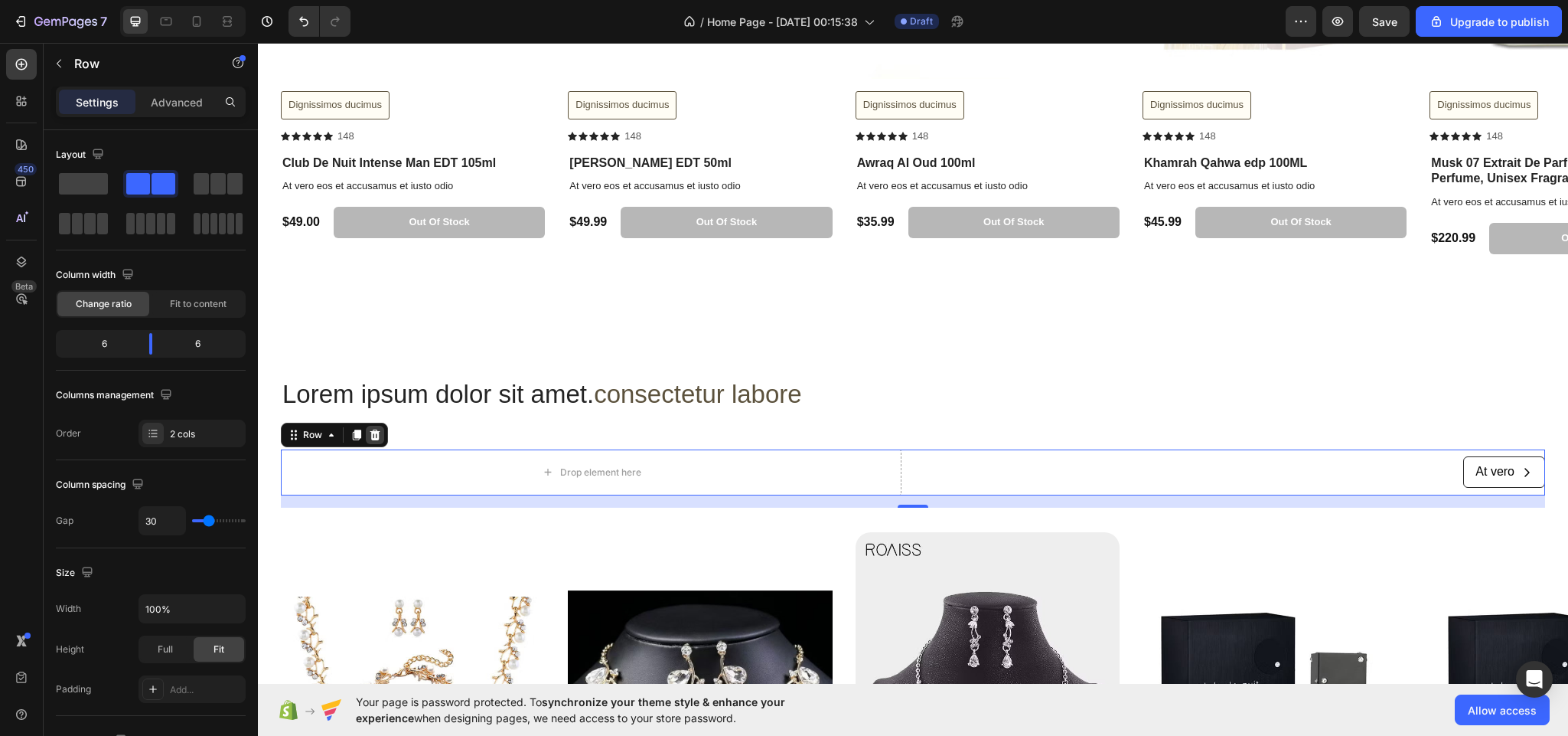
click at [374, 432] on icon at bounding box center [375, 435] width 10 height 11
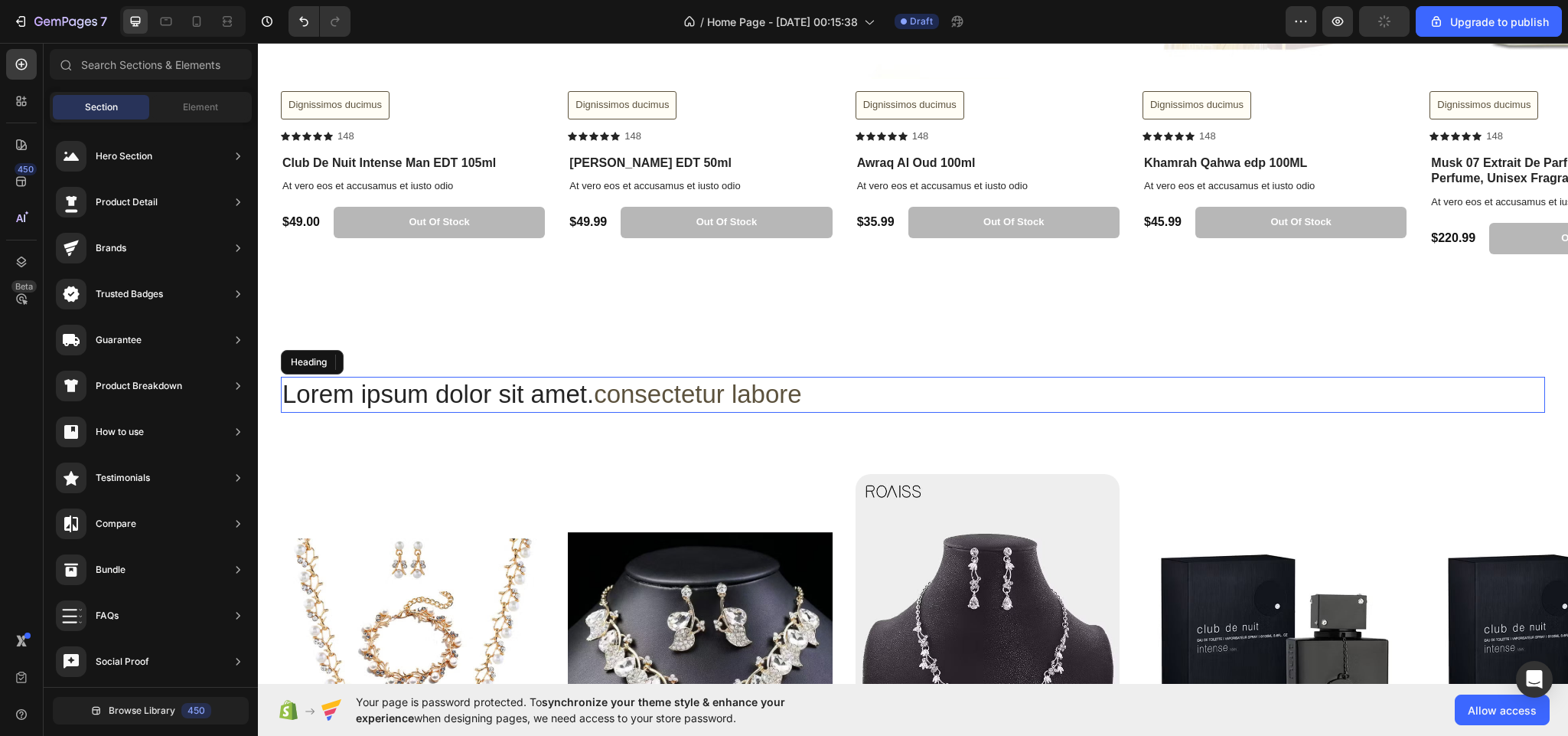
click at [857, 386] on h2 "Lorem ipsum dolor sit amet. consectetur labore" at bounding box center [913, 395] width 1264 height 36
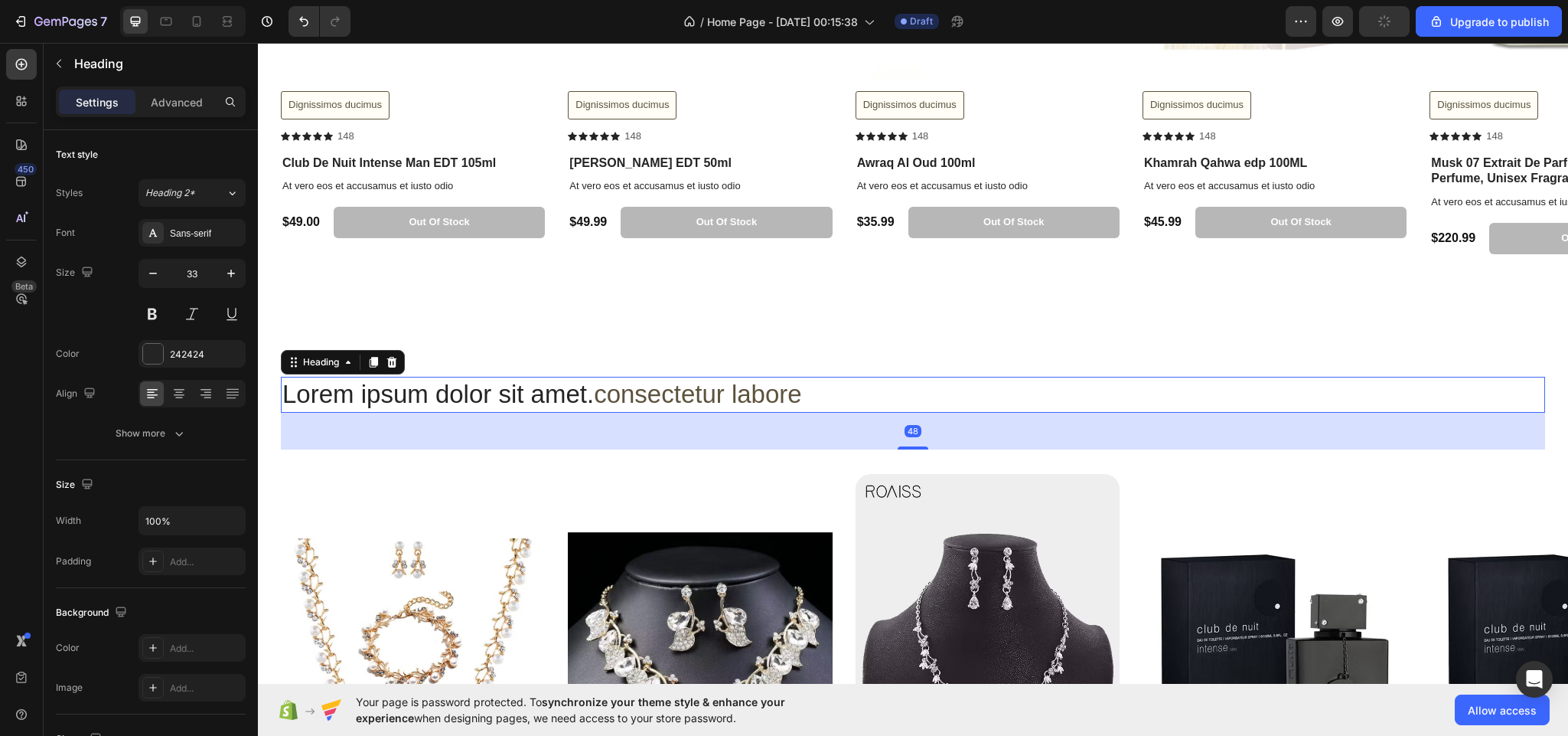
click at [857, 386] on h2 "Lorem ipsum dolor sit amet. consectetur labore" at bounding box center [913, 395] width 1264 height 36
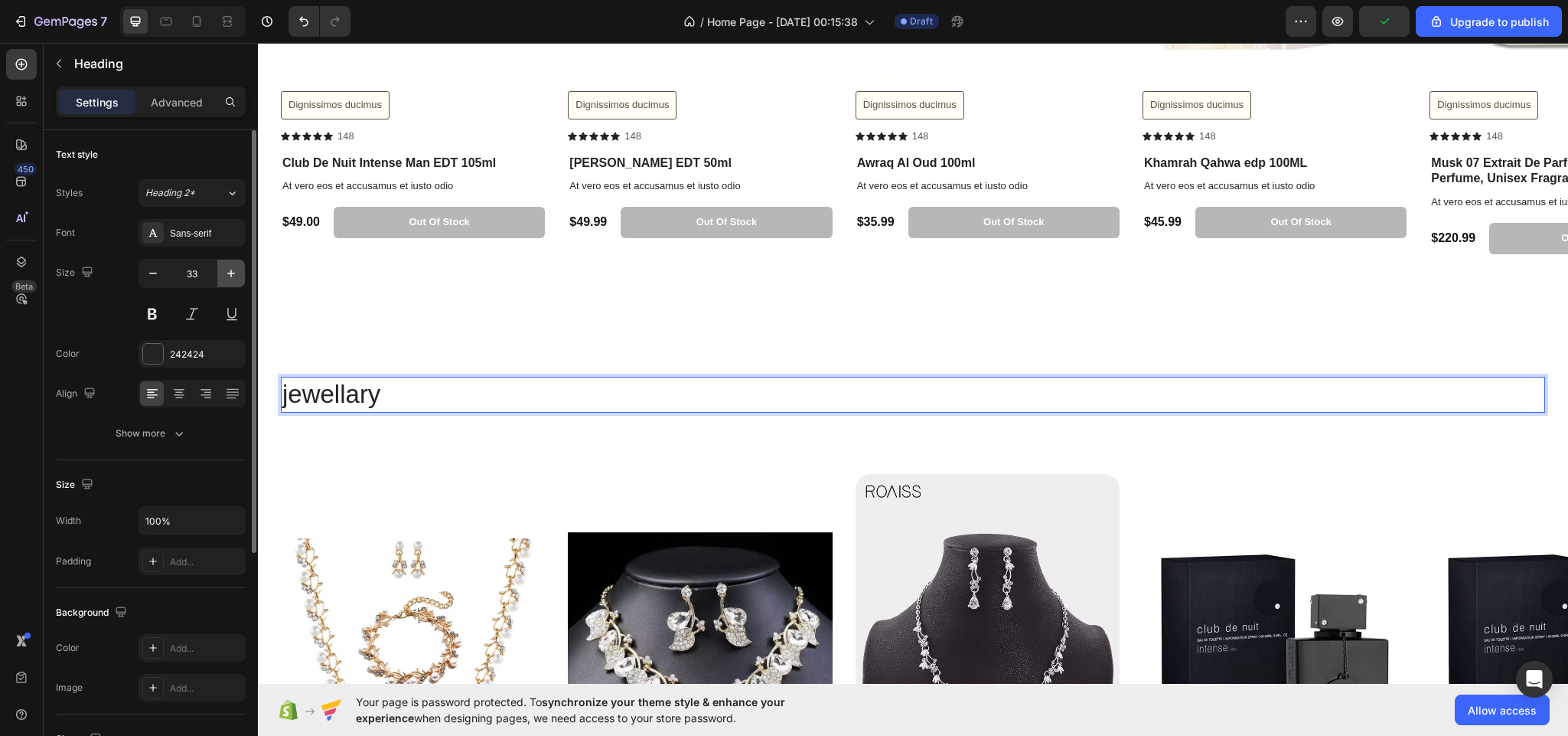
click at [226, 278] on icon "button" at bounding box center [231, 273] width 15 height 15
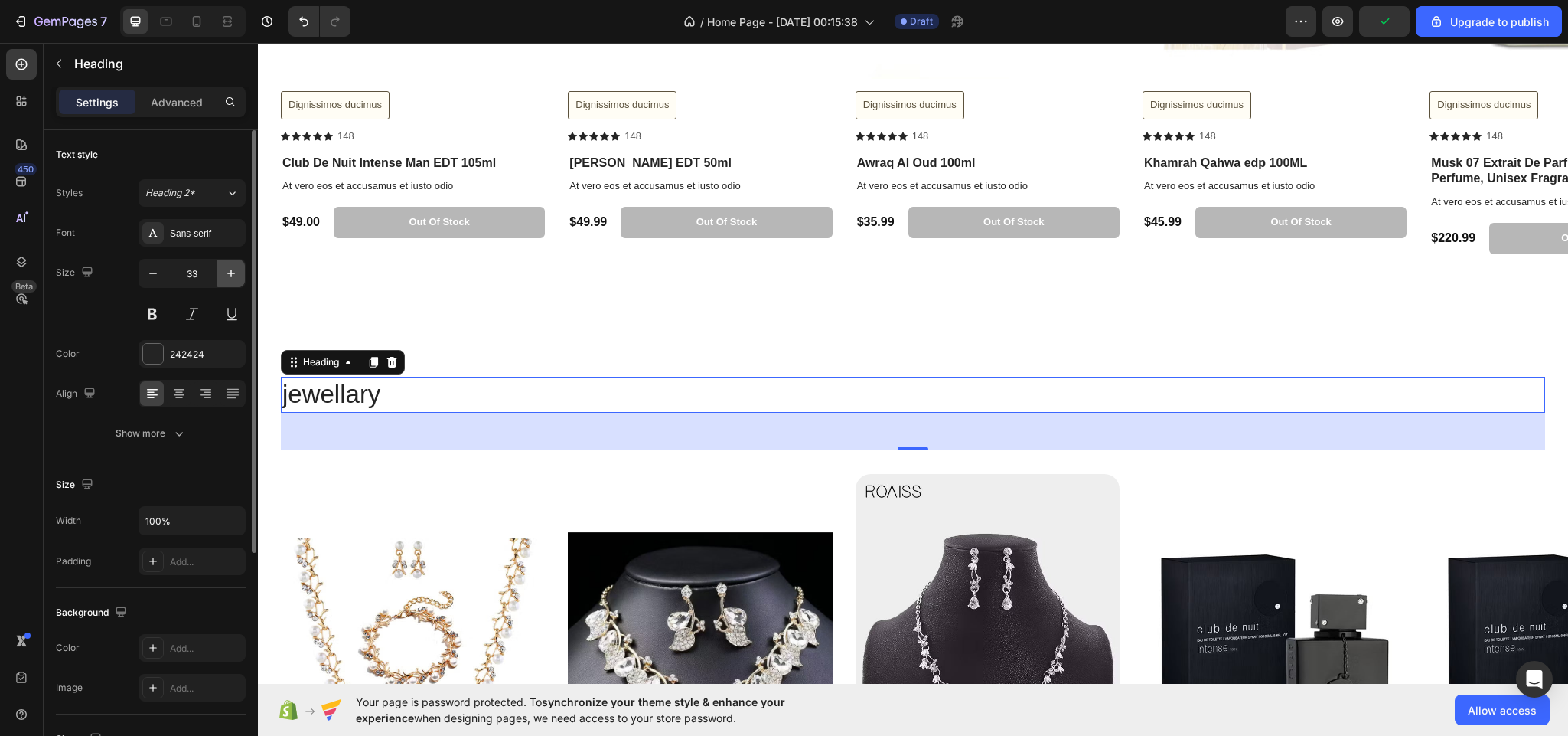
click at [226, 278] on icon "button" at bounding box center [231, 273] width 15 height 15
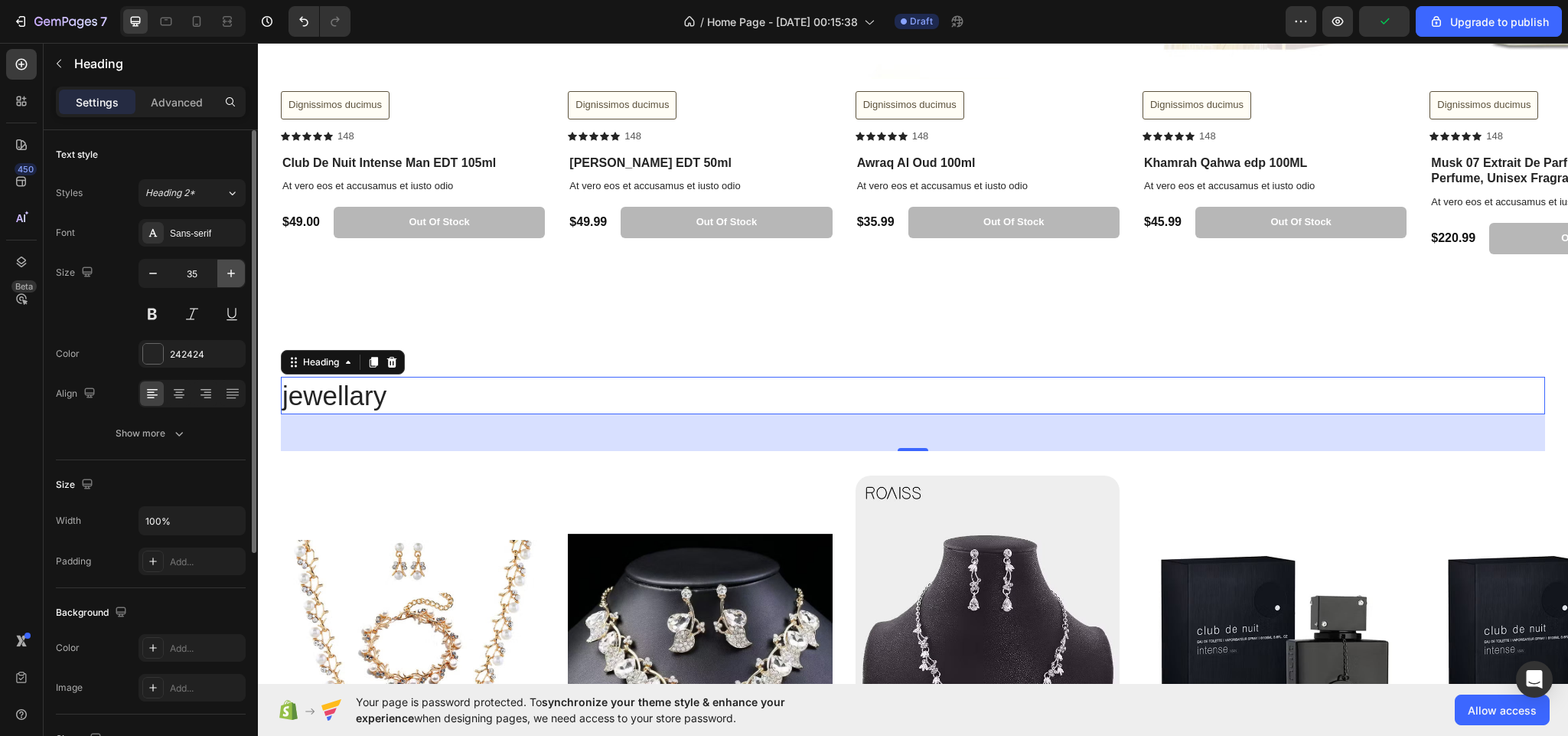
click at [226, 278] on icon "button" at bounding box center [231, 273] width 15 height 15
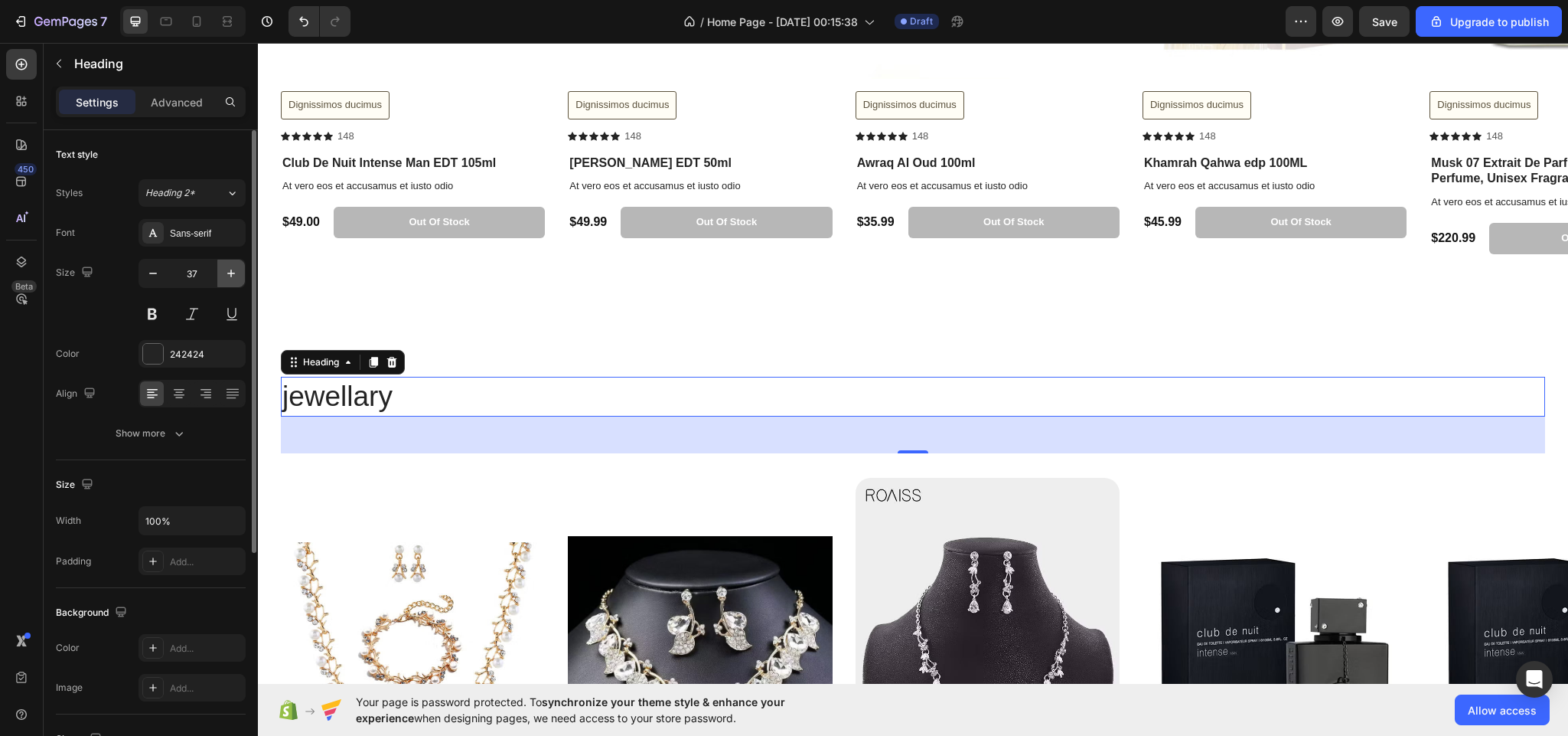
click at [226, 278] on icon "button" at bounding box center [231, 273] width 15 height 15
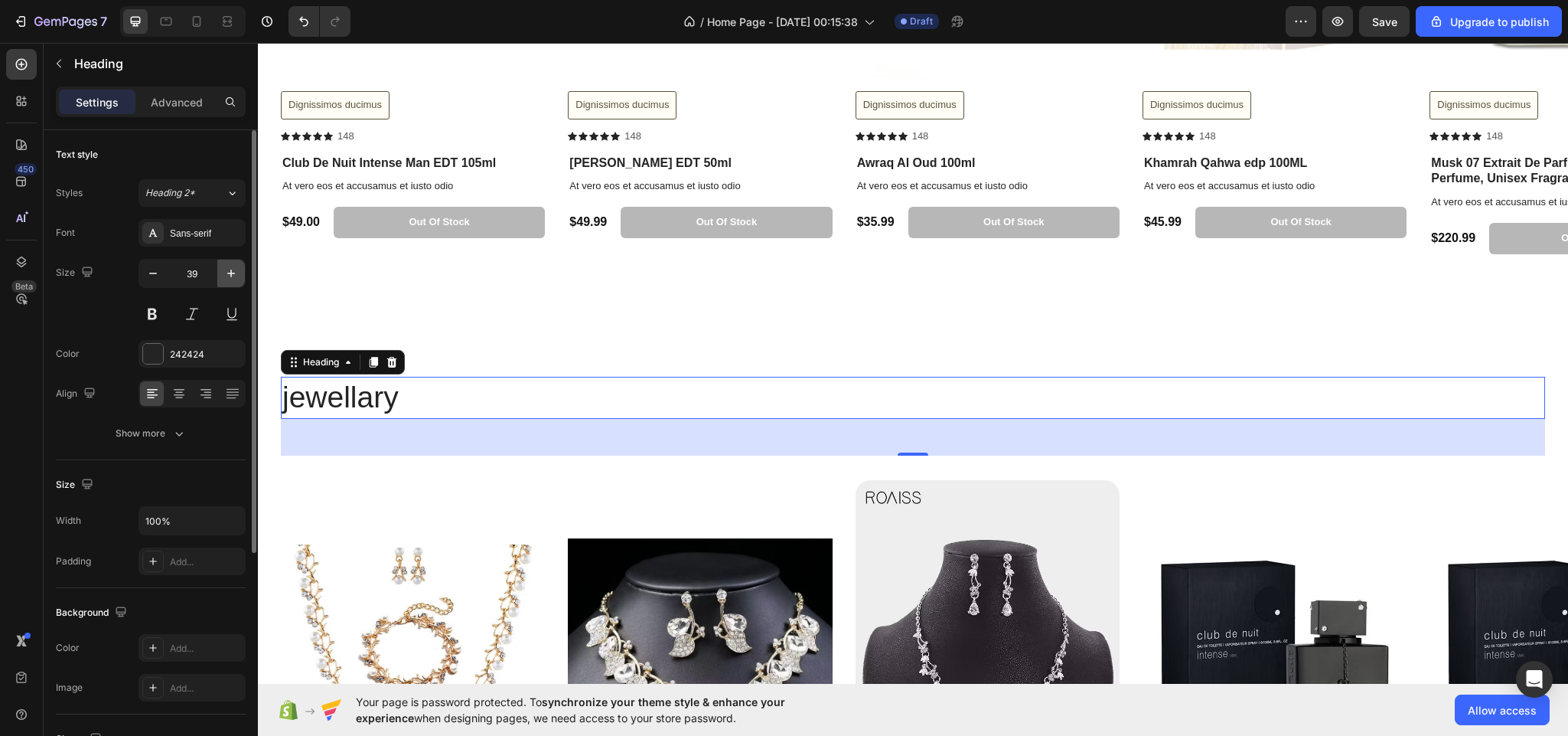
click at [226, 278] on icon "button" at bounding box center [231, 273] width 15 height 15
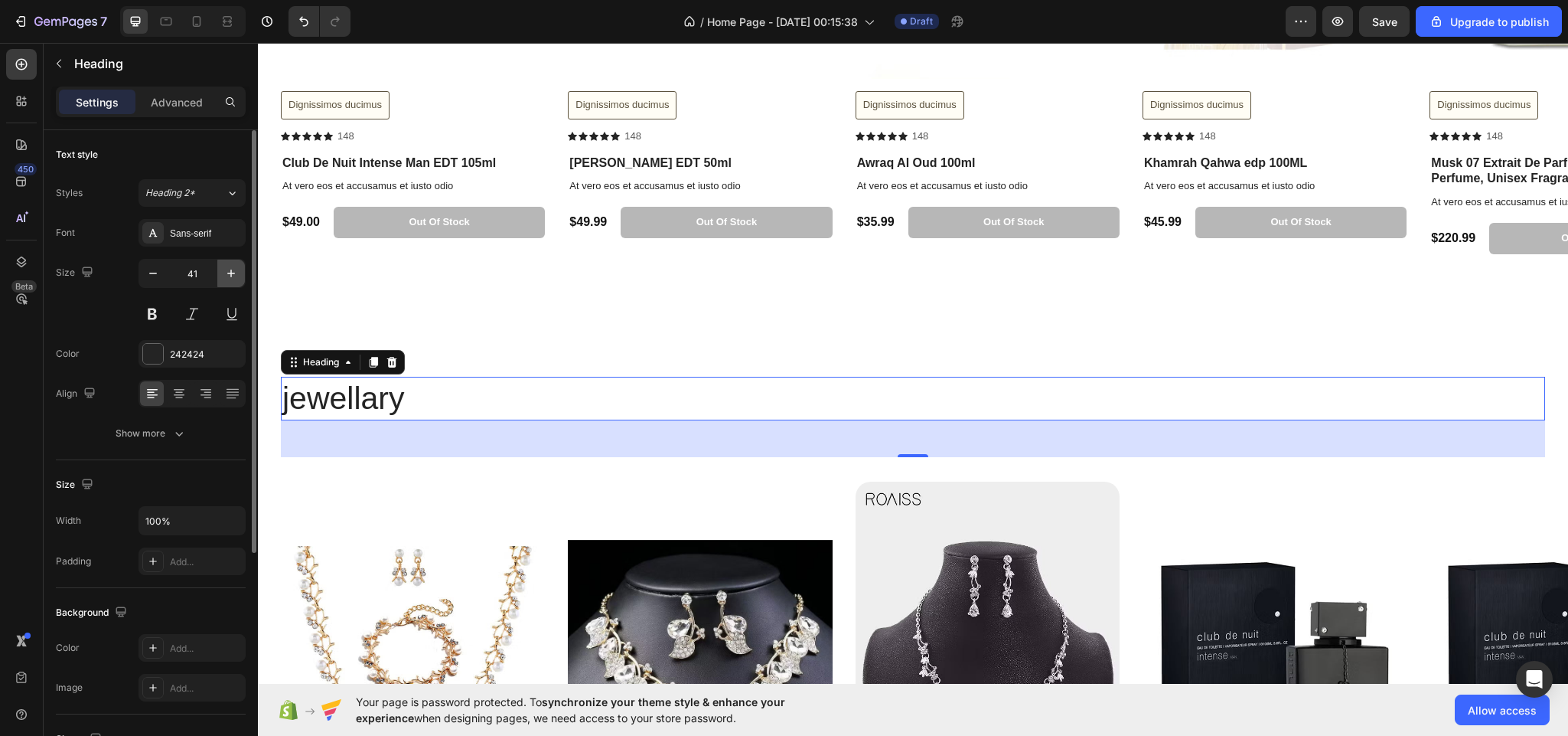
click at [226, 278] on icon "button" at bounding box center [231, 273] width 15 height 15
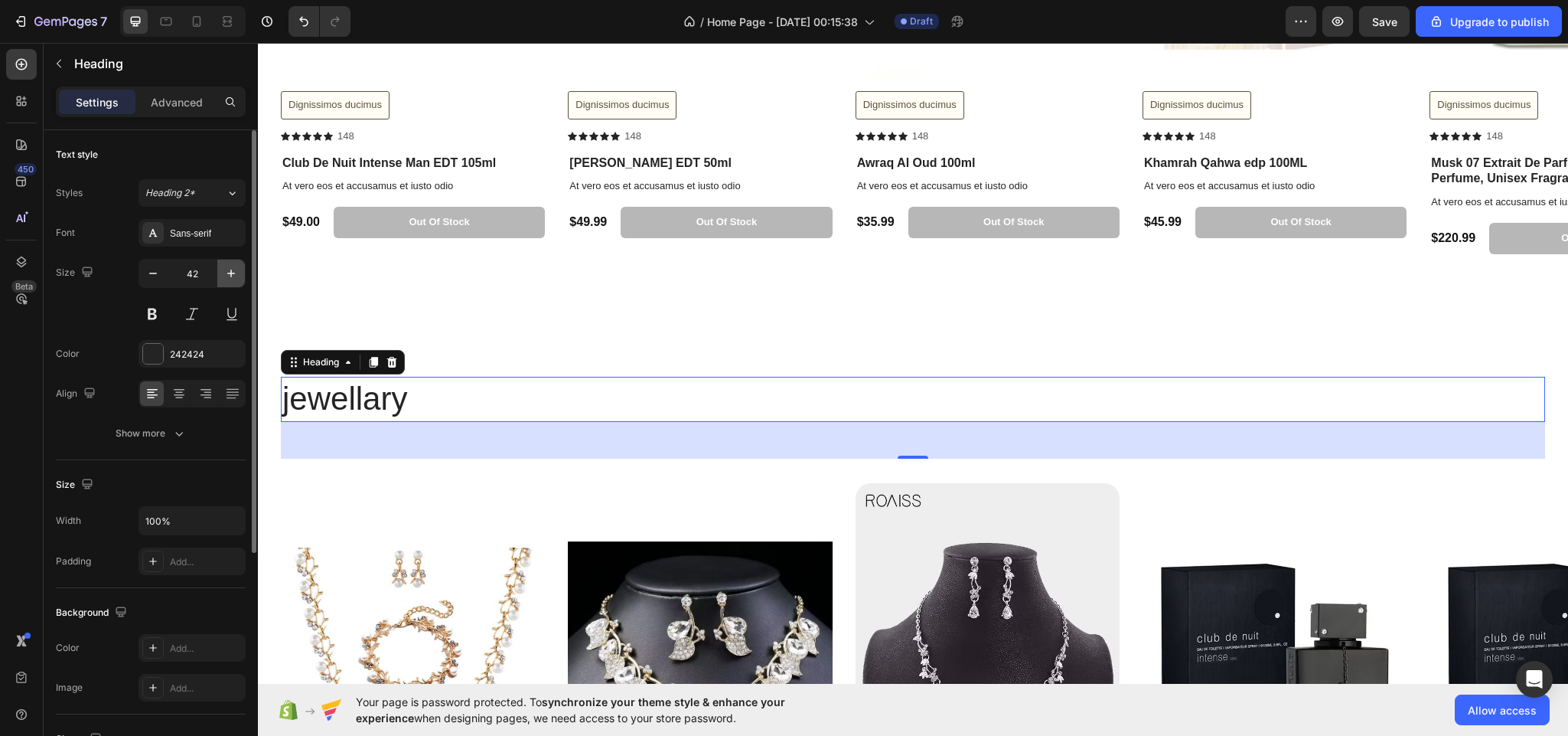
click at [226, 278] on icon "button" at bounding box center [231, 273] width 15 height 15
type input "43"
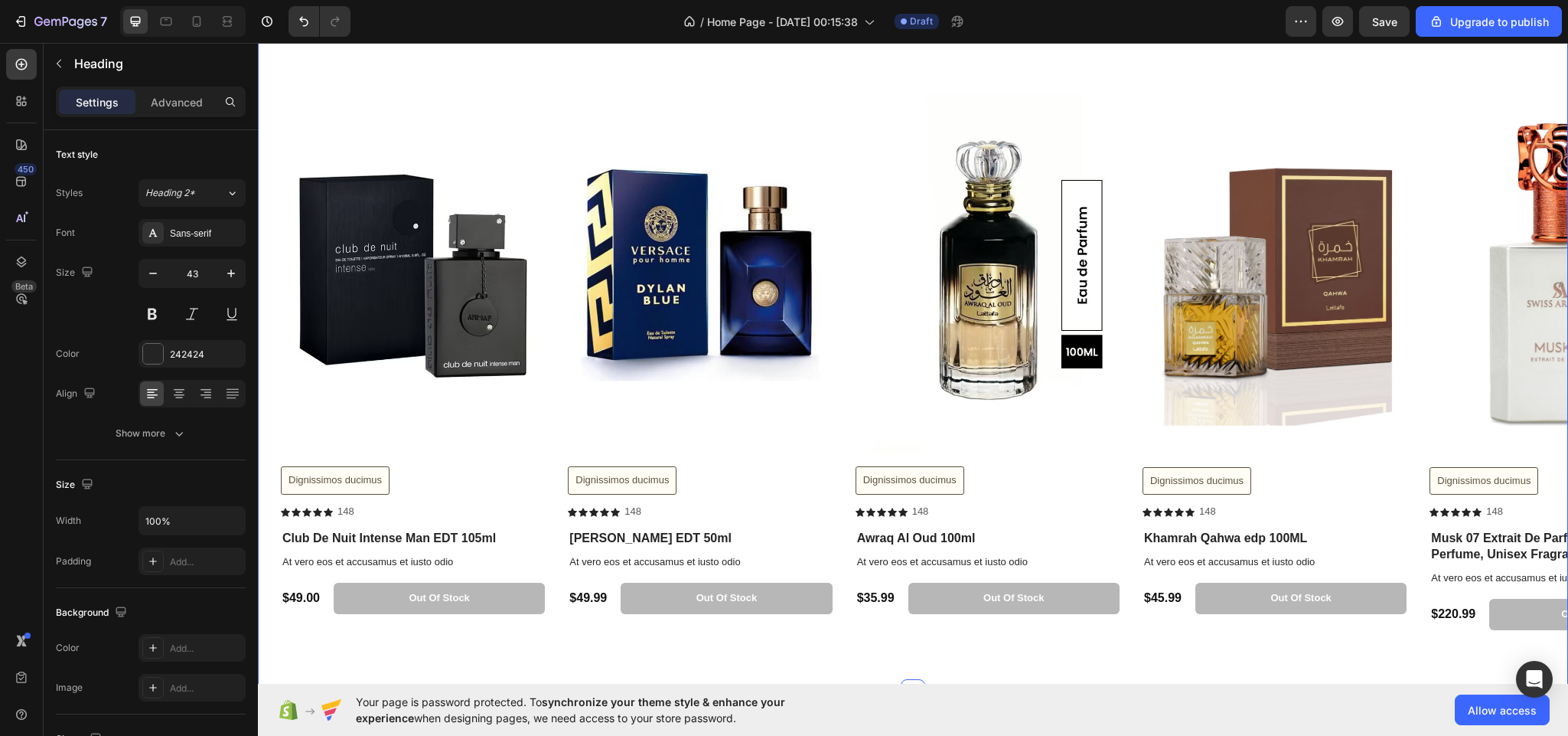
scroll to position [2490, 0]
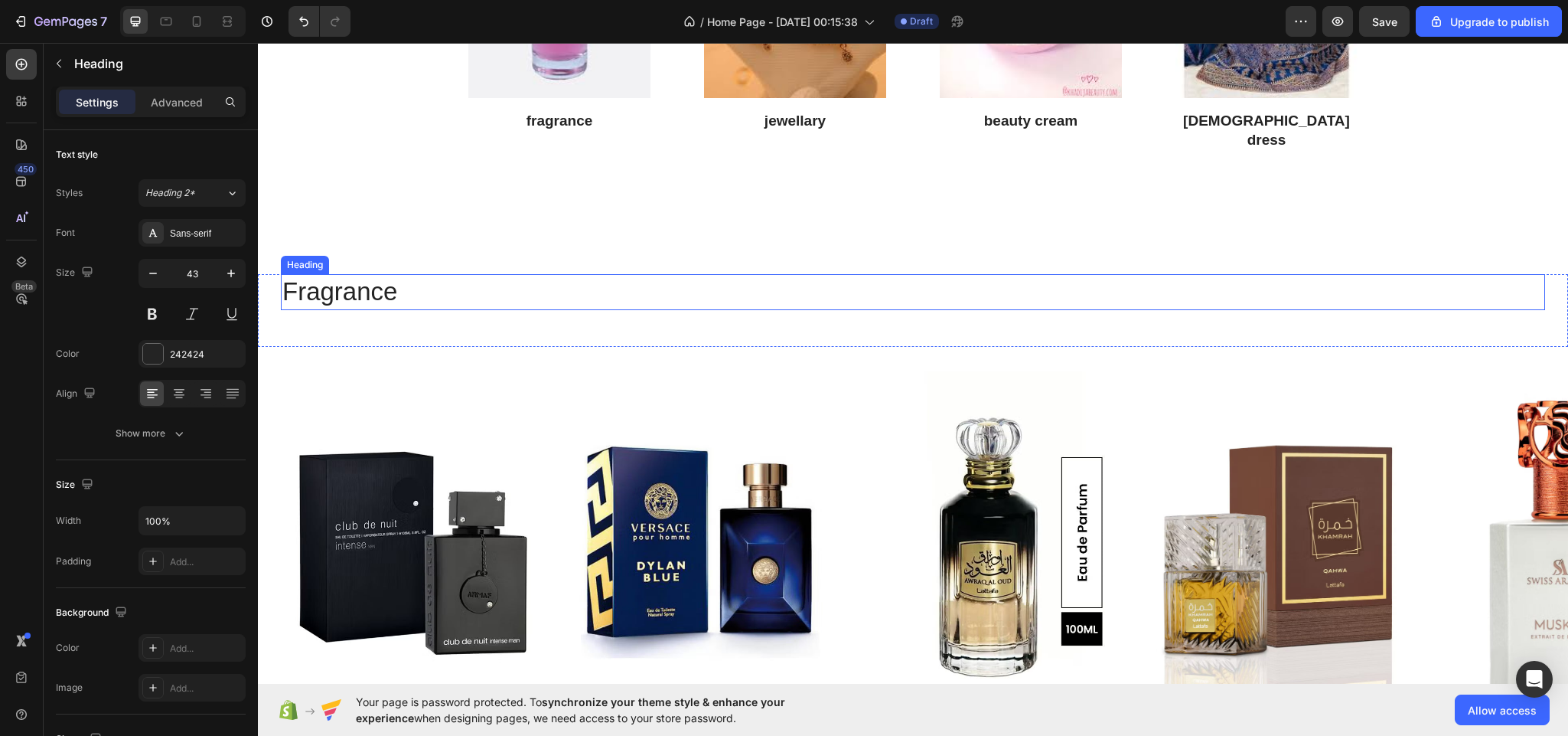
click at [425, 274] on h2 "Fragrance" at bounding box center [913, 292] width 1264 height 36
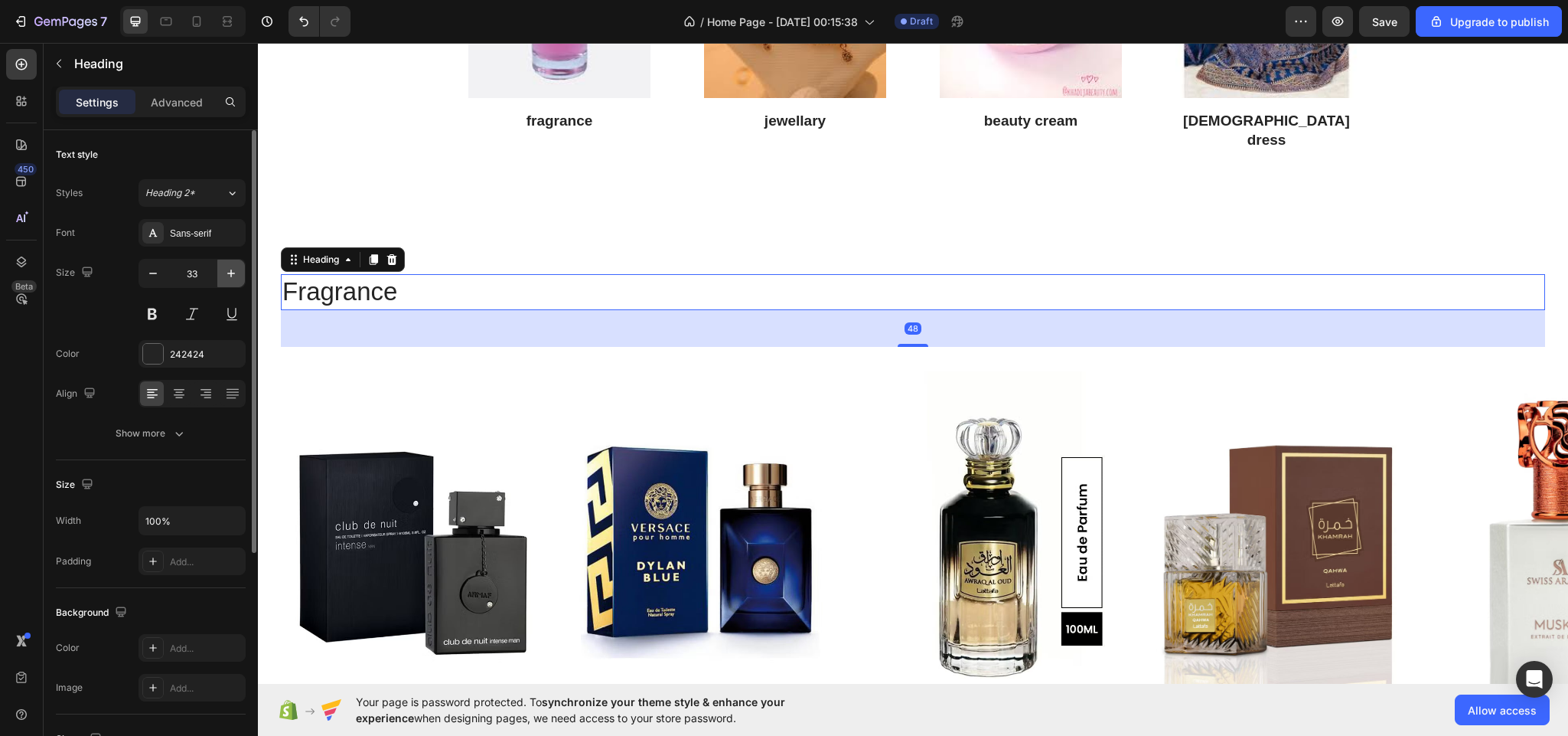
click at [230, 276] on icon "button" at bounding box center [231, 273] width 15 height 15
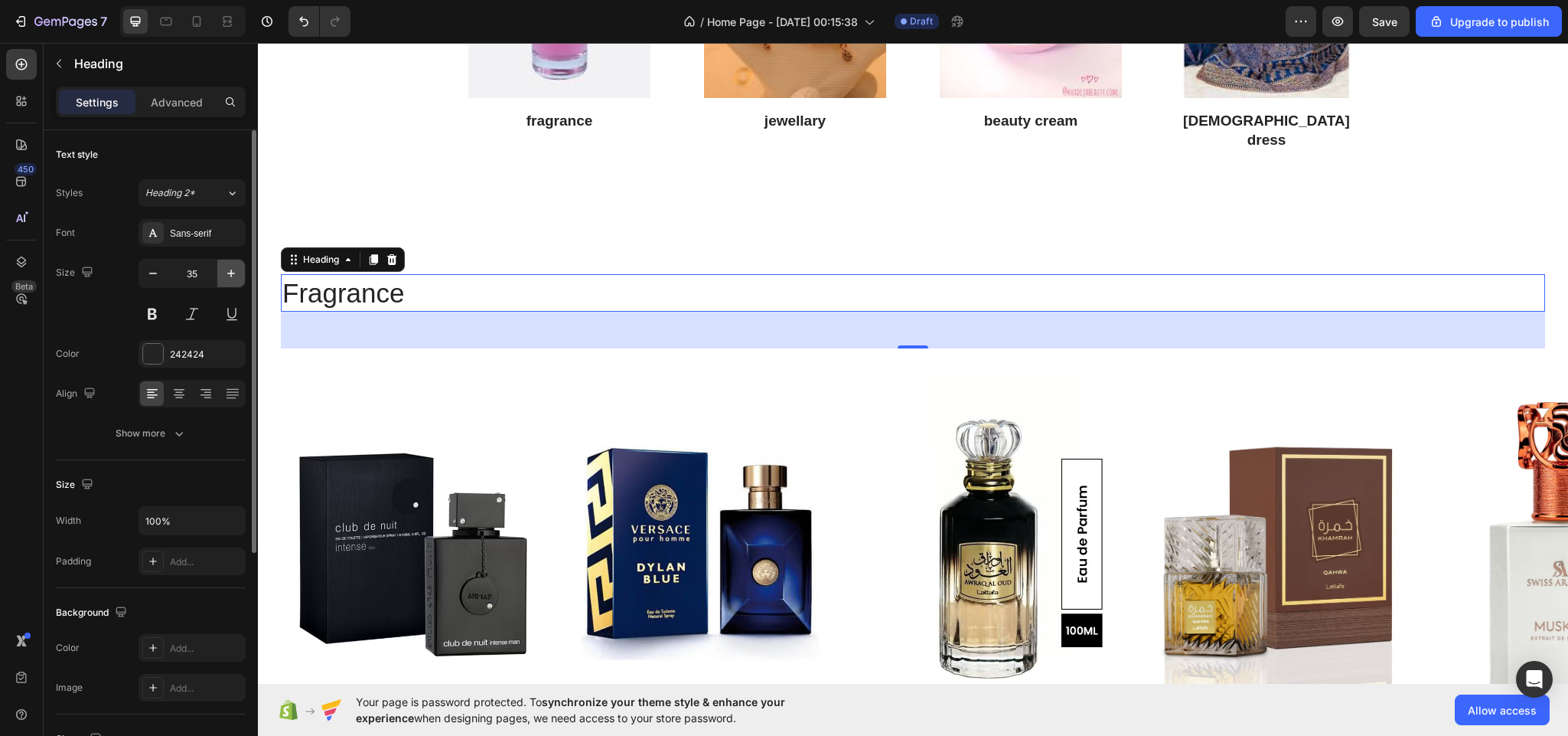
click at [230, 276] on icon "button" at bounding box center [231, 273] width 15 height 15
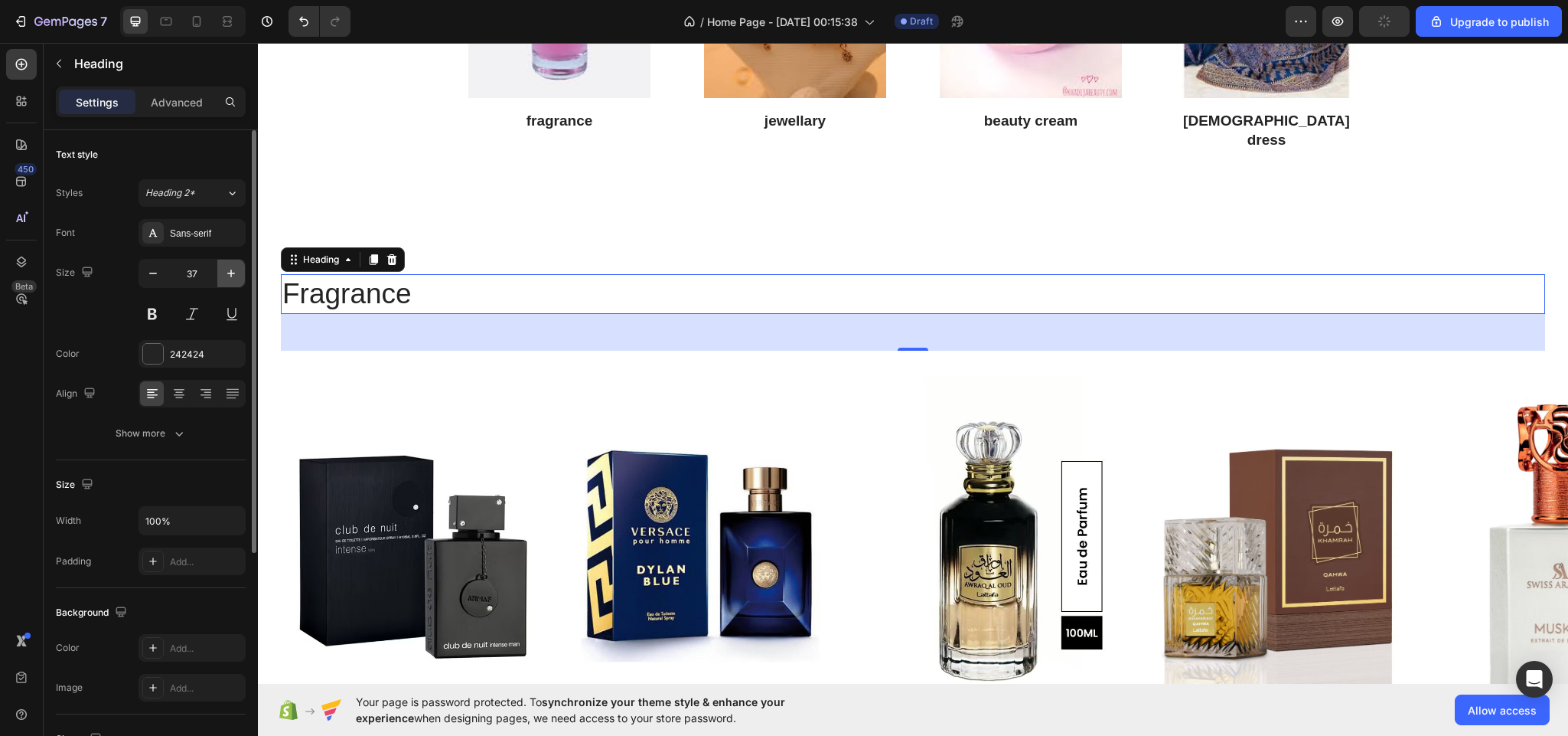
click at [230, 276] on icon "button" at bounding box center [231, 273] width 15 height 15
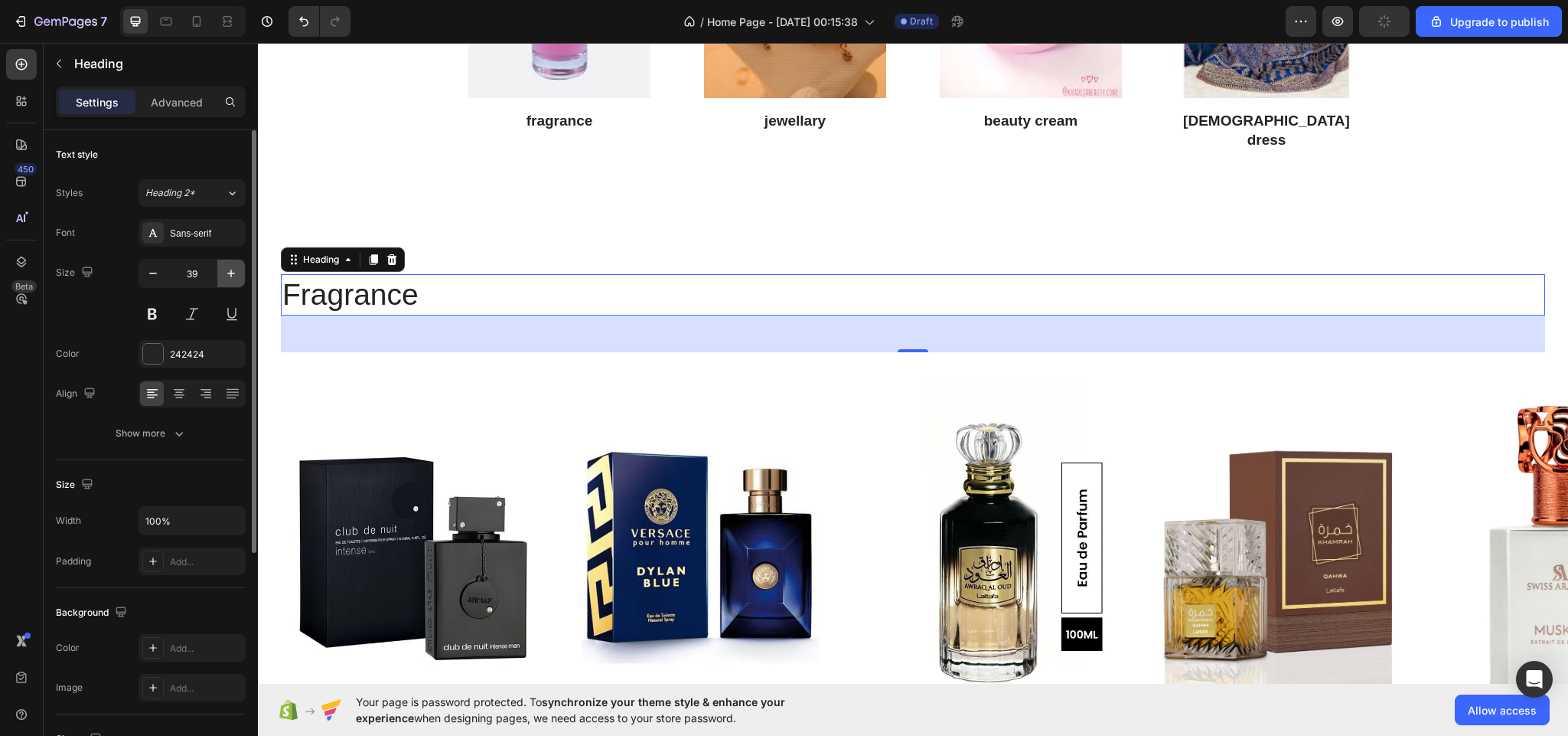
click at [230, 276] on icon "button" at bounding box center [231, 273] width 15 height 15
type input "40"
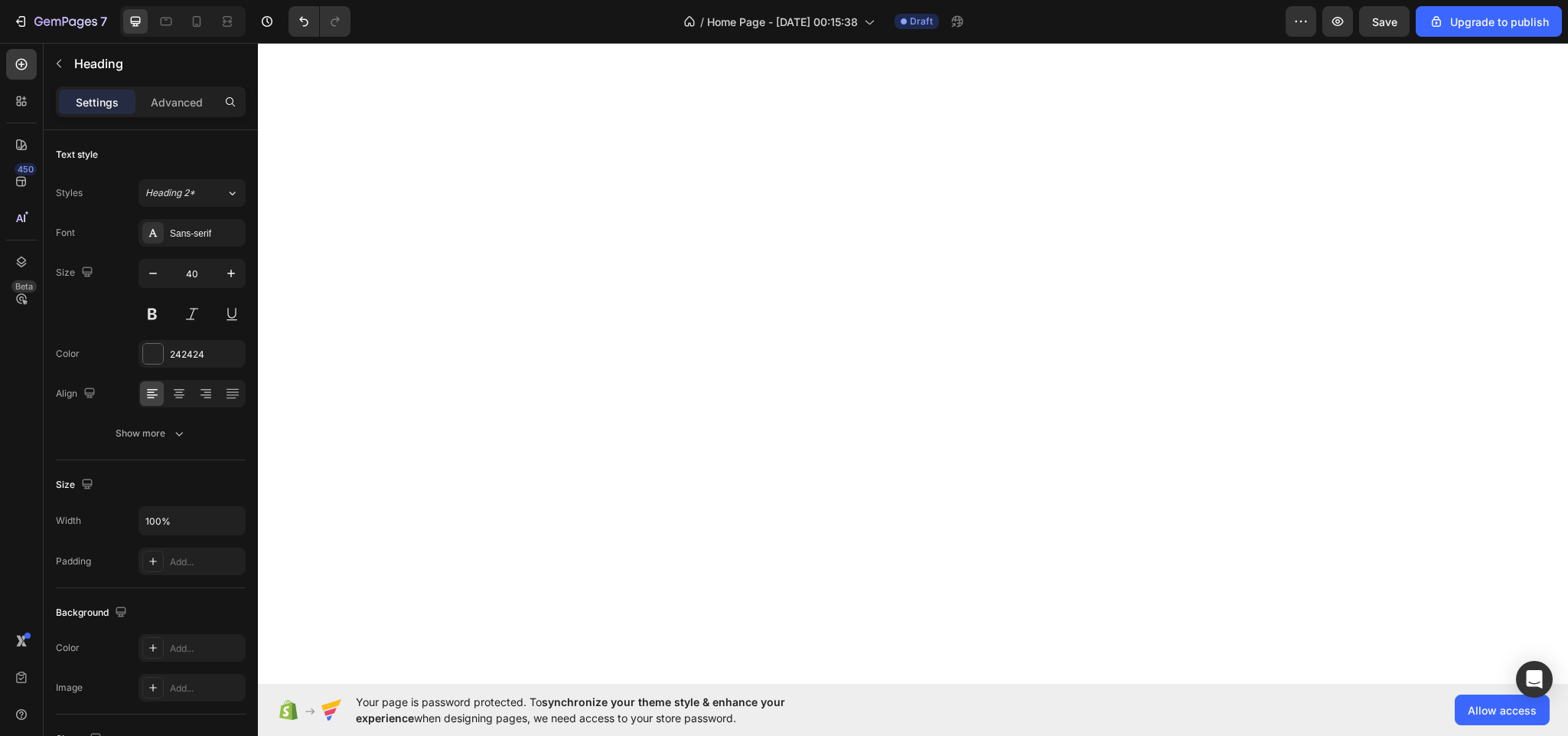
scroll to position [3750, 0]
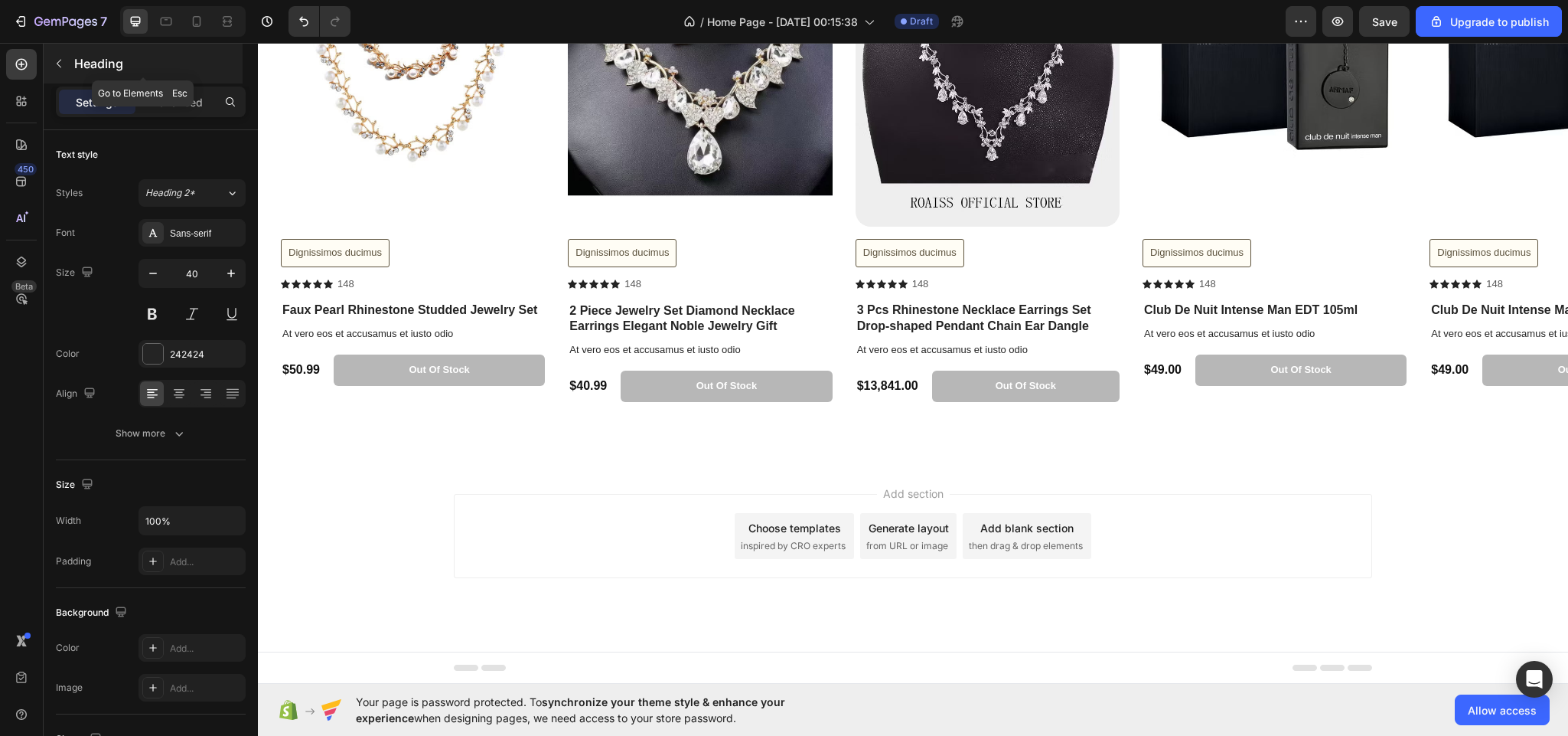
click at [55, 53] on button "button" at bounding box center [59, 63] width 25 height 25
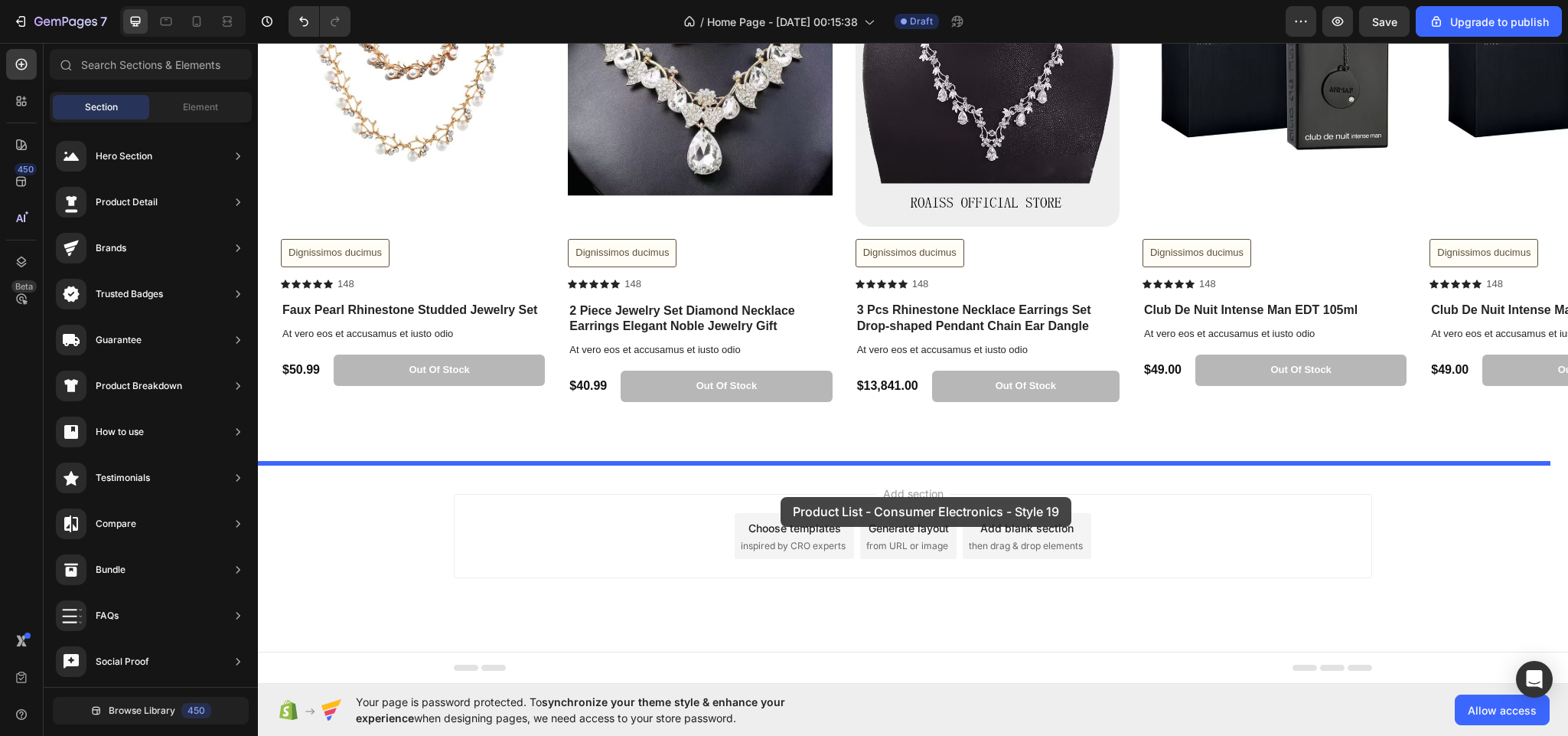
drag, startPoint x: 637, startPoint y: 544, endPoint x: 788, endPoint y: 497, distance: 158.1
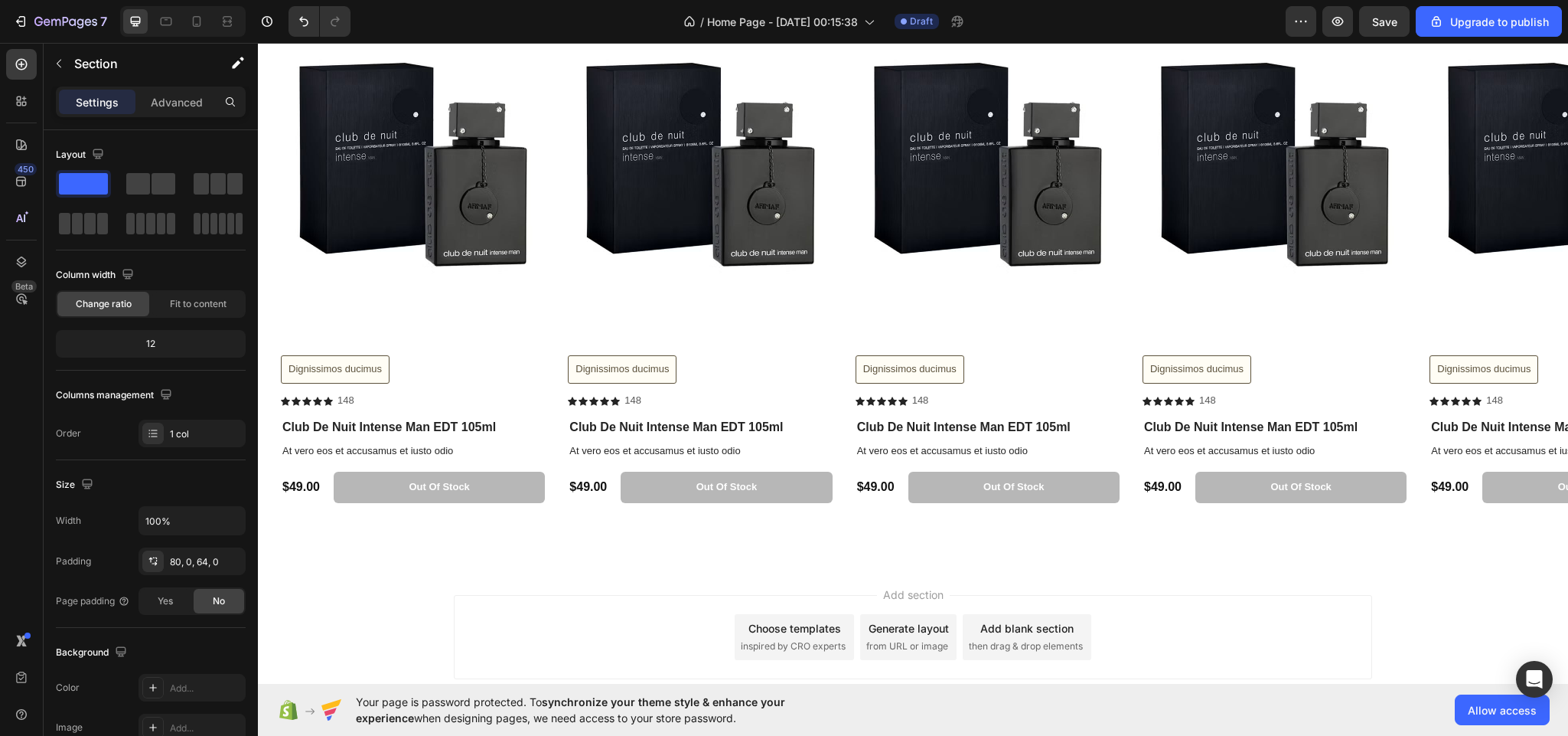
scroll to position [4527, 0]
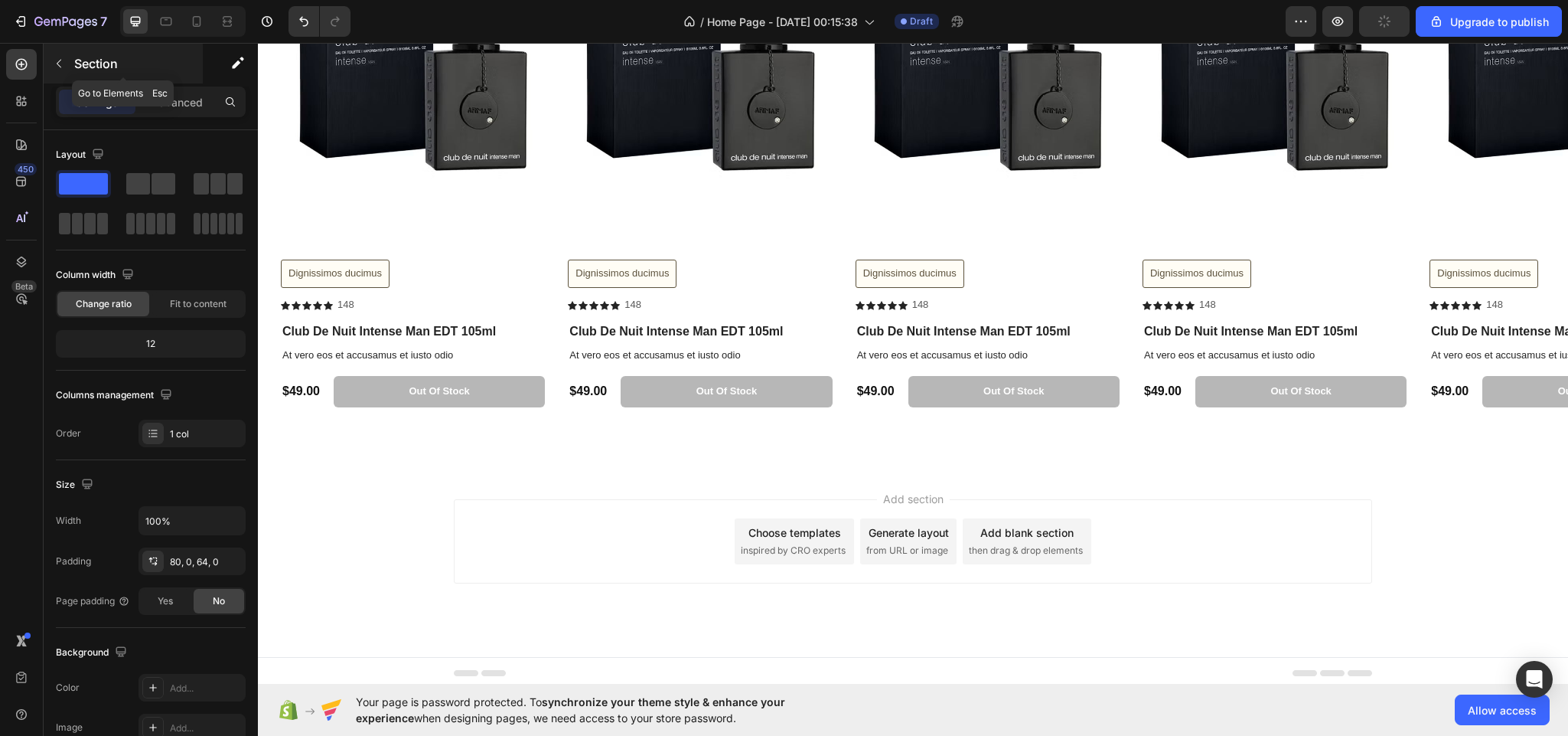
click at [46, 64] on button "button" at bounding box center [59, 63] width 25 height 25
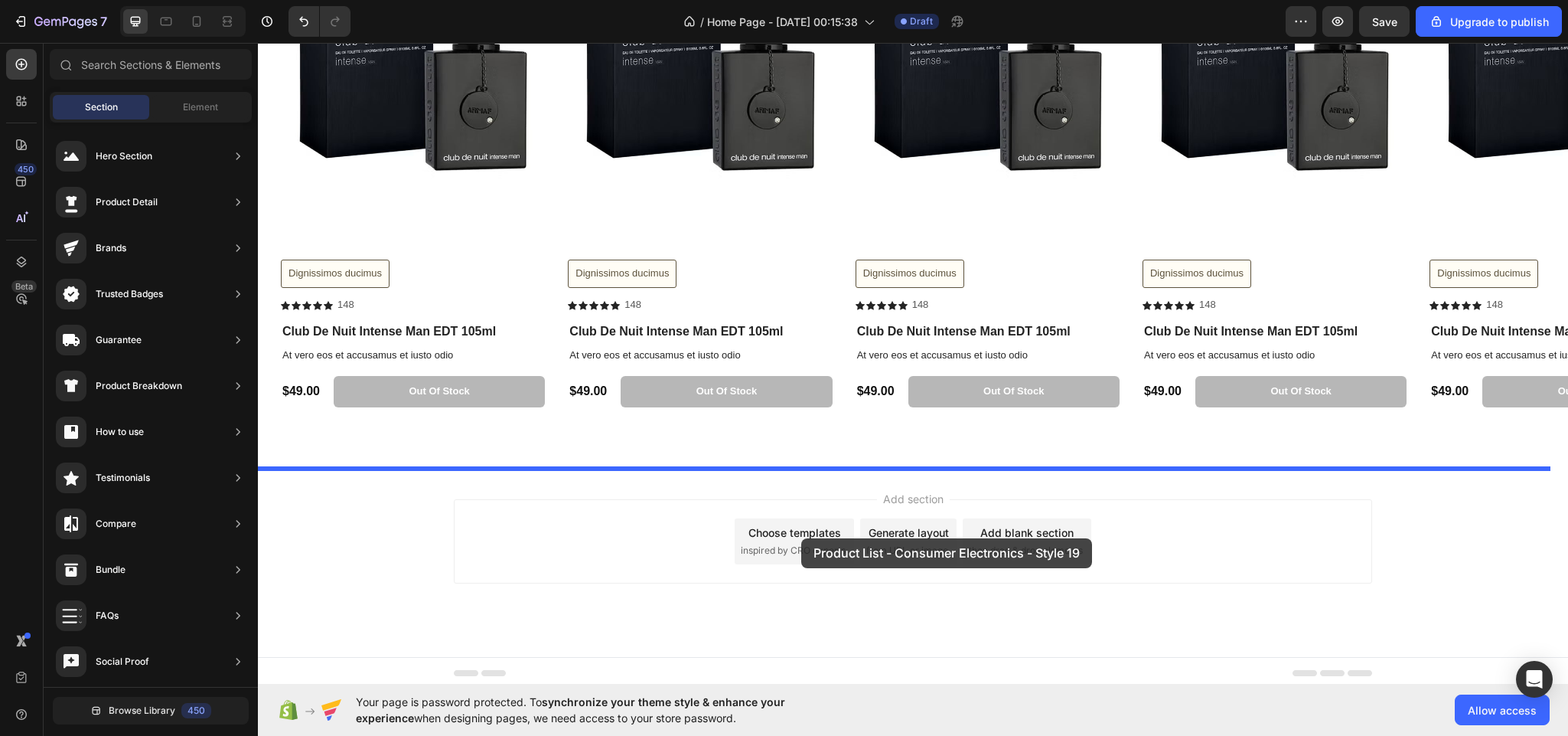
drag, startPoint x: 689, startPoint y: 577, endPoint x: 835, endPoint y: 517, distance: 157.8
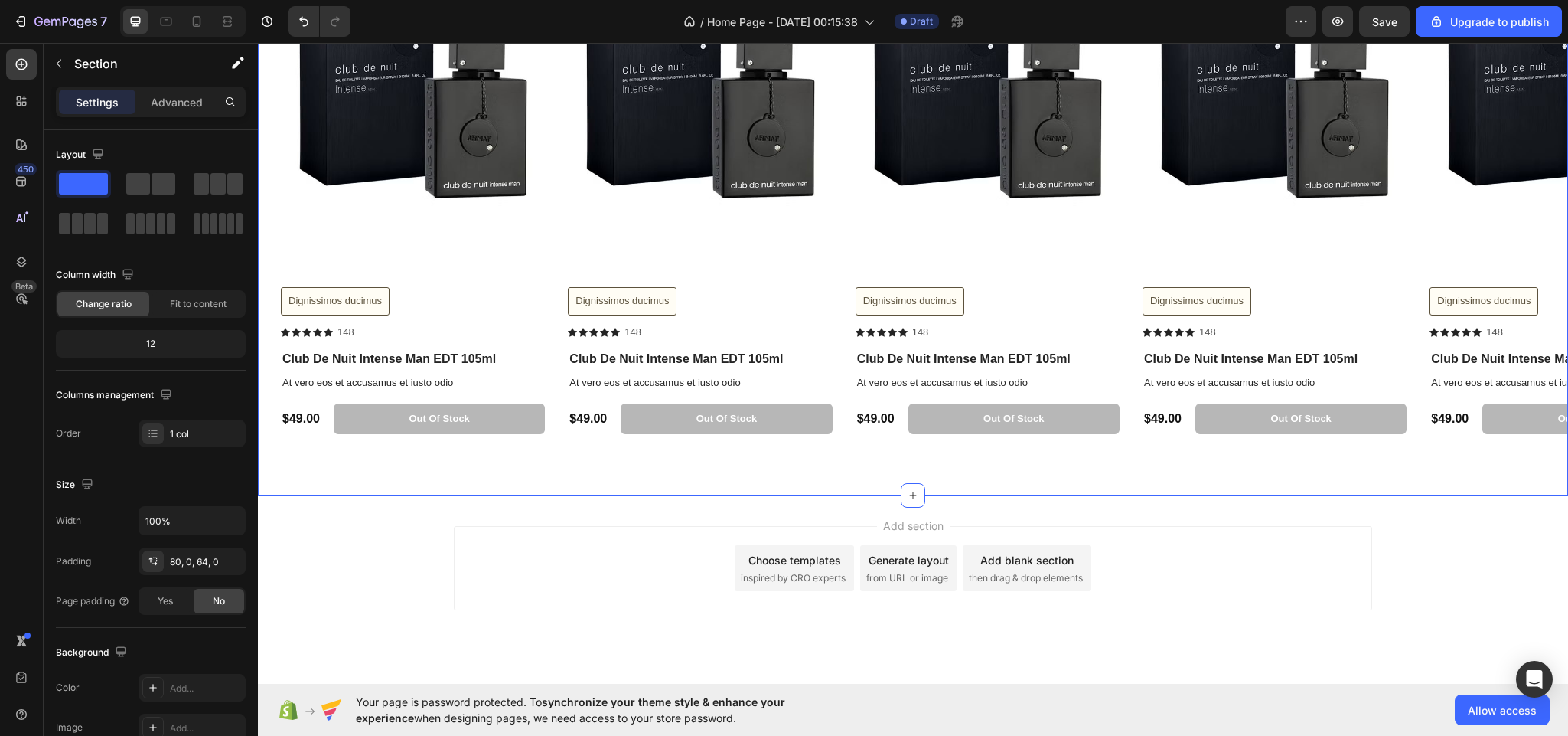
scroll to position [5317, 0]
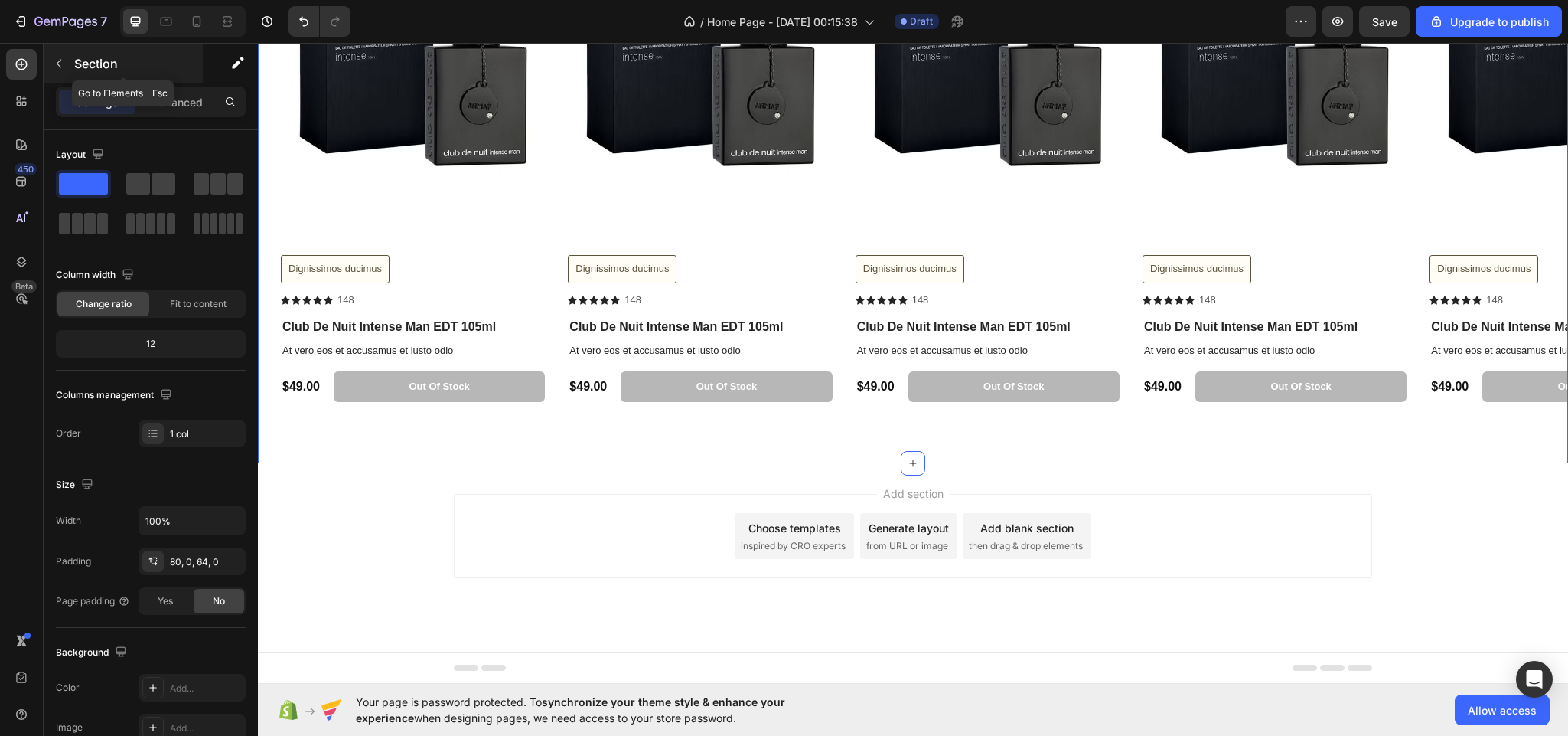
click at [53, 60] on icon "button" at bounding box center [59, 63] width 12 height 12
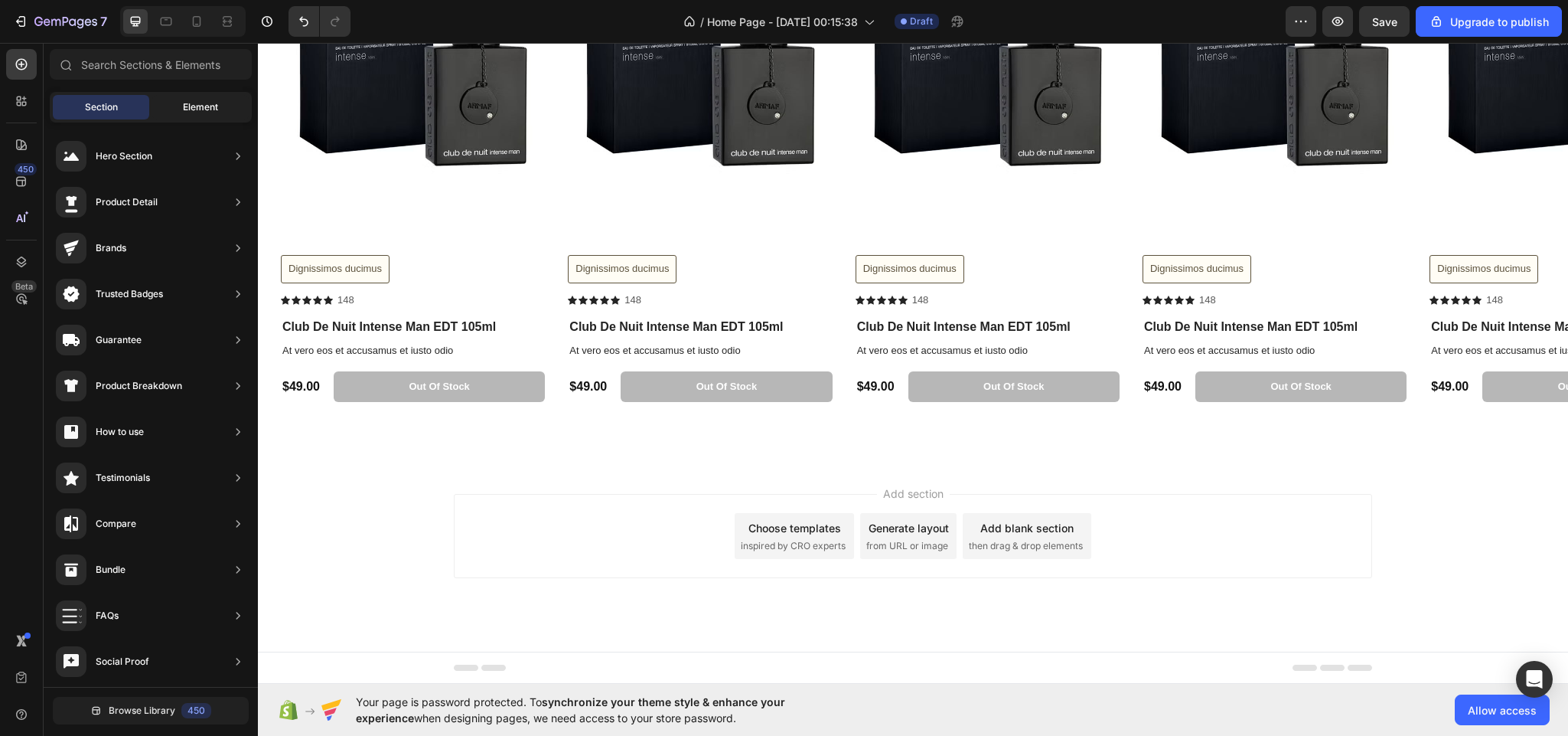
click at [197, 106] on span "Element" at bounding box center [200, 108] width 36 height 14
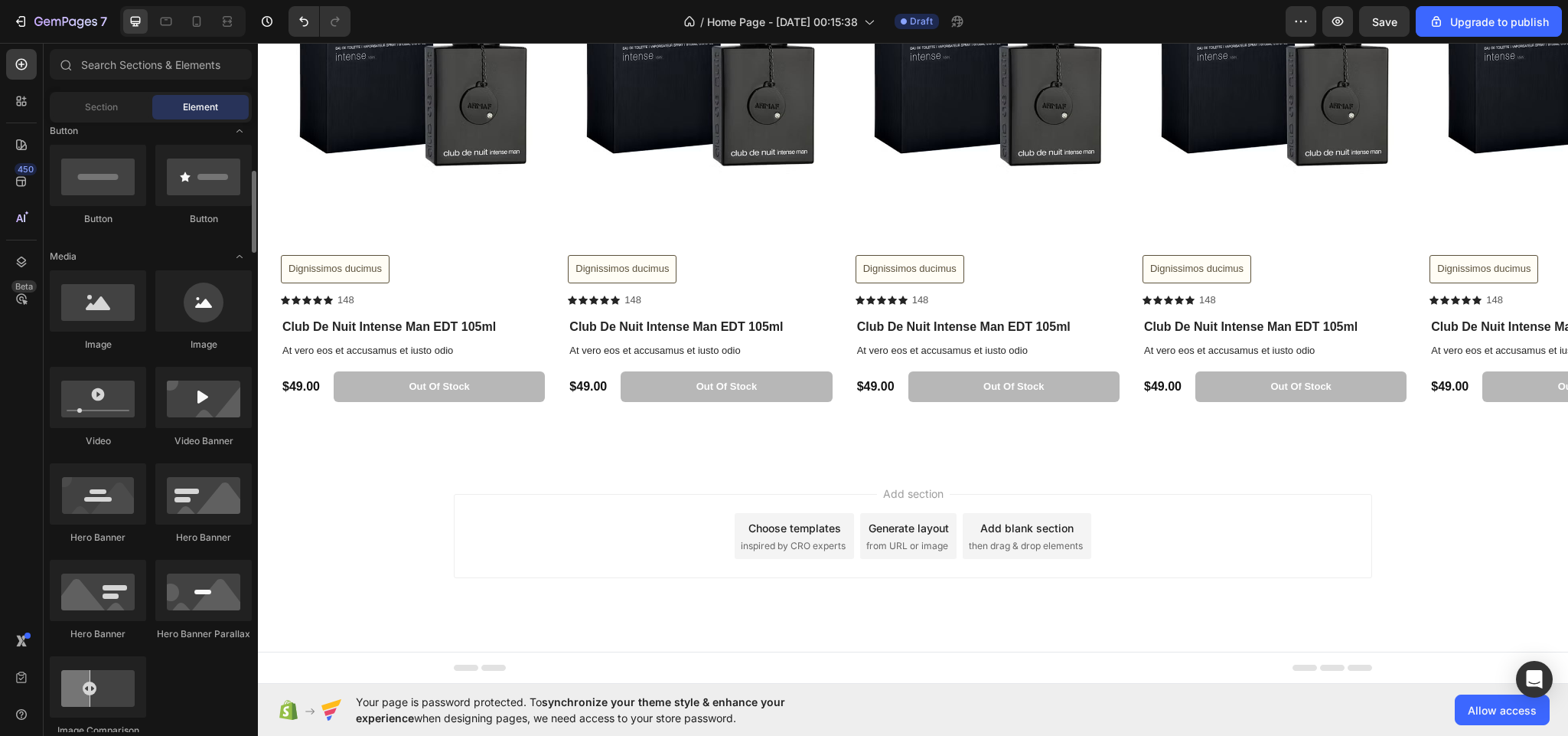
scroll to position [350, 0]
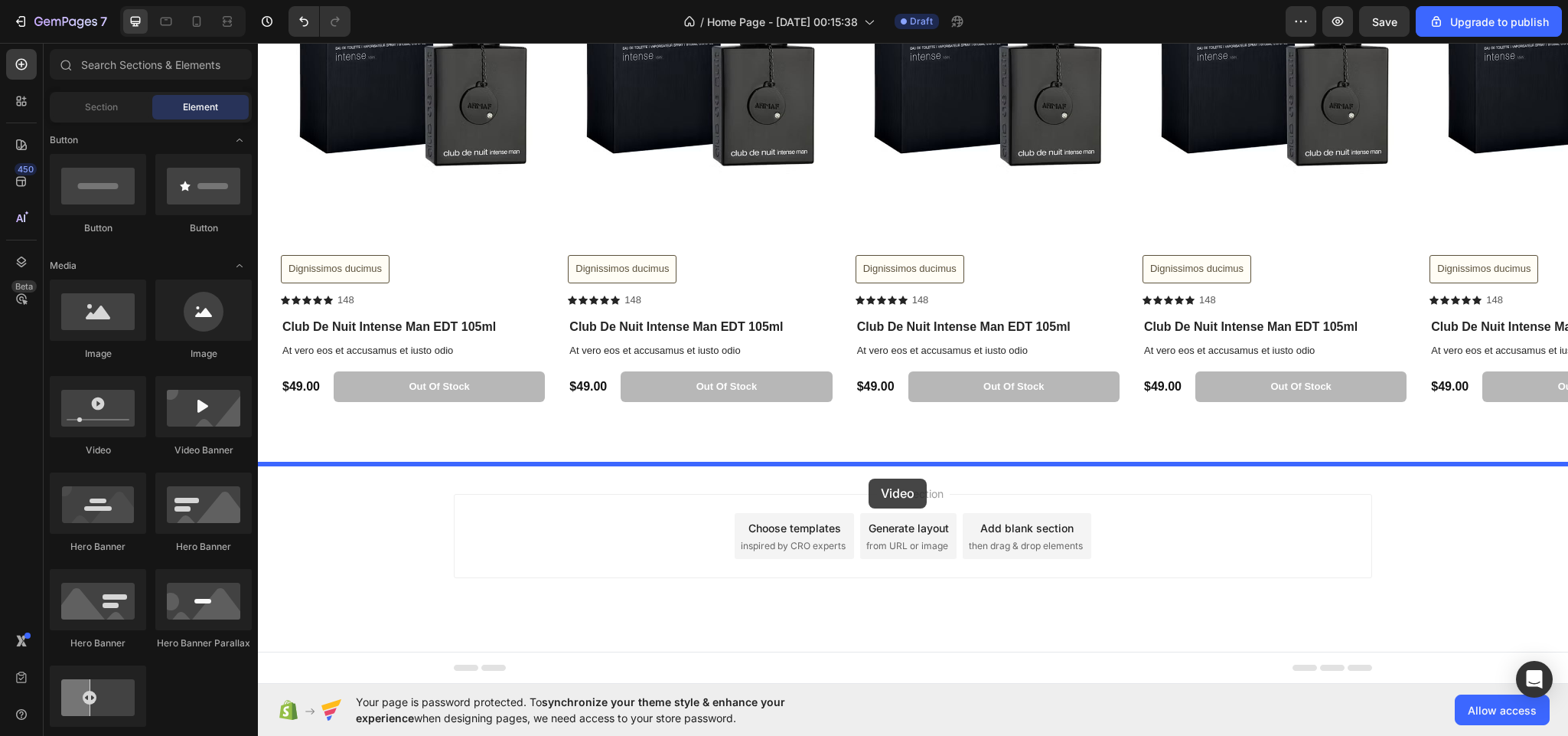
drag, startPoint x: 350, startPoint y: 464, endPoint x: 869, endPoint y: 478, distance: 519.2
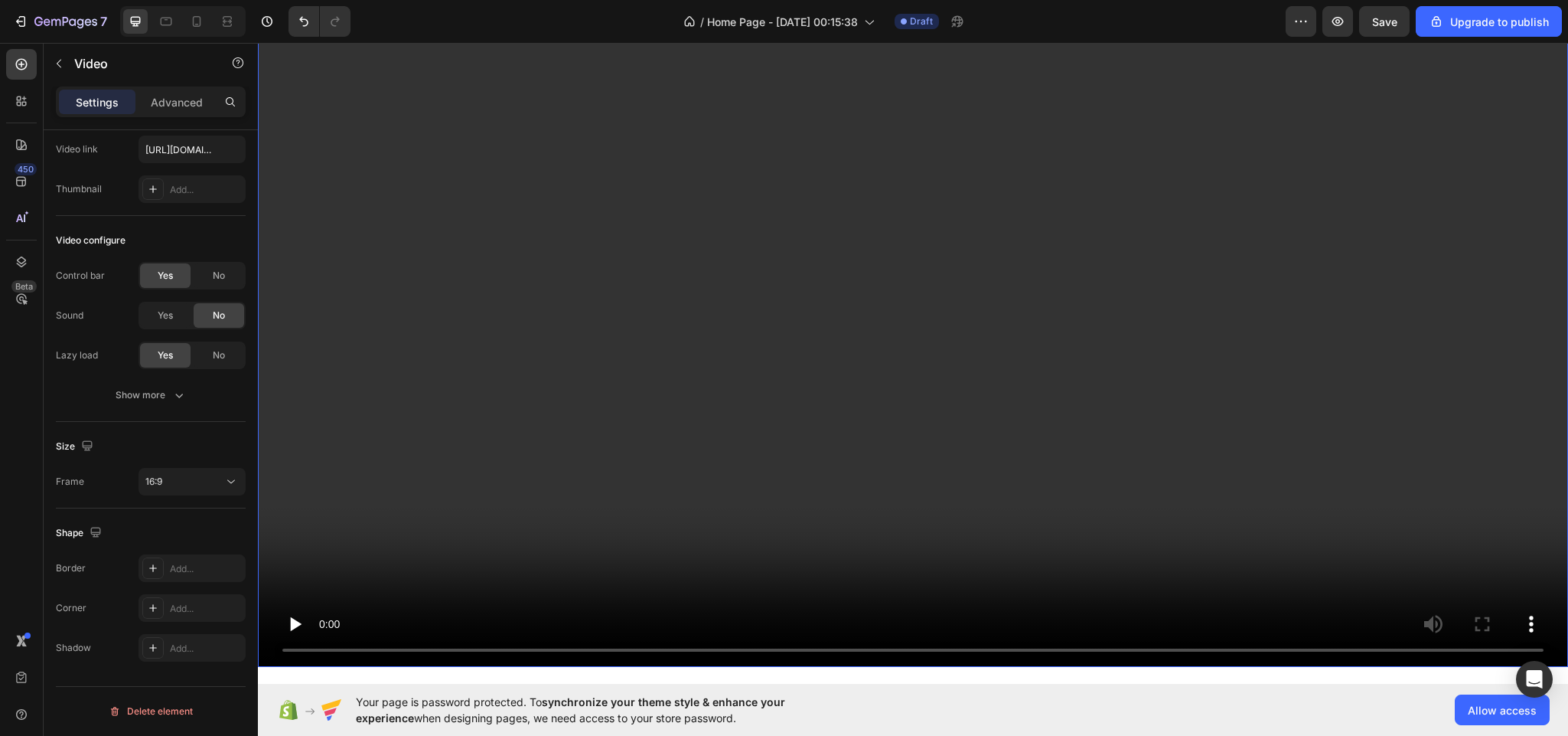
scroll to position [6105, 0]
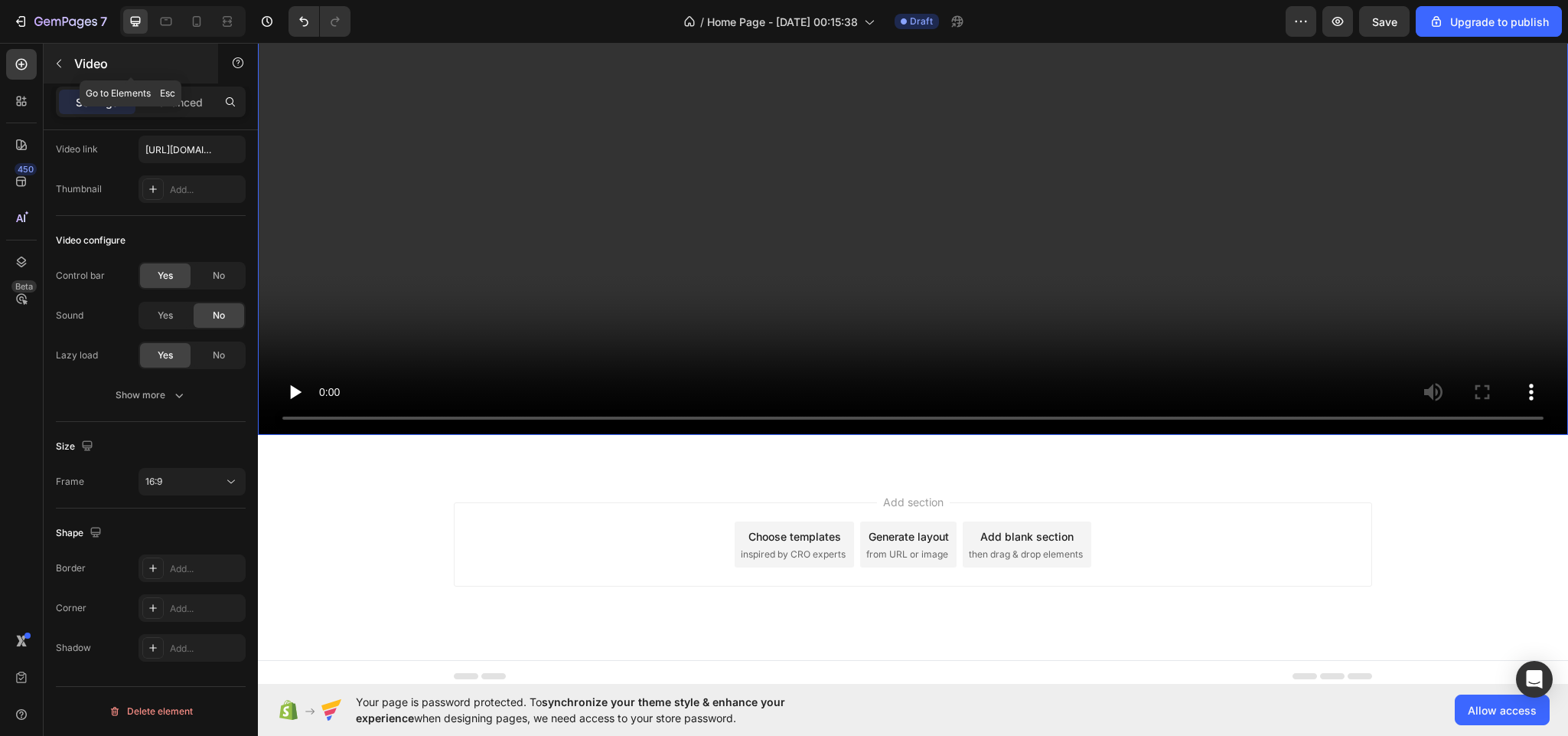
click at [53, 56] on button "button" at bounding box center [59, 63] width 25 height 25
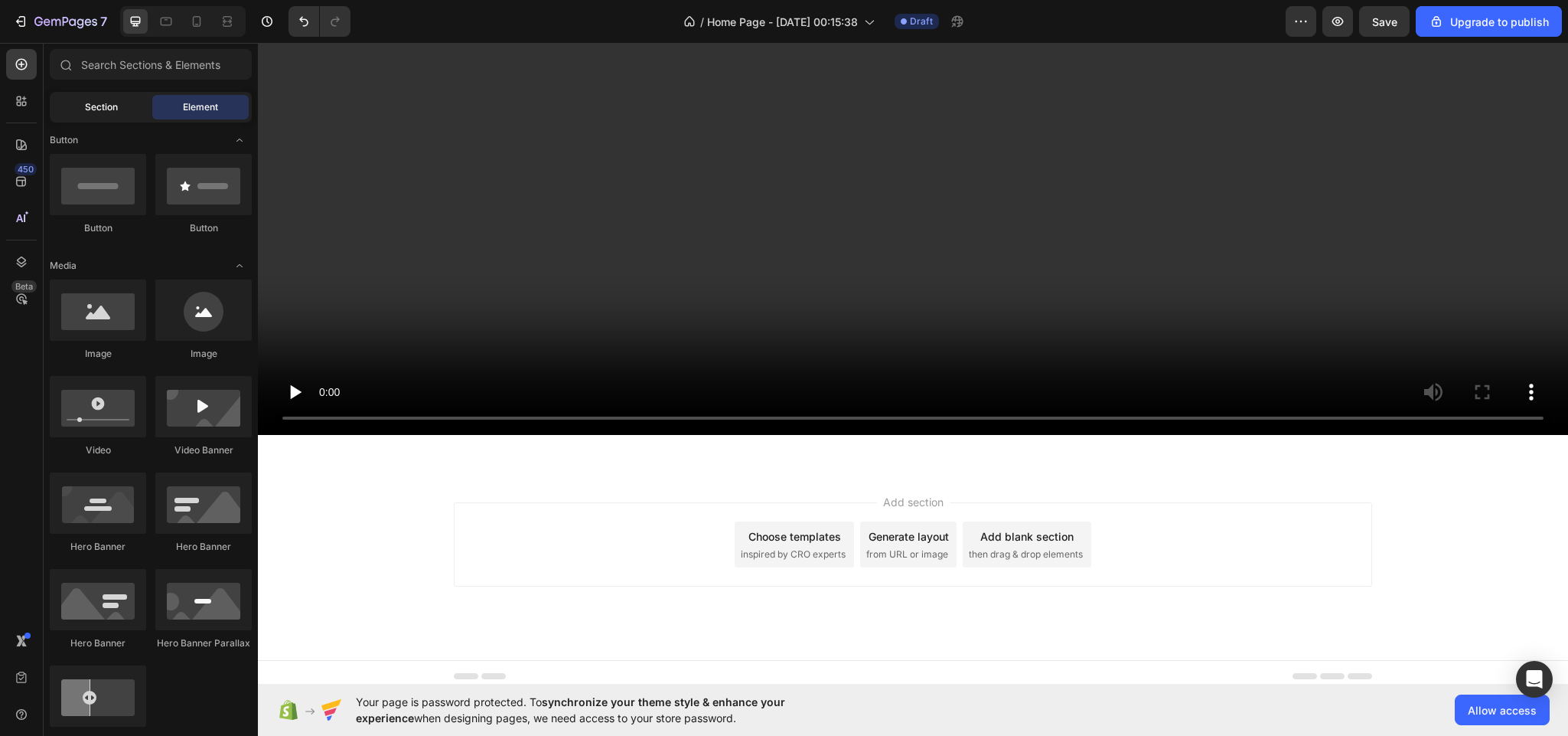
click at [91, 98] on div "Section" at bounding box center [101, 108] width 97 height 25
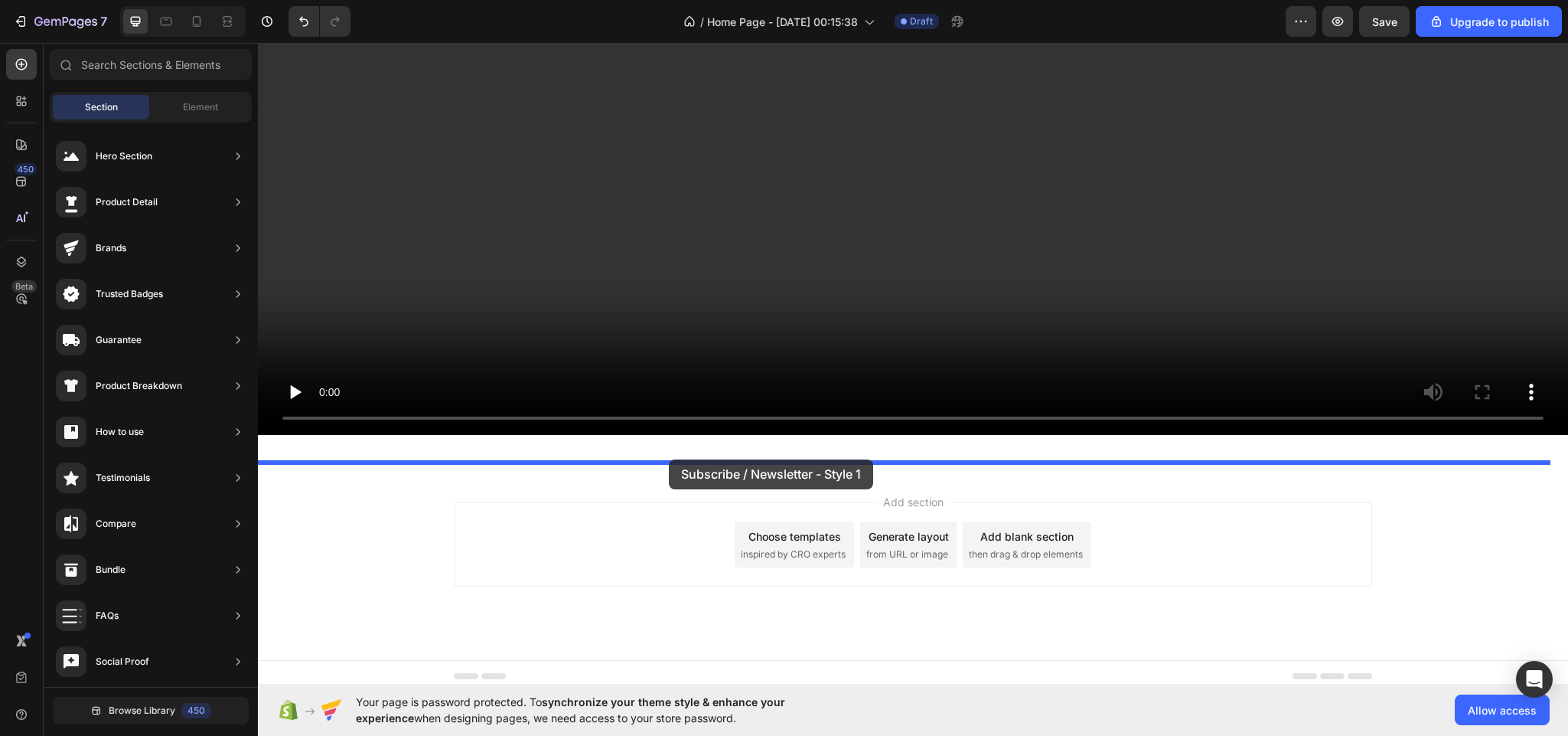
drag, startPoint x: 613, startPoint y: 211, endPoint x: 674, endPoint y: 460, distance: 256.4
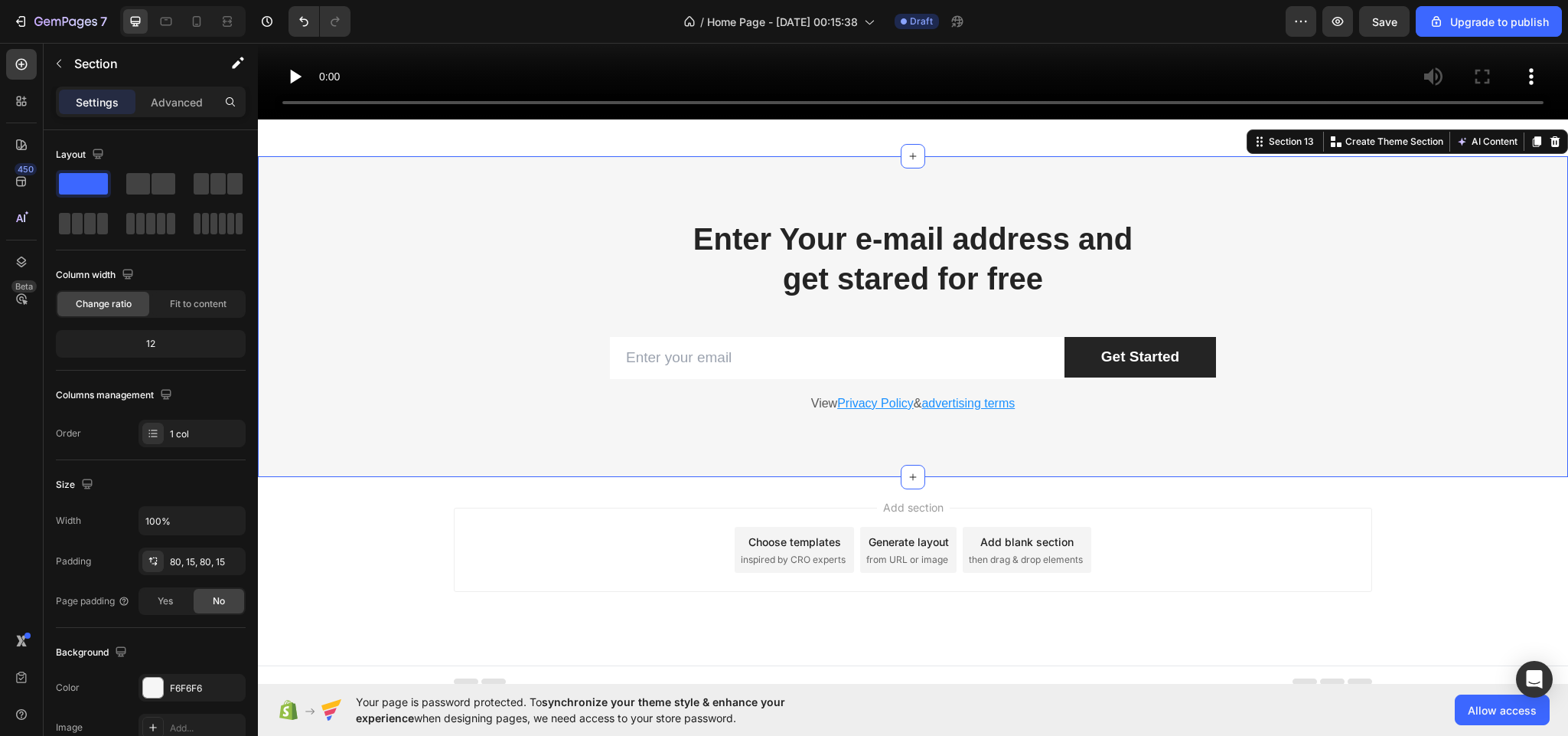
scroll to position [6427, 0]
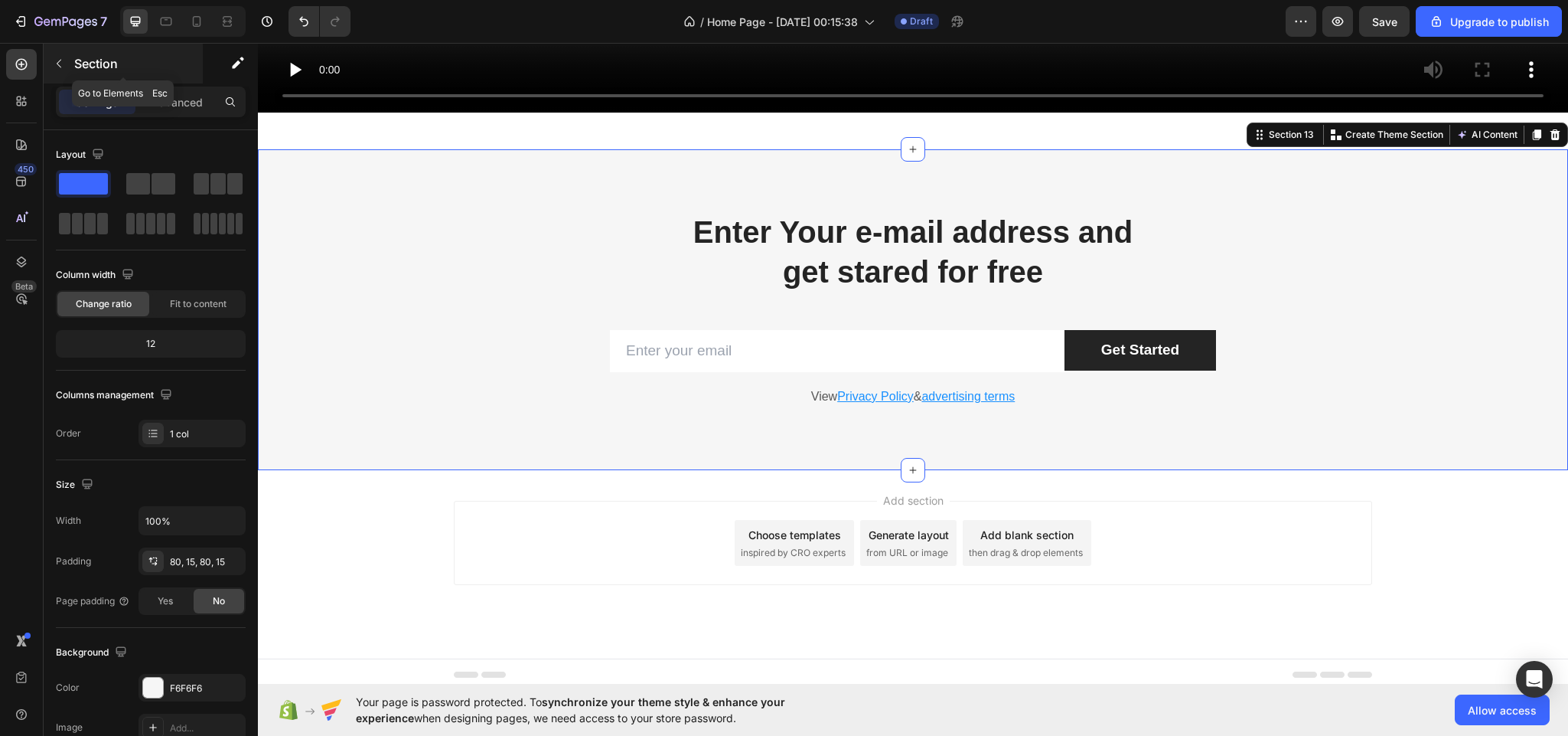
click at [74, 60] on p "Section" at bounding box center [137, 63] width 125 height 19
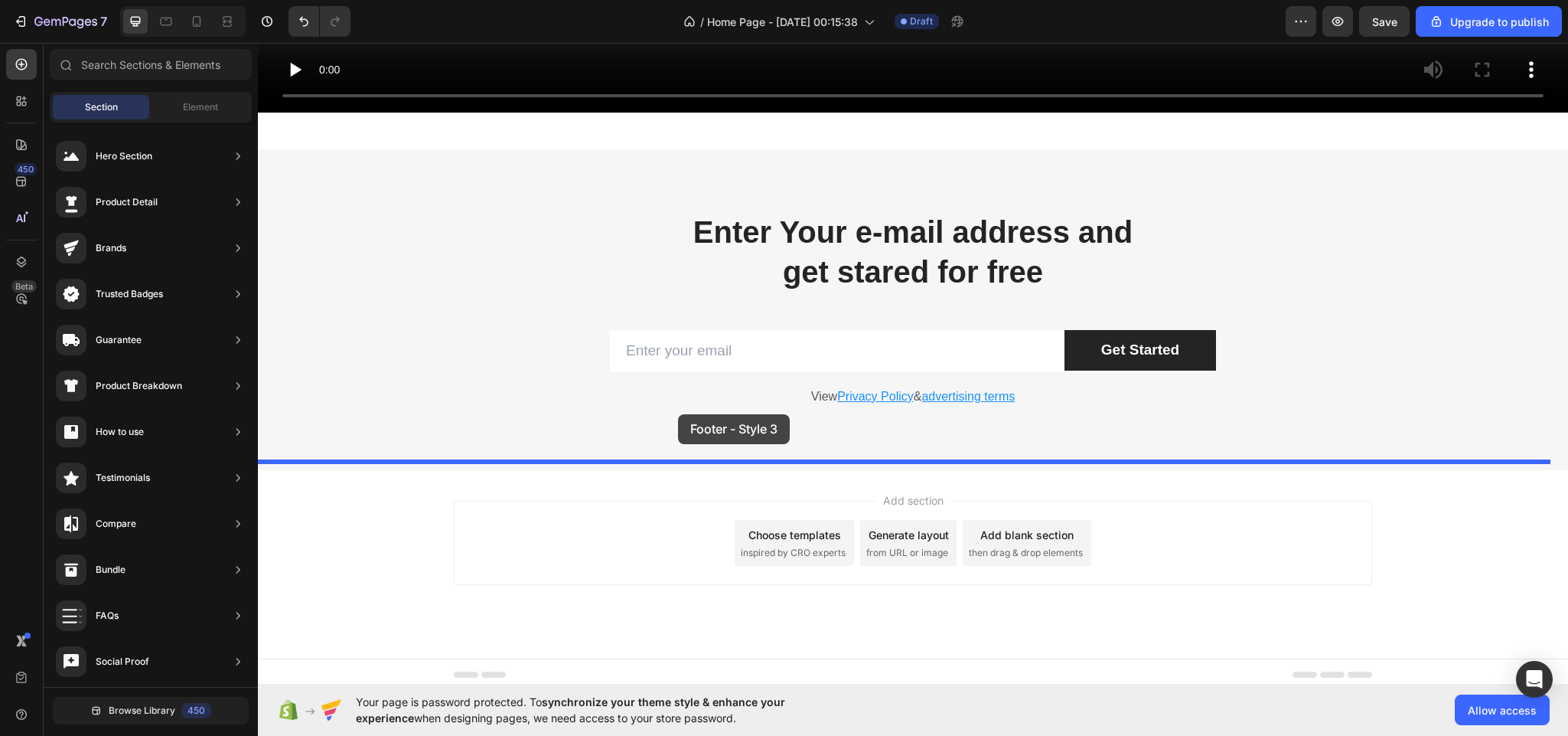
drag, startPoint x: 641, startPoint y: 452, endPoint x: 680, endPoint y: 414, distance: 54.5
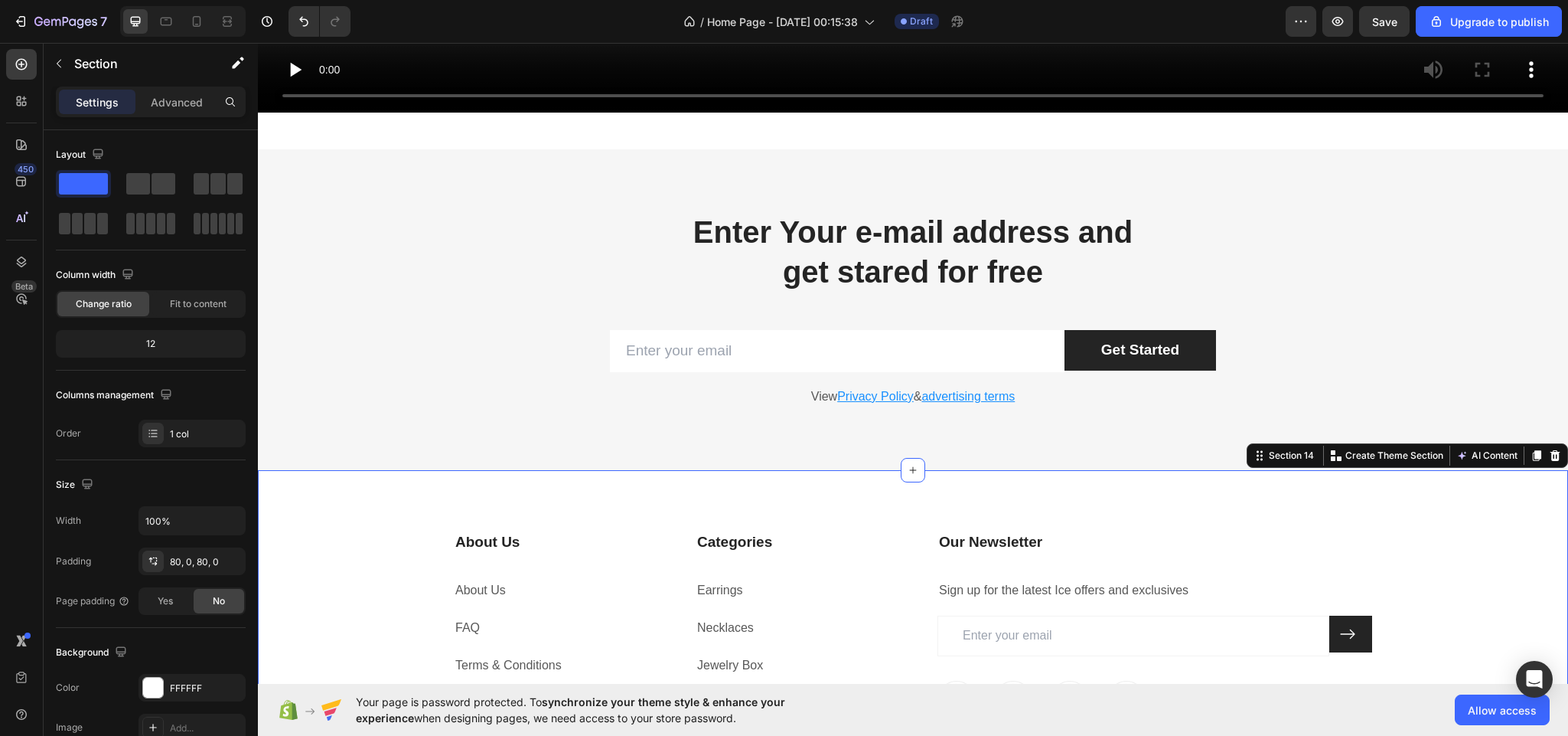
scroll to position [6793, 0]
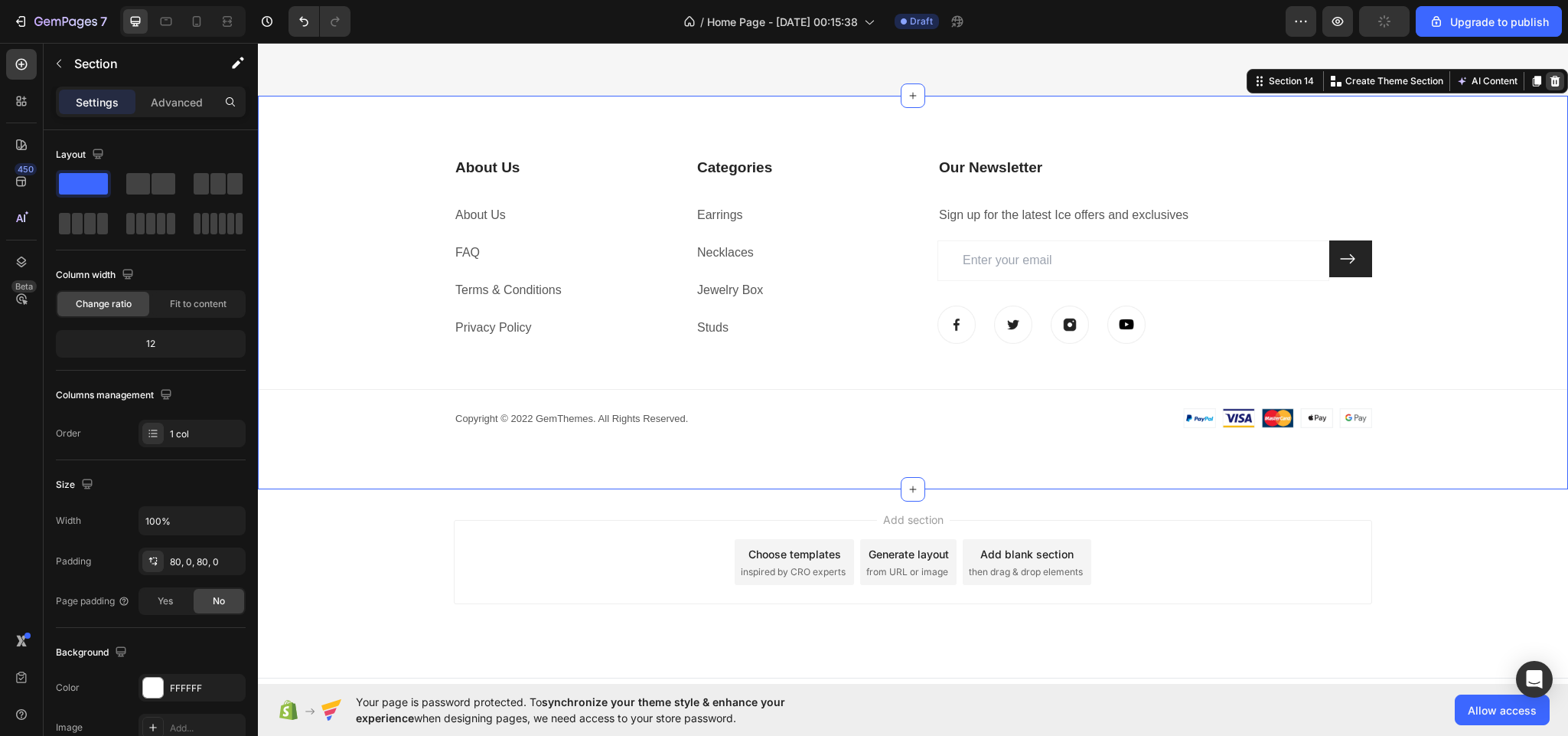
click at [1549, 77] on icon at bounding box center [1555, 81] width 12 height 12
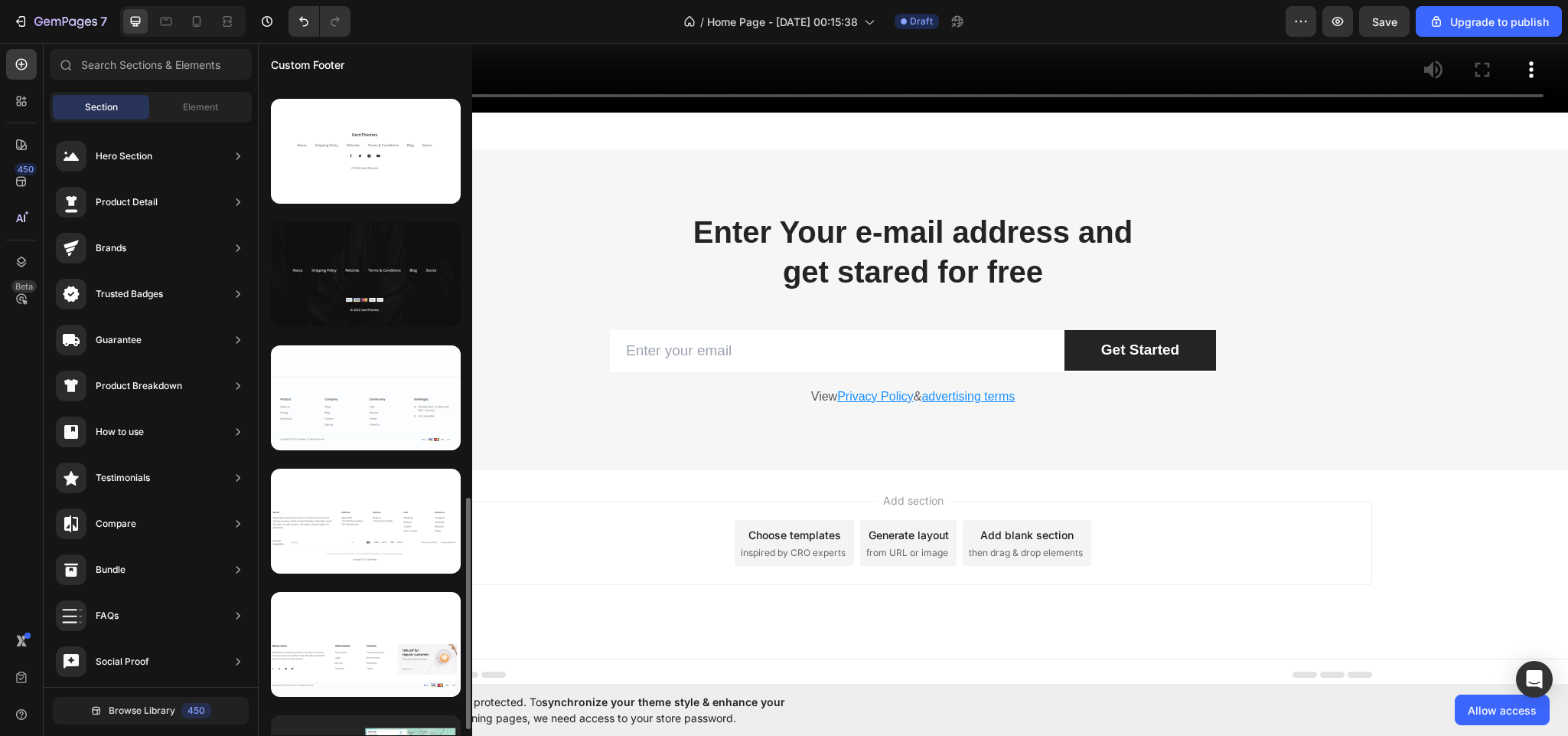
scroll to position [1117, 0]
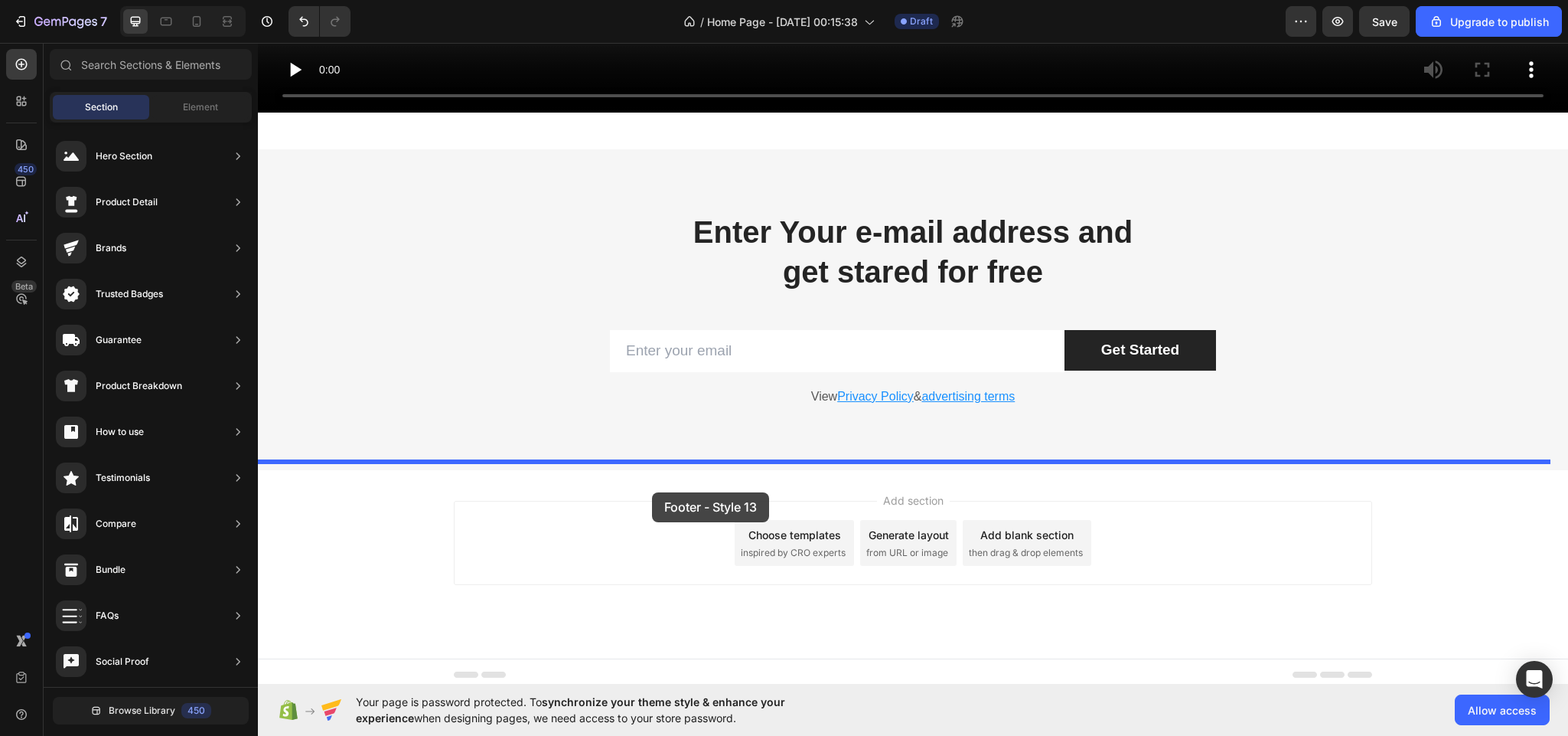
drag, startPoint x: 626, startPoint y: 439, endPoint x: 652, endPoint y: 492, distance: 59.0
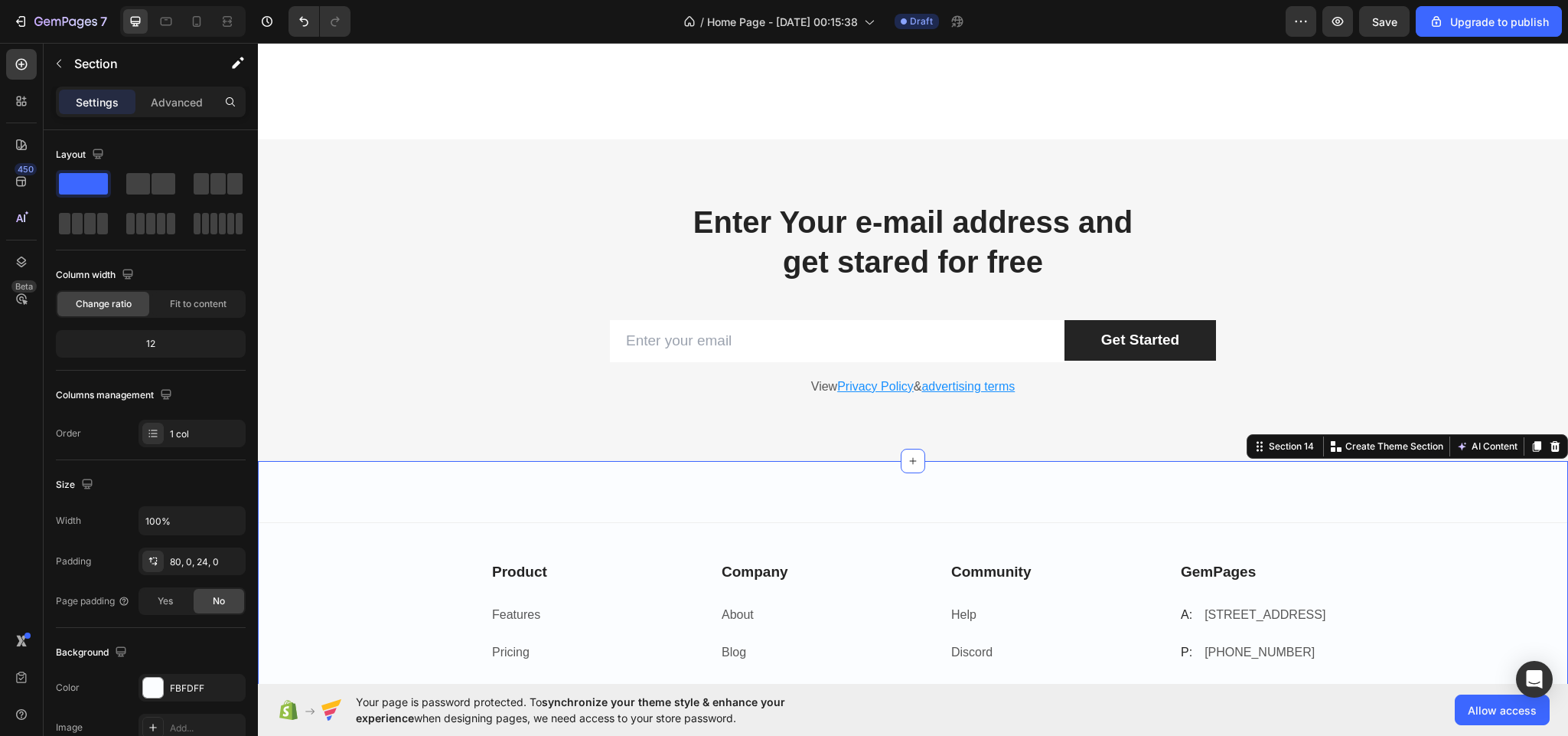
scroll to position [6793, 0]
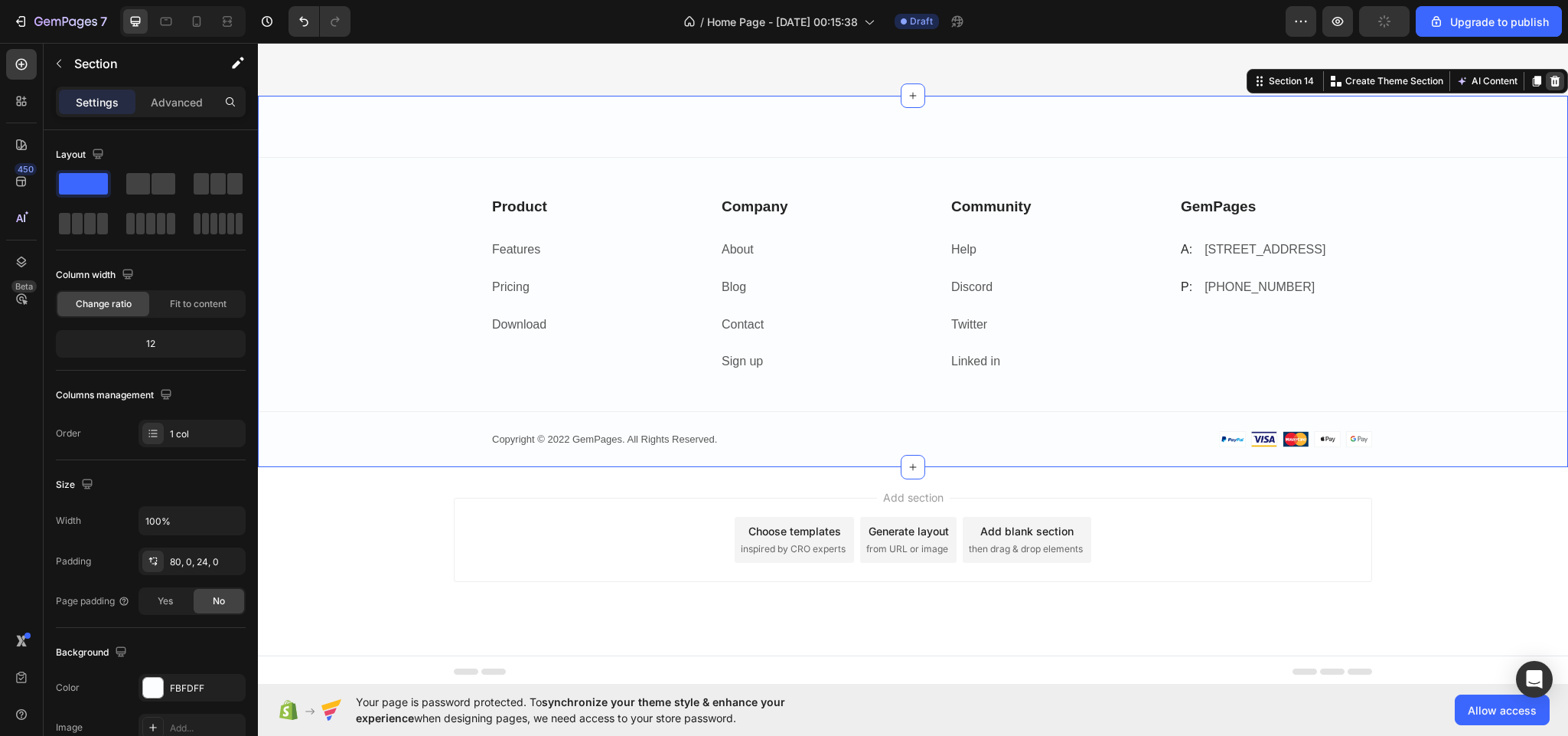
click at [1550, 83] on icon at bounding box center [1555, 80] width 10 height 11
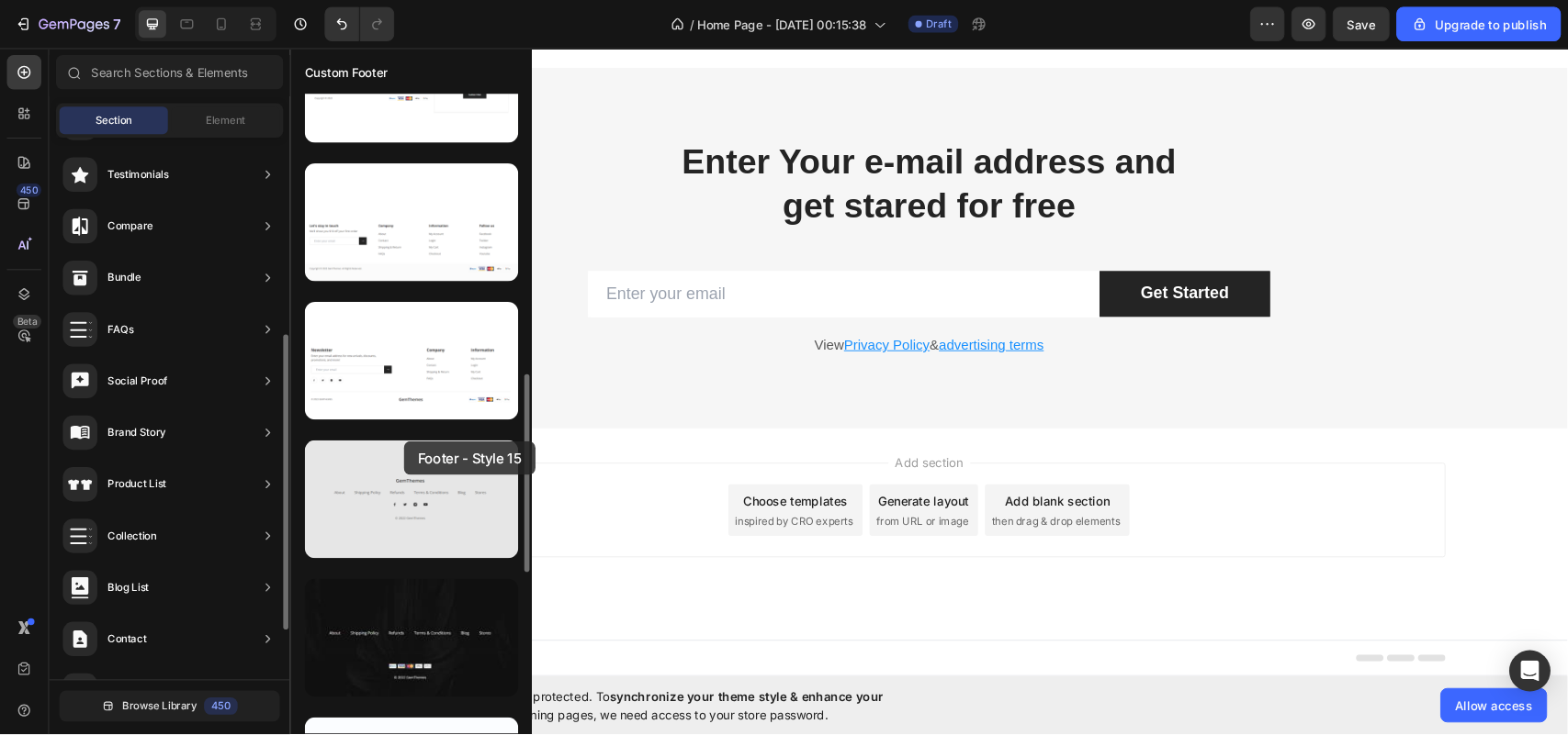
scroll to position [7687, 0]
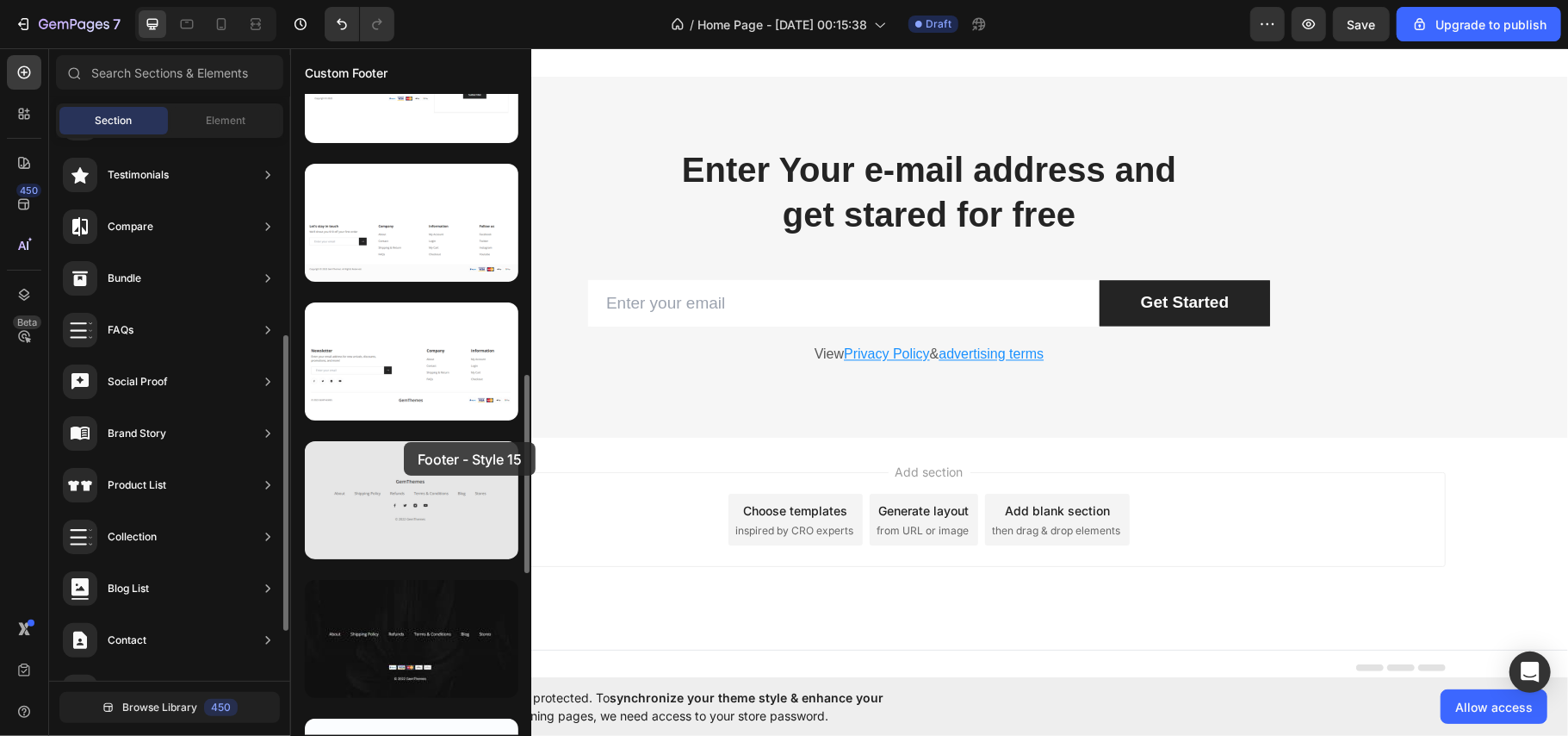
drag, startPoint x: 454, startPoint y: 497, endPoint x: 404, endPoint y: 442, distance: 74.3
click at [404, 442] on div at bounding box center [411, 222] width 240 height 2070
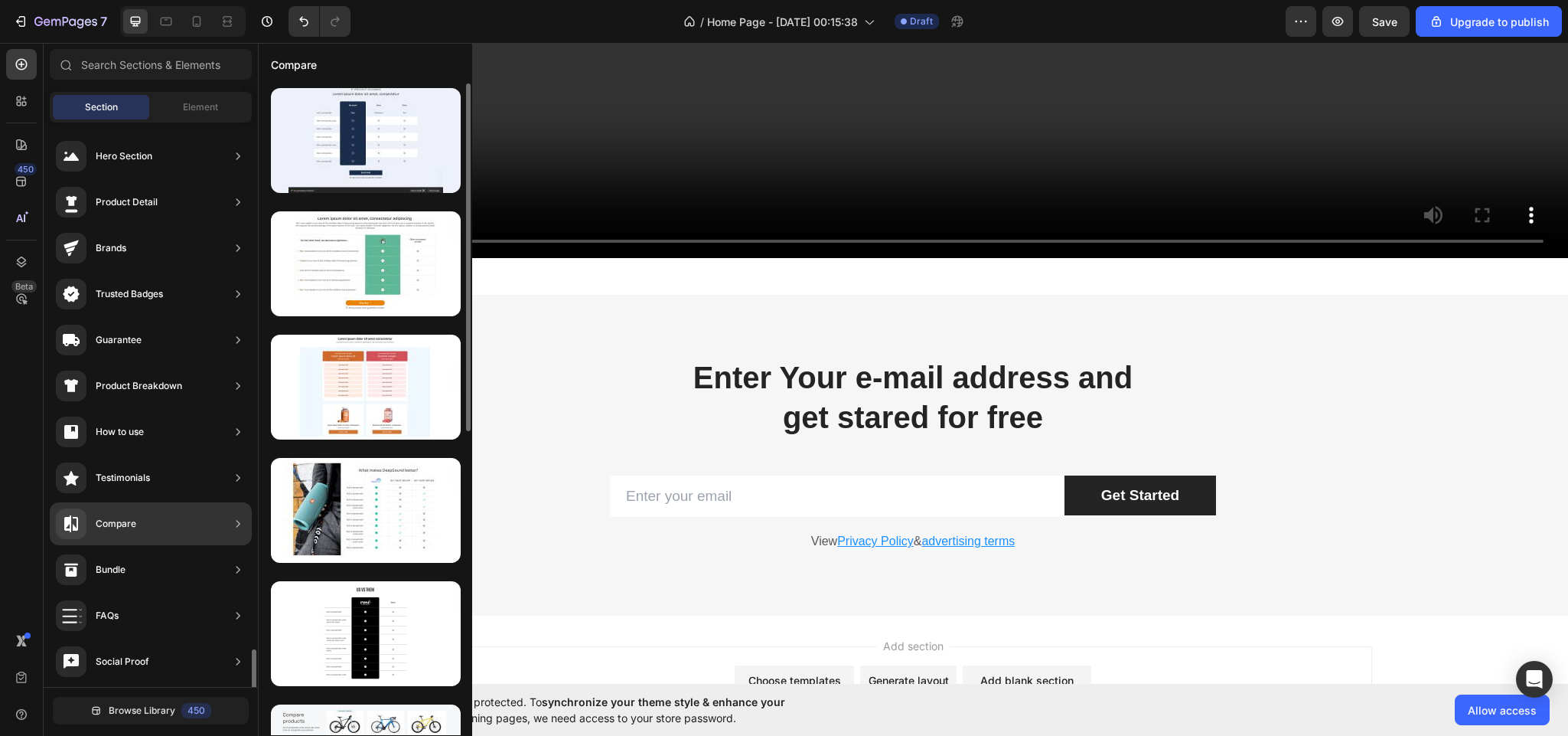
scroll to position [322, 0]
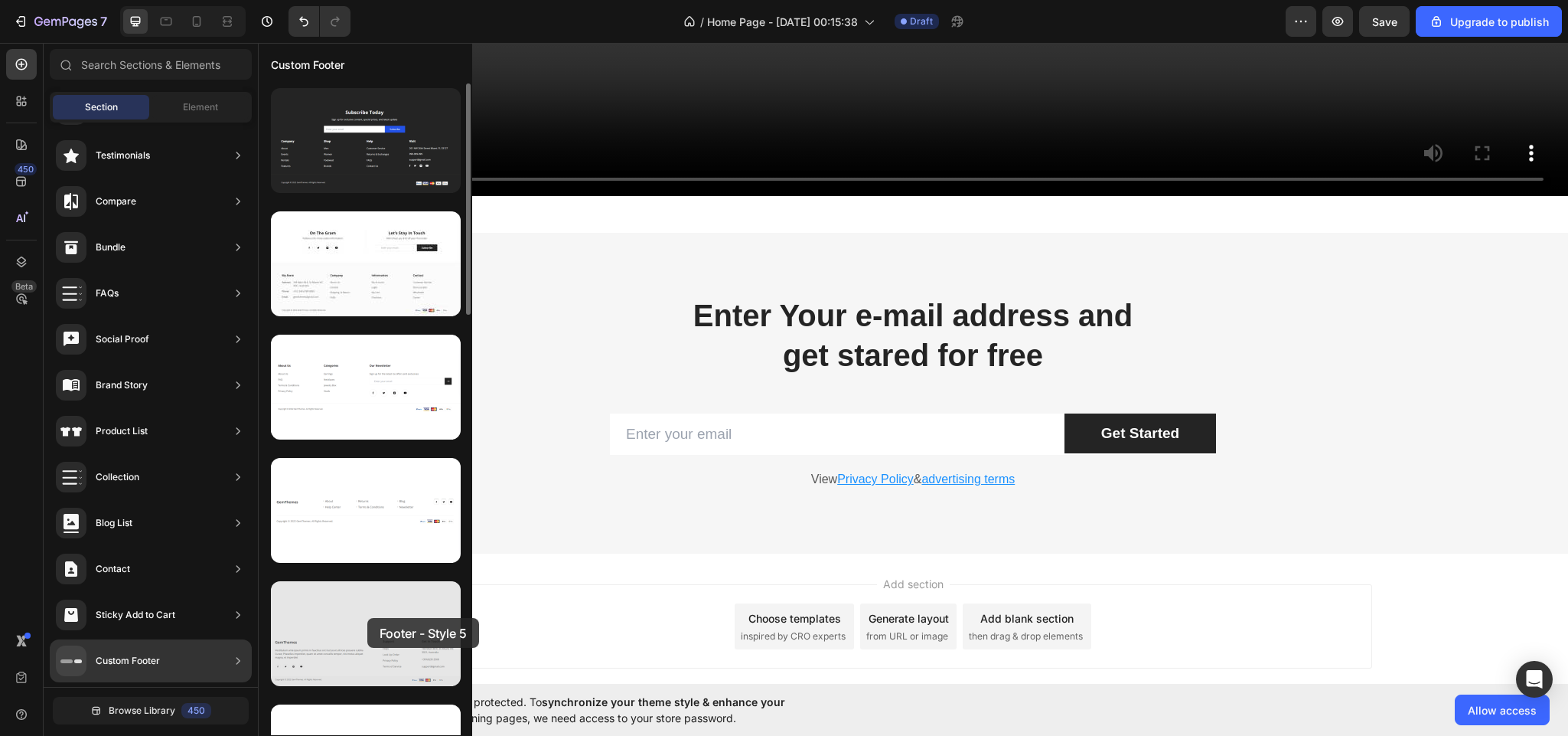
click at [367, 618] on div at bounding box center [365, 634] width 190 height 105
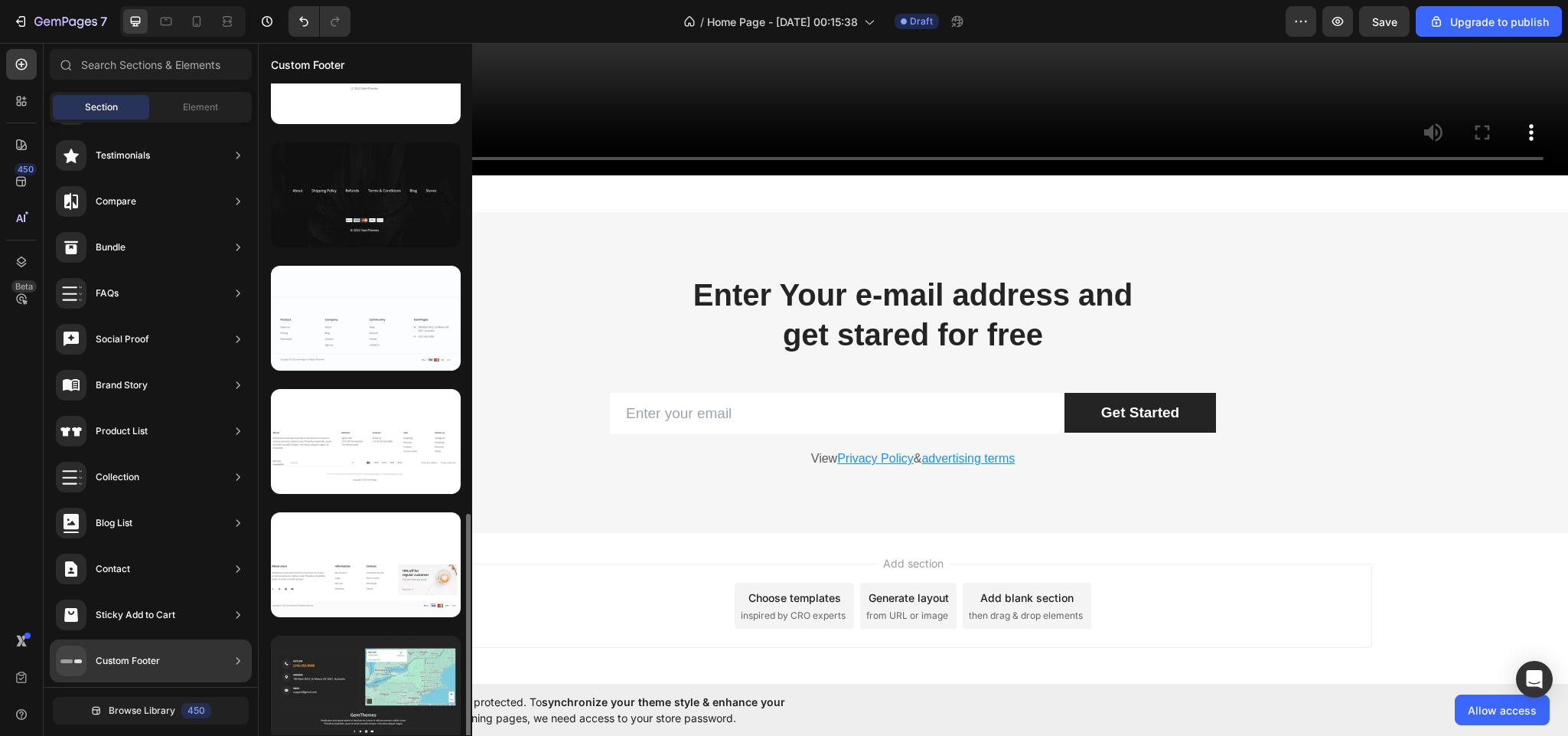
scroll to position [1187, 0]
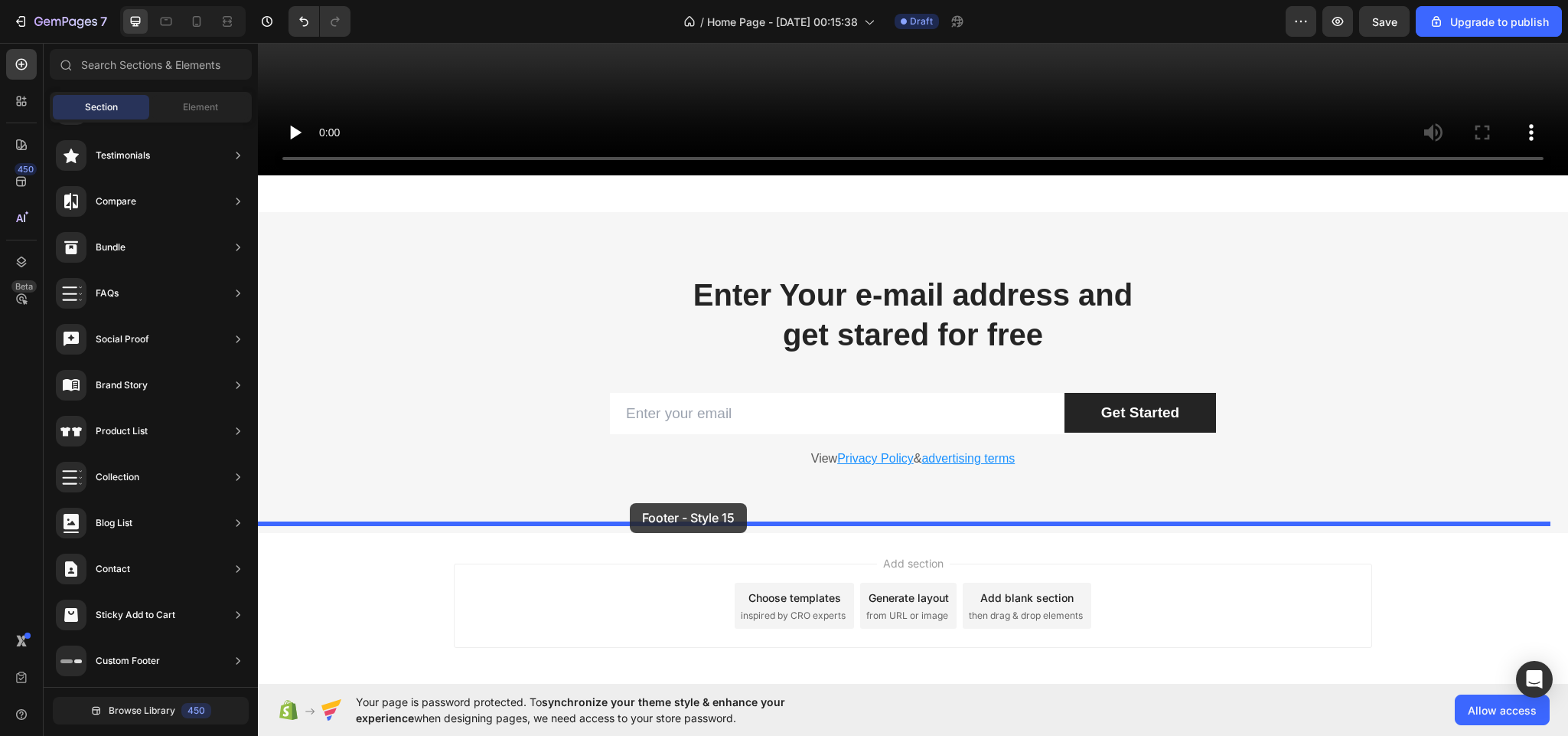
drag, startPoint x: 623, startPoint y: 484, endPoint x: 631, endPoint y: 503, distance: 20.6
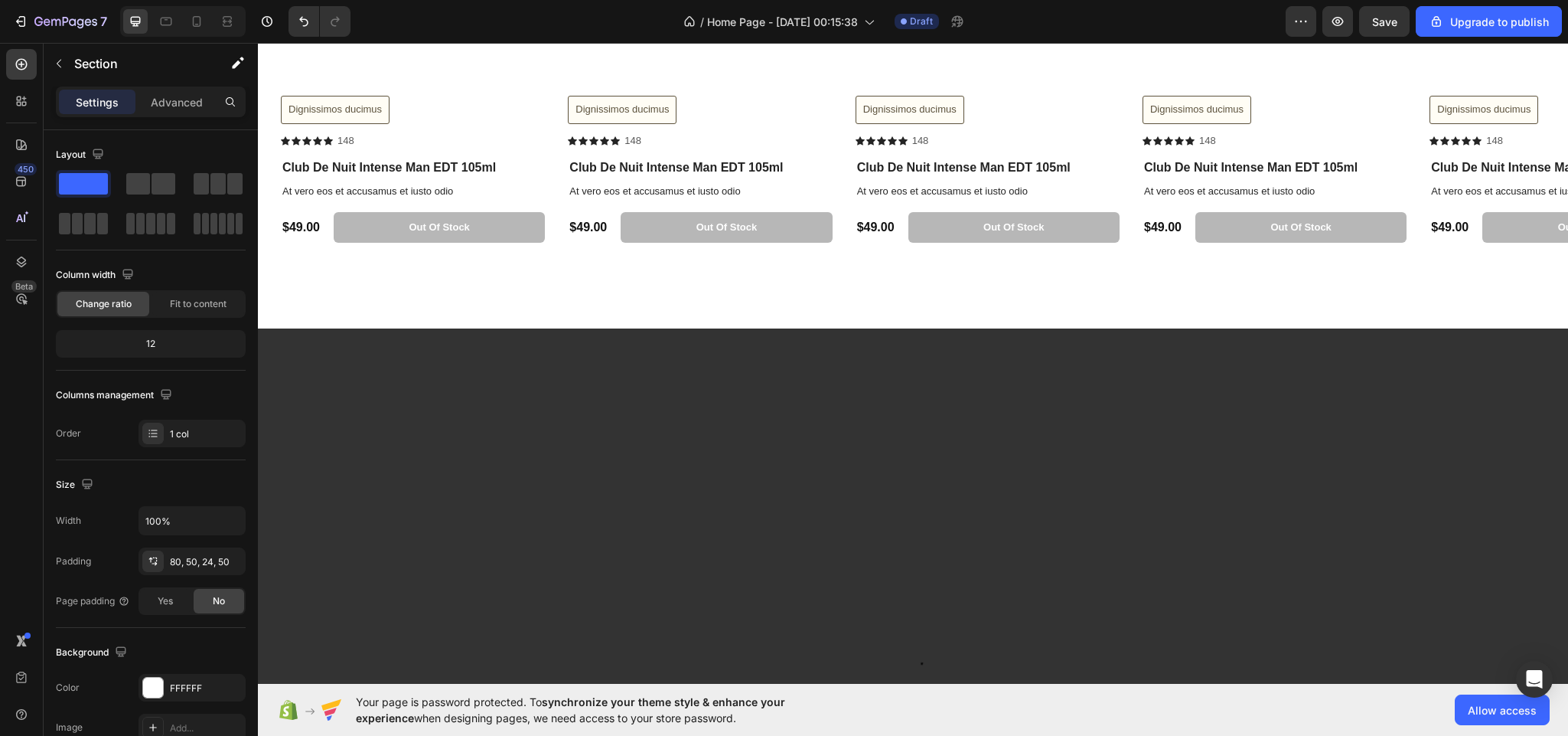
scroll to position [5715, 0]
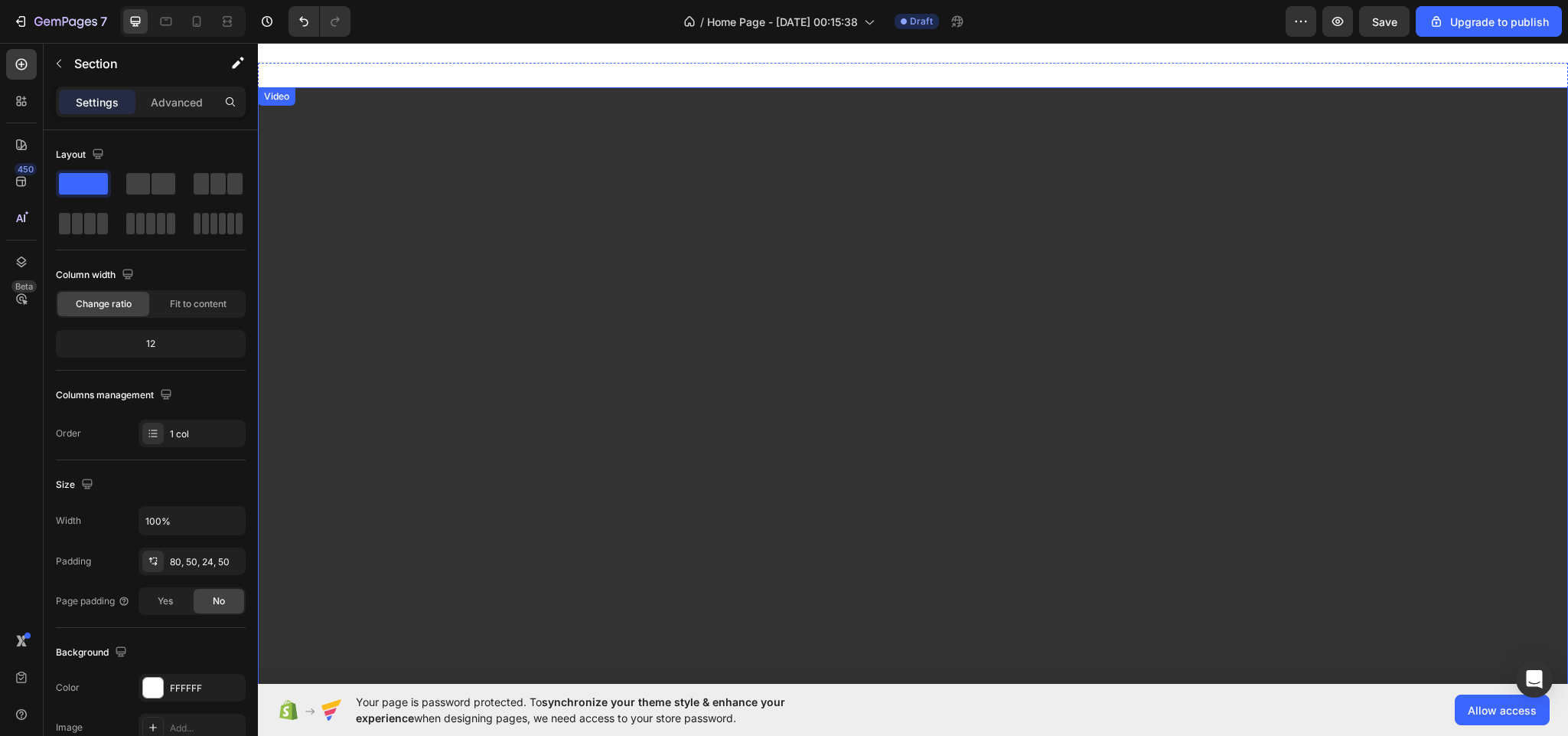
click at [620, 308] on video at bounding box center [913, 456] width 1310 height 738
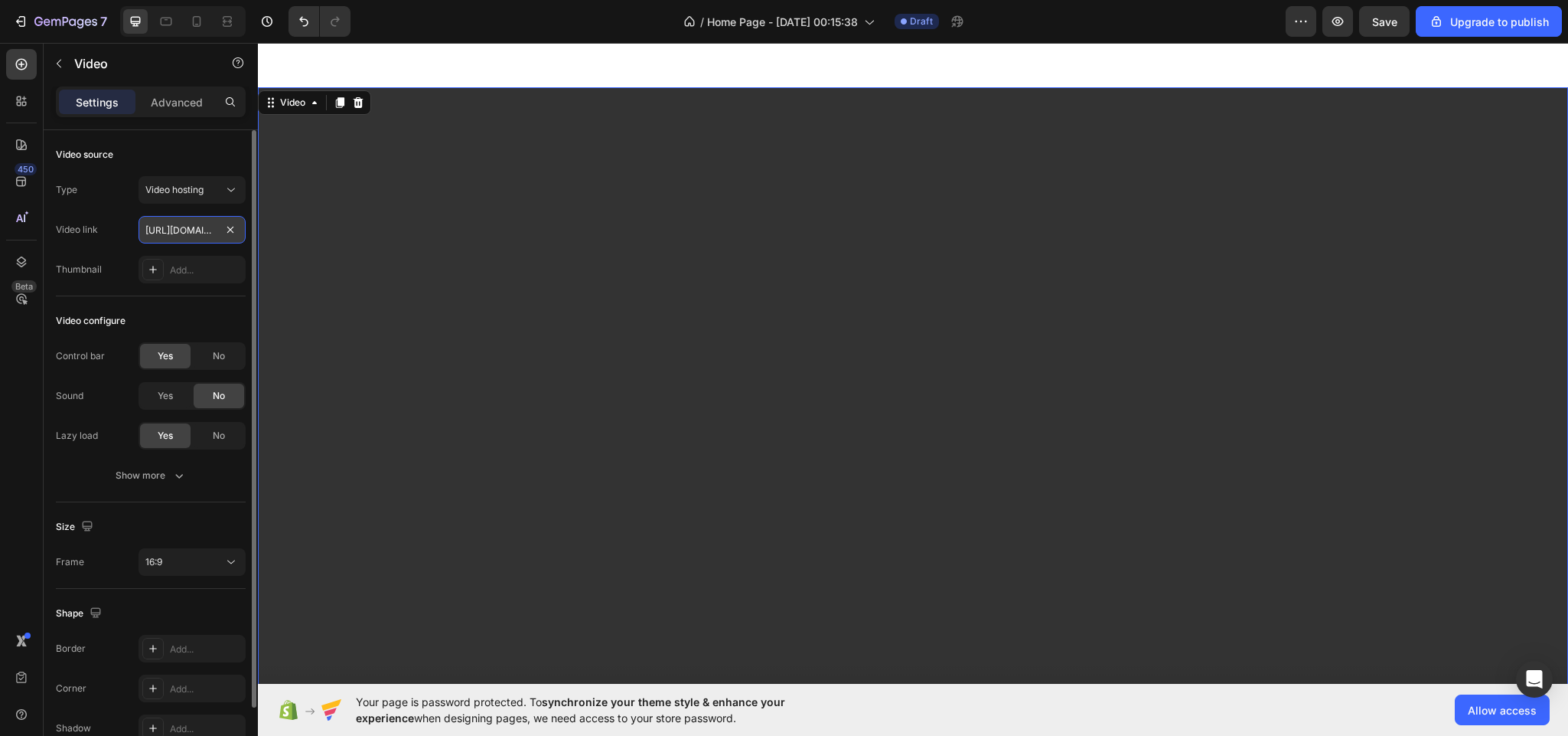
click at [168, 226] on input "https://cdn.shopify.com/videos/c/o/v/2cd3deb506b54b009063f7270ab5cf2e.mp4" at bounding box center [192, 230] width 107 height 28
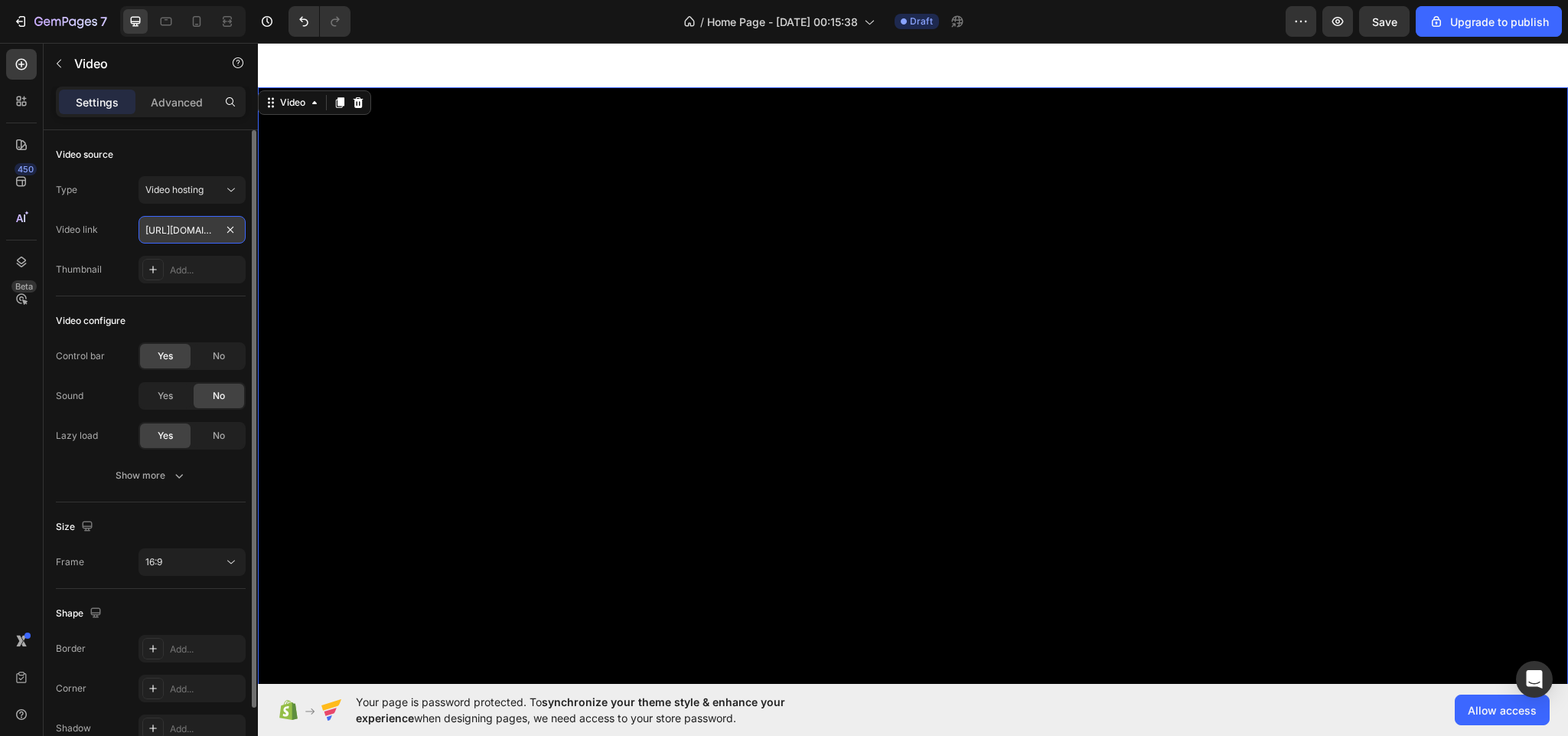
scroll to position [0, 318]
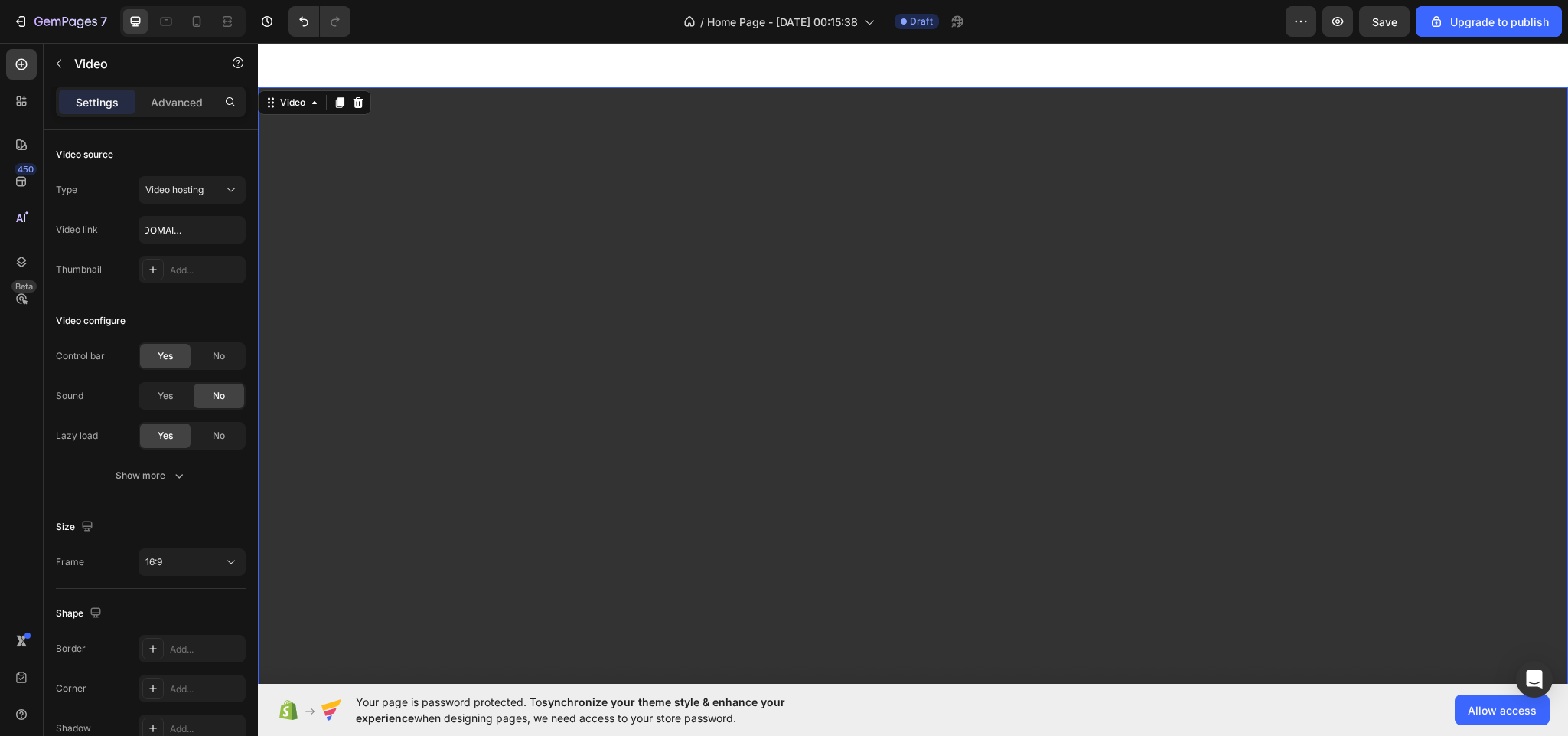
click at [326, 216] on video at bounding box center [913, 456] width 1310 height 738
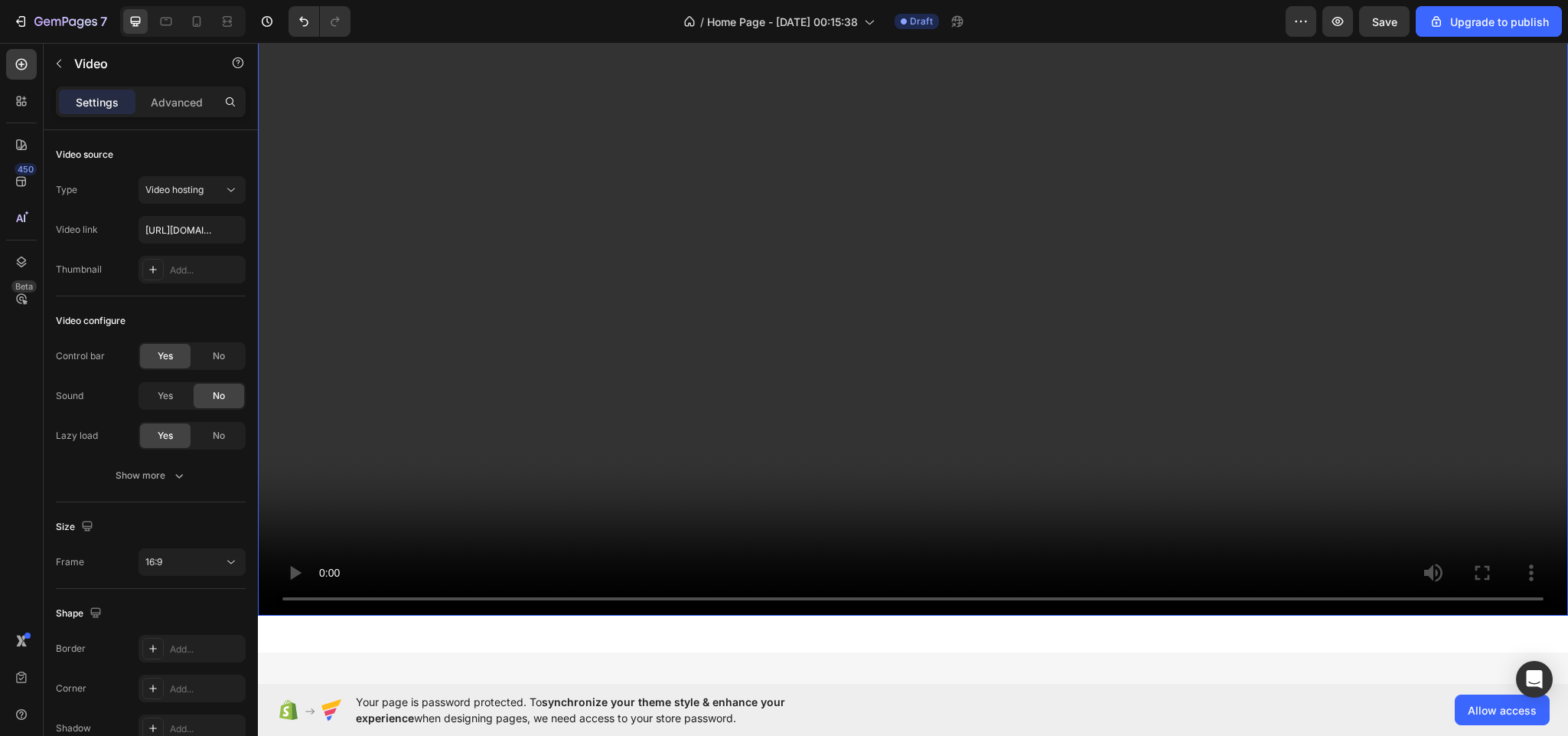
scroll to position [5903, 0]
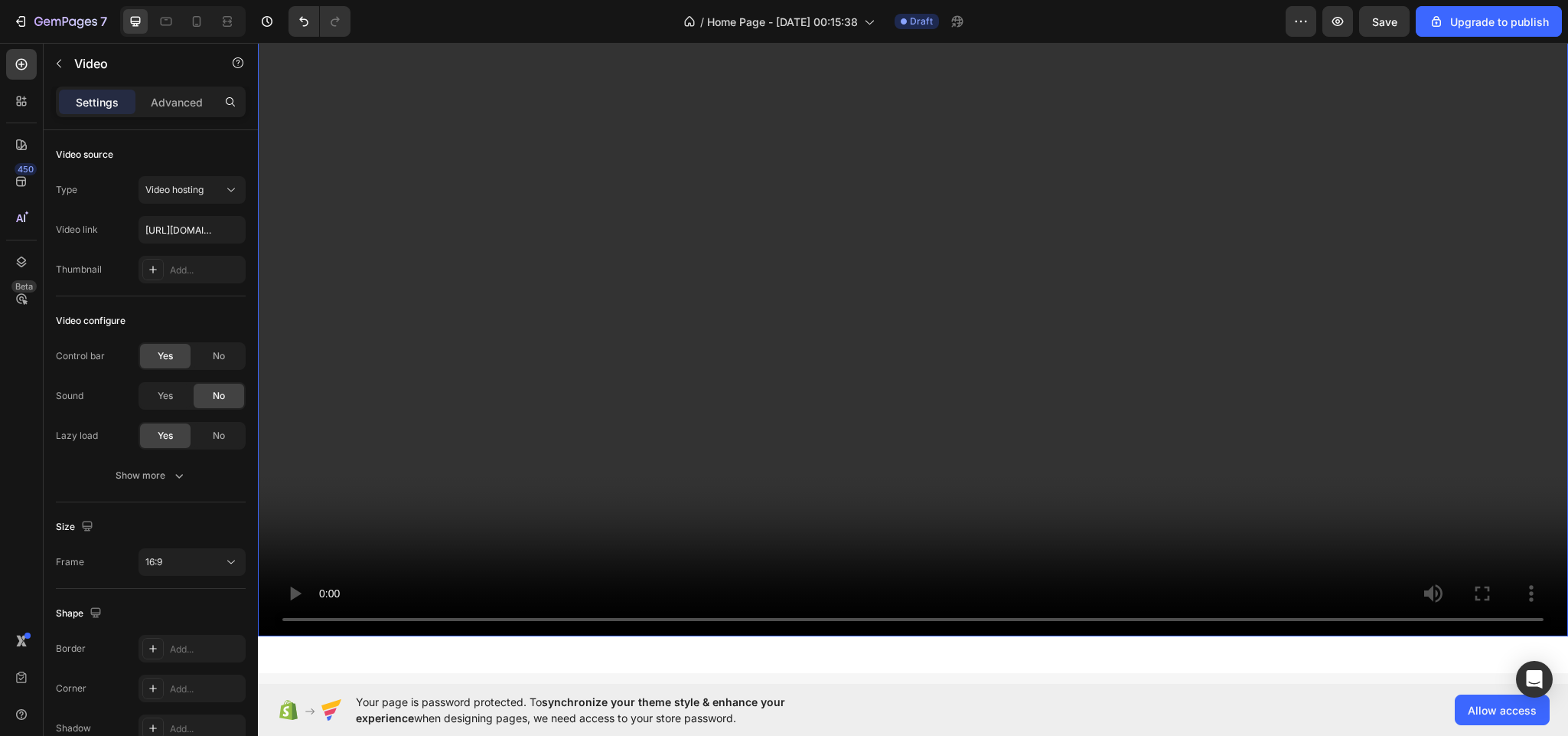
click at [535, 356] on video at bounding box center [913, 267] width 1310 height 738
click at [183, 221] on input "https://www.youtube.com/watch?v=oyOOrOb3gq4&list=RDoyOOrOb3gq4&start_radio=1" at bounding box center [192, 230] width 107 height 28
click at [384, 320] on video at bounding box center [913, 267] width 1310 height 738
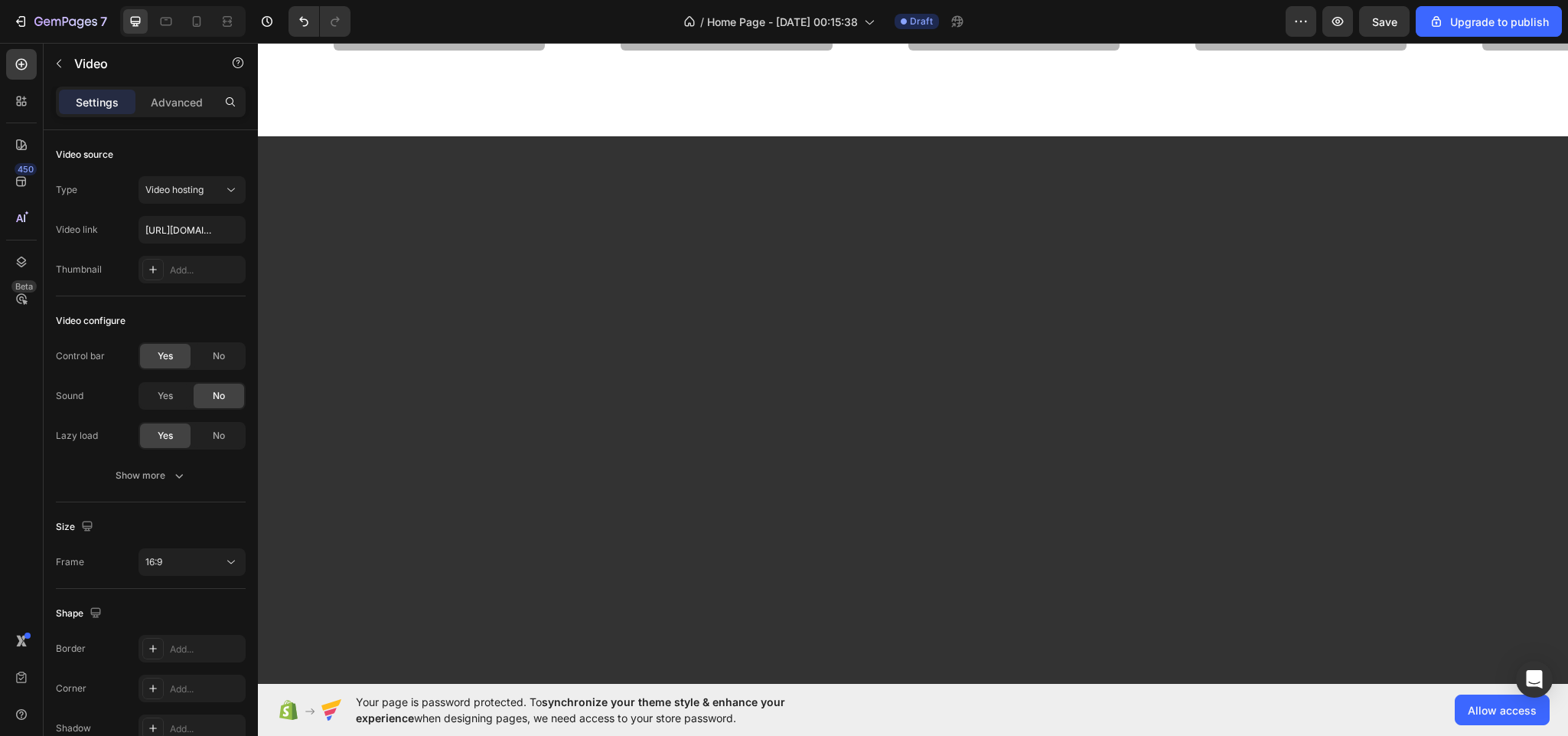
scroll to position [5584, 0]
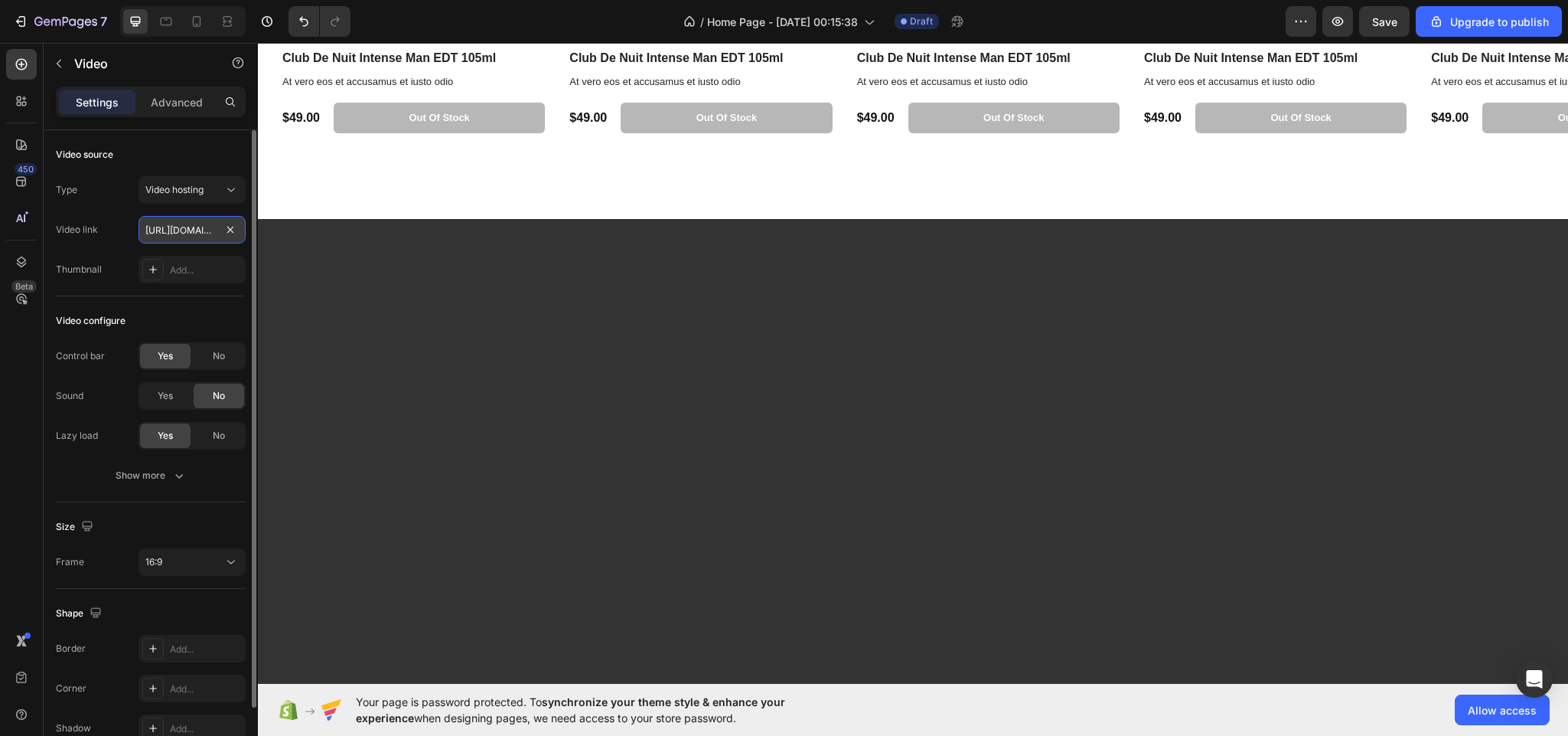
click at [193, 225] on input "https://www.youtube.com/watch?v=oyOOrOb3gq4&list=RDoyOOrOb3gq4&start_radio=1" at bounding box center [192, 230] width 107 height 28
click at [202, 228] on input "https://www.youtube.com/watch?v=oyOOrOb3gq4&list=RDoyOOrOb3gq4&start_radio=1" at bounding box center [192, 230] width 107 height 28
click at [367, 340] on video at bounding box center [913, 587] width 1310 height 738
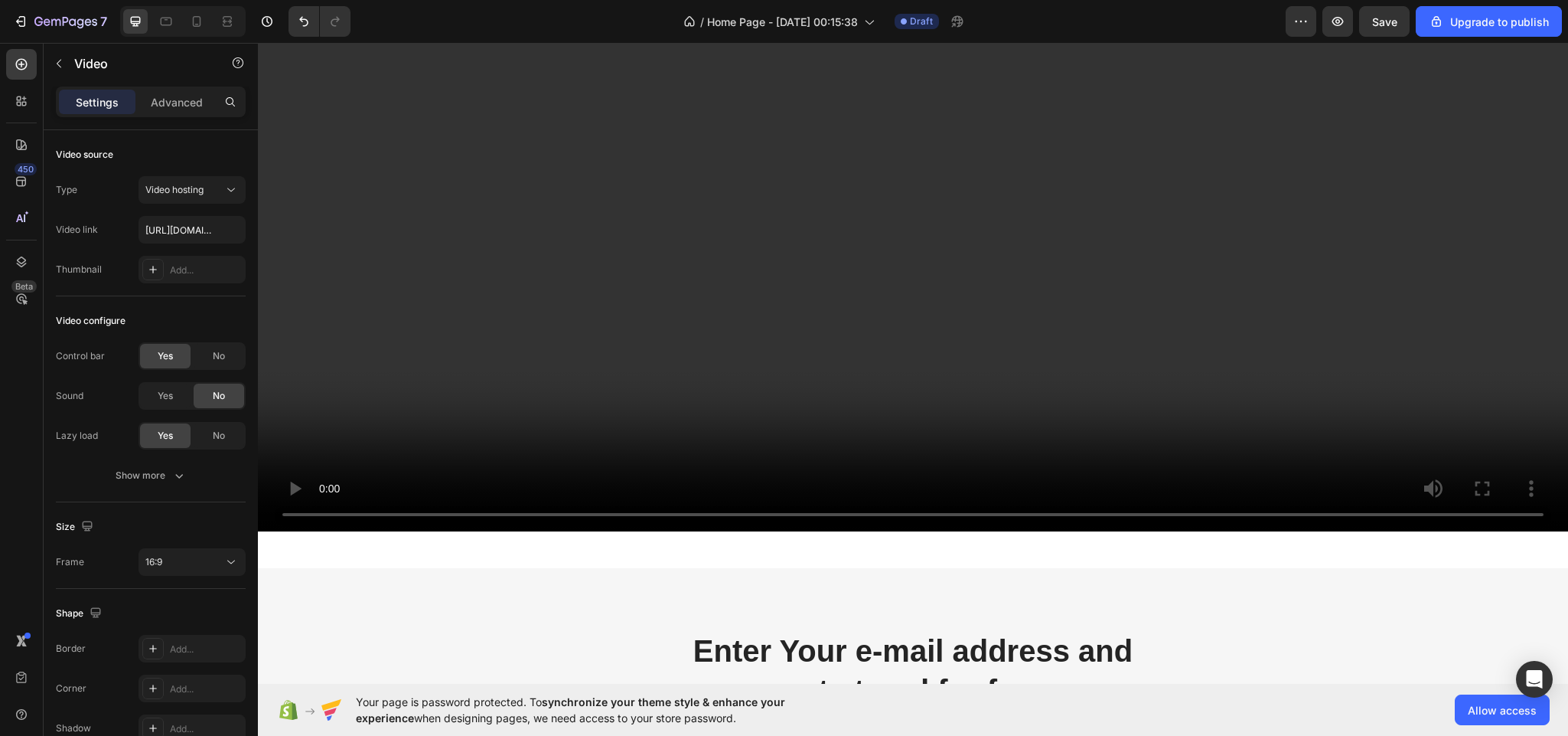
scroll to position [5986, 0]
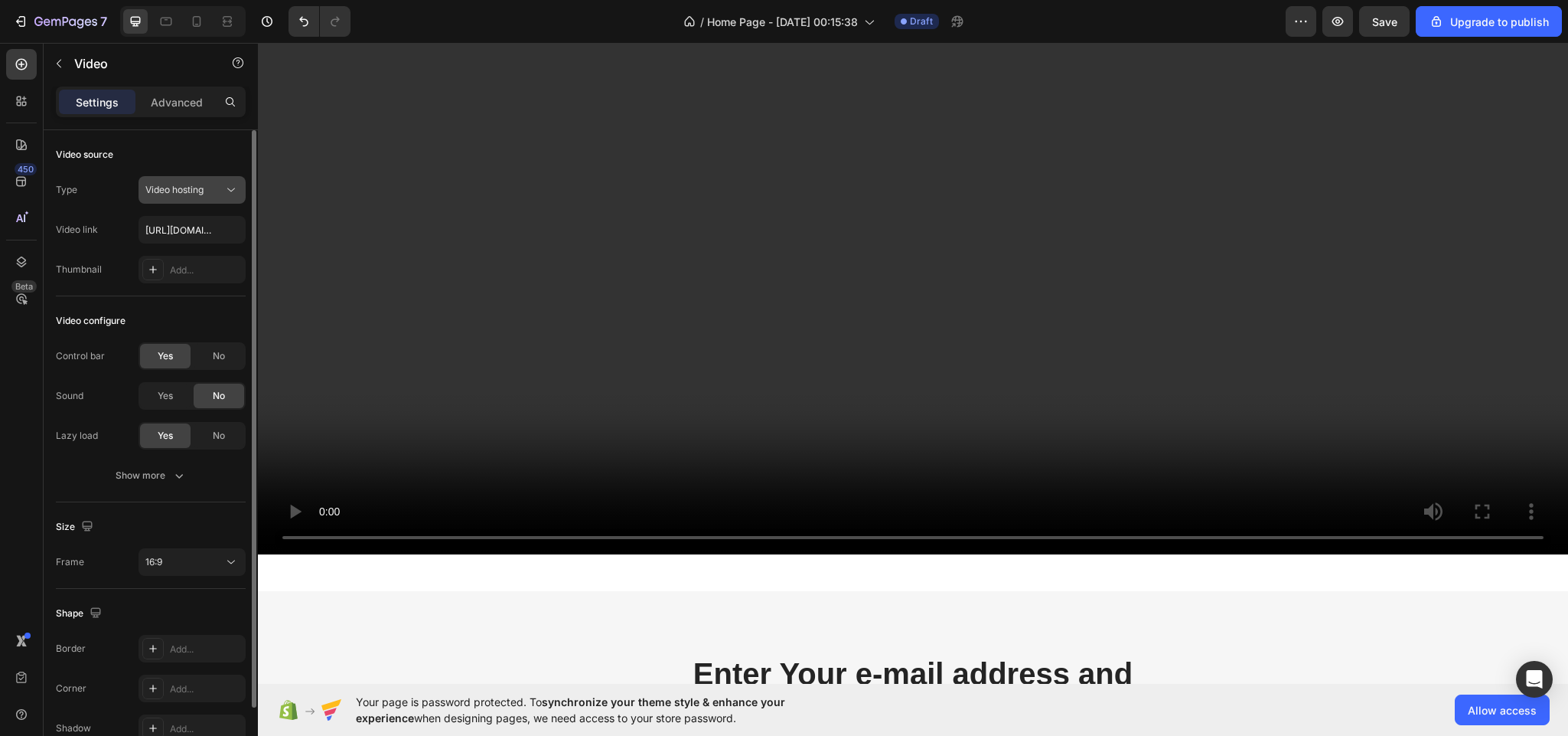
click at [198, 187] on span "Video hosting" at bounding box center [174, 189] width 58 height 12
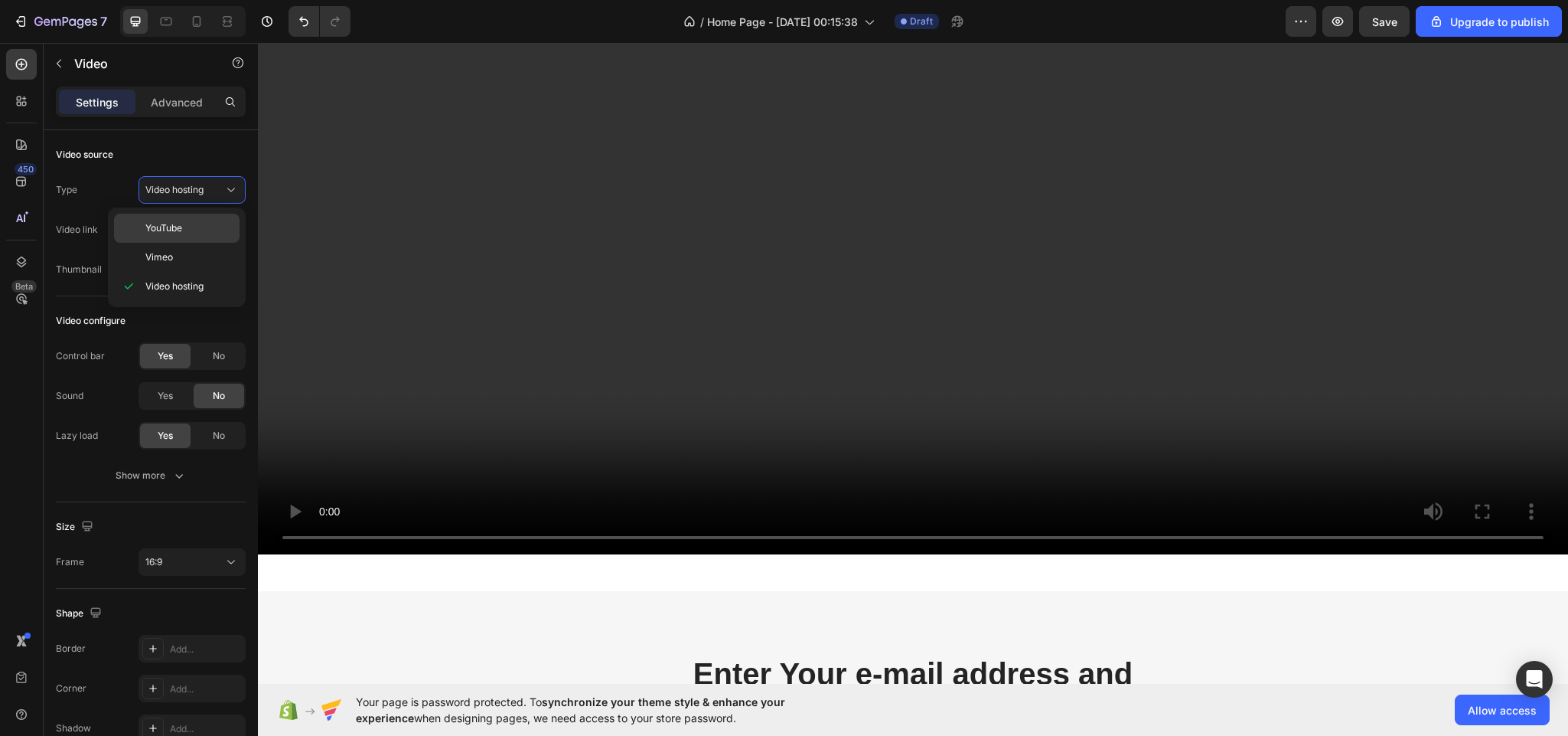
click at [182, 224] on span "YouTube" at bounding box center [163, 228] width 36 height 14
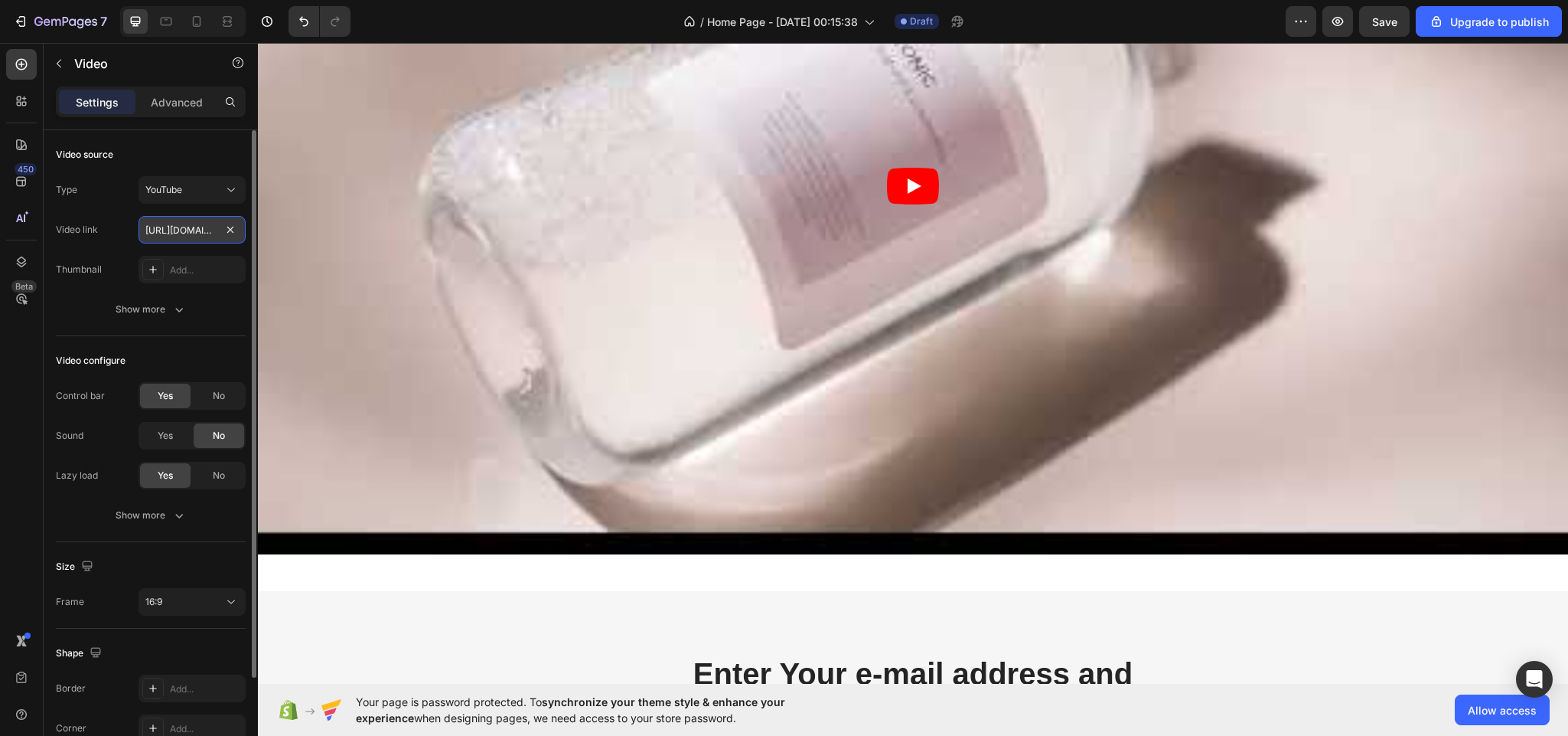
click at [195, 228] on input "https://www.youtube.com/watch?v=drIt4RH_kyQ" at bounding box center [192, 230] width 107 height 28
click at [503, 273] on article at bounding box center [913, 186] width 1310 height 738
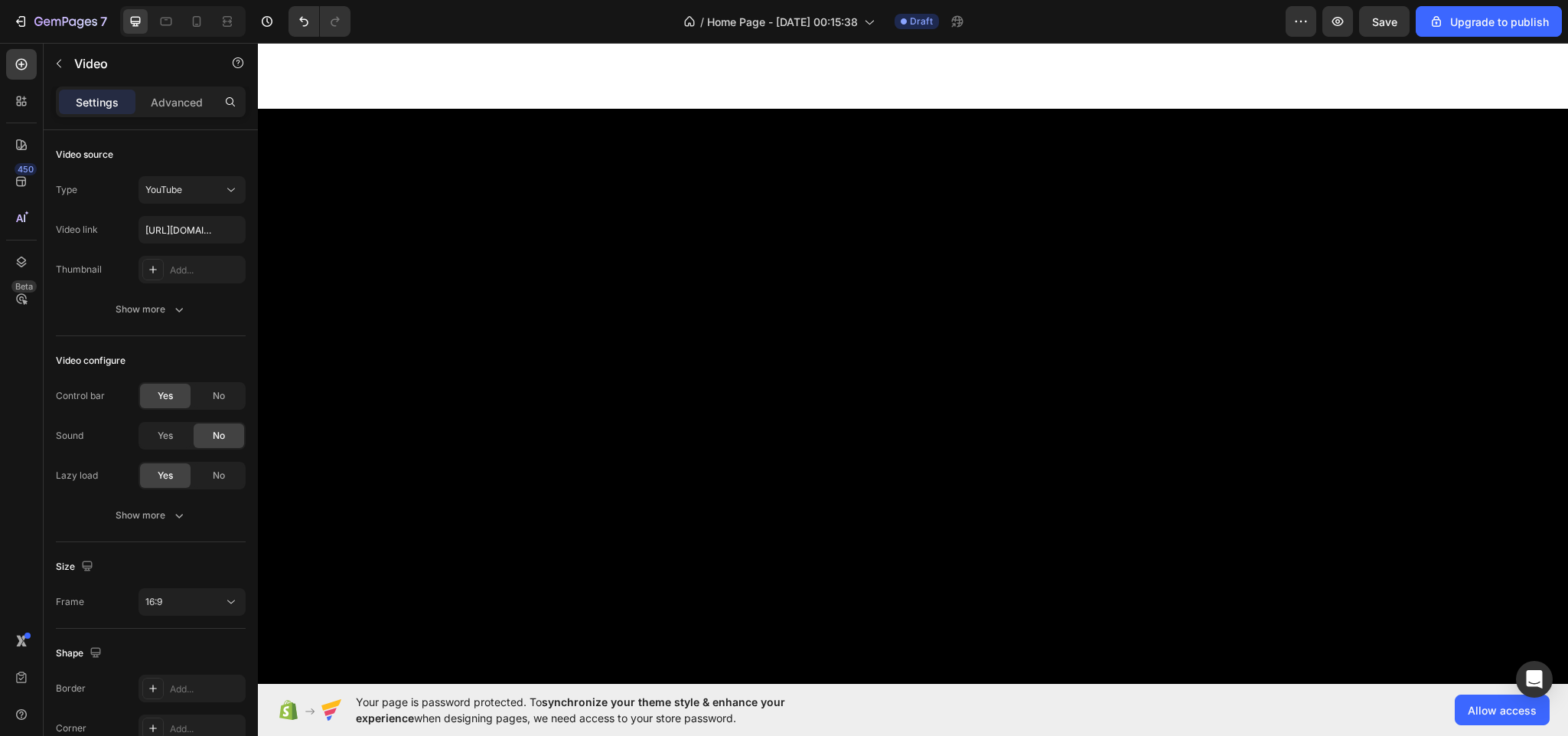
scroll to position [5718, 0]
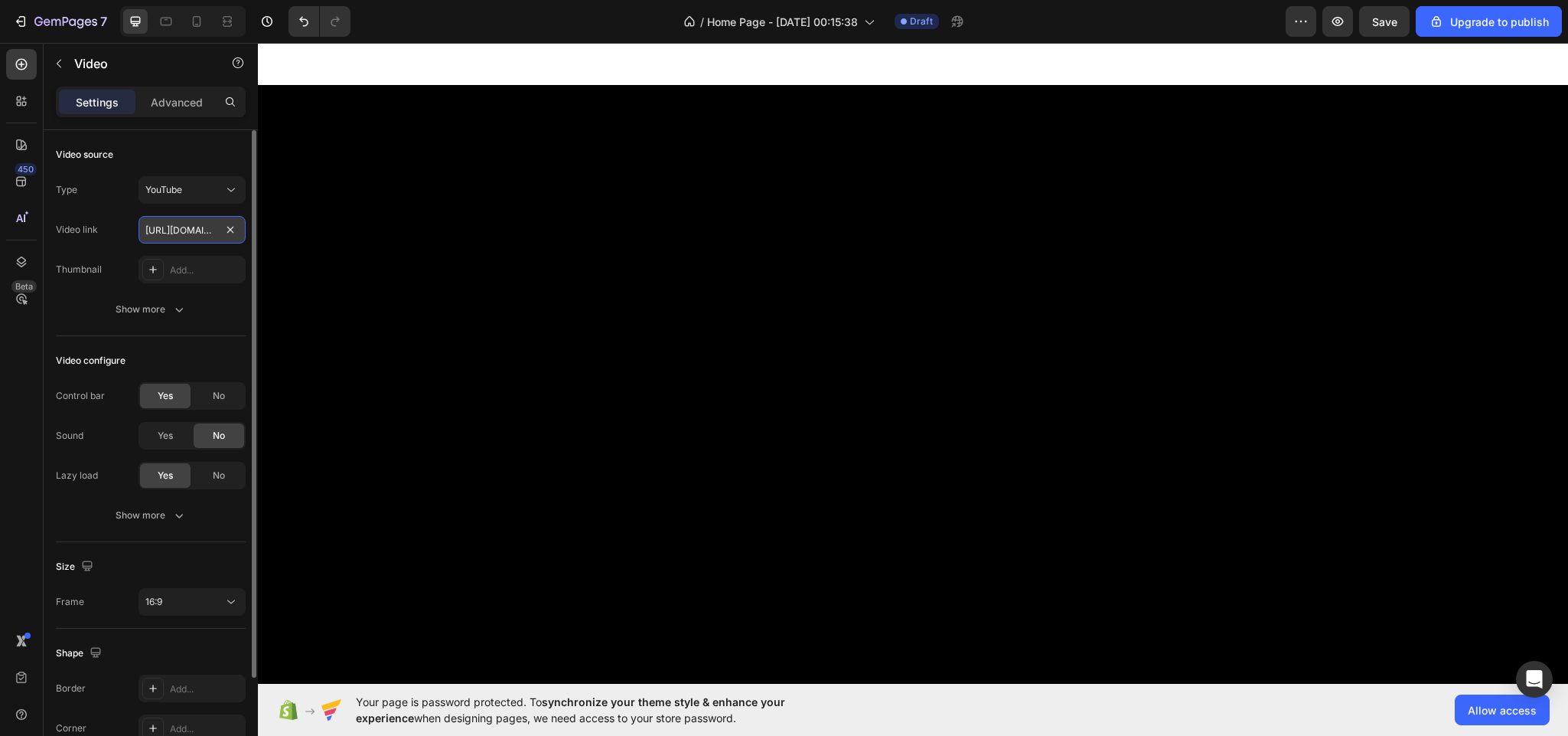
click at [186, 228] on input "https://www.youtube.com/watch?v=drIt4RH_kyQ" at bounding box center [192, 230] width 107 height 28
type input "https:// .youtube.com/watch?v=drIt4RH_kyQ"
click at [186, 228] on input "https:// .youtube.com/watch?v=drIt4RH_kyQ" at bounding box center [192, 230] width 107 height 28
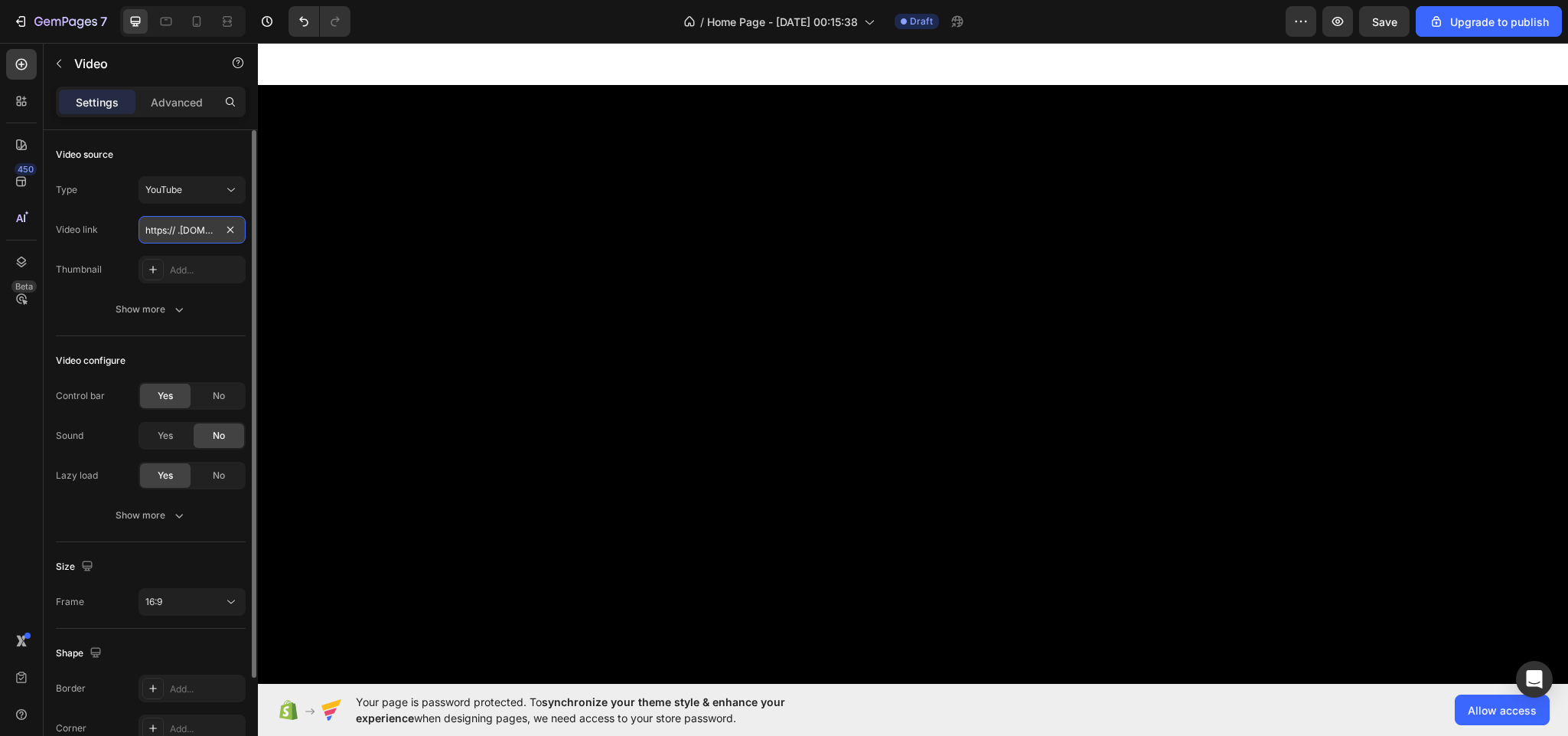
click at [186, 228] on input "https:// .youtube.com/watch?v=drIt4RH_kyQ" at bounding box center [192, 230] width 107 height 28
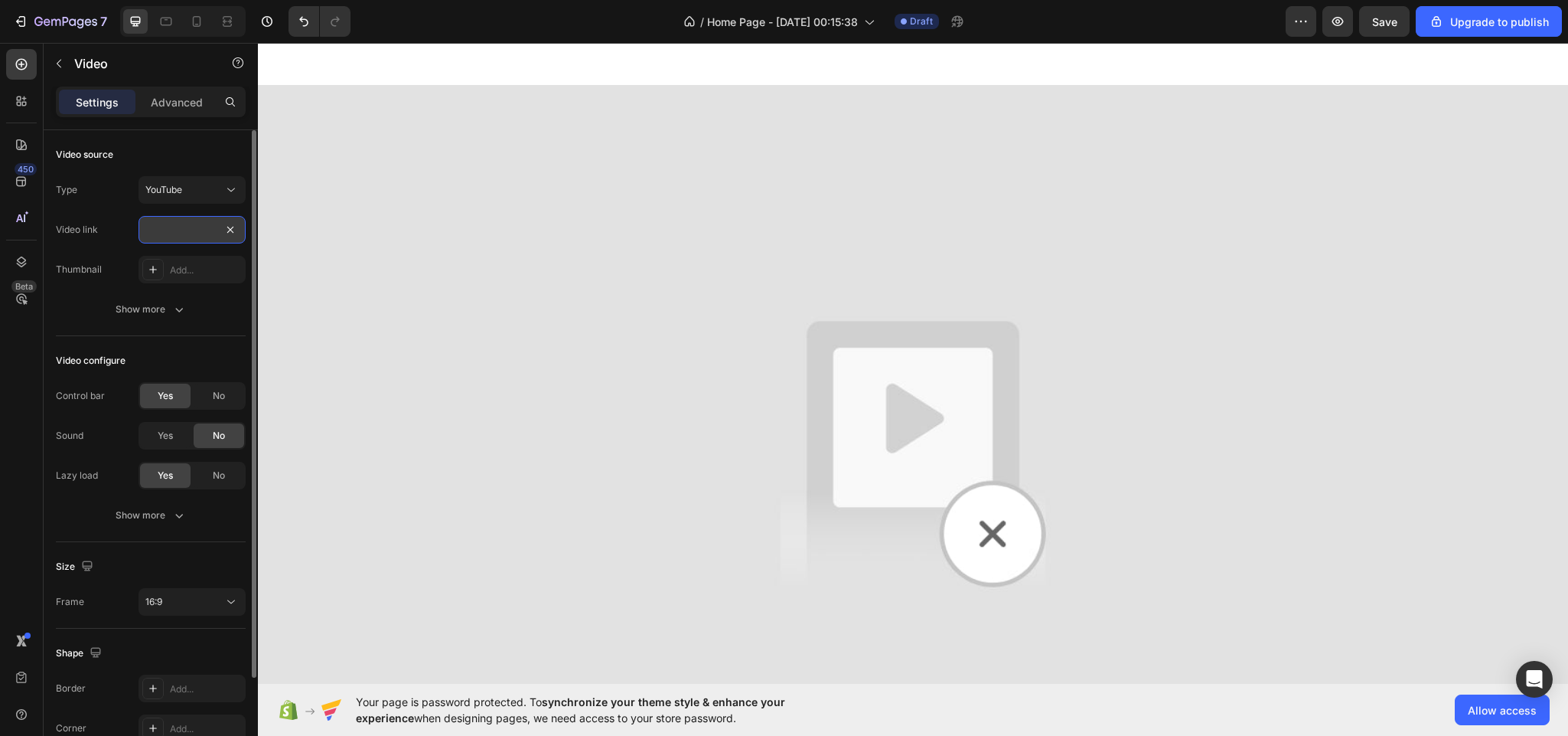
paste input "https://www.youtube.com/shorts/4kL5vABSAtA"
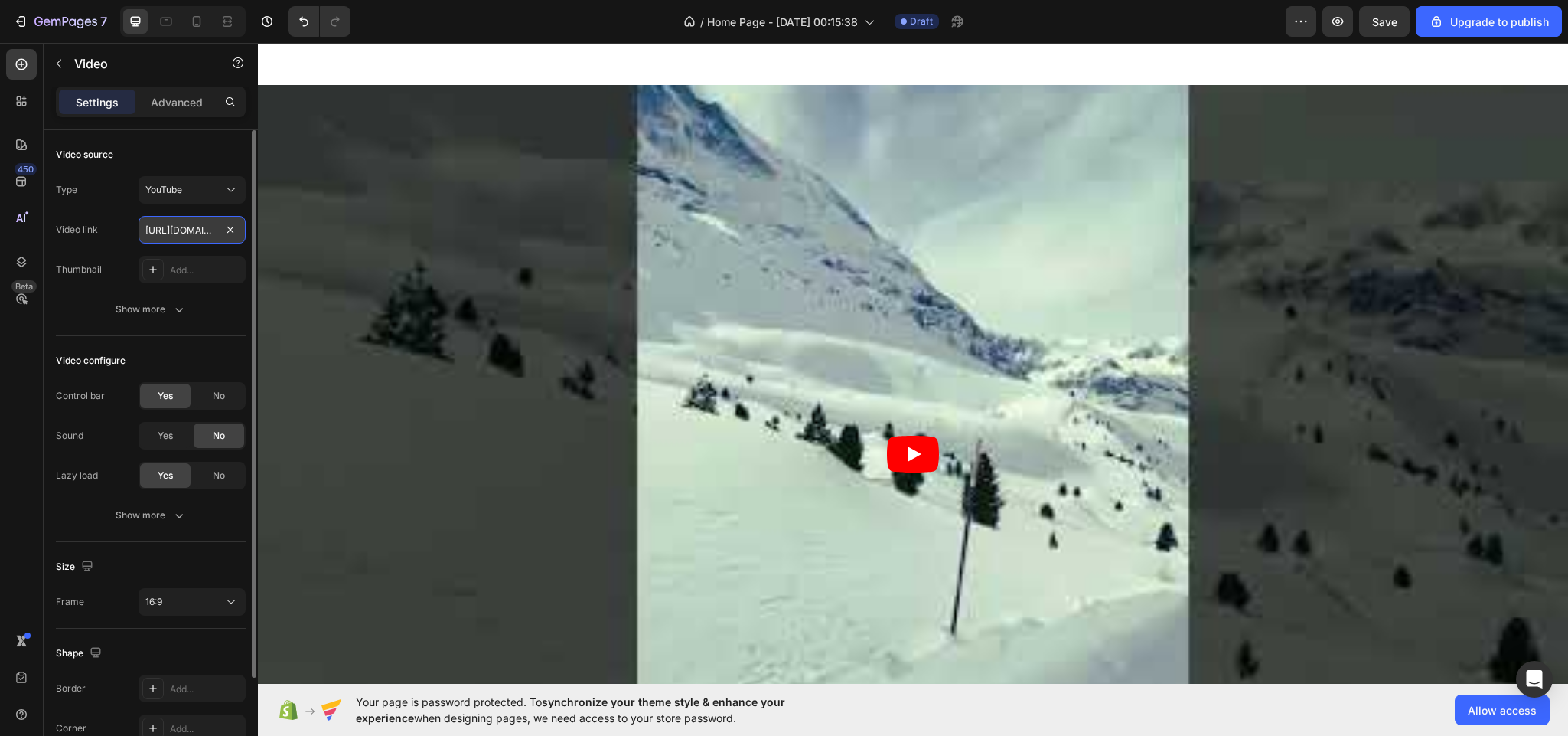
scroll to position [0, 140]
type input "https://www.youtube.com/shorts/4kL5vABSAtA"
click at [726, 409] on article at bounding box center [913, 454] width 1310 height 738
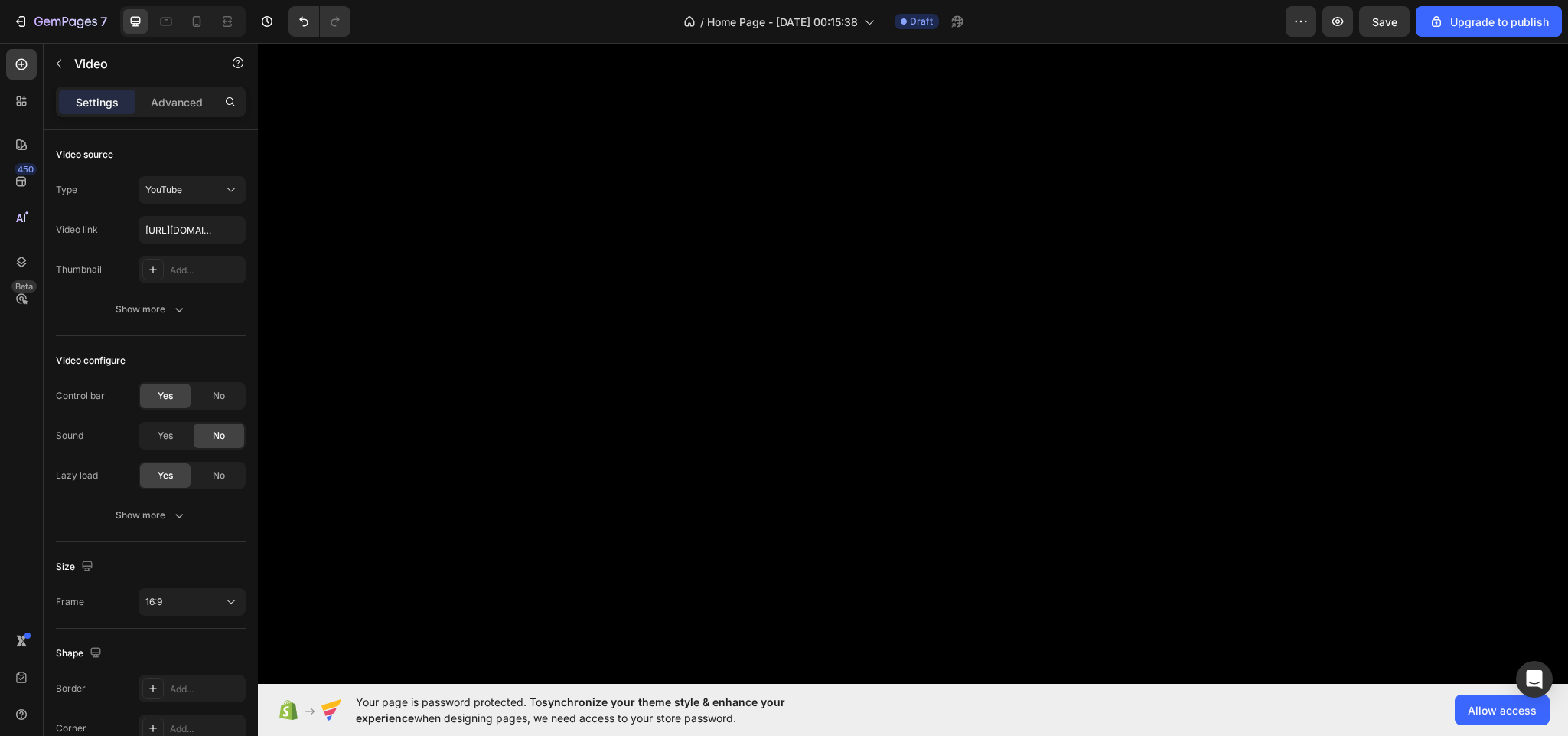
scroll to position [5753, 0]
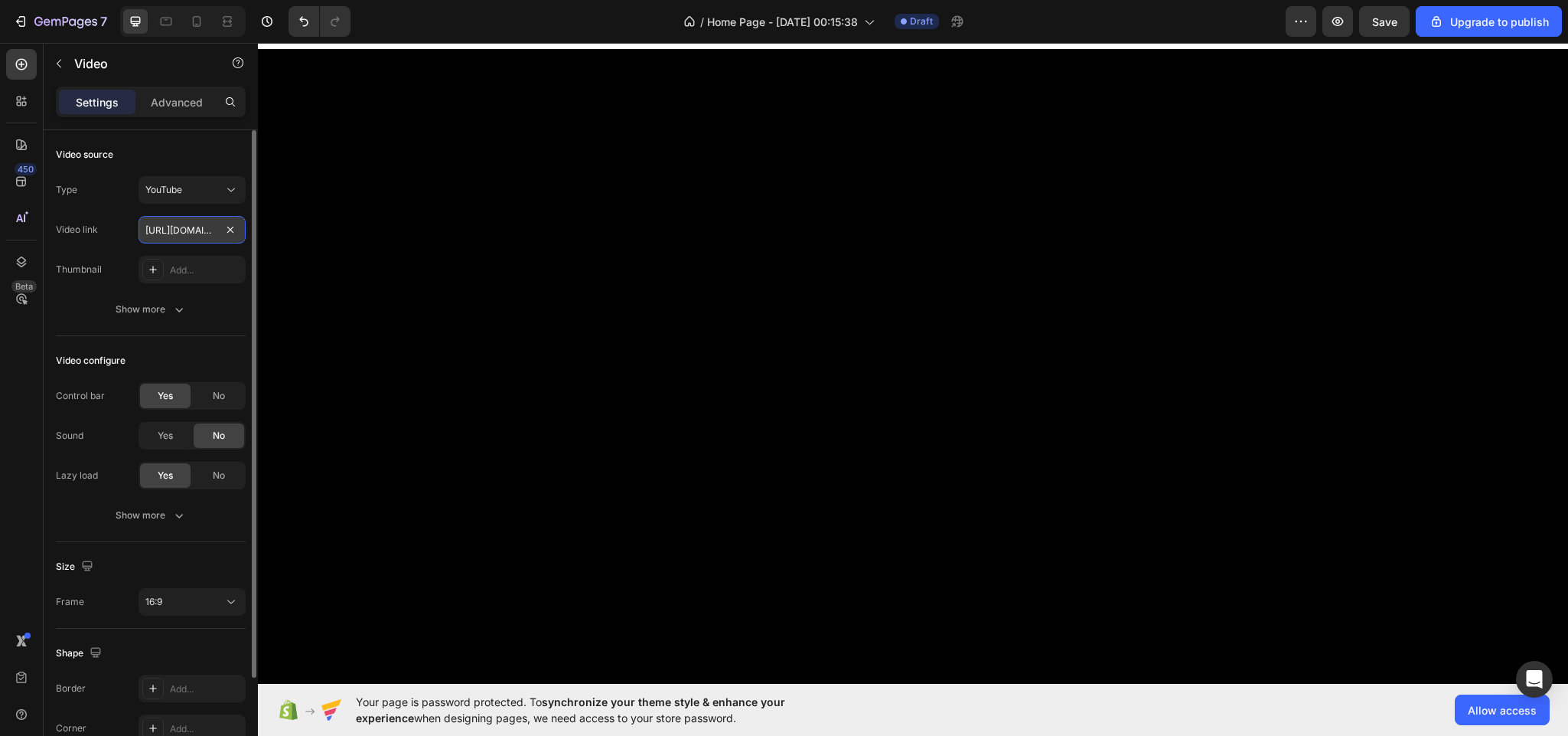
click at [183, 233] on input "https://www.youtube.com/shorts/4kL5vABSAtA" at bounding box center [192, 230] width 107 height 28
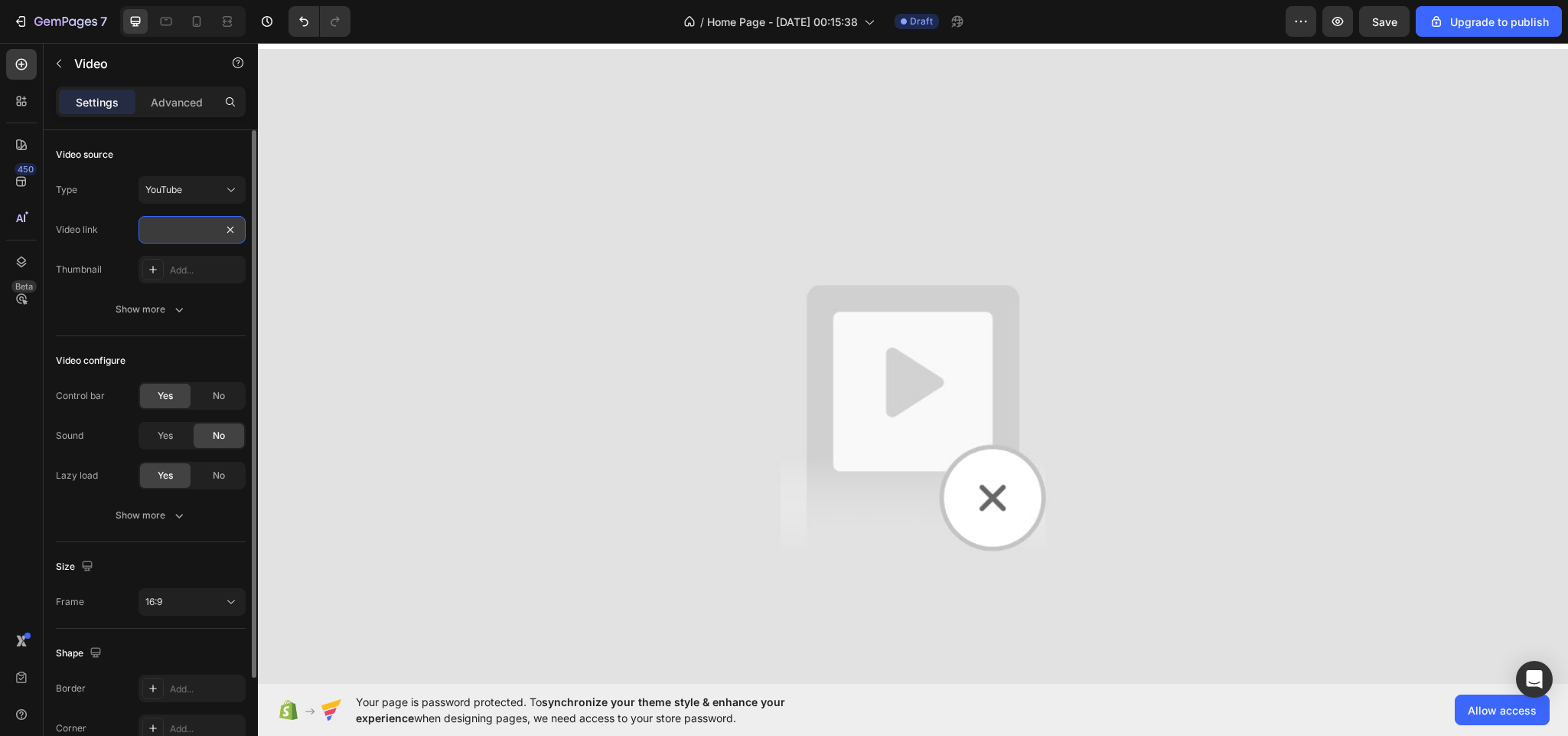
paste input "https://www.youtube.com/watch?v=oyOOrOb3gq4&list=RDoyOOrOb3gq4&start_radio=1"
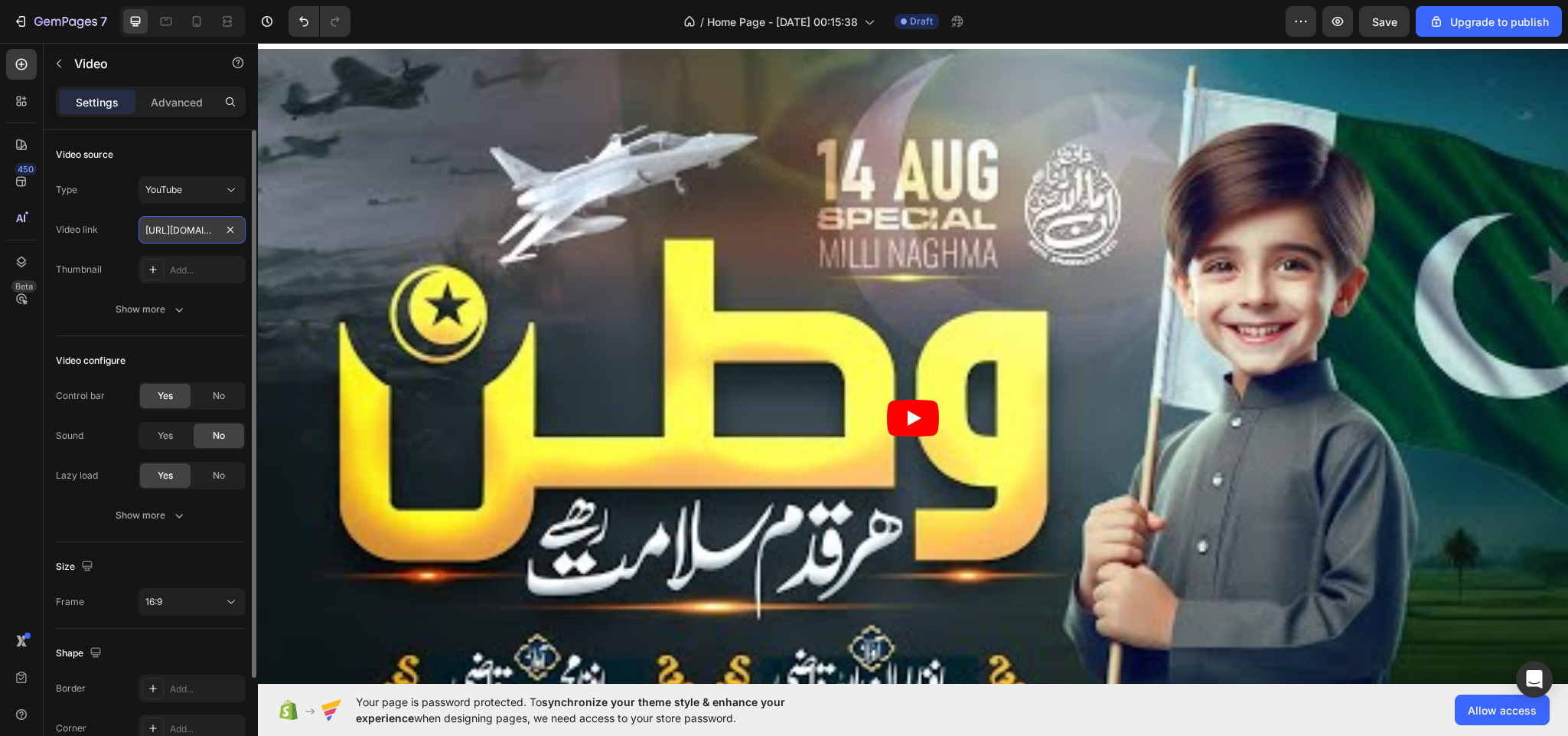
scroll to position [0, 318]
type input "https://www.youtube.com/watch?v=oyOOrOb3gq4&list=RDoyOOrOb3gq4&start_radio=1"
click at [845, 425] on article at bounding box center [913, 417] width 1310 height 738
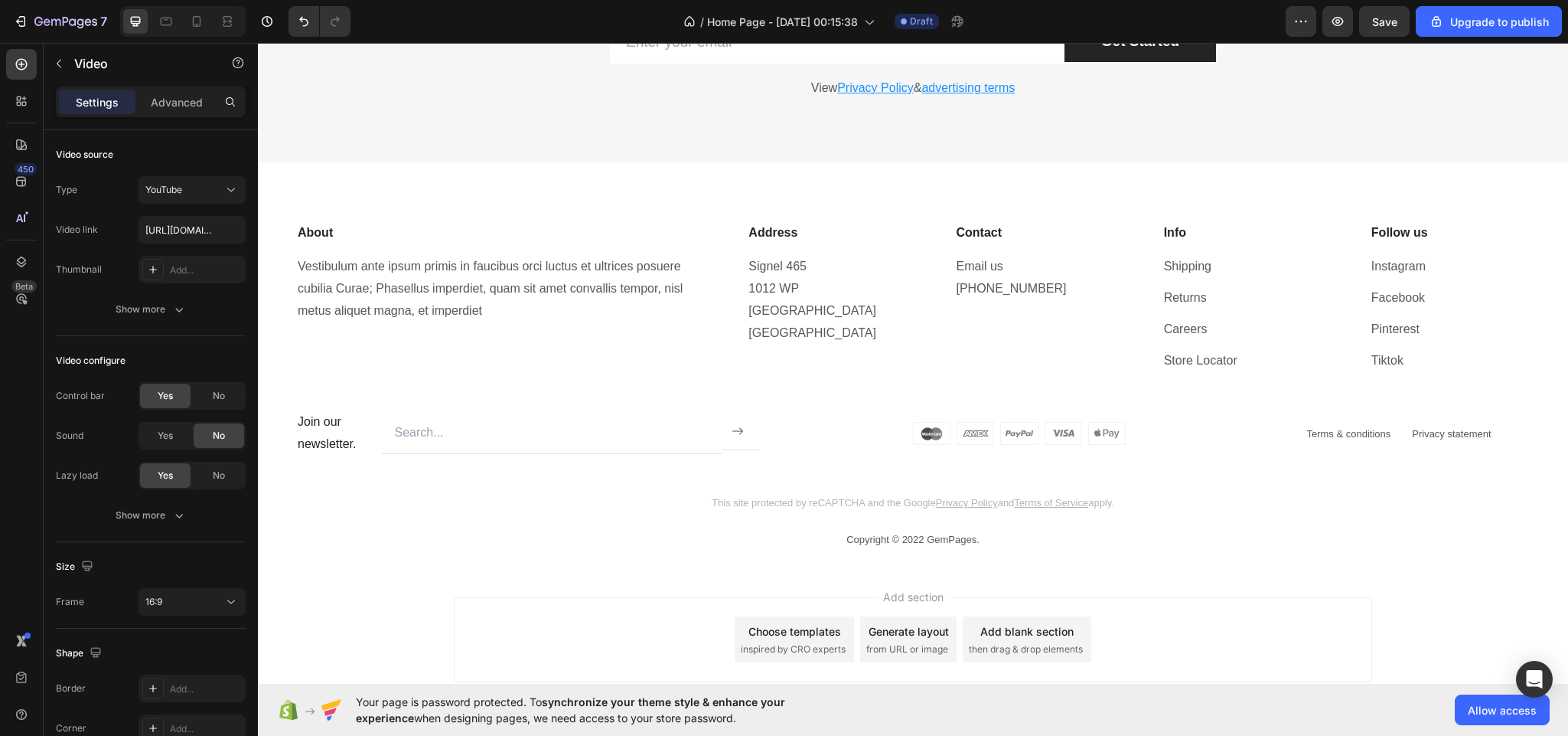
scroll to position [6728, 0]
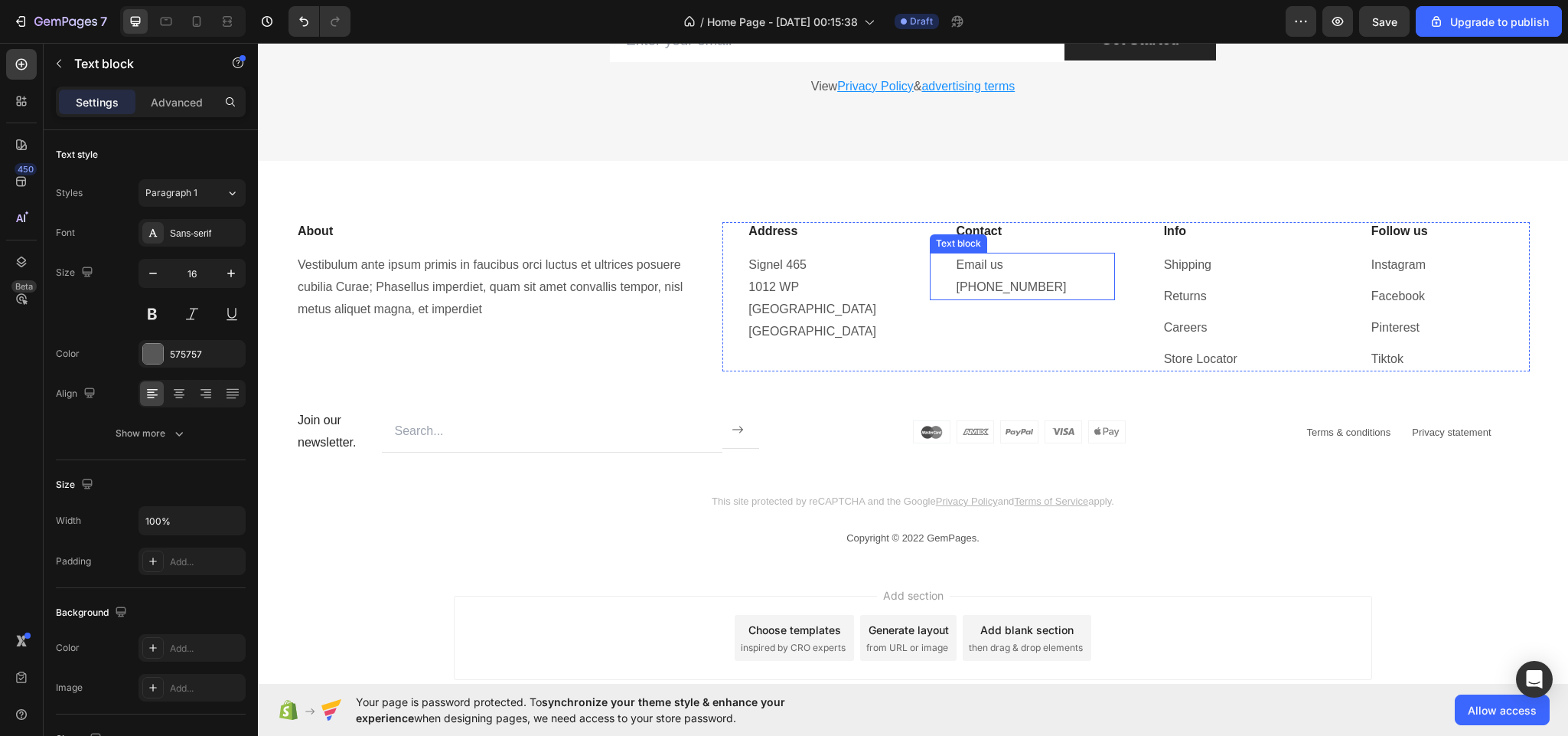
click at [1057, 290] on p "Email us +31 (0) 20 255 6485" at bounding box center [1034, 276] width 157 height 44
click at [1073, 290] on p "Email us +31 (0) 20 255 6485" at bounding box center [1034, 276] width 157 height 44
click at [1073, 338] on div "Contact Heading Email us +923287354179 Text block" at bounding box center [1022, 297] width 184 height 150
click at [861, 309] on p "Signel 465 1012 WP Amsterdam The Netherlands" at bounding box center [826, 298] width 157 height 88
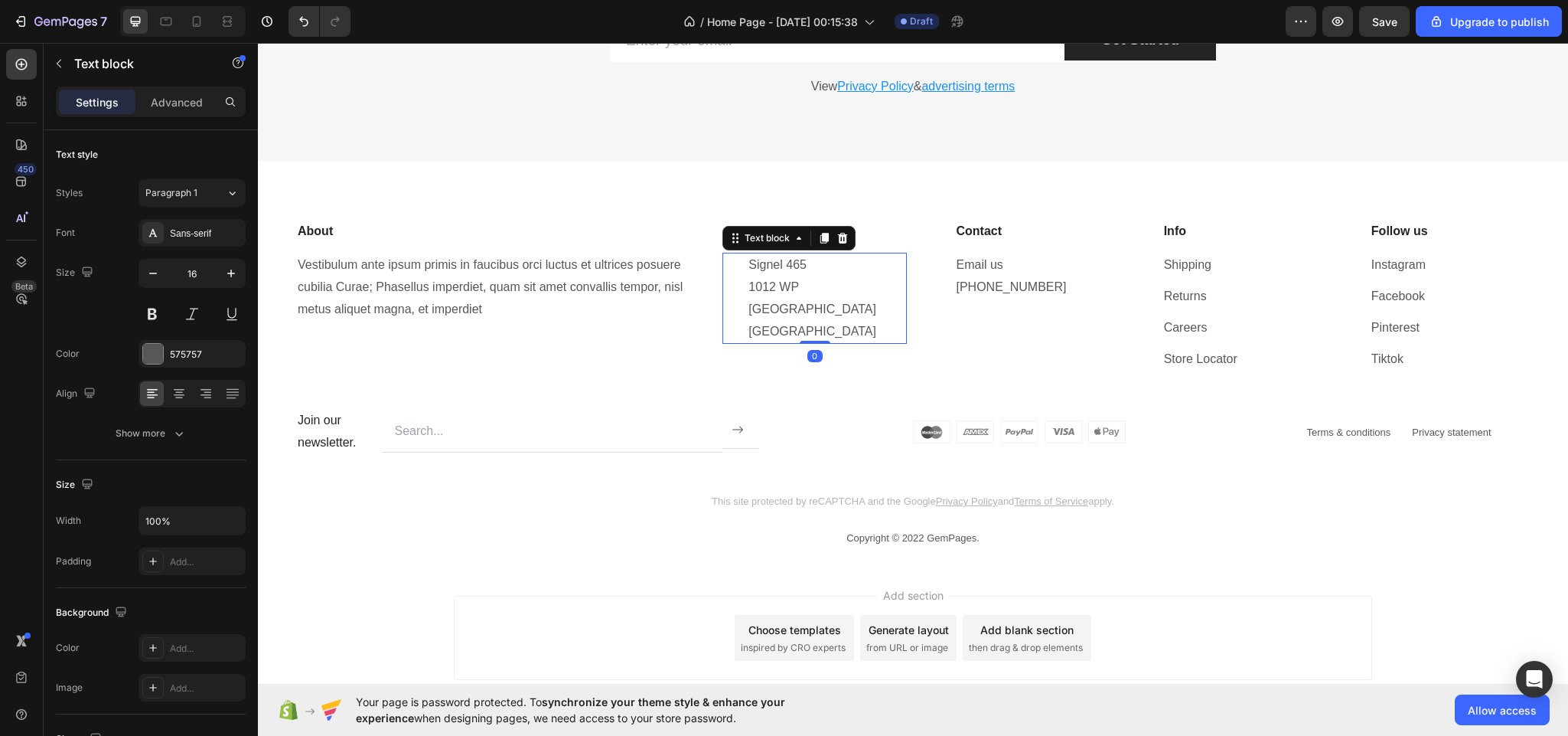
click at [861, 309] on p "Signel 465 1012 WP Amsterdam The Netherlands" at bounding box center [826, 298] width 157 height 88
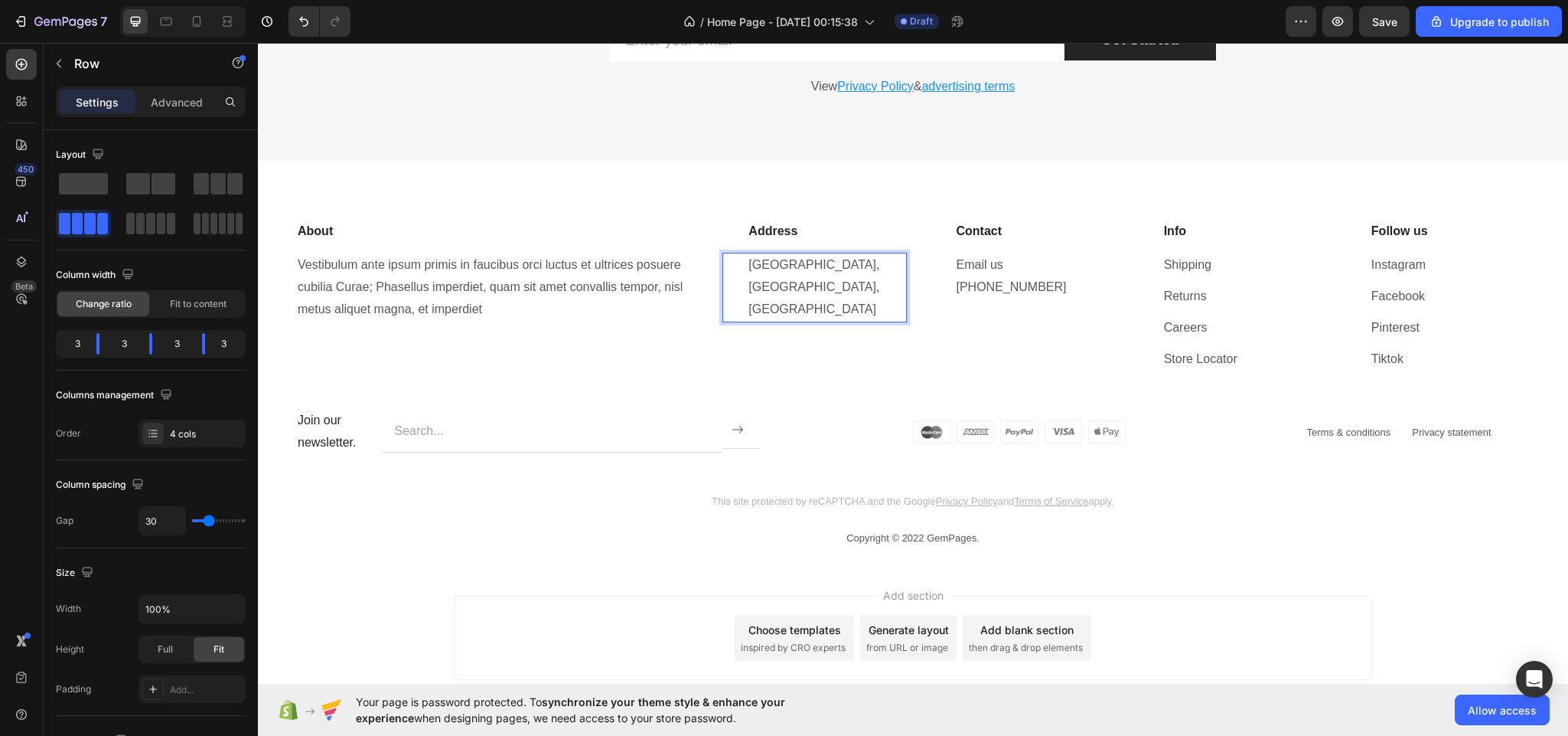
click at [861, 309] on div "Address Heading pakistan,punjab,layyah Text block 0" at bounding box center [815, 297] width 184 height 150
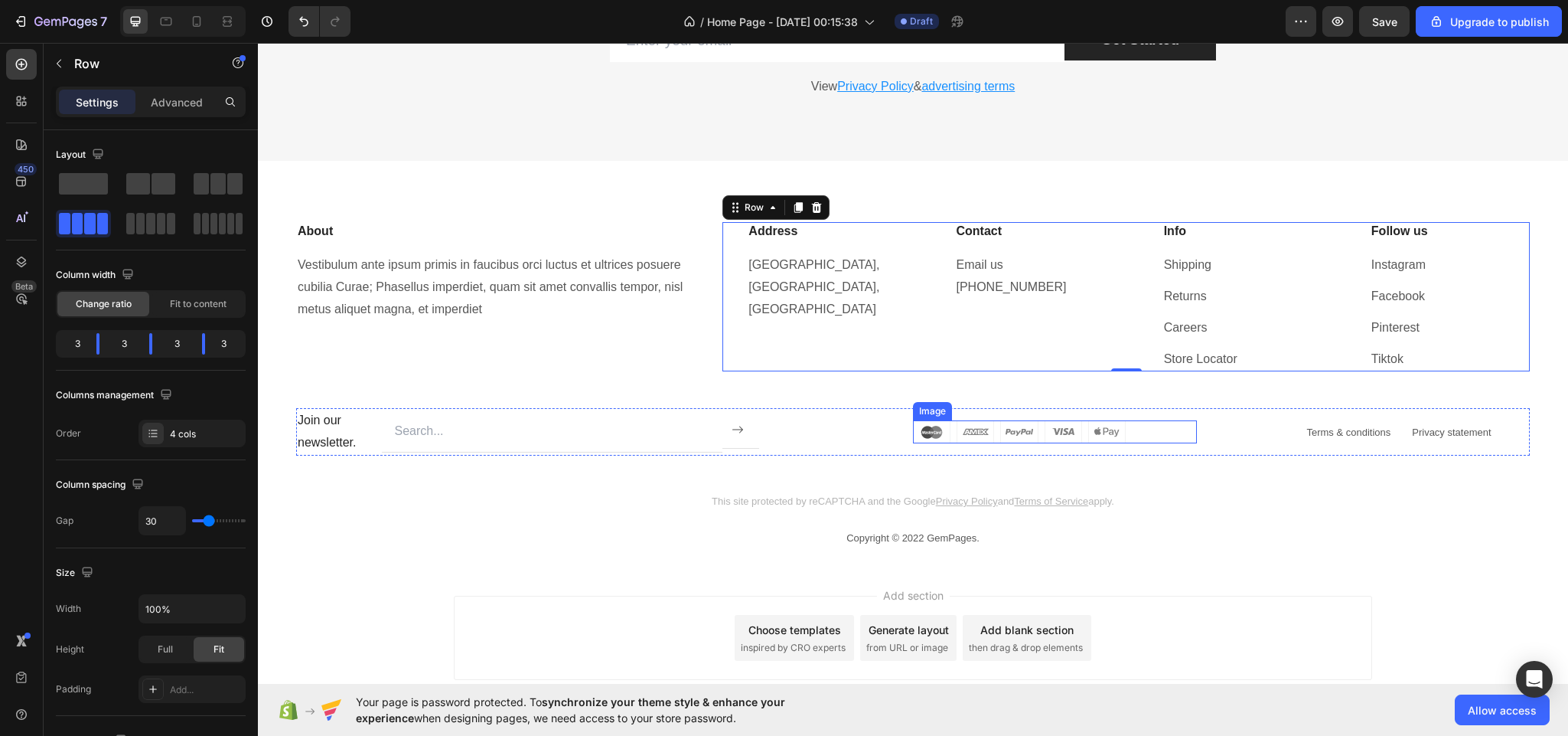
click at [918, 434] on img at bounding box center [1019, 432] width 213 height 23
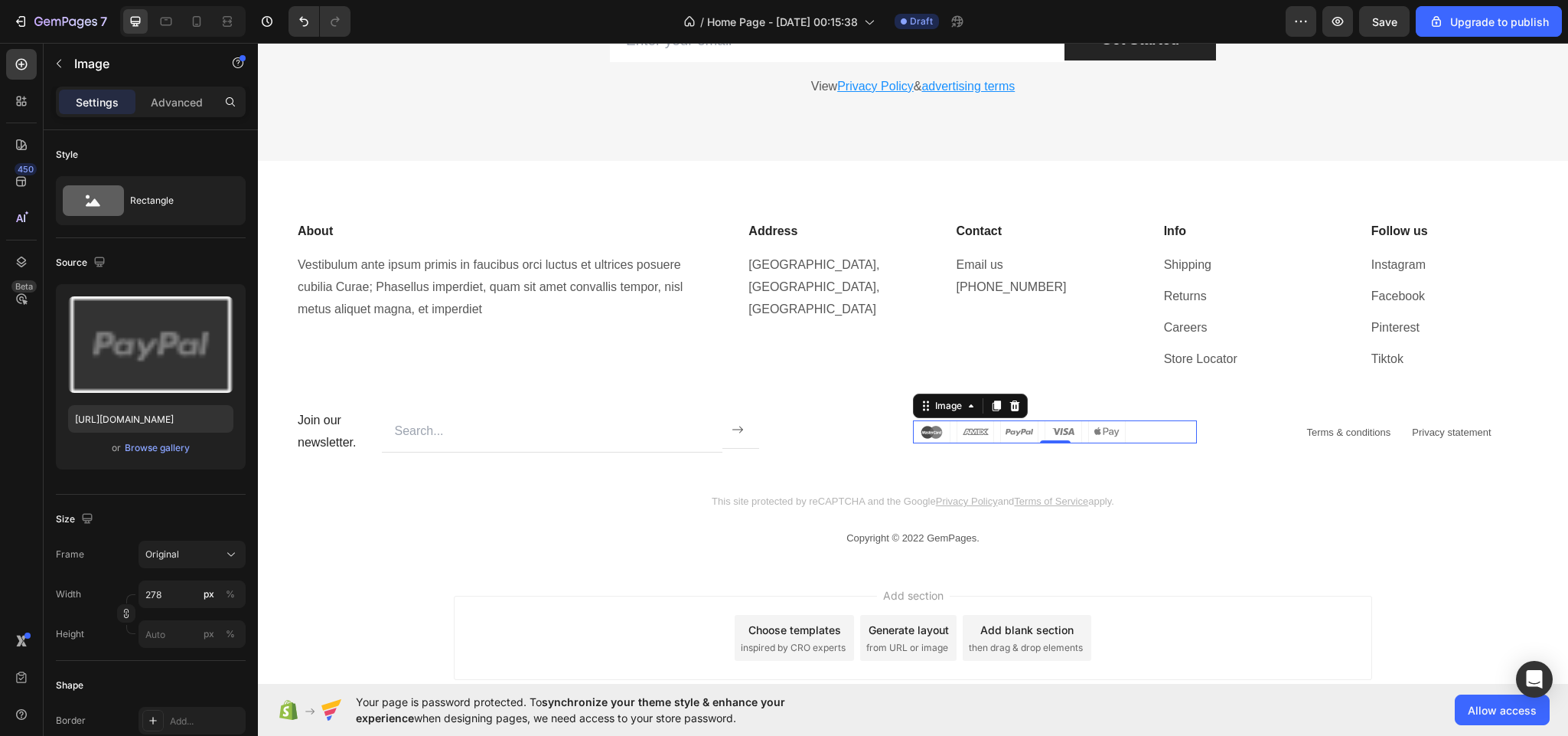
click at [960, 435] on img at bounding box center [1019, 432] width 213 height 23
click at [1029, 433] on img at bounding box center [1019, 432] width 213 height 23
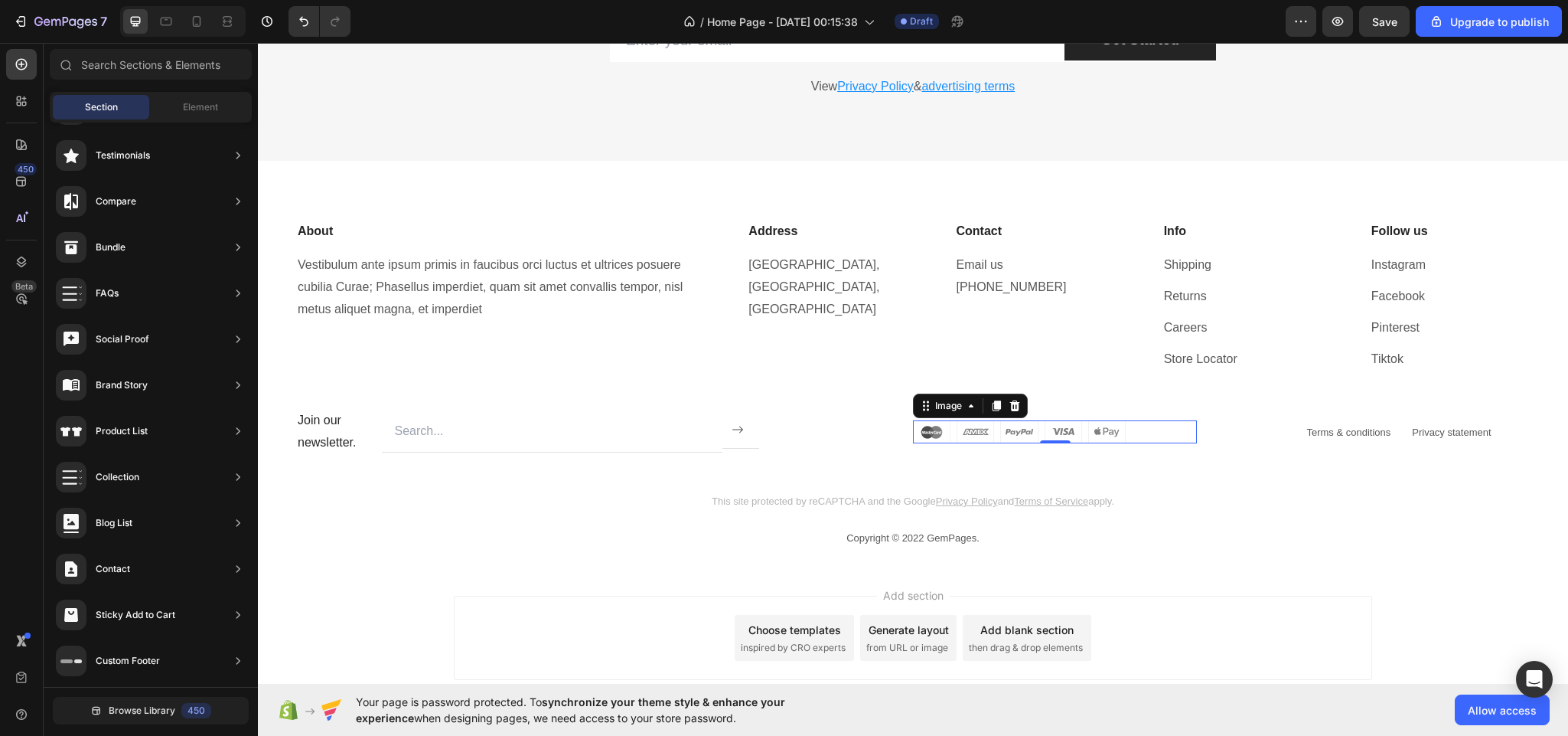
click at [1153, 589] on div "Add section Choose templates inspired by CRO experts Generate layout from URL o…" at bounding box center [913, 659] width 1310 height 188
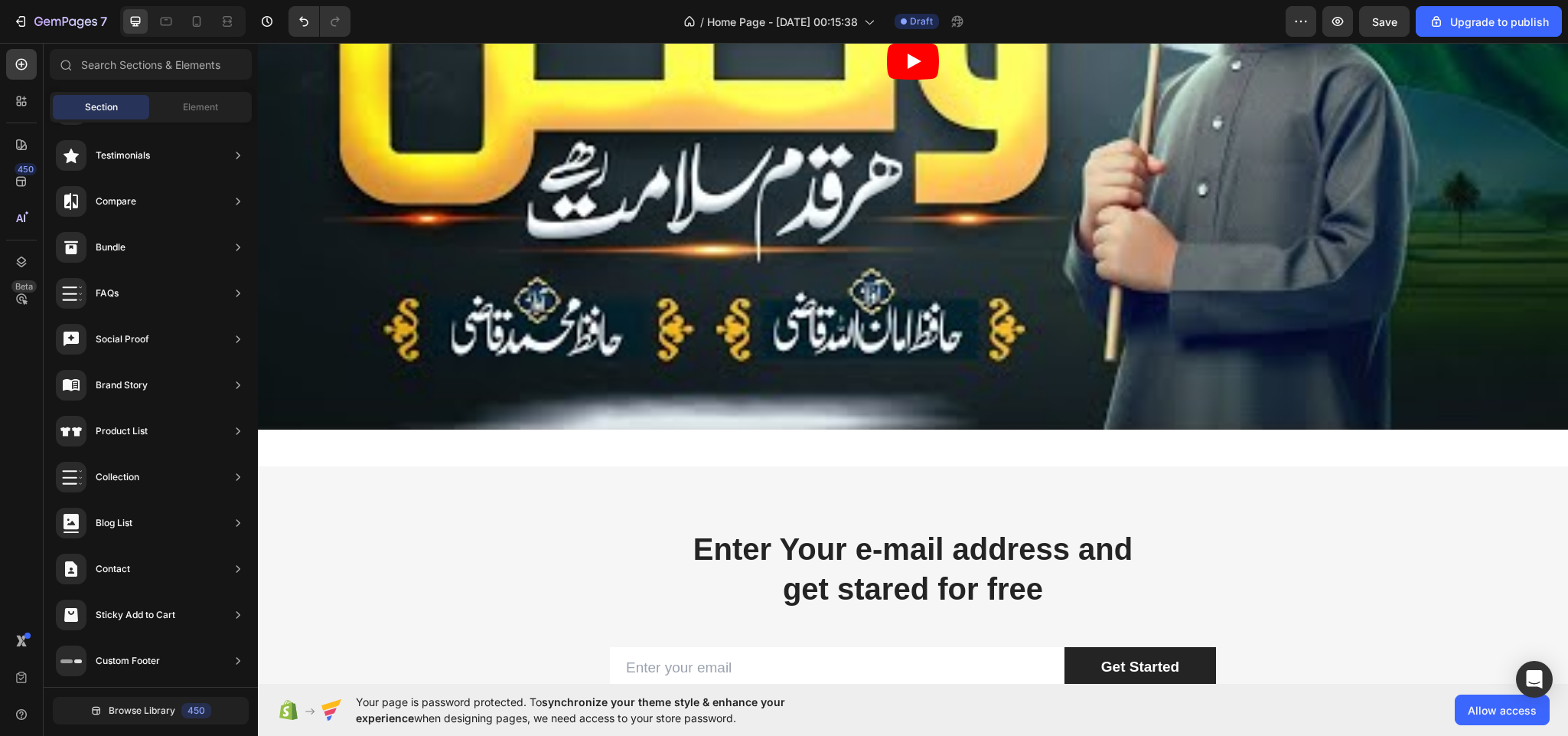
scroll to position [5822, 0]
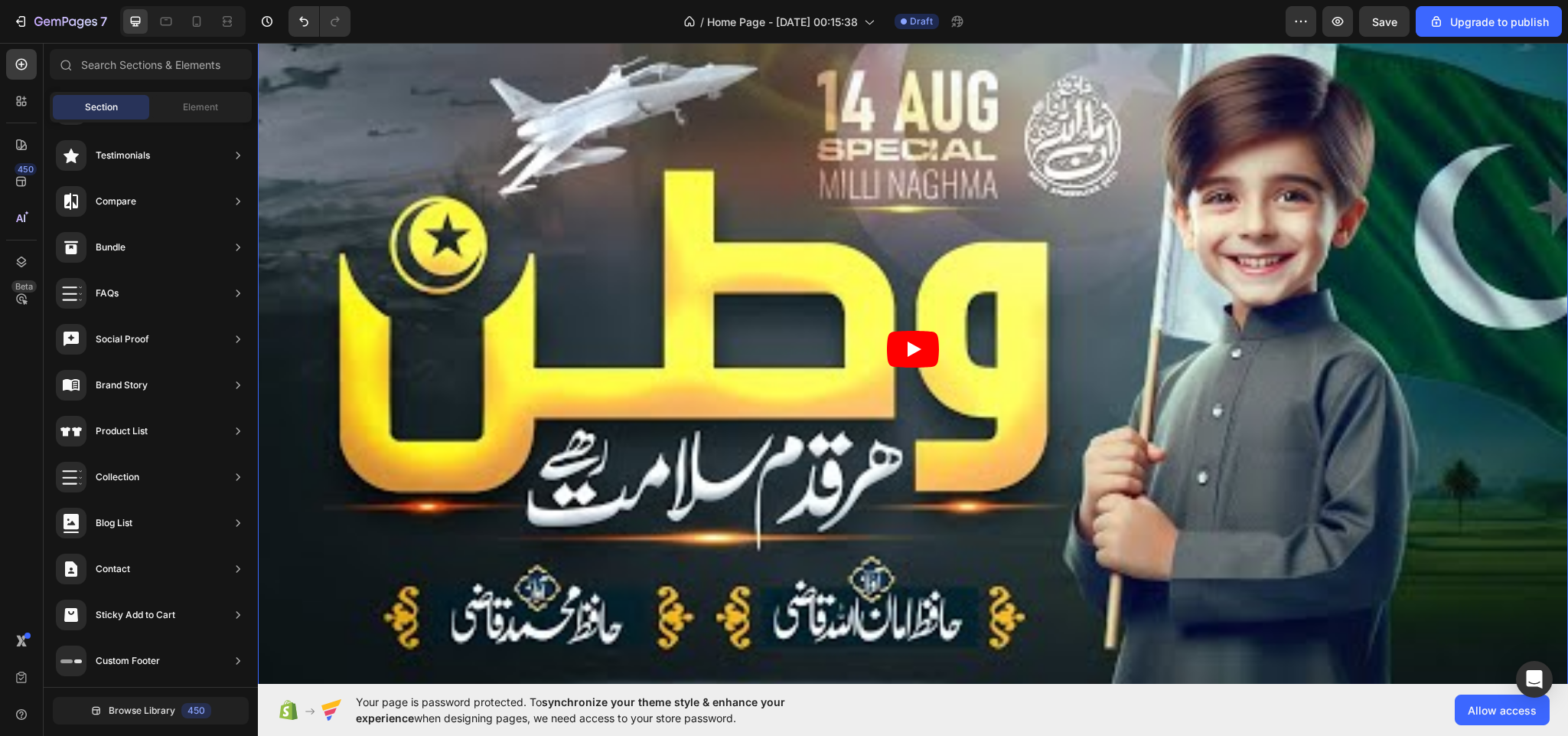
click at [924, 347] on icon "Play" at bounding box center [913, 348] width 52 height 36
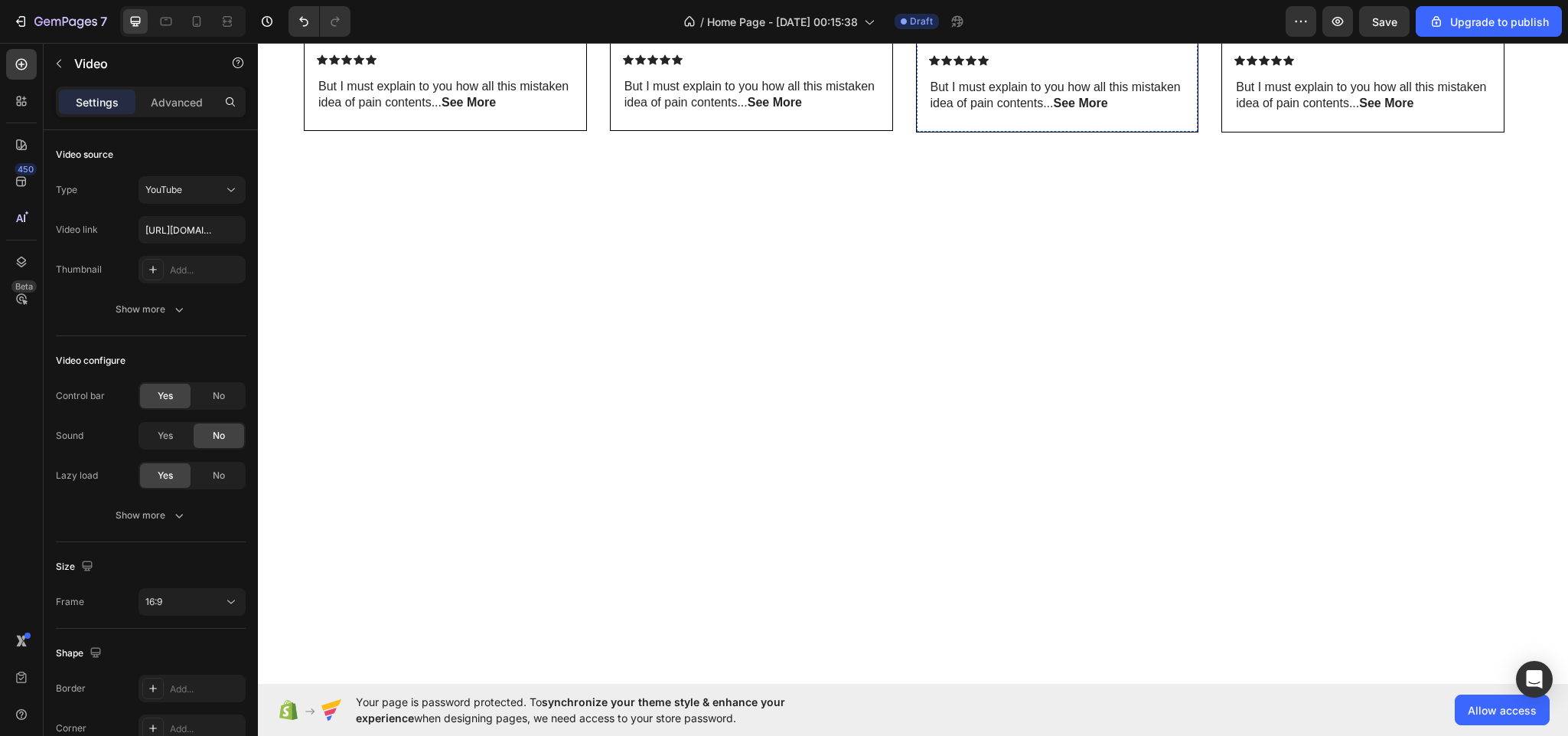
scroll to position [1514, 0]
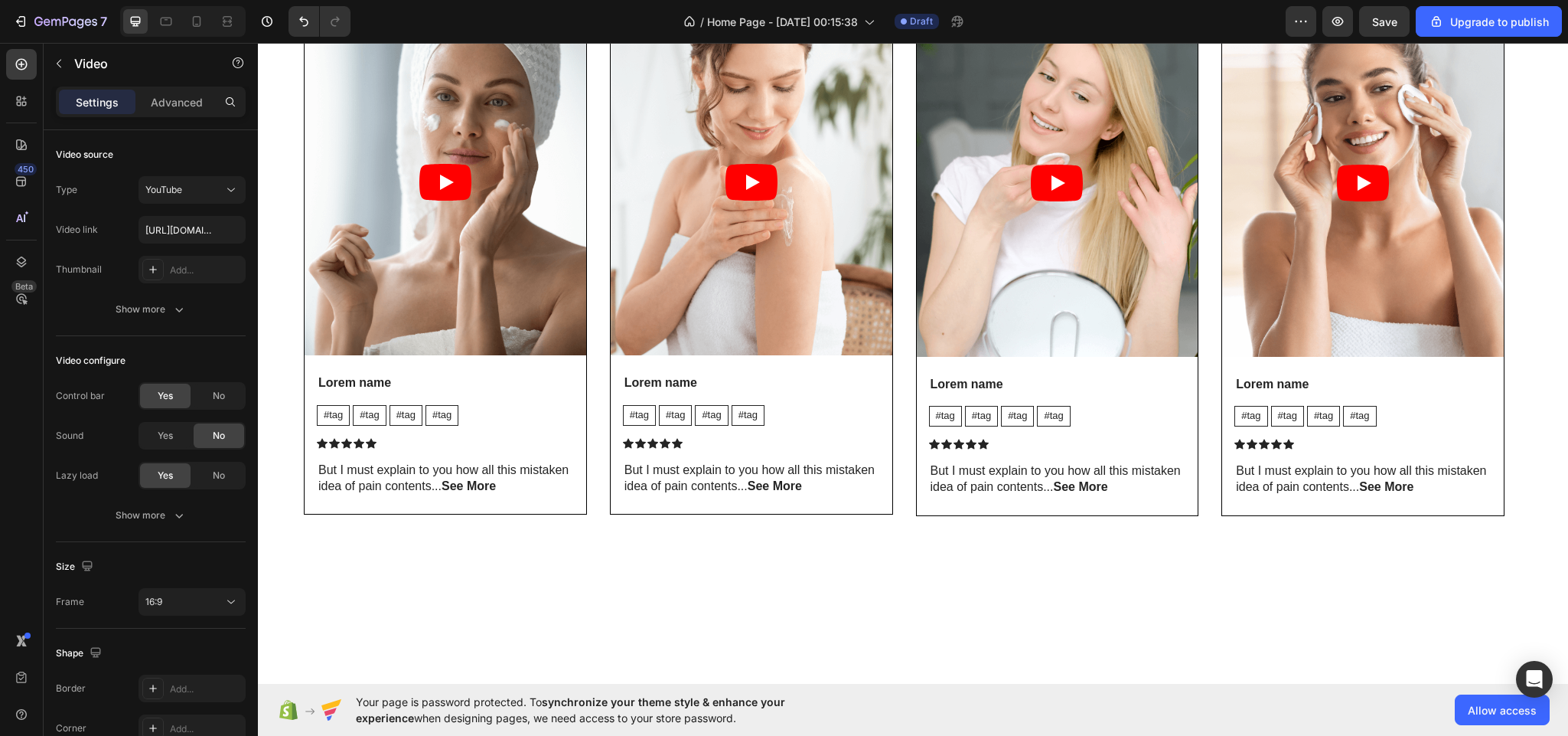
scroll to position [1514, 0]
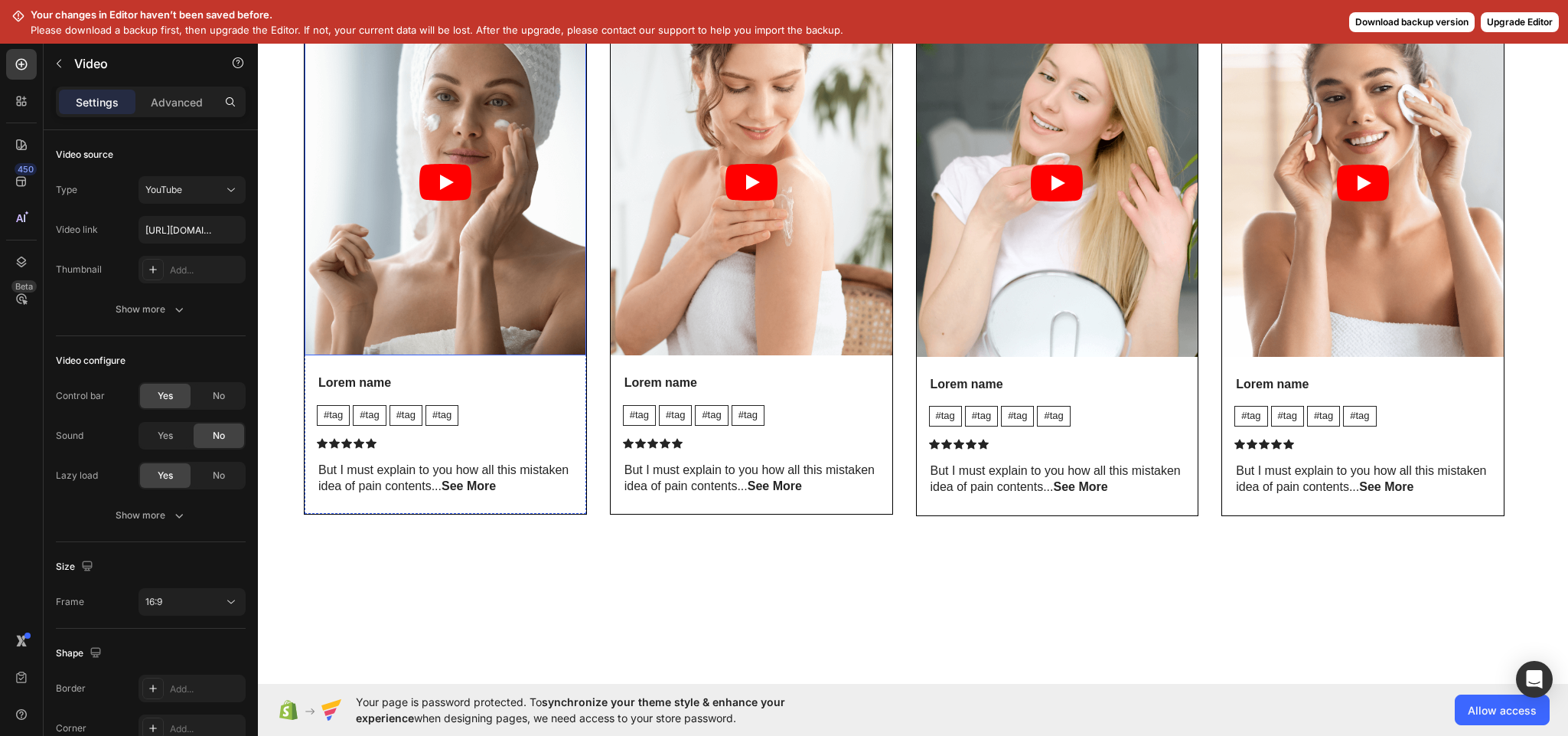
click at [501, 356] on article at bounding box center [446, 183] width 282 height 347
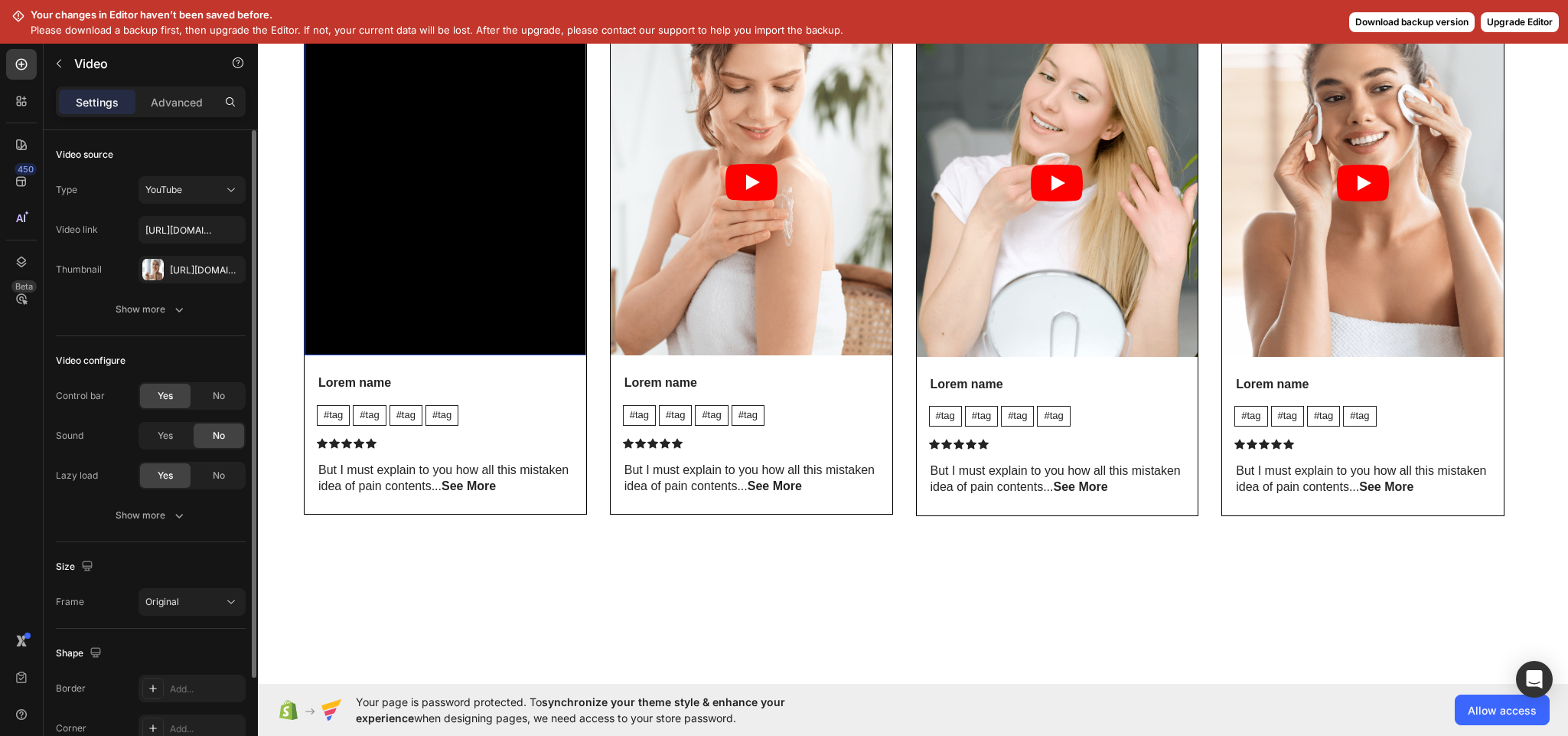
click at [183, 214] on div "Type YouTube Video link https://www.youtube.com/watch?v=cyzh48XRS4M Thumbnail H…" at bounding box center [150, 230] width 190 height 107
click at [188, 223] on input "https://www.youtube.com/watch?v=cyzh48XRS4M" at bounding box center [192, 230] width 107 height 28
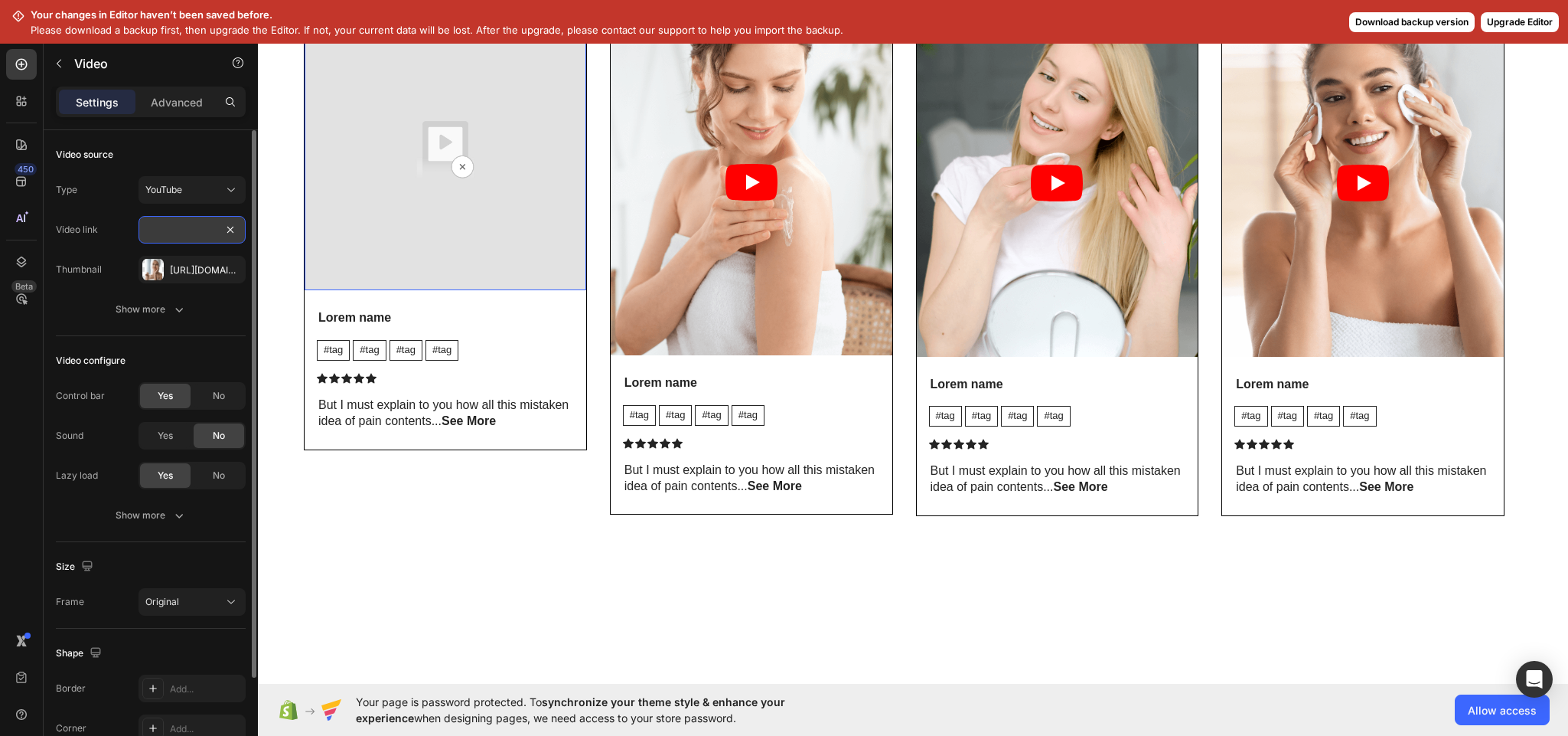
paste input "https://www.youtube.com/shorts/4oh7AsRSK-s"
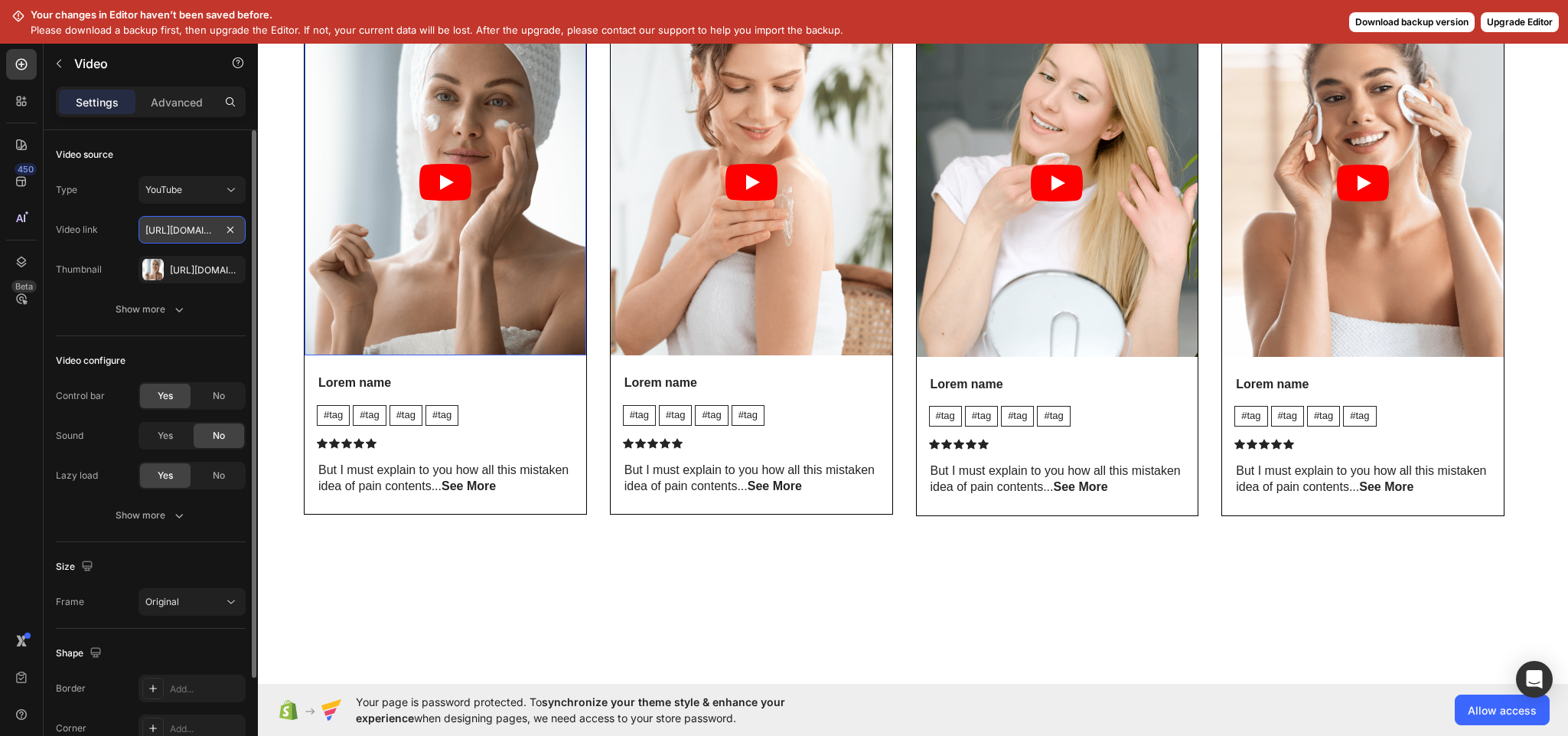
scroll to position [0, 138]
click at [412, 356] on article at bounding box center [446, 183] width 282 height 347
type input "https://www.youtube.com/shorts/4oh7AsRSK-s"
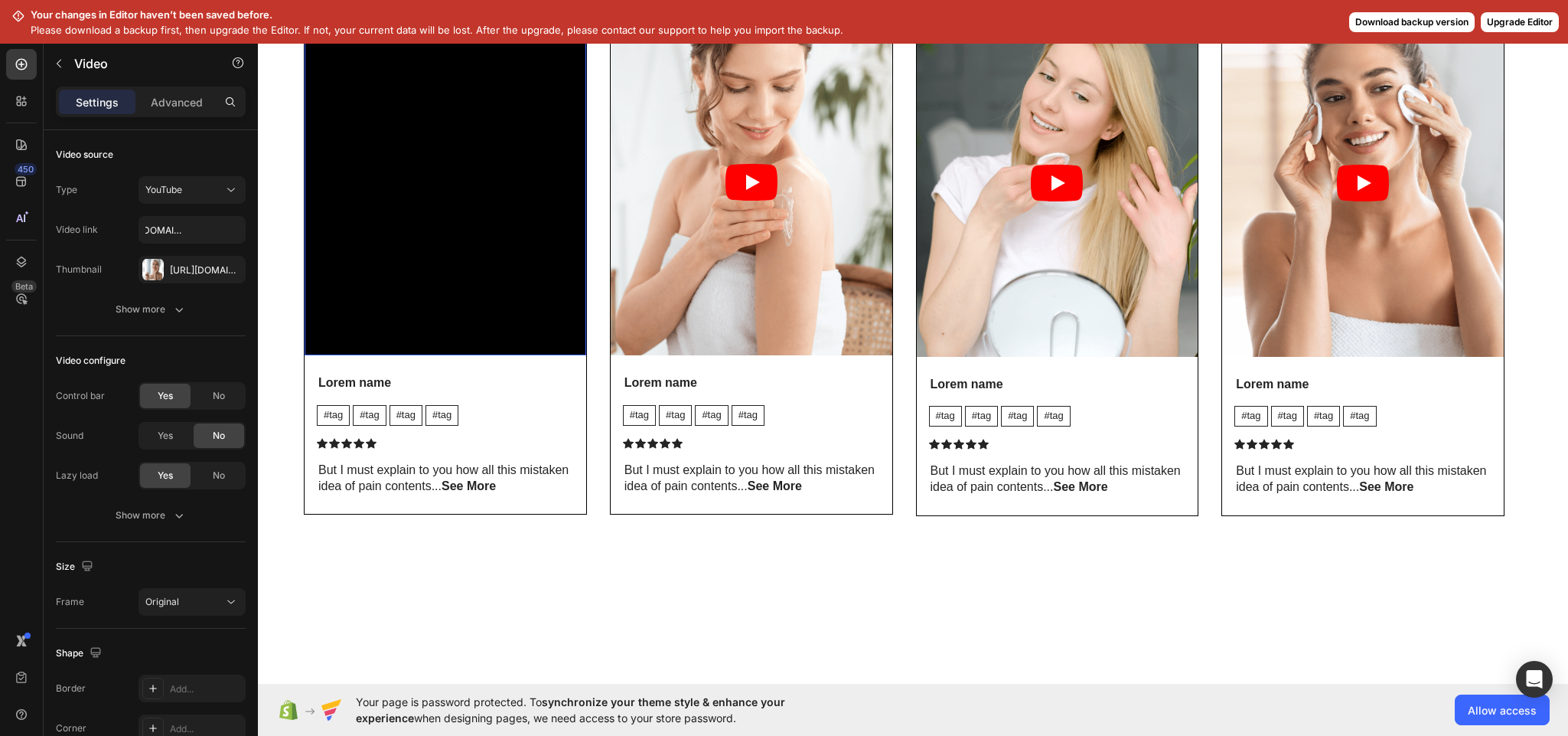
scroll to position [0, 0]
click at [675, 356] on article at bounding box center [751, 183] width 282 height 347
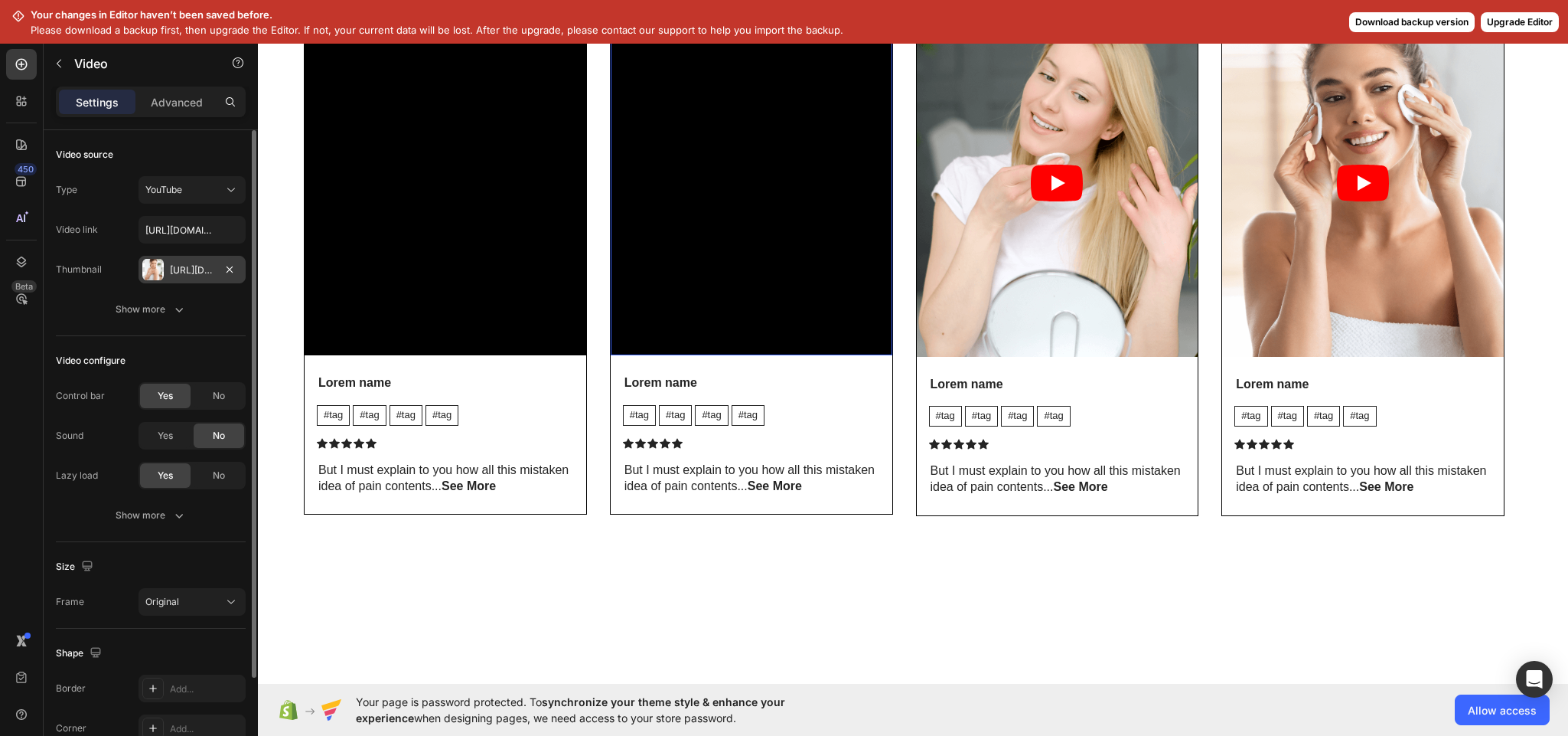
click at [186, 263] on div "Https://cdn.Shopify.Com/s/files/1/0630/9032/7613/files/gempages_579426700153061…" at bounding box center [192, 270] width 44 height 14
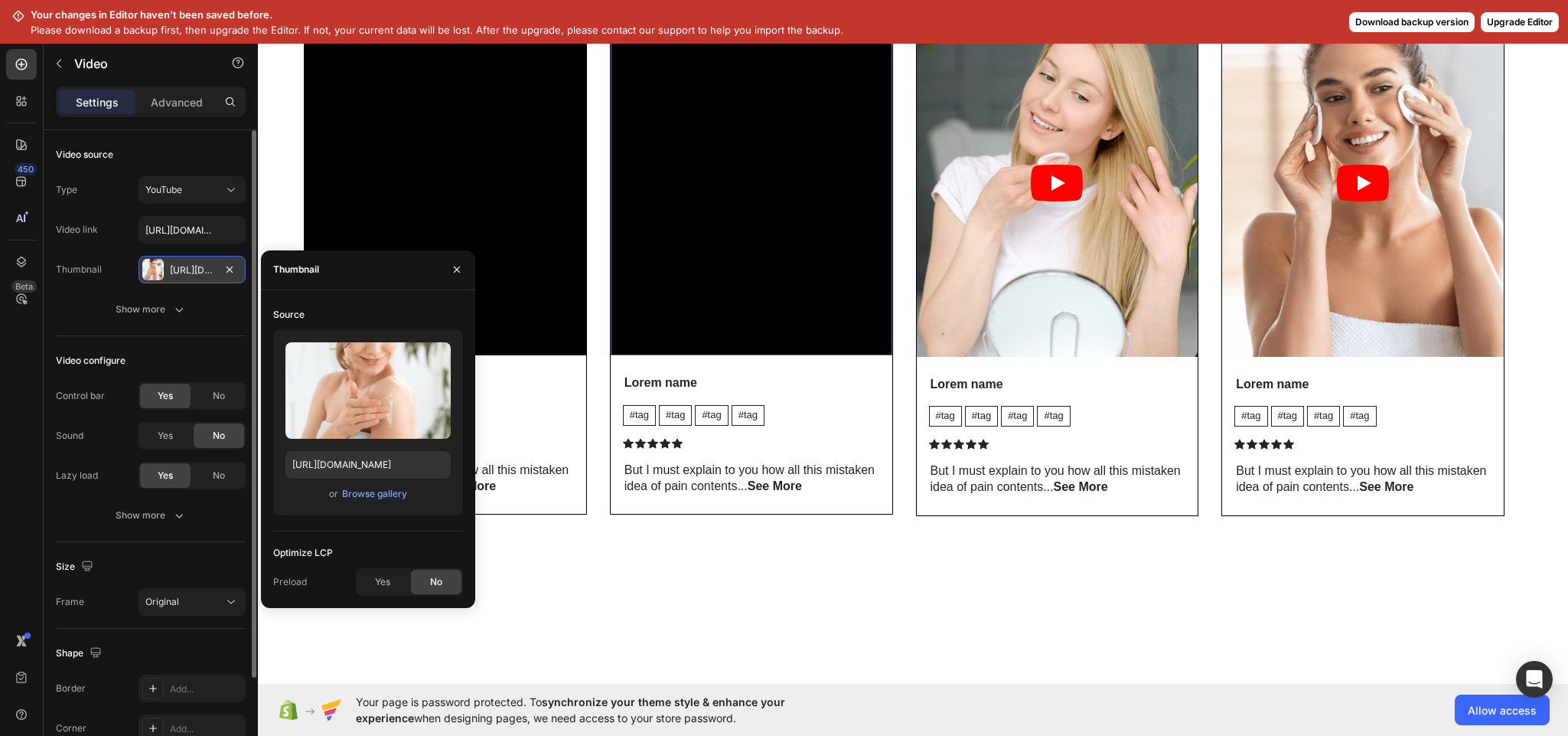
click at [186, 263] on div "Https://cdn.Shopify.Com/s/files/1/0630/9032/7613/files/gempages_579426700153061…" at bounding box center [192, 270] width 44 height 14
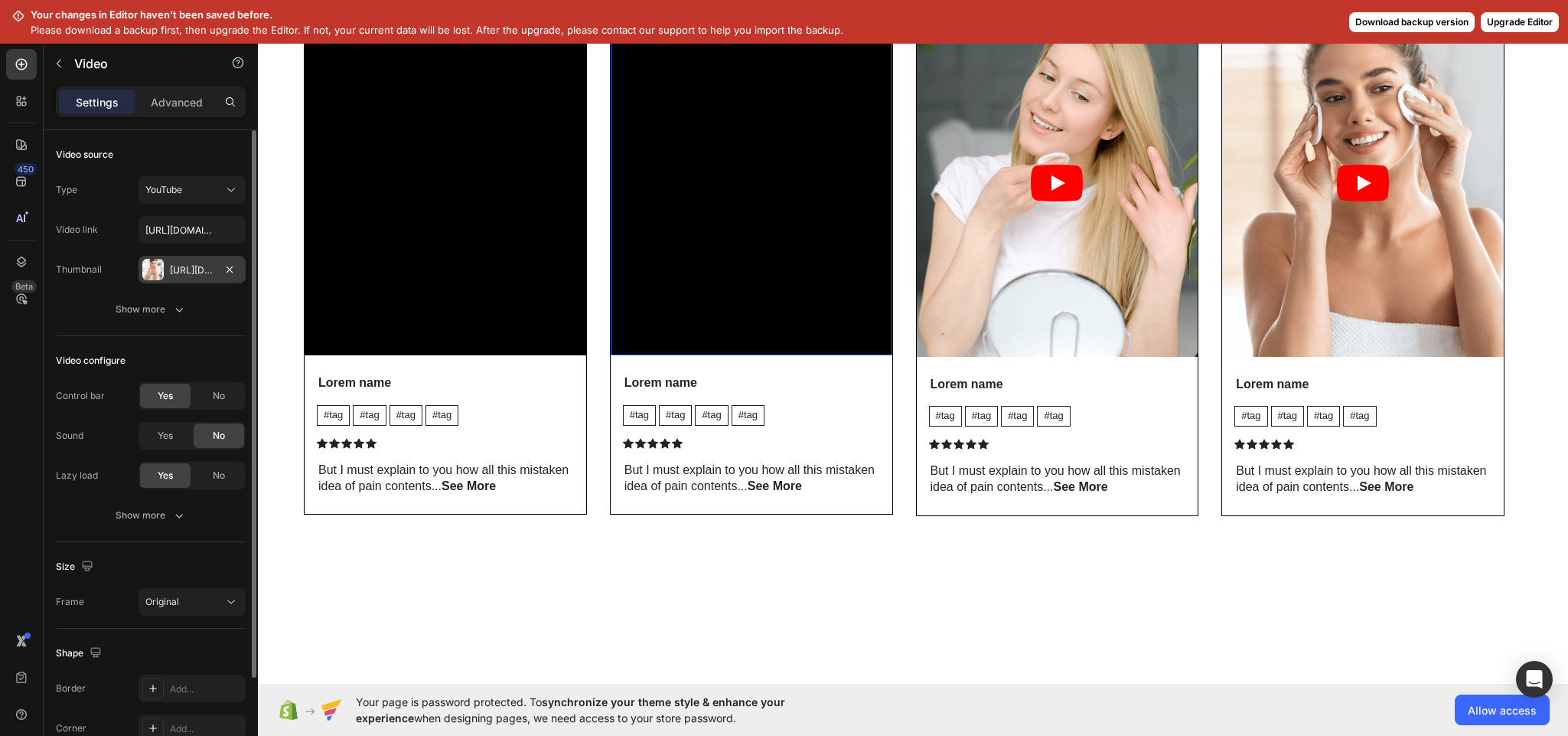
click at [186, 263] on div "Https://cdn.Shopify.Com/s/files/1/0630/9032/7613/files/gempages_579426700153061…" at bounding box center [192, 270] width 44 height 14
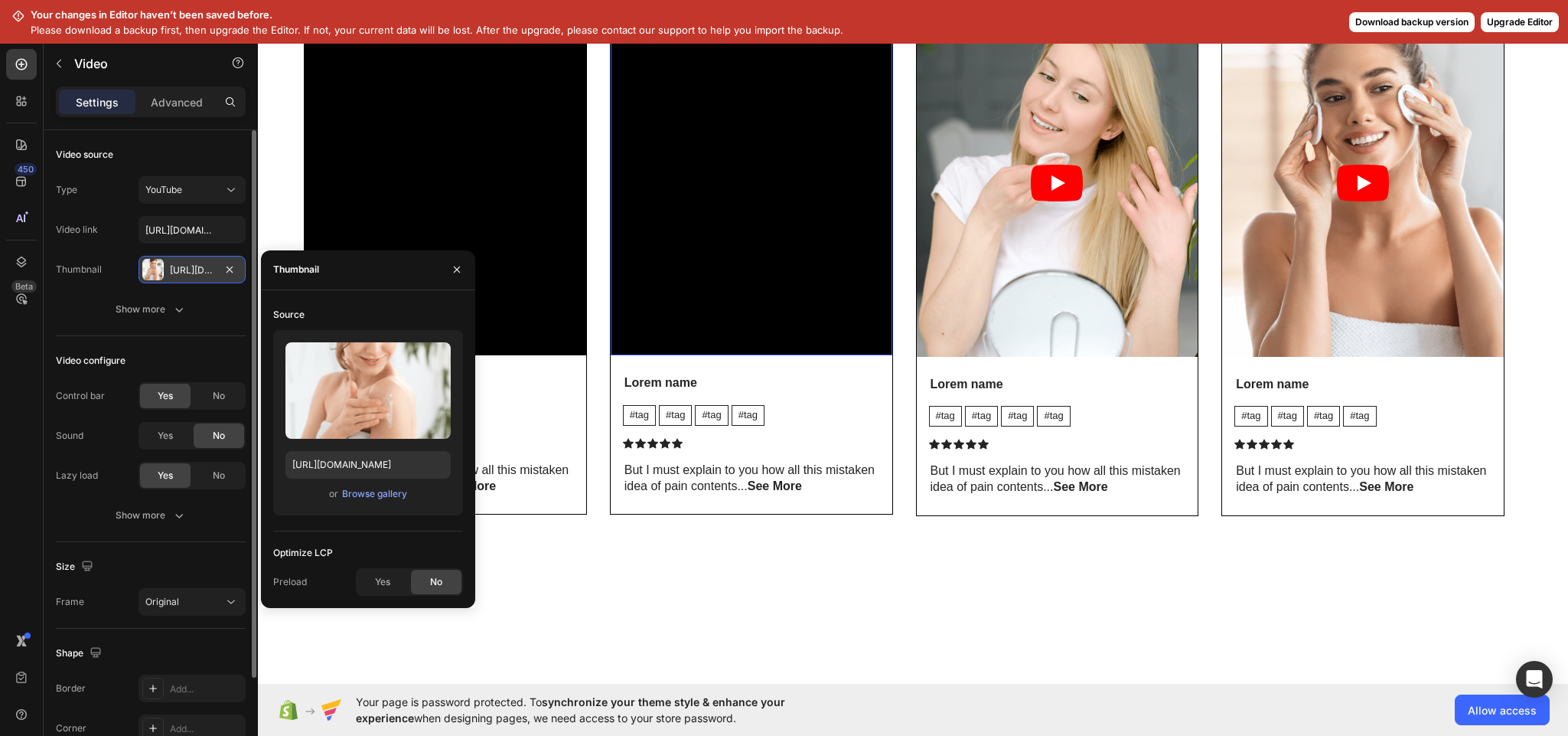
click at [189, 266] on div "Https://cdn.Shopify.Com/s/files/1/0630/9032/7613/files/gempages_579426700153061…" at bounding box center [192, 270] width 44 height 14
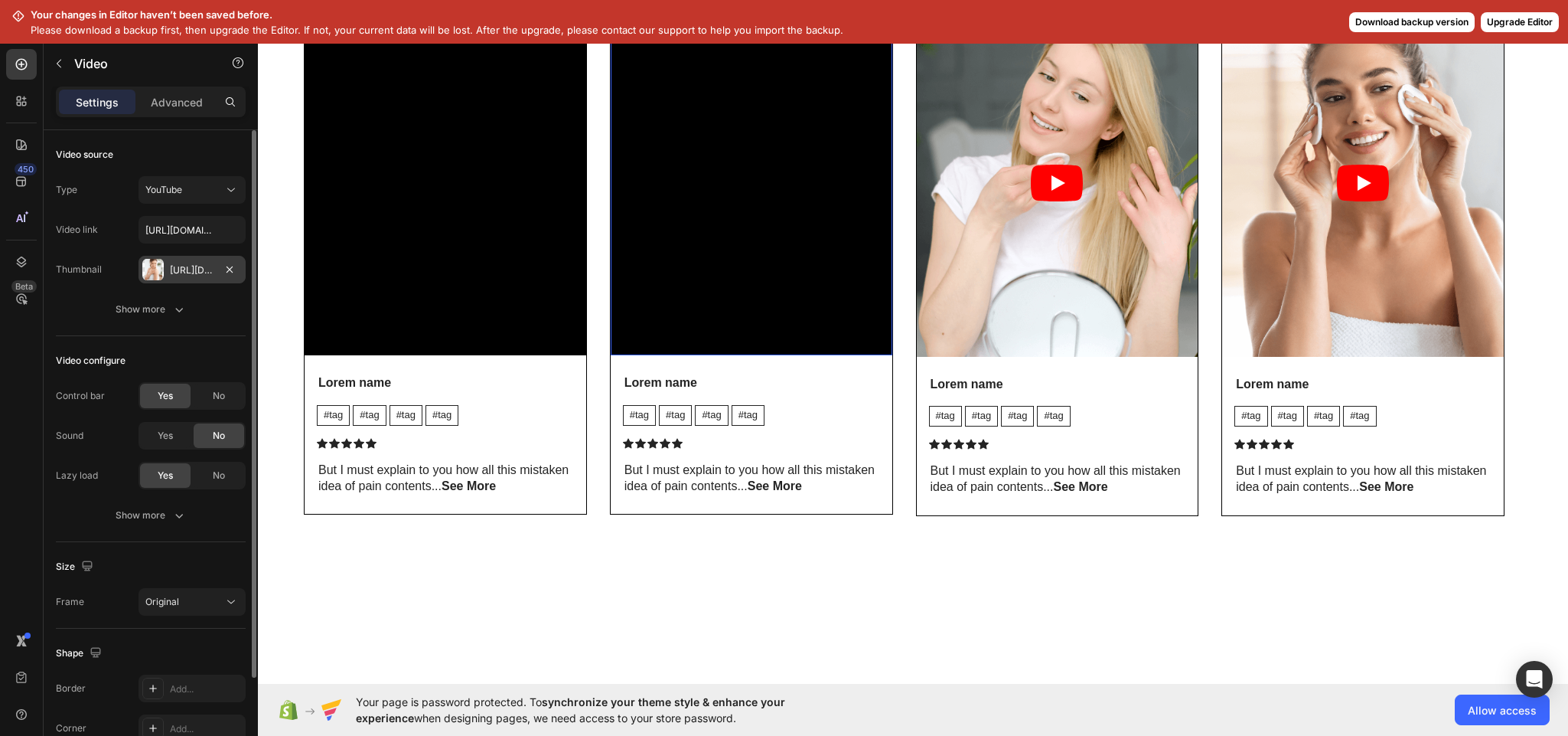
click at [189, 266] on div "Https://cdn.Shopify.Com/s/files/1/0630/9032/7613/files/gempages_579426700153061…" at bounding box center [192, 270] width 44 height 14
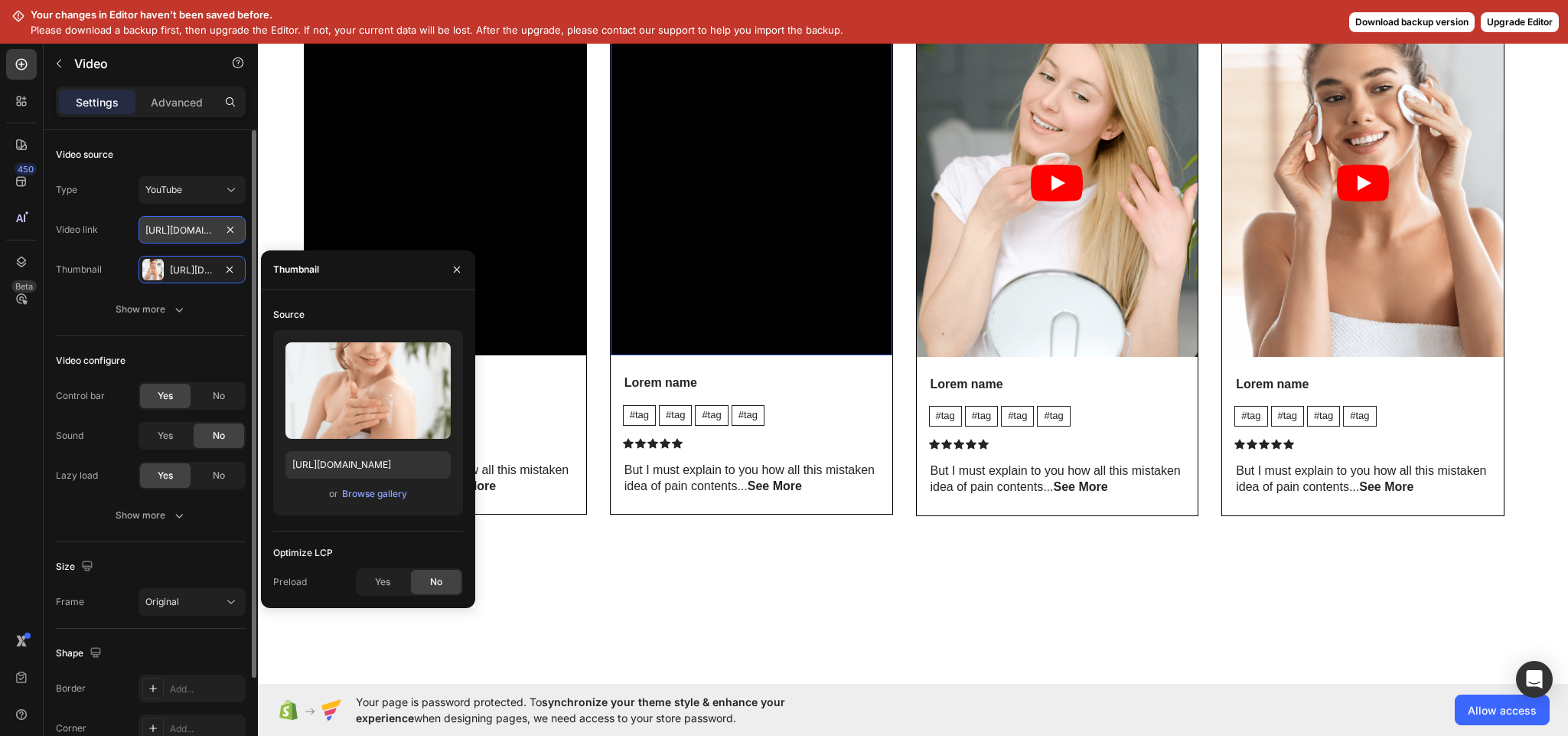
click at [186, 231] on input "https://www.youtube.com/watch?v=cyzh48XRS4M" at bounding box center [192, 230] width 107 height 28
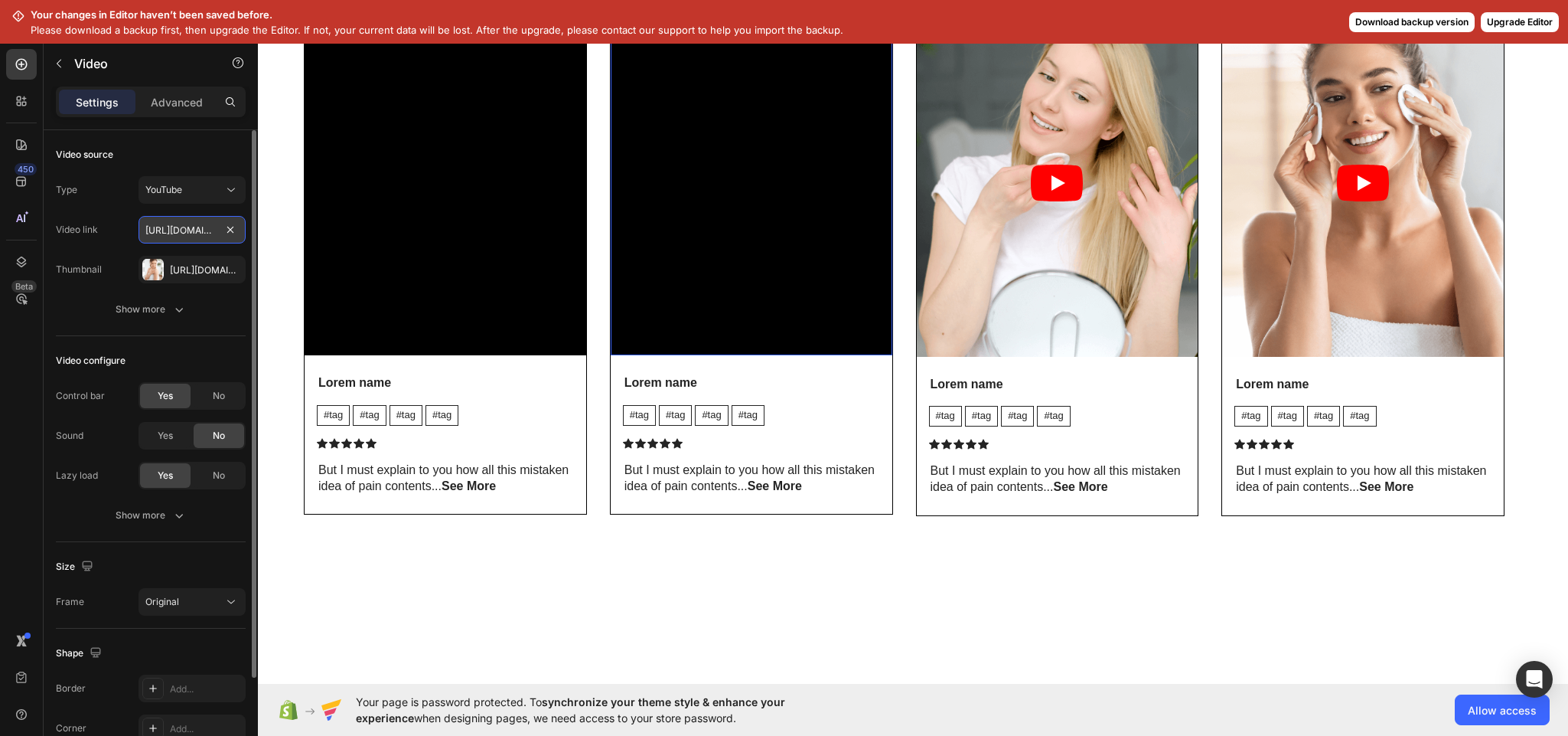
click at [186, 231] on input "https://www.youtube.com/watch?v=cyzh48XRS4M" at bounding box center [192, 230] width 107 height 28
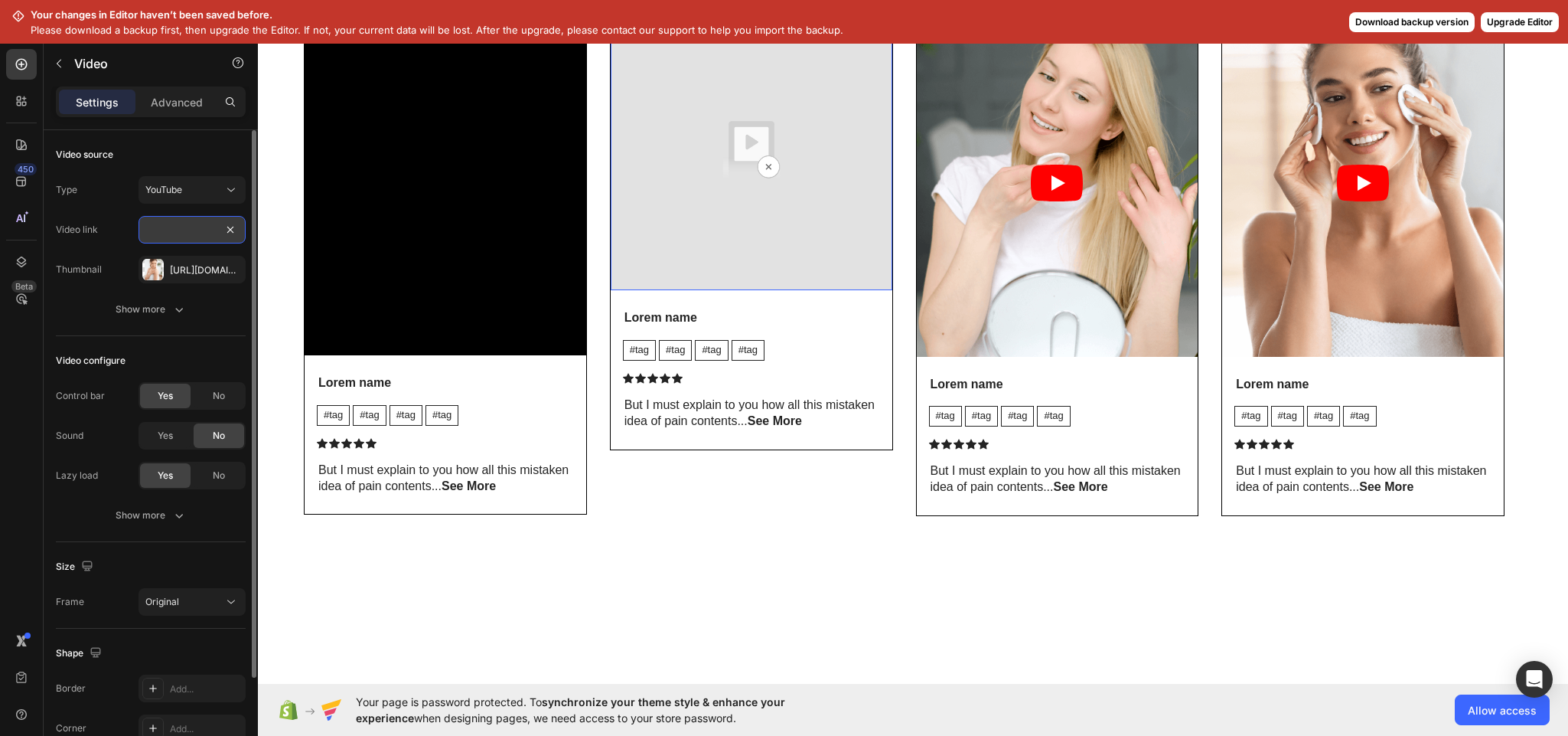
paste input "https://www.youtube.com/shorts/S2R7GpqU1PY"
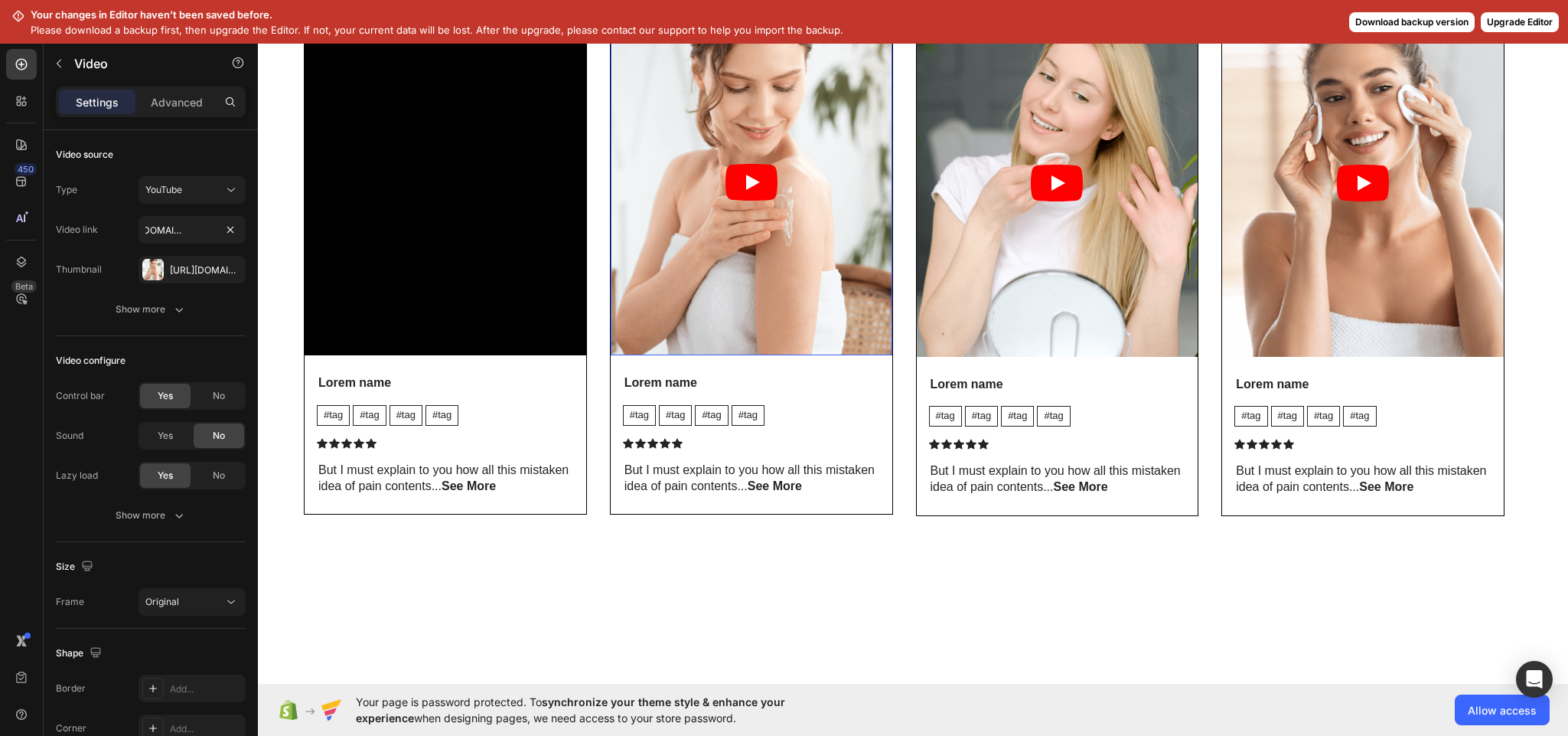
click at [721, 356] on article at bounding box center [751, 183] width 282 height 347
type input "https://www.youtube.com/shorts/S2R7GpqU1PY"
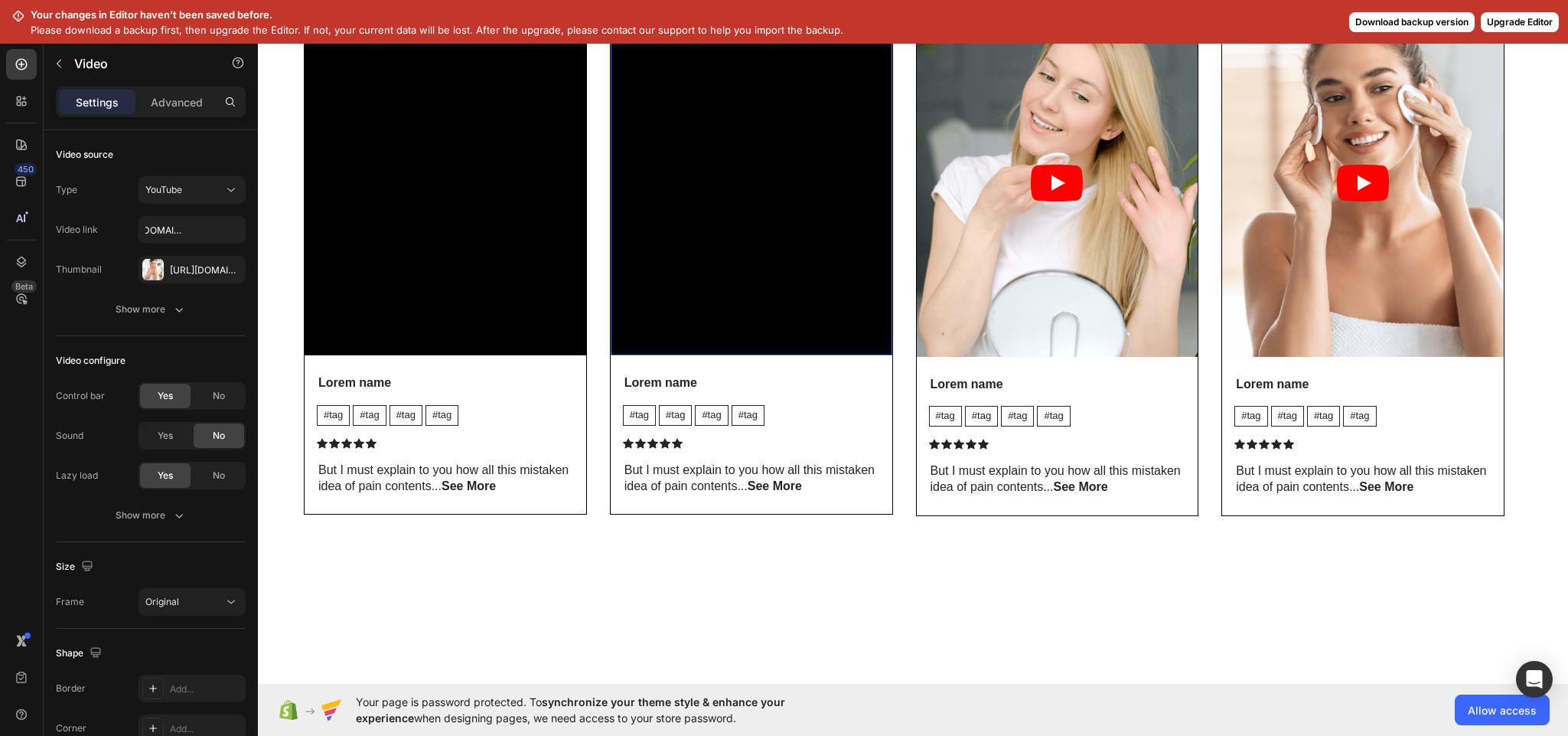
scroll to position [0, 0]
click at [1105, 357] on article at bounding box center [1057, 183] width 282 height 347
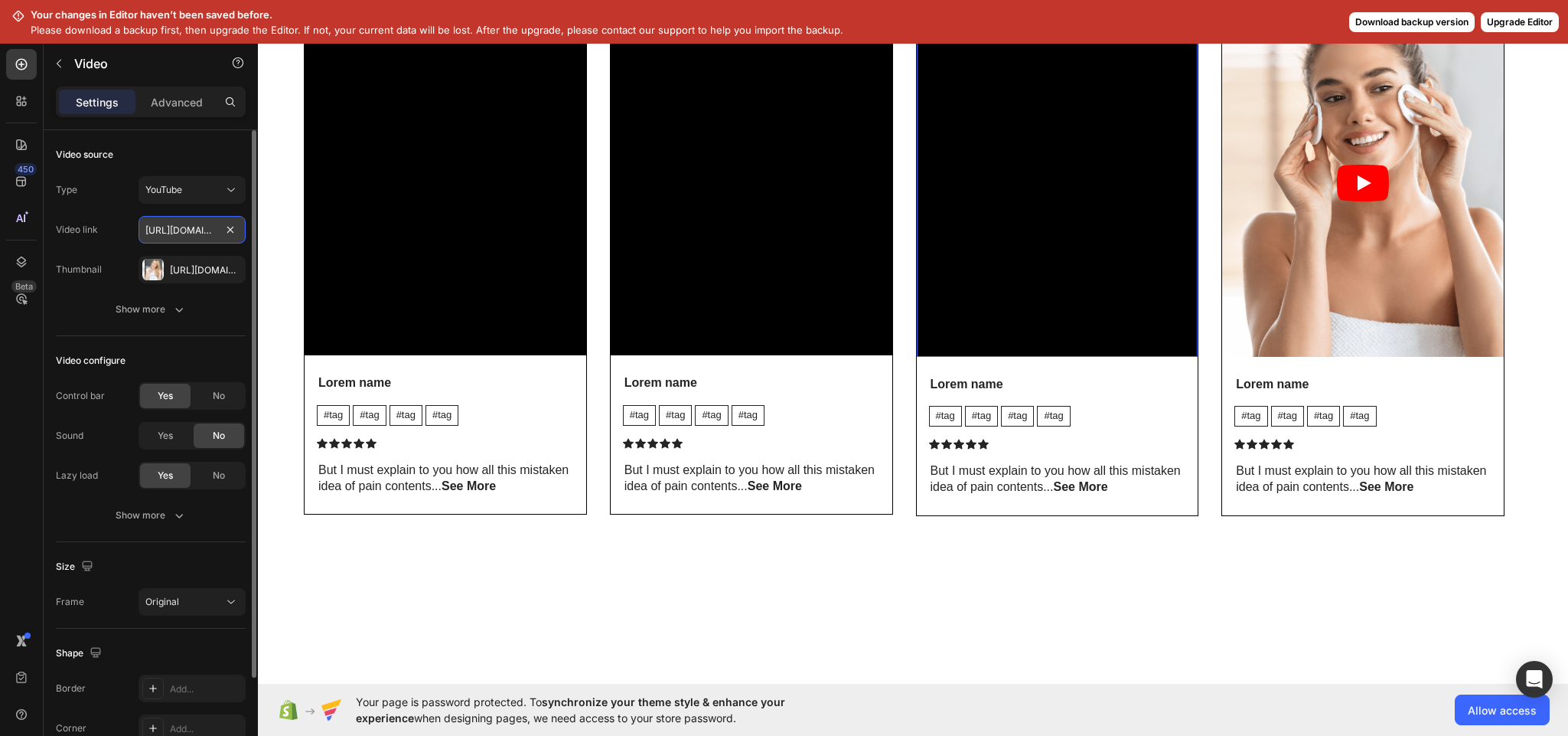
click at [184, 235] on input "https://www.youtube.com/watch?v=cyzh48XRS4M" at bounding box center [192, 230] width 107 height 28
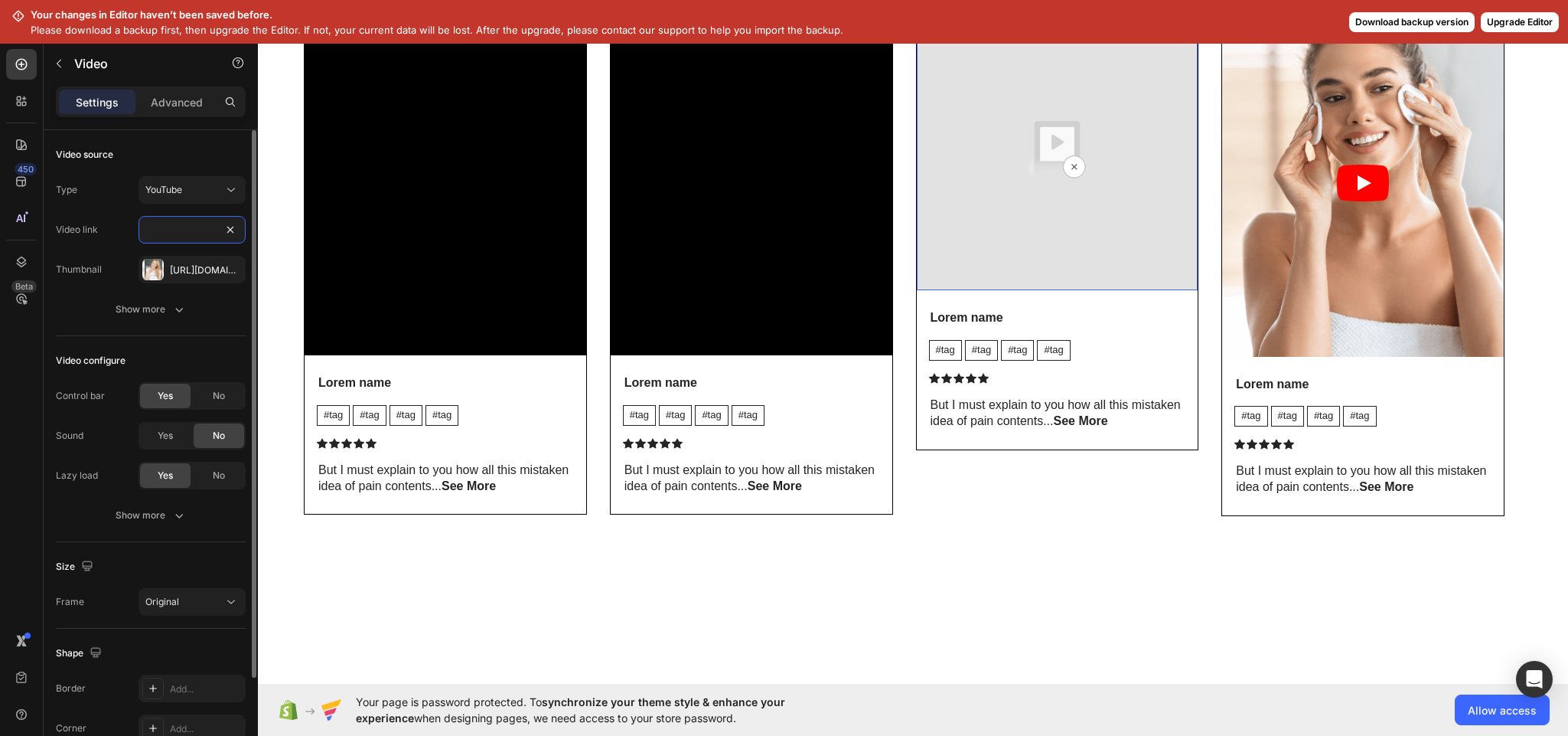
paste input "https://www.youtube.com/shorts/tNkGjv-I7ZI"
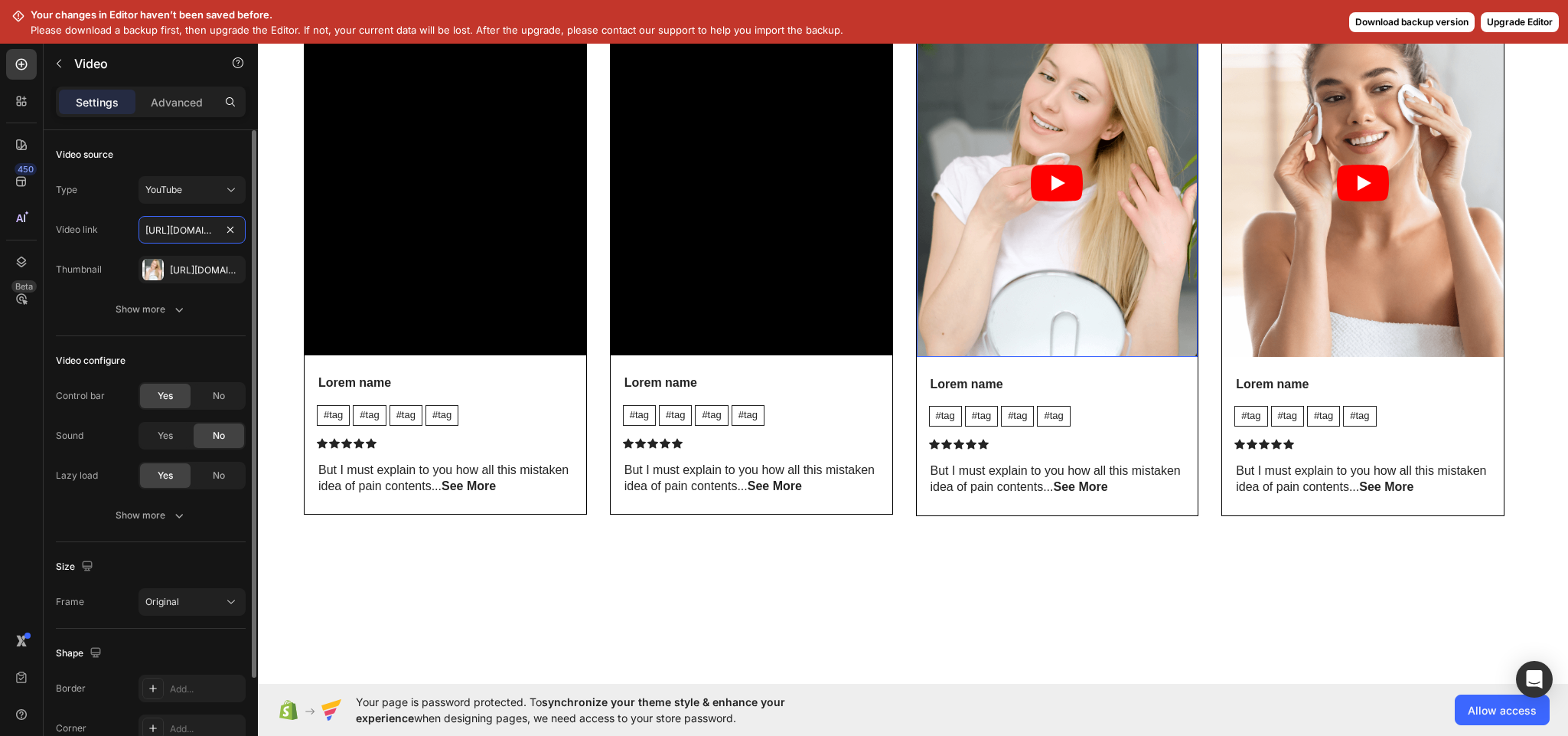
scroll to position [0, 129]
click at [951, 357] on article at bounding box center [1057, 183] width 282 height 347
type input "https://www.youtube.com/shorts/tNkGjv-I7ZI"
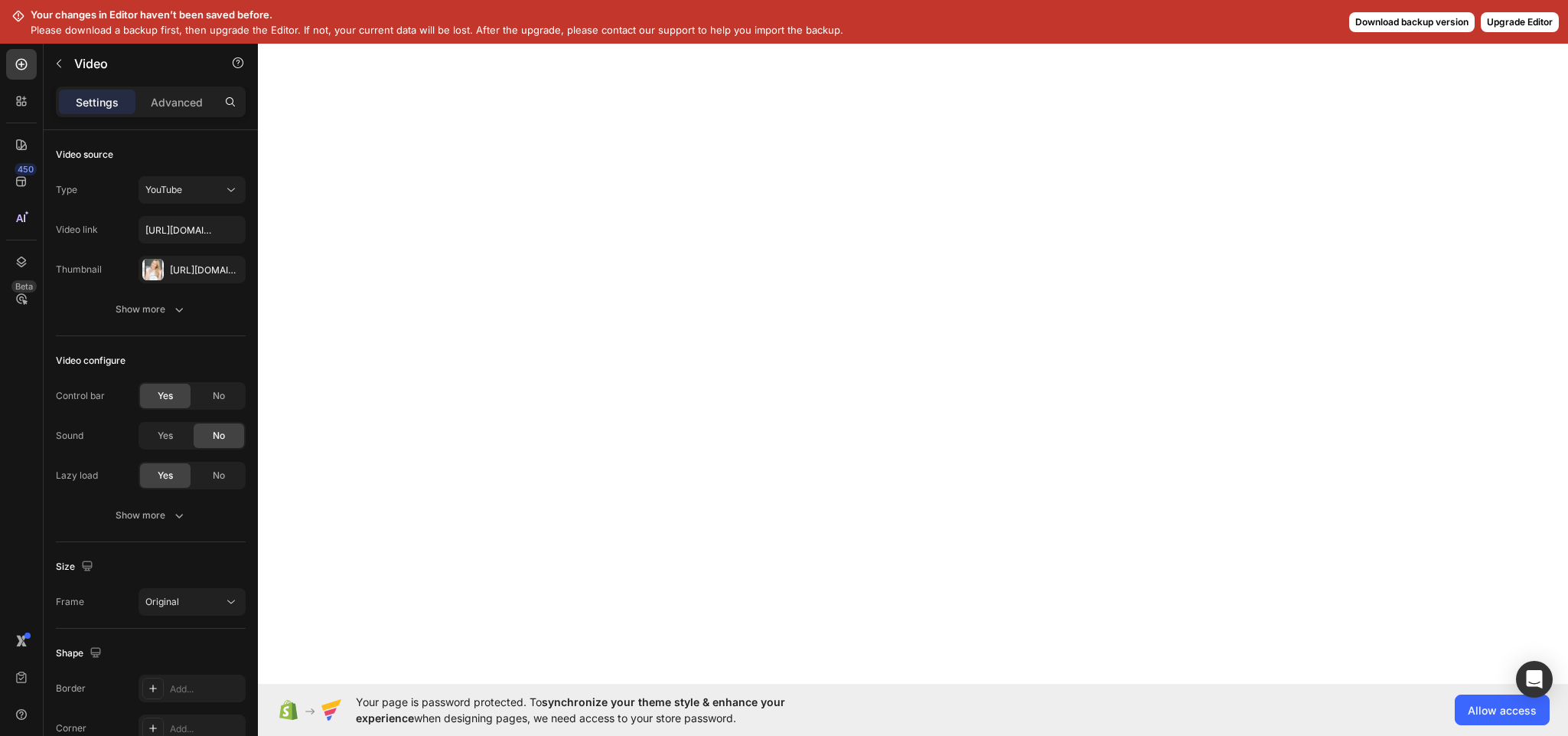
scroll to position [1498, 0]
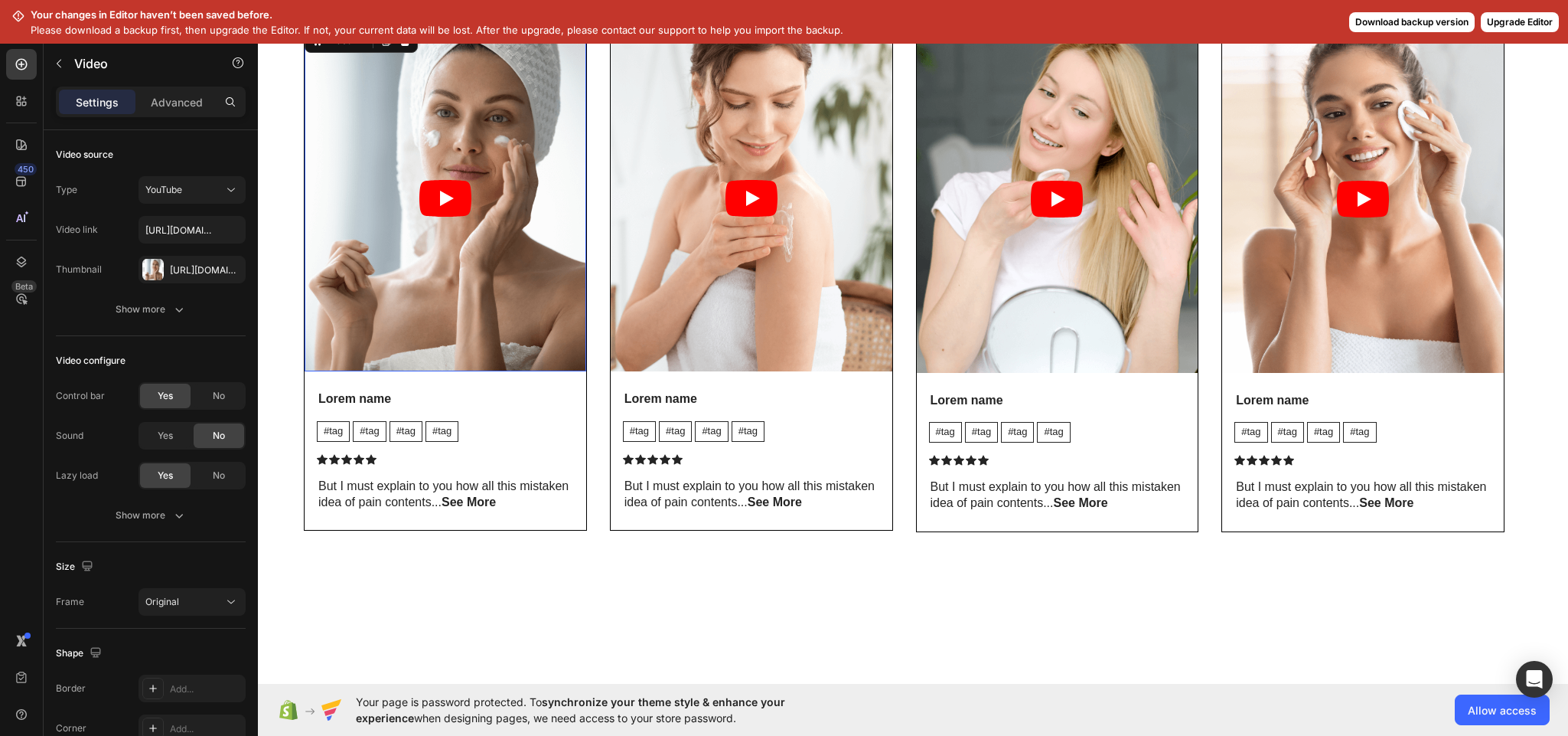
click at [435, 372] on article at bounding box center [446, 199] width 282 height 347
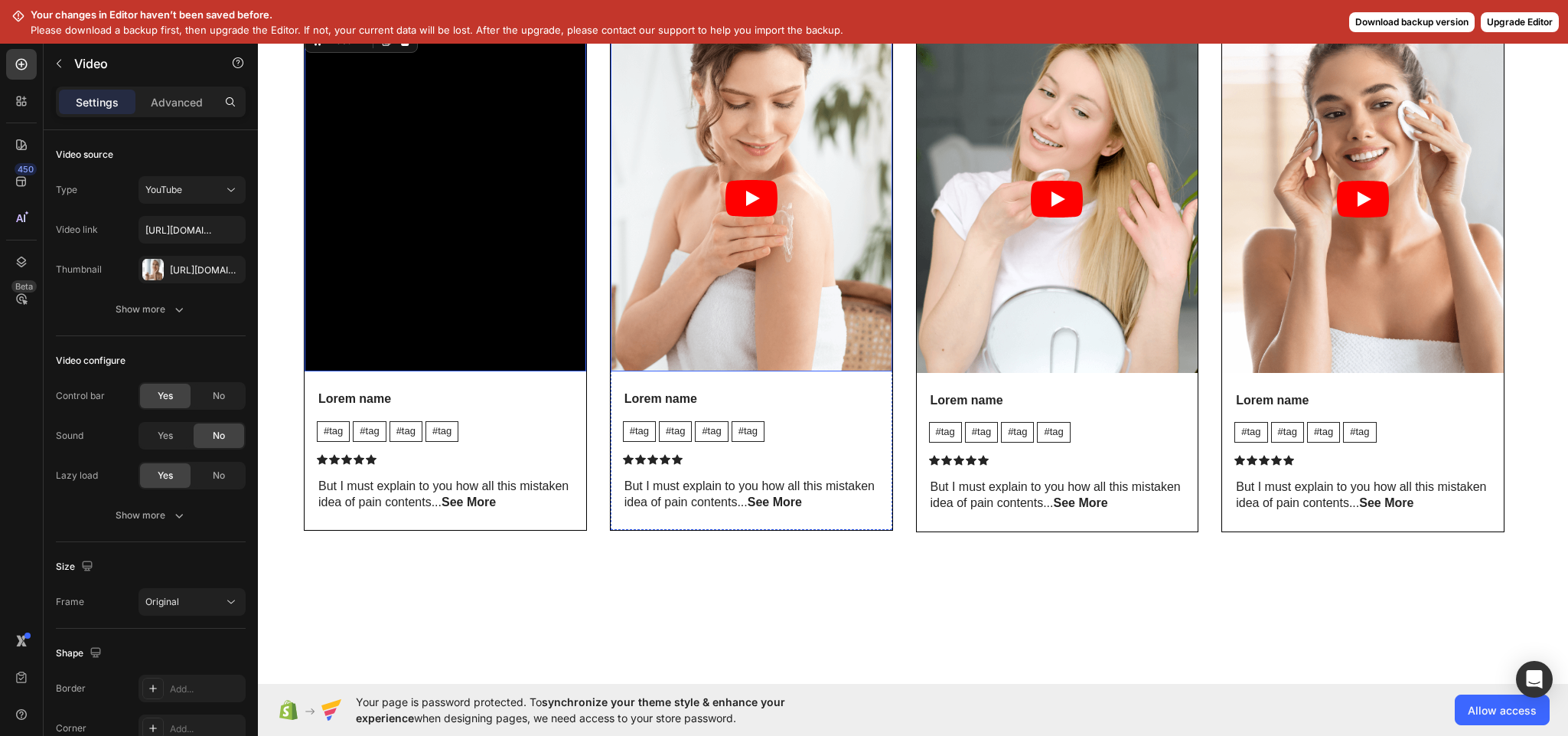
click at [693, 372] on article at bounding box center [751, 199] width 282 height 347
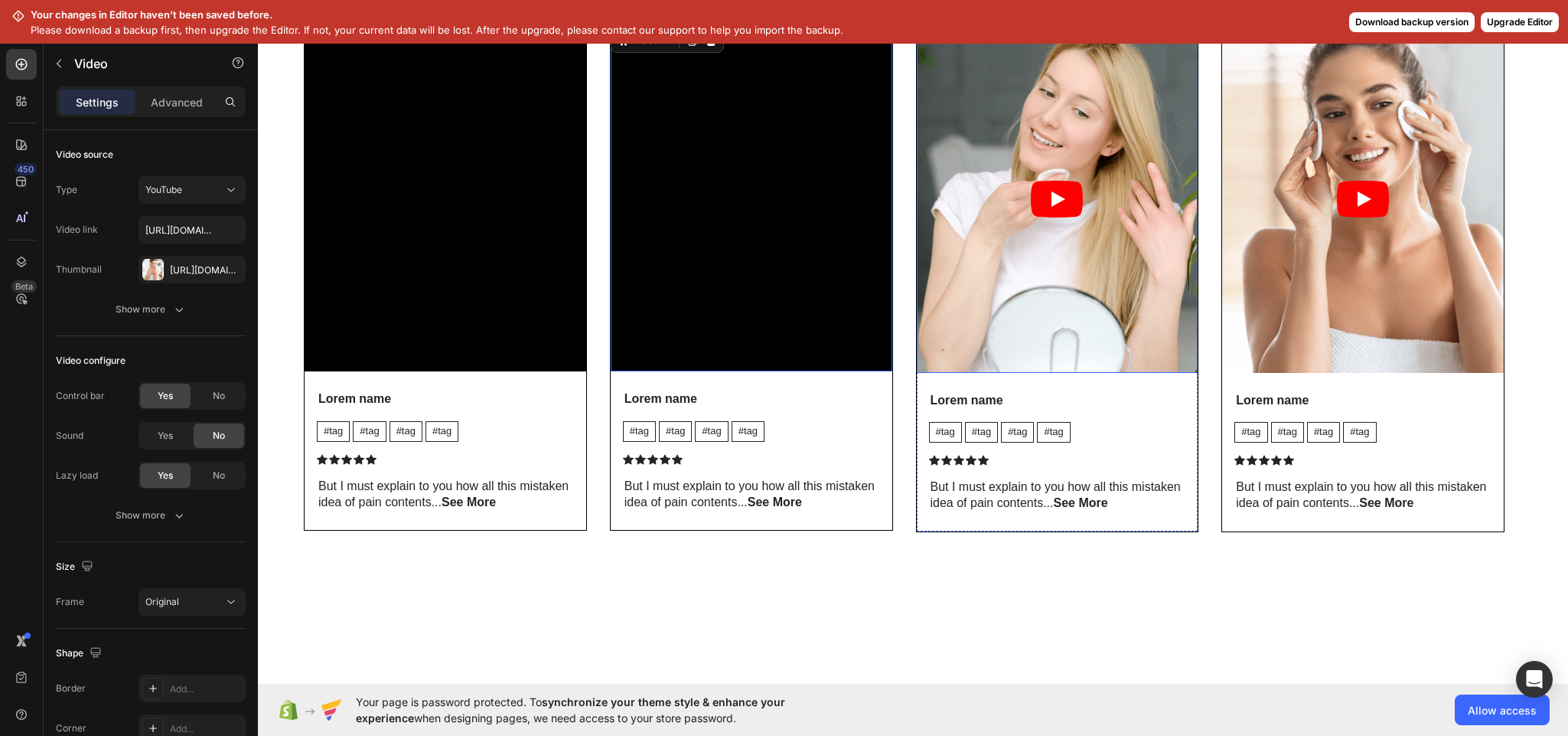
click at [996, 373] on article at bounding box center [1057, 199] width 282 height 347
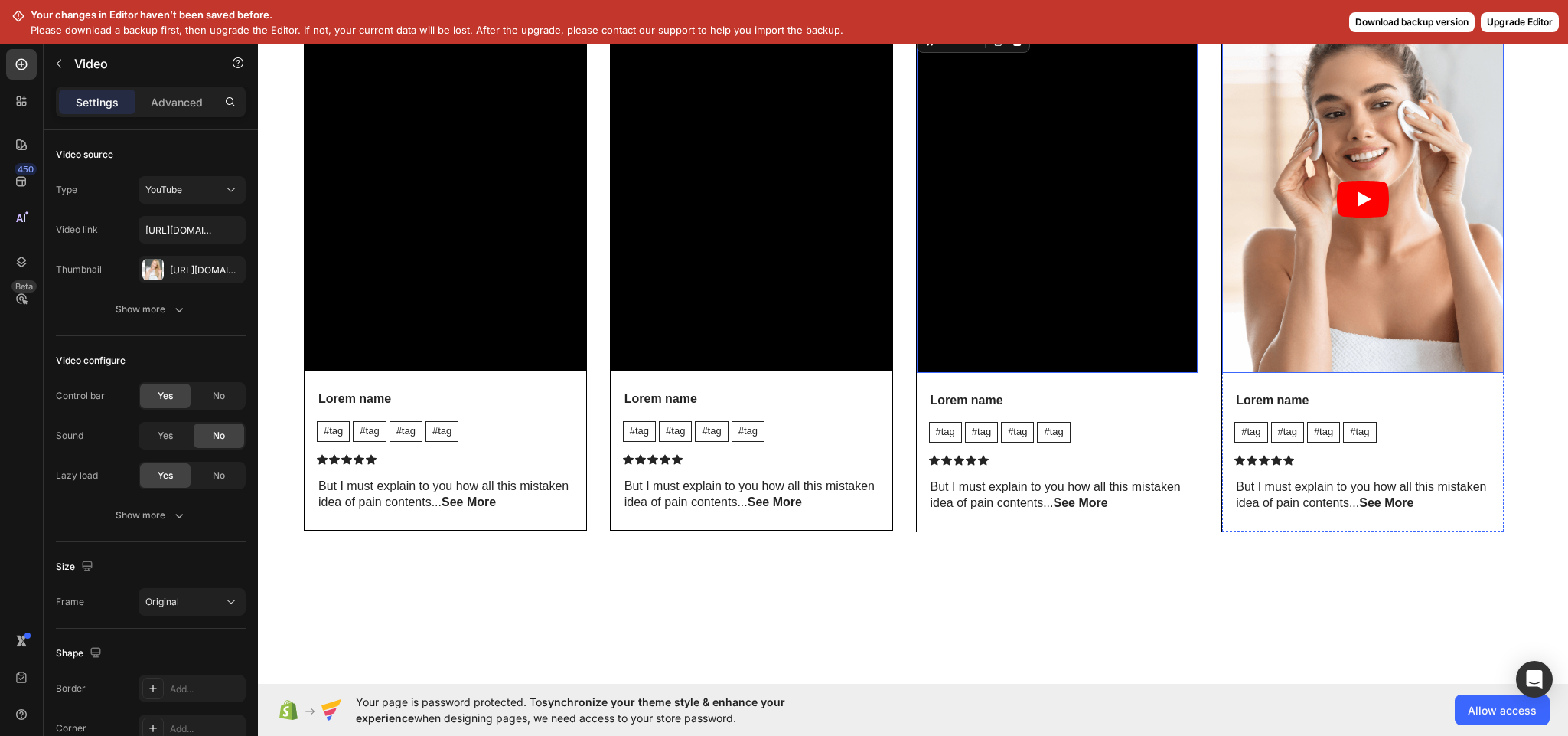
click at [1262, 373] on article at bounding box center [1363, 199] width 282 height 347
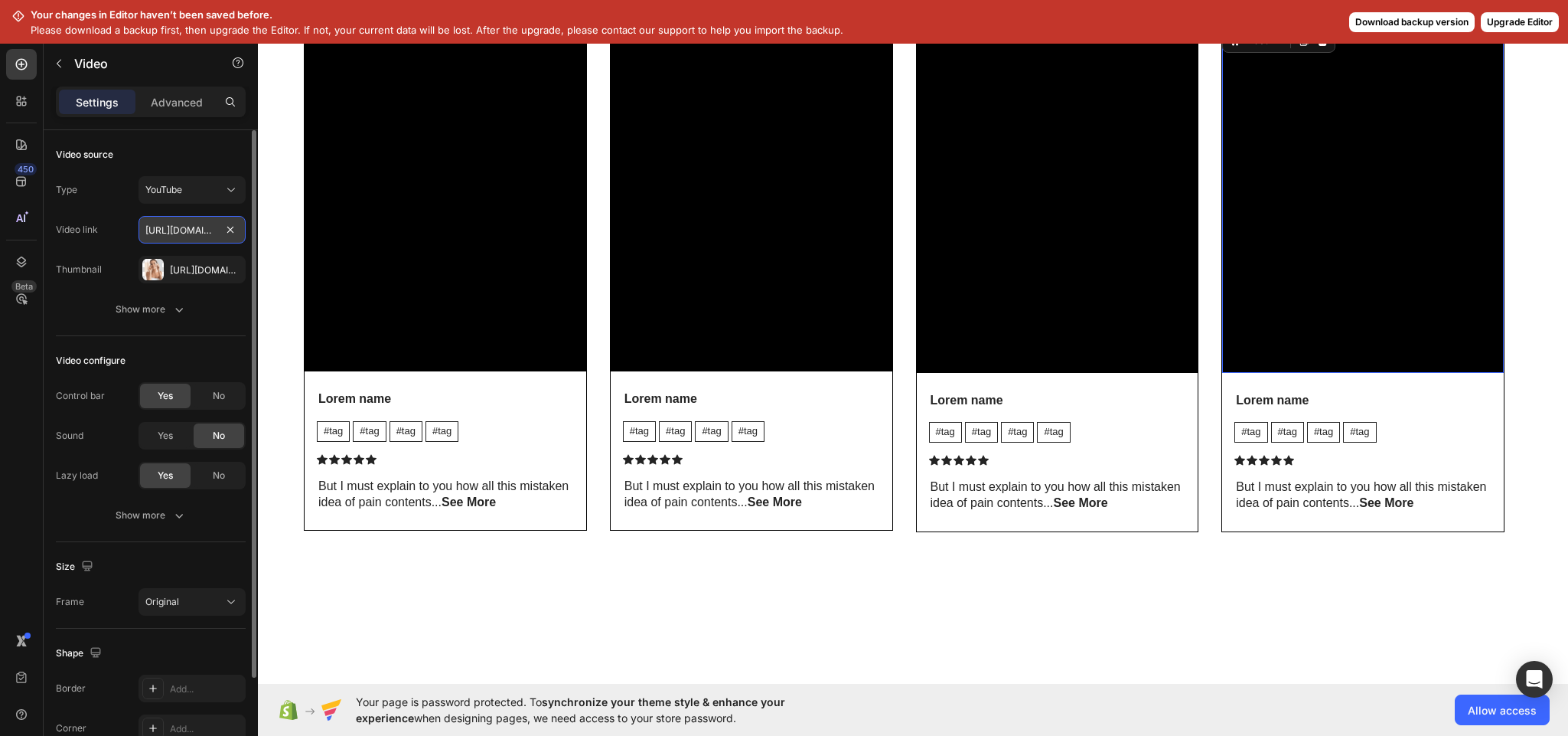
click at [181, 232] on input "https://www.youtube.com/watch?v=cyzh48XRS4M" at bounding box center [192, 230] width 107 height 28
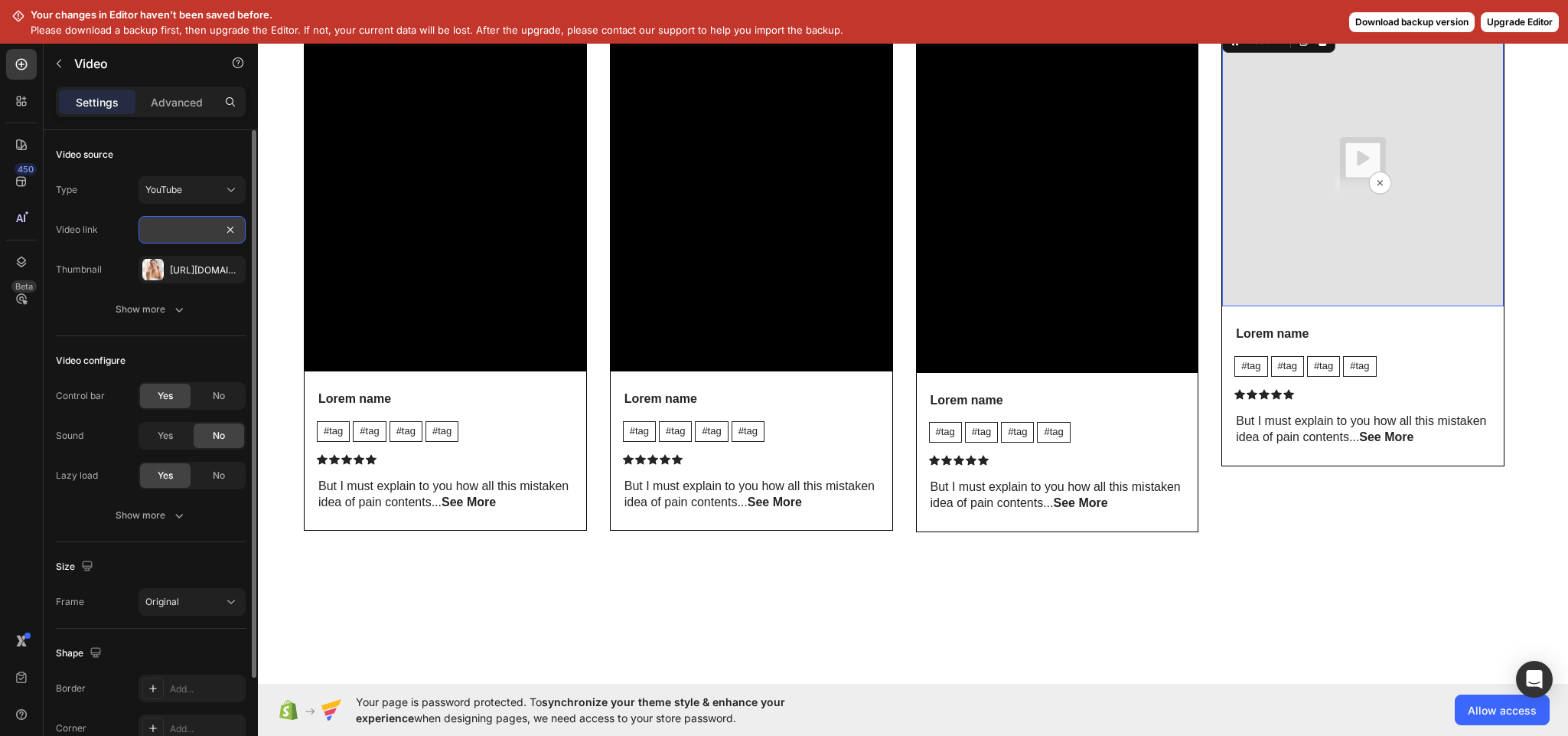
paste input "https://www.youtube.com/shorts/eaQnGcpld-c"
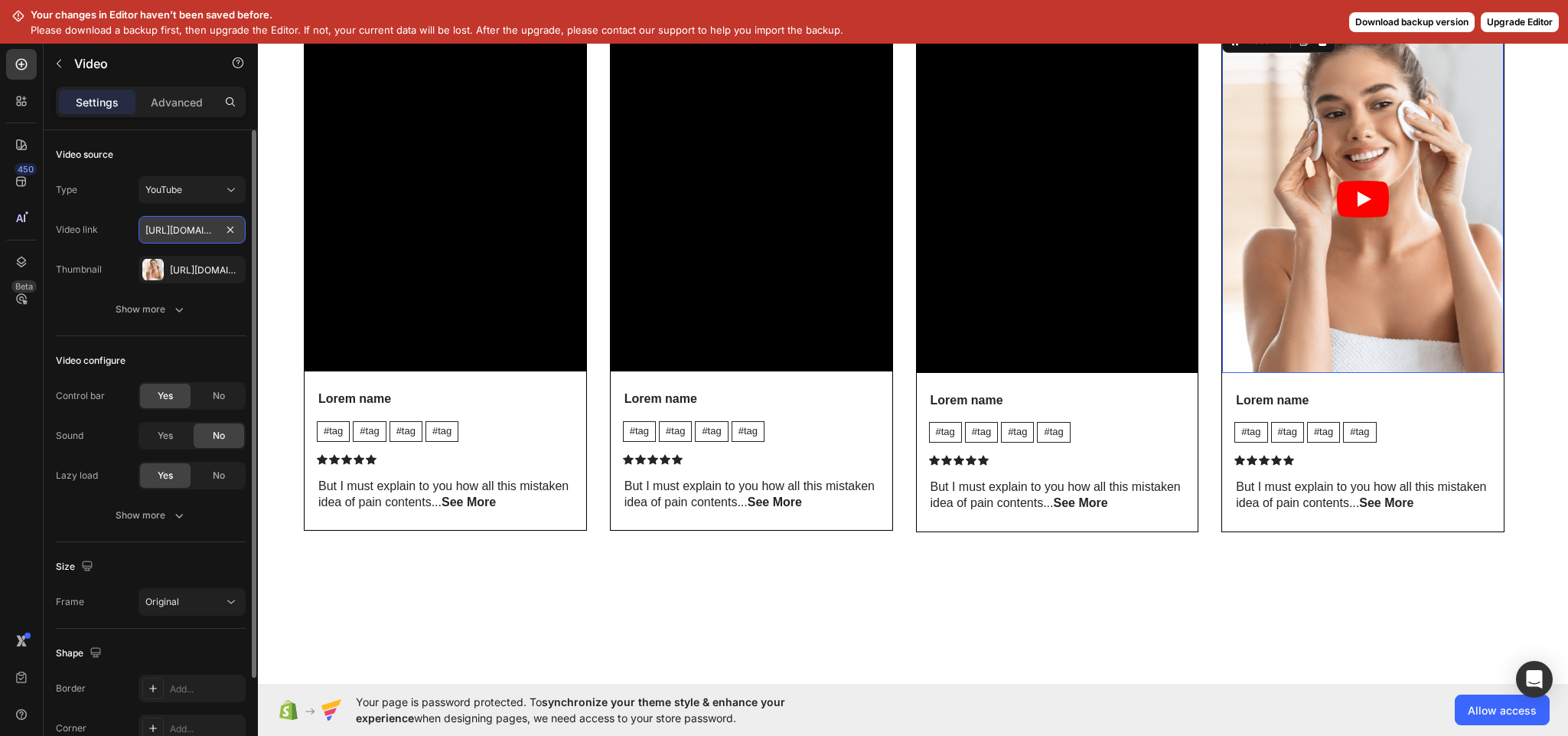
scroll to position [0, 138]
click at [1307, 373] on article at bounding box center [1363, 199] width 282 height 347
type input "https://www.youtube.com/shorts/eaQnGcpld-c"
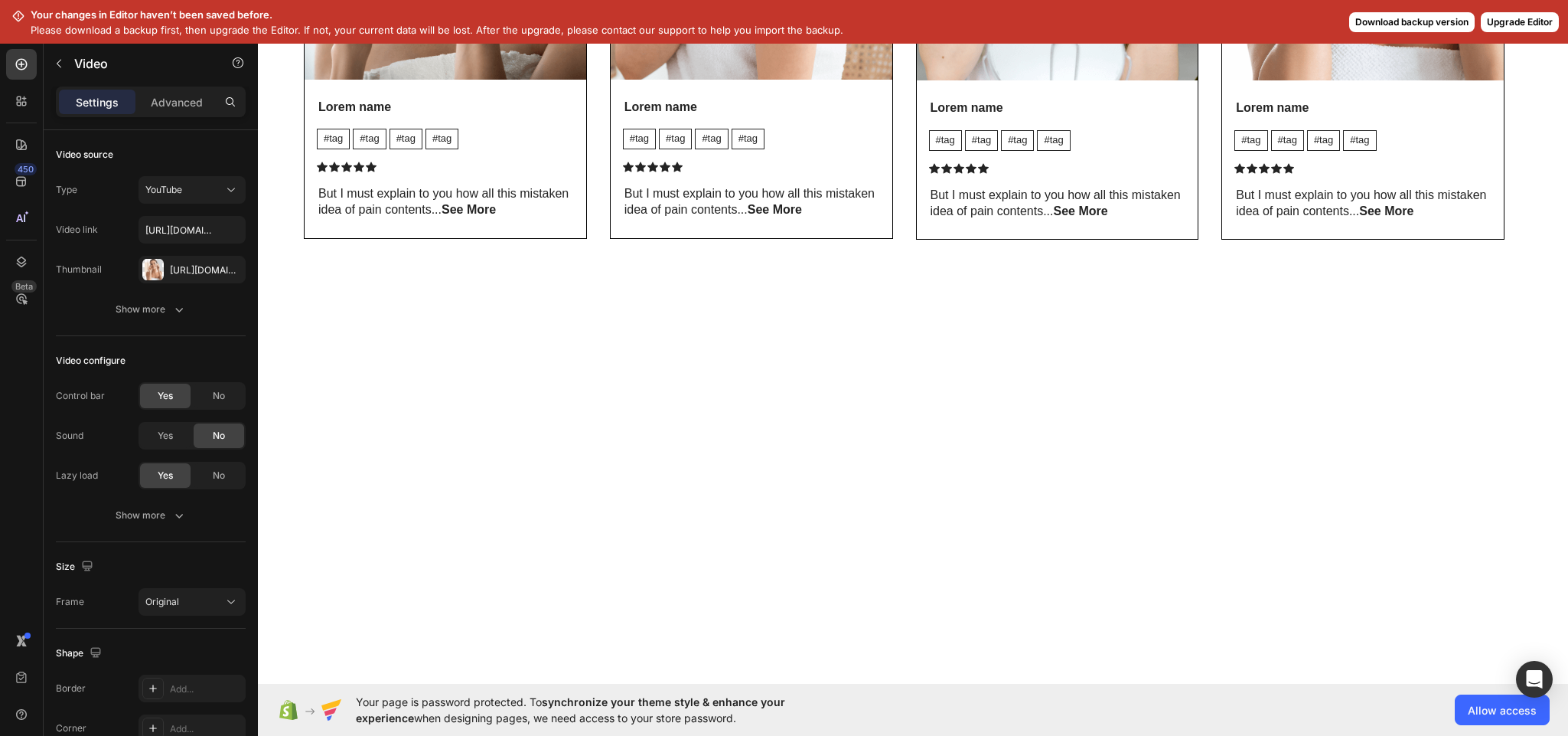
scroll to position [1472, 0]
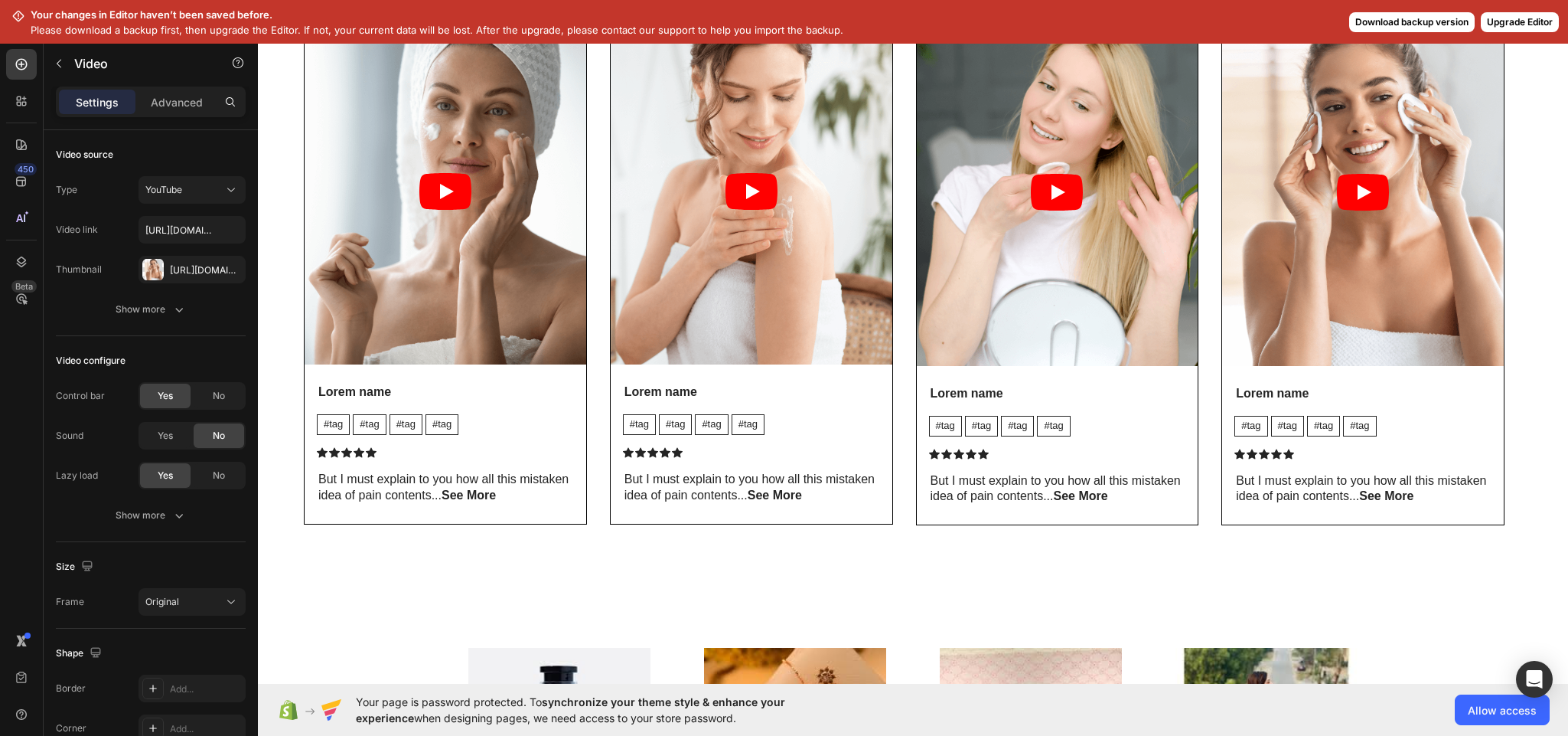
drag, startPoint x: 1415, startPoint y: 19, endPoint x: 1405, endPoint y: 24, distance: 11.2
click at [1412, 22] on button "Download backup version" at bounding box center [1412, 22] width 125 height 20
click at [1532, 173] on div "The standard Lorem Ipsum passage Heading Video Lorem name Text Block #tag Text …" at bounding box center [913, 241] width 1310 height 689
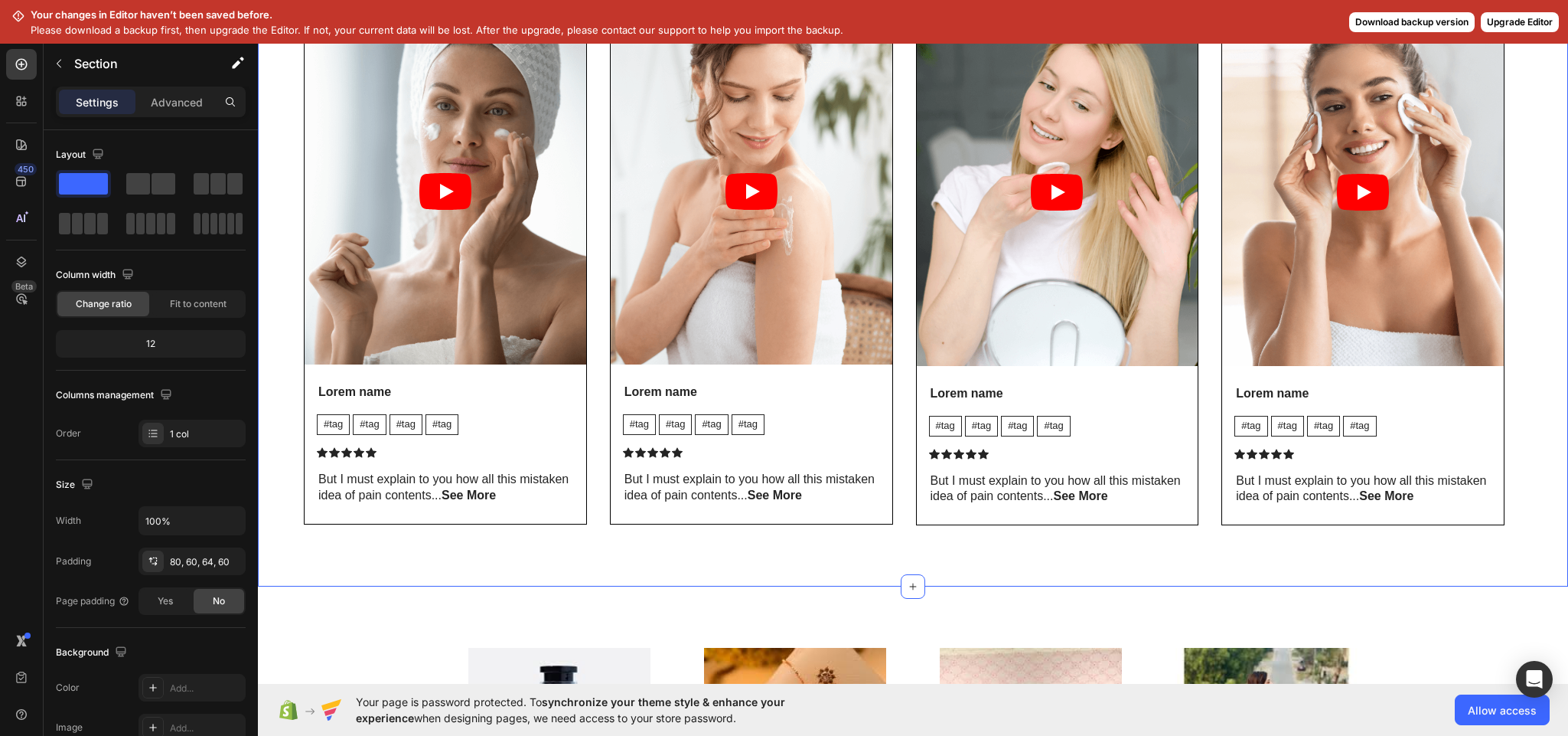
click at [14, 10] on icon at bounding box center [19, 16] width 12 height 12
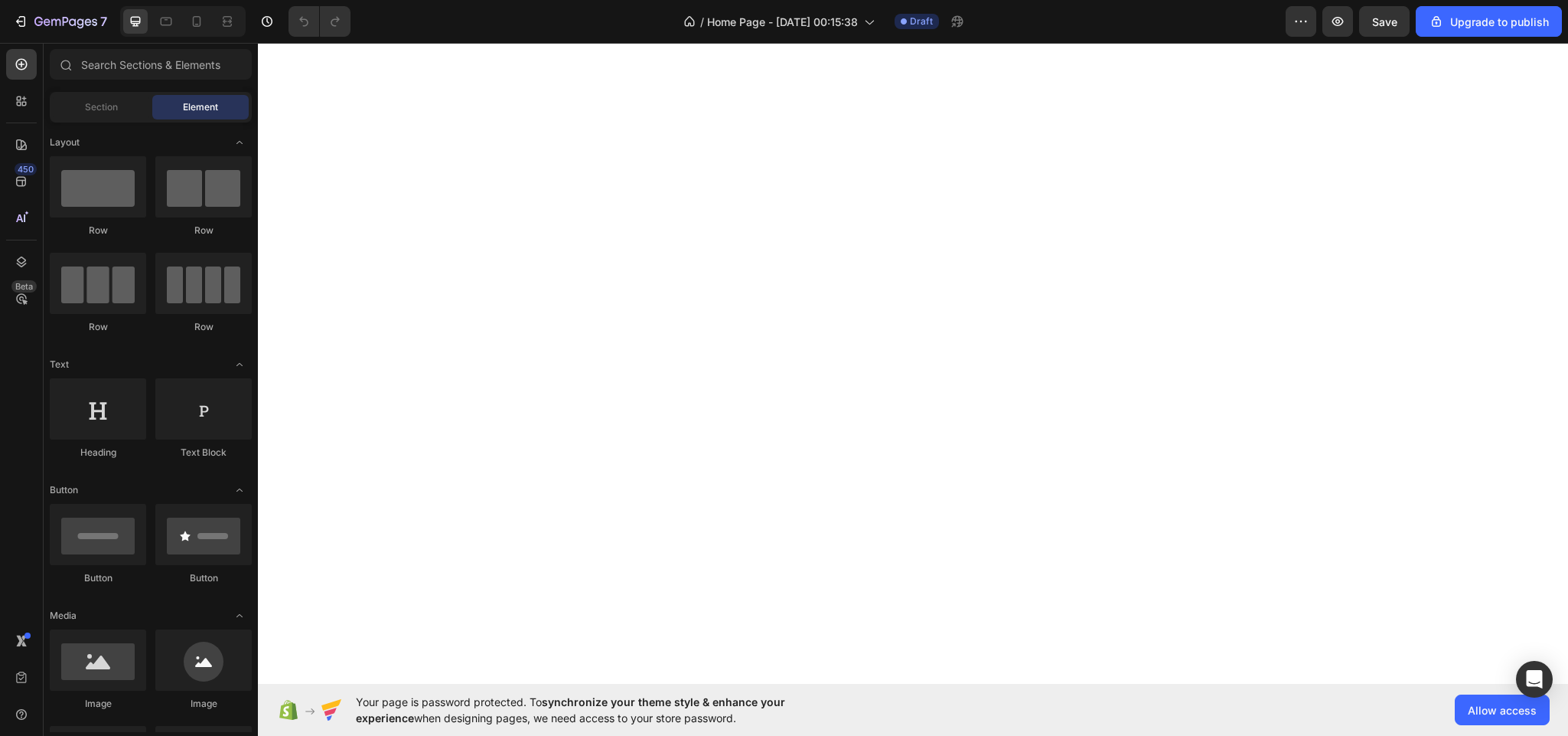
scroll to position [1914, 0]
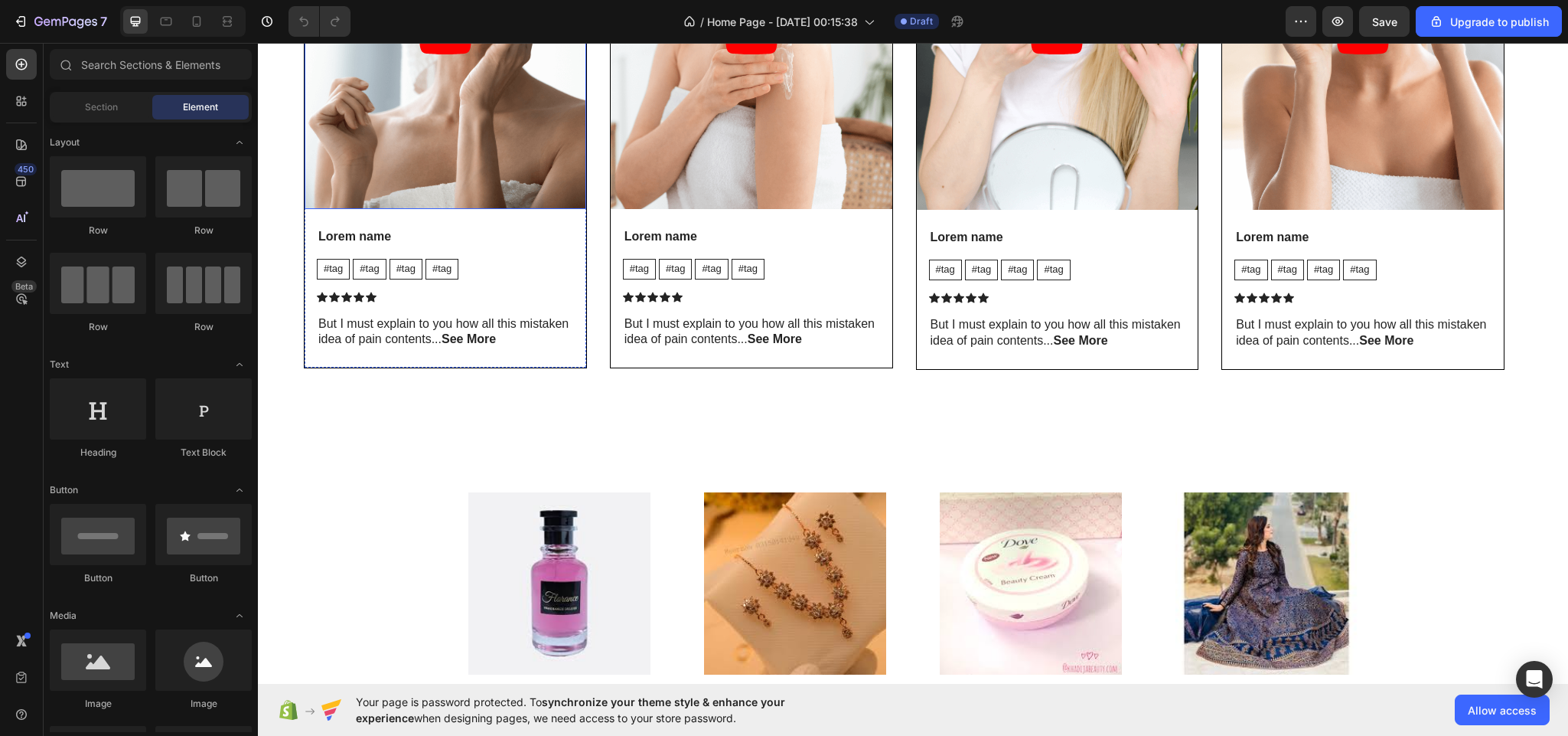
click at [524, 176] on article at bounding box center [446, 36] width 282 height 347
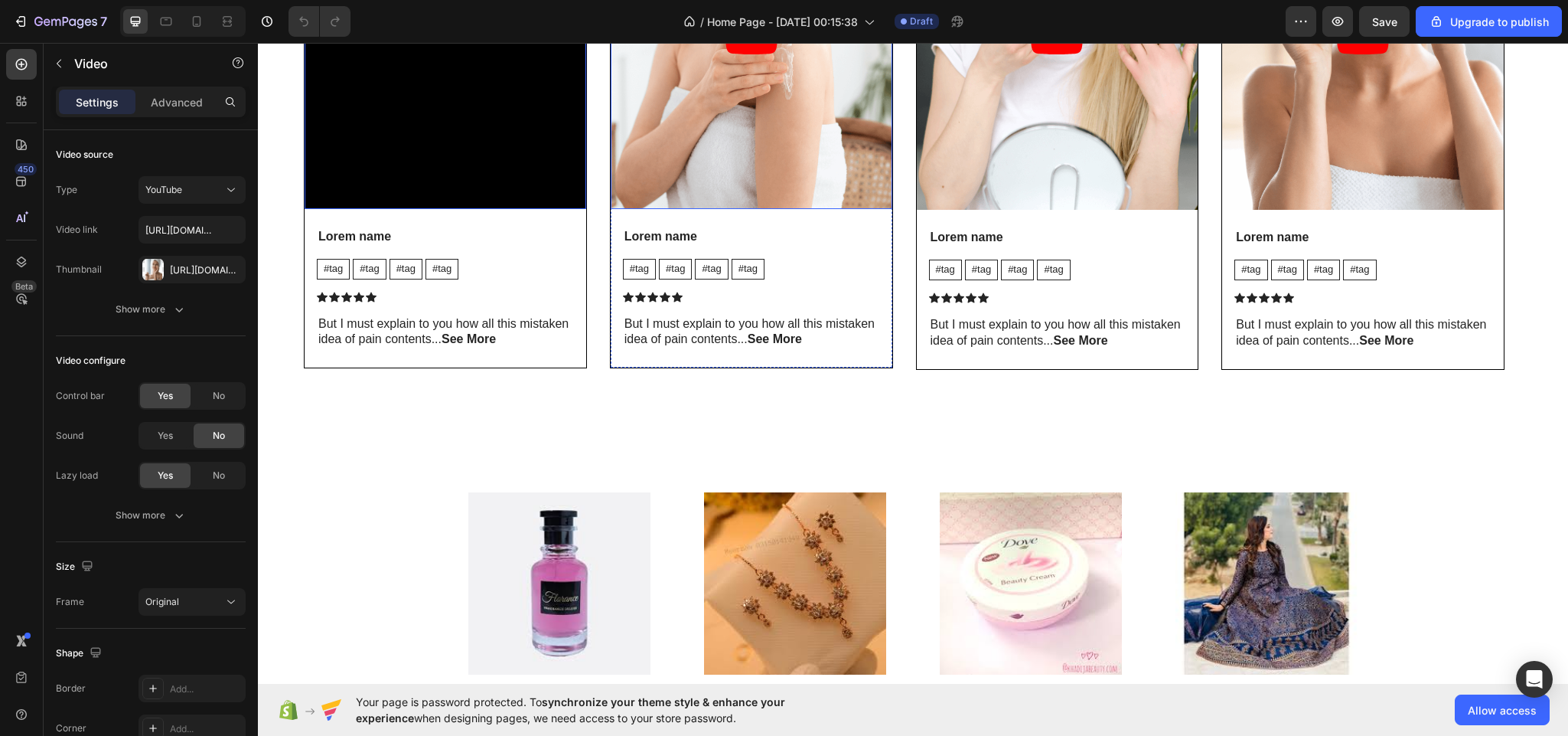
click at [791, 145] on article at bounding box center [751, 36] width 282 height 347
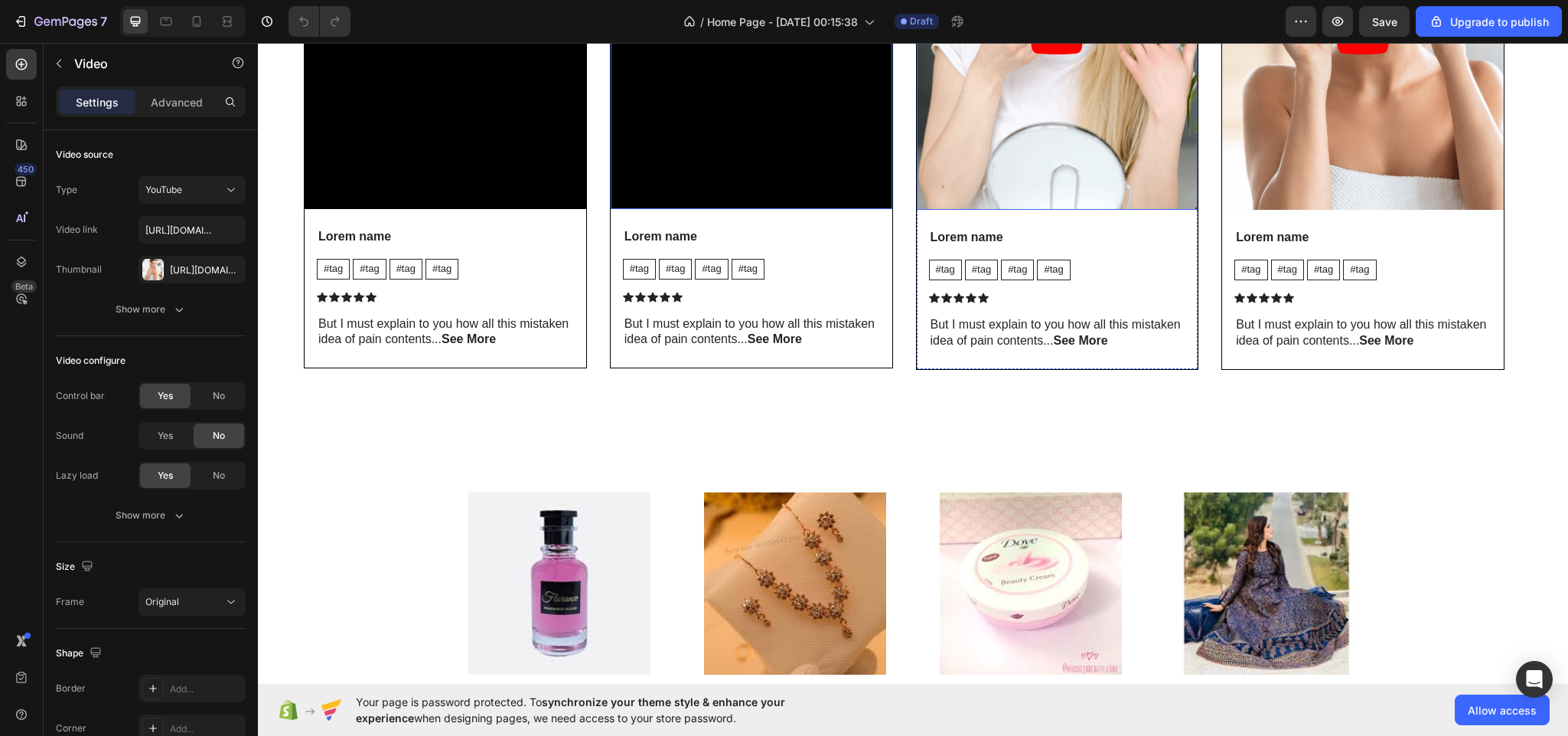
click at [1075, 113] on article at bounding box center [1057, 36] width 282 height 347
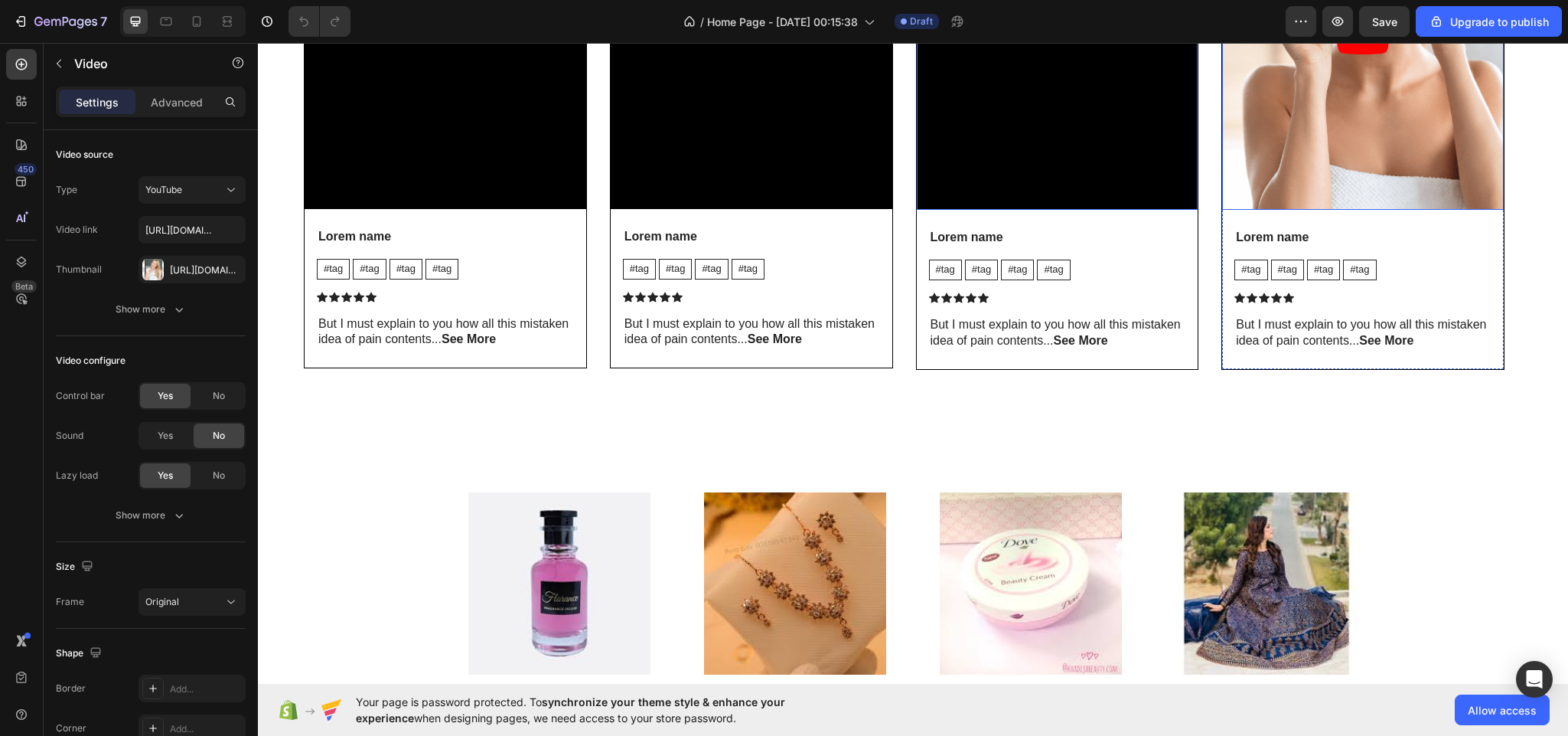
click at [1334, 92] on article at bounding box center [1363, 36] width 282 height 347
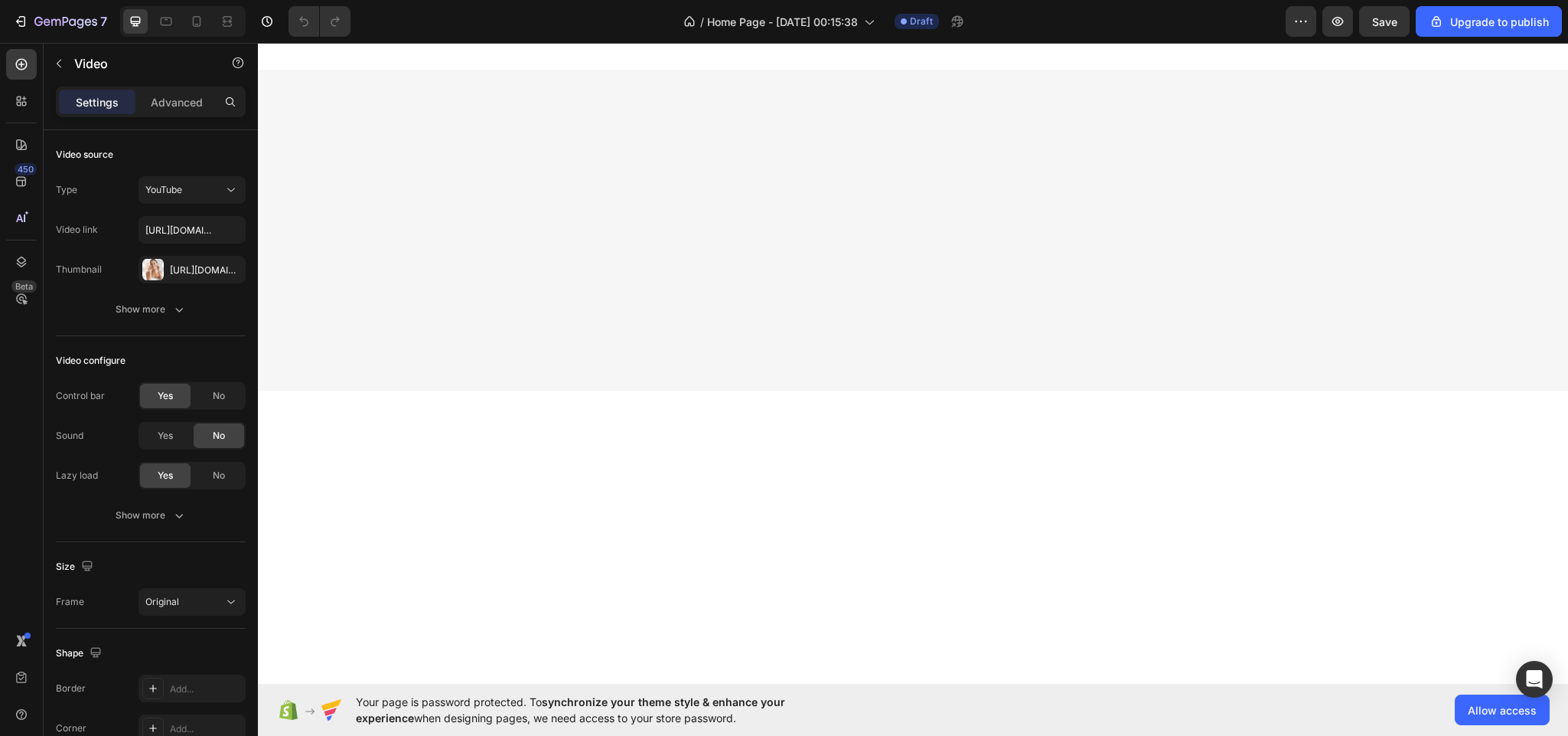
scroll to position [5740, 0]
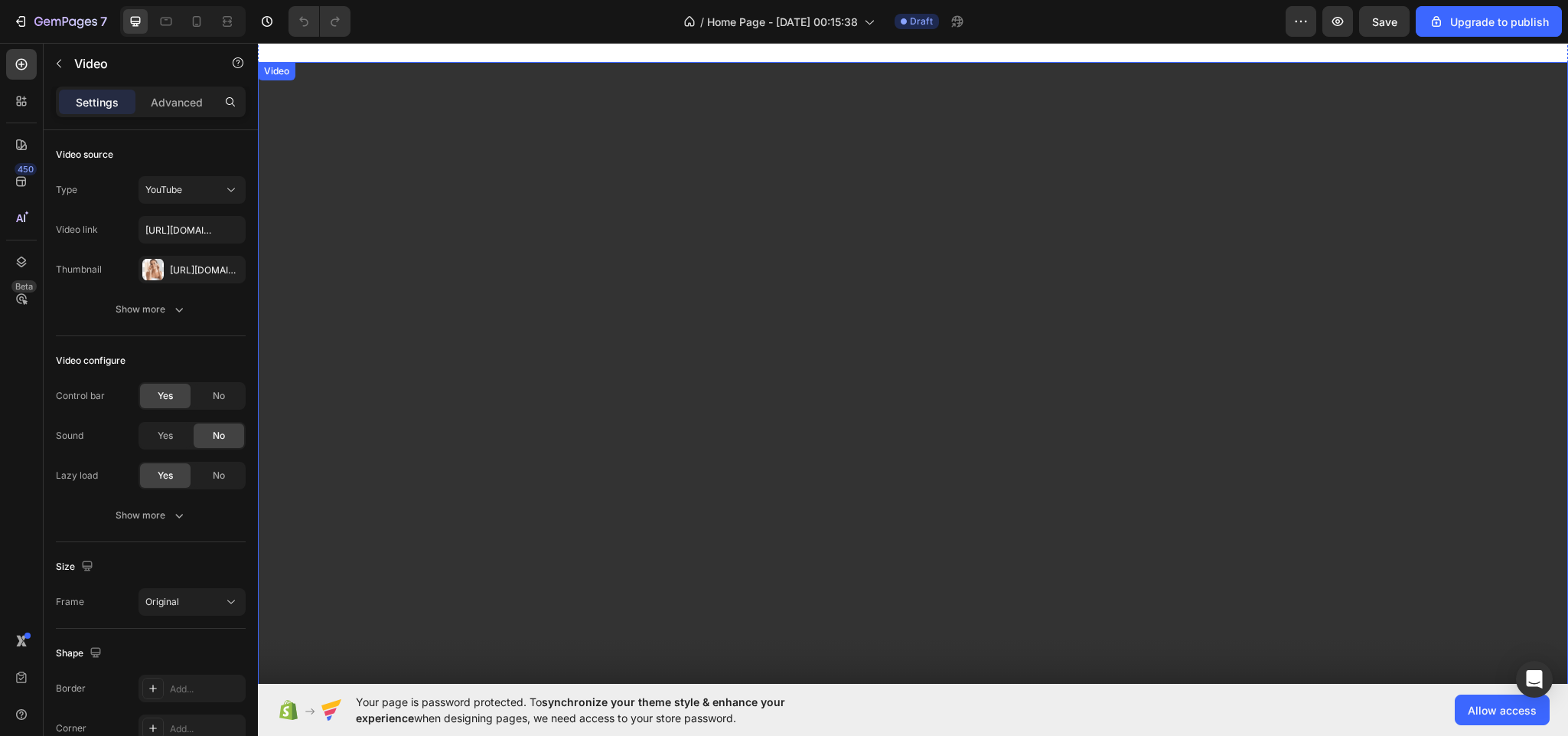
click at [859, 337] on video at bounding box center [913, 430] width 1310 height 738
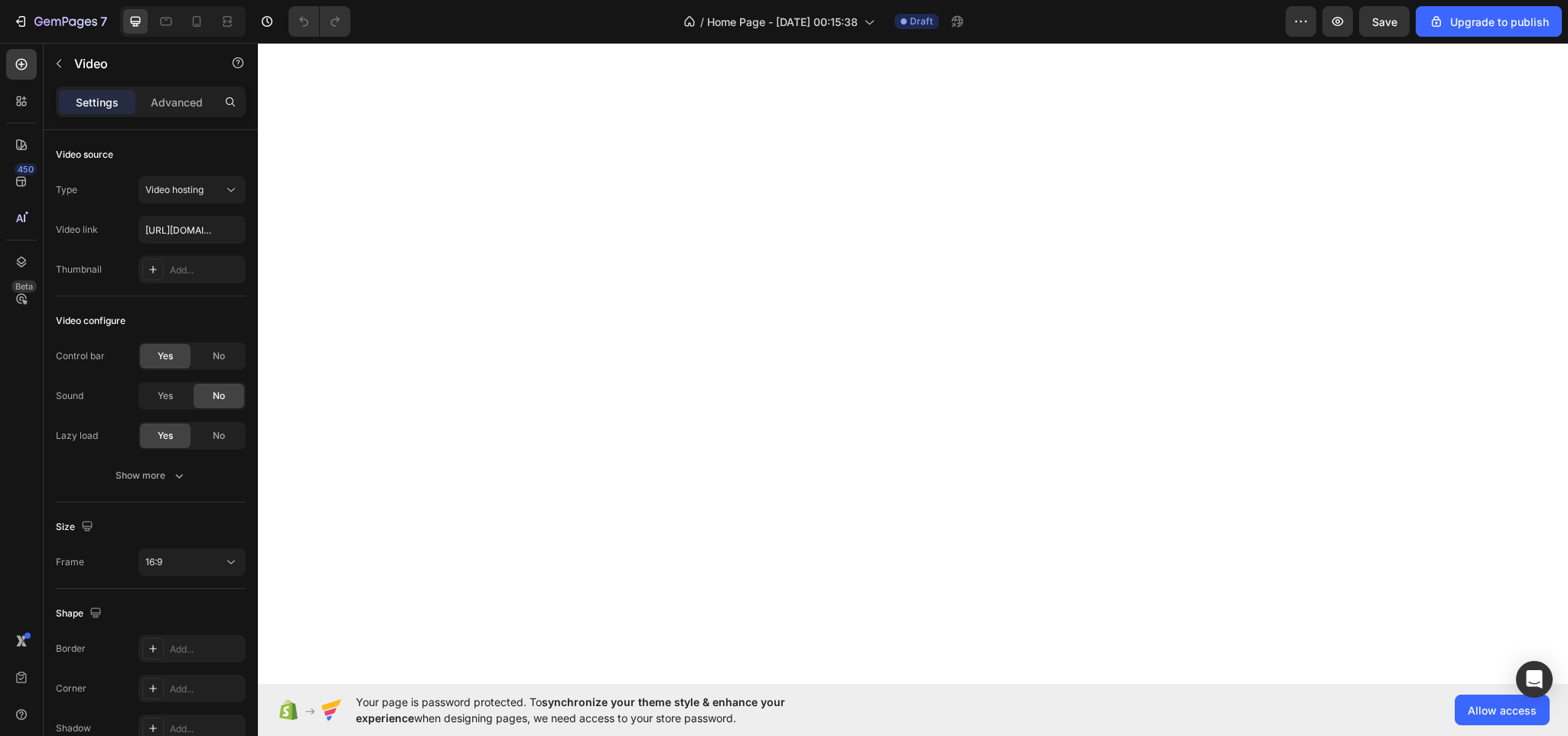
scroll to position [3045, 0]
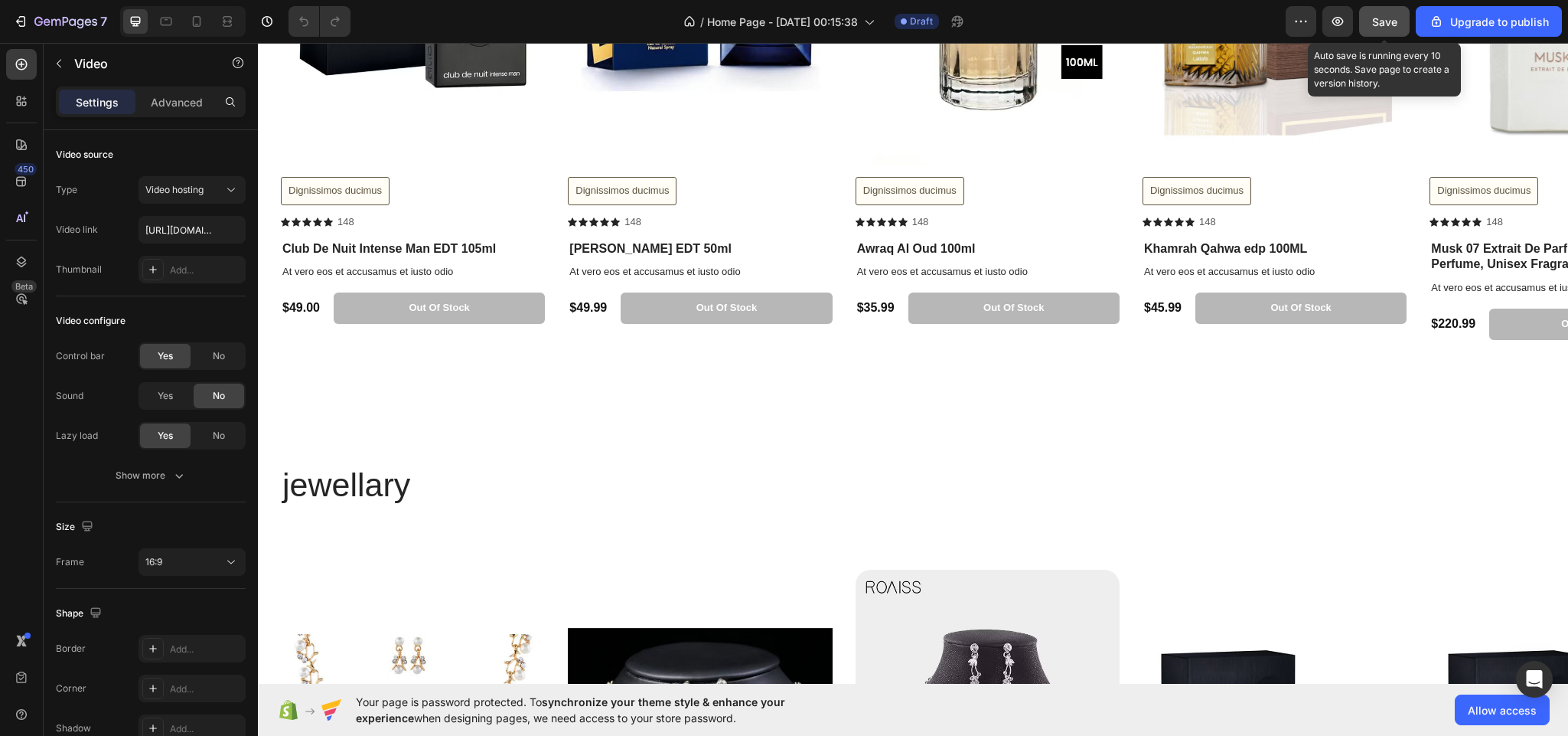
click at [1387, 12] on button "Save" at bounding box center [1384, 22] width 50 height 31
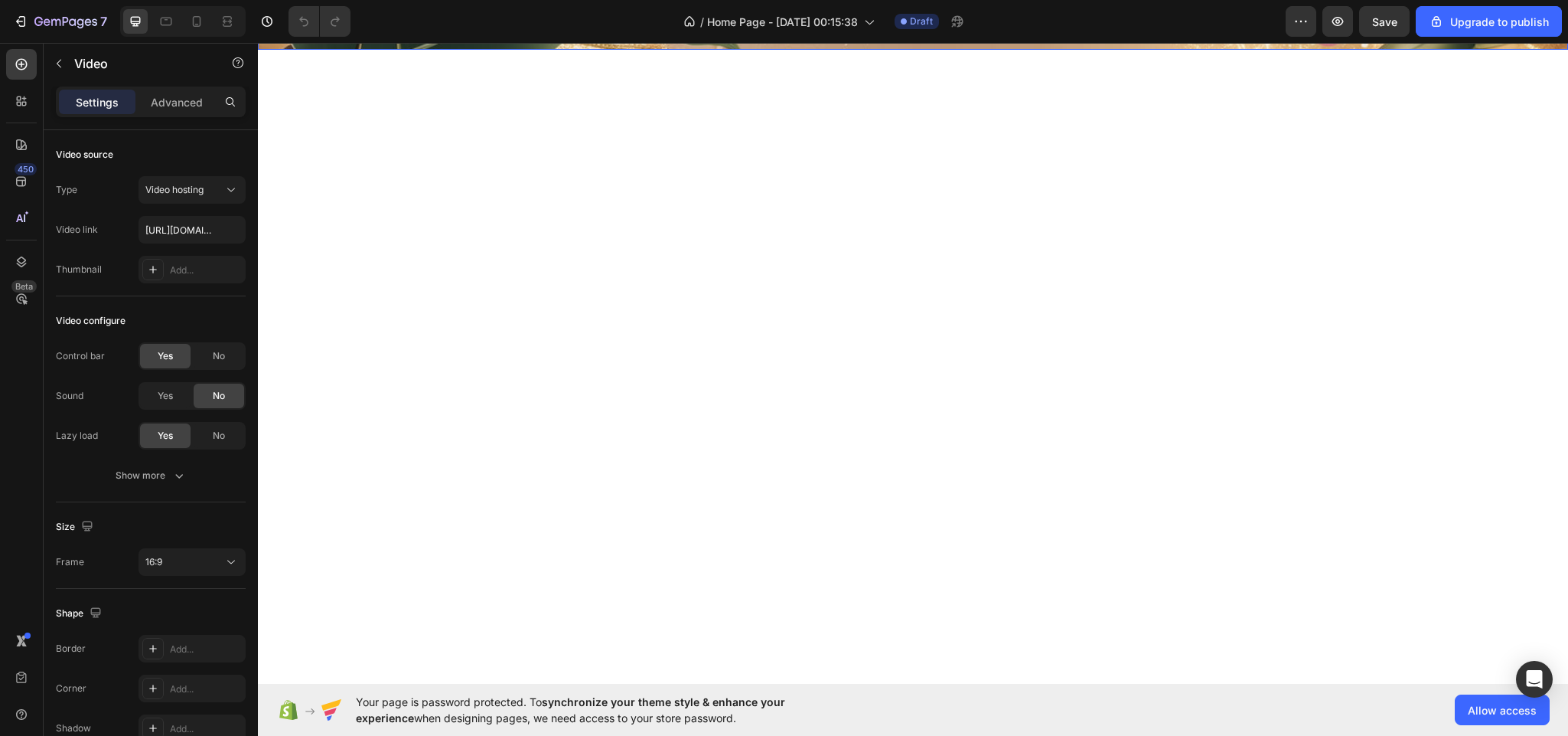
scroll to position [0, 0]
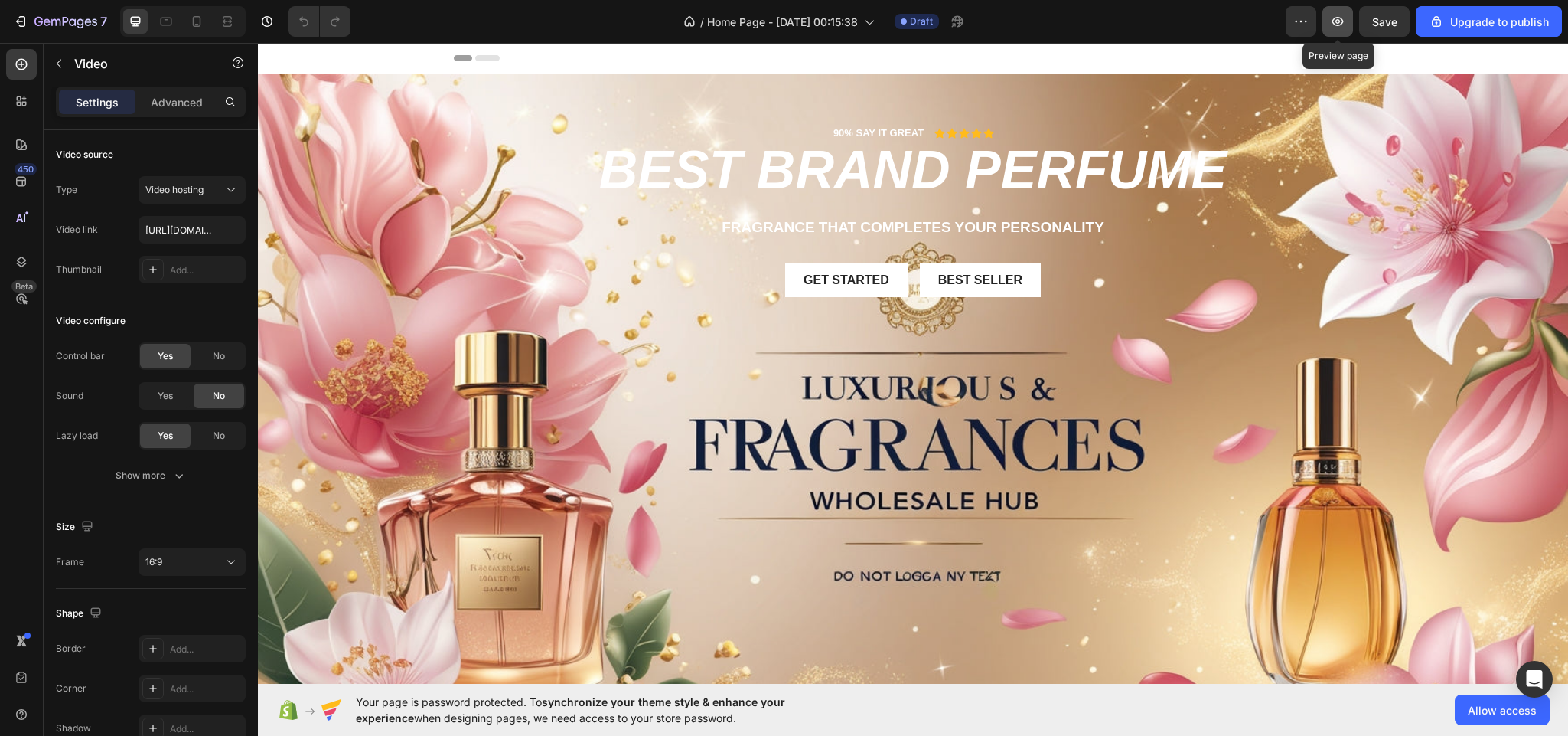
click at [1334, 22] on icon "button" at bounding box center [1337, 22] width 12 height 9
click at [1385, 26] on span "Save" at bounding box center [1385, 22] width 26 height 13
